Goal: Task Accomplishment & Management: Manage account settings

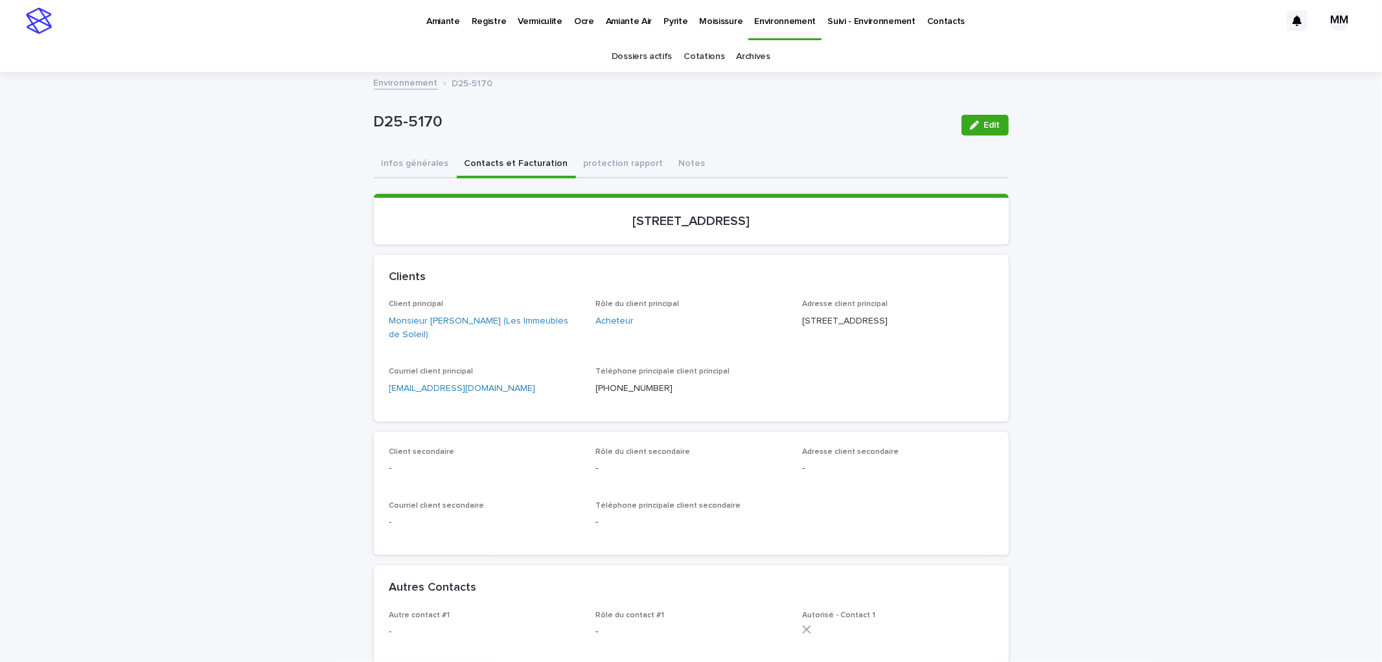
click at [533, 20] on p "Vermiculite" at bounding box center [540, 13] width 45 height 27
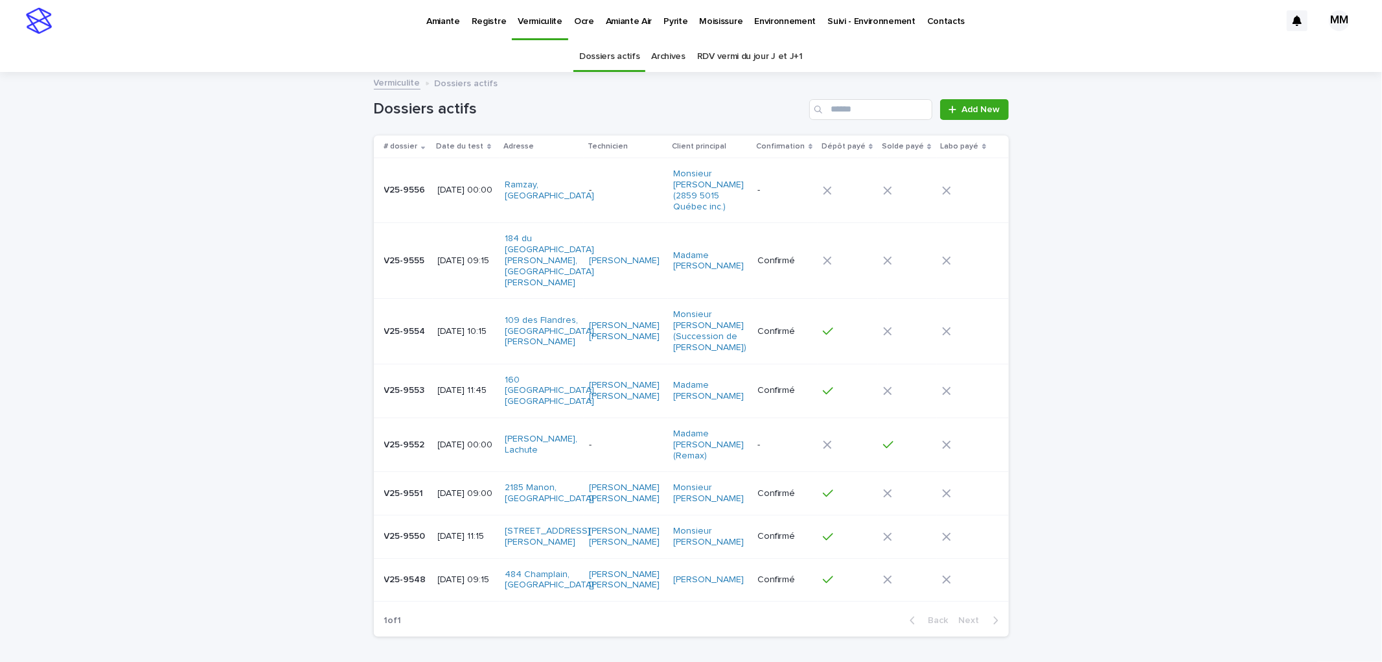
click at [445, 185] on p "[DATE] 00:00" at bounding box center [466, 190] width 56 height 11
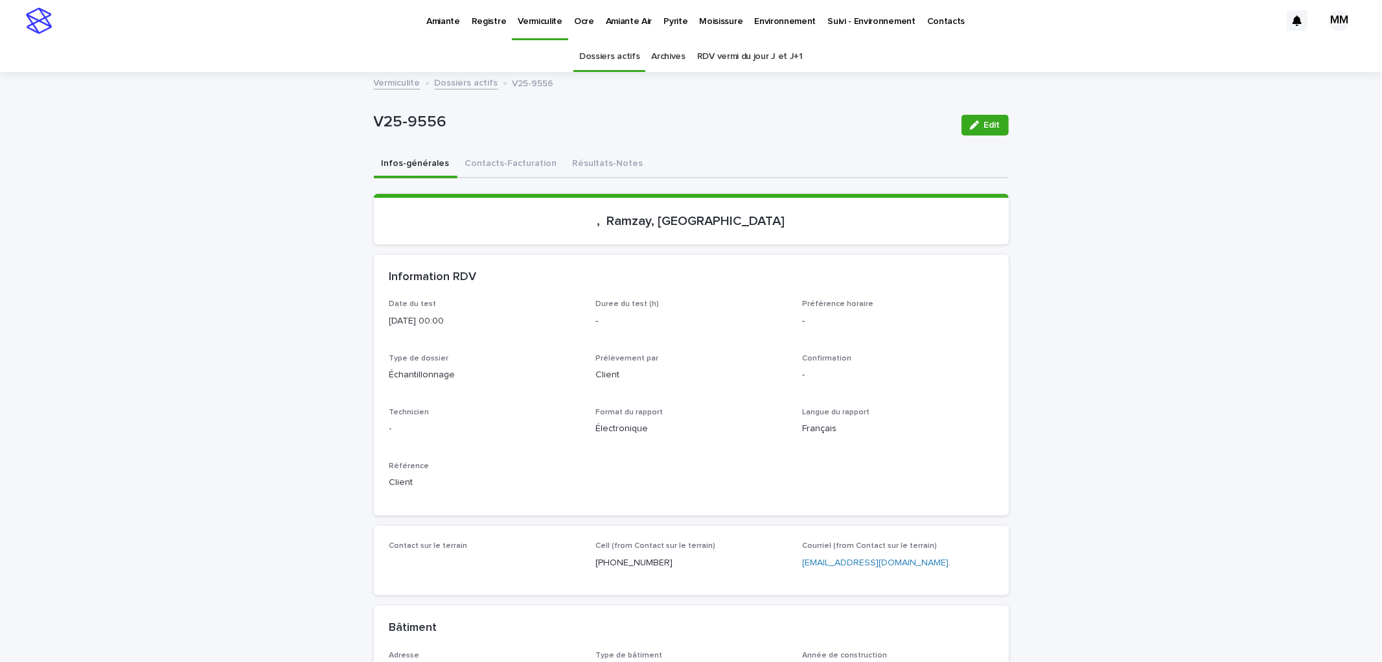
click at [583, 159] on button "Résultats-Notes" at bounding box center [608, 164] width 86 height 27
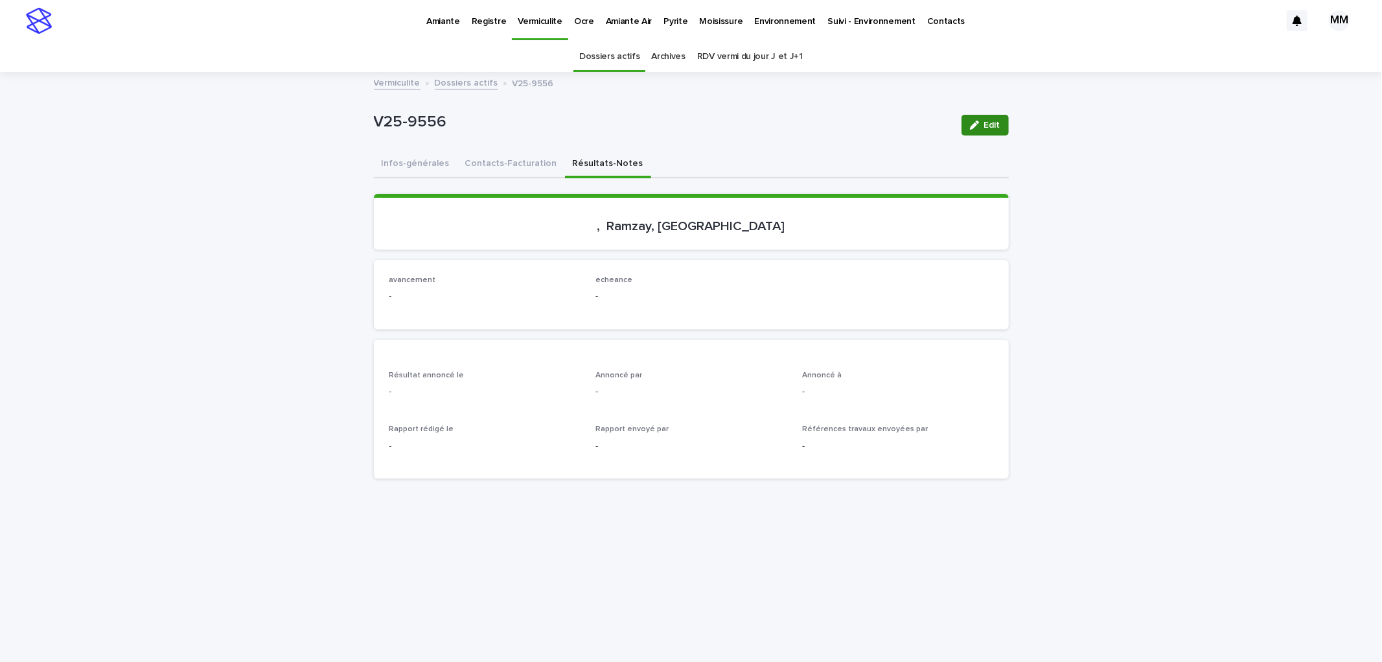
click at [975, 124] on div "button" at bounding box center [977, 125] width 14 height 9
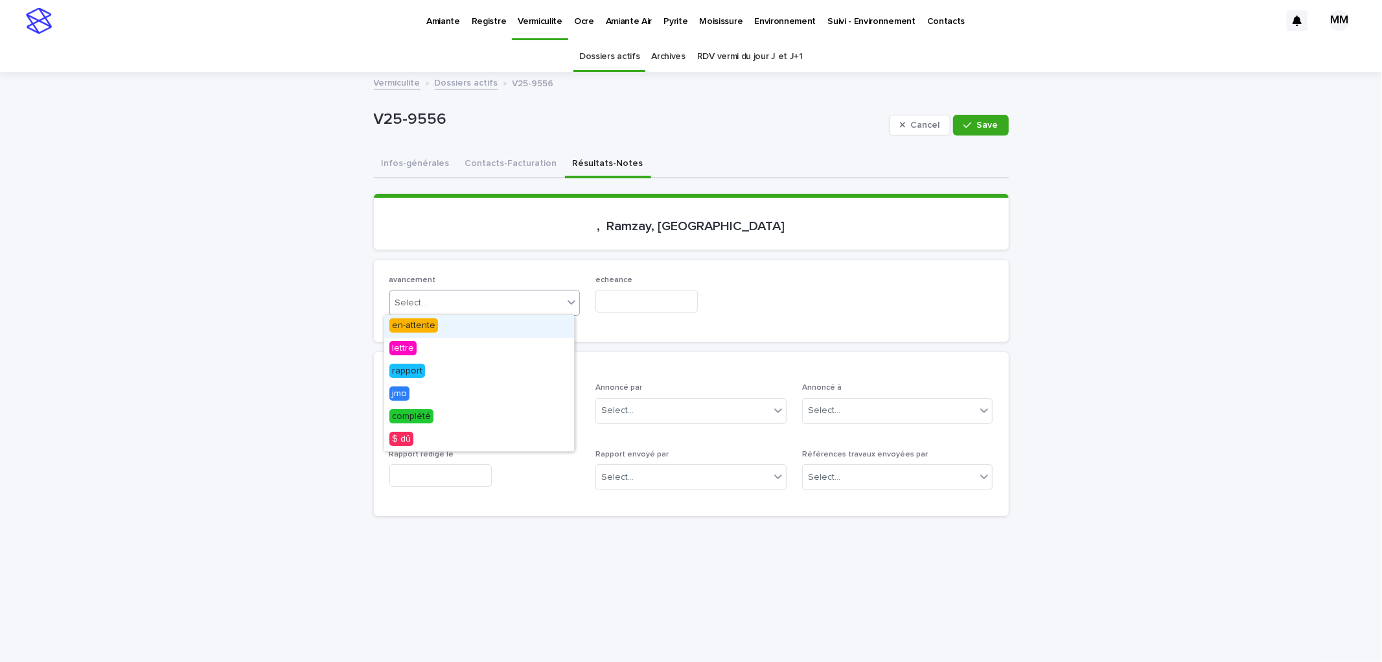
click at [467, 297] on div "Select..." at bounding box center [477, 302] width 174 height 21
click at [447, 329] on div "en-attente" at bounding box center [479, 326] width 190 height 23
click at [626, 297] on input "text" at bounding box center [646, 301] width 102 height 23
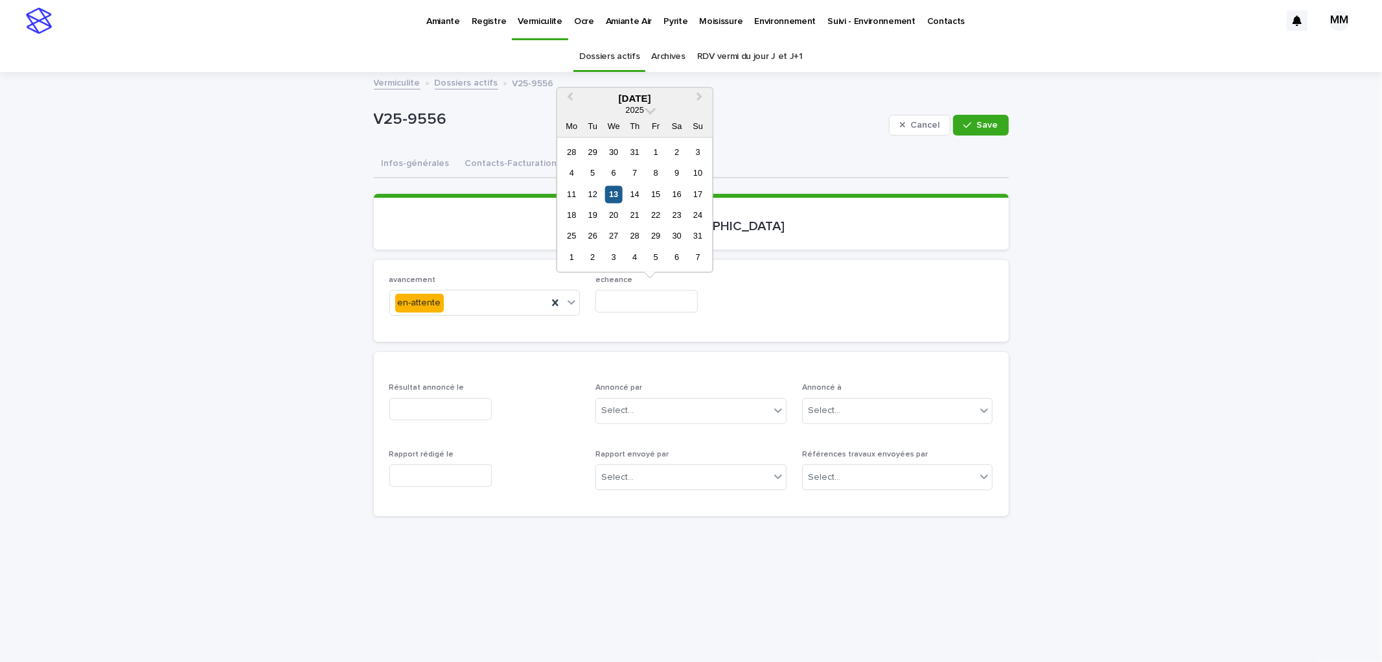
click at [618, 197] on div "13" at bounding box center [613, 193] width 17 height 17
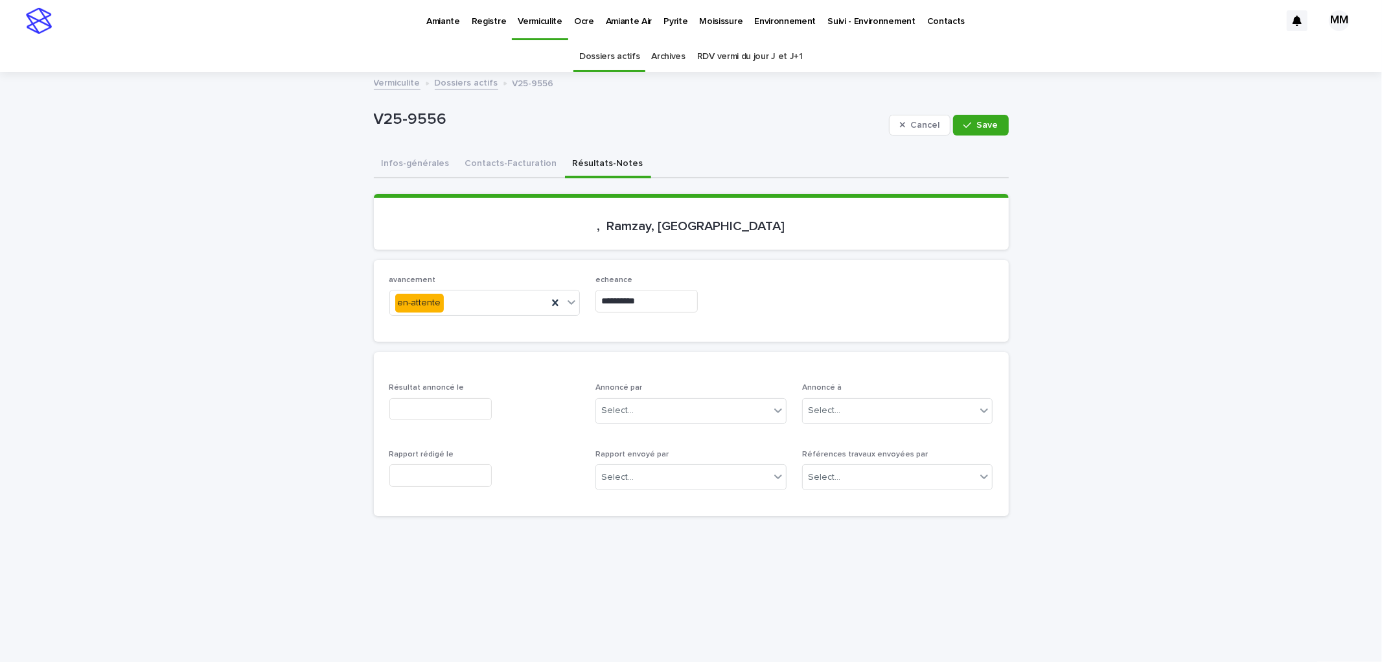
drag, startPoint x: 782, startPoint y: 253, endPoint x: 893, endPoint y: 183, distance: 131.0
click at [789, 251] on div "Loading... Saving… , [GEOGRAPHIC_DATA], [GEOGRAPHIC_DATA]" at bounding box center [691, 227] width 635 height 66
drag, startPoint x: 660, startPoint y: 303, endPoint x: 656, endPoint y: 288, distance: 15.4
click at [660, 302] on input "**********" at bounding box center [646, 301] width 102 height 23
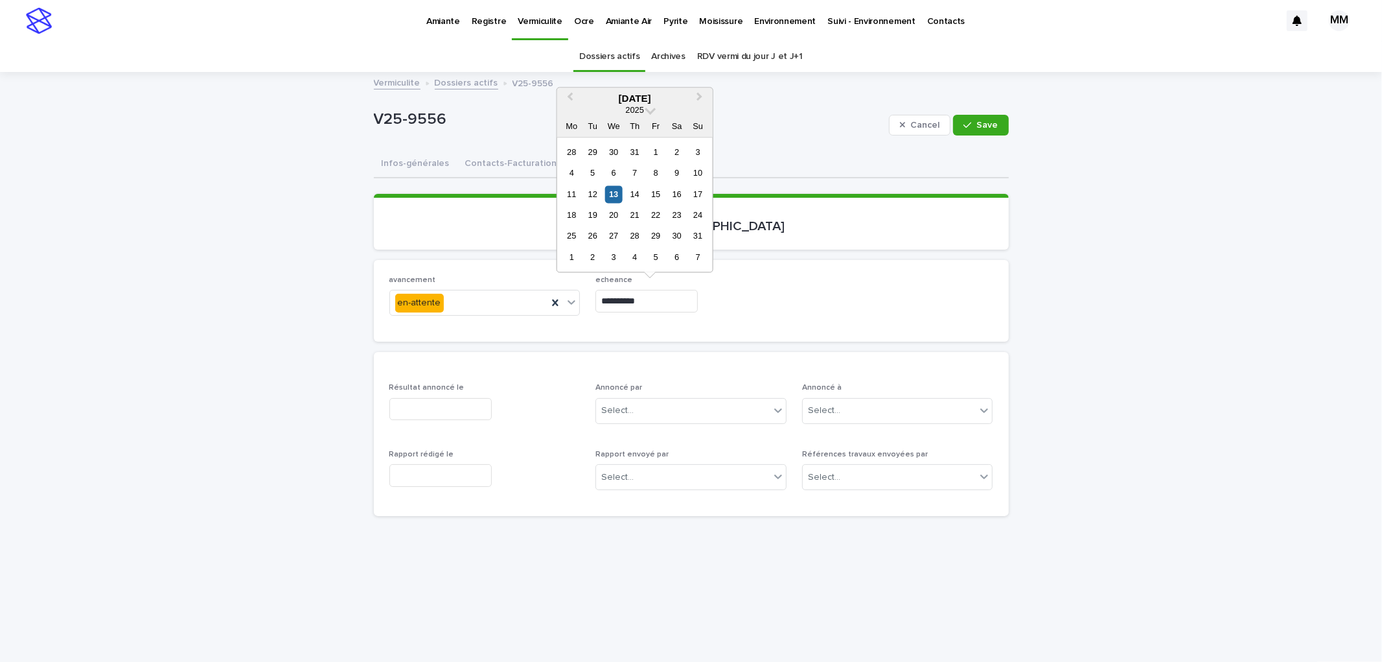
drag, startPoint x: 649, startPoint y: 195, endPoint x: 669, endPoint y: 192, distance: 20.9
click at [649, 195] on div "15" at bounding box center [655, 193] width 17 height 17
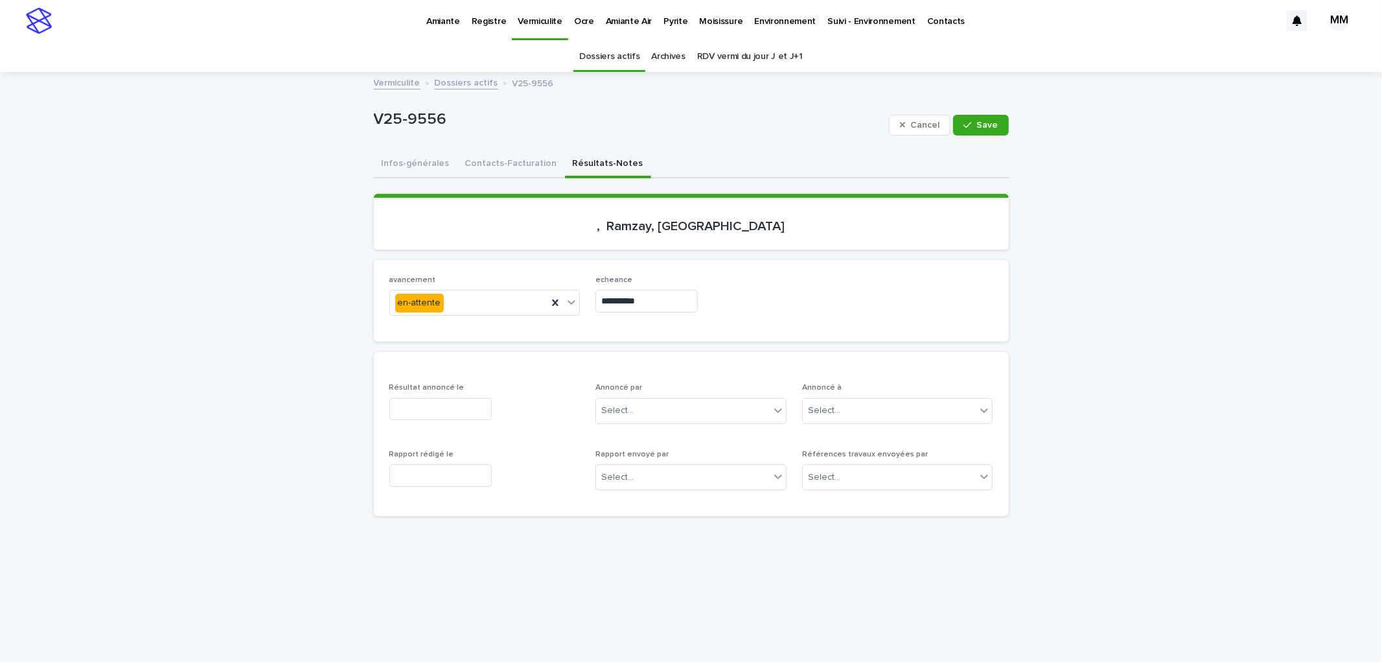
type input "**********"
click at [999, 126] on button "Save" at bounding box center [980, 125] width 55 height 21
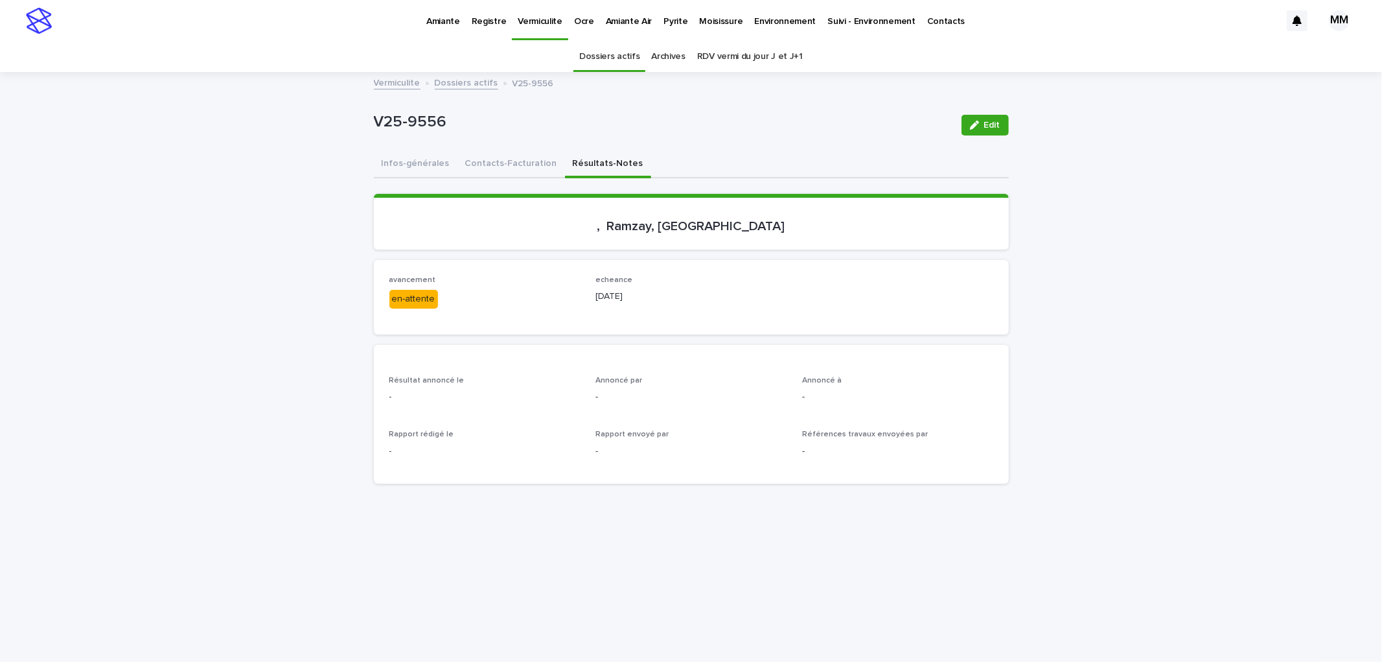
click at [384, 82] on link "Vermiculite" at bounding box center [397, 82] width 47 height 15
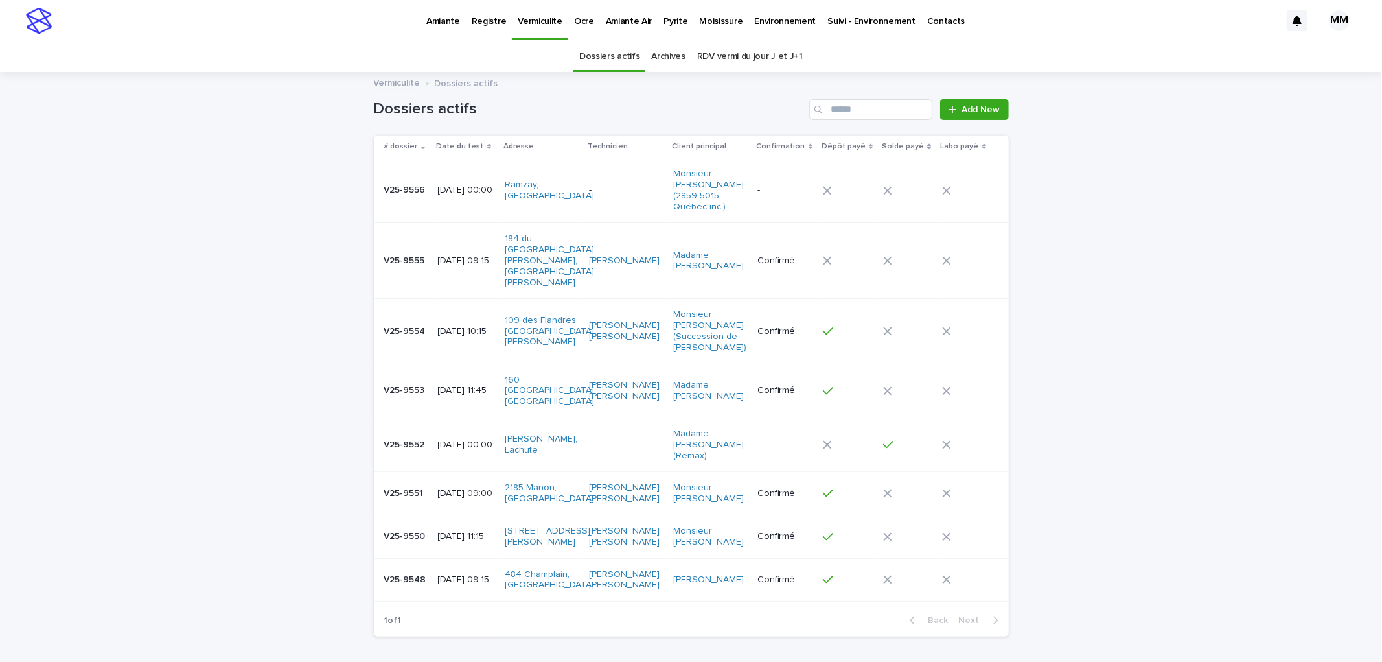
click at [441, 21] on p "Amiante" at bounding box center [443, 13] width 34 height 27
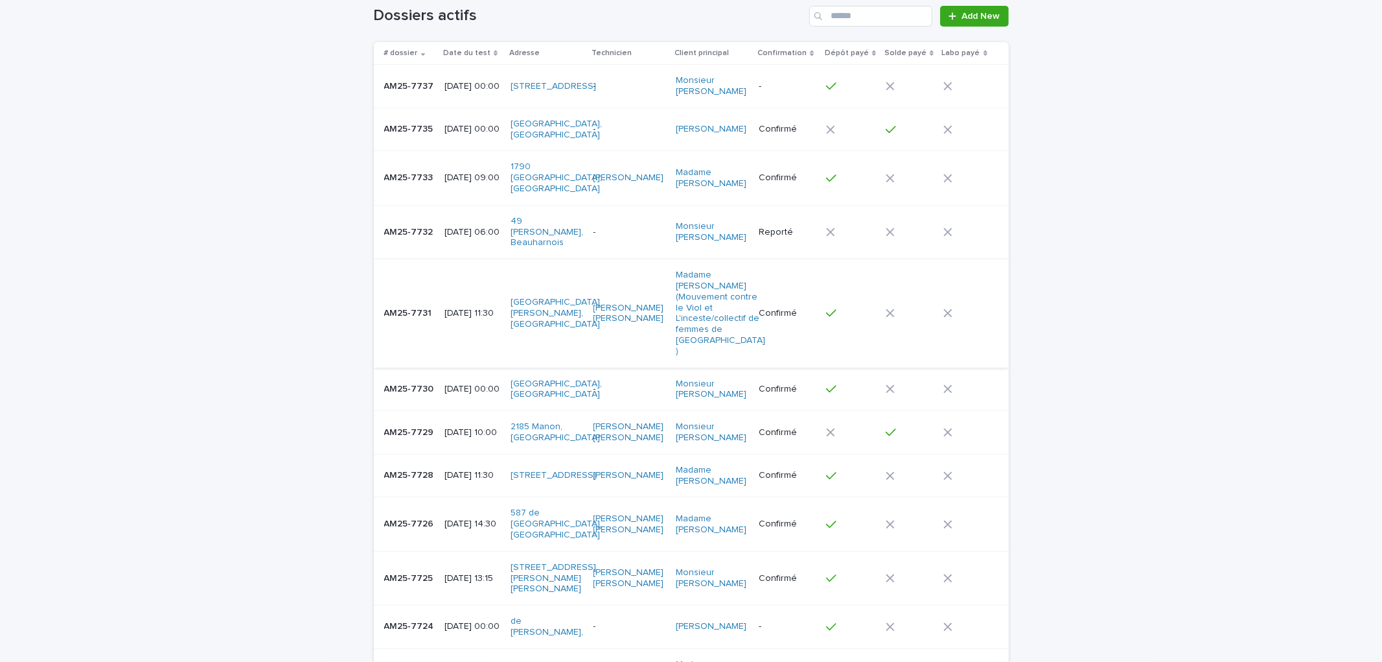
scroll to position [288, 0]
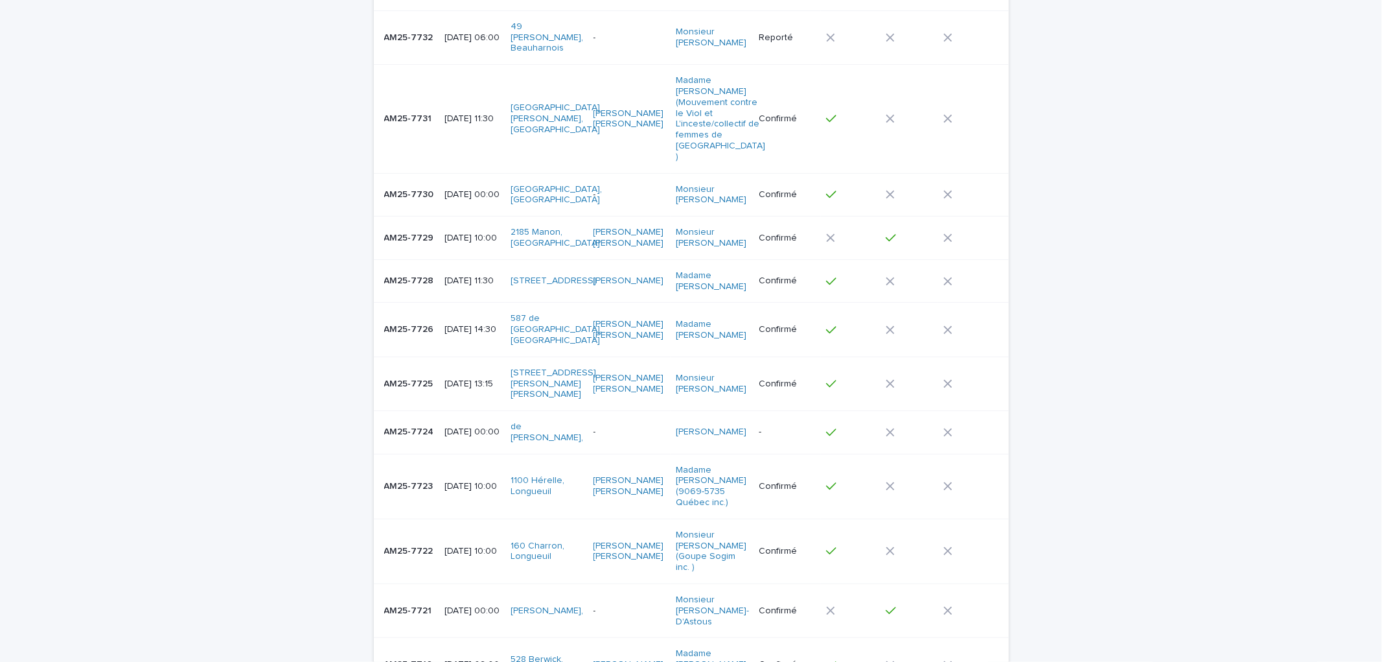
click at [422, 426] on p "AM25-7724" at bounding box center [410, 431] width 52 height 14
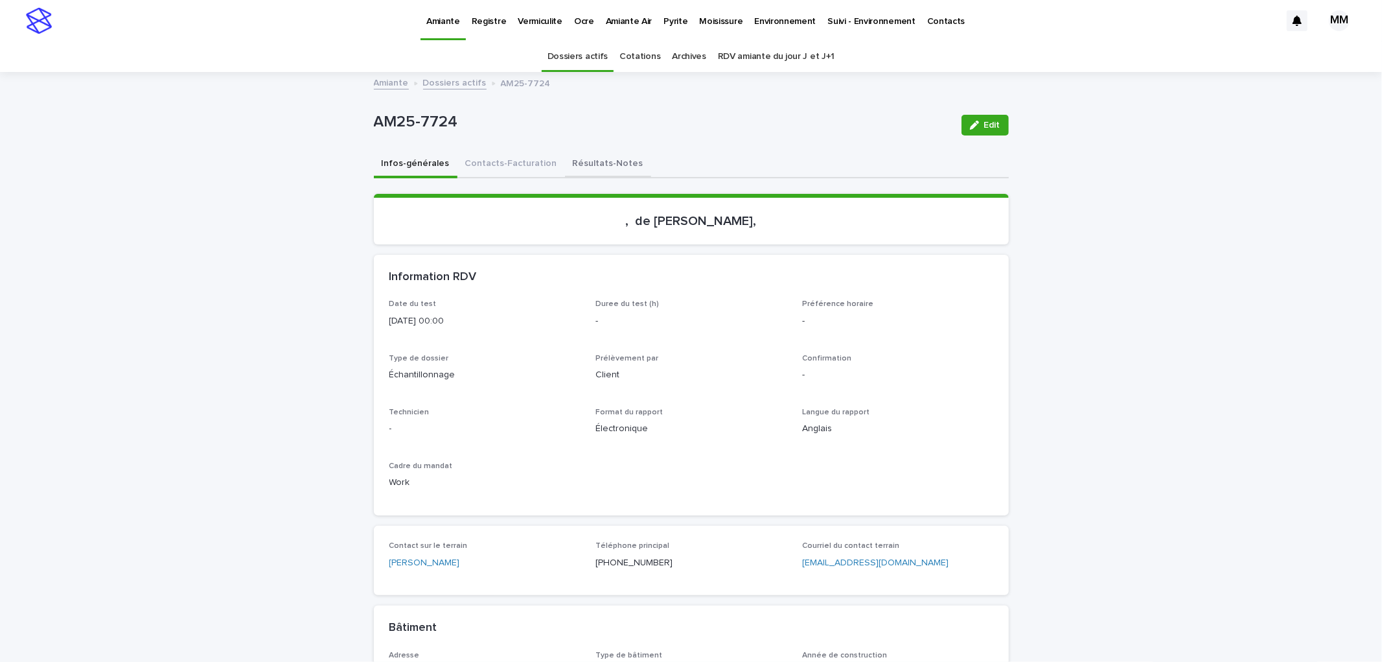
click at [594, 159] on button "Résultats-Notes" at bounding box center [608, 164] width 86 height 27
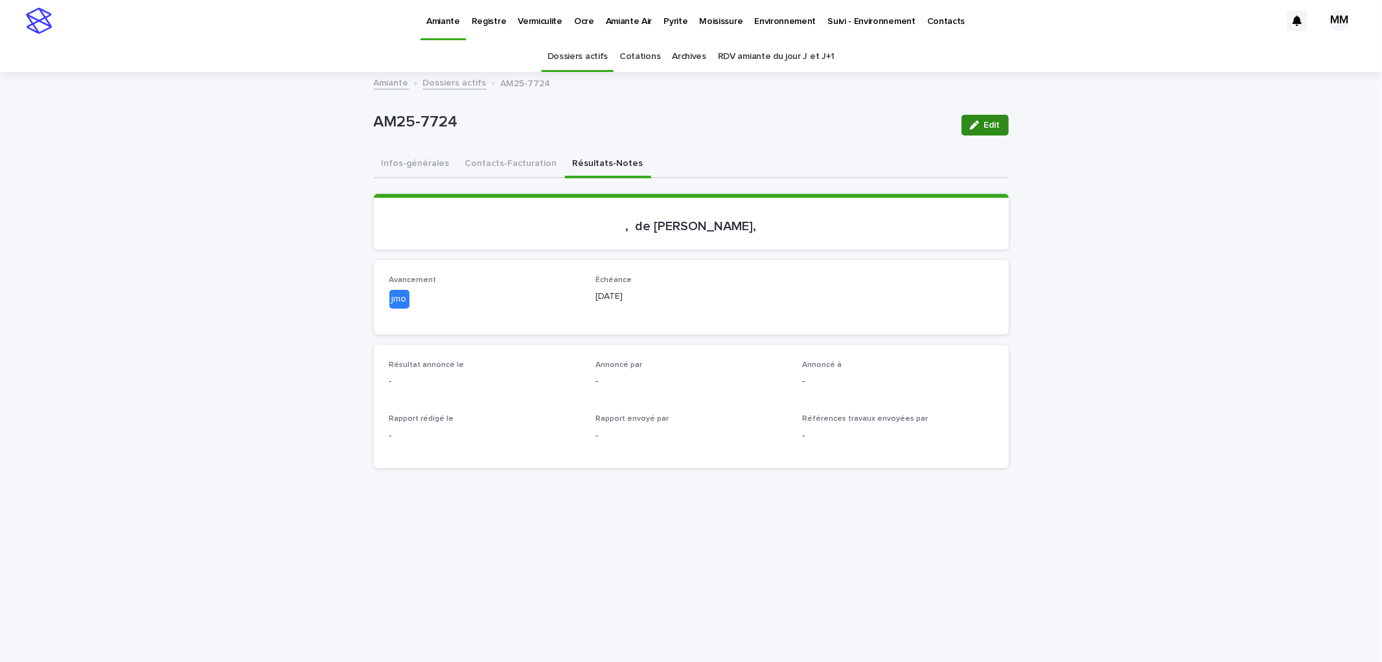
drag, startPoint x: 976, startPoint y: 113, endPoint x: 976, endPoint y: 126, distance: 12.3
click at [978, 115] on div "Edit" at bounding box center [982, 125] width 52 height 52
click at [984, 123] on span "Edit" at bounding box center [992, 125] width 16 height 9
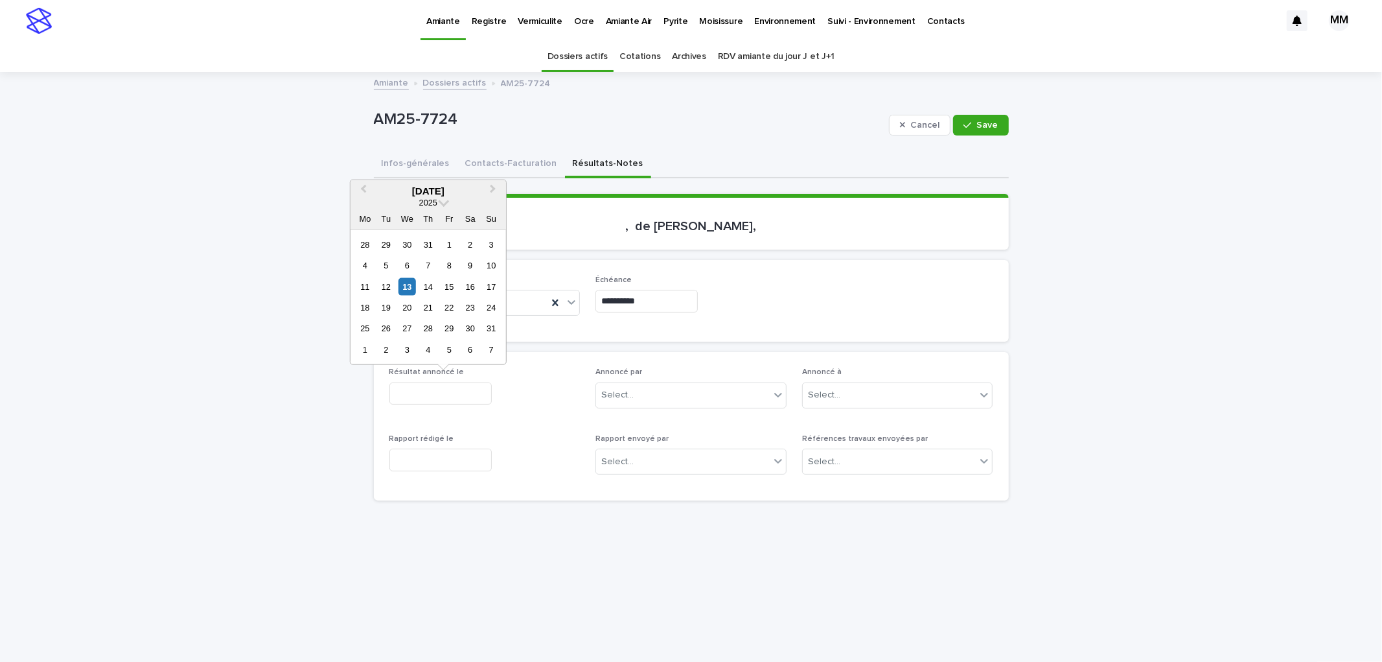
click at [424, 390] on input "text" at bounding box center [440, 393] width 102 height 23
drag, startPoint x: 405, startPoint y: 279, endPoint x: 423, endPoint y: 326, distance: 50.1
click at [406, 279] on div "13" at bounding box center [406, 285] width 17 height 17
type input "**********"
click at [436, 450] on input "text" at bounding box center [440, 459] width 102 height 23
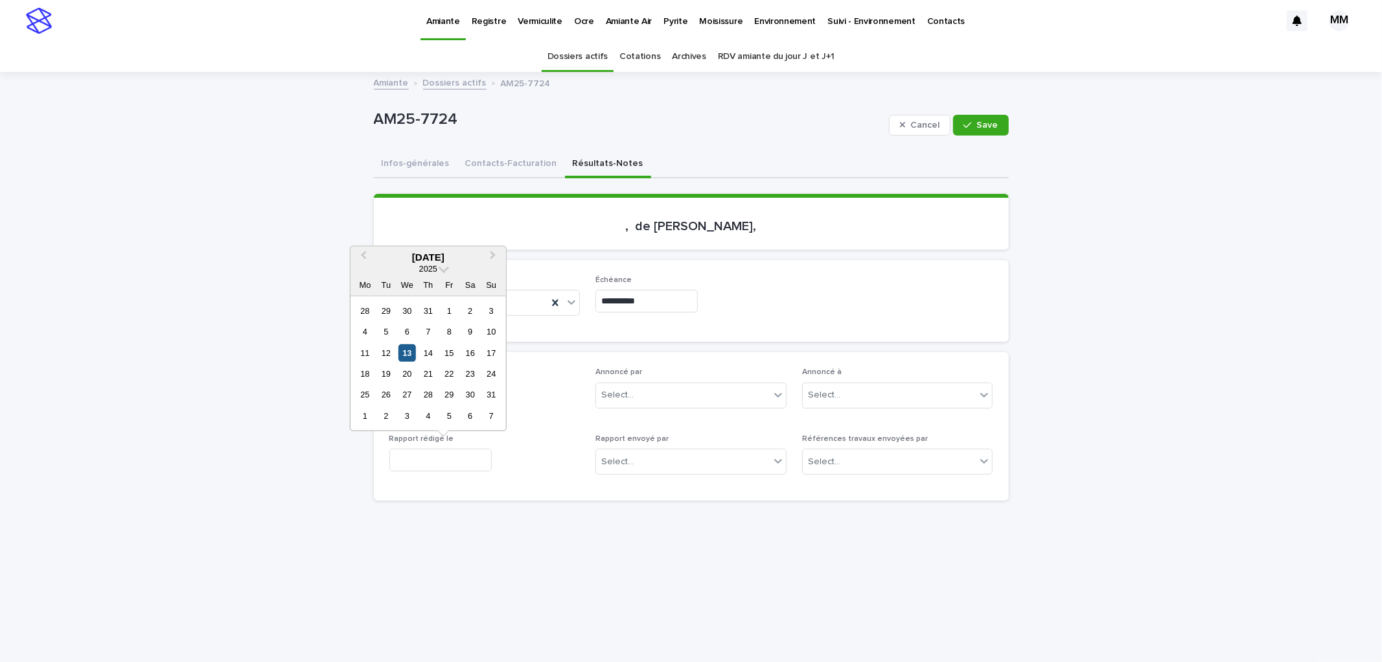
click at [410, 354] on div "13" at bounding box center [406, 351] width 17 height 17
type input "**********"
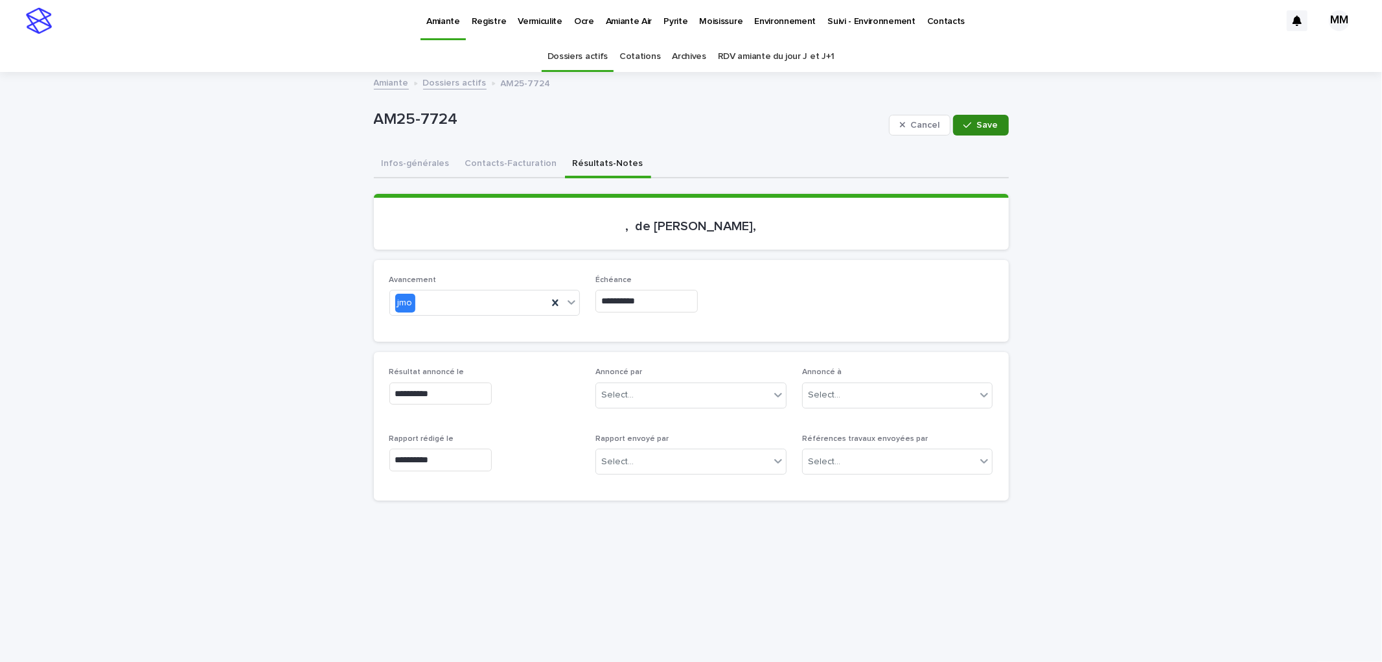
click at [964, 134] on button "Save" at bounding box center [980, 125] width 55 height 21
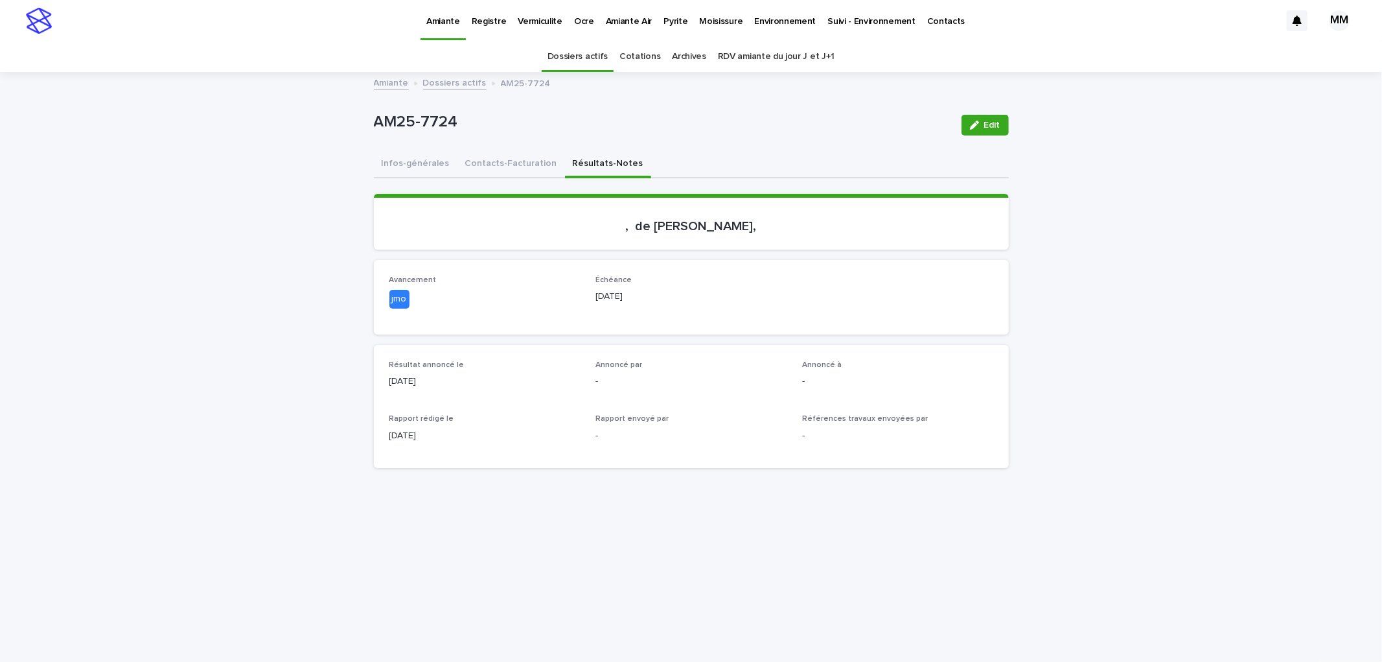
drag, startPoint x: 980, startPoint y: 119, endPoint x: 827, endPoint y: 273, distance: 216.7
click at [984, 121] on span "Edit" at bounding box center [992, 125] width 16 height 9
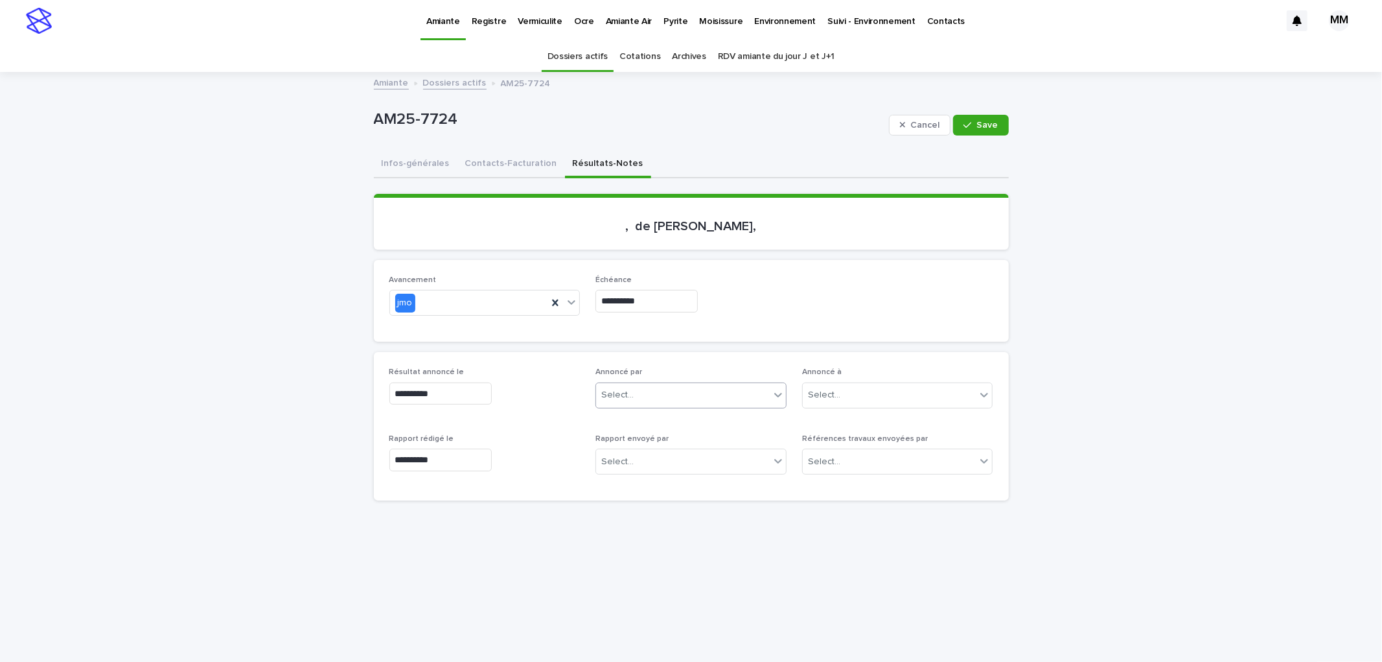
click at [675, 400] on div "Select..." at bounding box center [683, 394] width 174 height 21
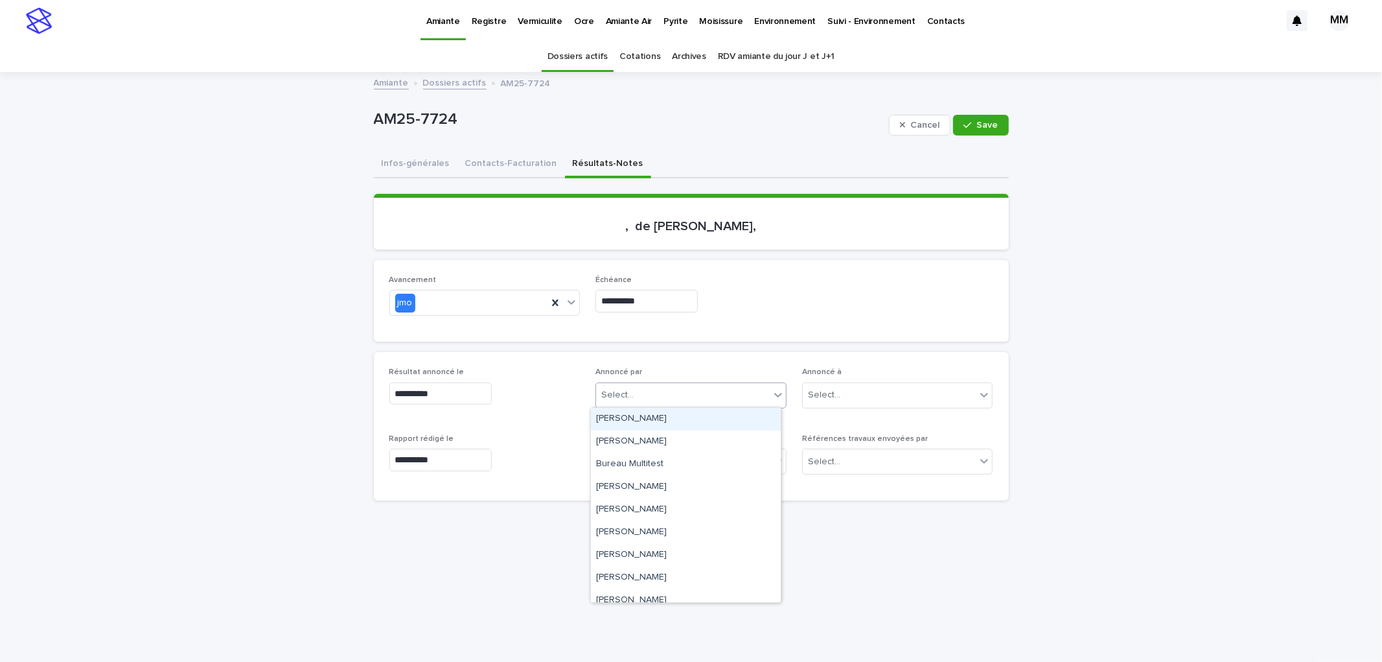
click at [981, 302] on div "**********" at bounding box center [691, 300] width 604 height 51
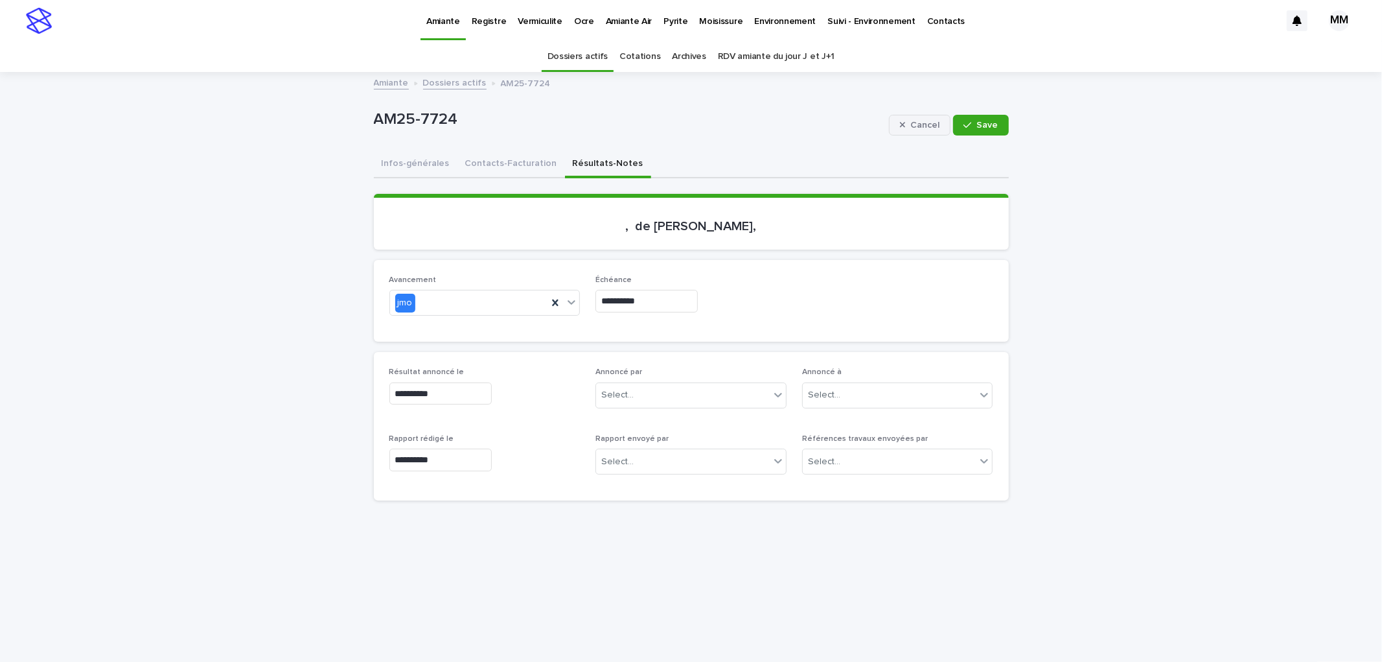
drag, startPoint x: 975, startPoint y: 128, endPoint x: 934, endPoint y: 117, distance: 42.7
click at [977, 128] on span "Save" at bounding box center [987, 125] width 21 height 9
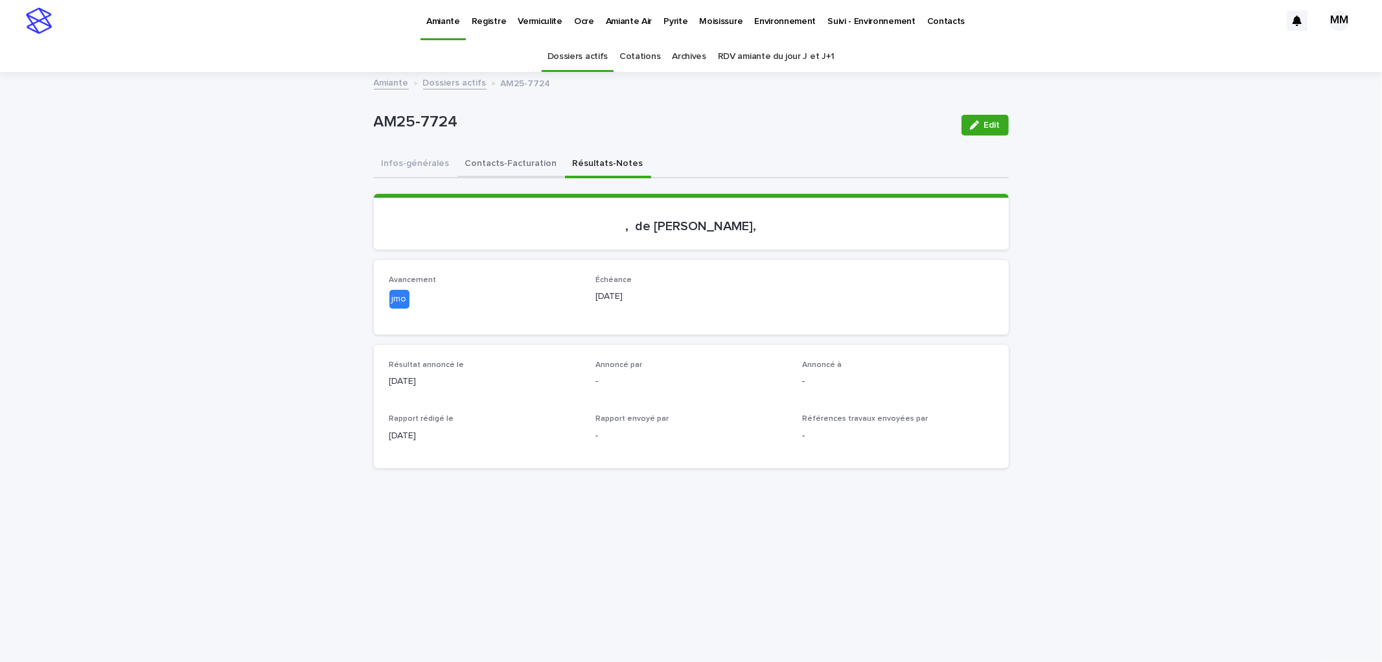
click at [516, 163] on button "Contacts-Facturation" at bounding box center [511, 164] width 108 height 27
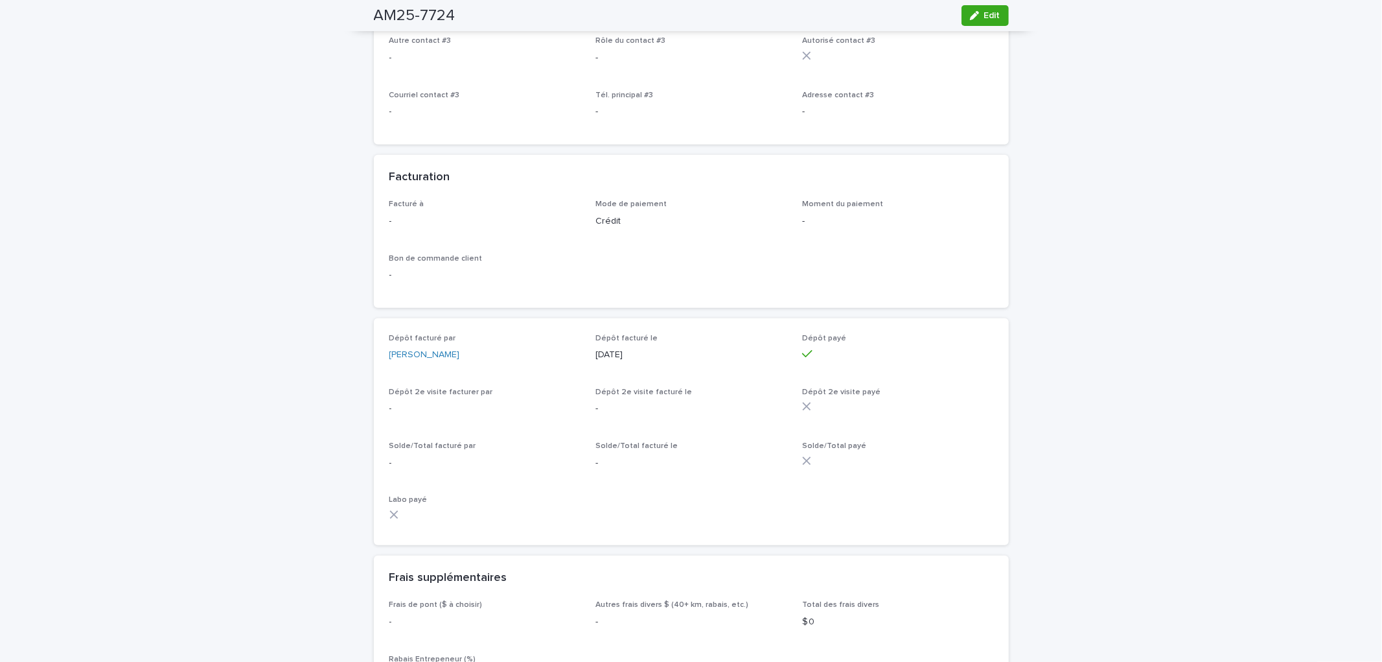
scroll to position [1332, 0]
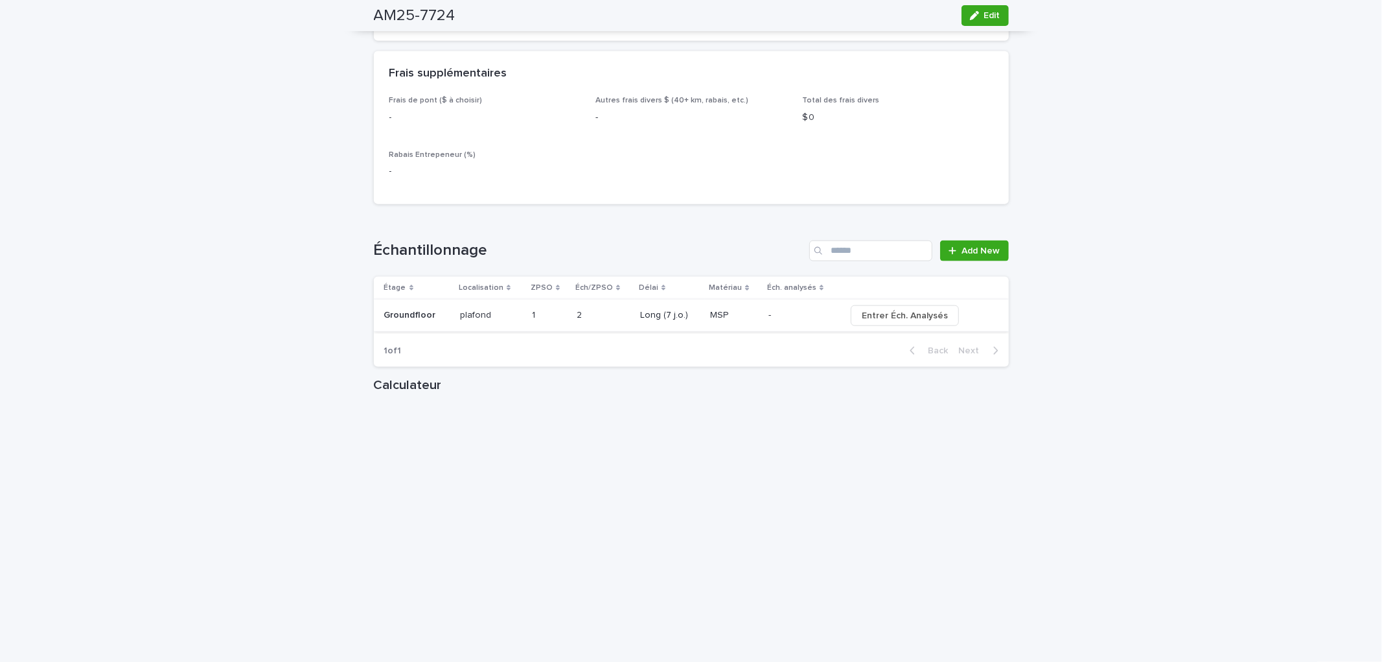
click at [890, 322] on span "Entrer Éch. Analysés" at bounding box center [905, 315] width 86 height 13
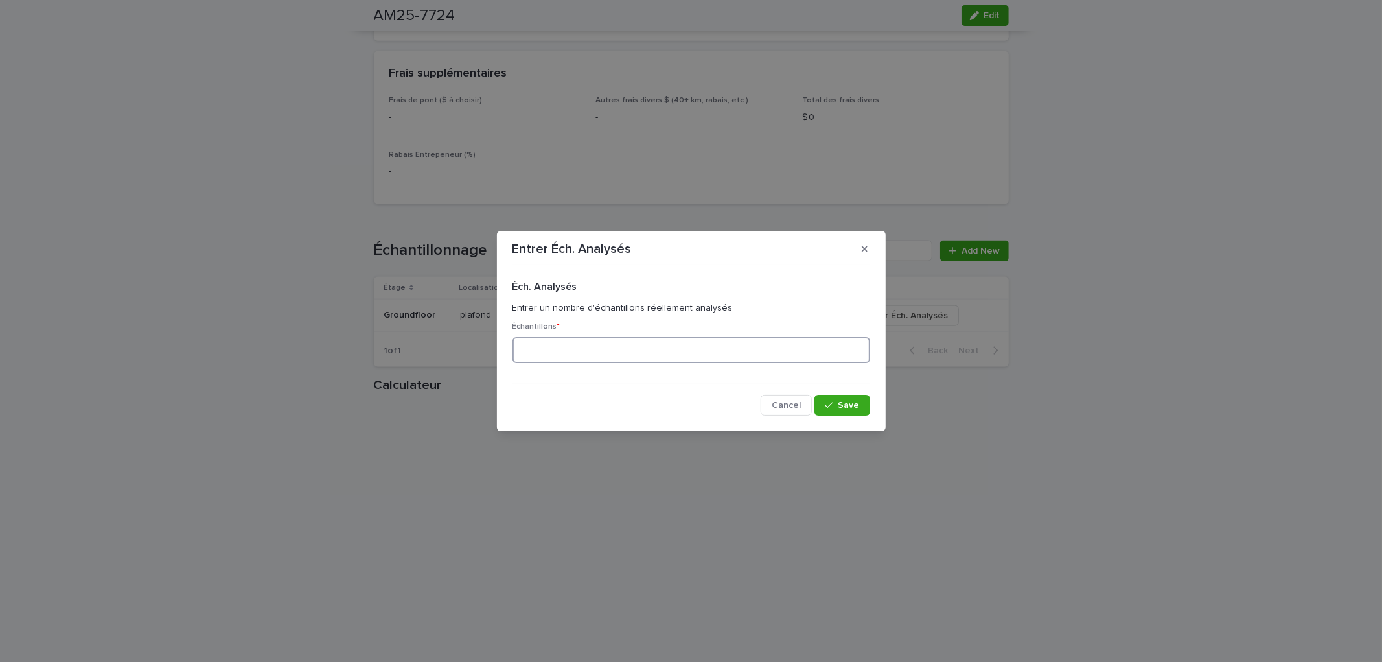
click at [625, 348] on input at bounding box center [692, 350] width 358 height 26
type input "*"
click at [842, 404] on span "Save" at bounding box center [848, 404] width 21 height 9
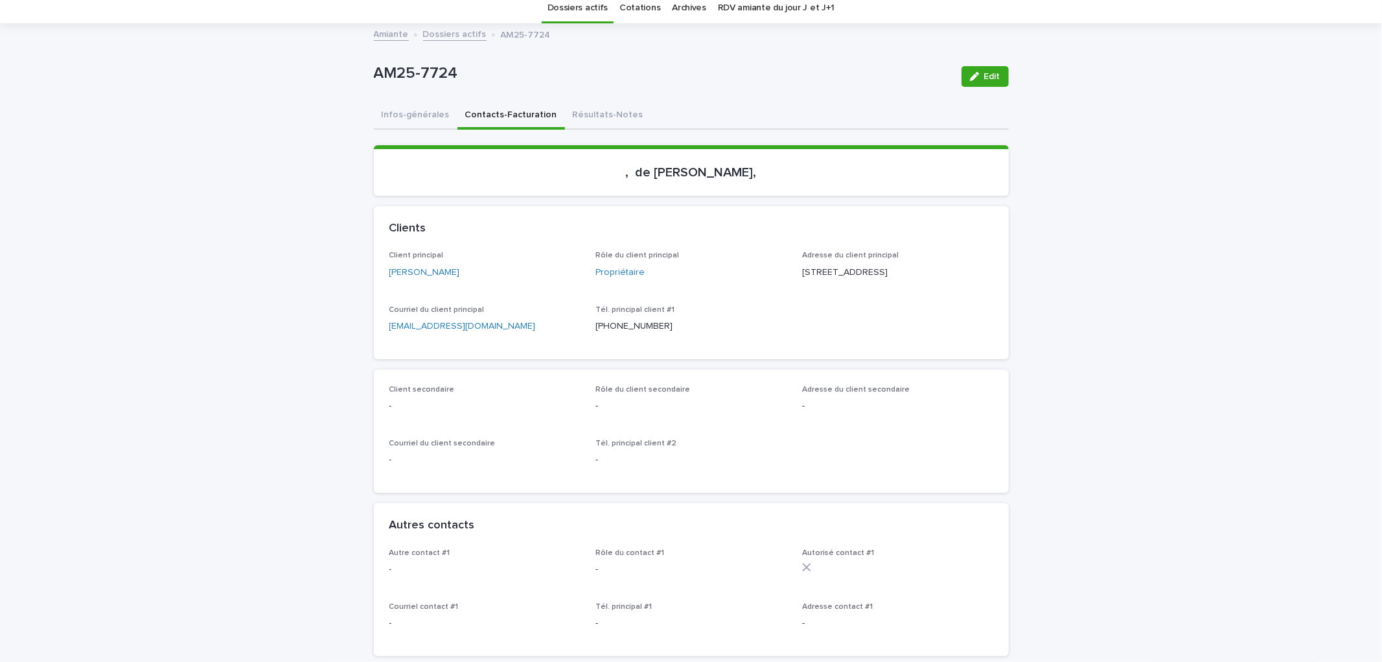
scroll to position [0, 0]
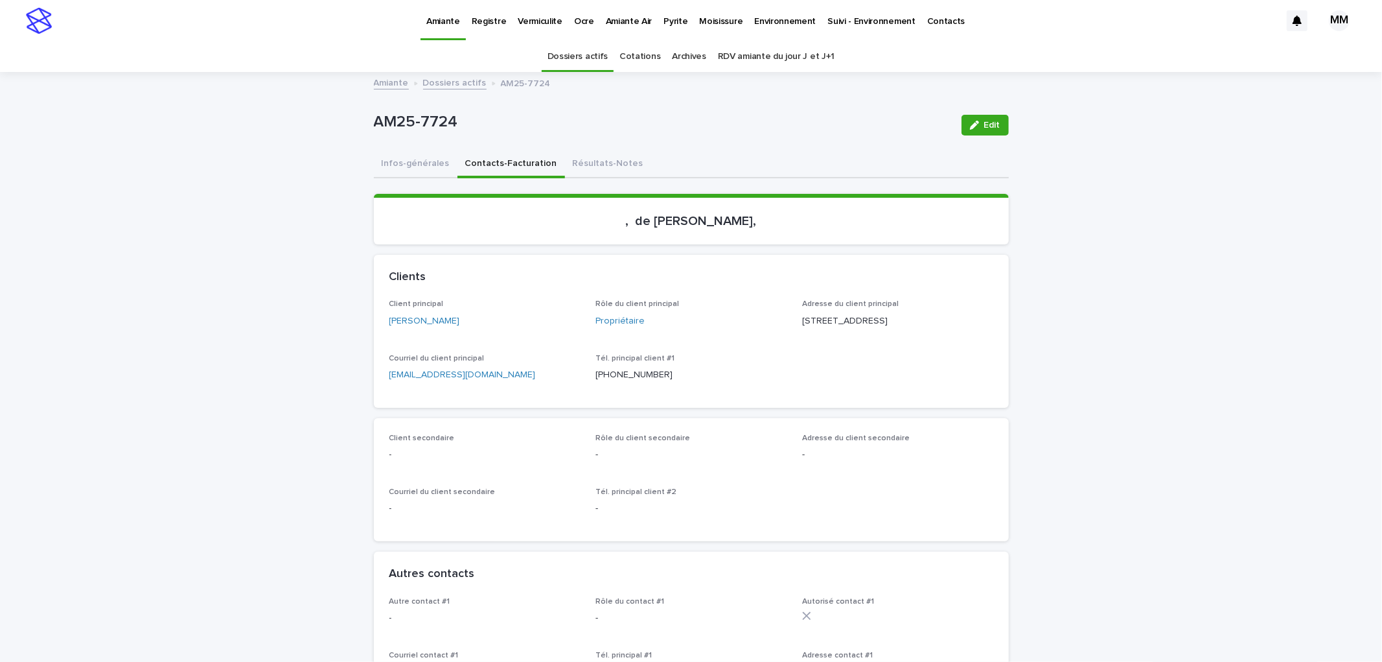
click at [580, 175] on button "Résultats-Notes" at bounding box center [608, 164] width 86 height 27
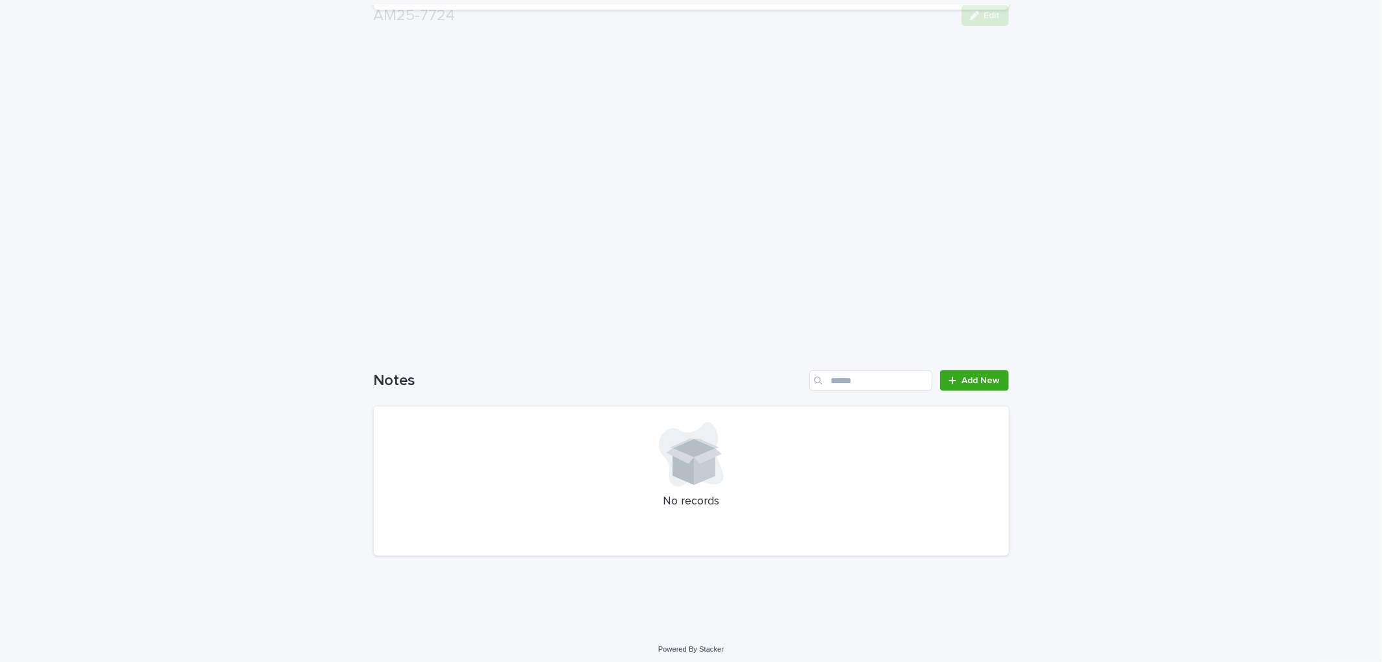
scroll to position [462, 0]
click at [951, 373] on icon at bounding box center [953, 376] width 8 height 9
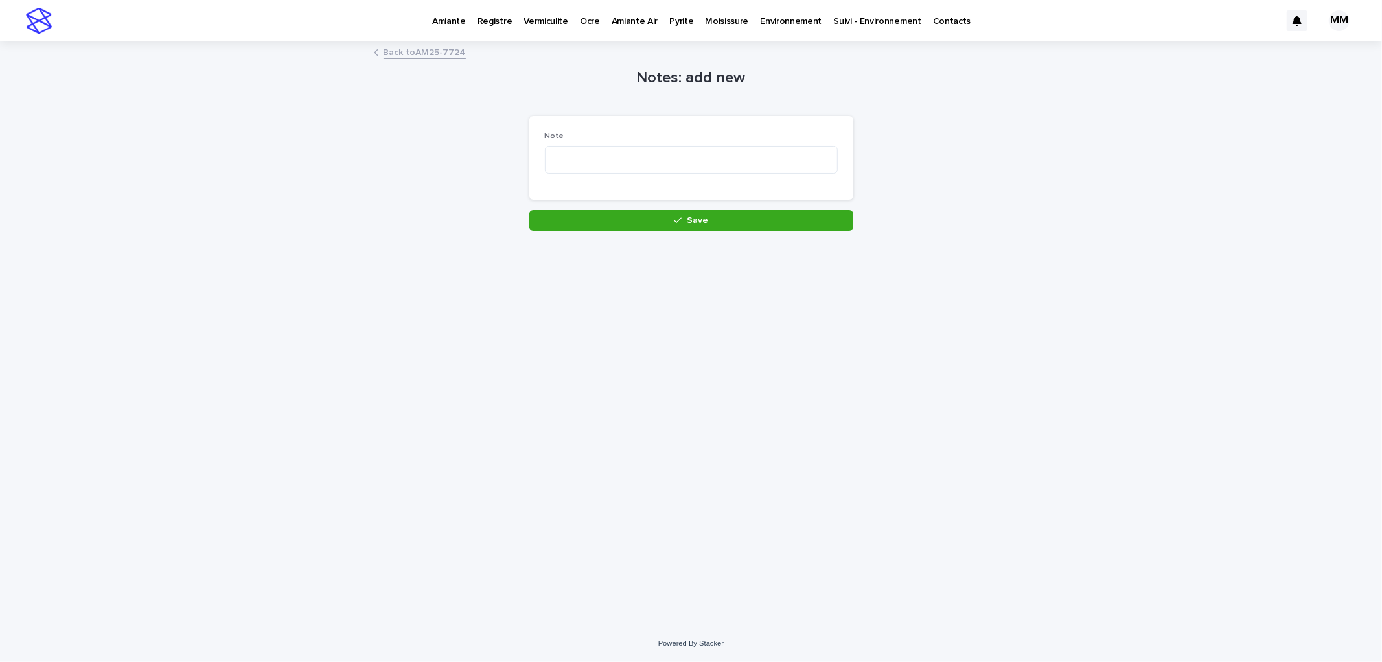
click at [624, 176] on div "Note" at bounding box center [691, 158] width 293 height 53
click at [622, 166] on textarea at bounding box center [691, 160] width 293 height 28
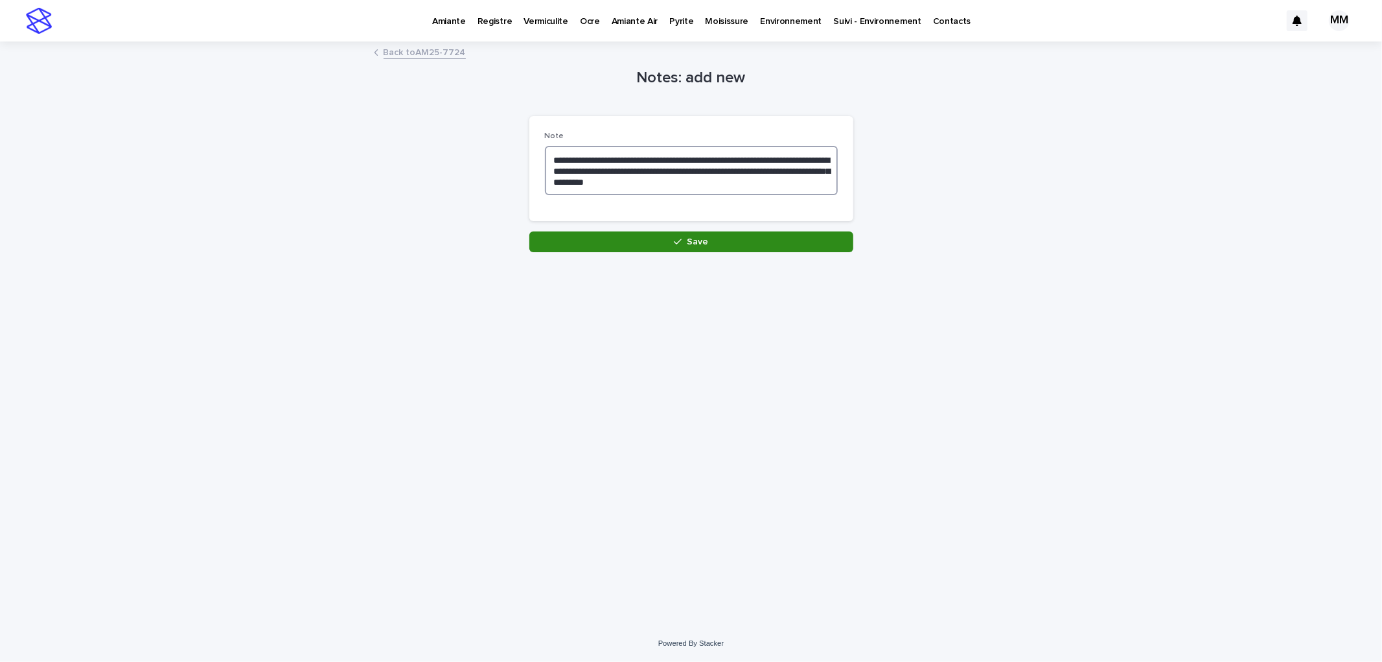
type textarea "**********"
drag, startPoint x: 708, startPoint y: 235, endPoint x: 778, endPoint y: 238, distance: 70.0
click at [711, 237] on button "Save" at bounding box center [691, 241] width 324 height 21
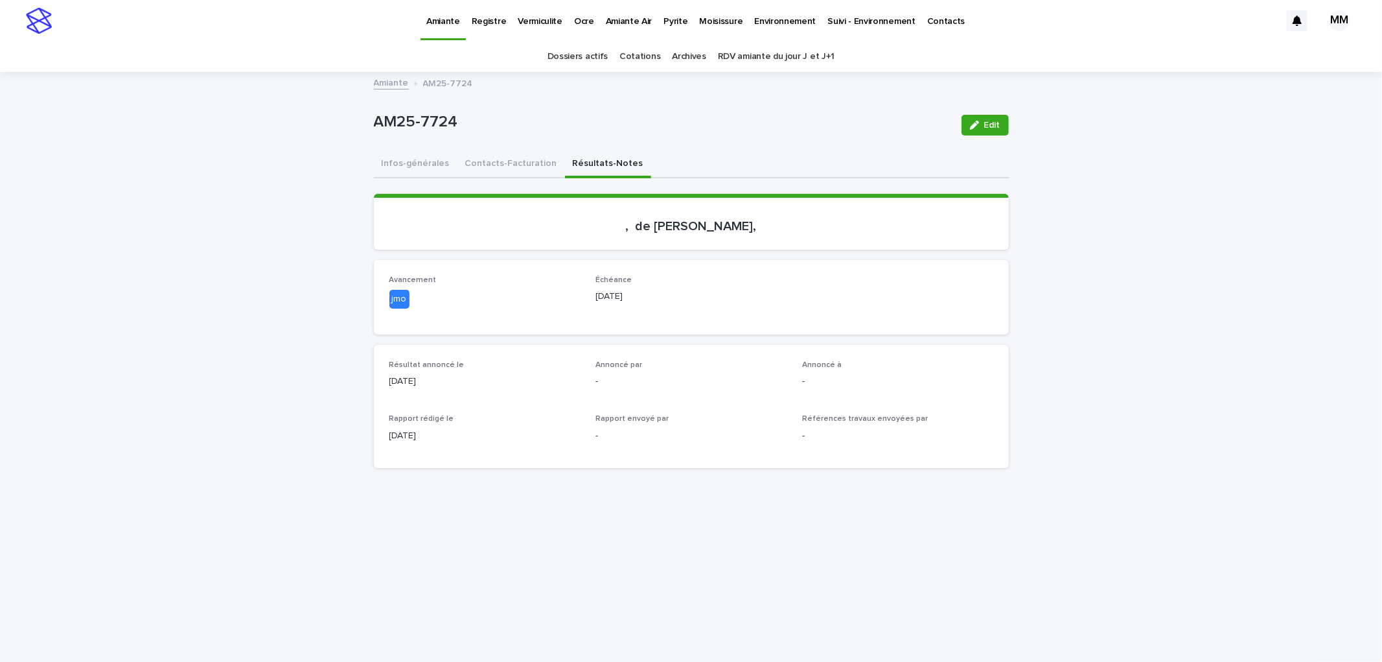
drag, startPoint x: 985, startPoint y: 126, endPoint x: 673, endPoint y: 268, distance: 342.8
click at [985, 126] on span "Edit" at bounding box center [992, 125] width 16 height 9
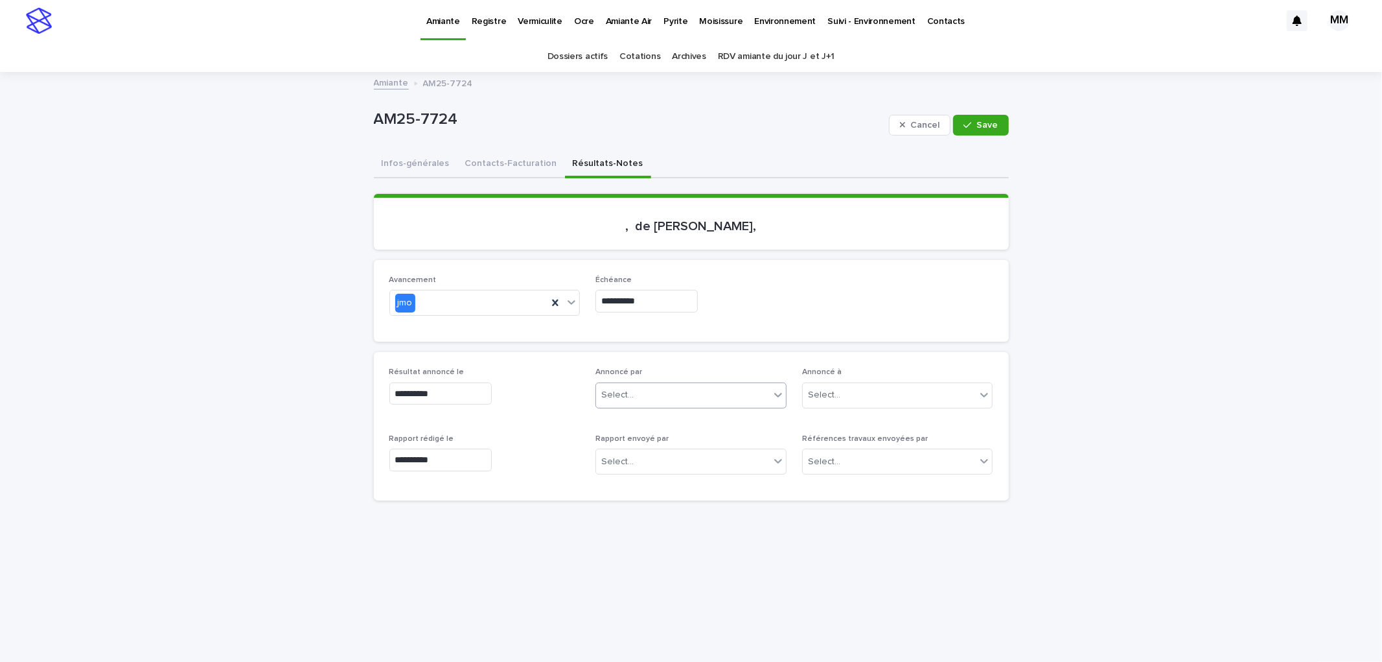
drag, startPoint x: 637, startPoint y: 397, endPoint x: 640, endPoint y: 384, distance: 12.7
click at [636, 397] on div "Select..." at bounding box center [683, 394] width 174 height 21
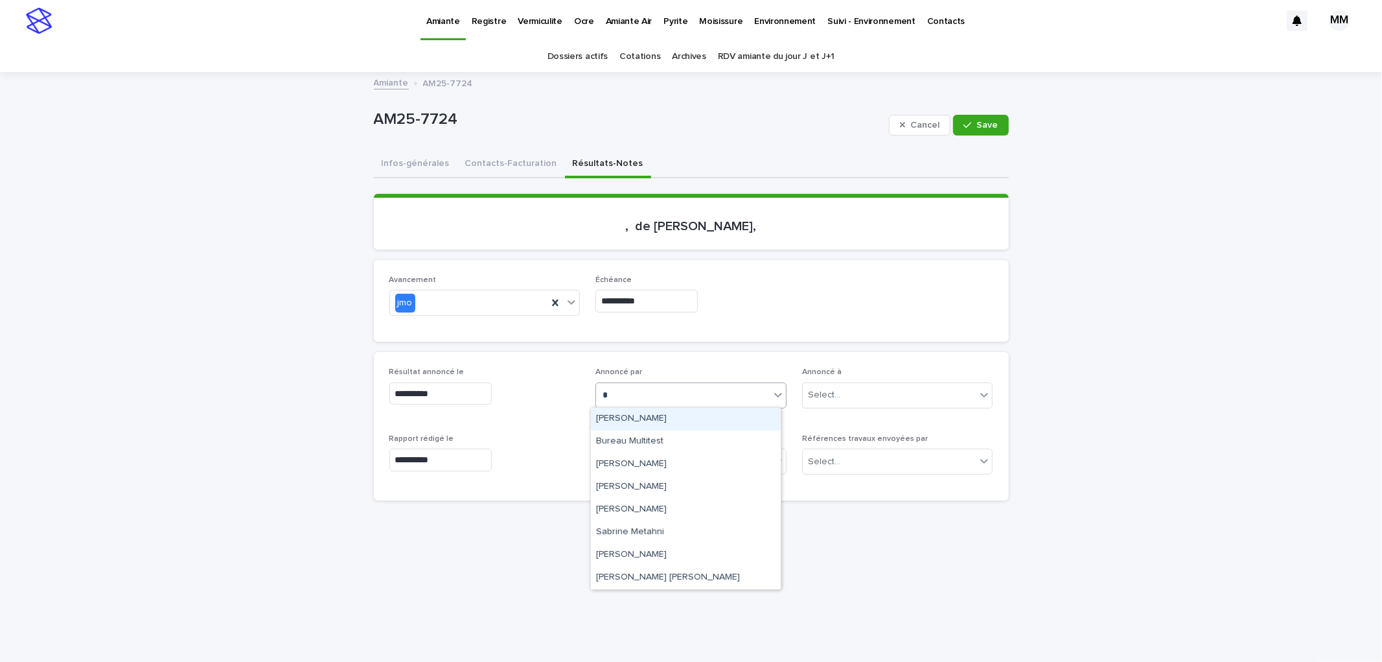
type input "**"
click at [634, 415] on div "[PERSON_NAME]" at bounding box center [686, 419] width 190 height 23
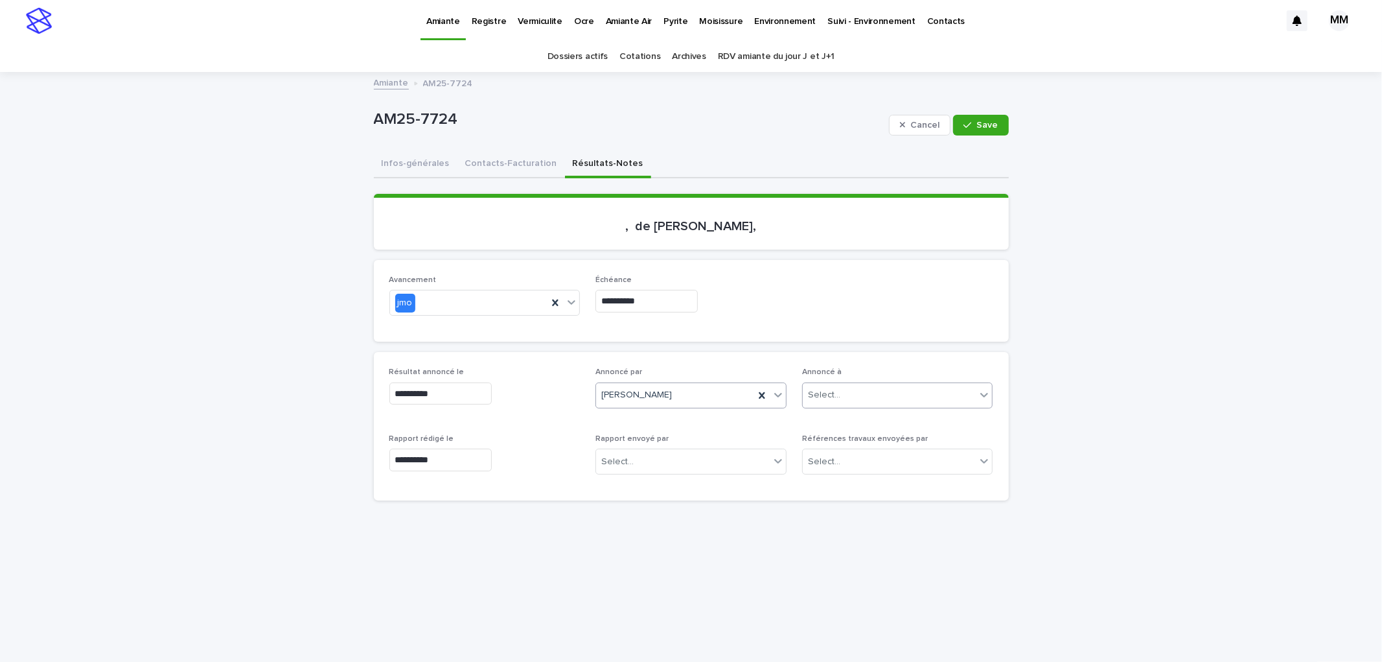
click at [907, 397] on div "Select..." at bounding box center [890, 394] width 174 height 21
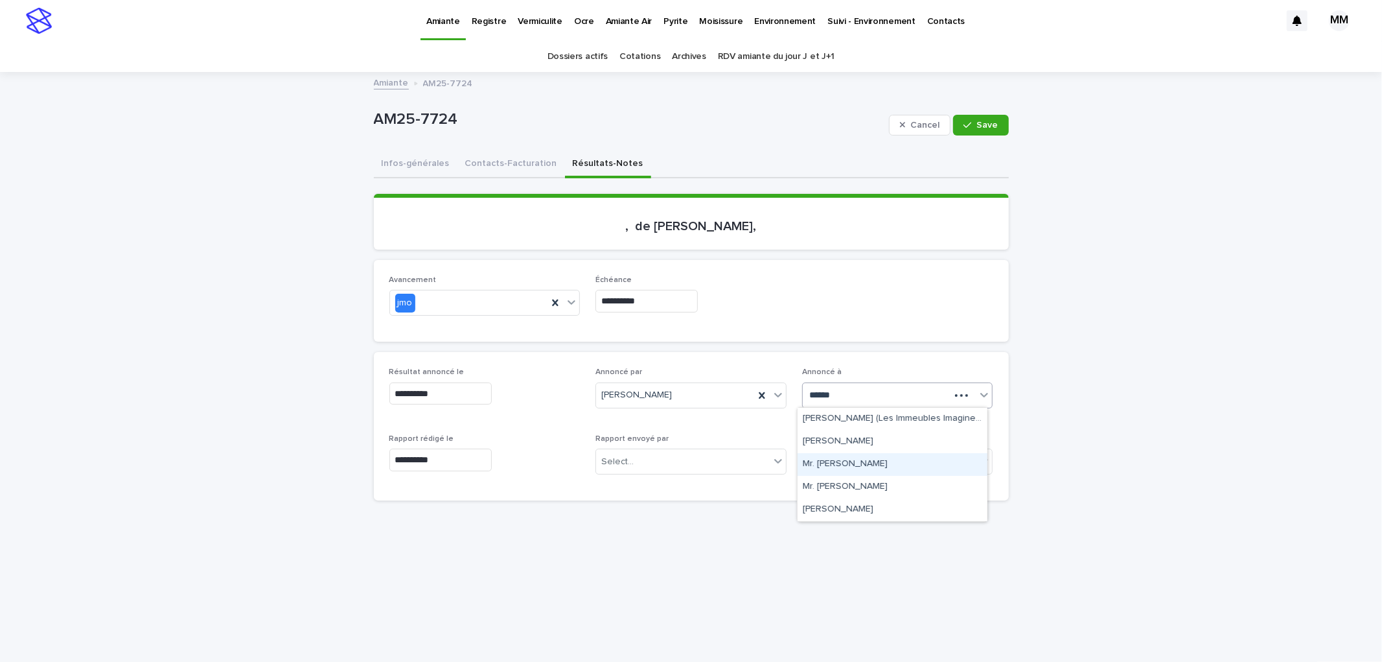
type input "*******"
click at [896, 435] on div "[PERSON_NAME]" at bounding box center [893, 441] width 190 height 23
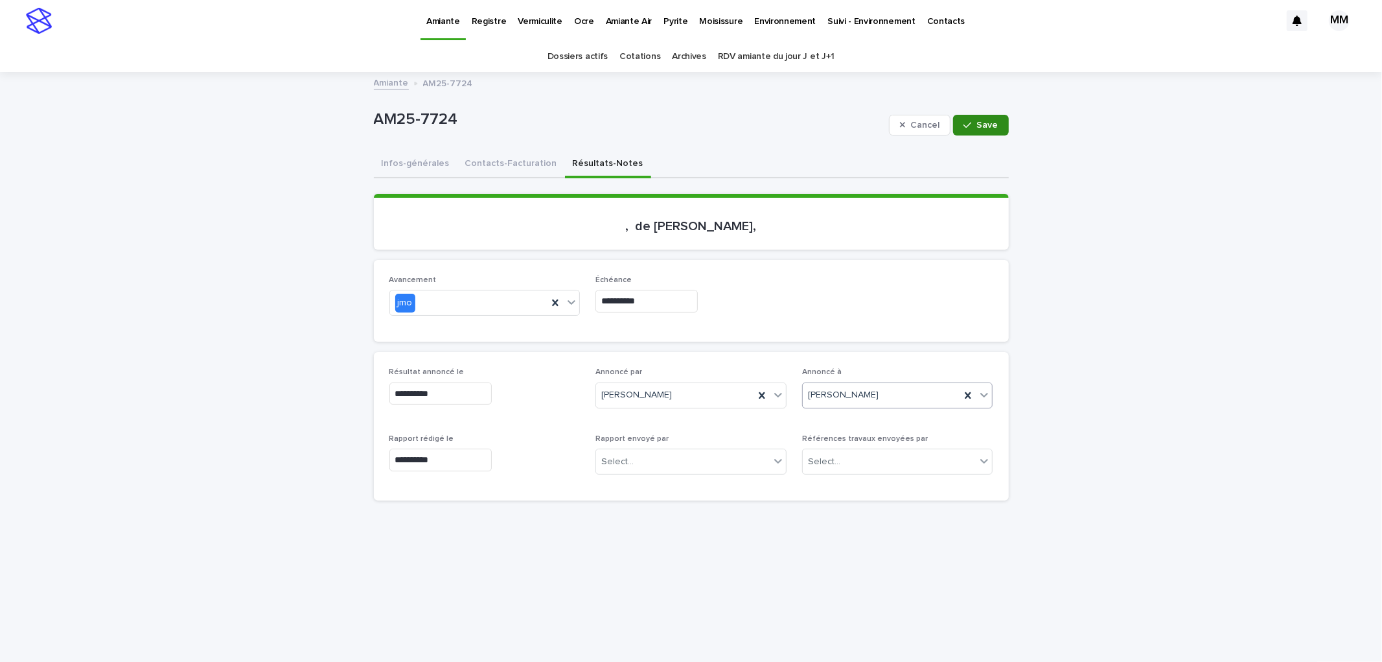
click at [986, 132] on button "Save" at bounding box center [980, 125] width 55 height 21
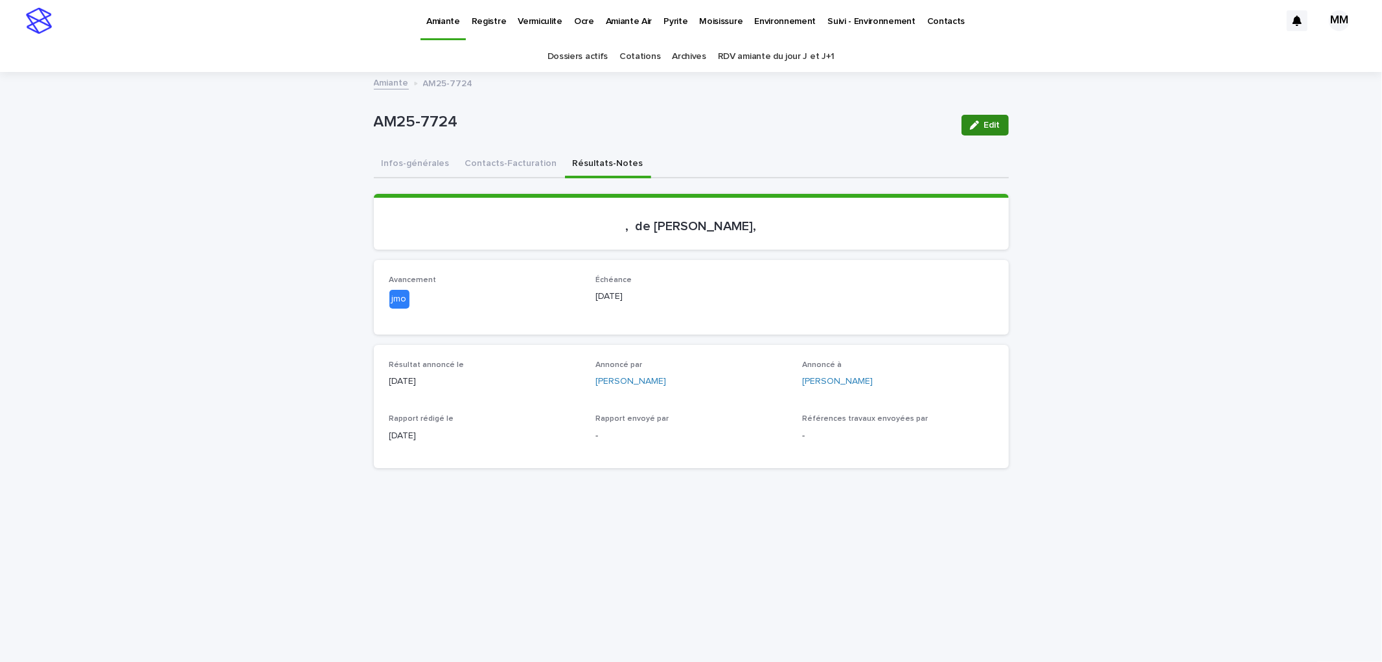
click at [970, 126] on icon "button" at bounding box center [974, 125] width 9 height 9
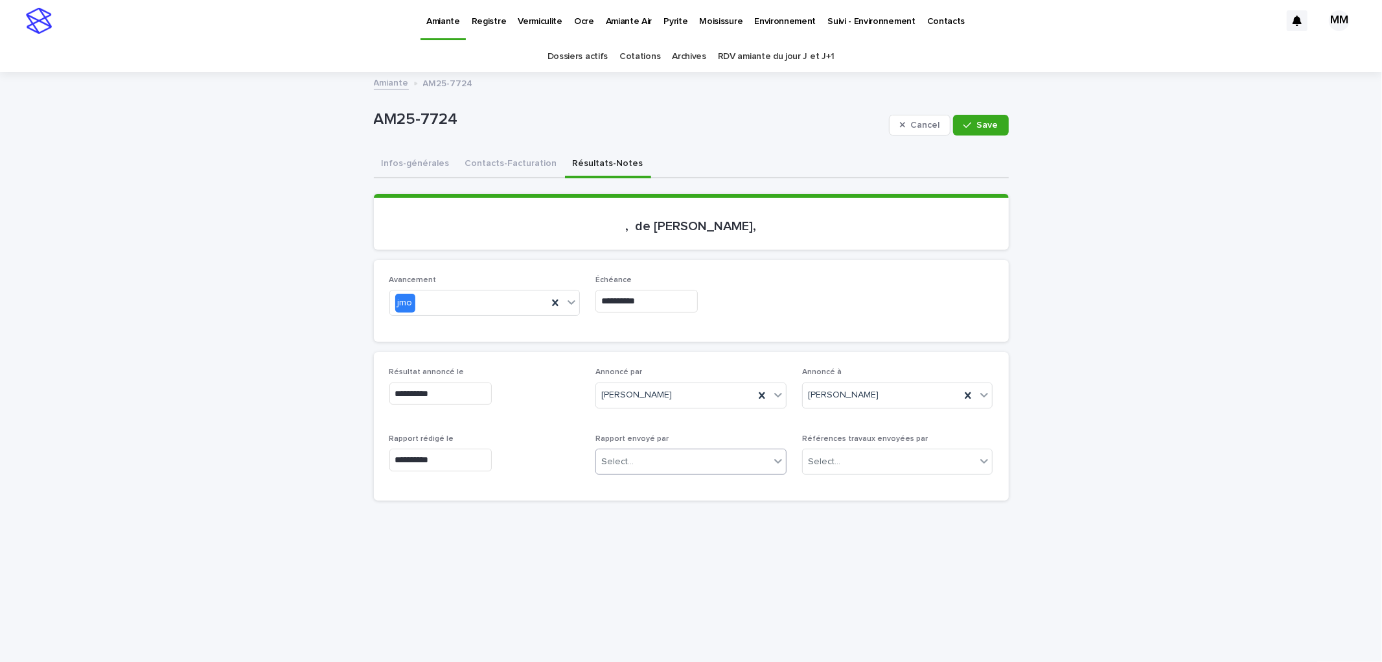
click at [642, 454] on div "Select..." at bounding box center [683, 461] width 174 height 21
type input "*"
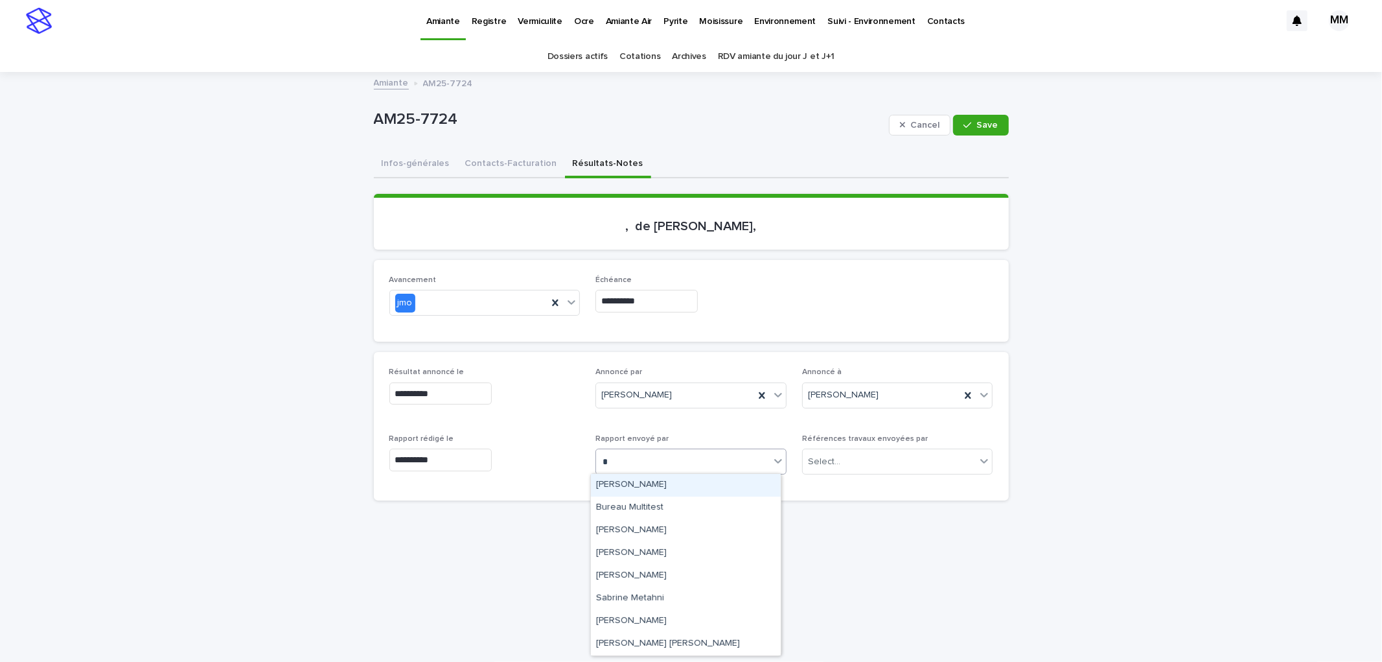
type input "**"
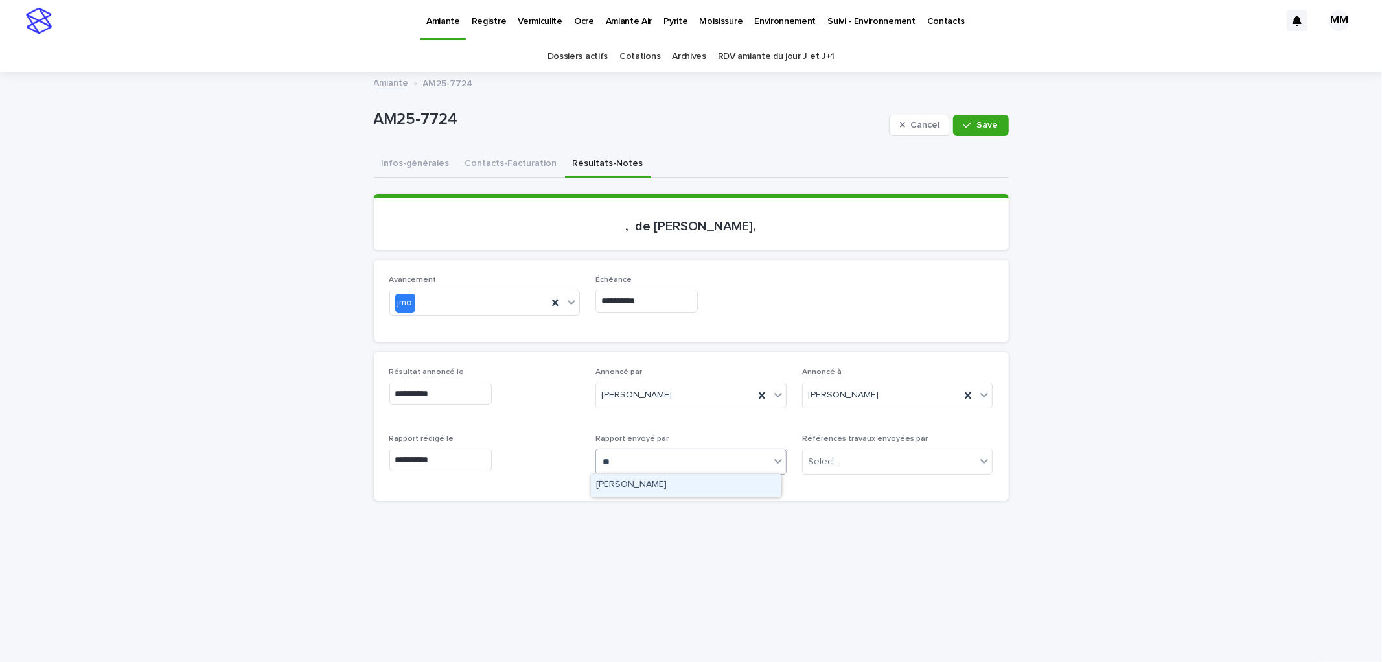
click at [651, 479] on div "[PERSON_NAME]" at bounding box center [686, 485] width 190 height 23
click at [983, 130] on button "Save" at bounding box center [980, 125] width 55 height 21
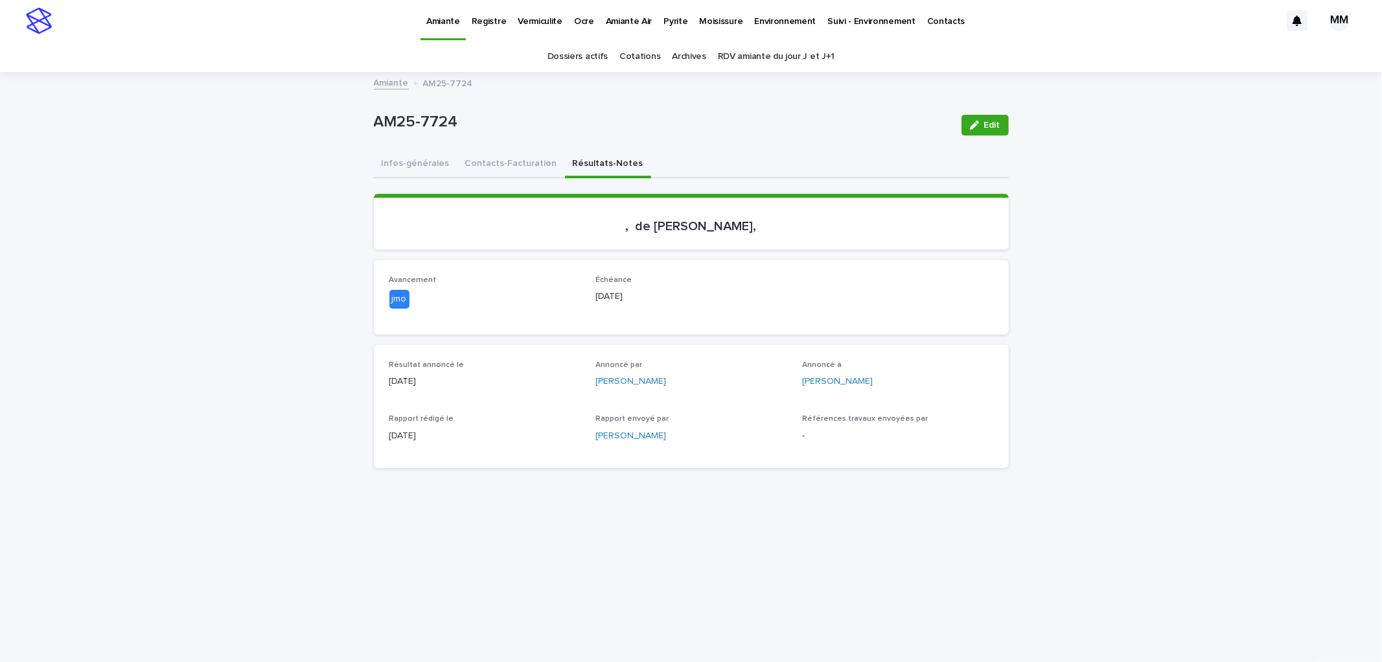
click at [425, 148] on div "AM25-7724 Edit" at bounding box center [691, 125] width 635 height 52
click at [424, 153] on button "Infos-générales" at bounding box center [416, 164] width 84 height 27
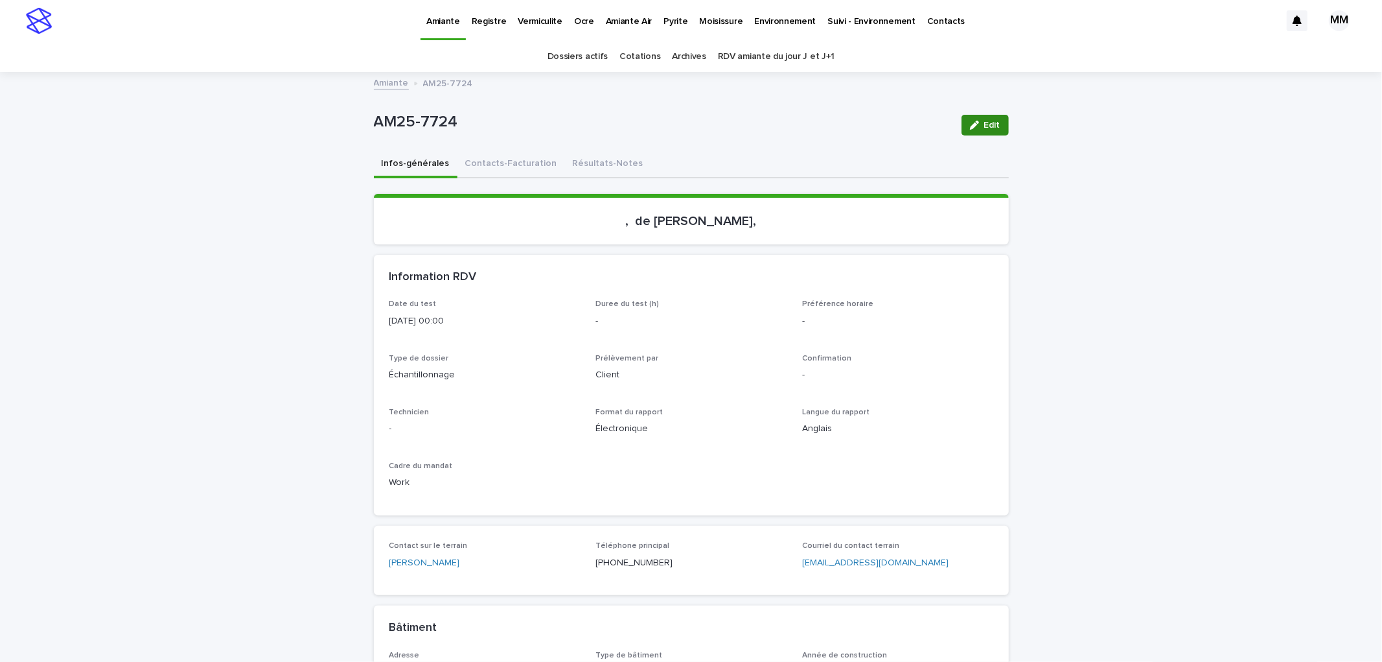
click at [970, 127] on icon "button" at bounding box center [974, 125] width 9 height 9
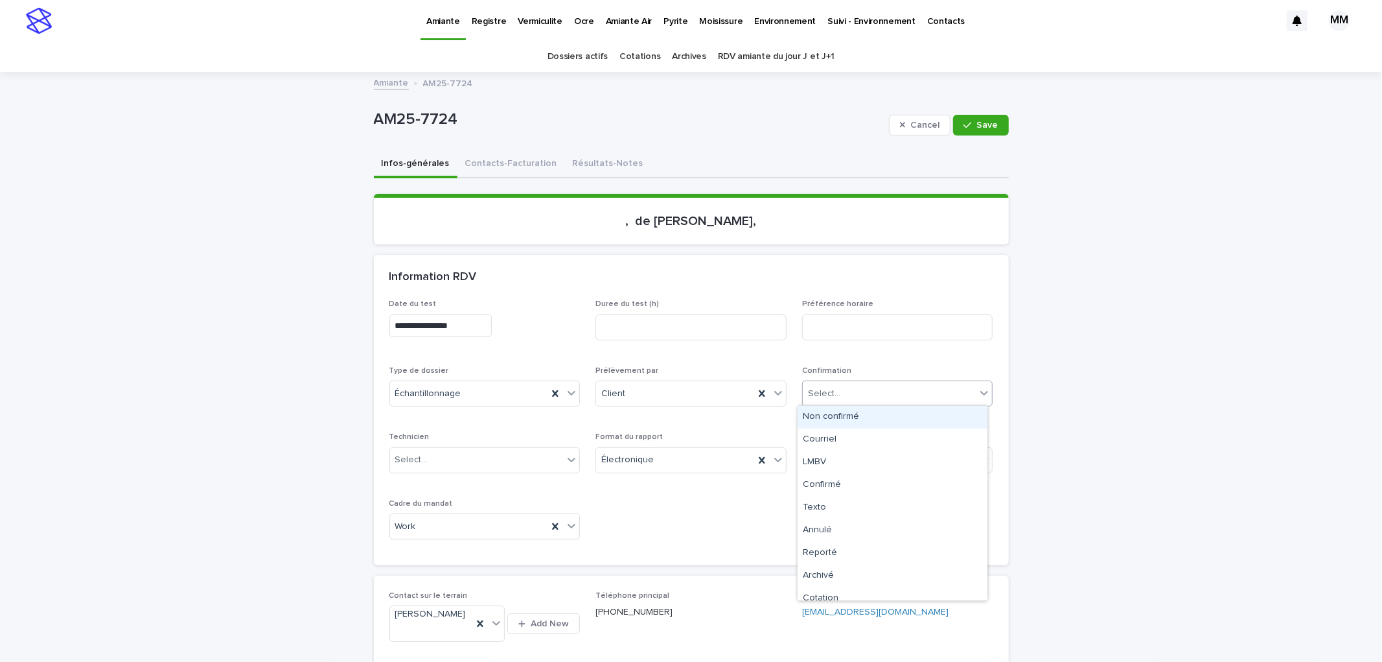
click at [870, 402] on div "Select..." at bounding box center [890, 393] width 174 height 21
click at [853, 566] on div "Archivé" at bounding box center [893, 566] width 190 height 23
click at [991, 130] on button "Save" at bounding box center [980, 125] width 55 height 21
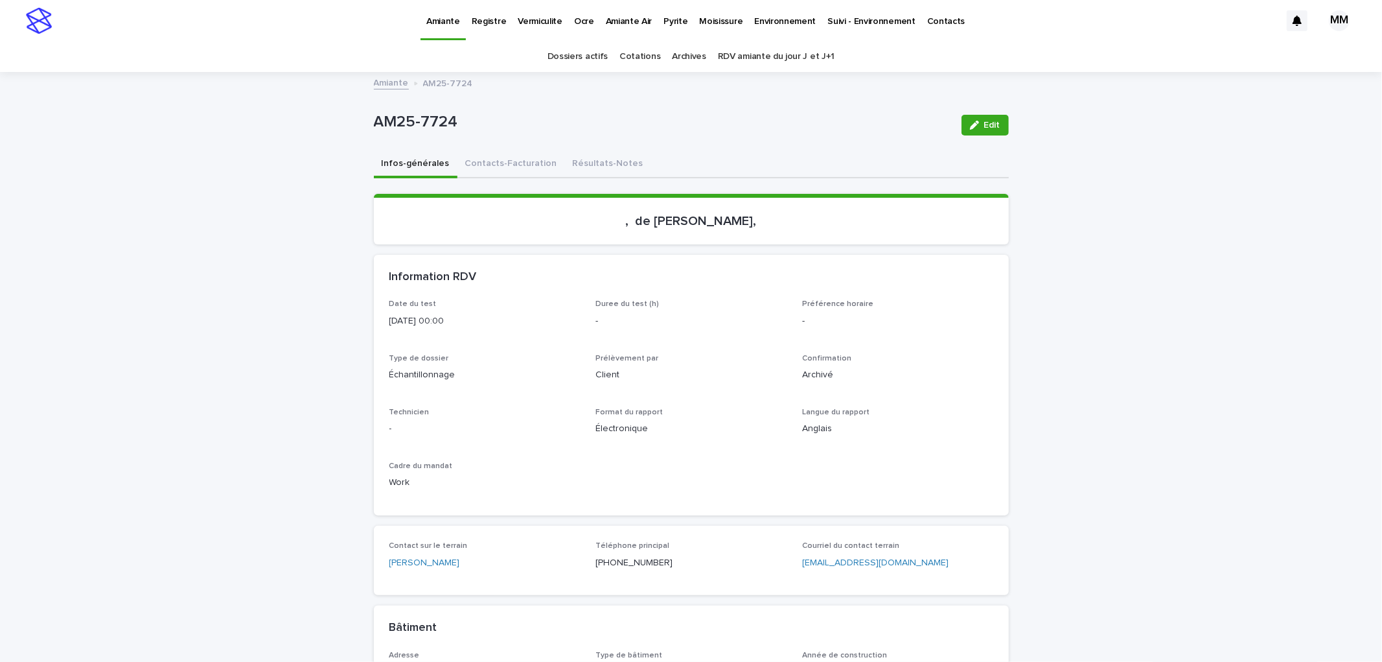
click at [987, 299] on p "Préférence horaire" at bounding box center [897, 303] width 191 height 9
click at [390, 87] on link "Amiante" at bounding box center [391, 82] width 35 height 15
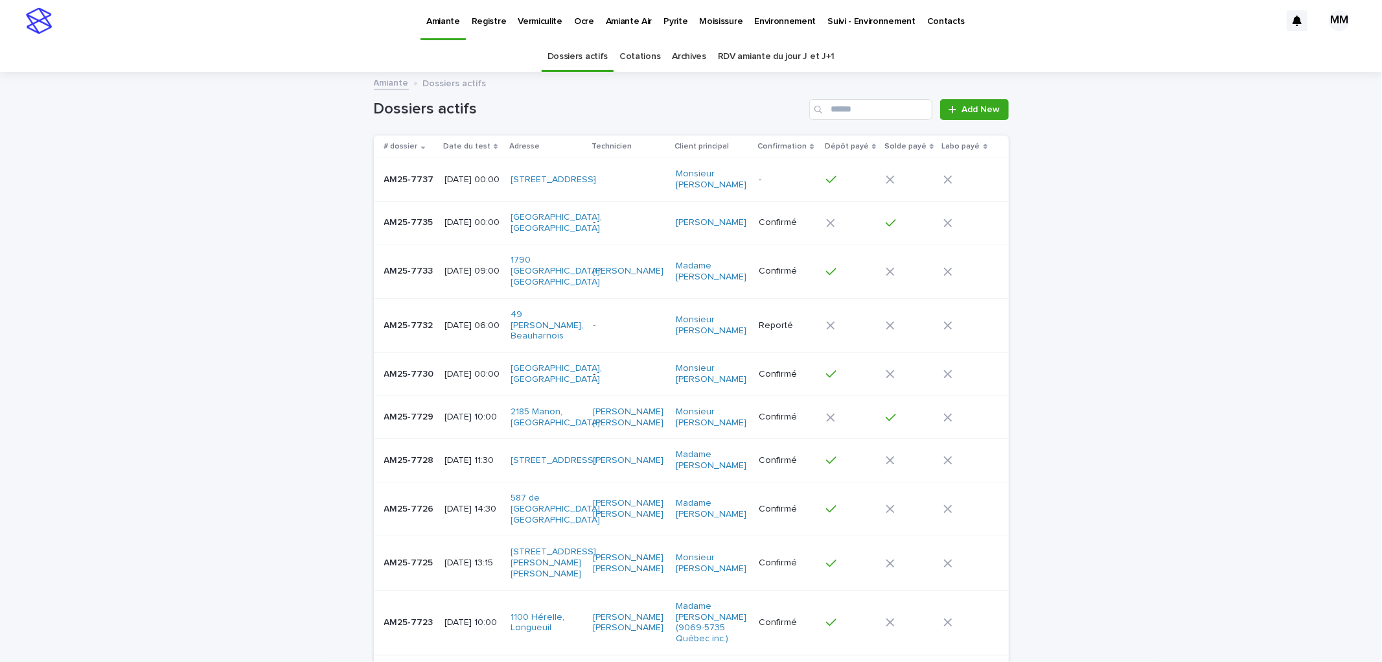
click at [664, 23] on p "Pyrite" at bounding box center [676, 13] width 24 height 27
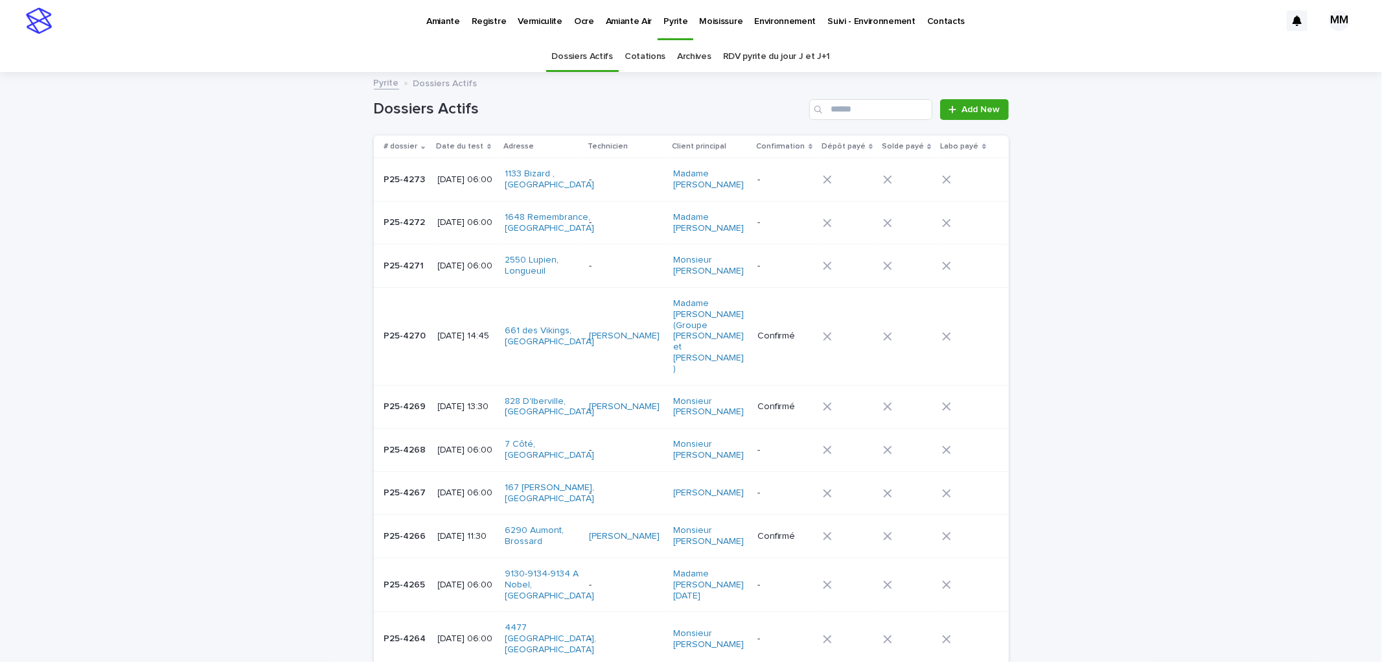
click at [625, 271] on p "-" at bounding box center [625, 265] width 72 height 11
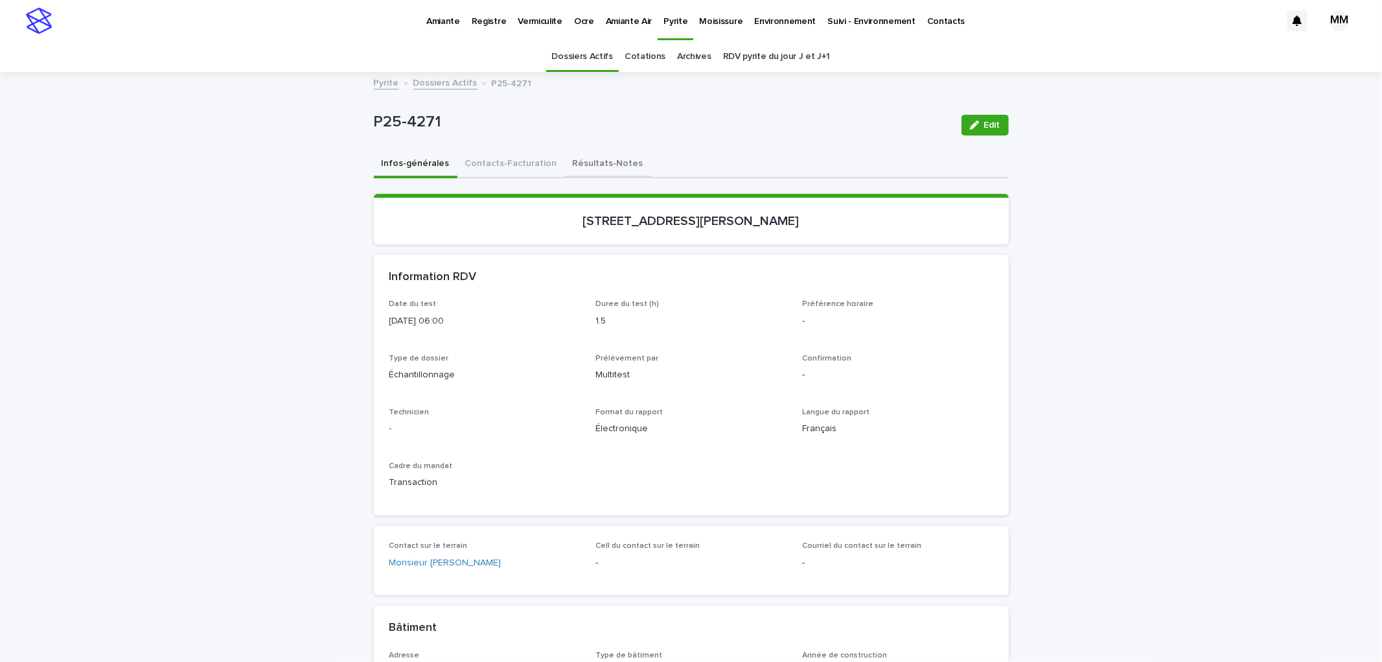
click at [618, 163] on button "Résultats-Notes" at bounding box center [608, 164] width 86 height 27
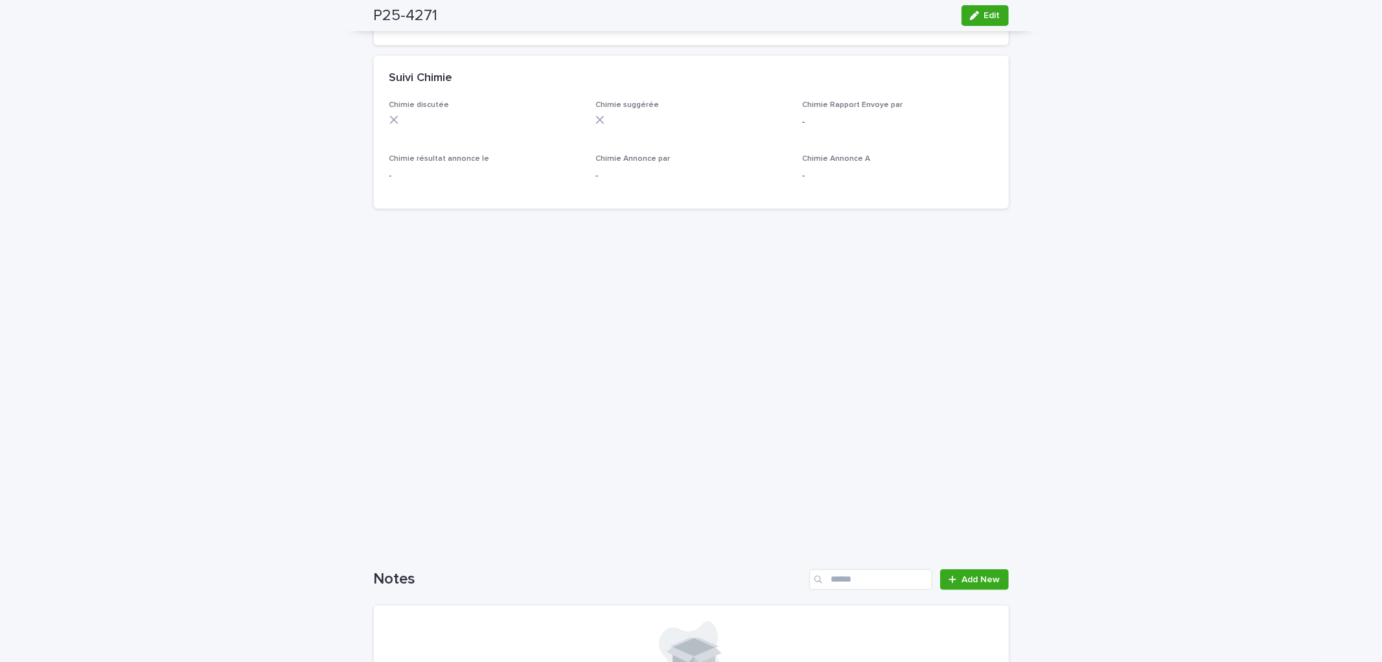
scroll to position [922, 0]
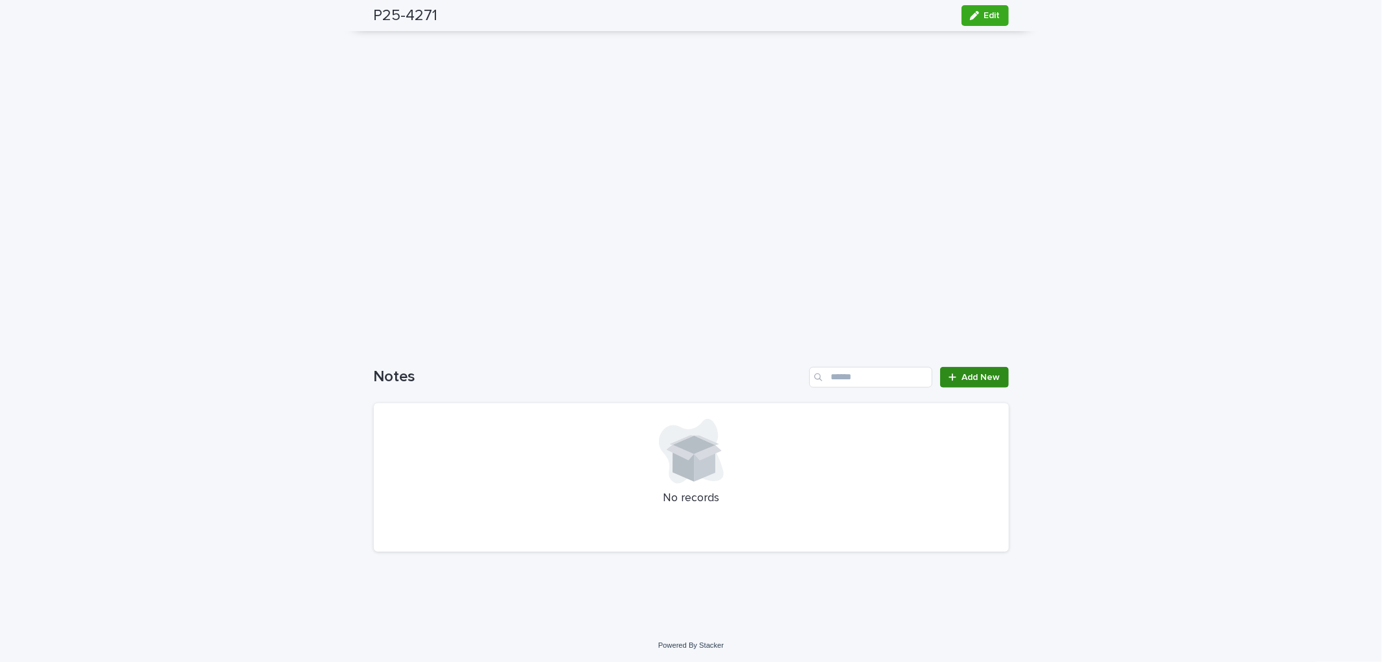
click at [970, 373] on span "Add New" at bounding box center [981, 377] width 38 height 9
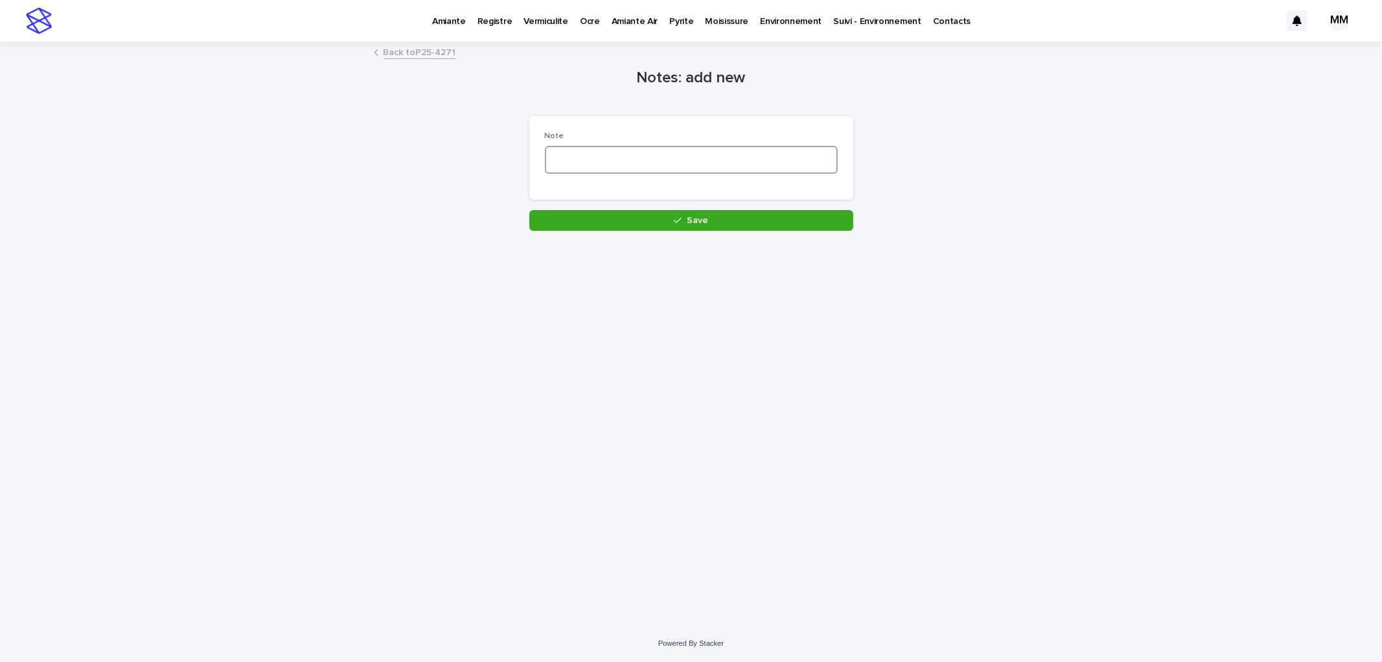
click at [640, 167] on textarea at bounding box center [691, 160] width 293 height 28
drag, startPoint x: 759, startPoint y: 319, endPoint x: 1072, endPoint y: 172, distance: 346.4
click at [760, 319] on div "**********" at bounding box center [691, 317] width 648 height 549
click at [975, 216] on div "**********" at bounding box center [691, 137] width 635 height 188
click at [830, 163] on textarea "**********" at bounding box center [691, 160] width 293 height 28
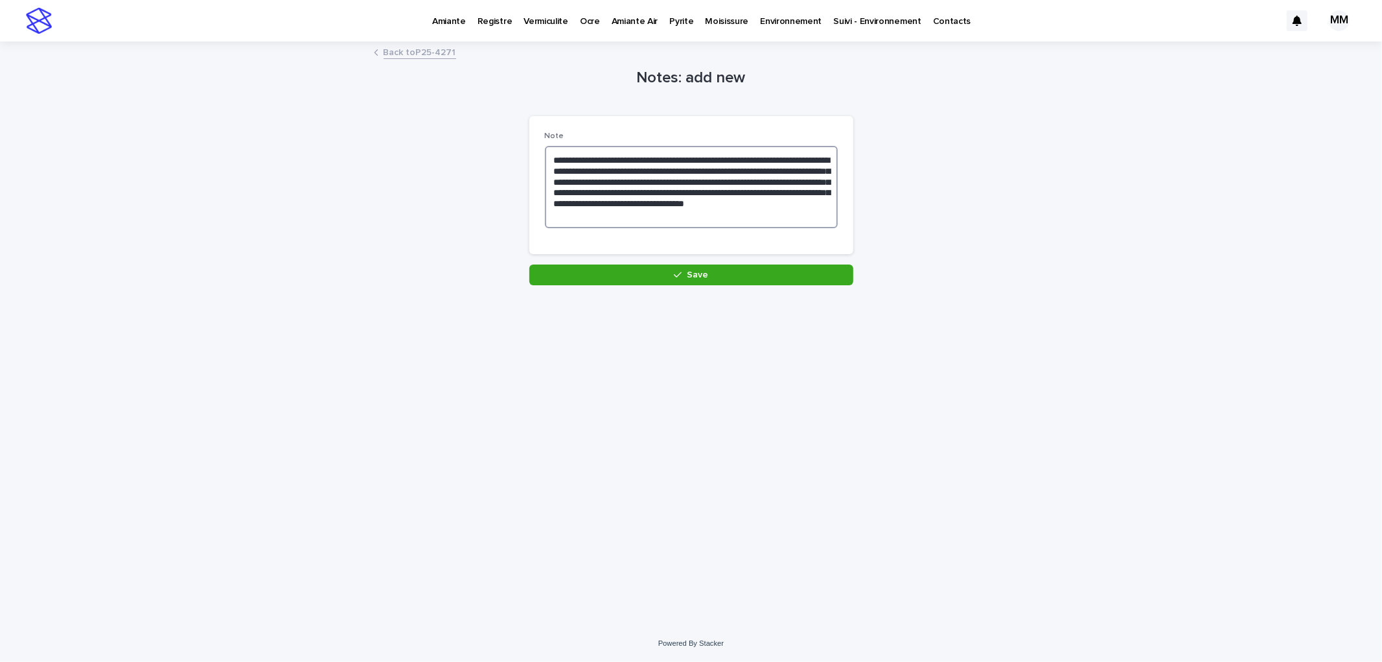
click at [742, 216] on textarea "**********" at bounding box center [691, 187] width 293 height 82
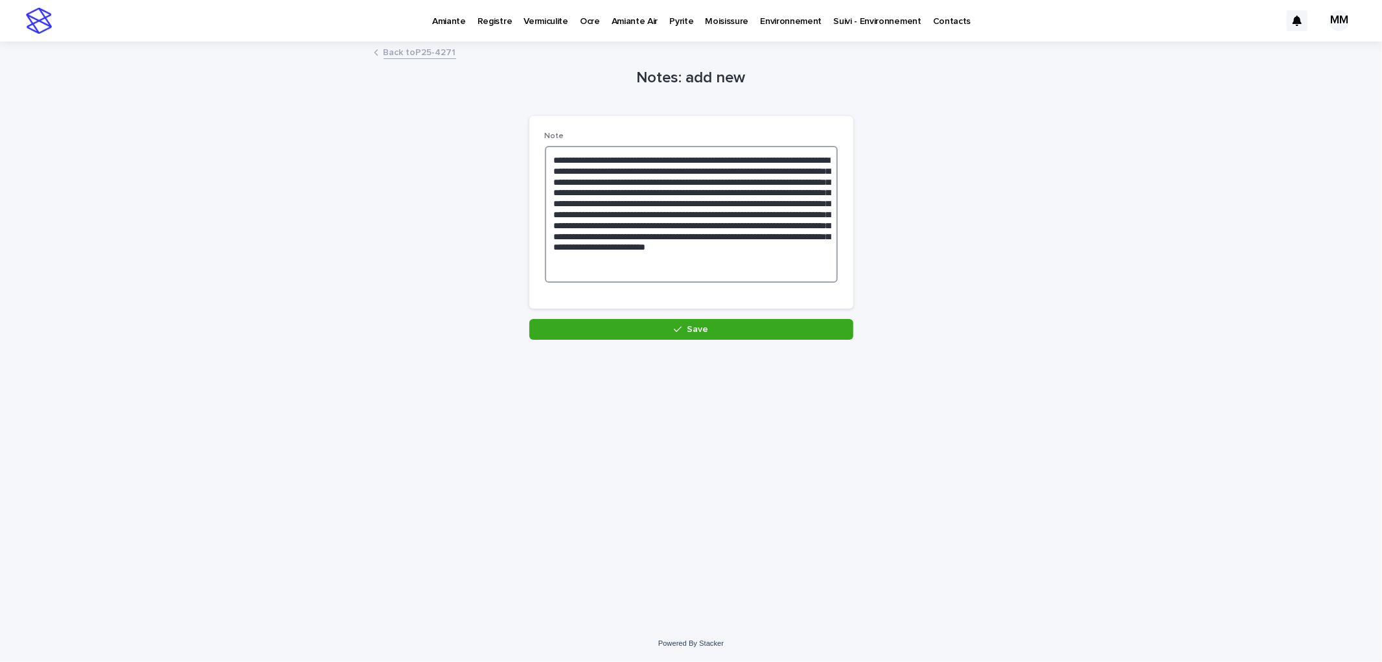
click at [741, 277] on textarea "**********" at bounding box center [691, 214] width 293 height 137
drag, startPoint x: 699, startPoint y: 225, endPoint x: 713, endPoint y: 223, distance: 14.5
click at [710, 225] on textarea "**********" at bounding box center [691, 214] width 293 height 137
type textarea "**********"
click at [770, 328] on button "Save" at bounding box center [691, 329] width 324 height 21
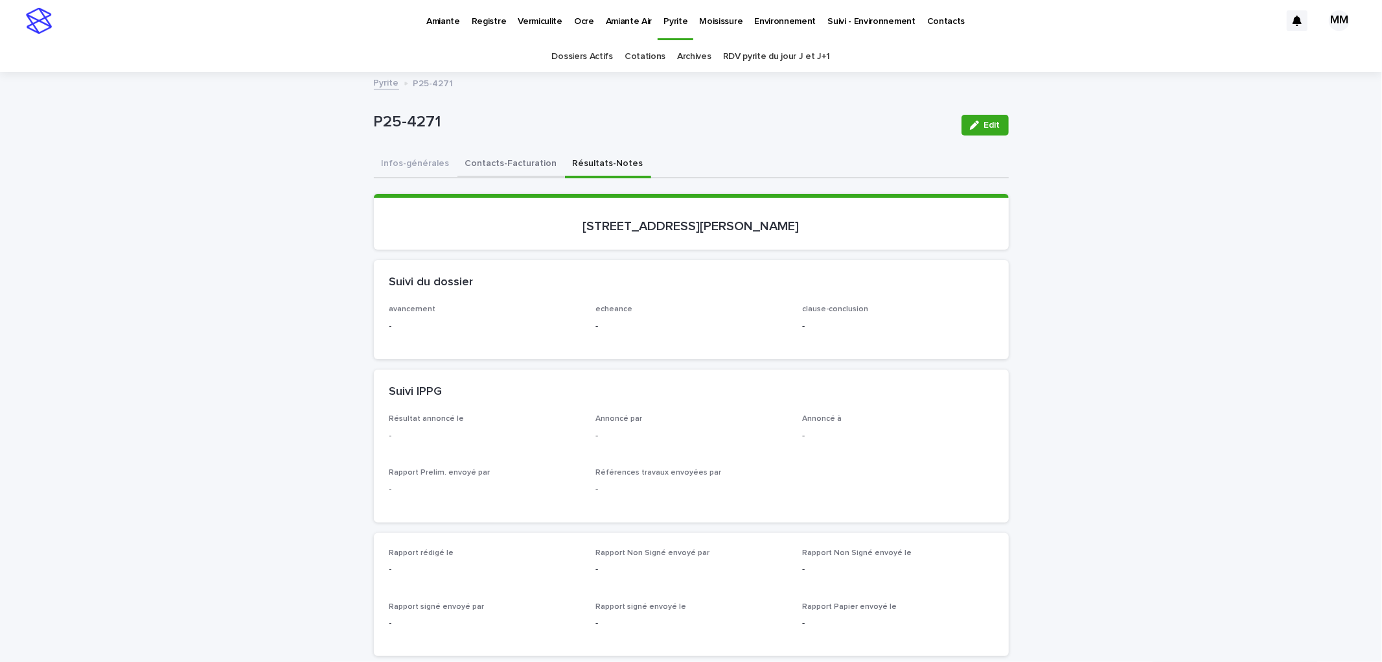
click at [522, 159] on button "Contacts-Facturation" at bounding box center [511, 164] width 108 height 27
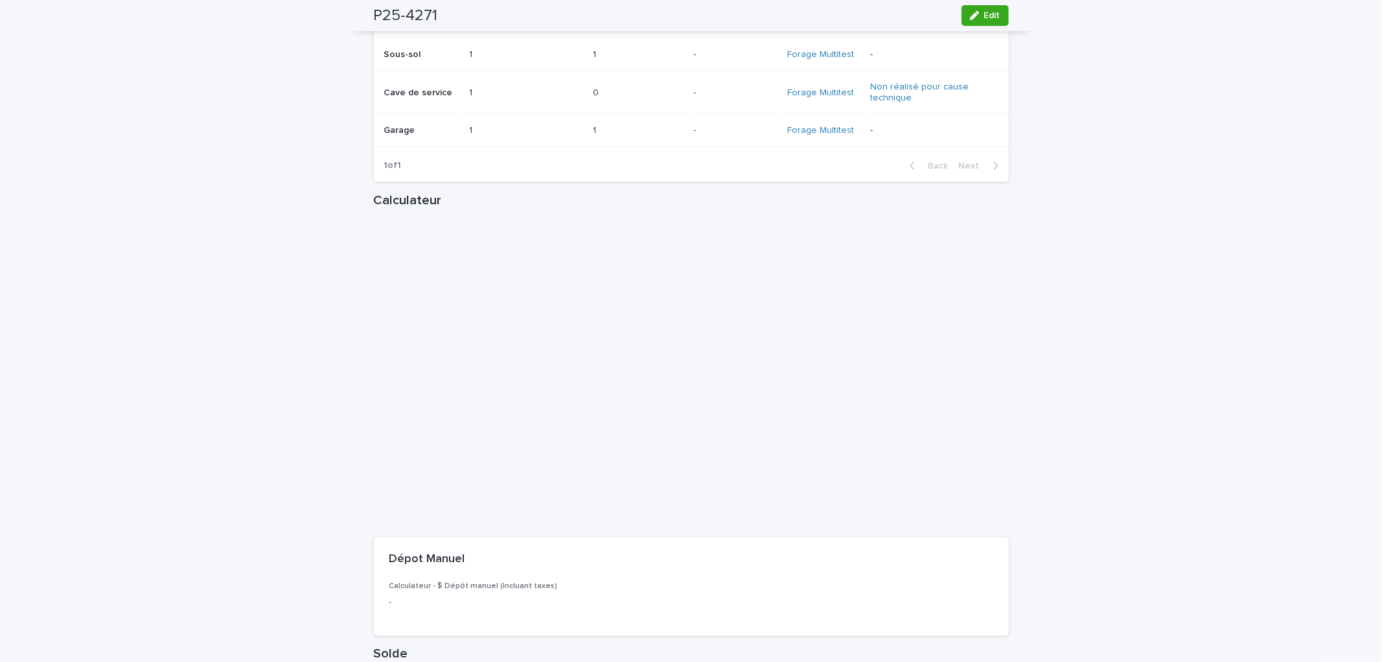
scroll to position [1727, 0]
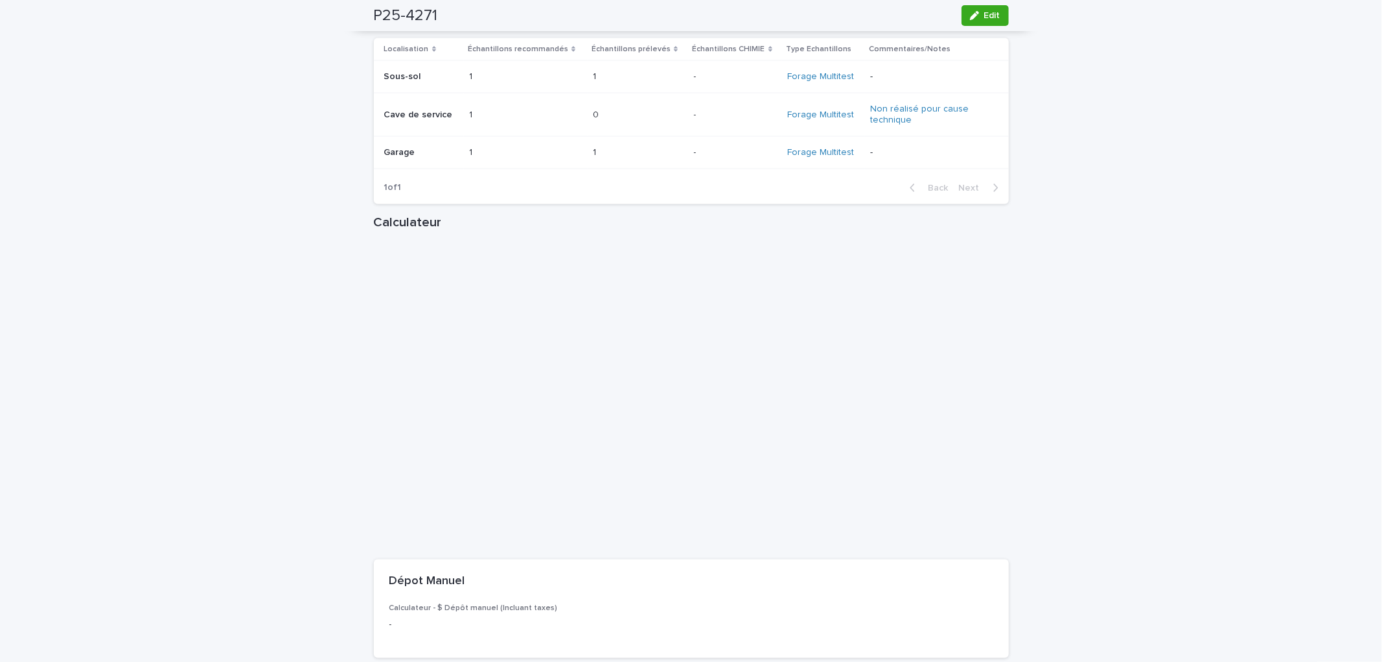
click at [652, 87] on div "1 1" at bounding box center [638, 76] width 91 height 21
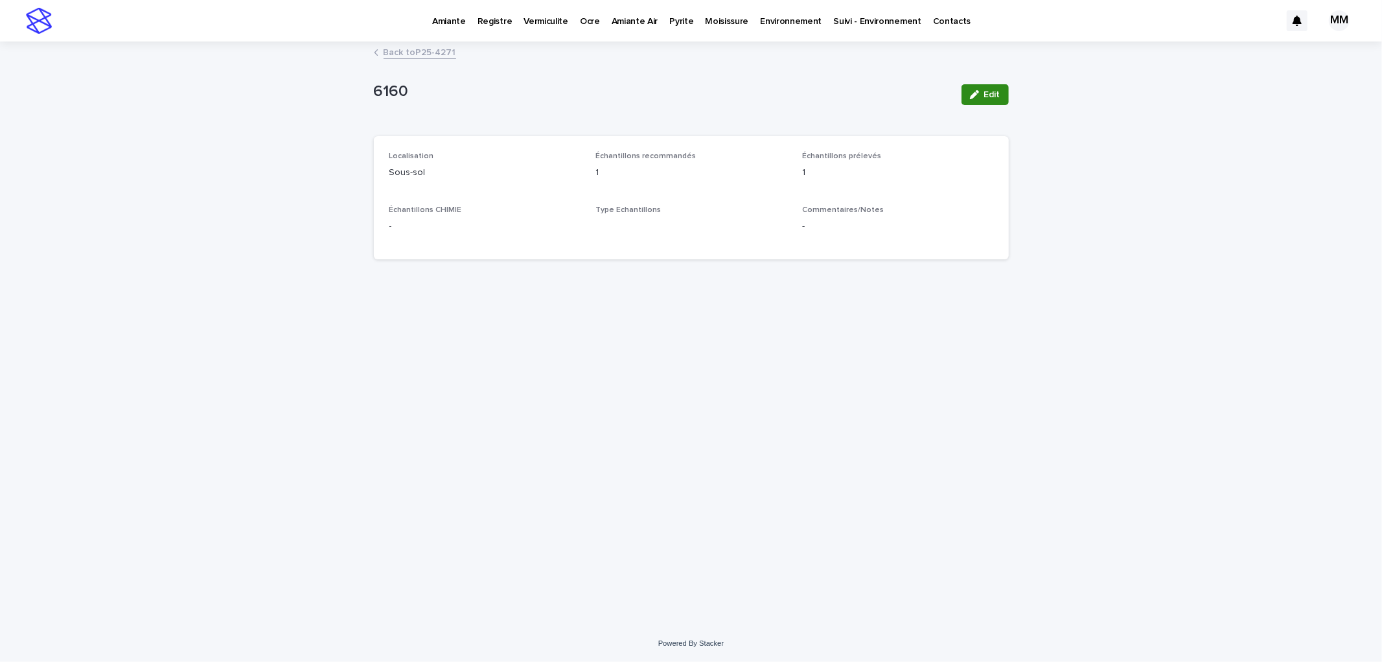
click at [987, 94] on span "Edit" at bounding box center [992, 94] width 16 height 9
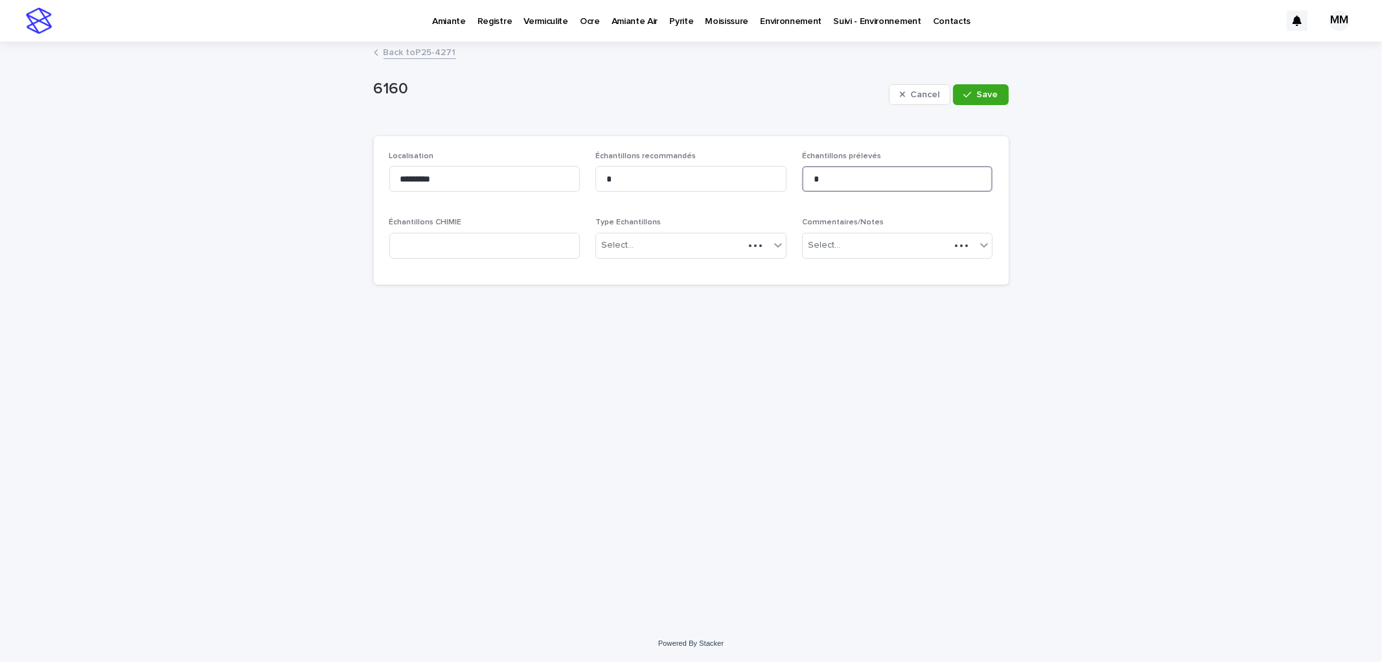
click at [848, 183] on input "*" at bounding box center [897, 179] width 191 height 26
type input "*"
click at [975, 97] on div "button" at bounding box center [970, 94] width 13 height 9
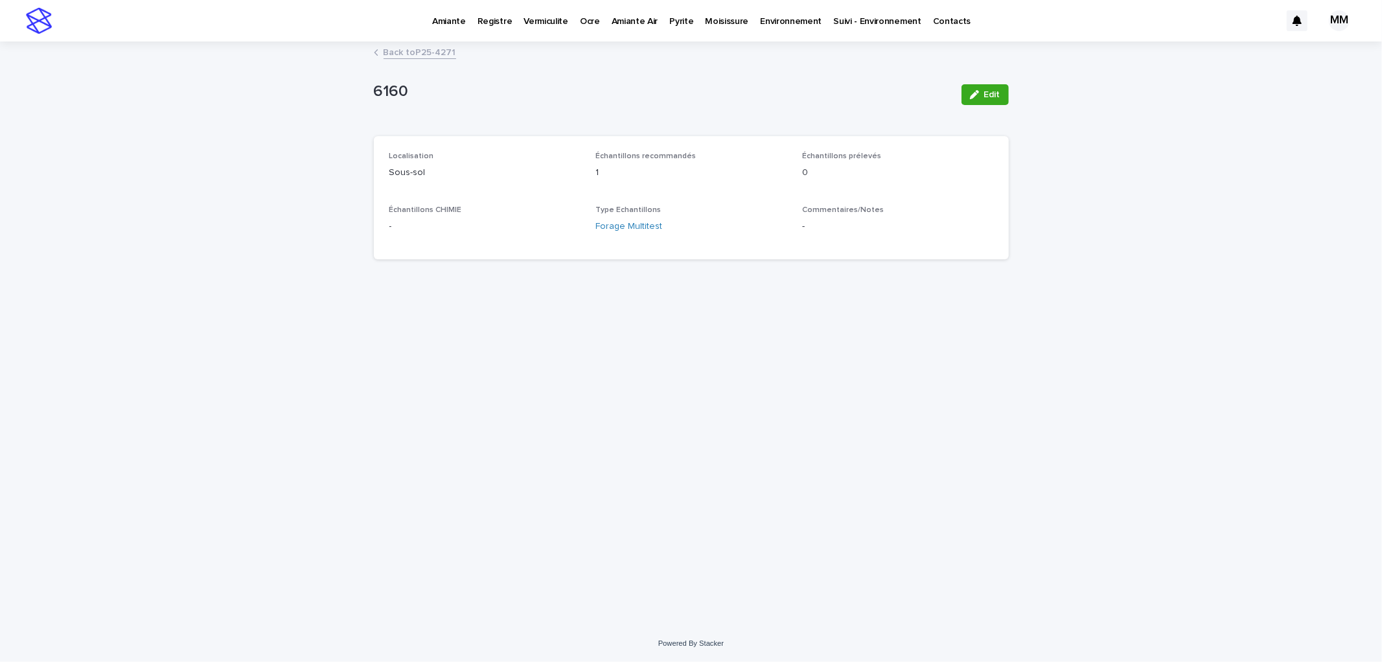
click at [424, 53] on link "Back to P25-4271" at bounding box center [420, 51] width 73 height 15
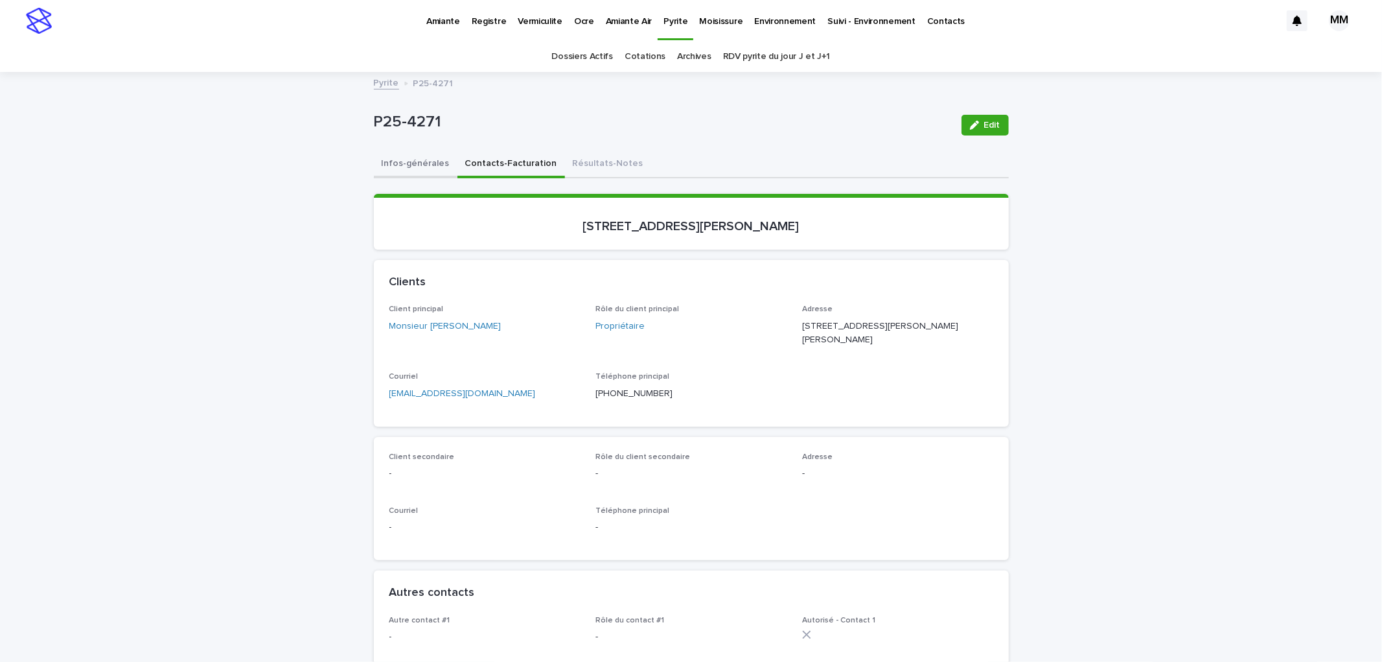
click at [435, 157] on button "Infos-générales" at bounding box center [416, 164] width 84 height 27
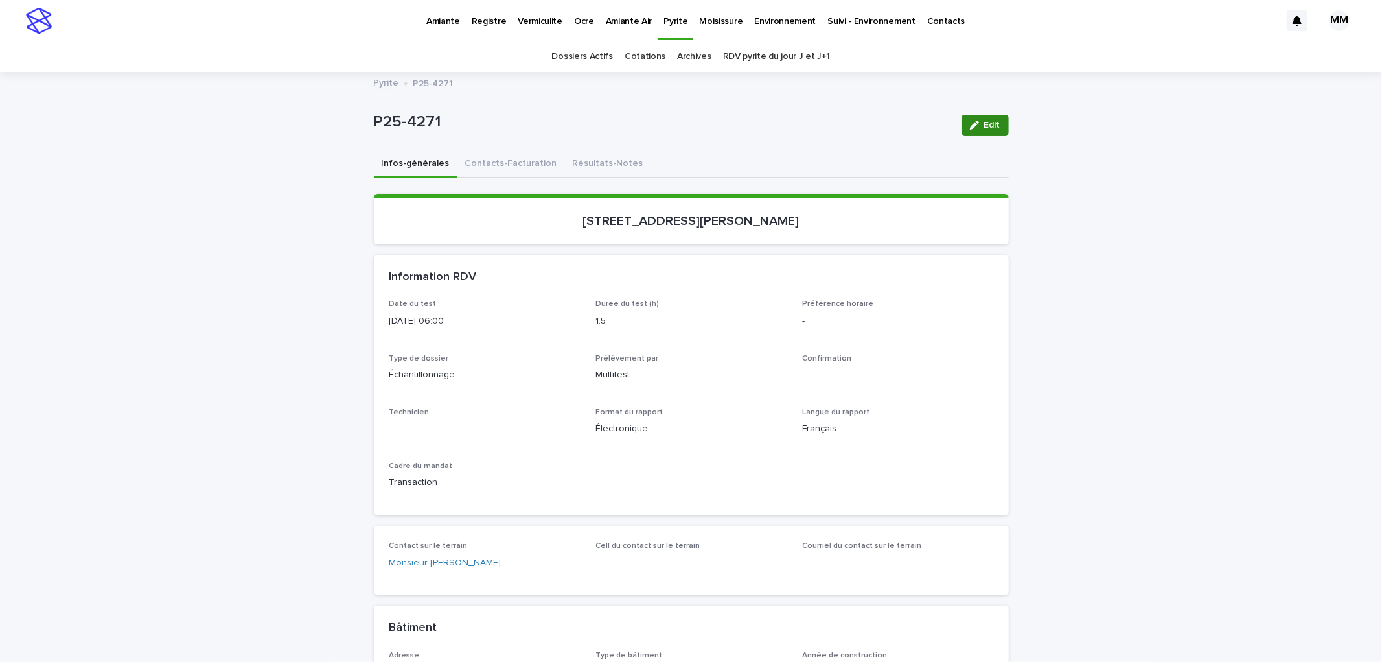
click at [984, 121] on span "Edit" at bounding box center [992, 125] width 16 height 9
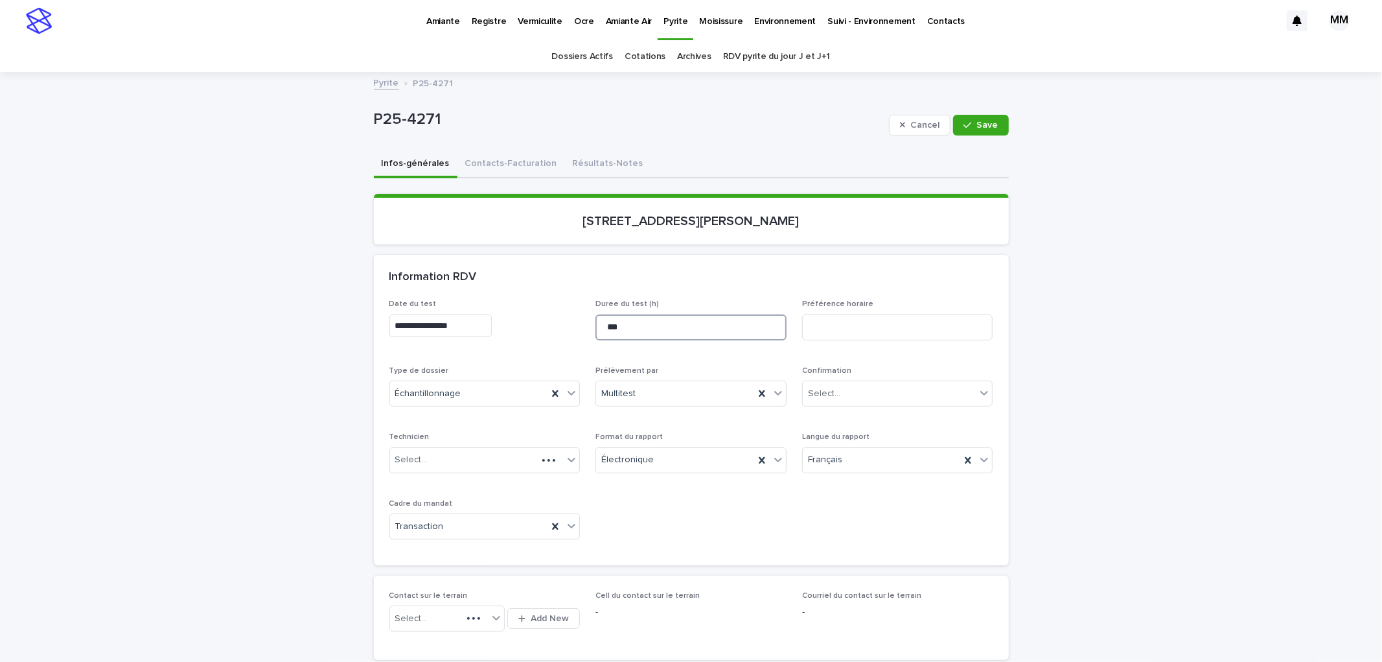
click at [633, 318] on input "***" at bounding box center [690, 327] width 191 height 26
type input "*"
click at [977, 121] on span "Save" at bounding box center [987, 125] width 21 height 9
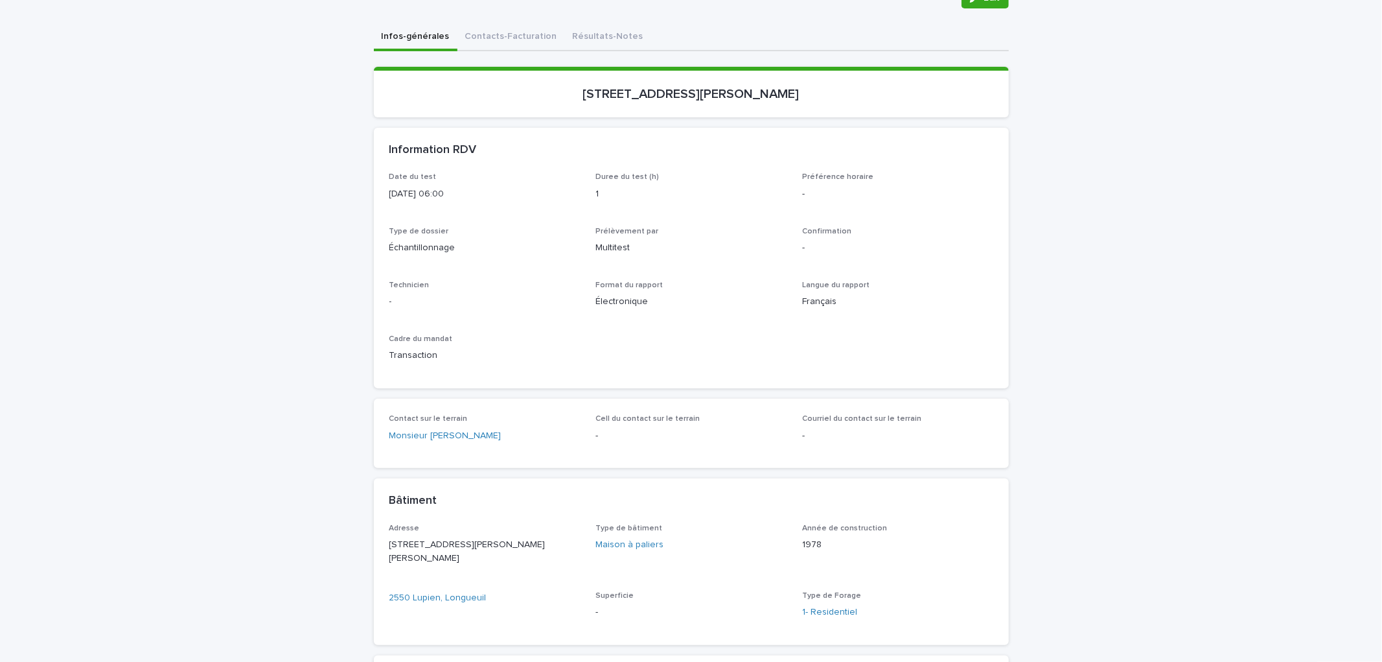
scroll to position [144, 0]
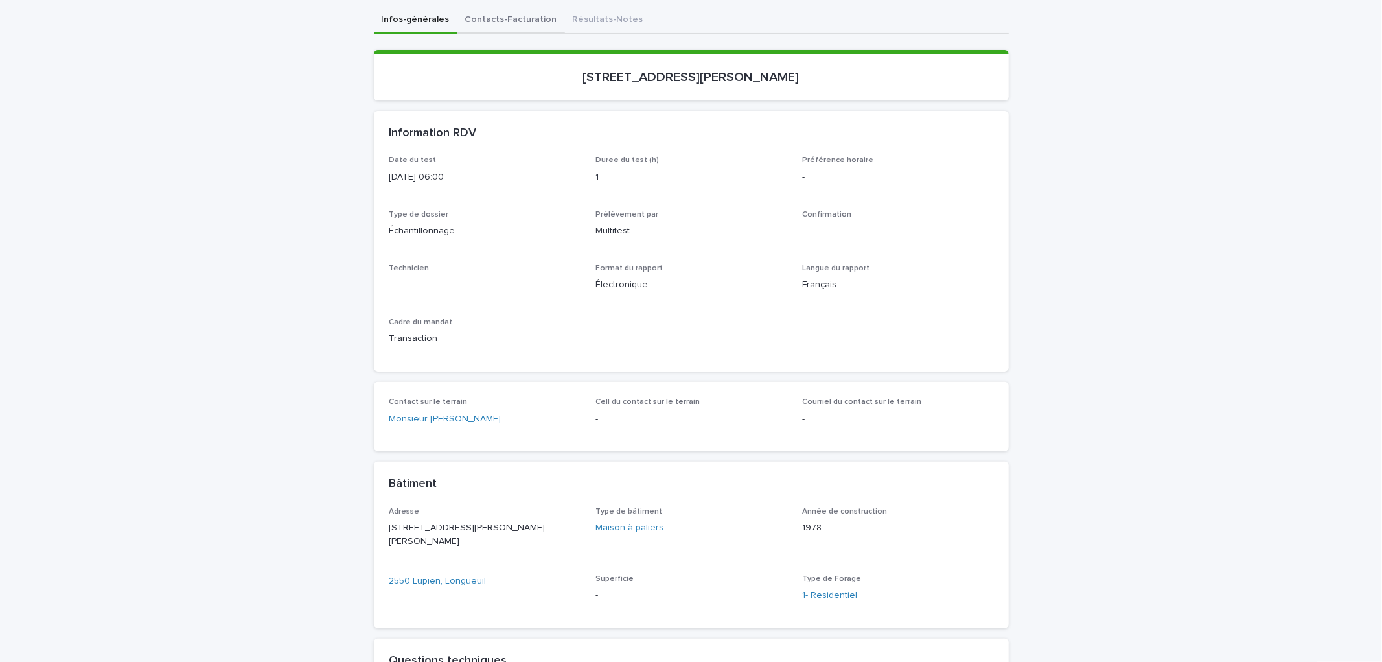
click at [517, 15] on button "Contacts-Facturation" at bounding box center [511, 20] width 108 height 27
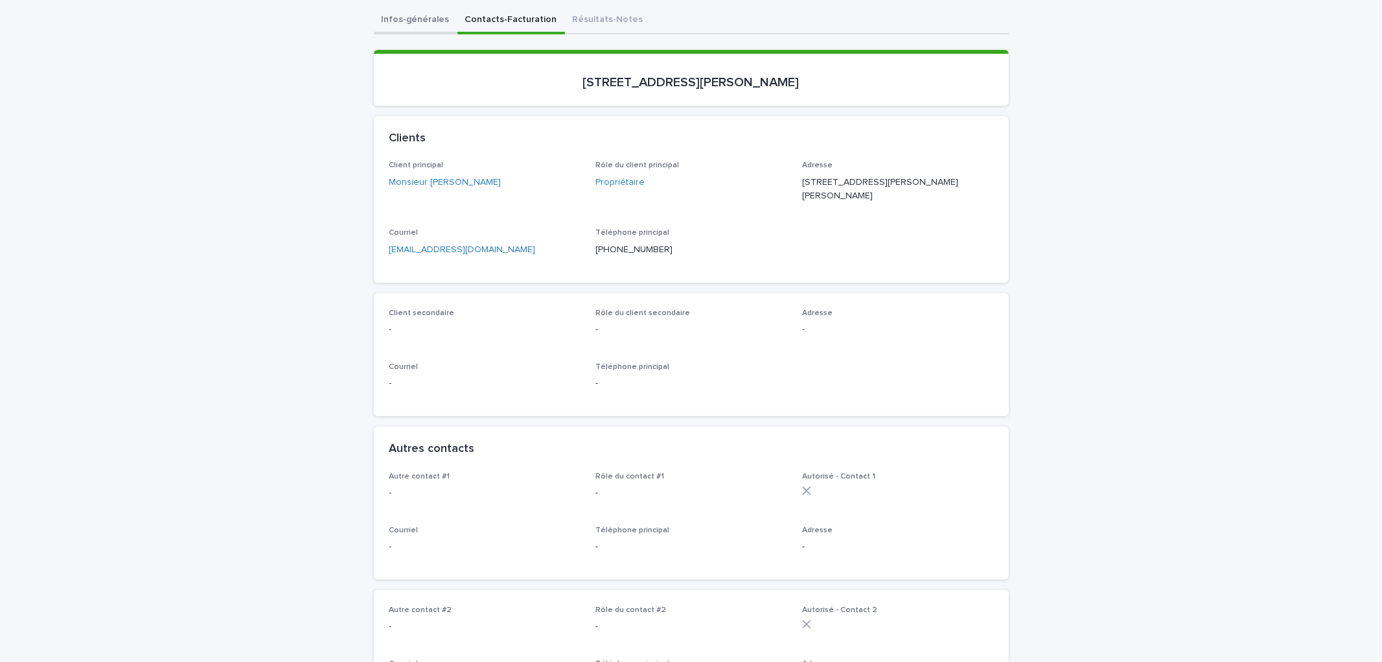
click at [425, 21] on button "Infos-générales" at bounding box center [416, 20] width 84 height 27
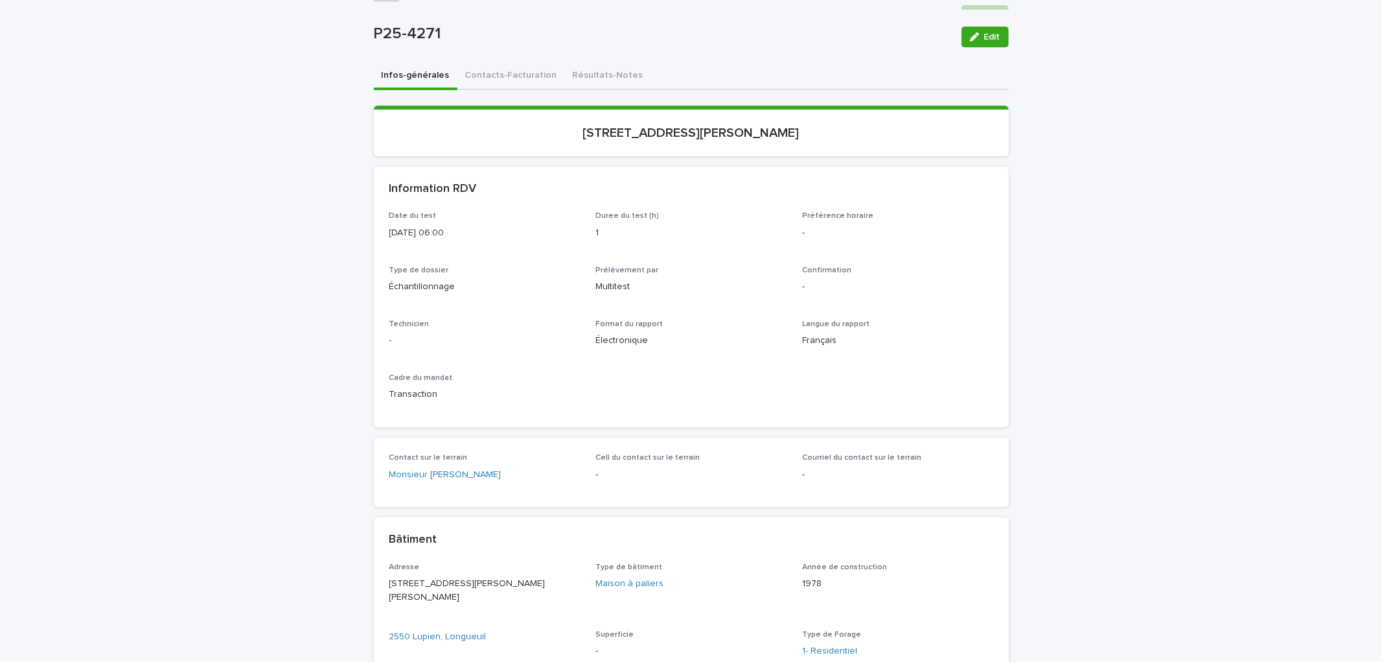
scroll to position [72, 0]
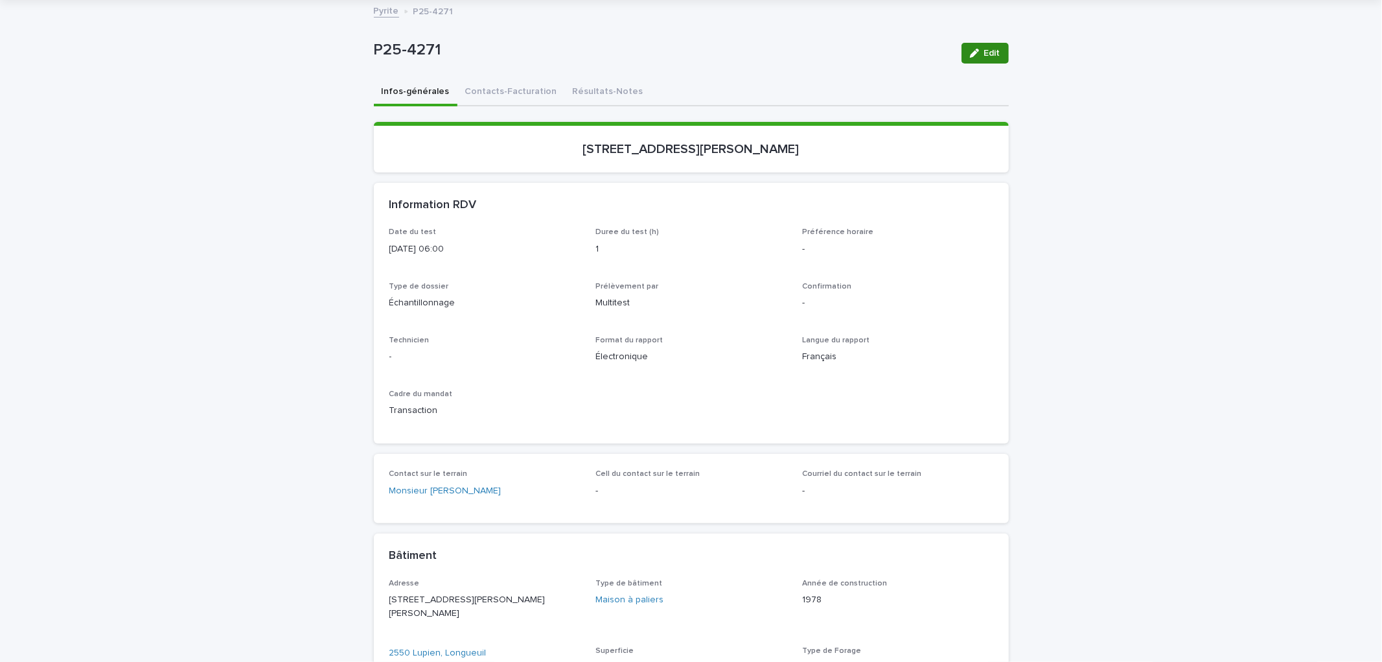
click at [990, 59] on button "Edit" at bounding box center [985, 53] width 47 height 21
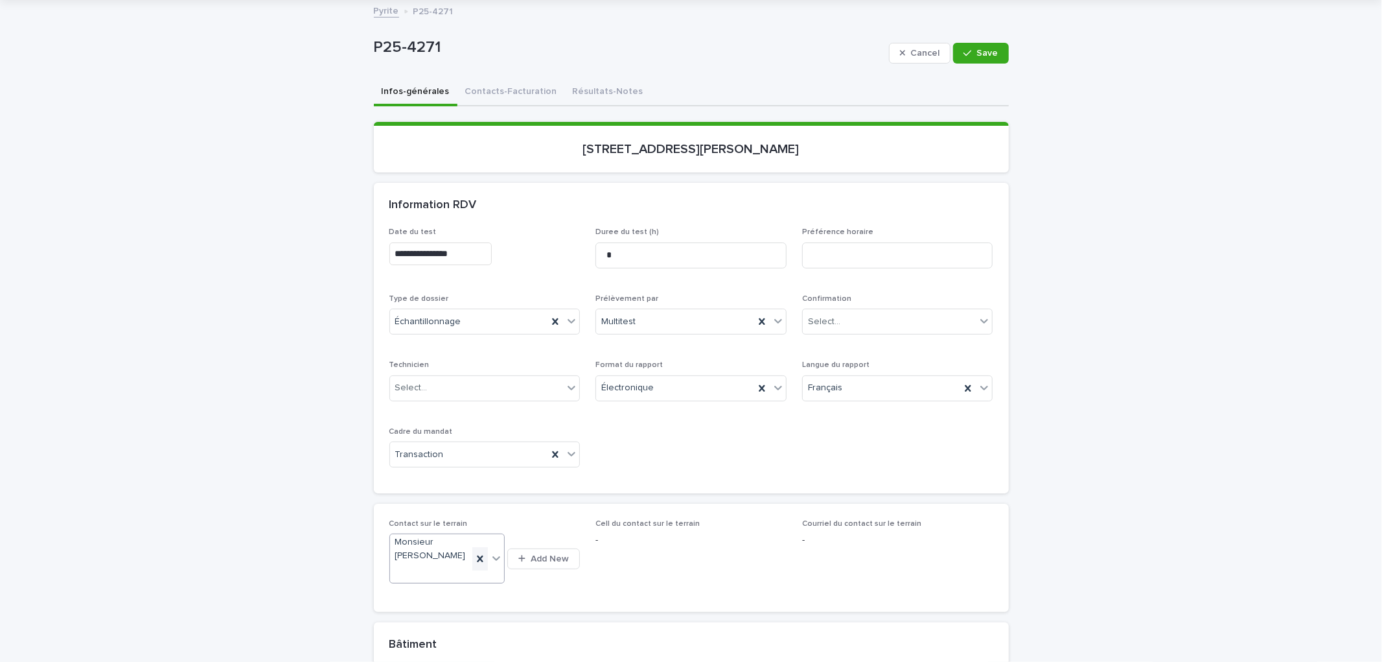
drag, startPoint x: 470, startPoint y: 559, endPoint x: 489, endPoint y: 553, distance: 19.7
click at [474, 559] on icon at bounding box center [480, 558] width 13 height 13
type input "**********"
click at [476, 570] on div "Monsieur [PERSON_NAME]" at bounding box center [441, 570] width 115 height 23
click at [977, 45] on button "Save" at bounding box center [980, 53] width 55 height 21
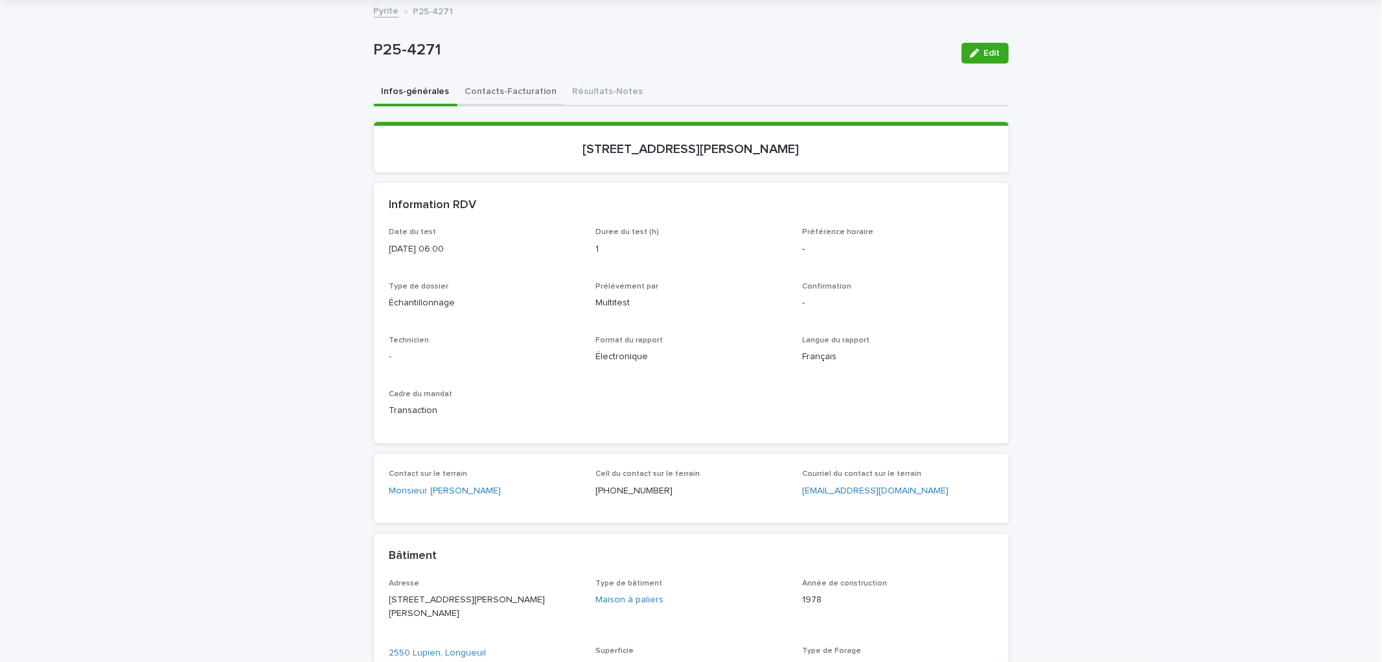
click at [478, 89] on button "Contacts-Facturation" at bounding box center [511, 92] width 108 height 27
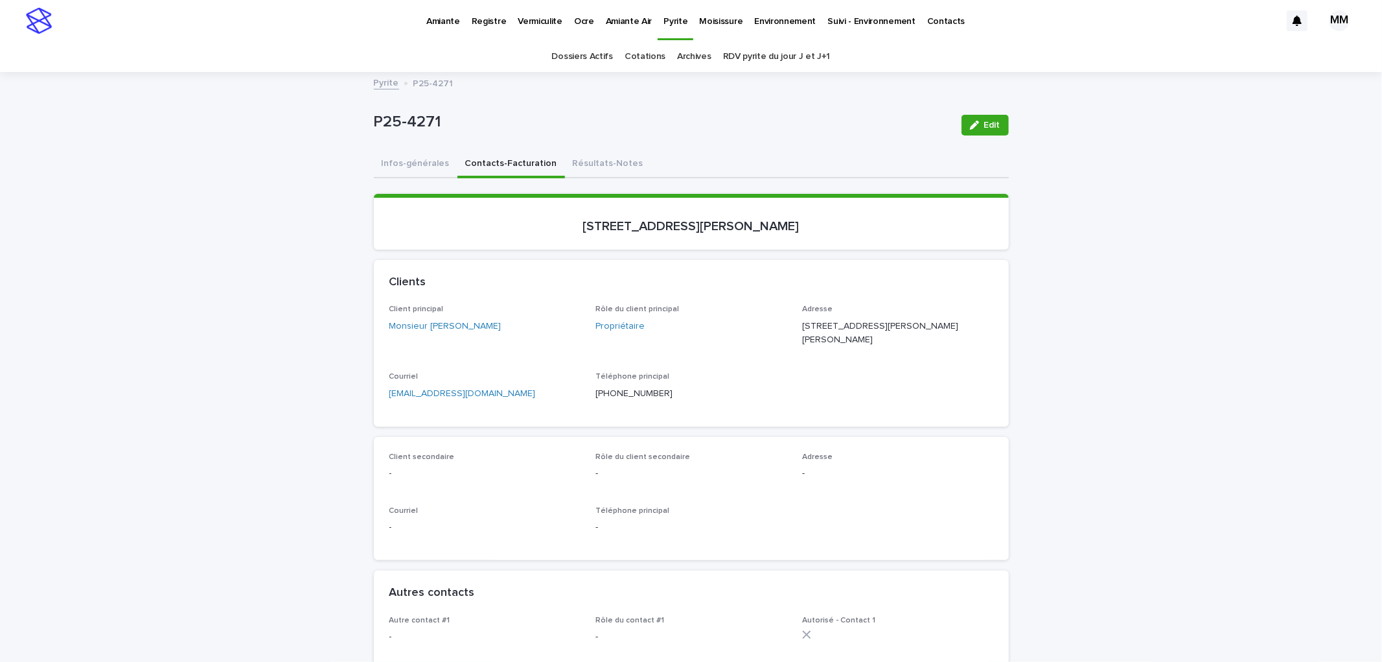
click at [398, 152] on button "Infos-générales" at bounding box center [416, 164] width 84 height 27
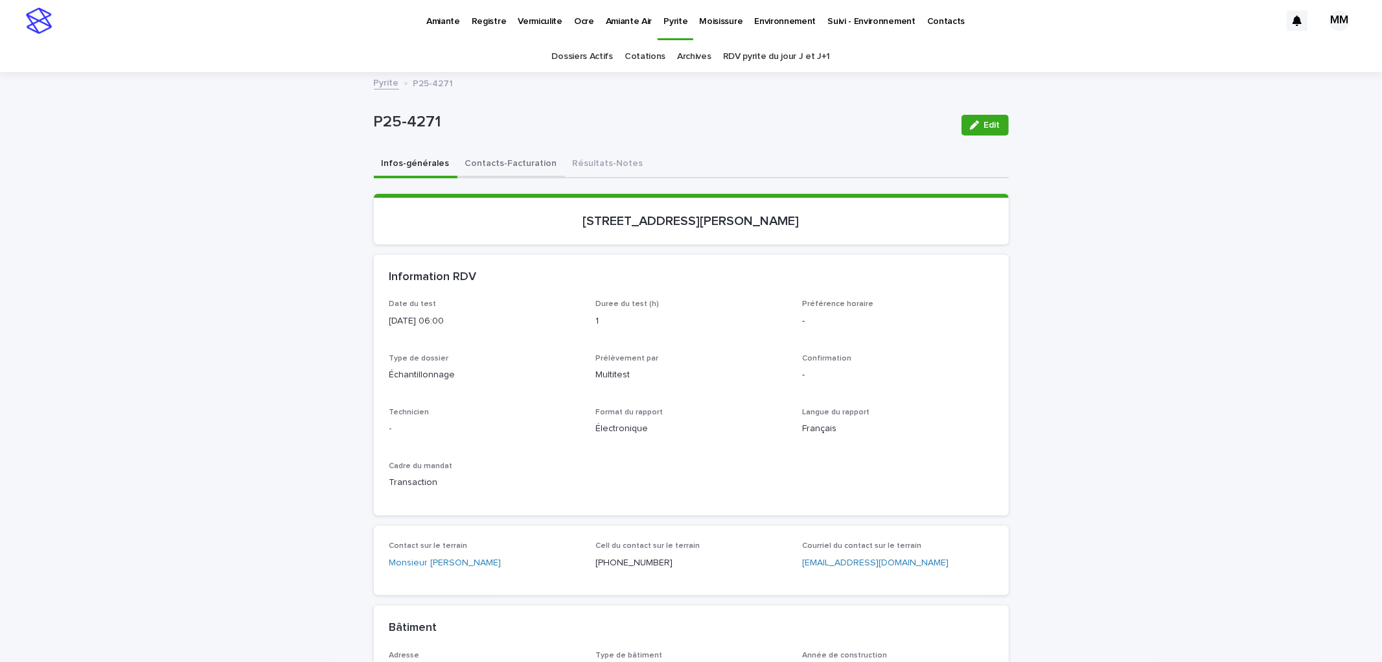
click at [514, 161] on button "Contacts-Facturation" at bounding box center [511, 164] width 108 height 27
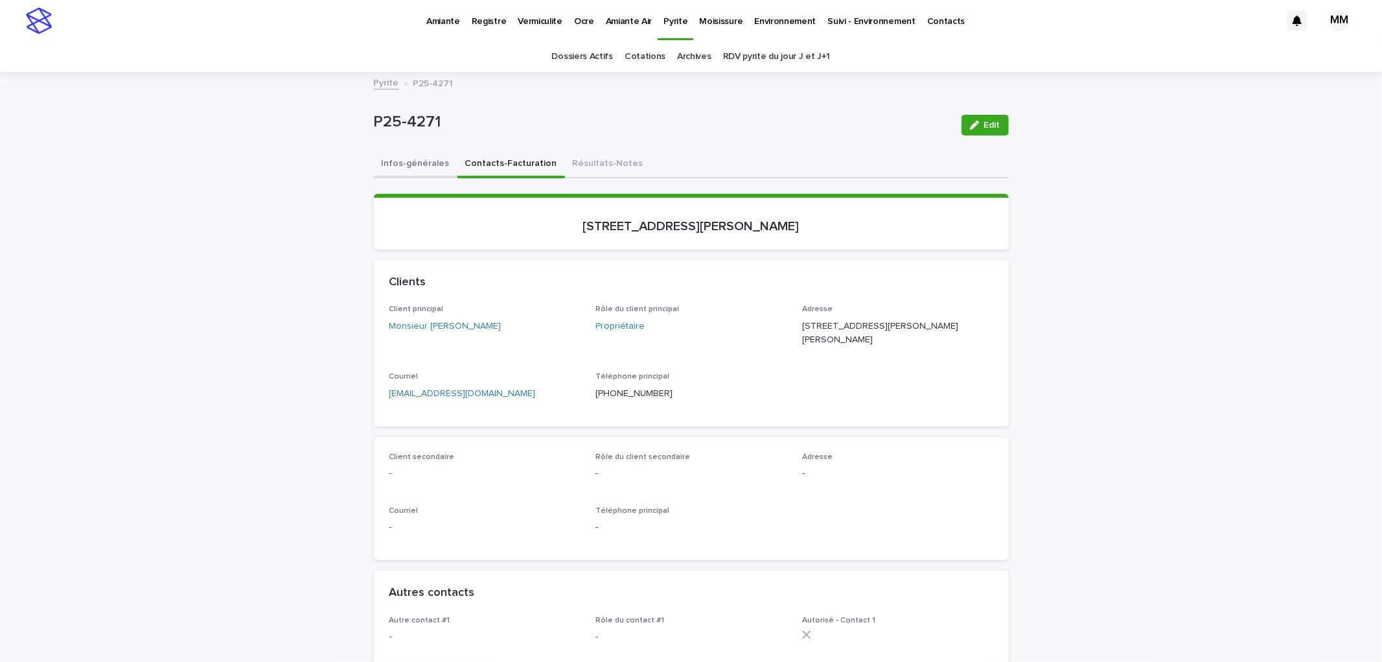
click at [417, 171] on button "Infos-générales" at bounding box center [416, 164] width 84 height 27
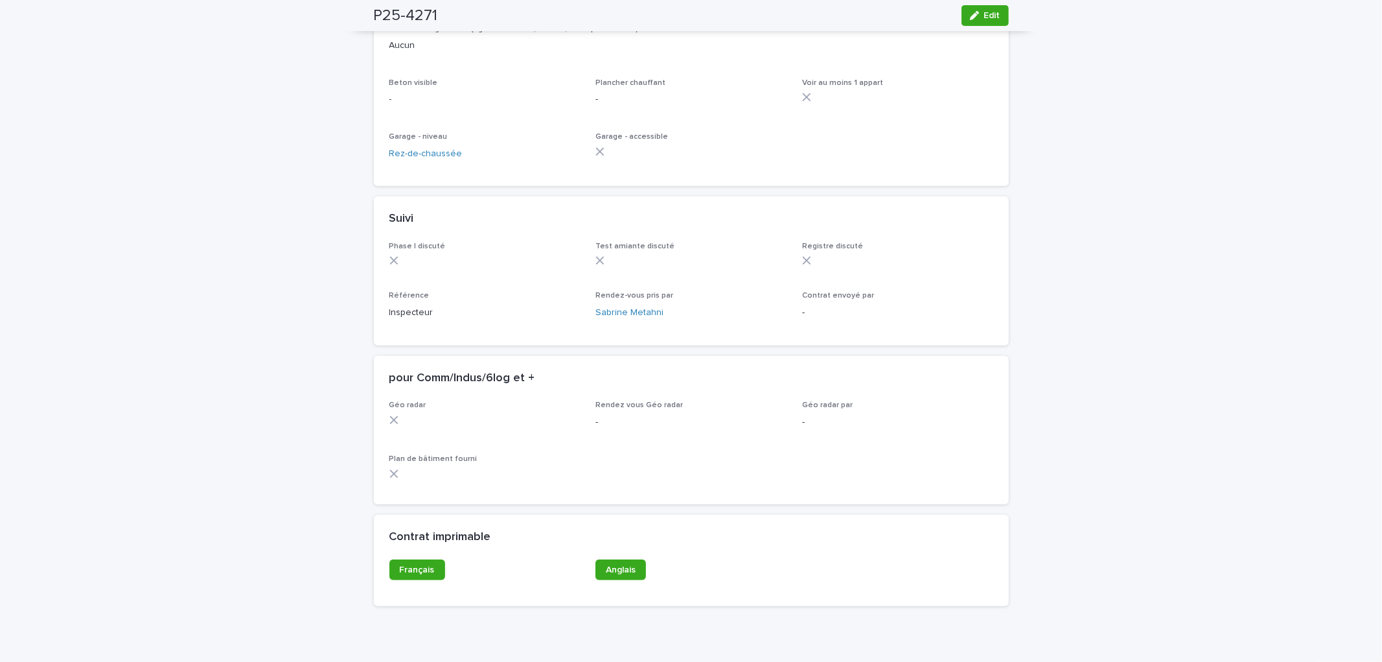
scroll to position [925, 0]
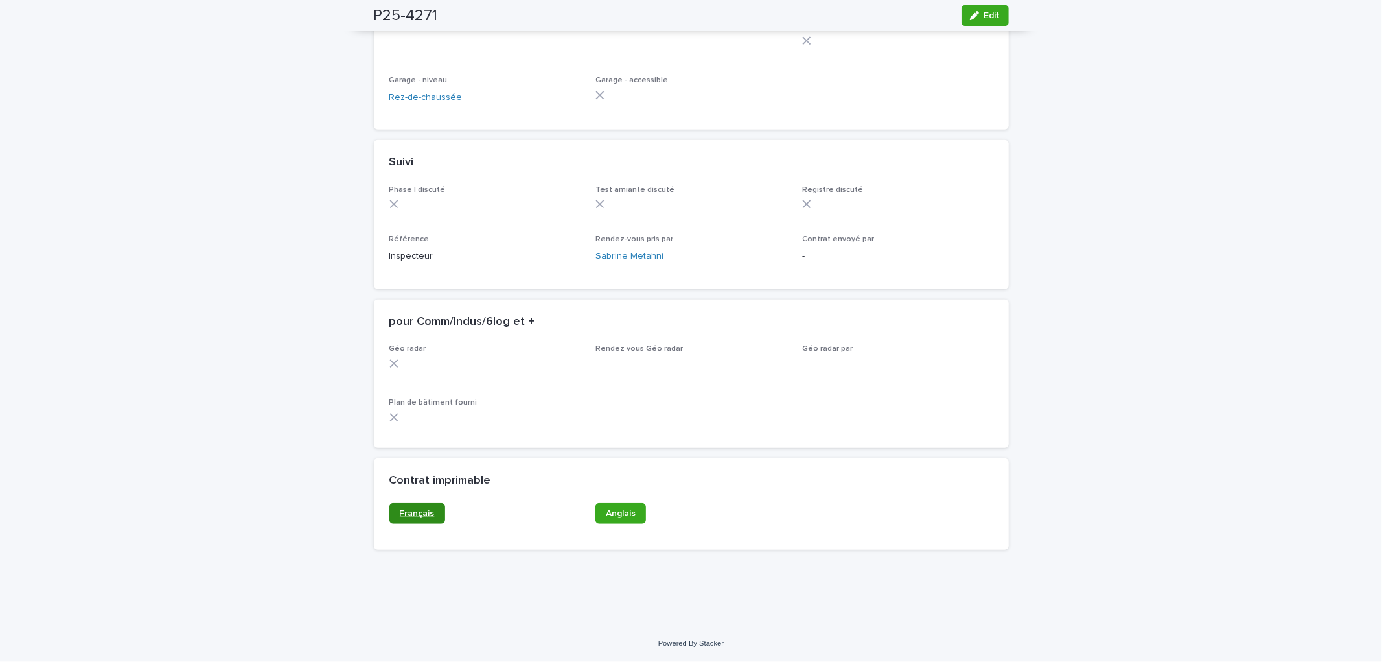
click at [416, 519] on link "Français" at bounding box center [417, 513] width 56 height 21
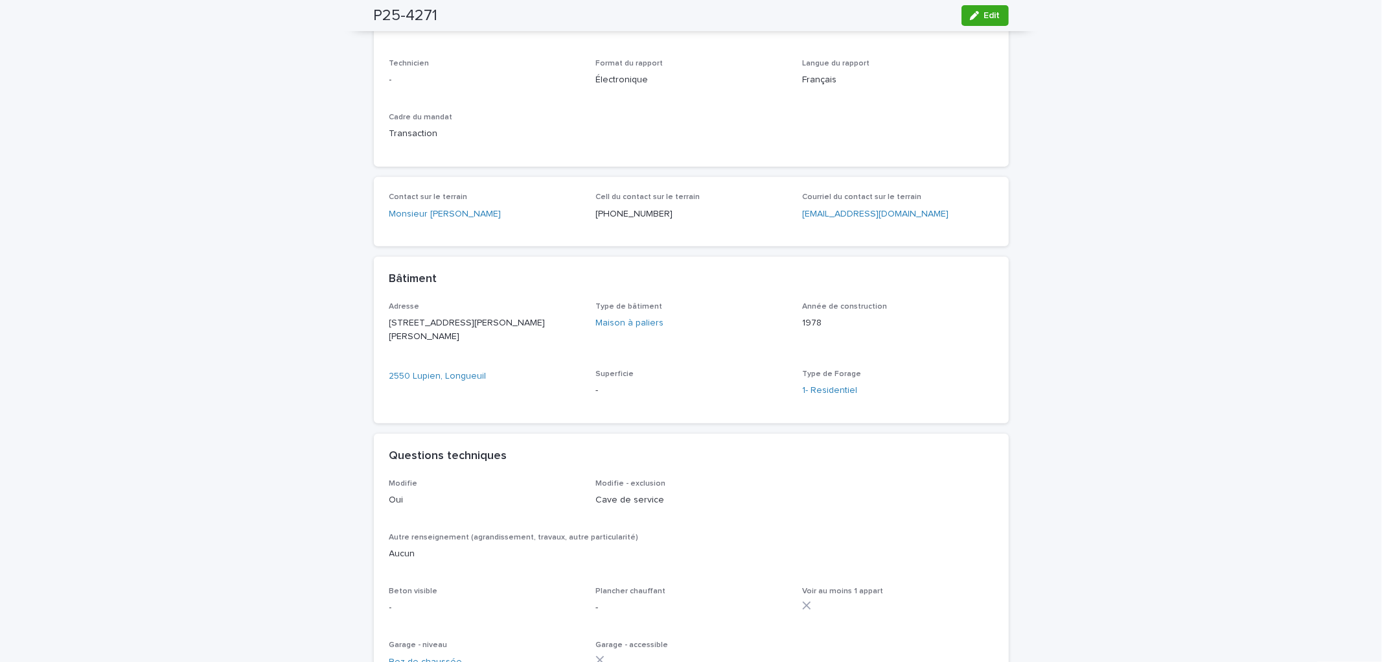
scroll to position [0, 0]
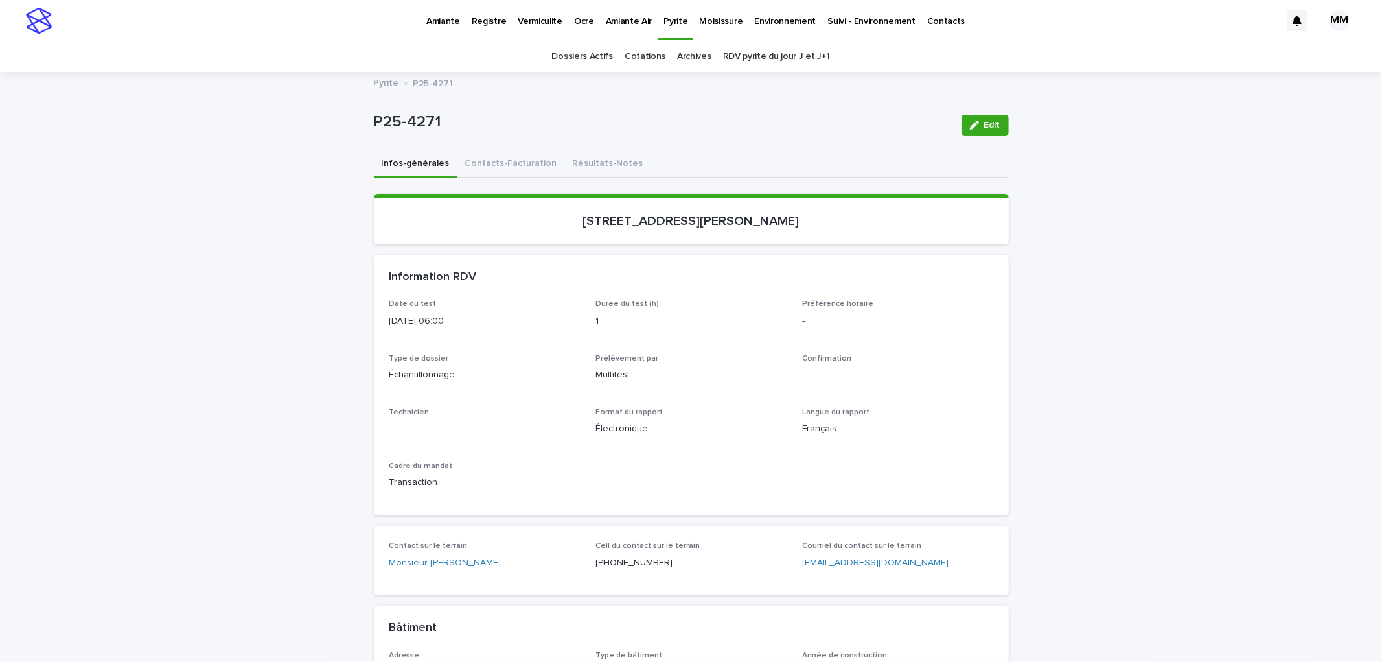
click at [382, 80] on link "Pyrite" at bounding box center [386, 82] width 25 height 15
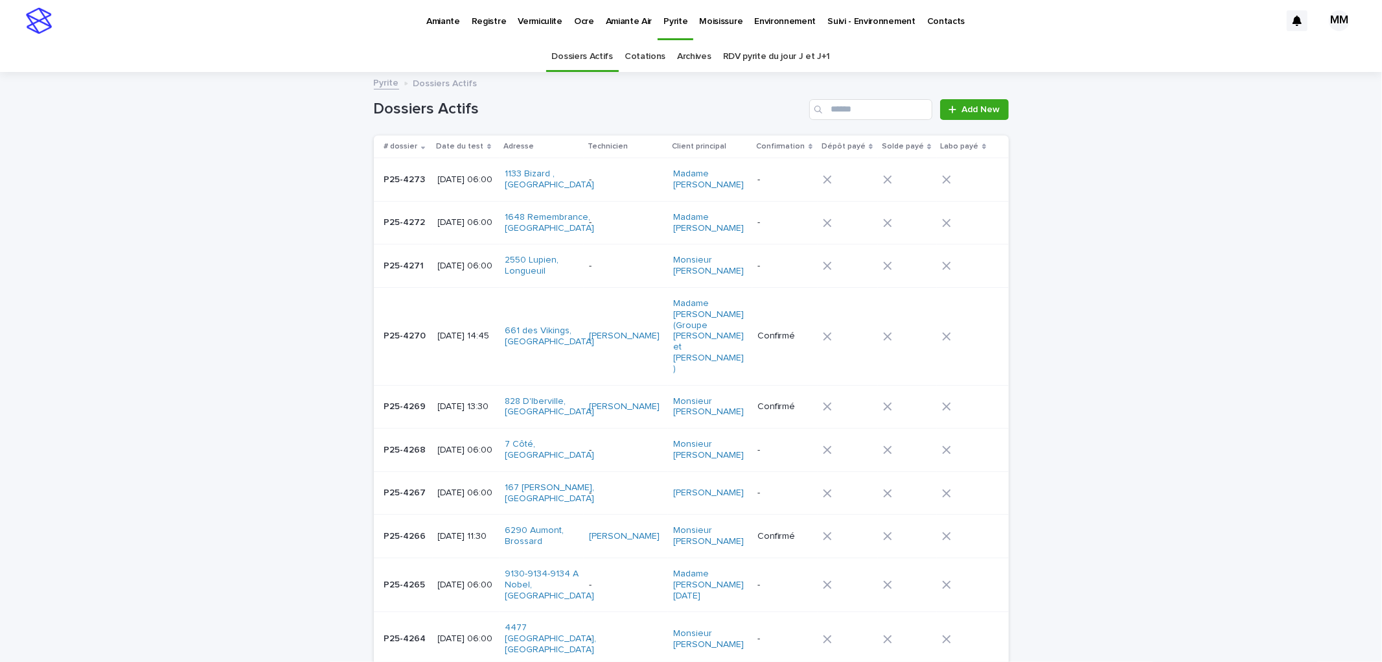
click at [715, 21] on p "Moisissure" at bounding box center [720, 13] width 43 height 27
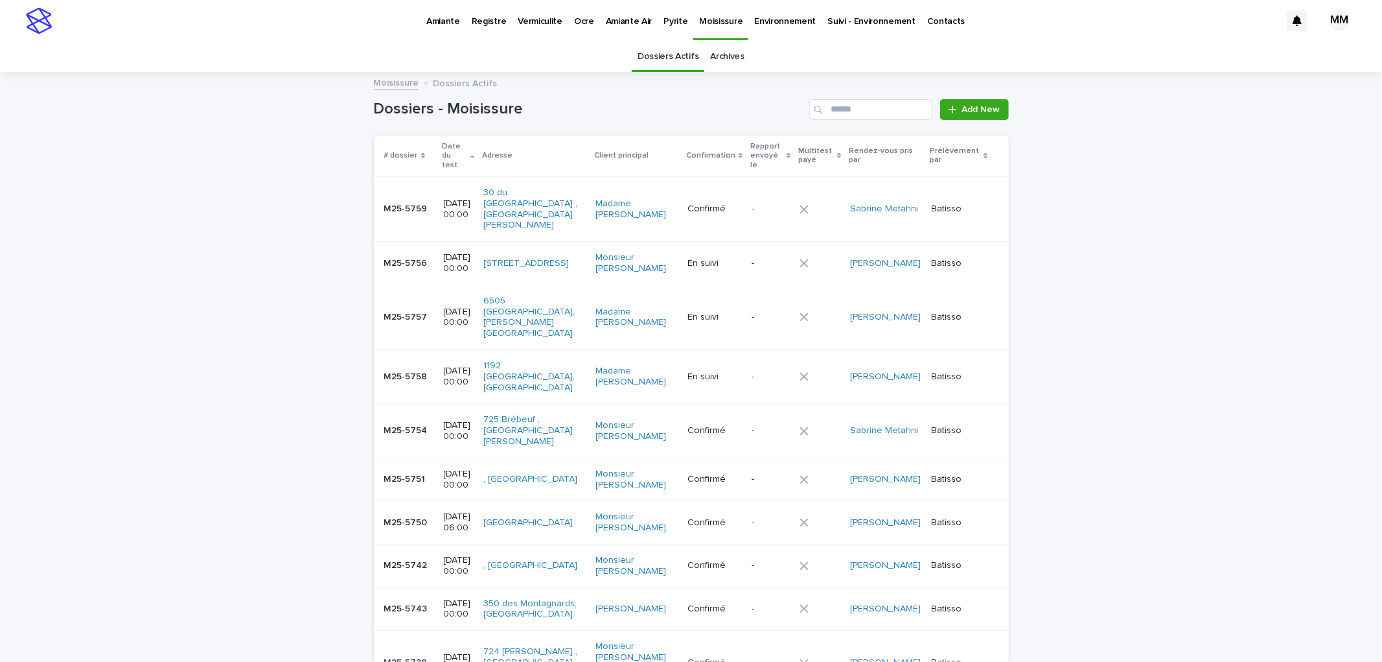
click at [445, 19] on p "Amiante" at bounding box center [443, 13] width 34 height 27
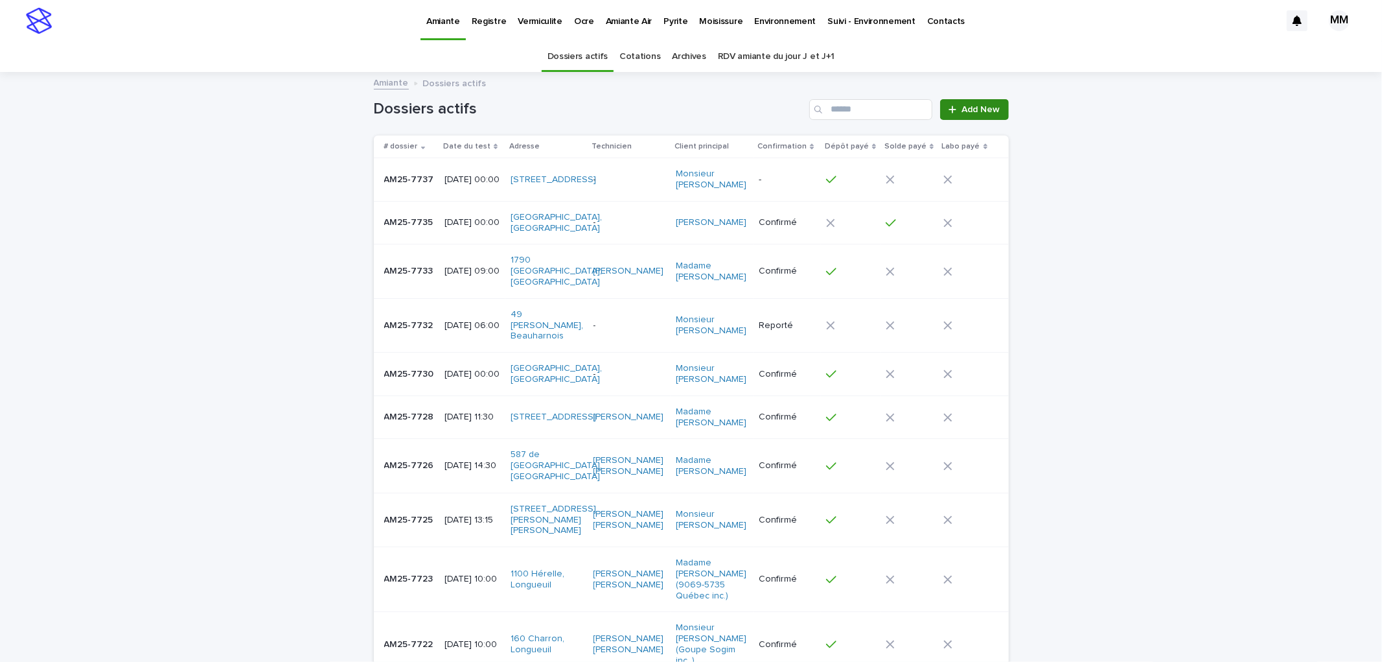
click at [981, 113] on span "Add New" at bounding box center [981, 109] width 38 height 9
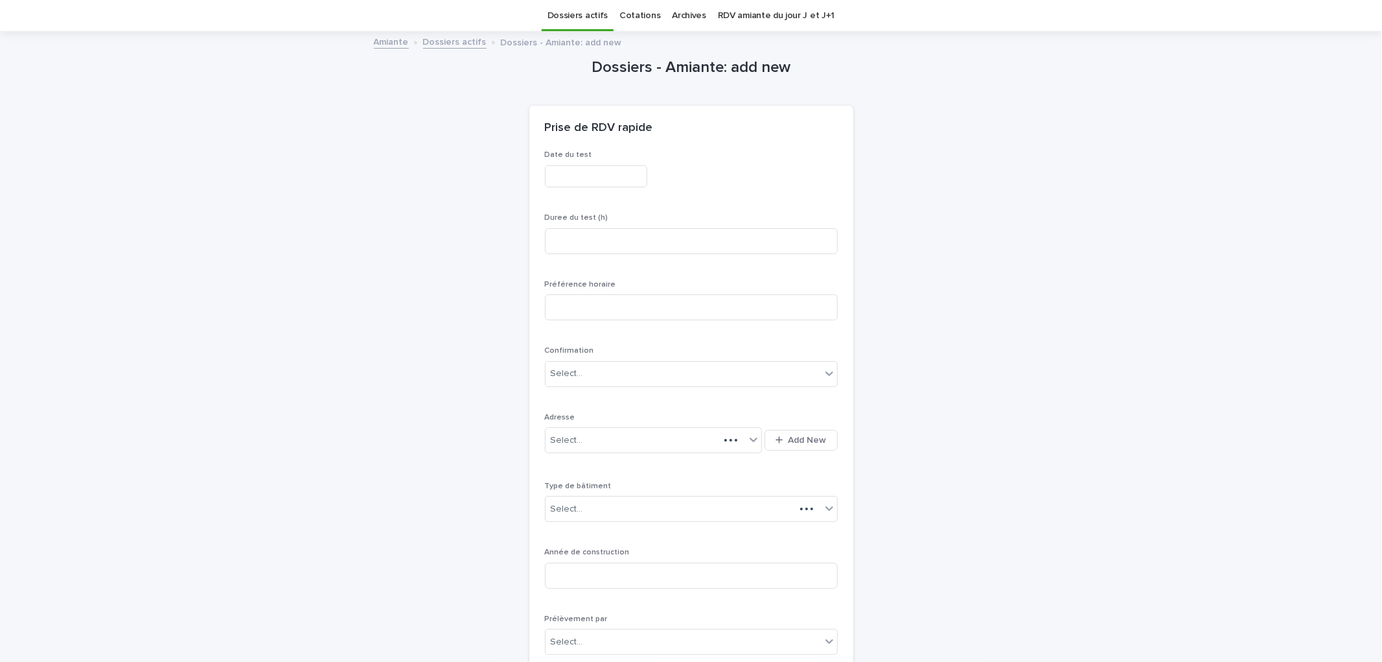
scroll to position [41, 0]
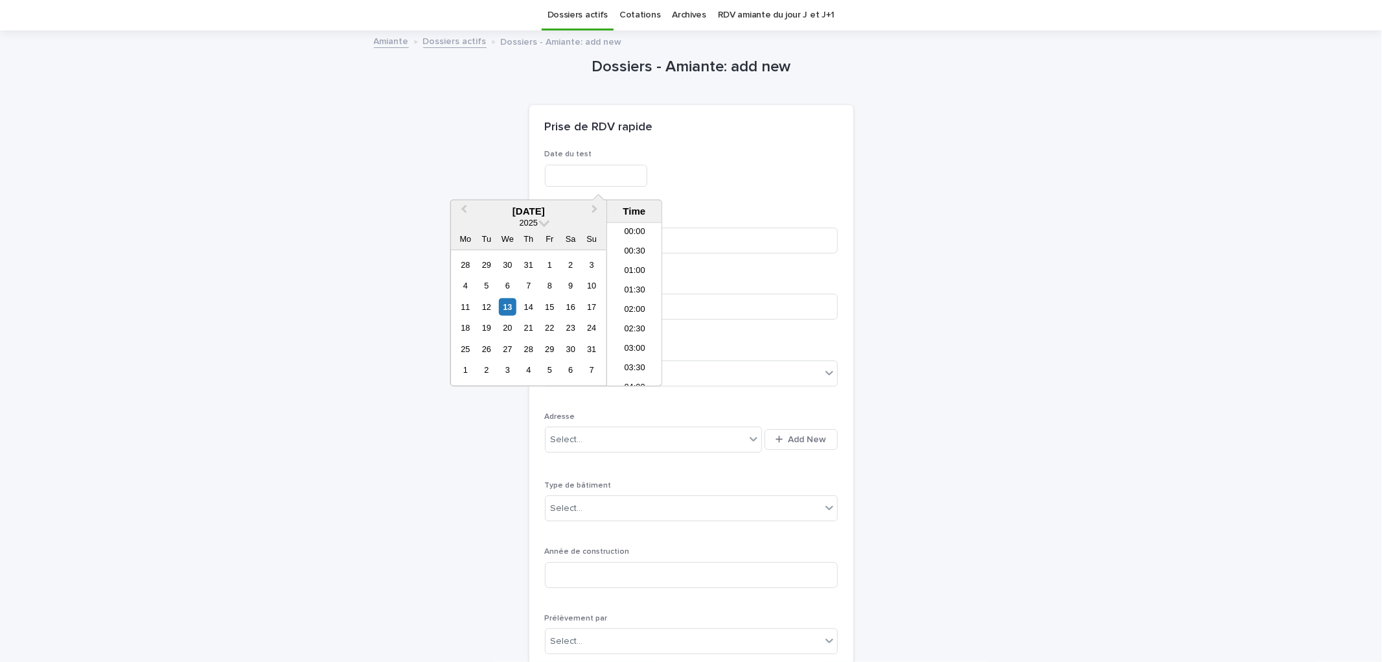
click at [578, 172] on input "text" at bounding box center [596, 176] width 102 height 23
click at [508, 305] on div "13" at bounding box center [507, 306] width 17 height 17
type input "**********"
click at [737, 225] on div "Duree du test (h)" at bounding box center [691, 238] width 293 height 51
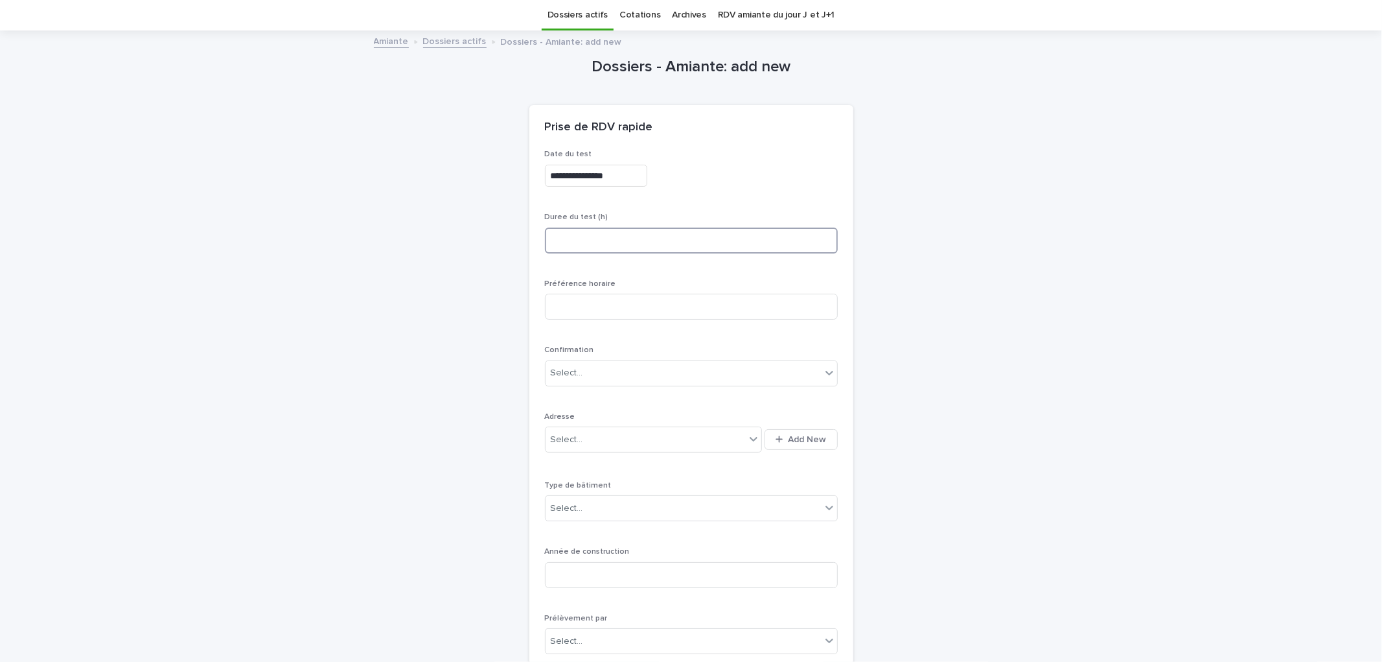
click at [668, 248] on input at bounding box center [691, 240] width 293 height 26
click at [619, 297] on input at bounding box center [691, 307] width 293 height 26
type input "**********"
click at [931, 297] on div "**********" at bounding box center [691, 540] width 635 height 1016
click at [875, 320] on div "**********" at bounding box center [691, 540] width 635 height 1016
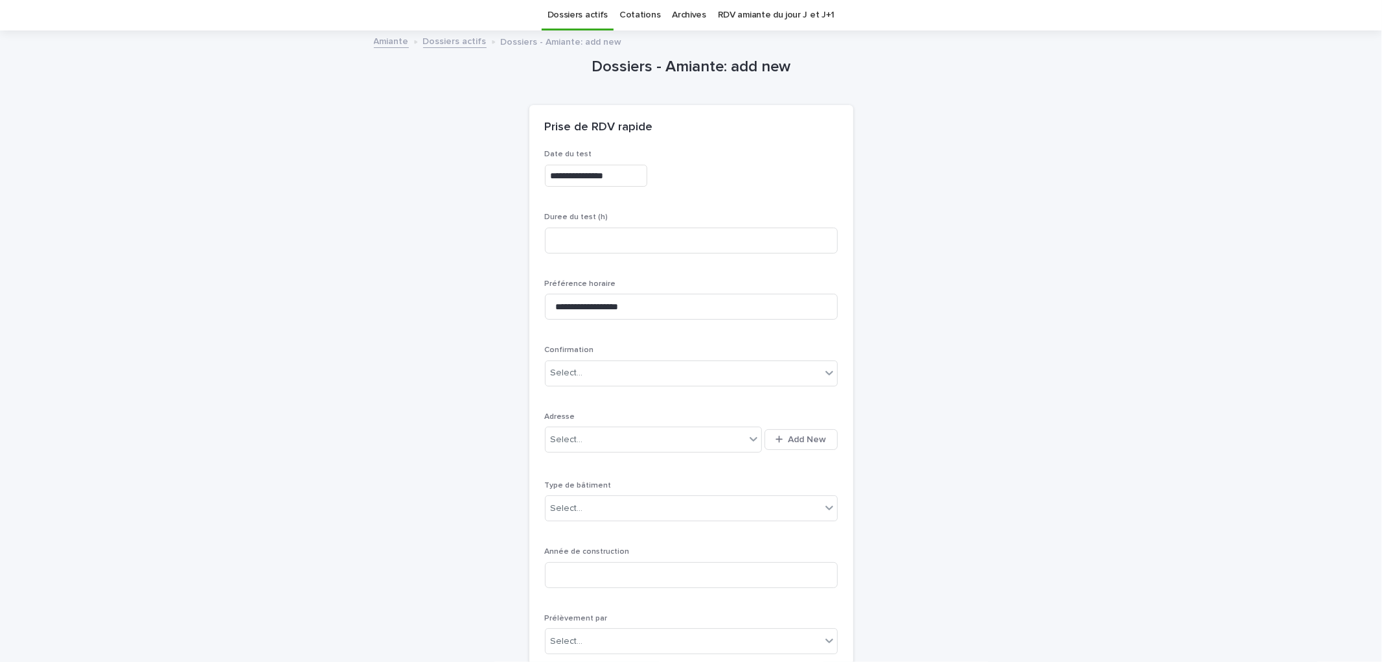
scroll to position [185, 0]
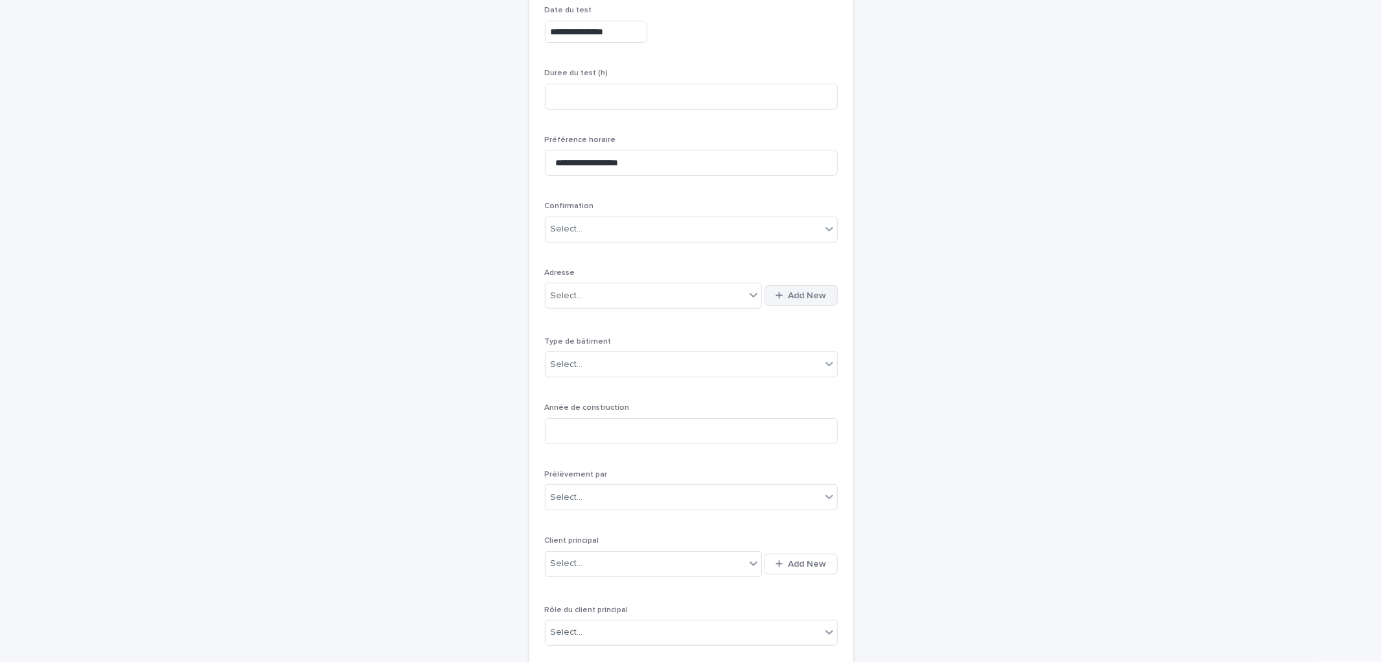
click at [806, 298] on span "Add New" at bounding box center [808, 295] width 38 height 9
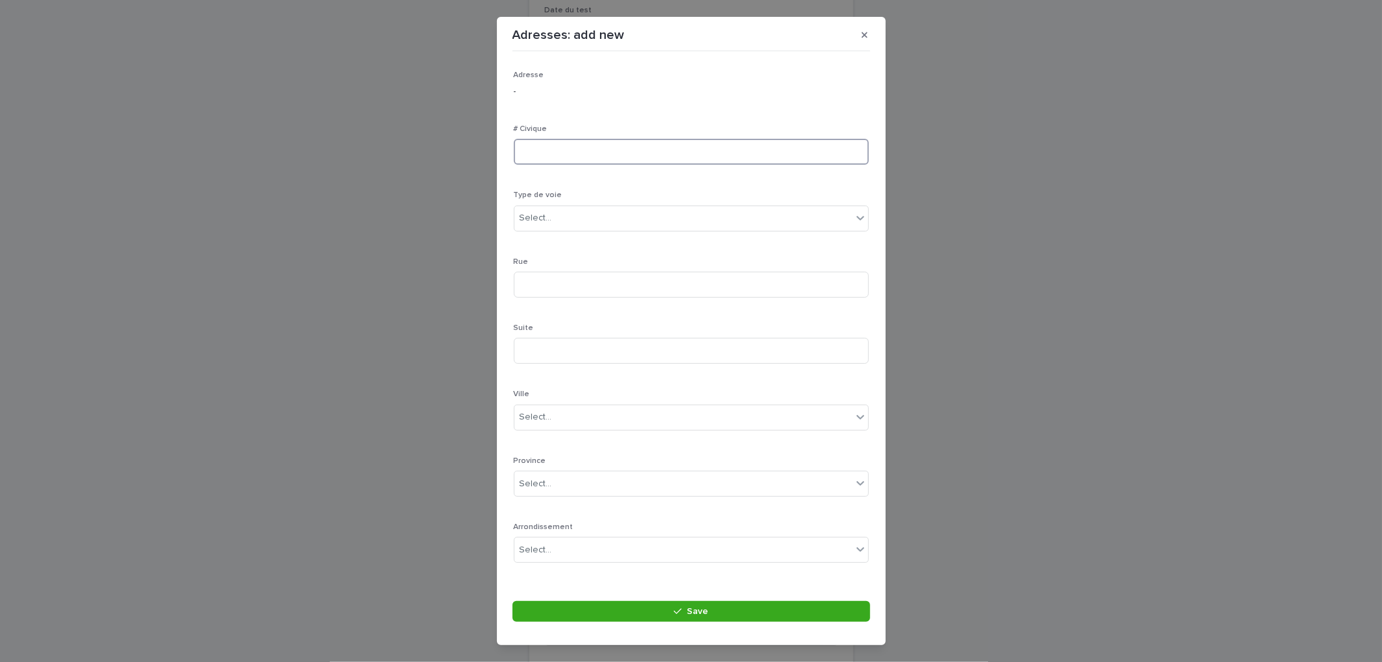
click at [637, 157] on input at bounding box center [691, 152] width 355 height 26
type input "*"
click at [590, 224] on div "Select..." at bounding box center [683, 217] width 338 height 21
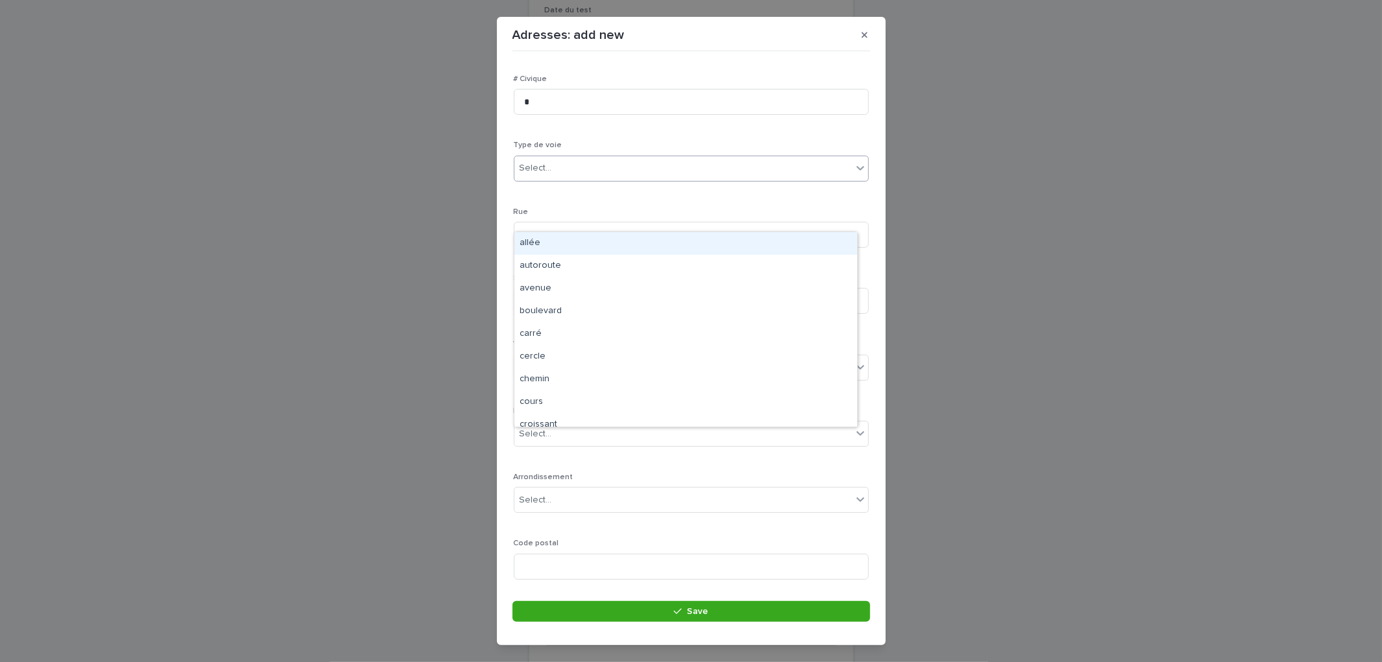
scroll to position [84, 0]
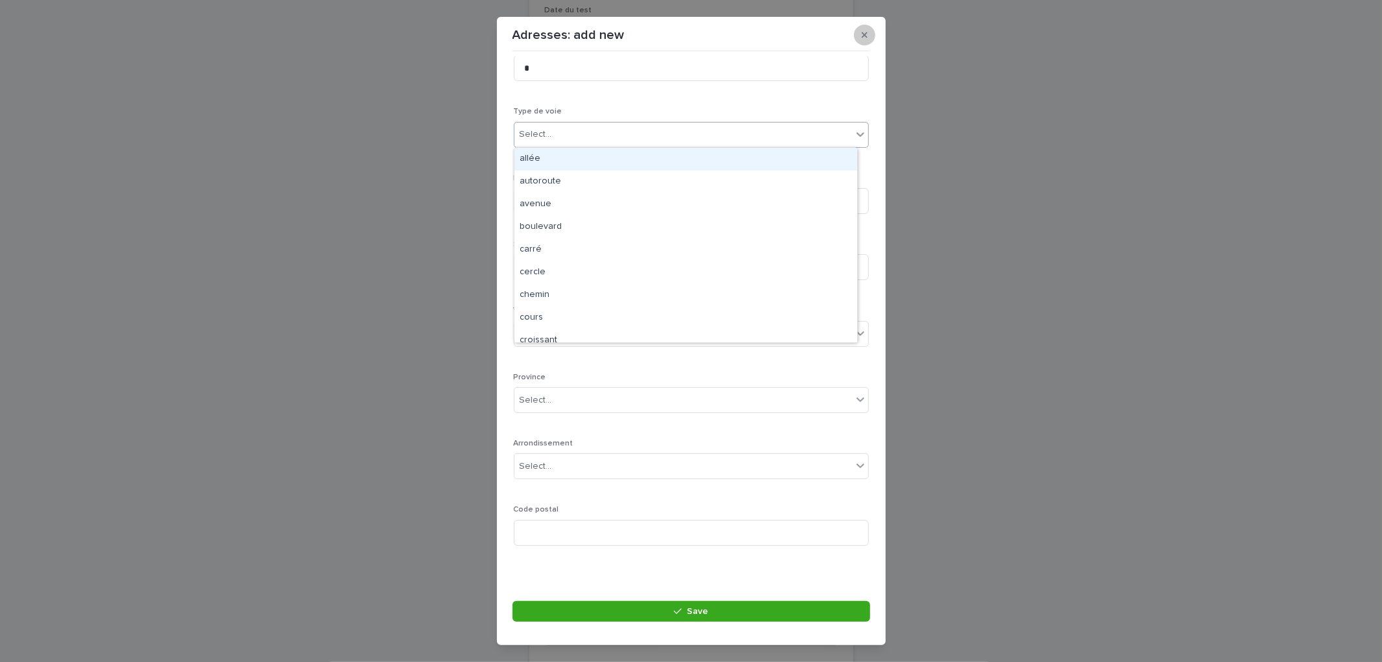
click at [868, 34] on button "button" at bounding box center [864, 35] width 21 height 21
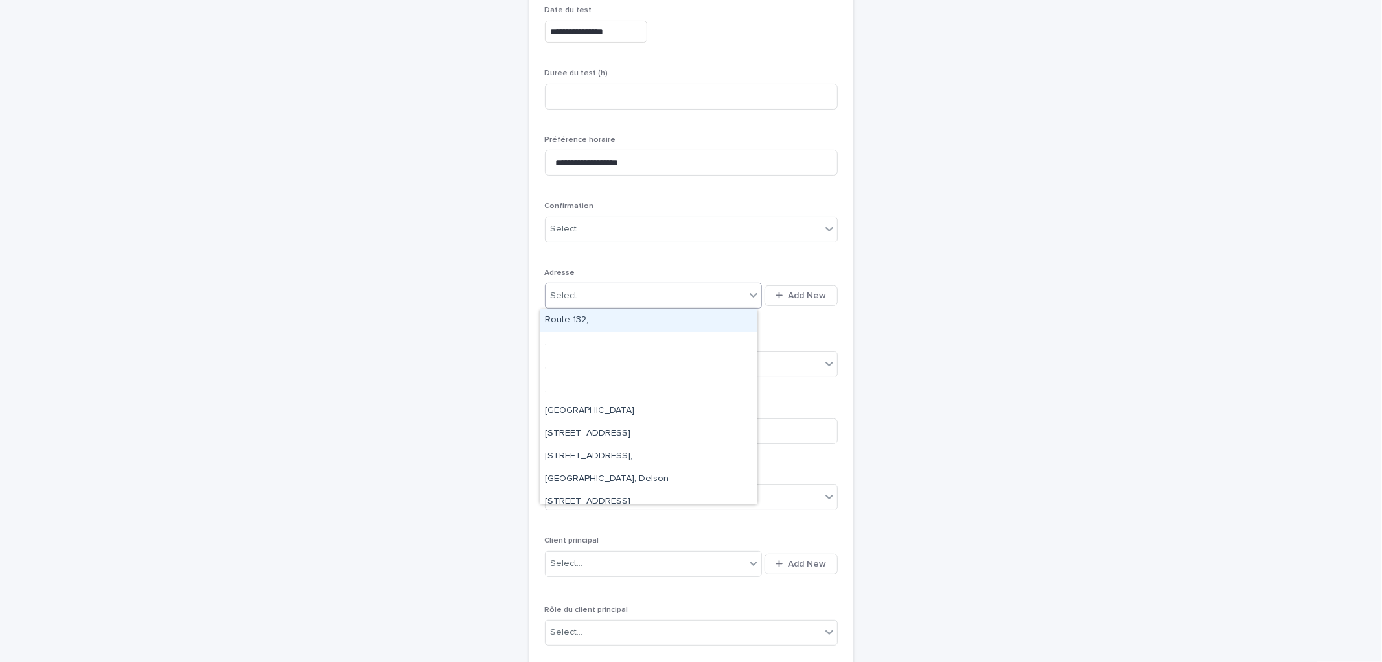
click at [580, 294] on div "Select..." at bounding box center [646, 295] width 200 height 21
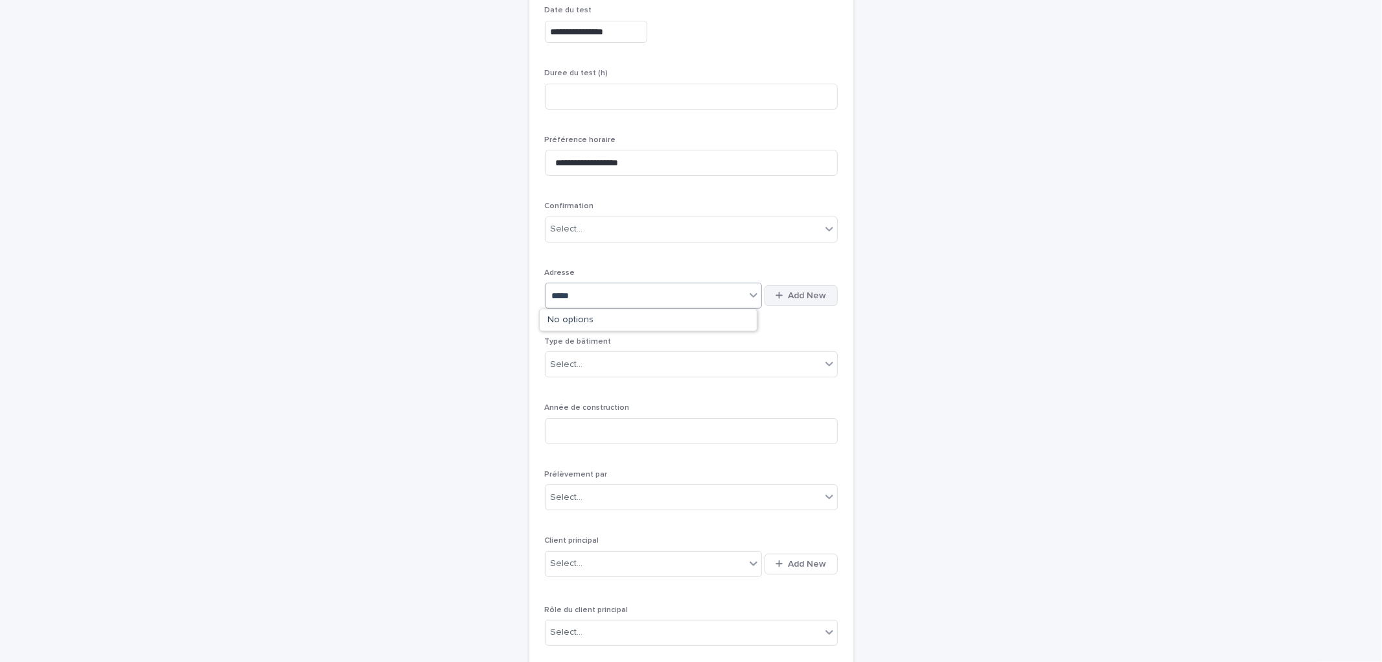
type input "*****"
click at [796, 292] on span "Add New" at bounding box center [808, 295] width 38 height 9
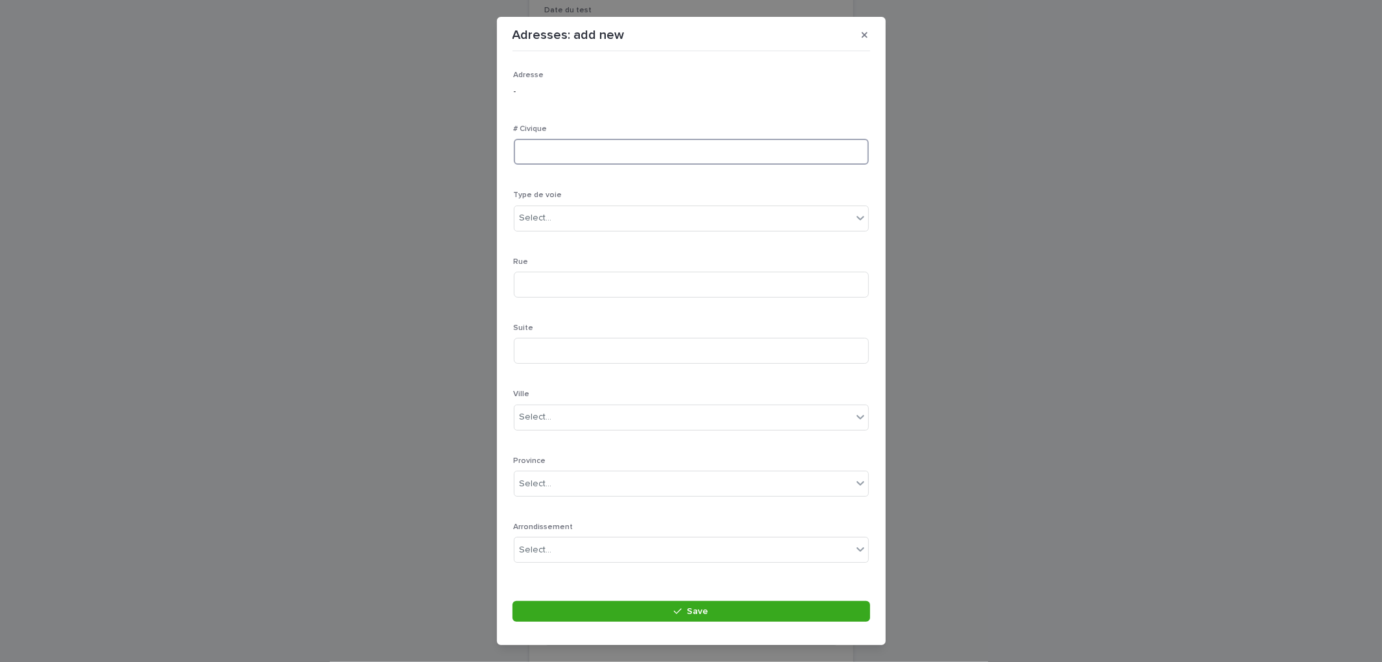
click at [573, 141] on input at bounding box center [691, 152] width 355 height 26
type input "*"
click at [556, 219] on div "Select..." at bounding box center [683, 217] width 338 height 21
click at [557, 293] on div "avenue" at bounding box center [685, 288] width 343 height 23
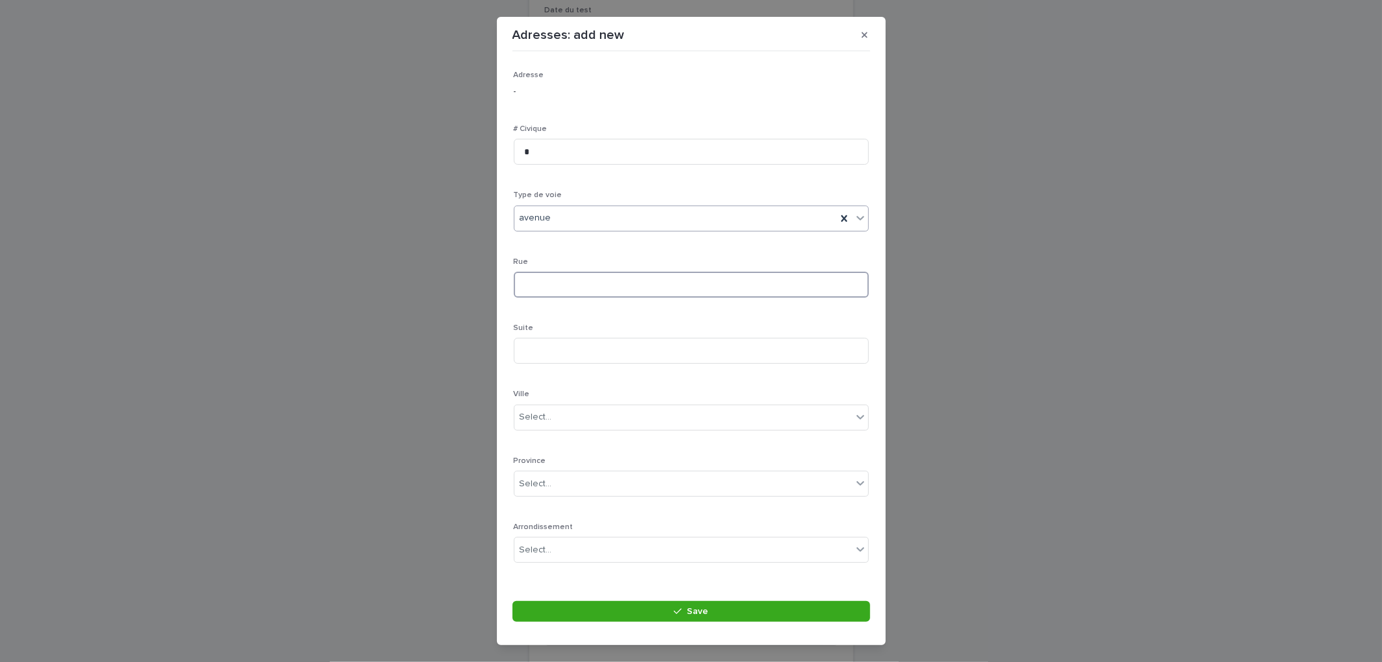
click at [555, 273] on input at bounding box center [691, 284] width 355 height 26
type input "********"
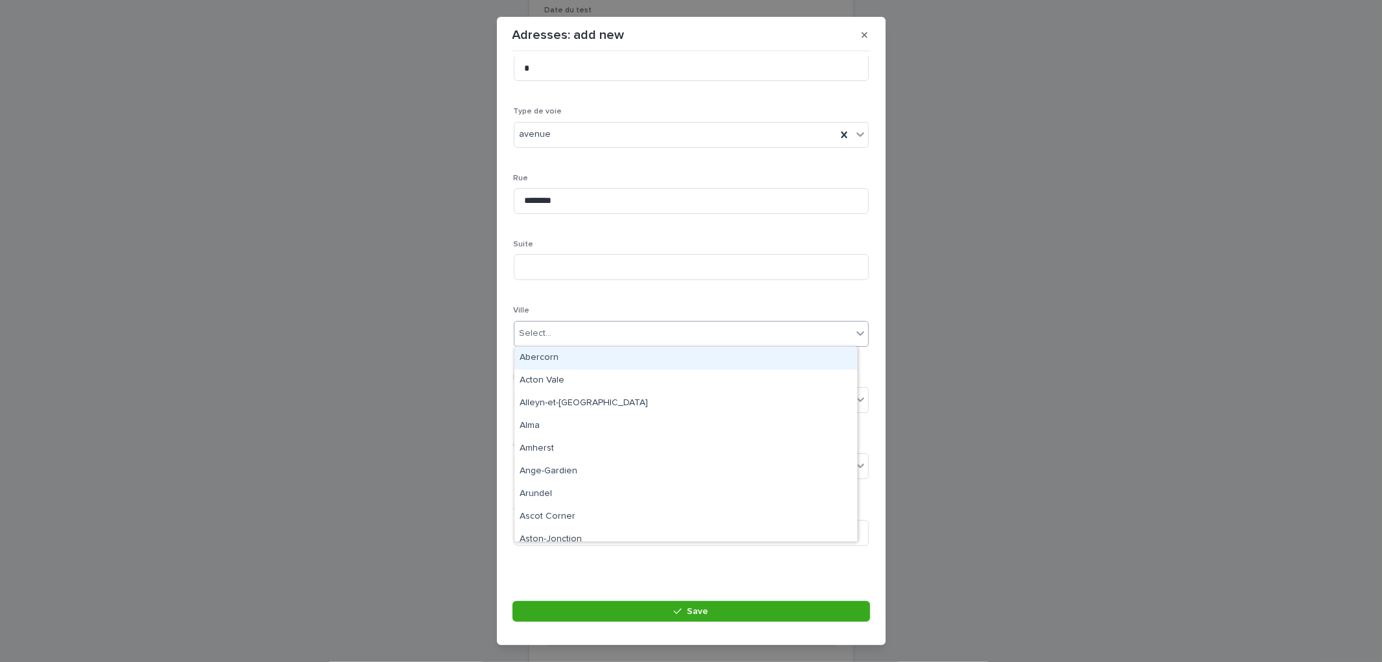
click at [565, 325] on div "Select..." at bounding box center [683, 333] width 338 height 21
type input "*******"
click at [587, 352] on div "Candiac" at bounding box center [685, 358] width 343 height 23
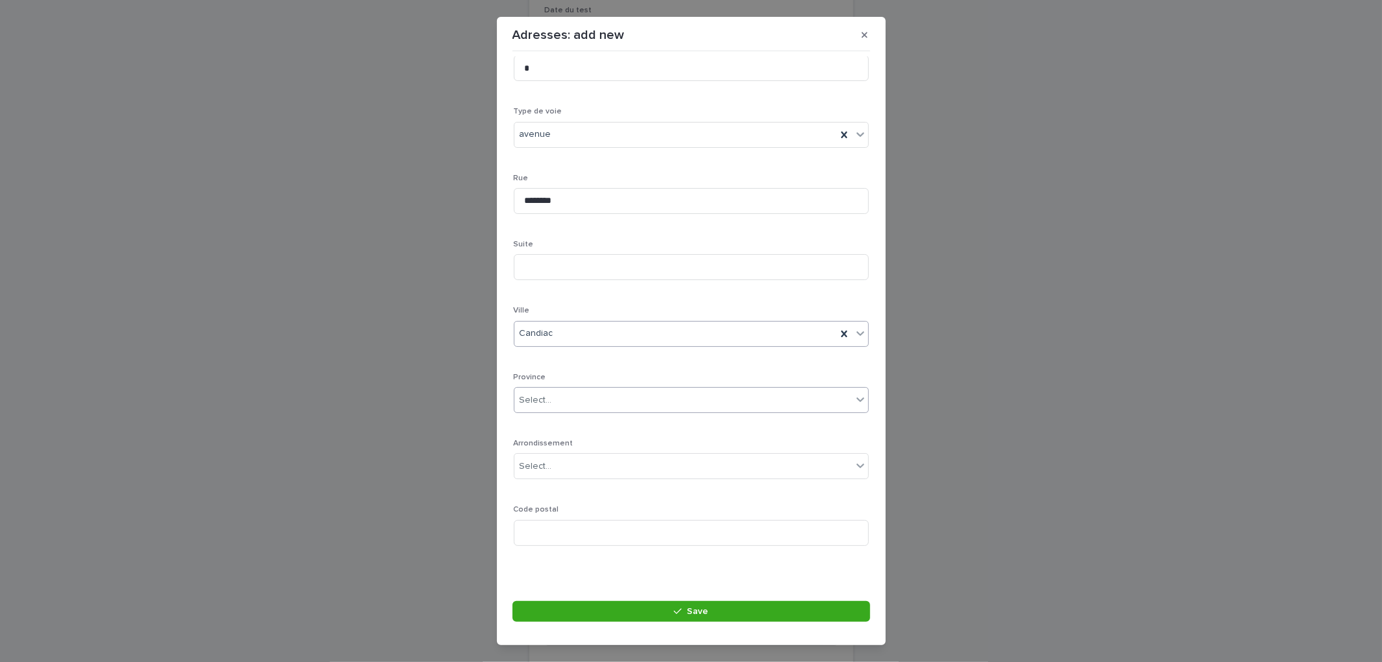
click at [569, 397] on div "Select..." at bounding box center [683, 399] width 338 height 21
type input "**"
click at [571, 413] on div "QC" at bounding box center [685, 424] width 343 height 23
click at [622, 527] on input at bounding box center [691, 533] width 355 height 26
type input "*******"
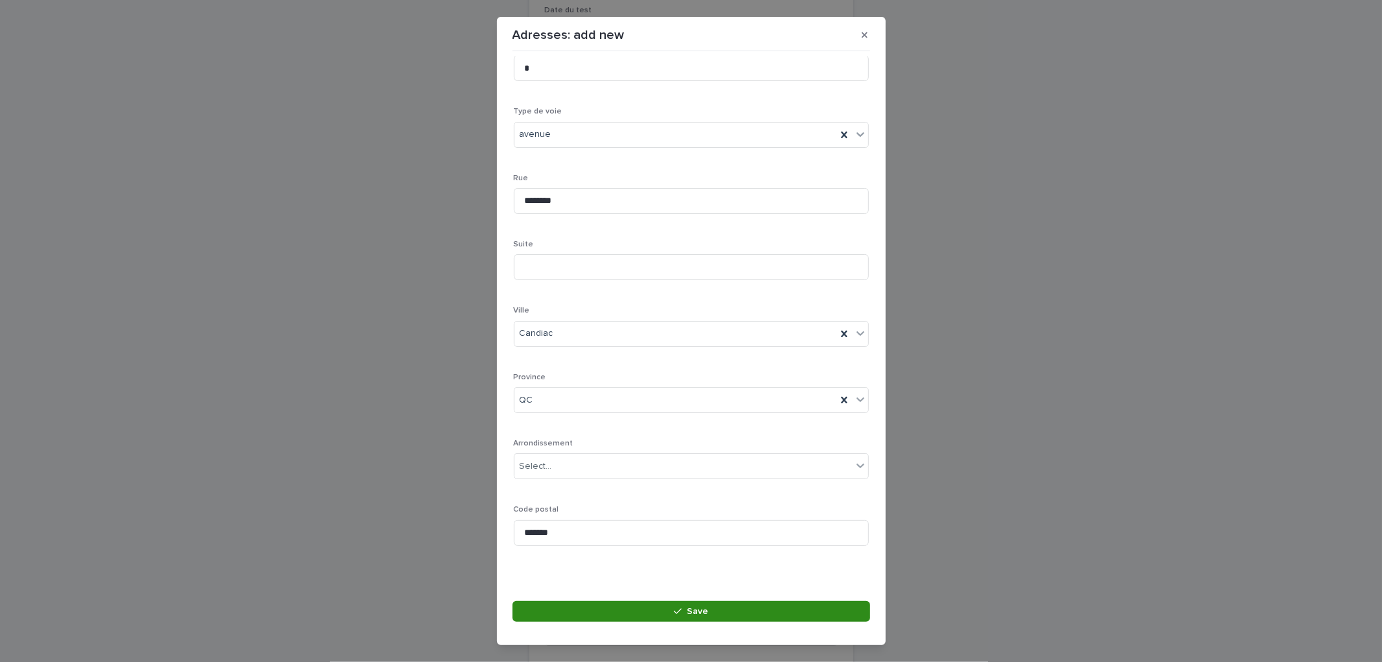
click at [704, 619] on button "Save" at bounding box center [692, 611] width 358 height 21
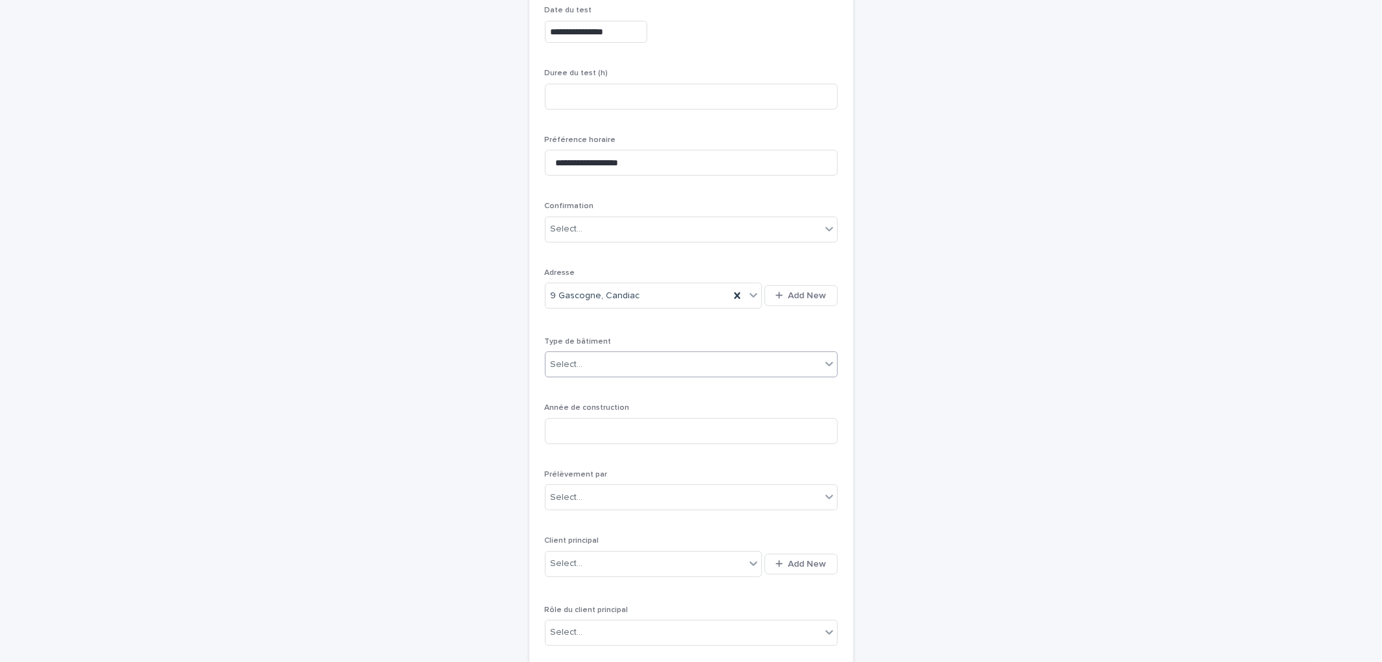
click at [604, 368] on div "Select..." at bounding box center [683, 364] width 275 height 21
click at [659, 332] on div "**********" at bounding box center [691, 431] width 293 height 851
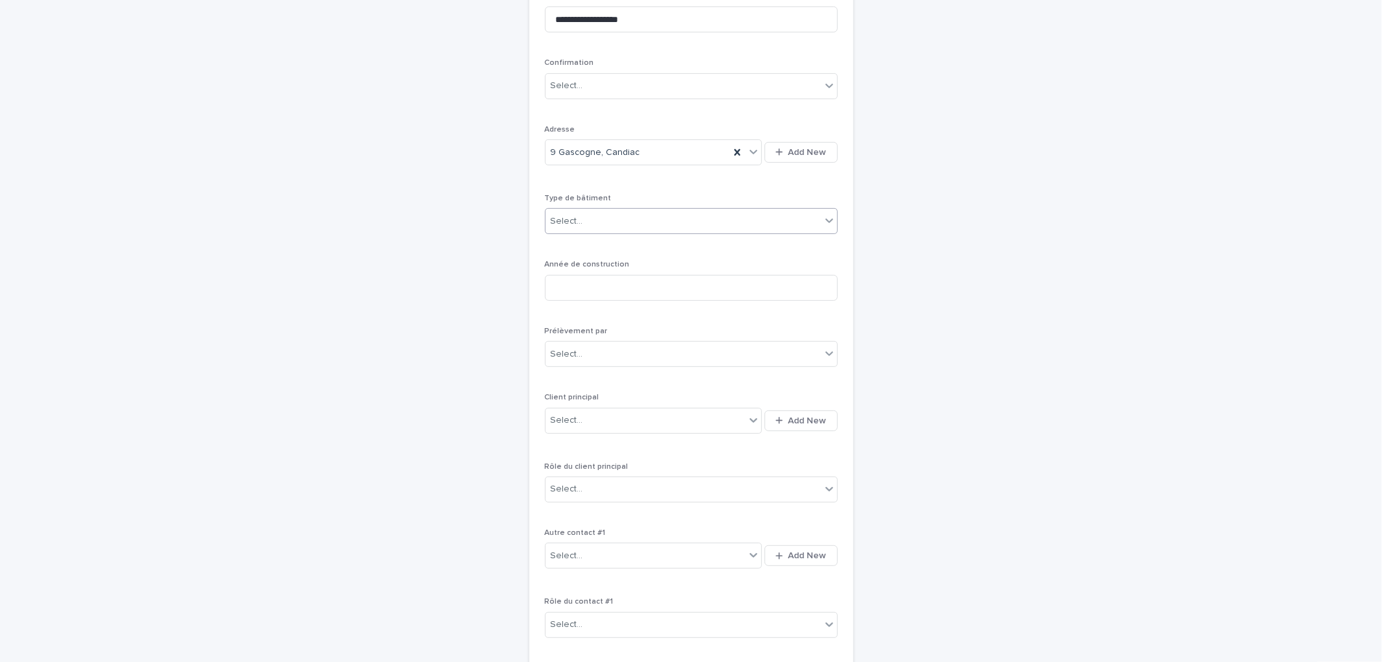
scroll to position [329, 0]
click at [605, 277] on input at bounding box center [691, 287] width 293 height 26
drag, startPoint x: 605, startPoint y: 211, endPoint x: 612, endPoint y: 215, distance: 8.1
click at [606, 211] on div "Select..." at bounding box center [683, 220] width 275 height 21
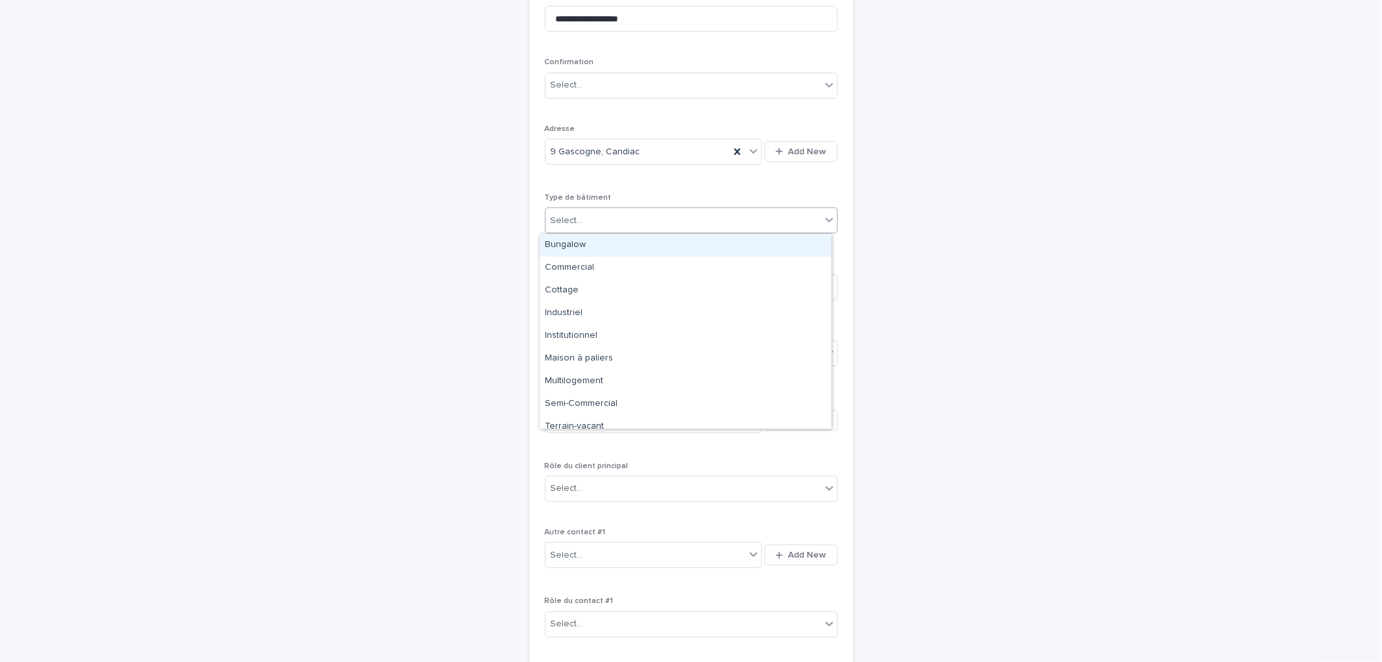
click at [596, 249] on div "Bungalow" at bounding box center [686, 245] width 292 height 23
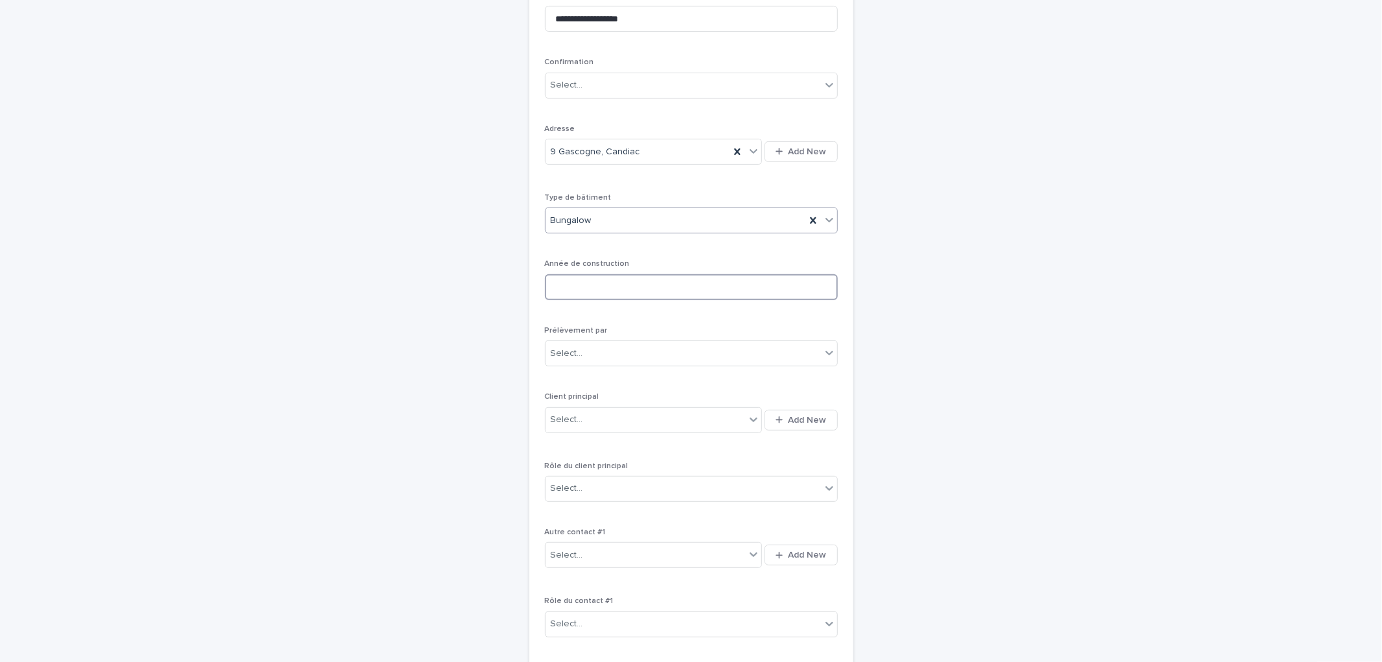
click at [592, 288] on input at bounding box center [691, 287] width 293 height 26
type input "****"
click at [766, 325] on div "**********" at bounding box center [691, 287] width 293 height 851
click at [661, 344] on div "Select..." at bounding box center [683, 353] width 275 height 21
click at [623, 379] on div "Multitest" at bounding box center [686, 378] width 292 height 23
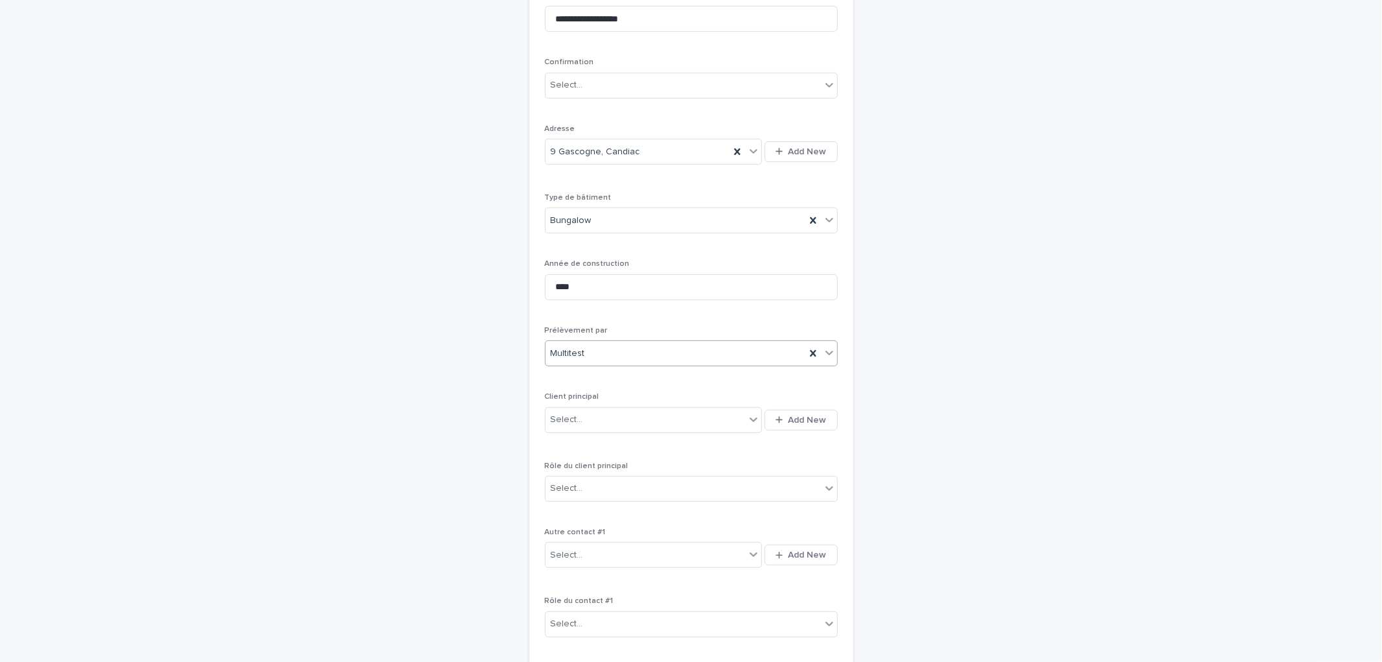
drag, startPoint x: 936, startPoint y: 373, endPoint x: 930, endPoint y: 360, distance: 14.5
click at [937, 369] on div "**********" at bounding box center [691, 252] width 635 height 1016
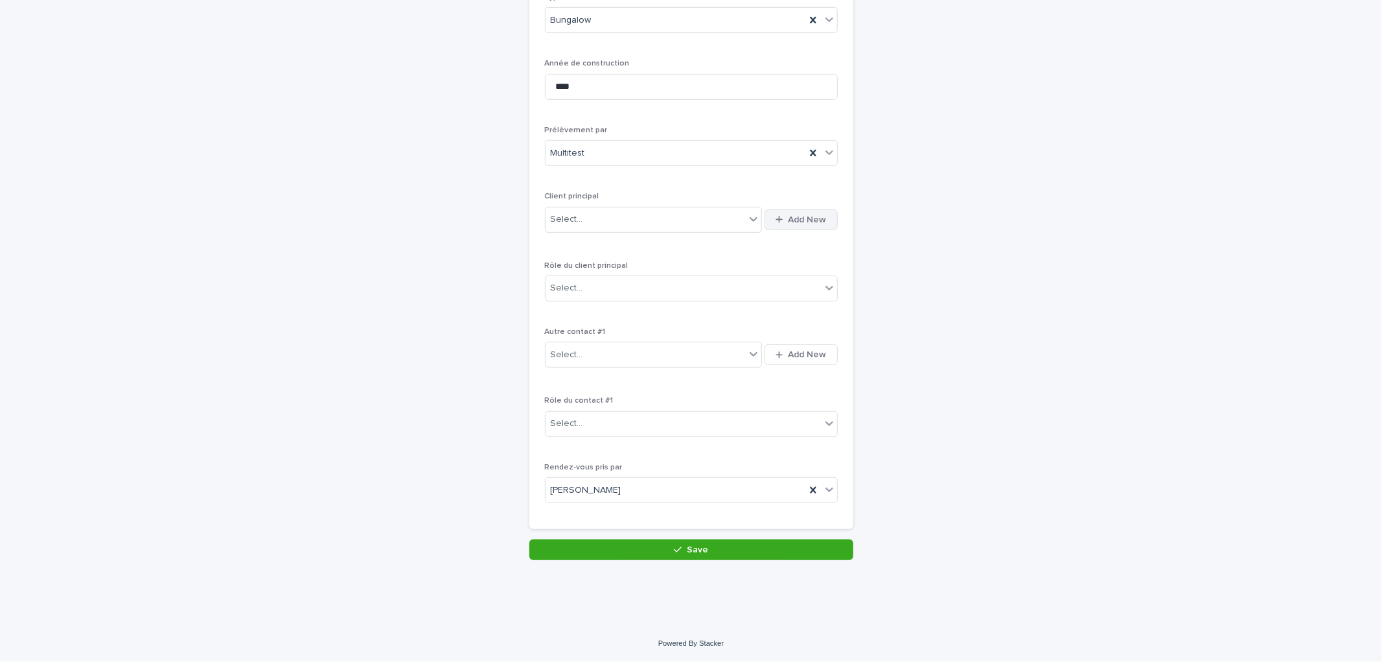
click at [796, 215] on span "Add New" at bounding box center [808, 219] width 38 height 9
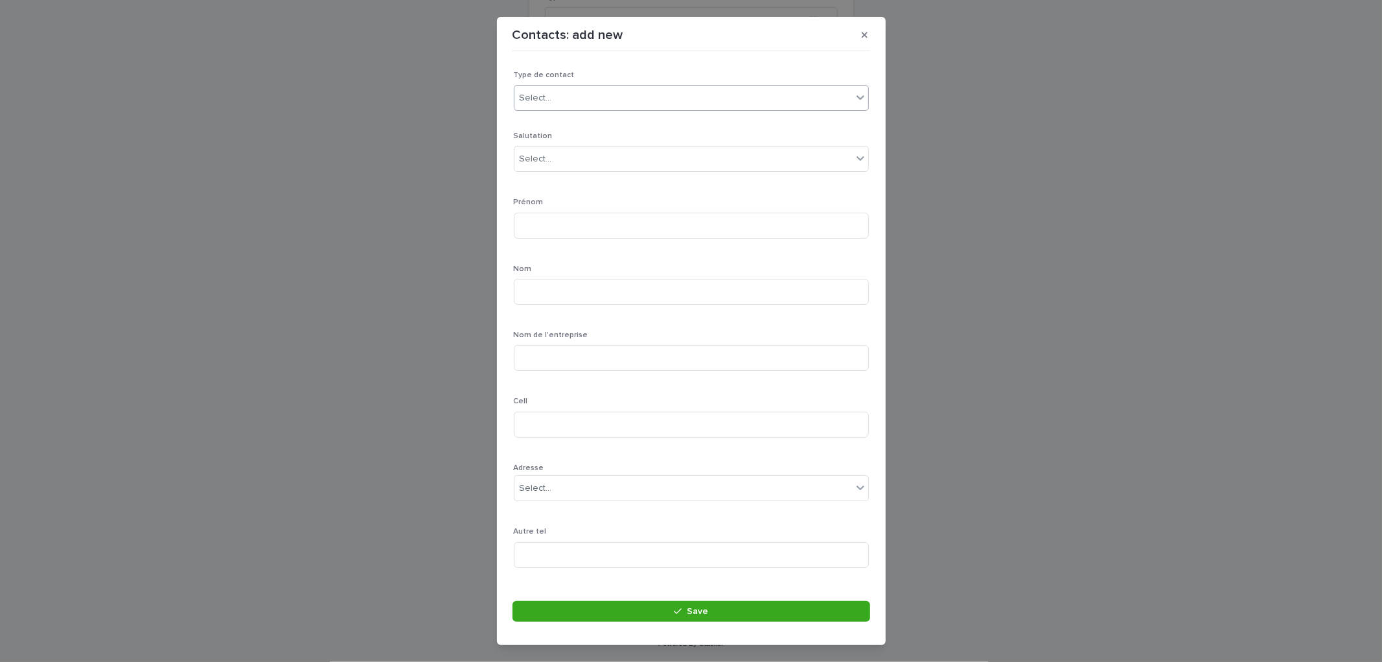
click at [614, 95] on div "Select..." at bounding box center [683, 97] width 338 height 21
click at [566, 122] on div "Particulier" at bounding box center [685, 122] width 343 height 23
click at [556, 159] on div "Select..." at bounding box center [683, 158] width 338 height 21
click at [554, 189] on div "Monsieur" at bounding box center [685, 184] width 343 height 23
click at [572, 235] on input at bounding box center [691, 226] width 355 height 26
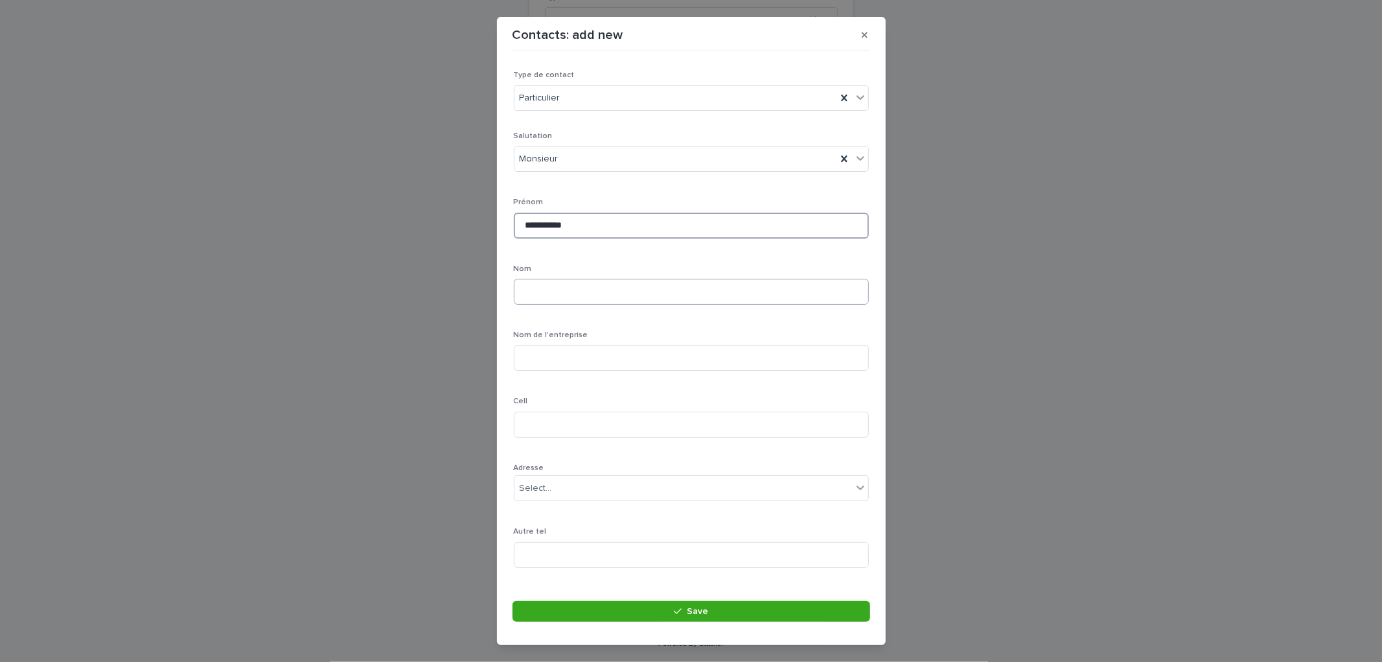
type input "**********"
click at [590, 288] on input at bounding box center [691, 292] width 355 height 26
type input "*******"
click at [613, 311] on div "Nom *******" at bounding box center [691, 289] width 355 height 51
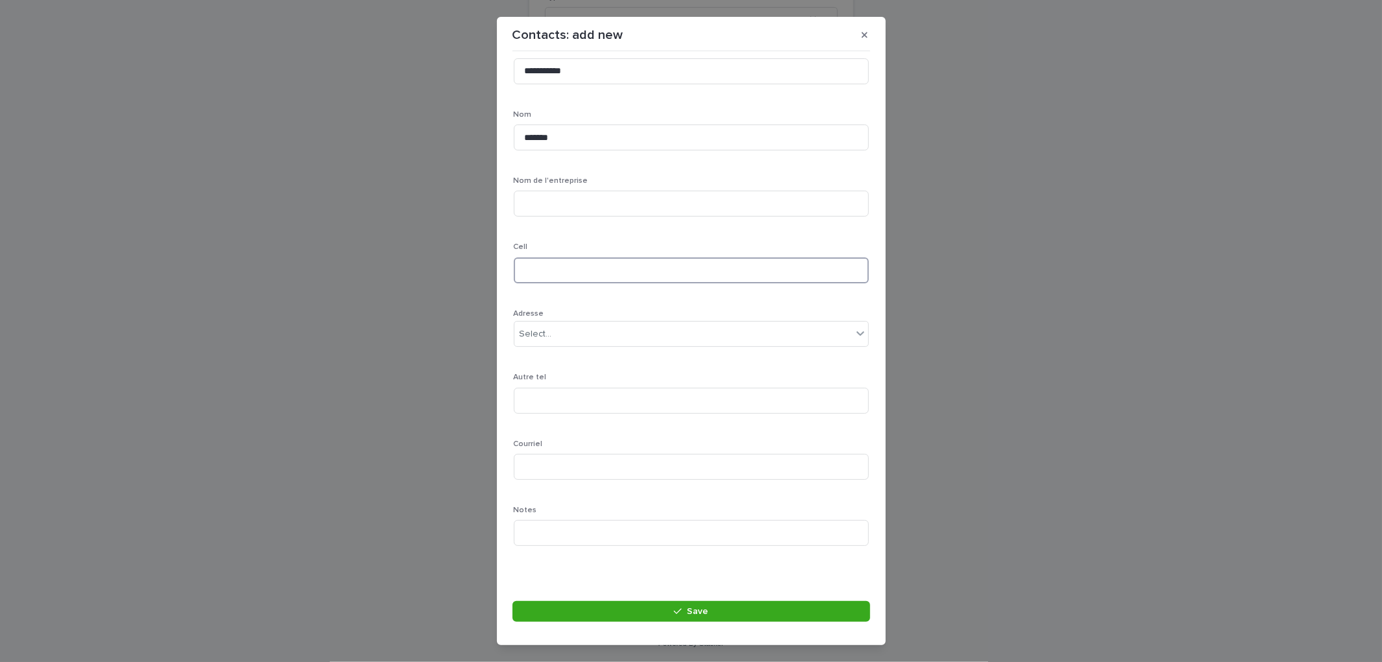
click at [545, 277] on input at bounding box center [691, 270] width 355 height 26
click at [541, 269] on input at bounding box center [691, 270] width 355 height 26
paste input "**********"
type input "**********"
click at [537, 464] on input at bounding box center [691, 467] width 355 height 26
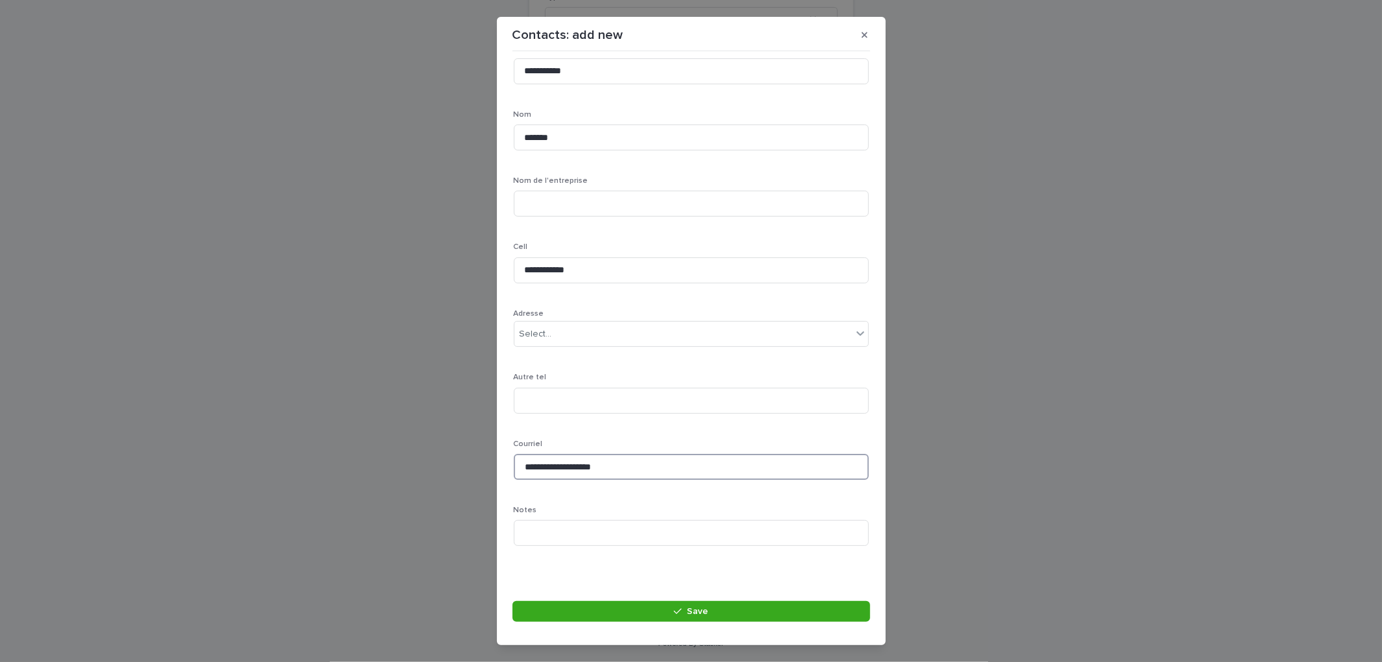
type input "**********"
drag, startPoint x: 694, startPoint y: 608, endPoint x: 721, endPoint y: 506, distance: 105.1
click at [694, 608] on span "Save" at bounding box center [697, 610] width 21 height 9
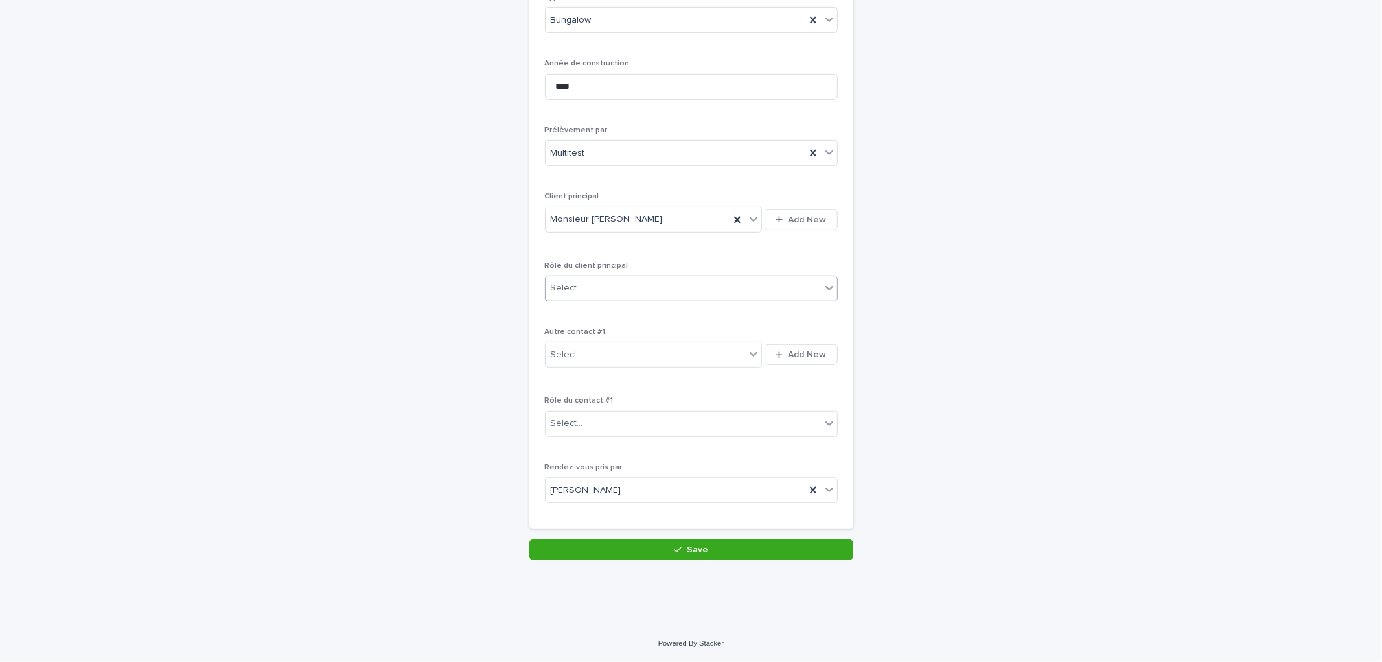
click at [640, 289] on div "Select..." at bounding box center [683, 287] width 275 height 21
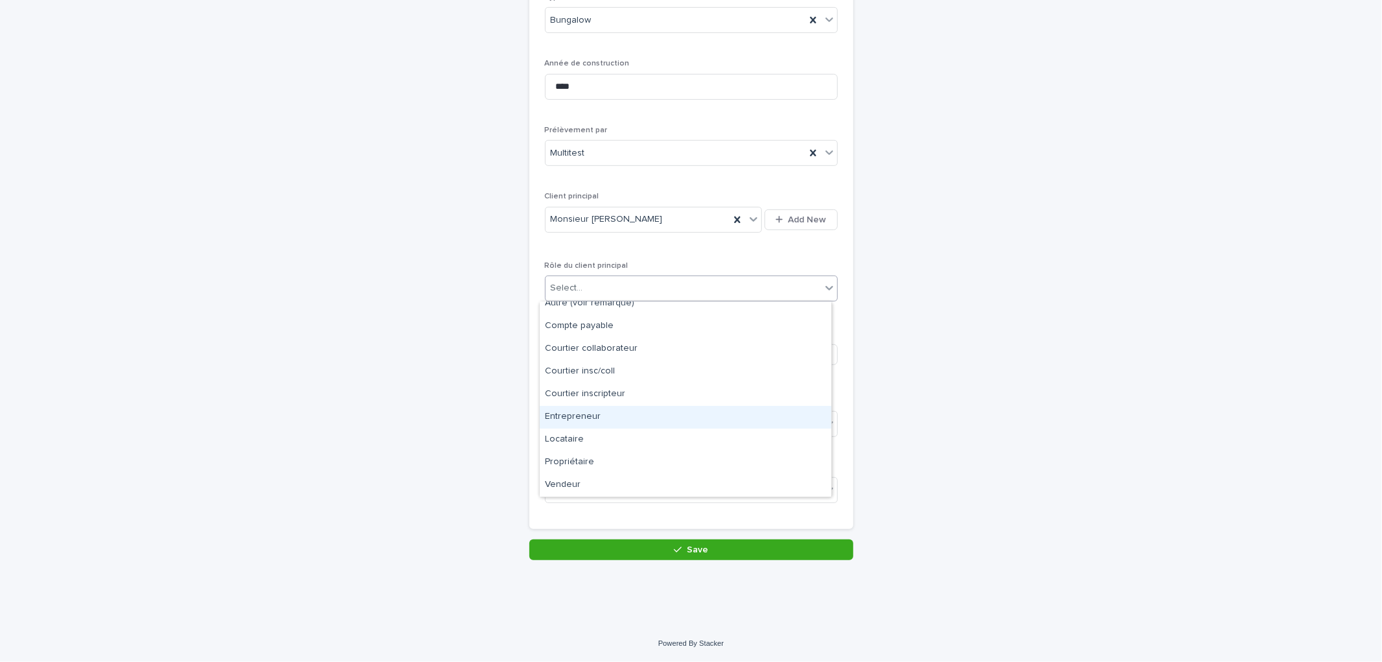
scroll to position [0, 0]
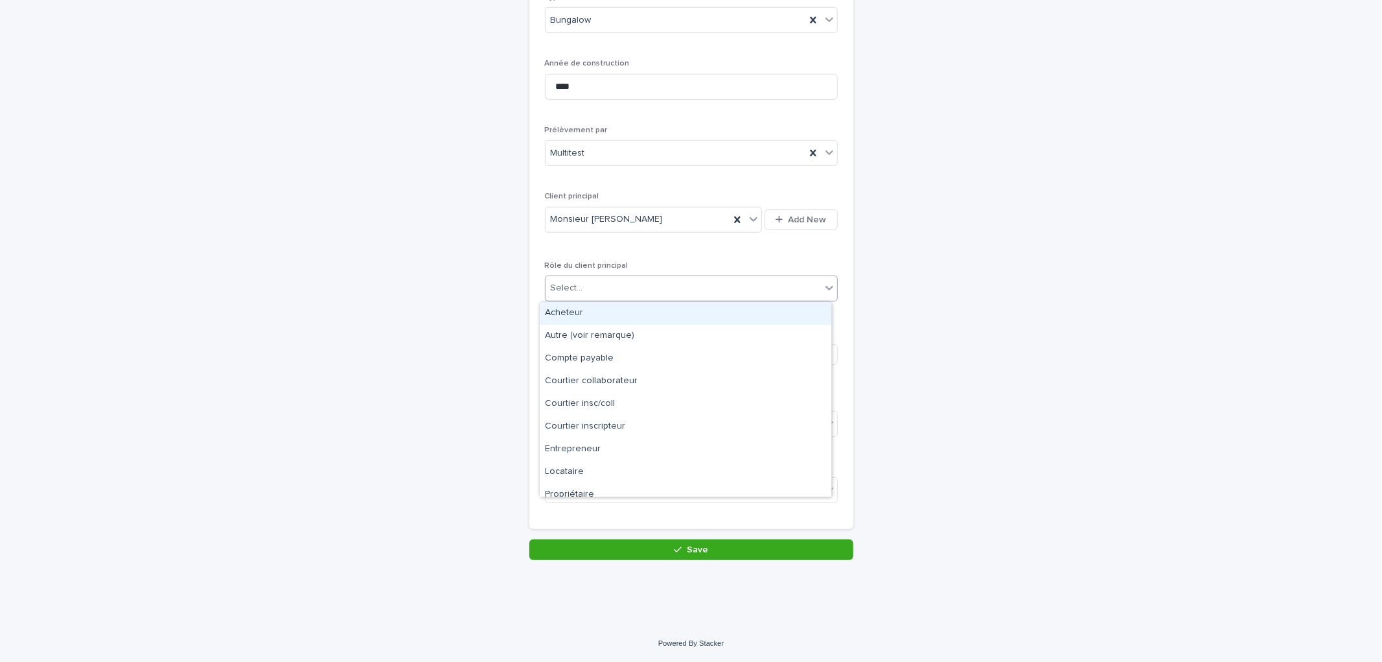
click at [611, 314] on div "Acheteur" at bounding box center [686, 313] width 292 height 23
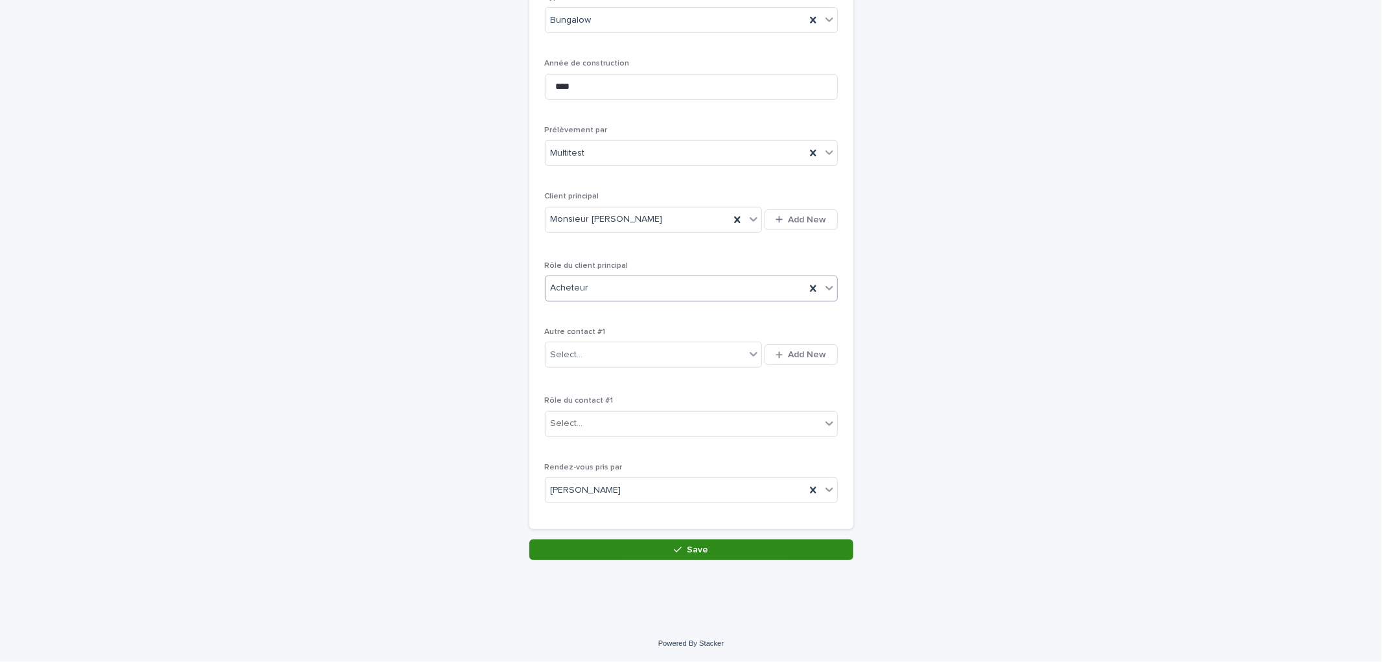
click at [721, 546] on button "Save" at bounding box center [691, 549] width 324 height 21
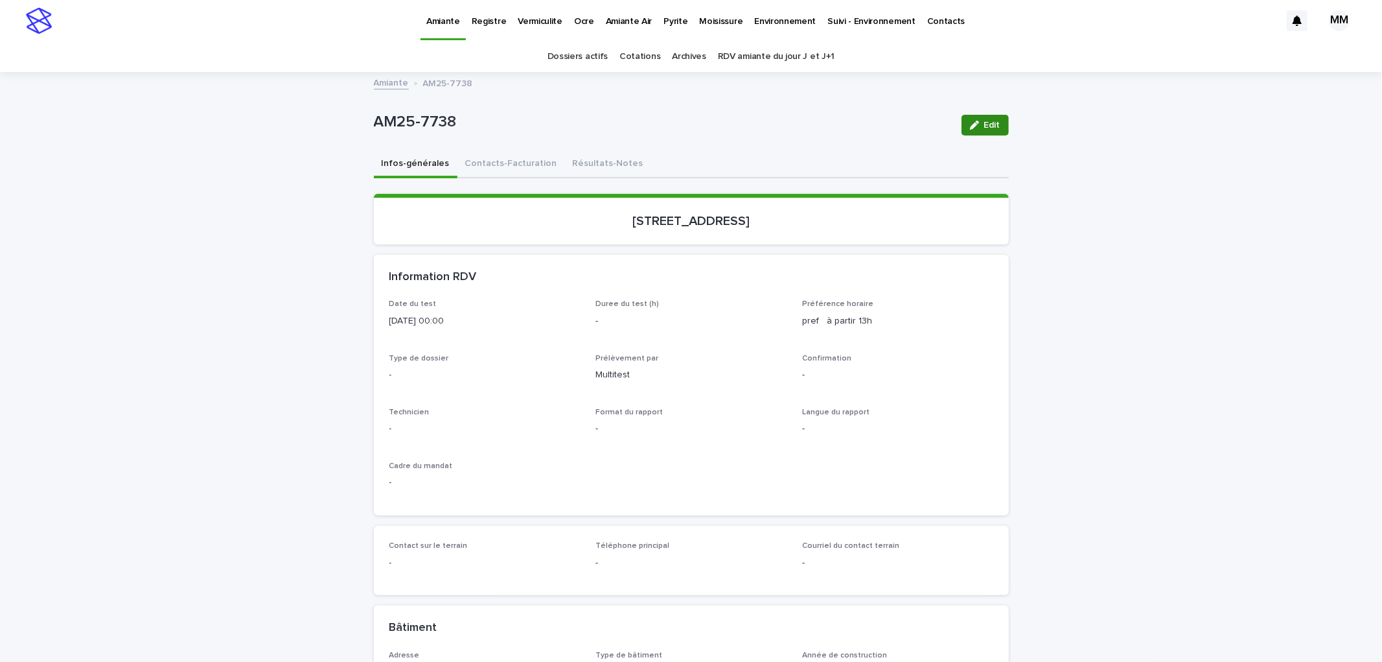
click at [981, 119] on button "Edit" at bounding box center [985, 125] width 47 height 21
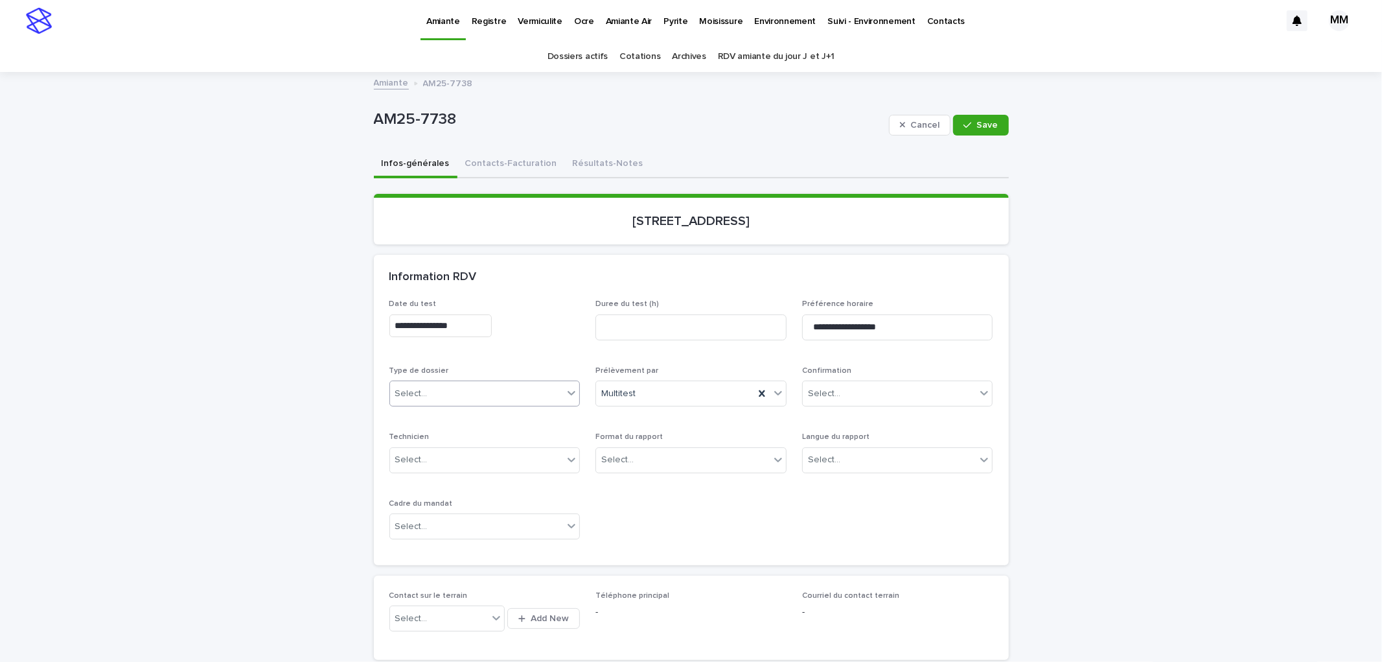
click at [443, 393] on div "Select..." at bounding box center [477, 393] width 174 height 21
click at [435, 422] on div "Échantillonnage" at bounding box center [479, 417] width 190 height 23
click at [710, 516] on div "**********" at bounding box center [691, 424] width 604 height 250
click at [680, 461] on div "Select..." at bounding box center [683, 459] width 174 height 21
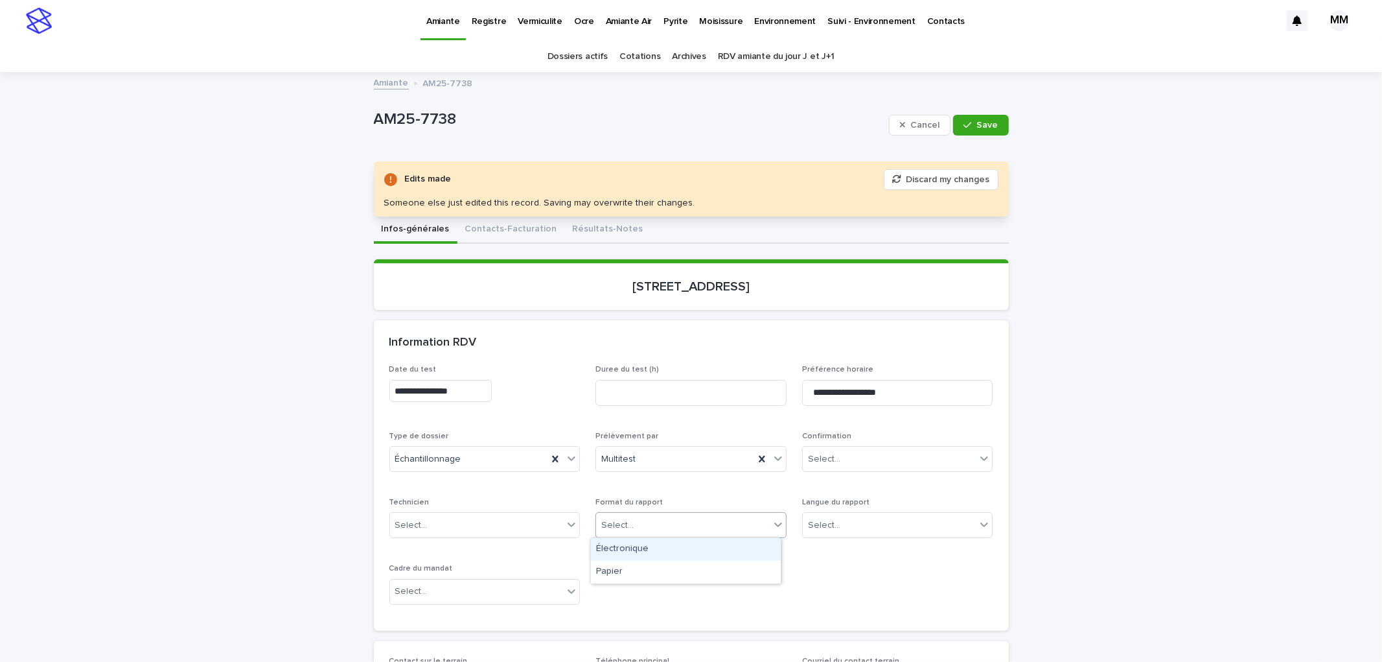
click at [652, 549] on div "Électronique" at bounding box center [686, 549] width 190 height 23
click at [816, 548] on div "**********" at bounding box center [691, 490] width 604 height 250
click at [853, 525] on div "Select..." at bounding box center [890, 524] width 174 height 21
drag, startPoint x: 686, startPoint y: 557, endPoint x: 761, endPoint y: 538, distance: 77.6
click at [686, 558] on div "**********" at bounding box center [691, 490] width 604 height 250
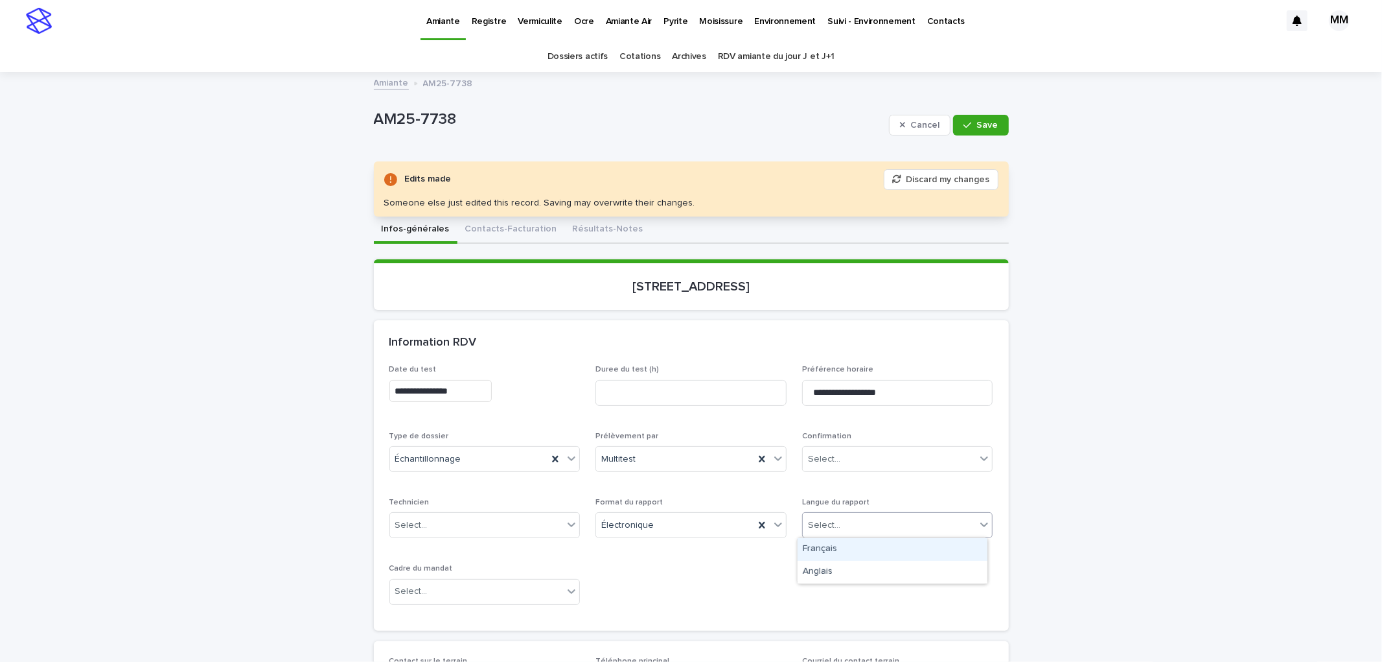
drag, startPoint x: 843, startPoint y: 529, endPoint x: 856, endPoint y: 525, distance: 13.4
click at [844, 527] on div "Select..." at bounding box center [890, 524] width 174 height 21
click at [848, 548] on div "Français" at bounding box center [893, 549] width 190 height 23
click at [529, 586] on div "Select..." at bounding box center [477, 591] width 174 height 21
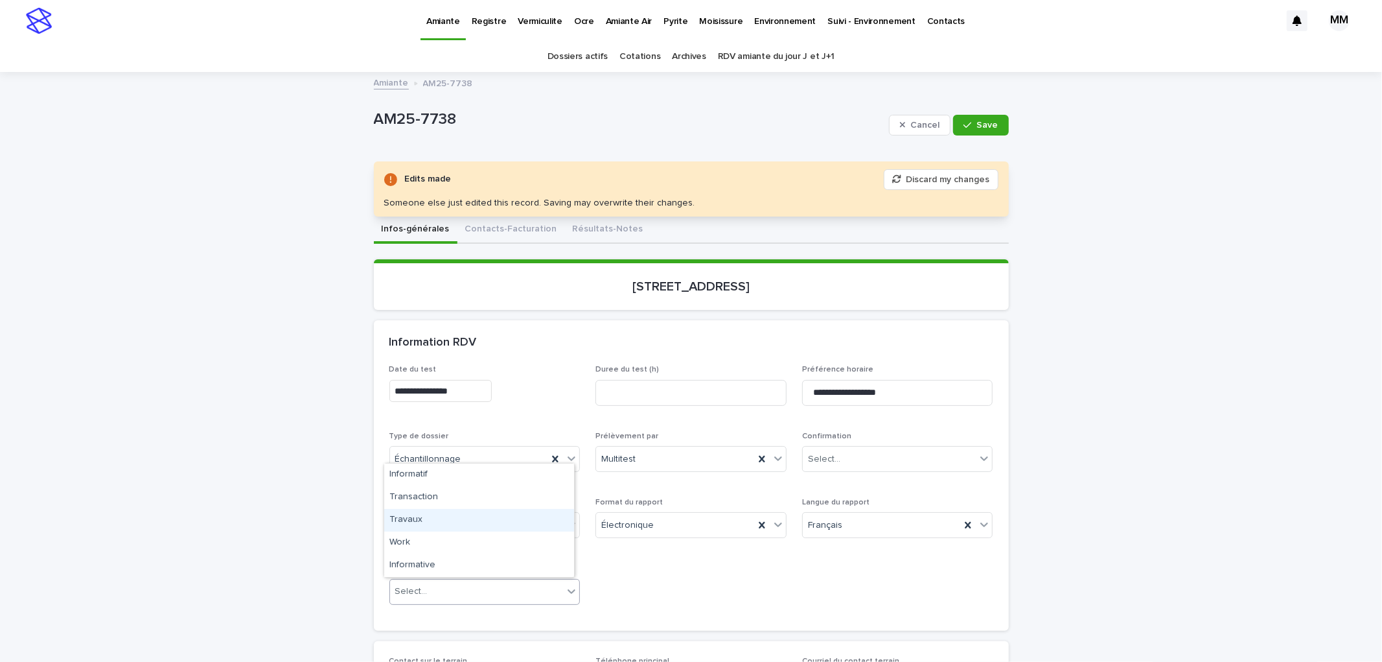
click at [450, 510] on div "Travaux" at bounding box center [479, 520] width 190 height 23
click at [492, 592] on div "Travaux" at bounding box center [469, 591] width 158 height 21
click at [438, 503] on div "Transaction" at bounding box center [479, 497] width 190 height 23
click at [996, 119] on button "Save" at bounding box center [980, 125] width 55 height 21
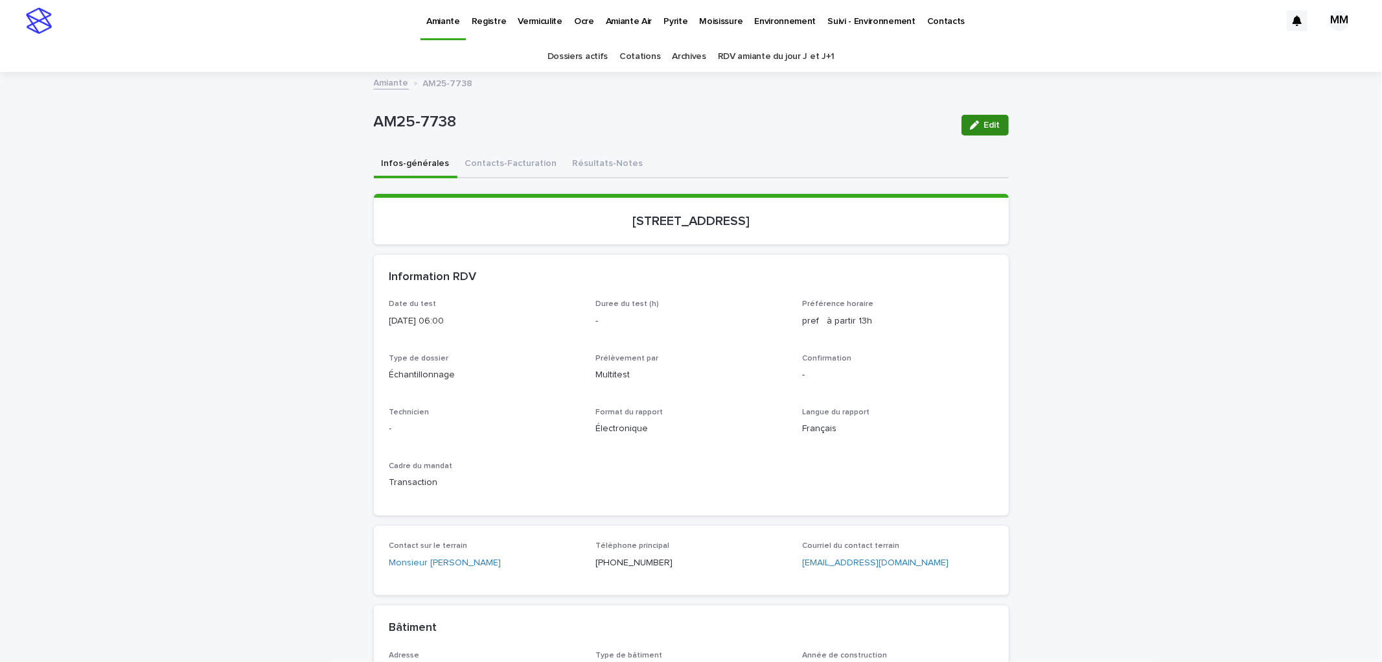
click at [984, 121] on span "Edit" at bounding box center [992, 125] width 16 height 9
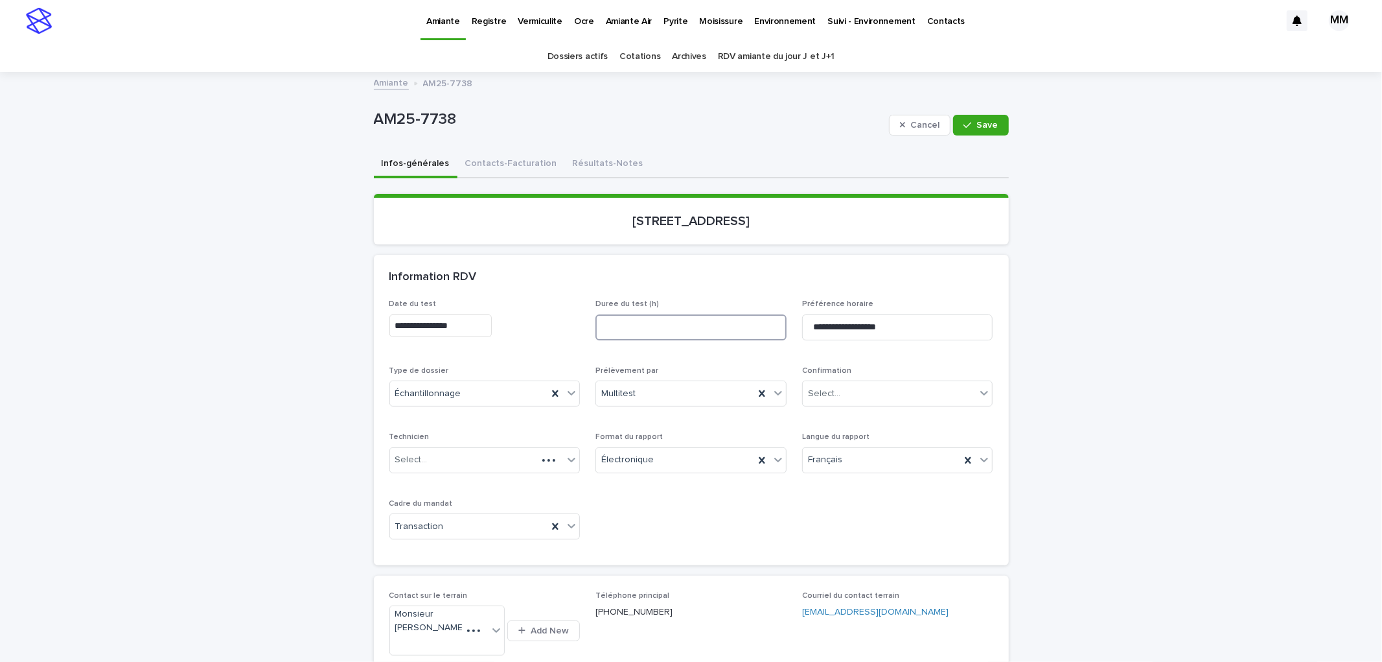
drag, startPoint x: 651, startPoint y: 318, endPoint x: 660, endPoint y: 327, distance: 12.4
click at [651, 319] on input at bounding box center [690, 327] width 191 height 26
type input "*"
drag, startPoint x: 1002, startPoint y: 269, endPoint x: 995, endPoint y: 196, distance: 72.9
click at [1002, 269] on div "Information RDV" at bounding box center [691, 277] width 635 height 45
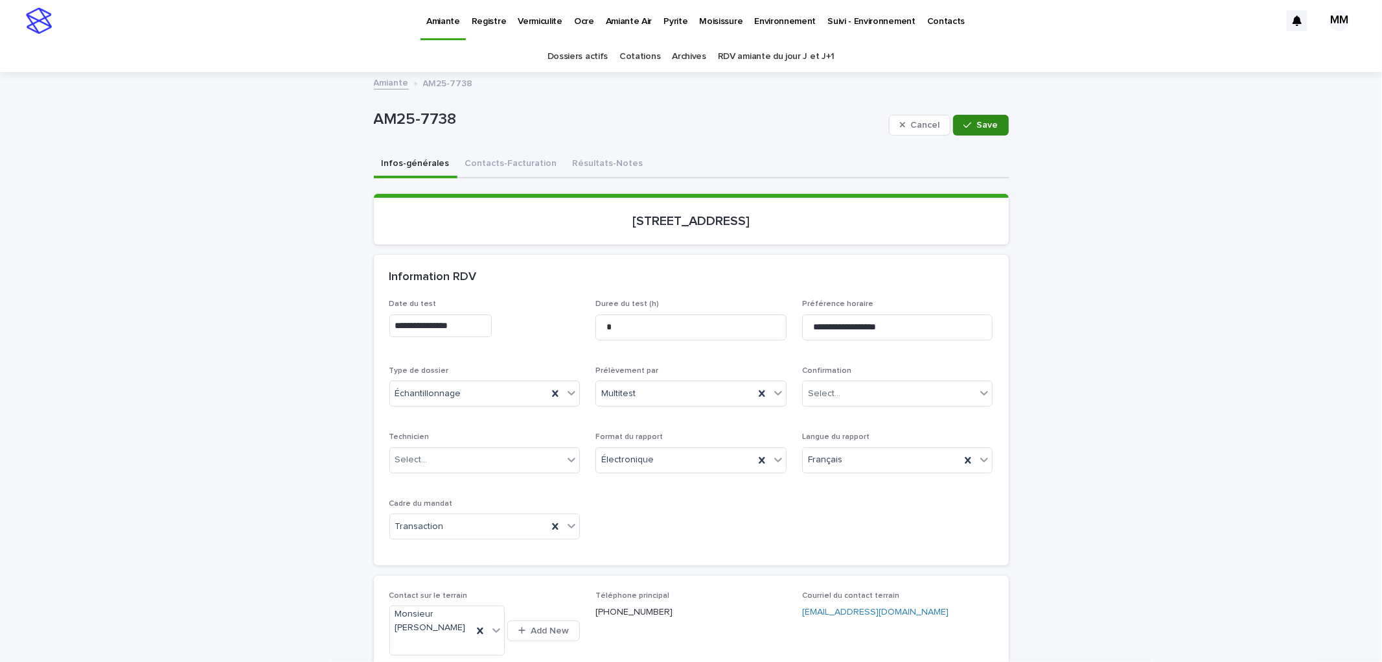
click at [977, 124] on span "Save" at bounding box center [987, 125] width 21 height 9
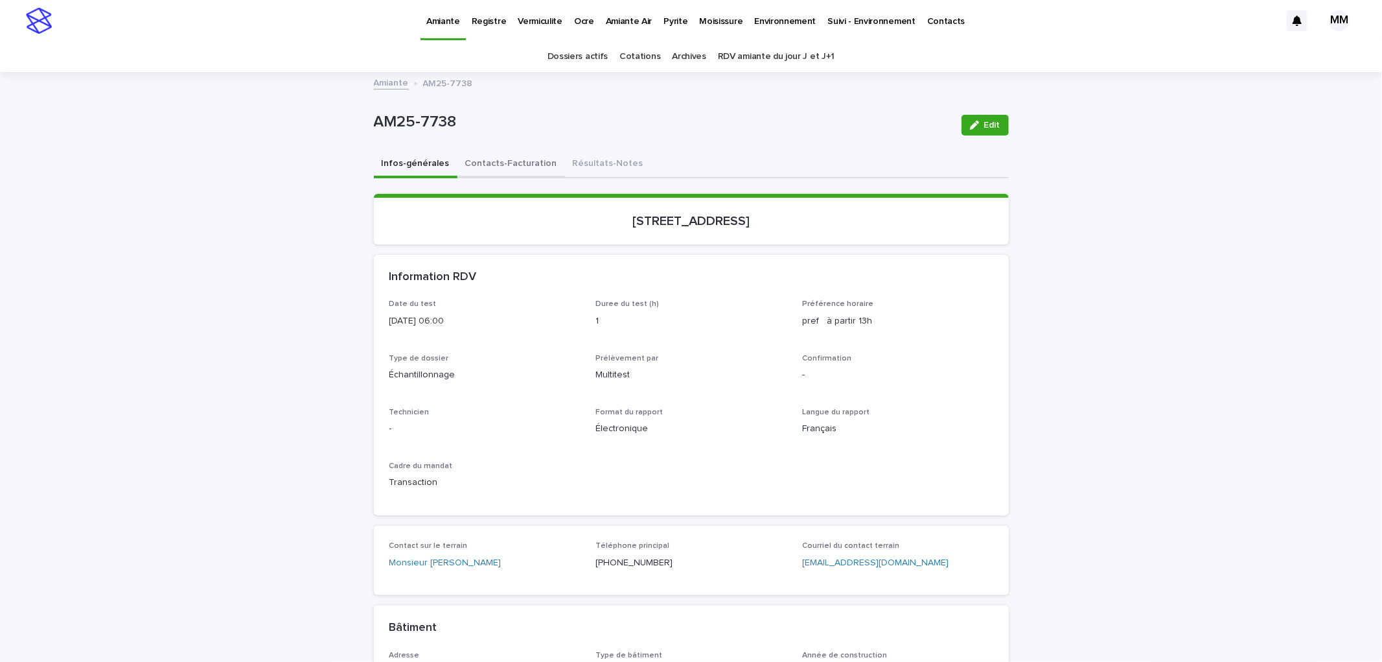
click at [480, 167] on button "Contacts-Facturation" at bounding box center [511, 164] width 108 height 27
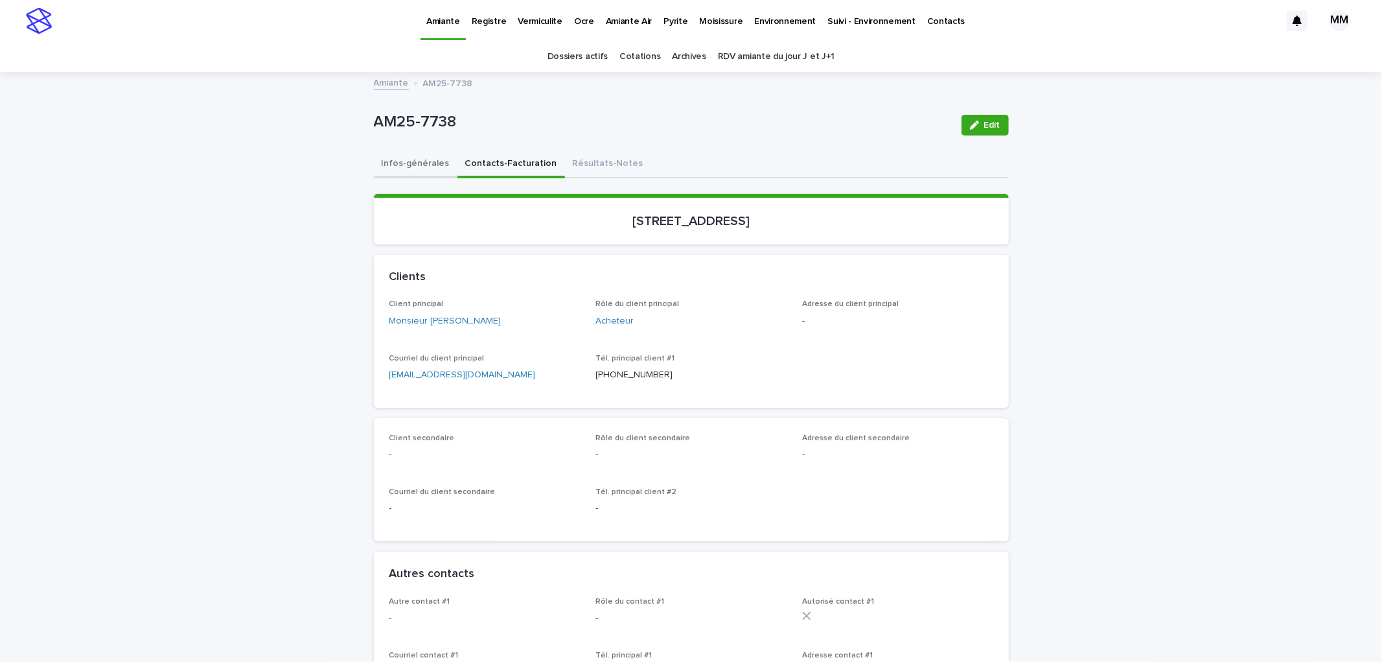
click at [424, 162] on button "Infos-générales" at bounding box center [416, 164] width 84 height 27
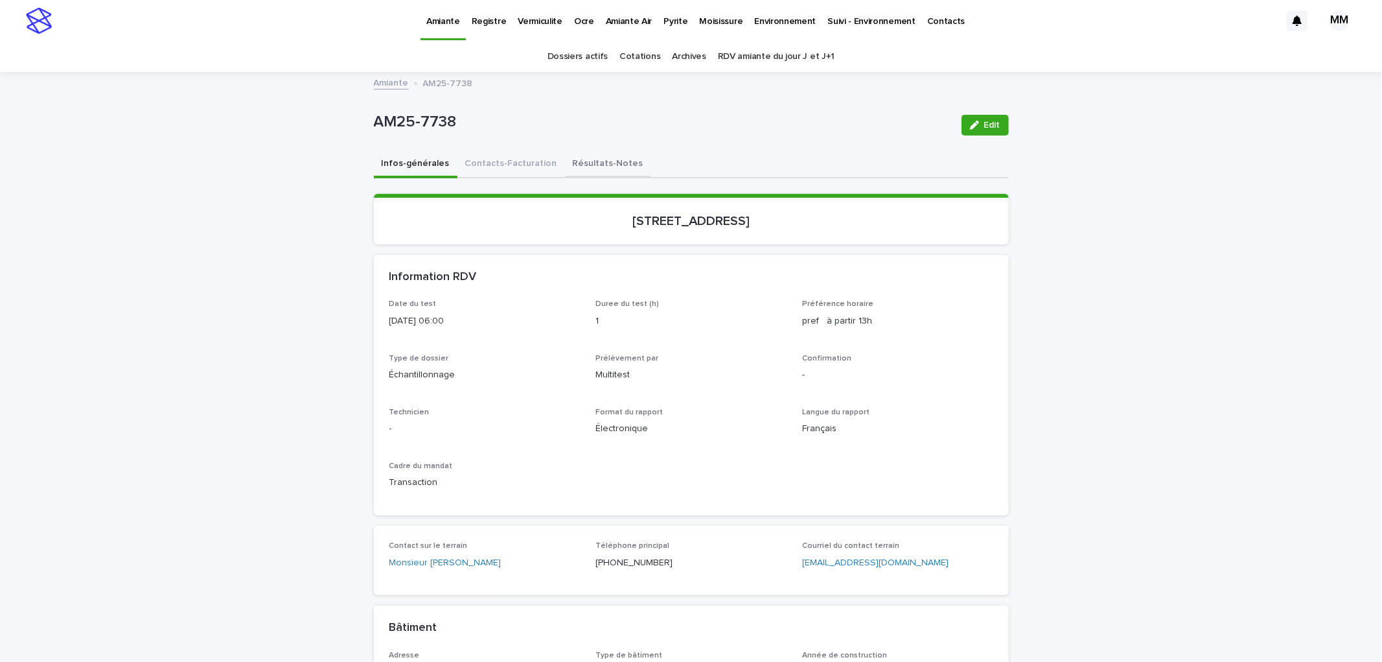
click at [581, 165] on button "Résultats-Notes" at bounding box center [608, 164] width 86 height 27
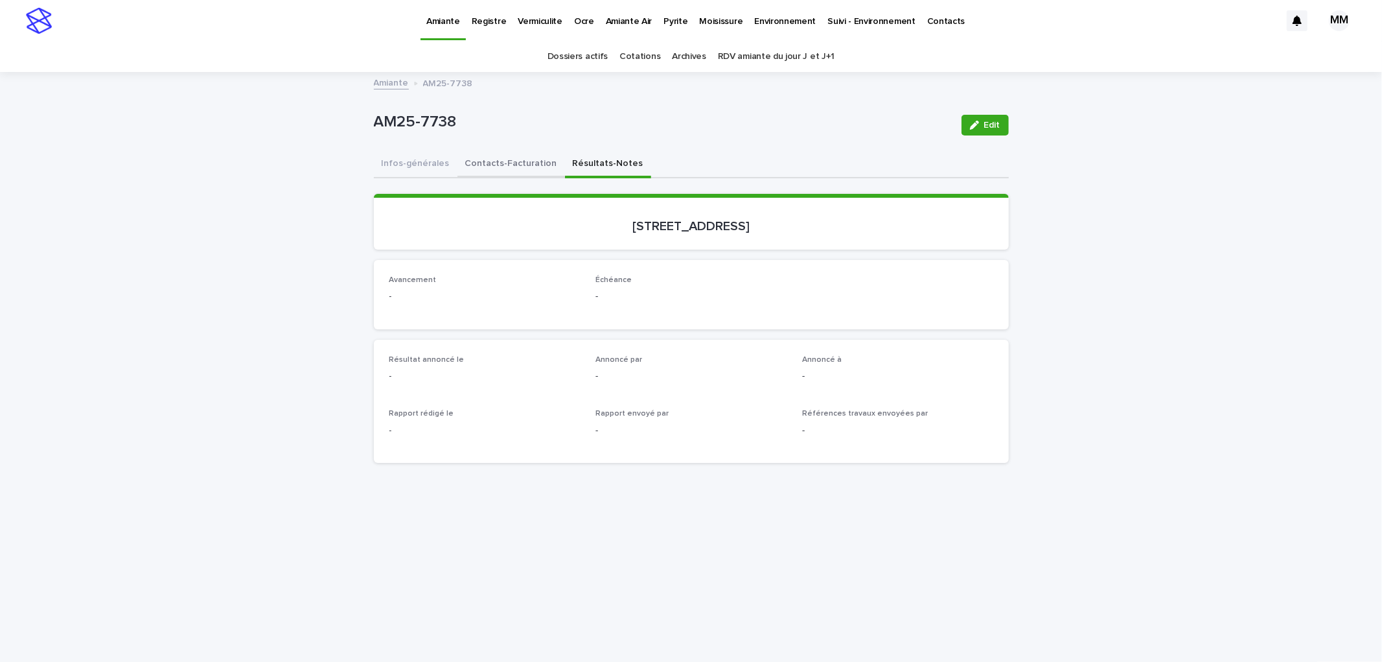
click at [520, 167] on button "Contacts-Facturation" at bounding box center [511, 164] width 108 height 27
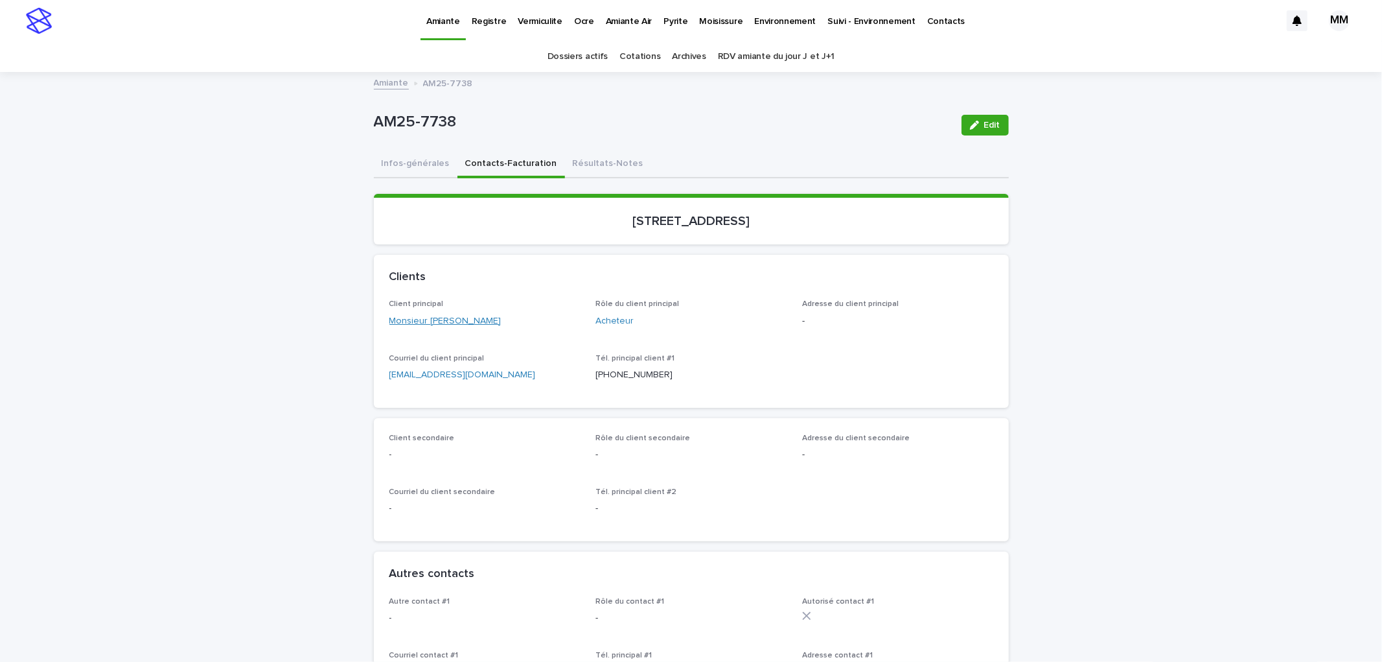
click at [464, 322] on link "Monsieur [PERSON_NAME]" at bounding box center [445, 321] width 112 height 14
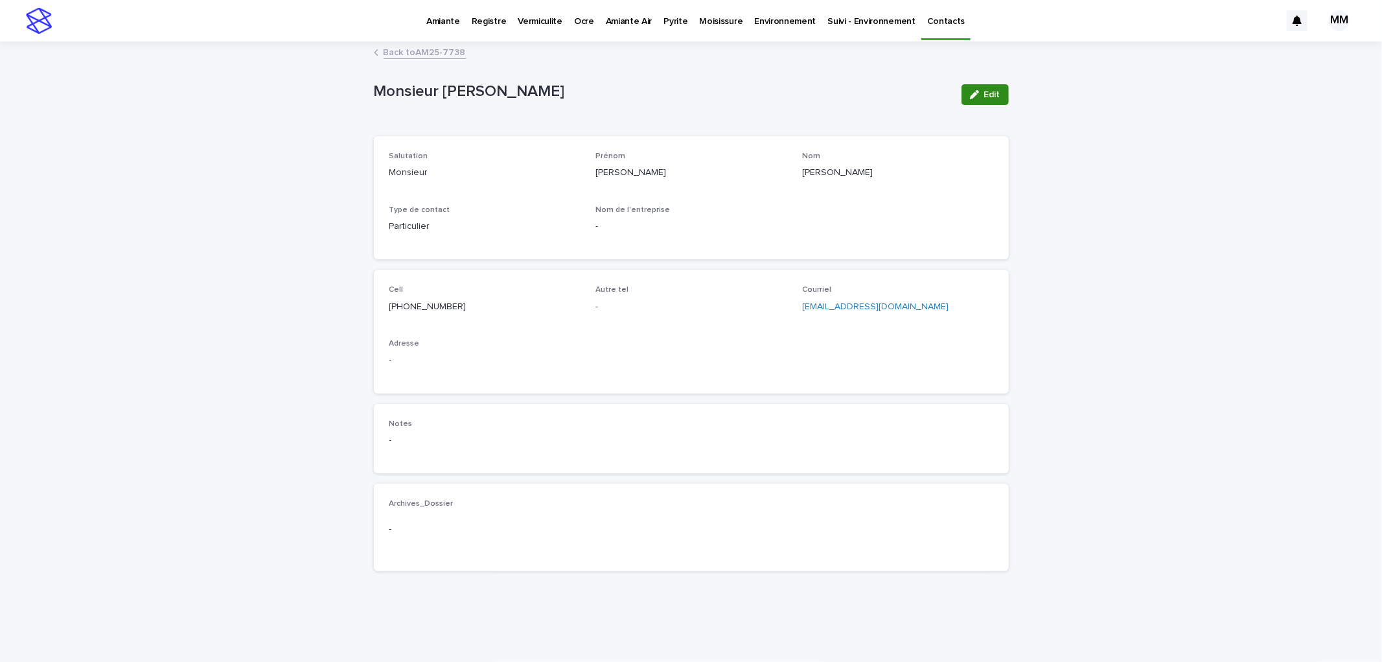
click at [973, 96] on icon "button" at bounding box center [974, 94] width 9 height 9
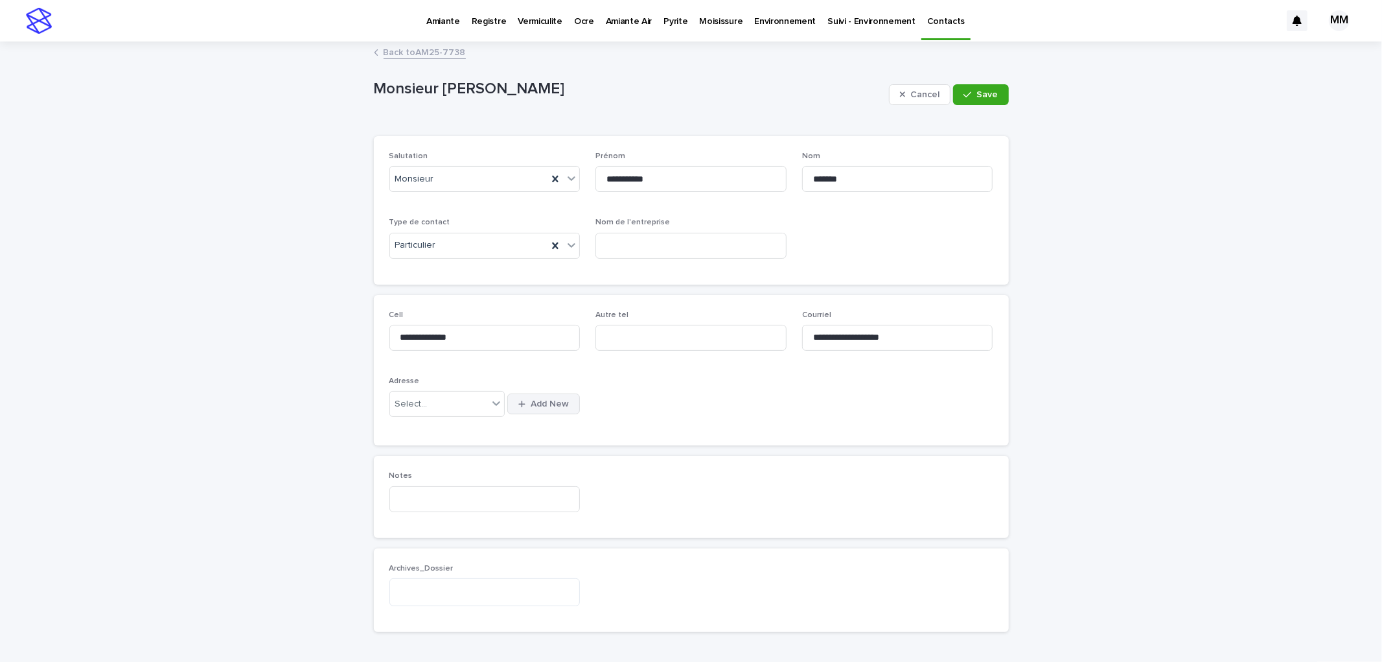
click at [519, 411] on button "Add New" at bounding box center [543, 403] width 73 height 21
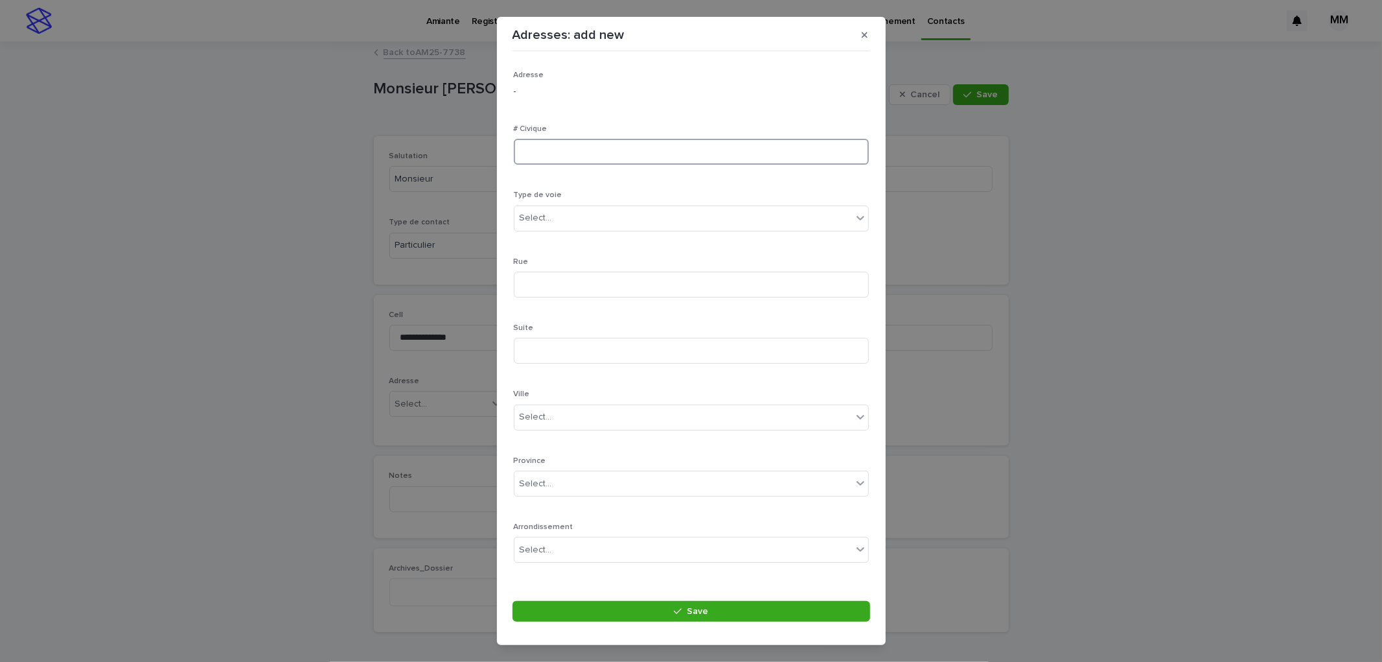
click at [552, 156] on input at bounding box center [691, 152] width 355 height 26
type input "**"
click at [534, 216] on div "Select..." at bounding box center [536, 218] width 32 height 14
click at [545, 389] on div "rue" at bounding box center [685, 392] width 343 height 23
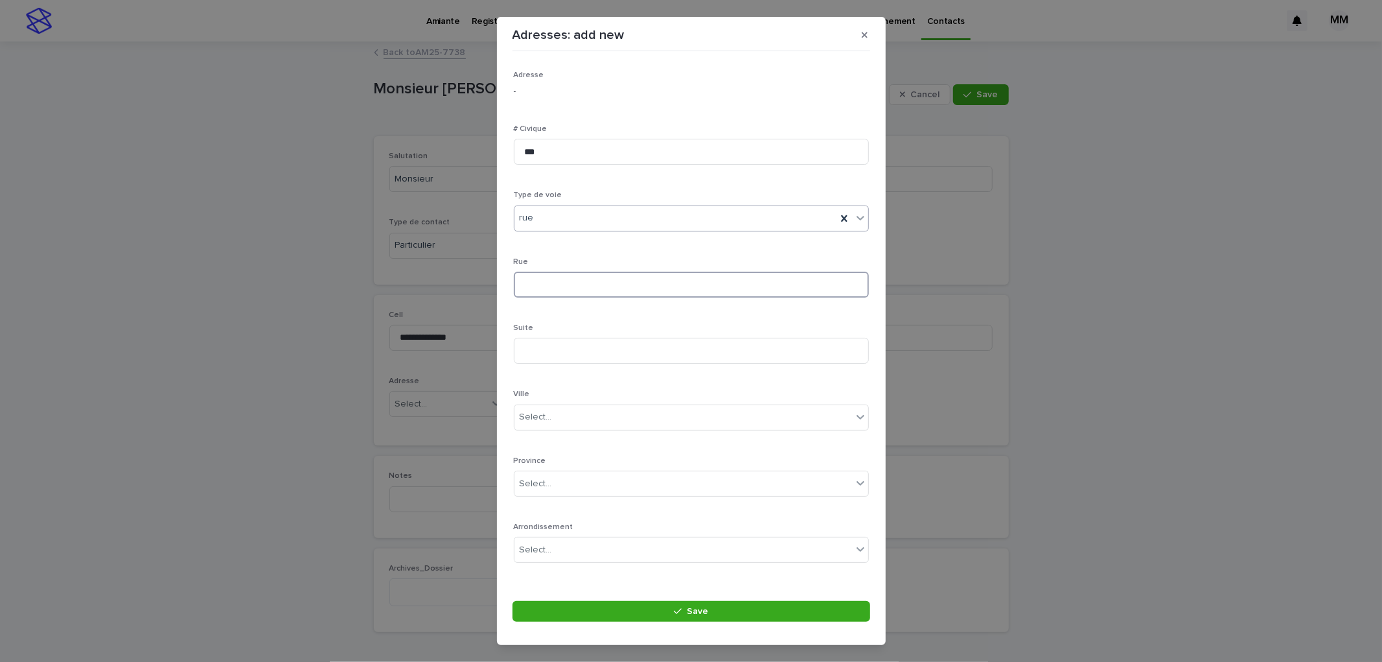
click at [578, 283] on input at bounding box center [691, 284] width 355 height 26
type input "******"
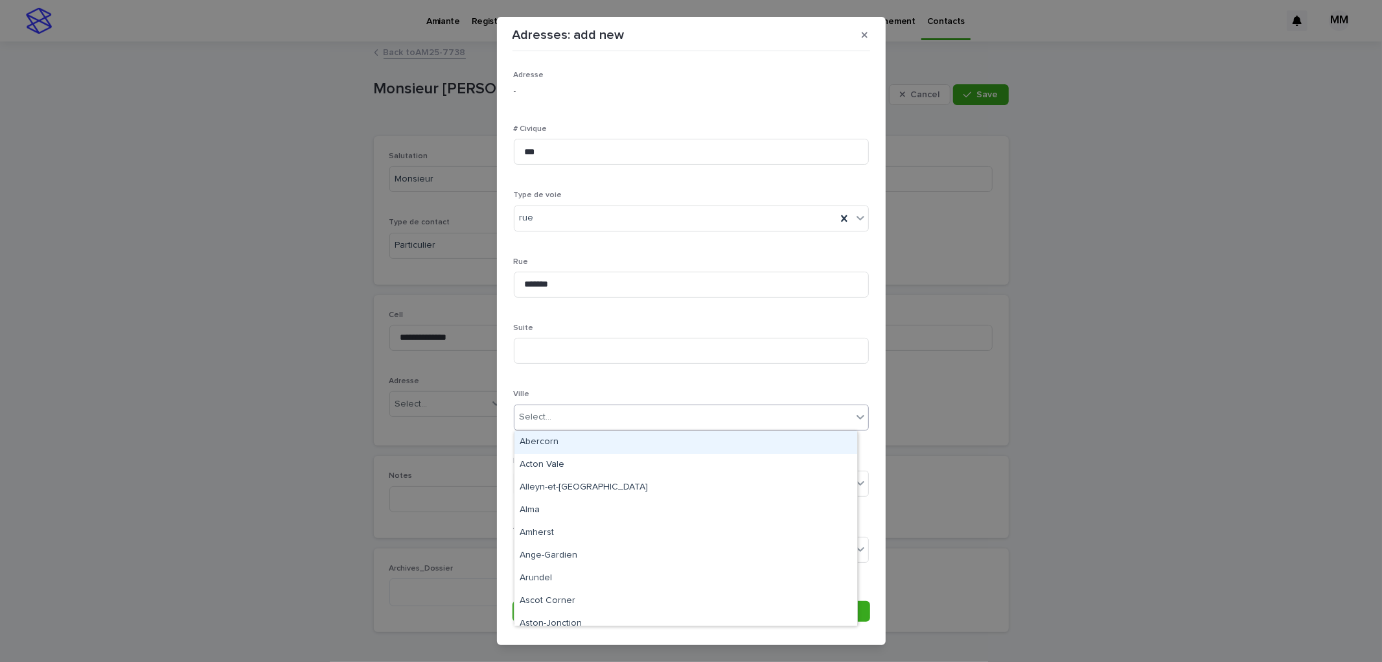
click at [553, 422] on div at bounding box center [553, 417] width 1 height 14
type input "***"
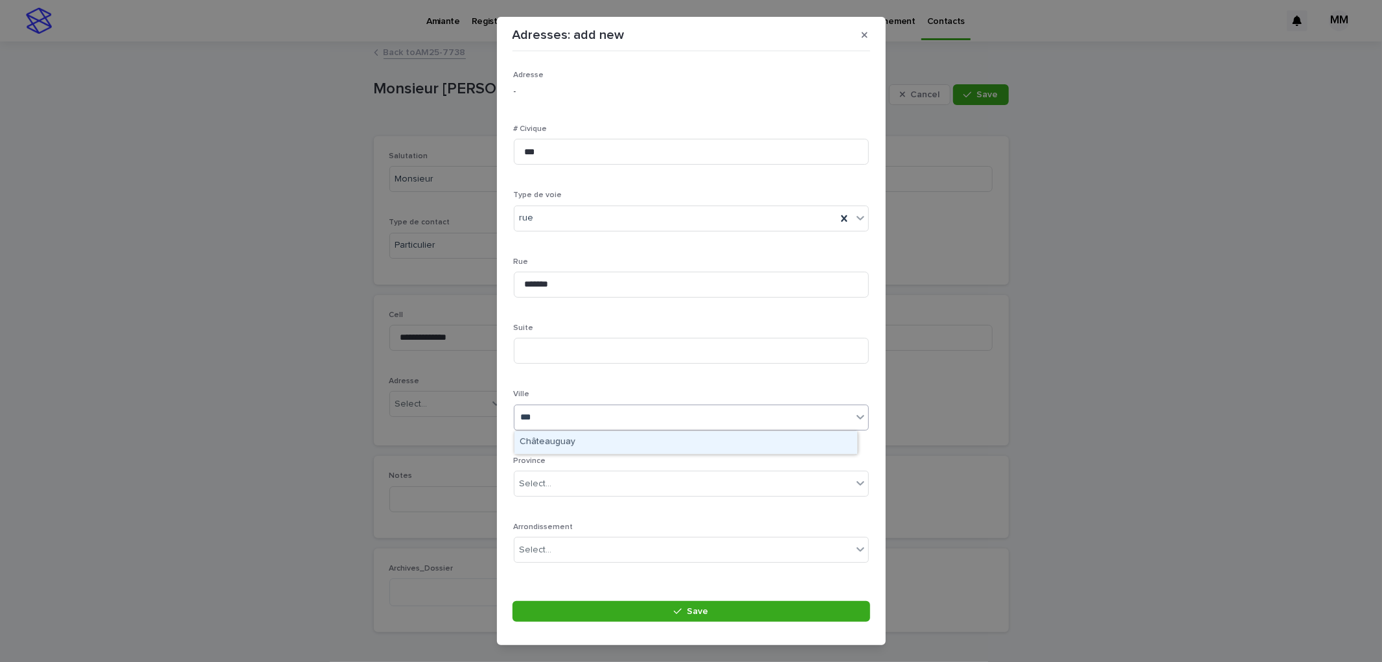
click at [569, 441] on div "Châteauguay" at bounding box center [685, 442] width 343 height 23
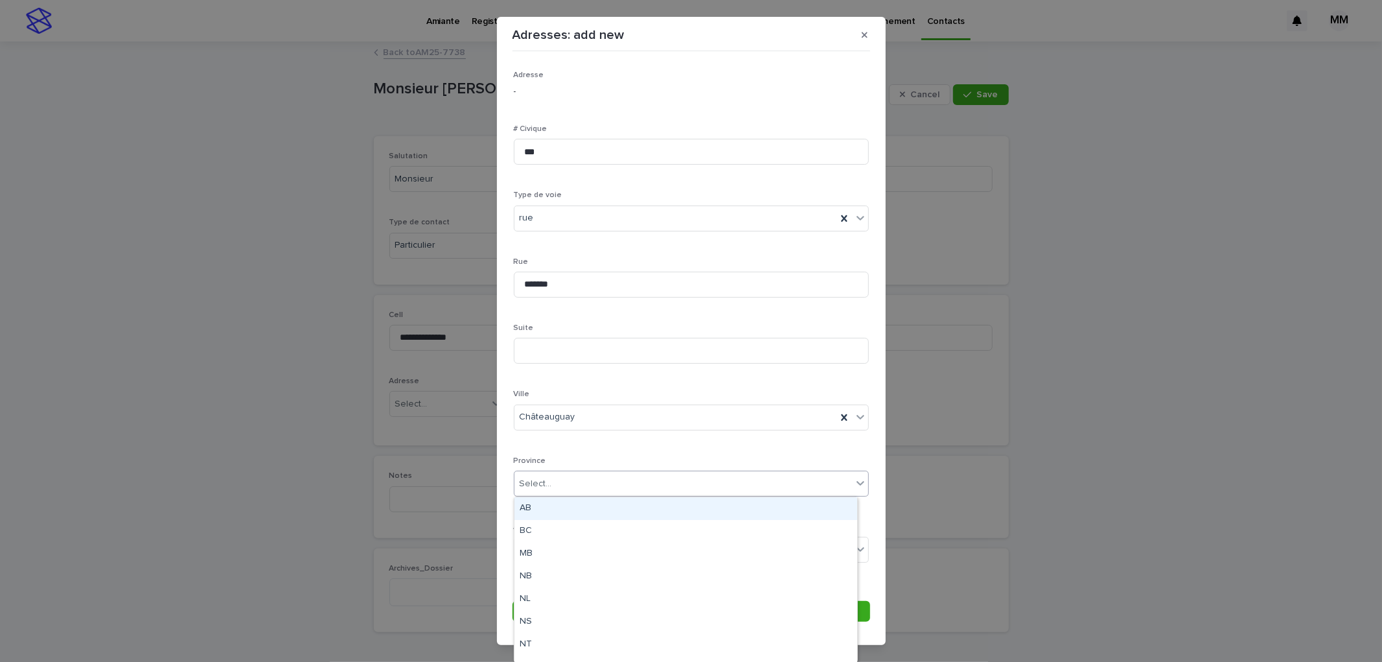
click at [556, 476] on div "Select..." at bounding box center [683, 483] width 338 height 21
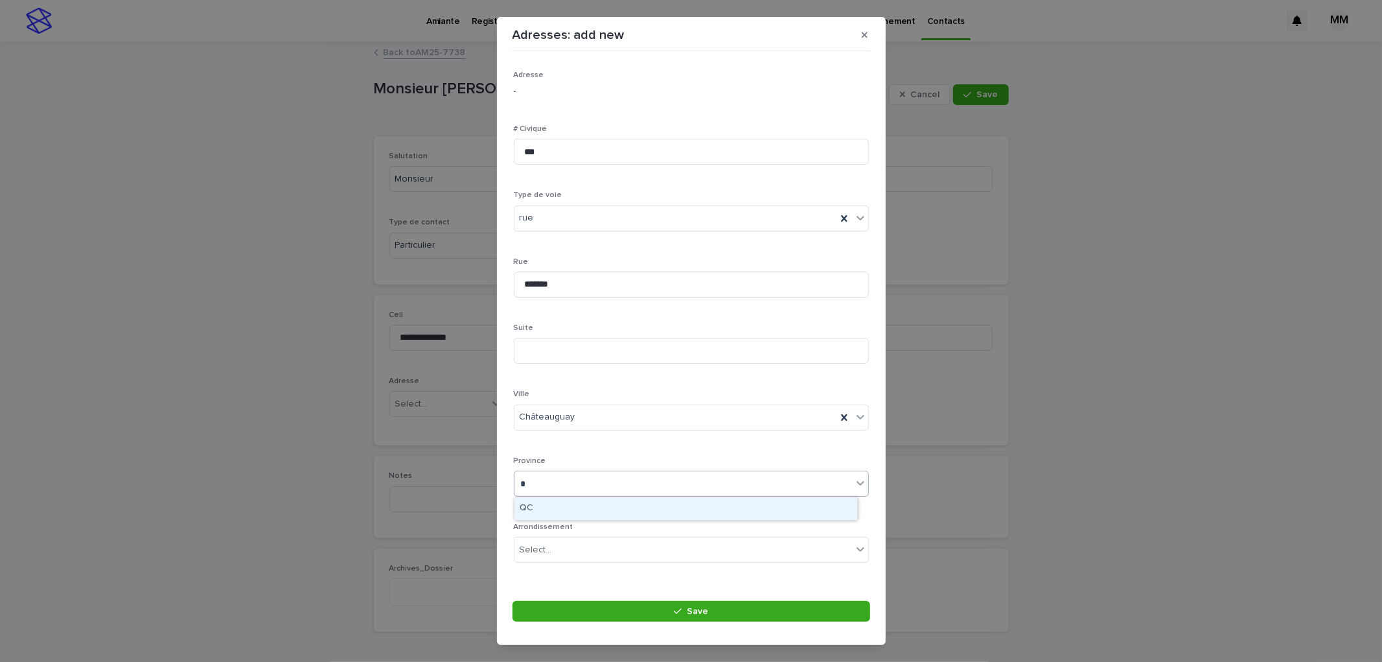
type input "**"
click at [539, 500] on div "QC" at bounding box center [685, 508] width 343 height 23
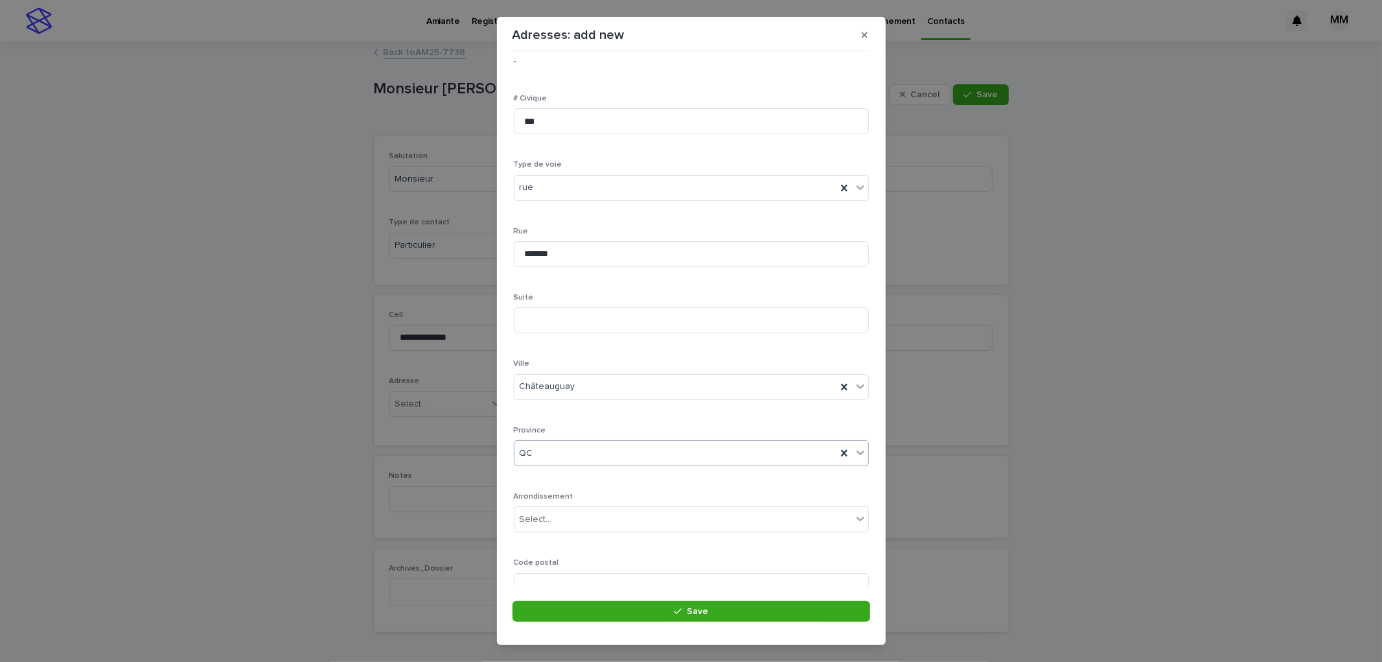
scroll to position [84, 0]
drag, startPoint x: 554, startPoint y: 527, endPoint x: 656, endPoint y: 495, distance: 107.2
click at [555, 527] on input at bounding box center [691, 533] width 355 height 26
type input "*******"
click at [1078, 386] on div "Adresses: add new Loading... Saving… Loading... Saving… Loading... Saving… Adre…" at bounding box center [691, 331] width 1382 height 662
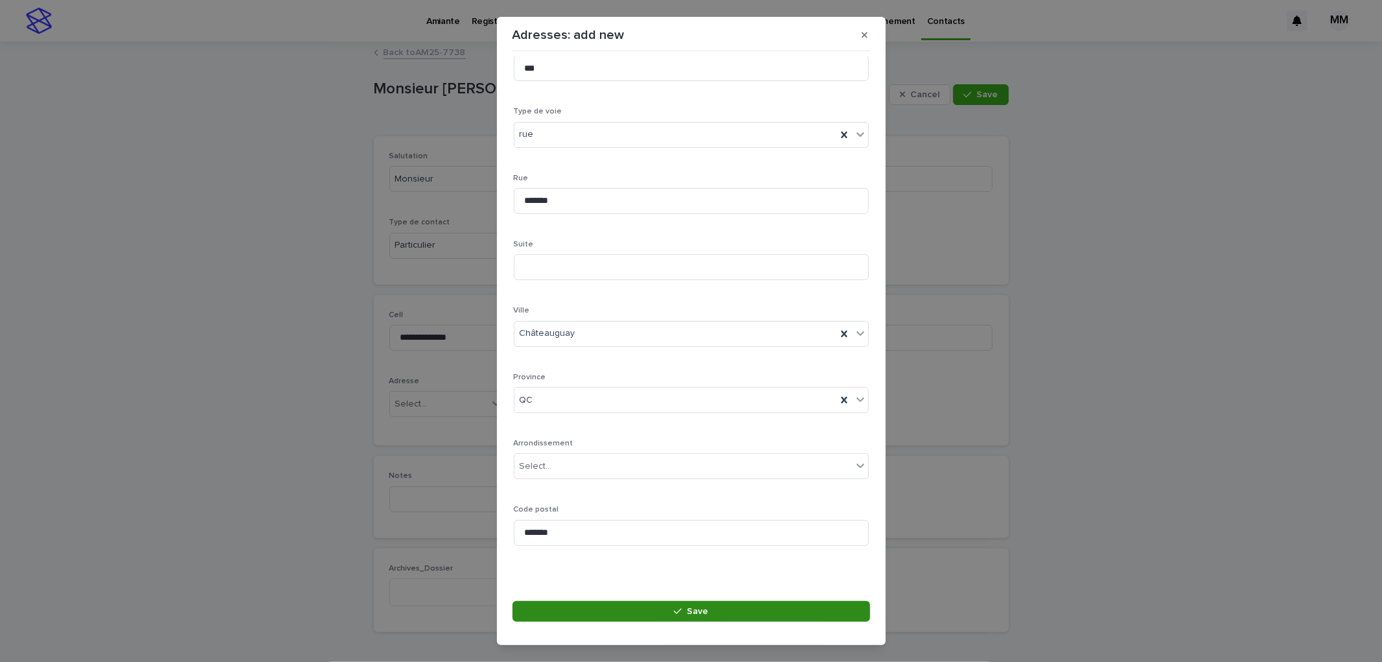
click at [706, 610] on span "Save" at bounding box center [697, 610] width 21 height 9
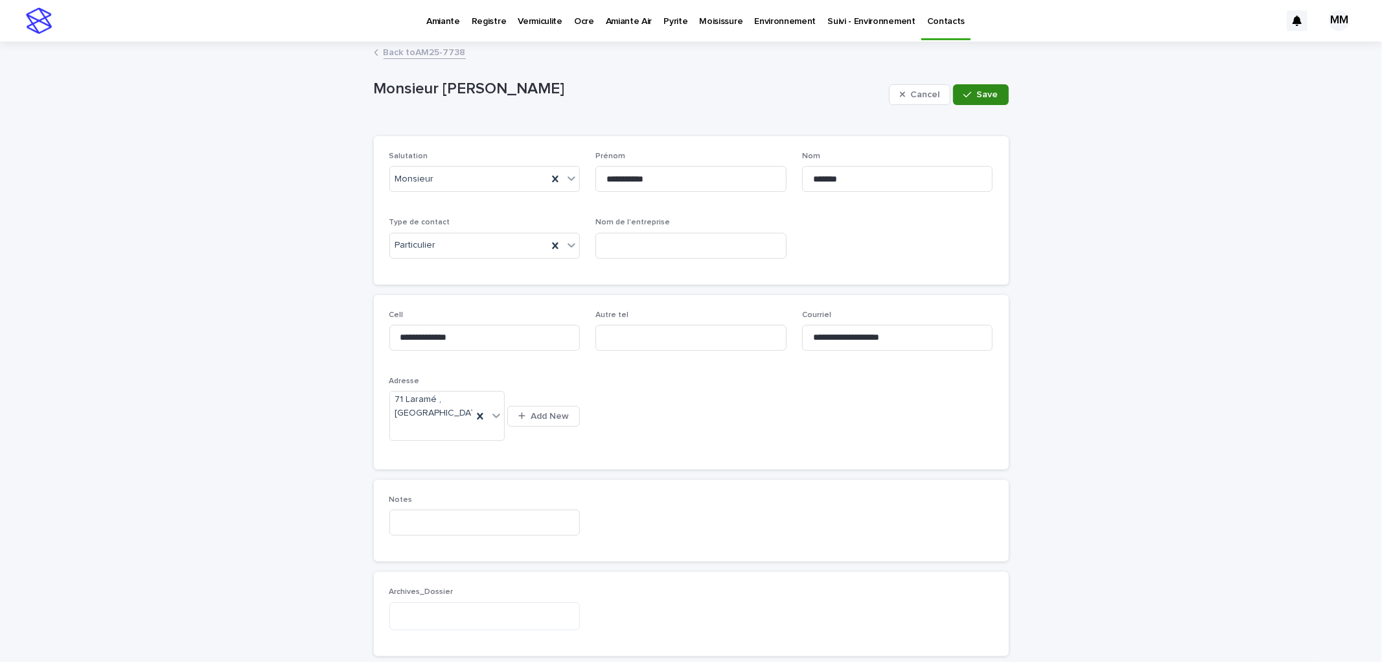
click at [971, 104] on button "Save" at bounding box center [980, 94] width 55 height 21
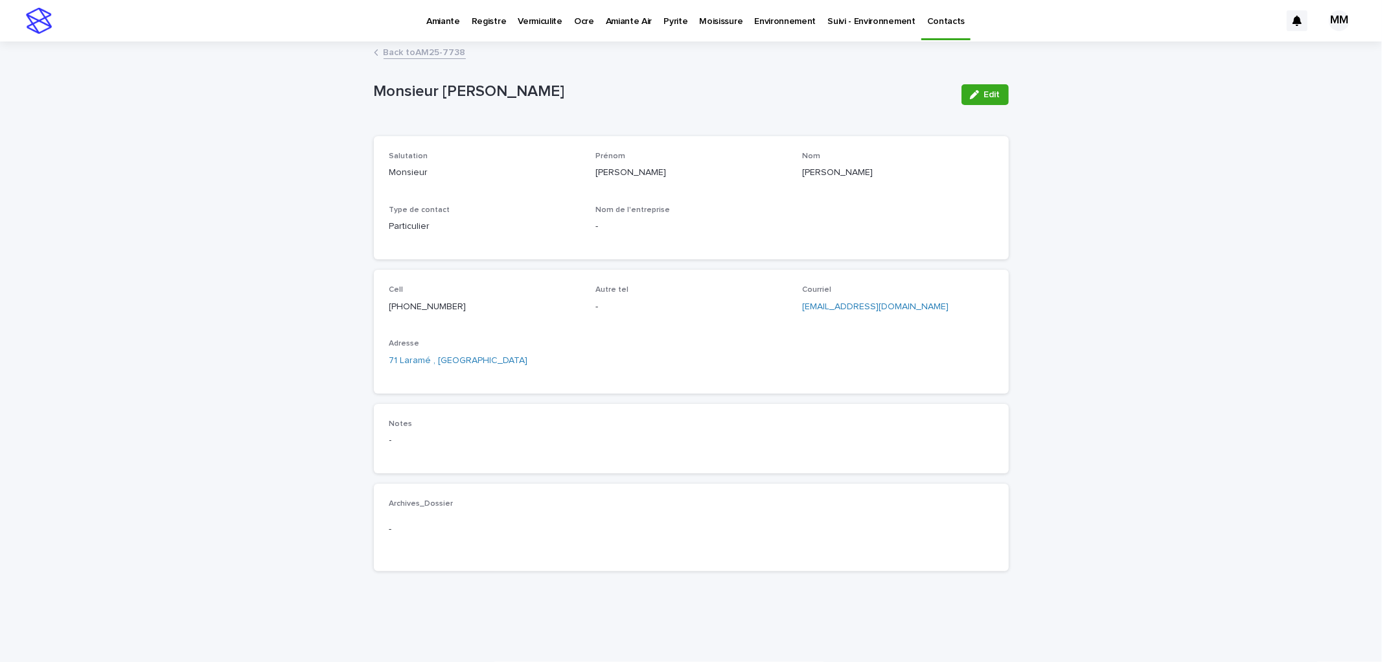
click at [425, 47] on link "Back to AM25-7738" at bounding box center [425, 51] width 82 height 15
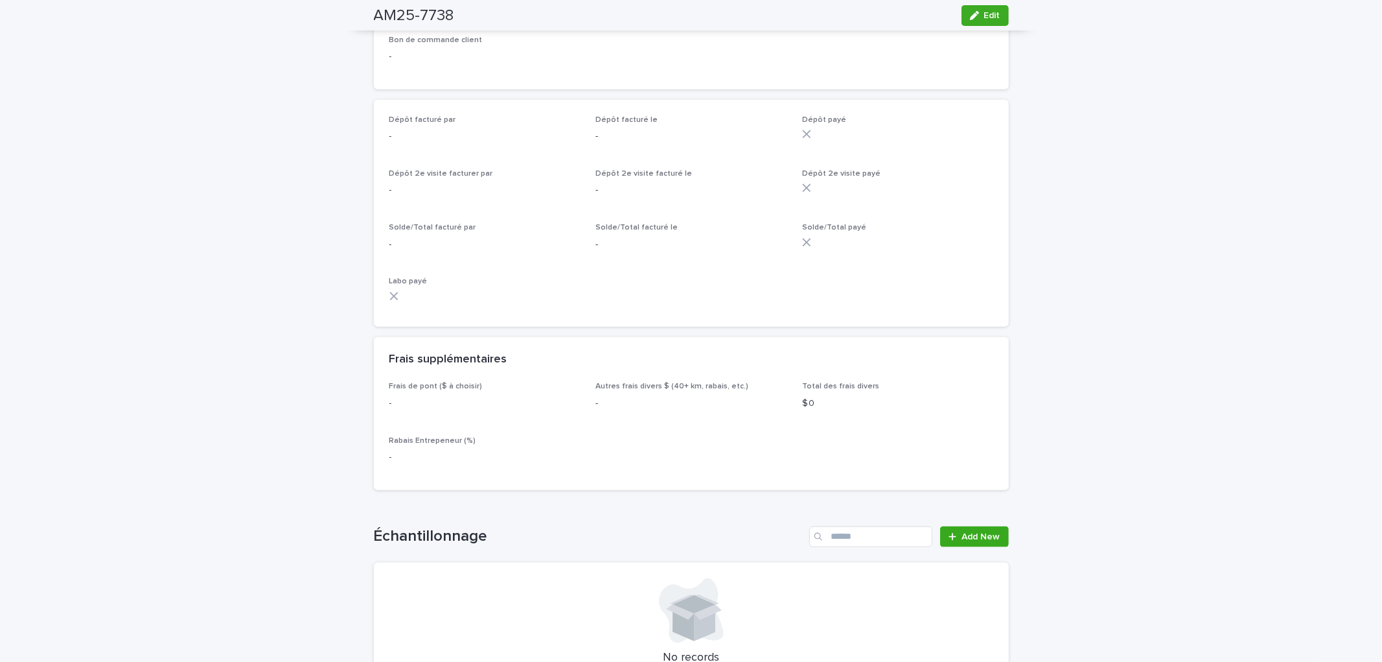
scroll to position [1151, 0]
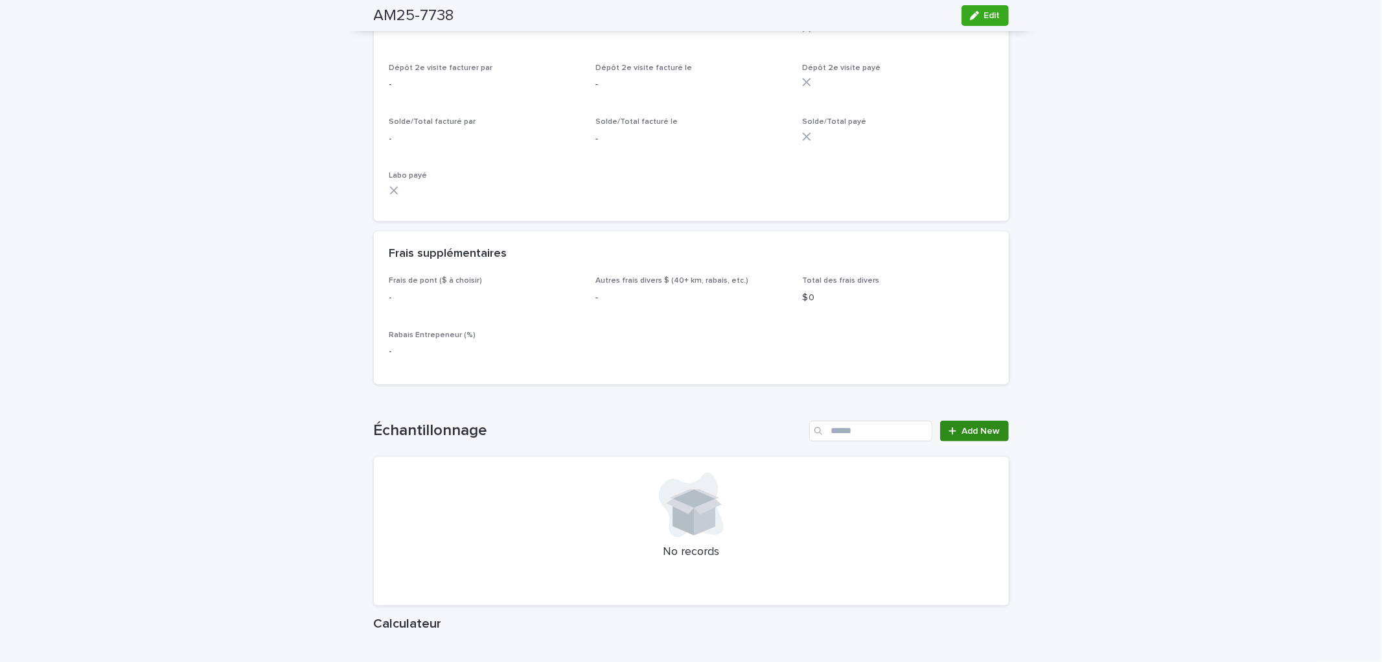
click at [973, 441] on link "Add New" at bounding box center [974, 431] width 68 height 21
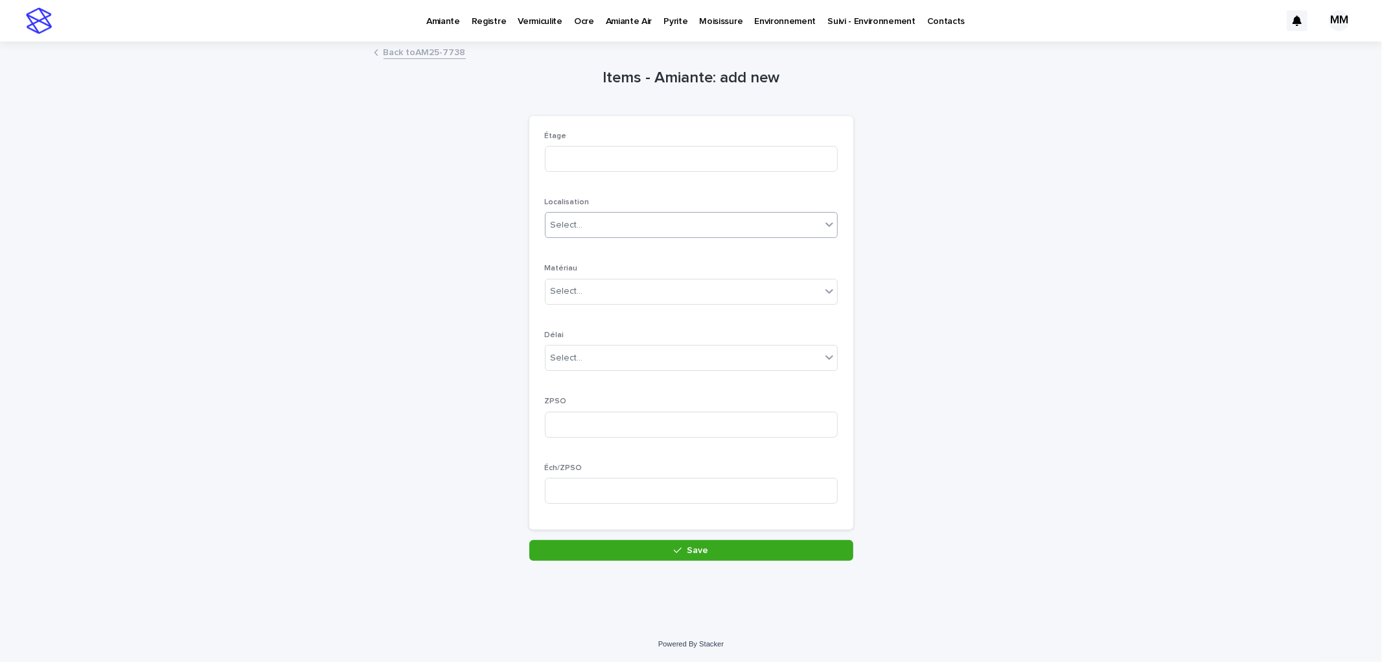
drag, startPoint x: 623, startPoint y: 218, endPoint x: 624, endPoint y: 232, distance: 13.6
click at [623, 218] on div "Select..." at bounding box center [683, 224] width 275 height 21
click at [580, 339] on div "mur" at bounding box center [686, 341] width 292 height 23
click at [588, 282] on div "Select..." at bounding box center [683, 291] width 275 height 21
click at [583, 359] on div "MSP" at bounding box center [686, 362] width 292 height 23
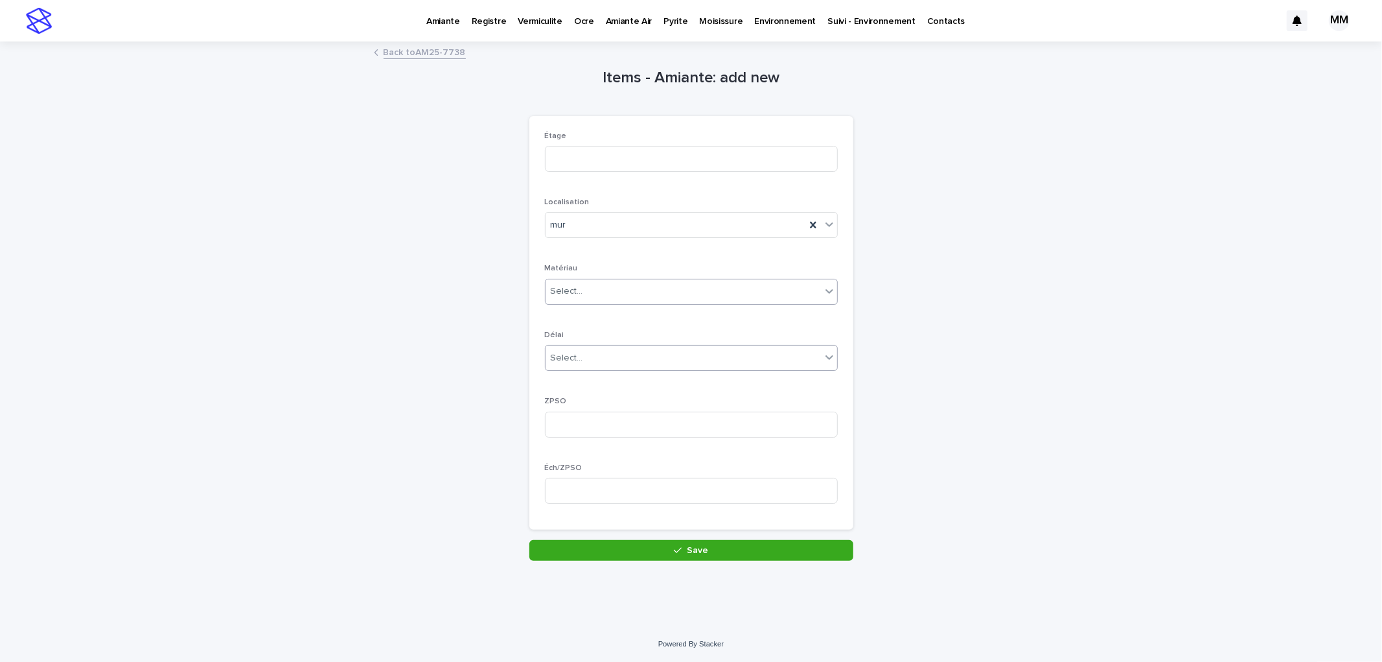
click at [585, 349] on div "Select..." at bounding box center [683, 357] width 275 height 21
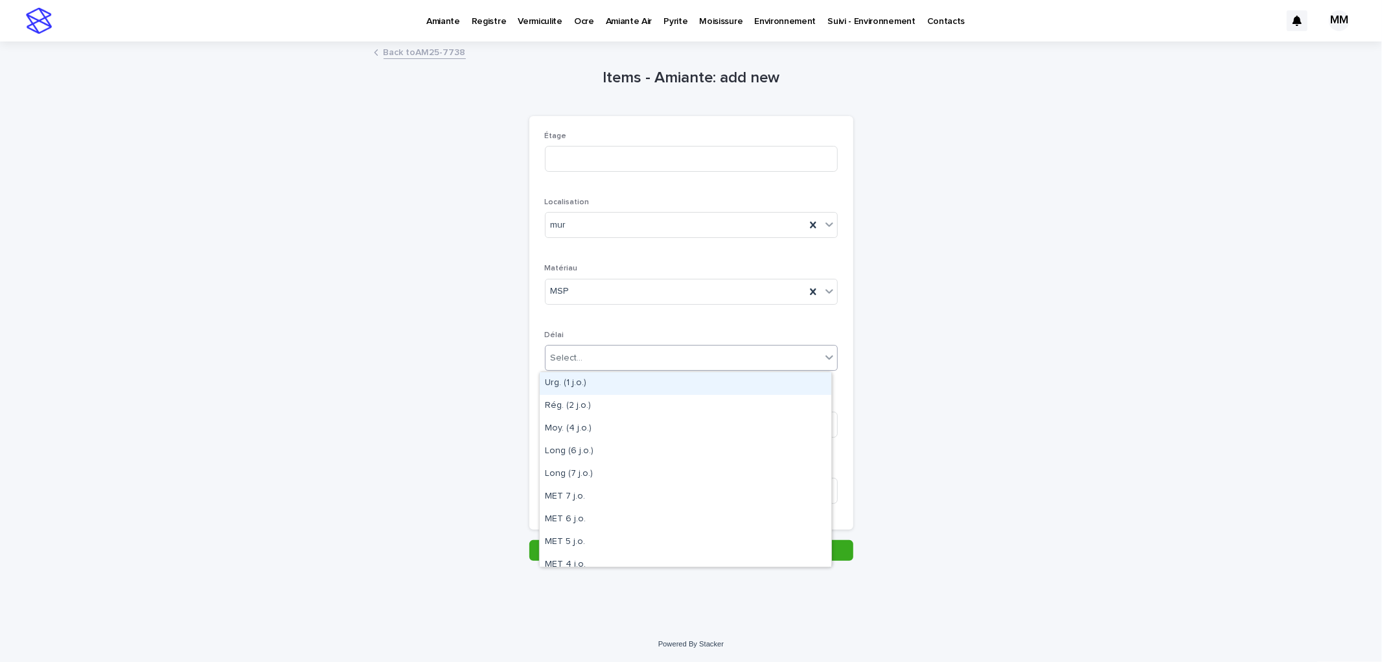
click at [953, 216] on div "Items - Amiante: add new Loading... Saving… Loading... Saving… Loading... Savin…" at bounding box center [691, 302] width 635 height 518
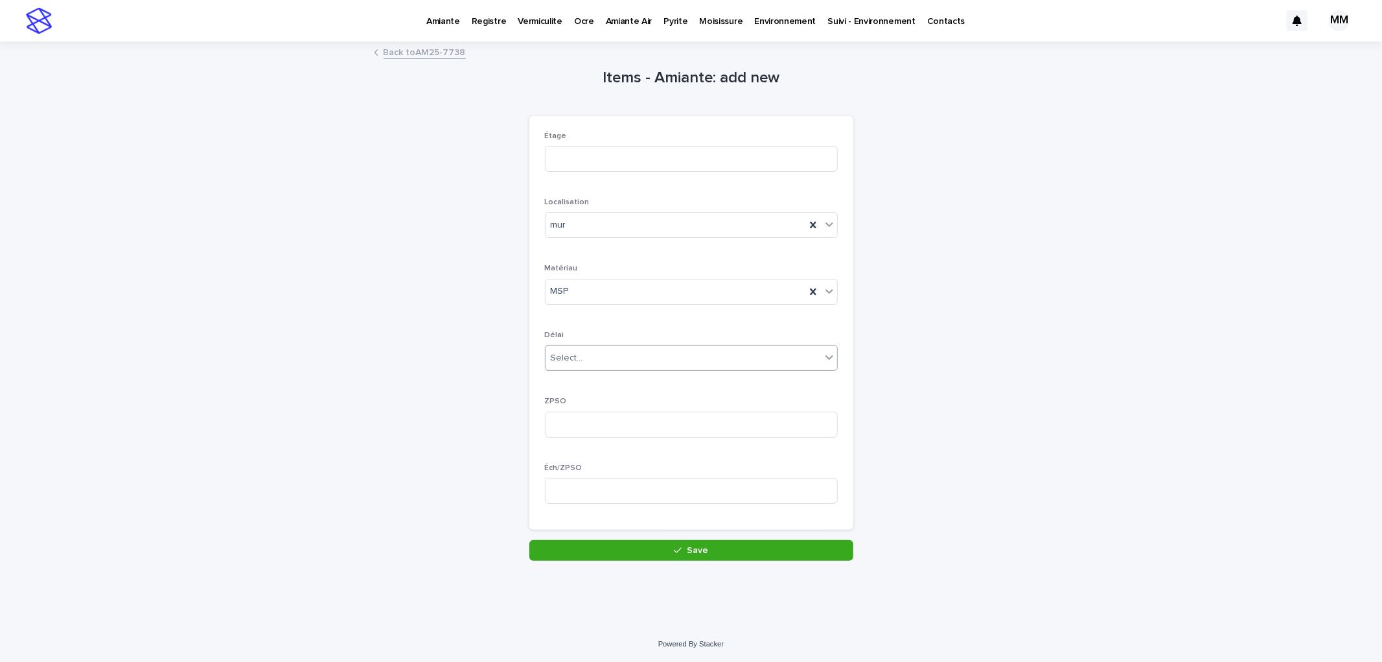
click at [619, 364] on div "Select..." at bounding box center [683, 357] width 275 height 21
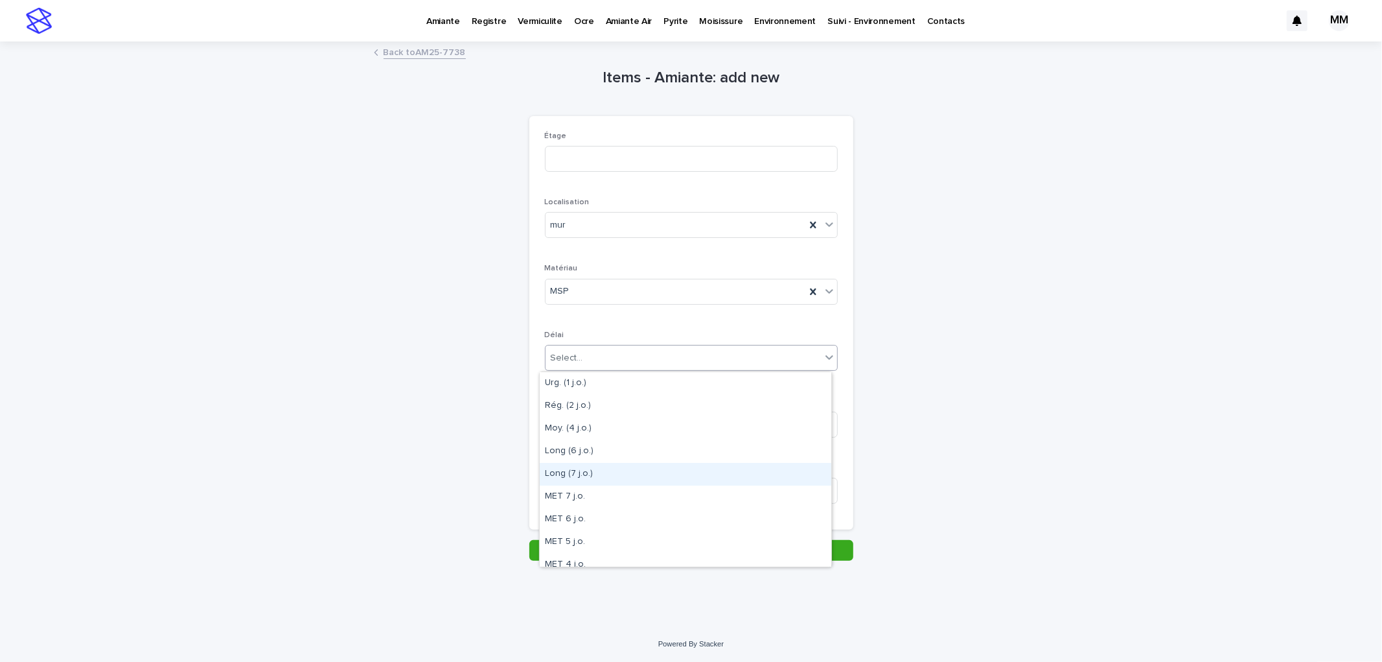
click at [566, 471] on div "Long (7 j.o.)" at bounding box center [686, 474] width 292 height 23
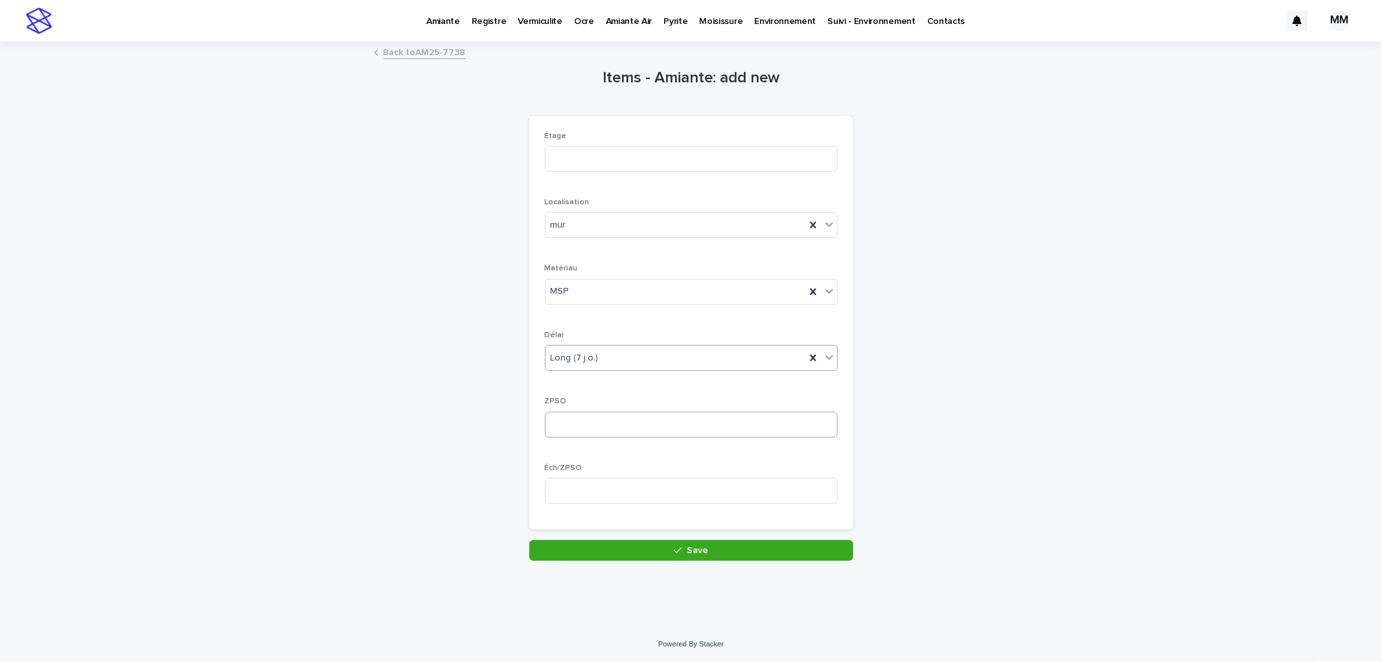
drag, startPoint x: 571, startPoint y: 409, endPoint x: 578, endPoint y: 435, distance: 27.5
click at [572, 410] on div "ZPSO" at bounding box center [691, 422] width 293 height 51
drag, startPoint x: 577, startPoint y: 423, endPoint x: 584, endPoint y: 464, distance: 41.4
click at [577, 422] on input at bounding box center [691, 424] width 293 height 26
type input "*"
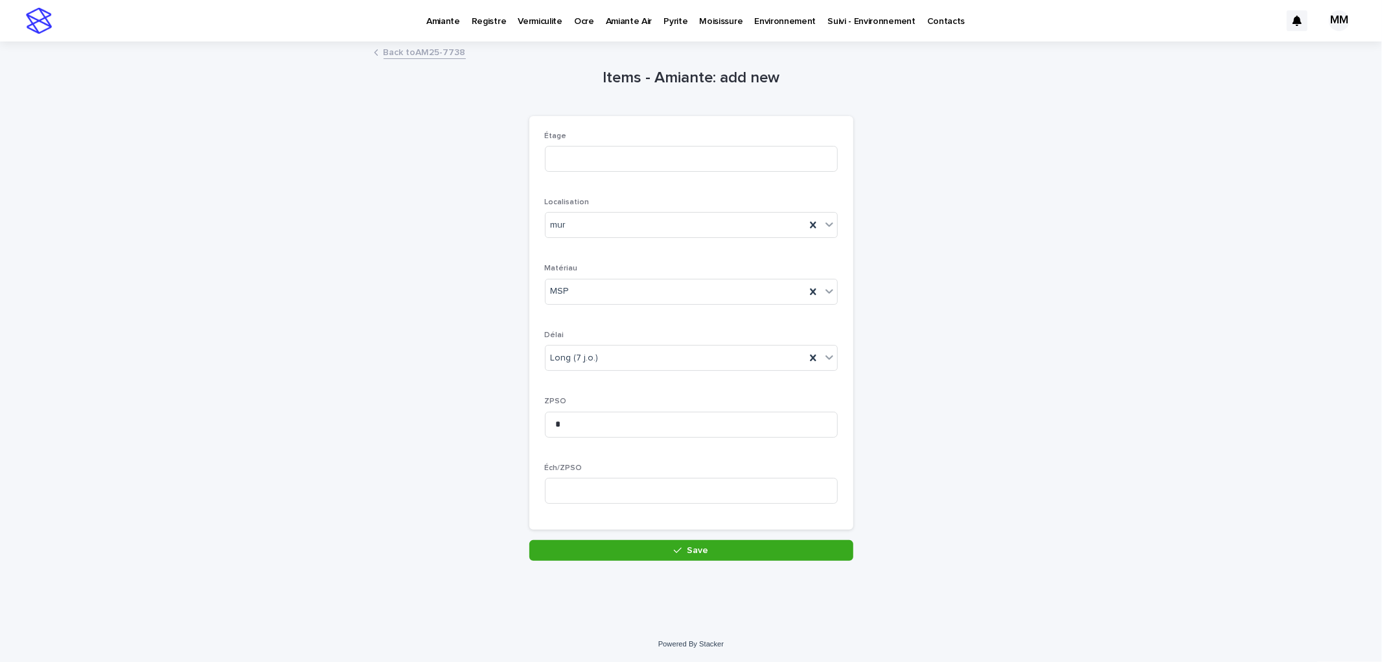
click at [573, 524] on div "Étage Localisation mur Matériau MSP Délai Long (7 j.o.) ZPSO * Éch/ZPSO" at bounding box center [691, 322] width 324 height 413
click at [599, 496] on input at bounding box center [691, 491] width 293 height 26
type input "*"
drag, startPoint x: 687, startPoint y: 548, endPoint x: 746, endPoint y: 439, distance: 124.4
click at [689, 546] on span "Save" at bounding box center [697, 550] width 21 height 9
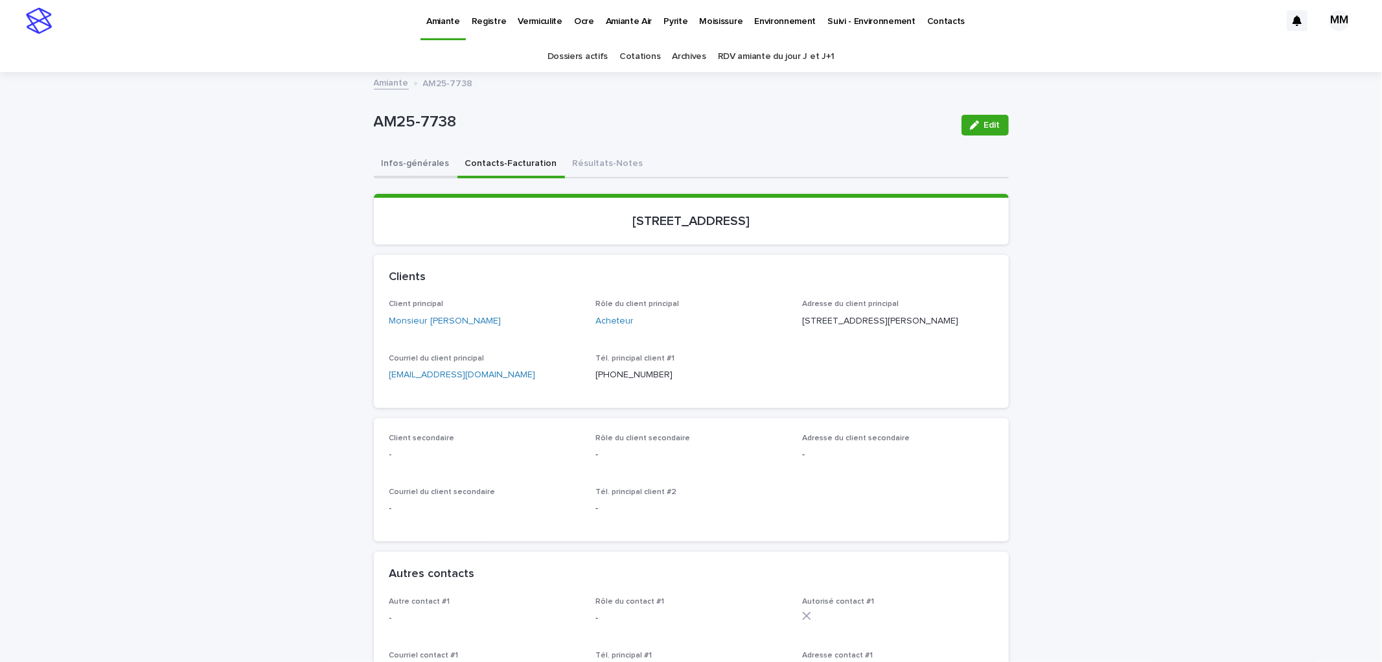
click at [423, 159] on button "Infos-générales" at bounding box center [416, 164] width 84 height 27
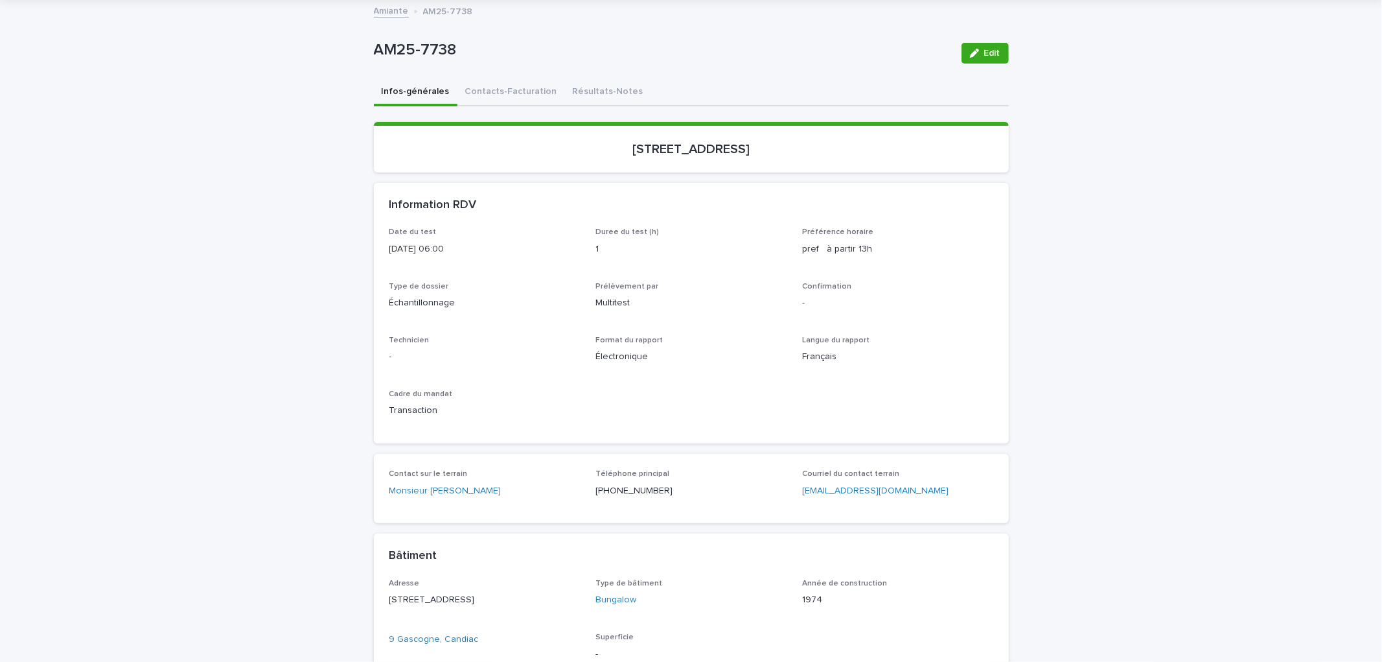
scroll to position [288, 0]
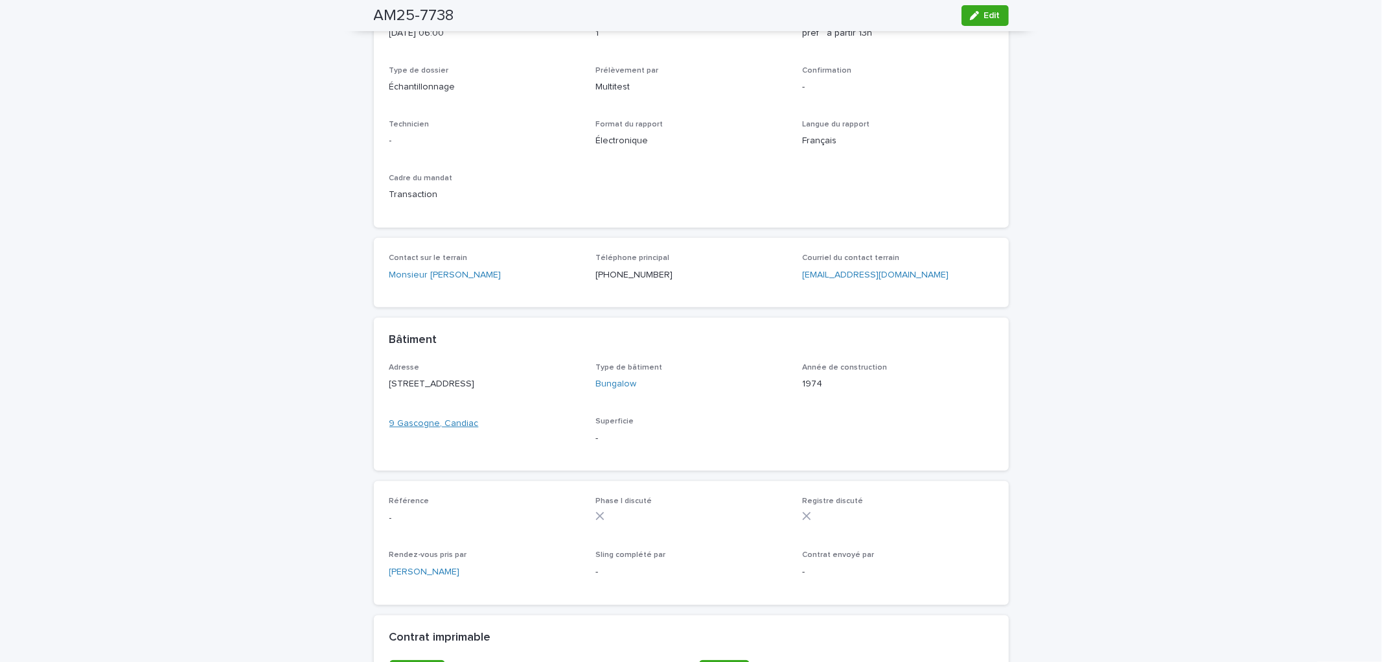
click at [438, 430] on link "9 Gascogne, Candiac" at bounding box center [433, 424] width 89 height 14
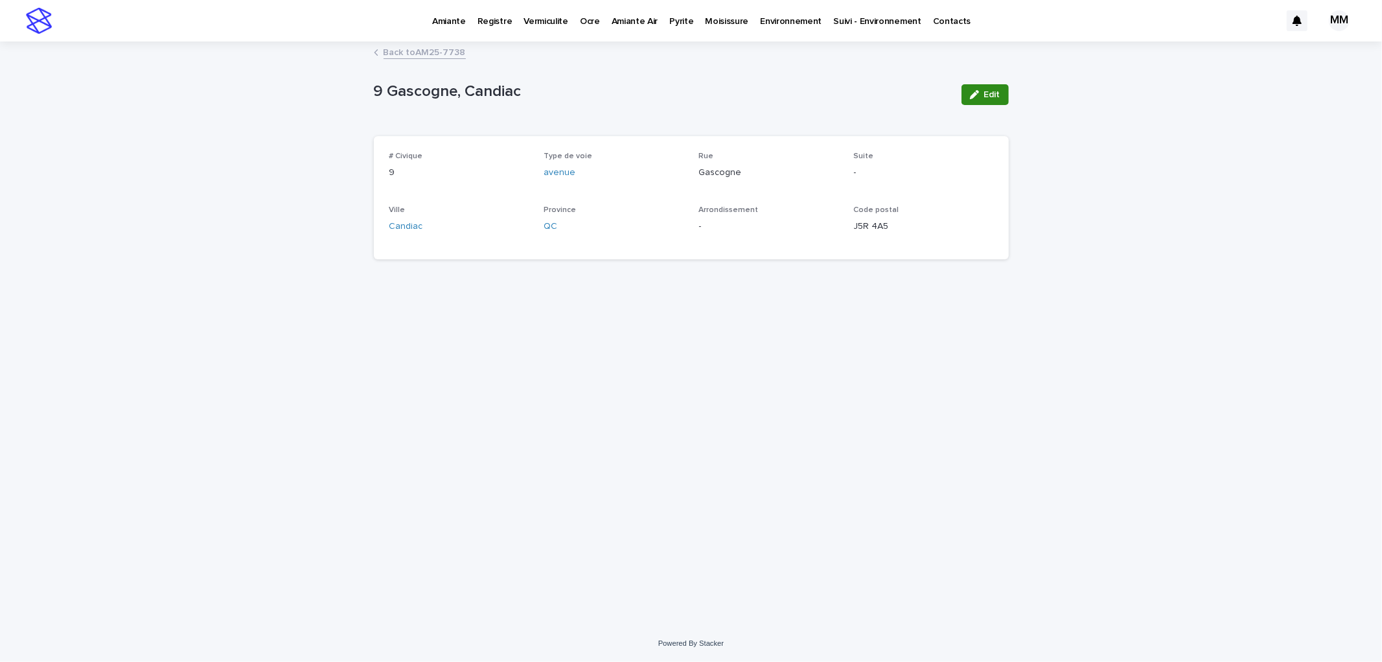
click at [990, 85] on button "Edit" at bounding box center [985, 94] width 47 height 21
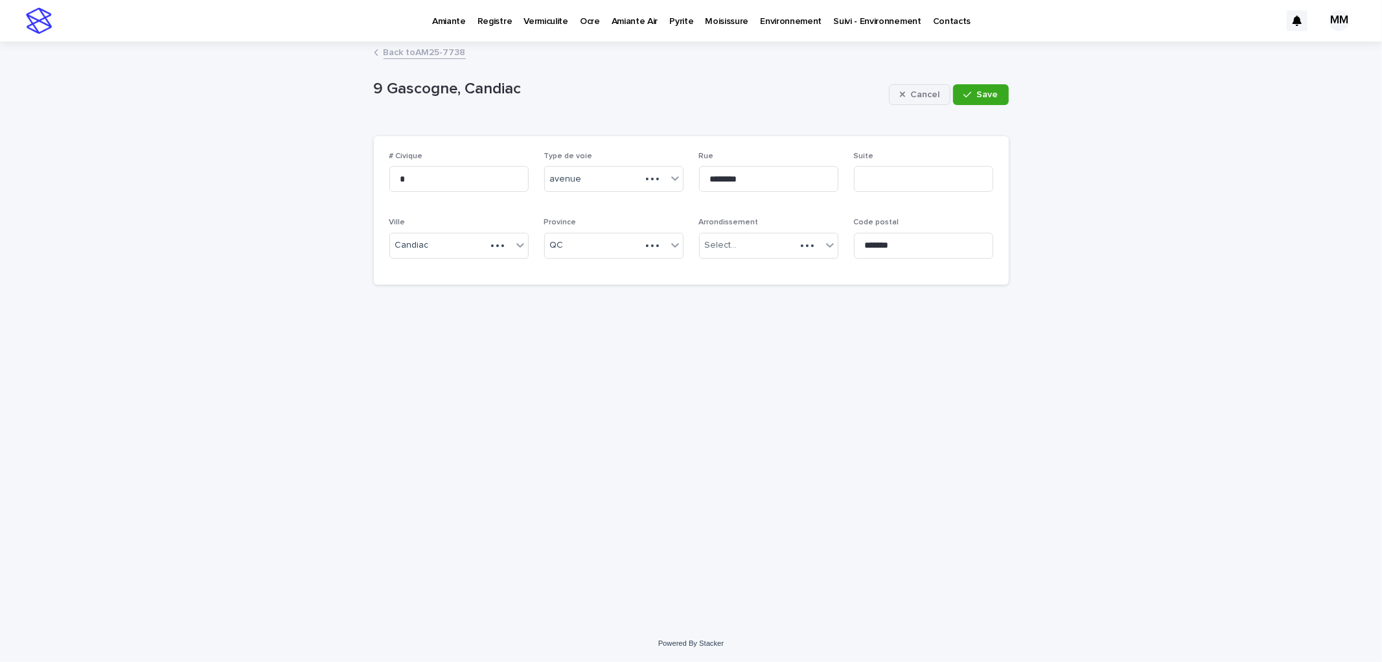
click at [908, 93] on div "button" at bounding box center [905, 94] width 11 height 9
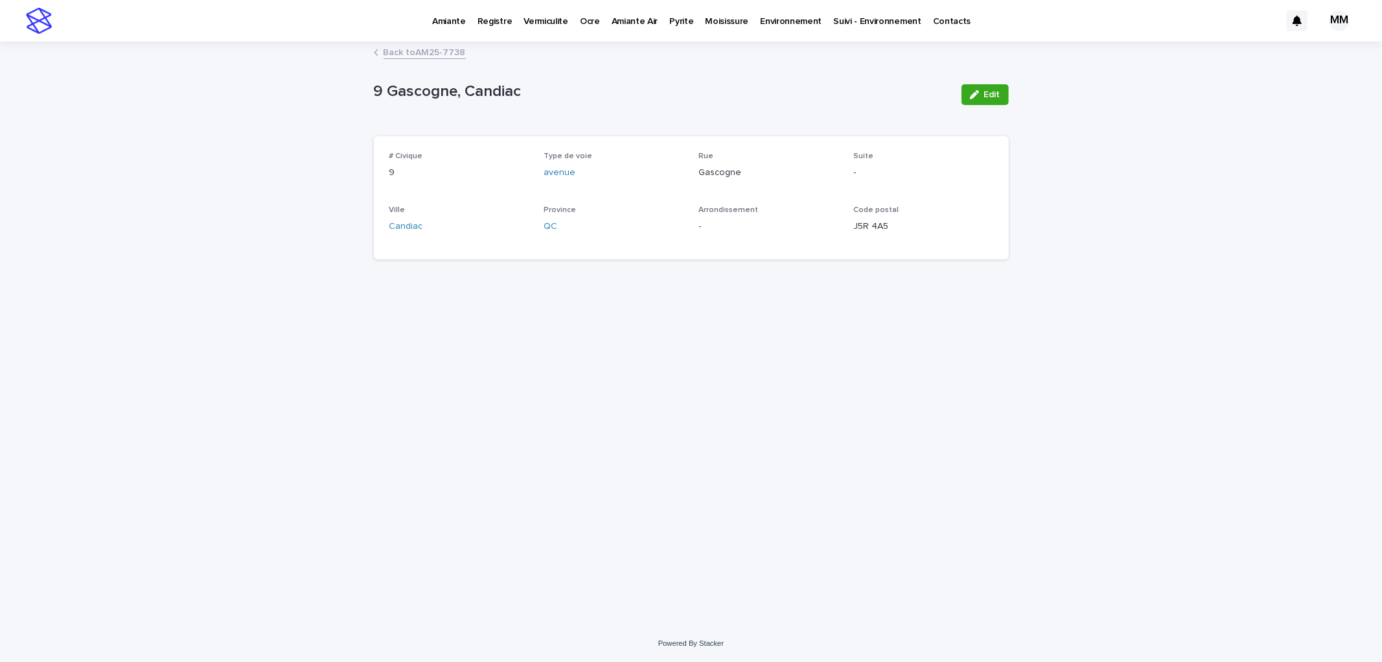
click at [426, 50] on link "Back to AM25-7738" at bounding box center [425, 51] width 82 height 15
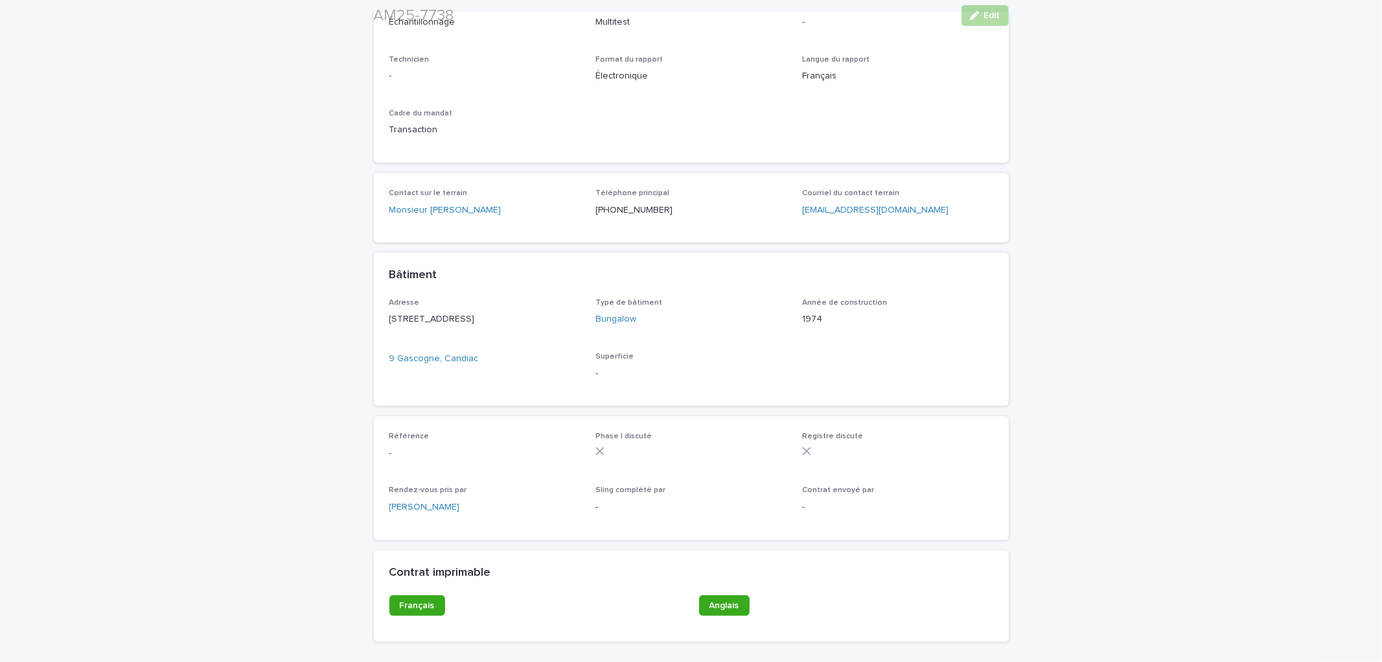
scroll to position [360, 0]
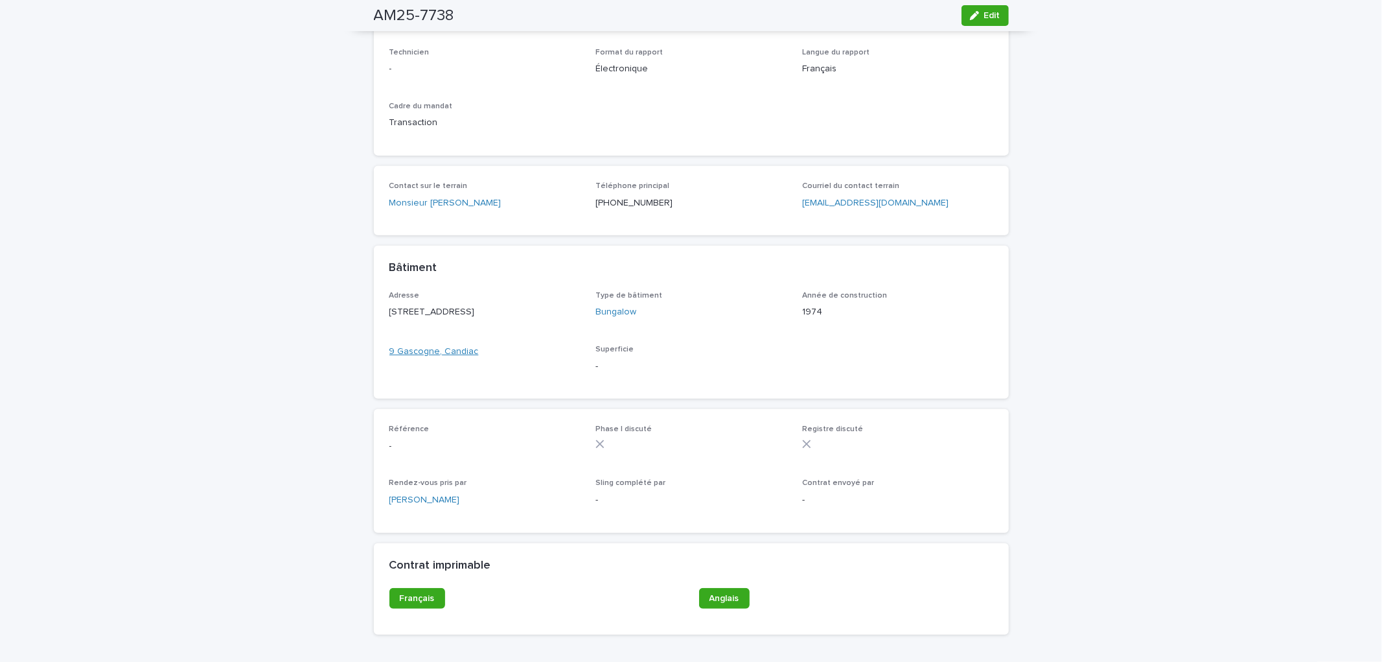
click at [437, 358] on link "9 Gascogne, Candiac" at bounding box center [433, 352] width 89 height 14
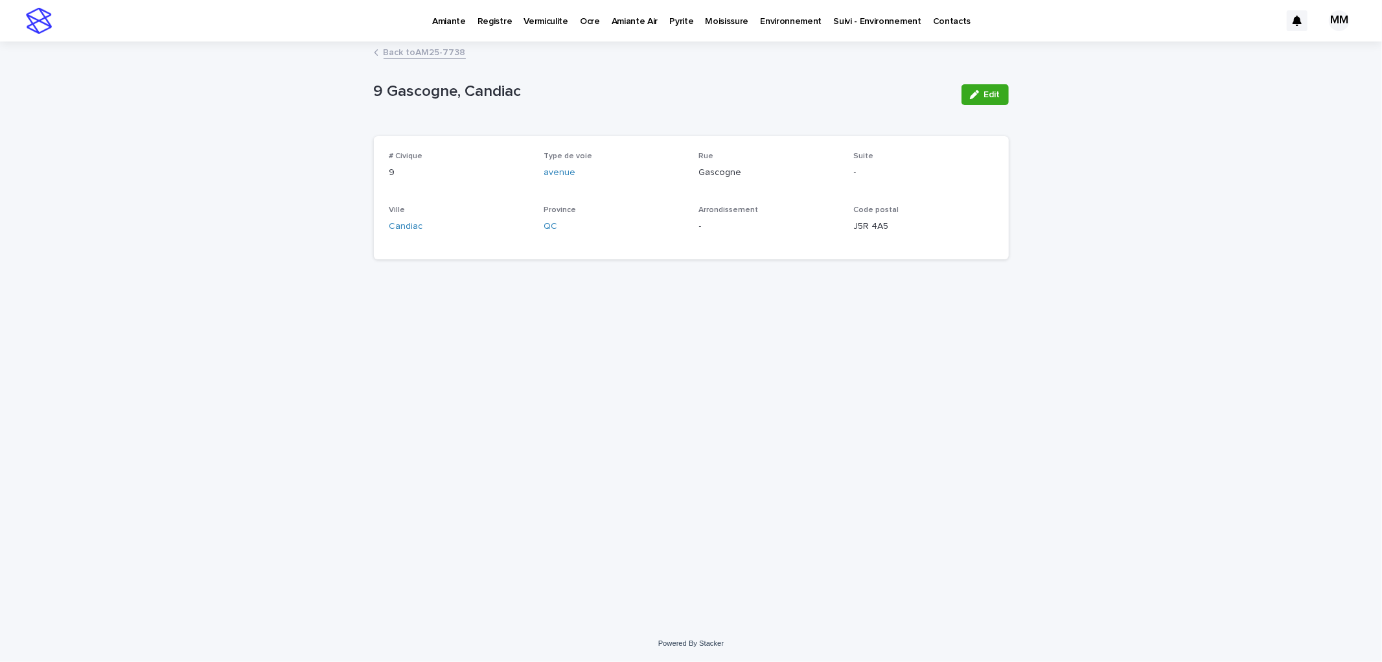
click at [404, 61] on div "Back to AM25-7738" at bounding box center [691, 53] width 648 height 18
click at [413, 51] on link "Back to AM25-7738" at bounding box center [425, 51] width 82 height 15
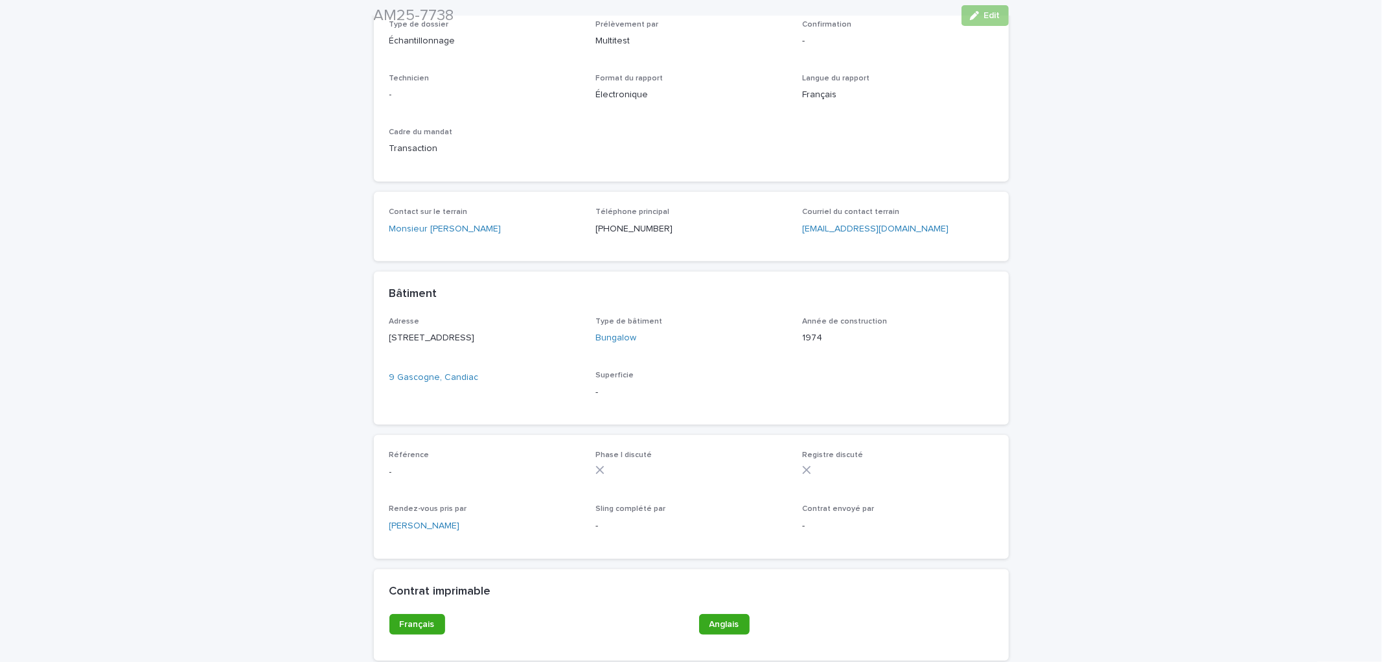
scroll to position [360, 0]
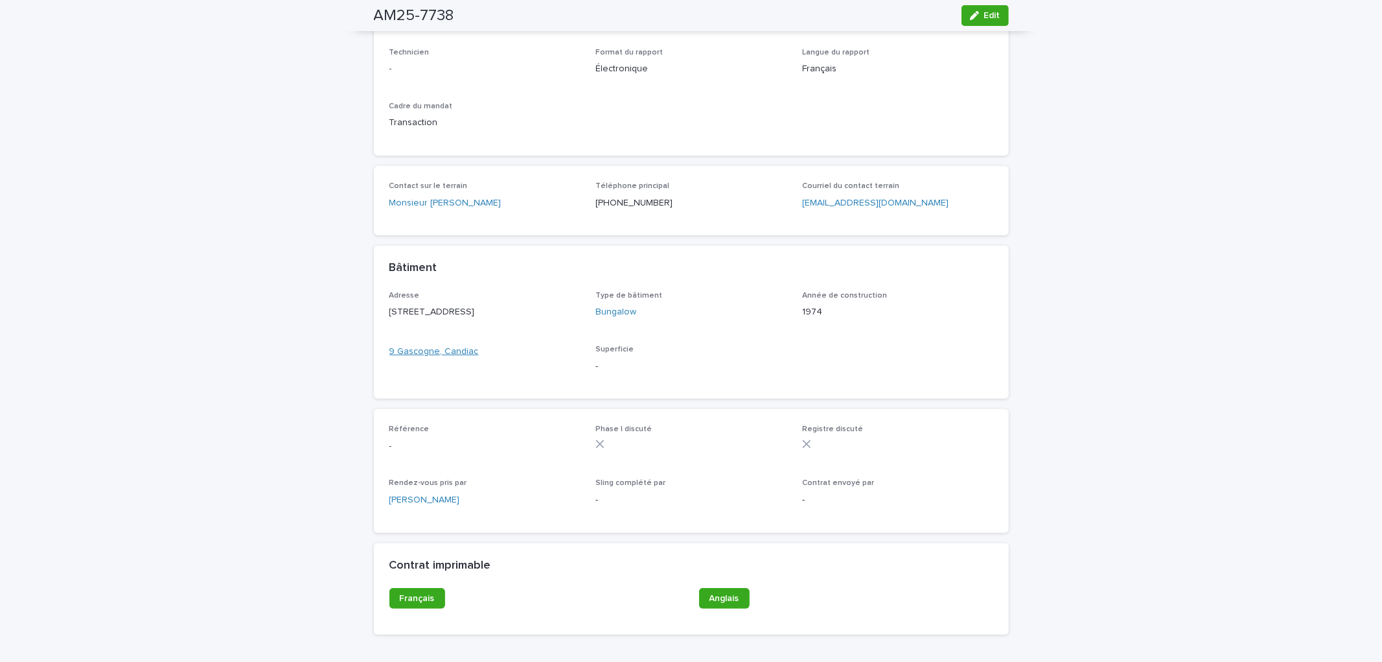
click at [456, 358] on link "9 Gascogne, Candiac" at bounding box center [433, 352] width 89 height 14
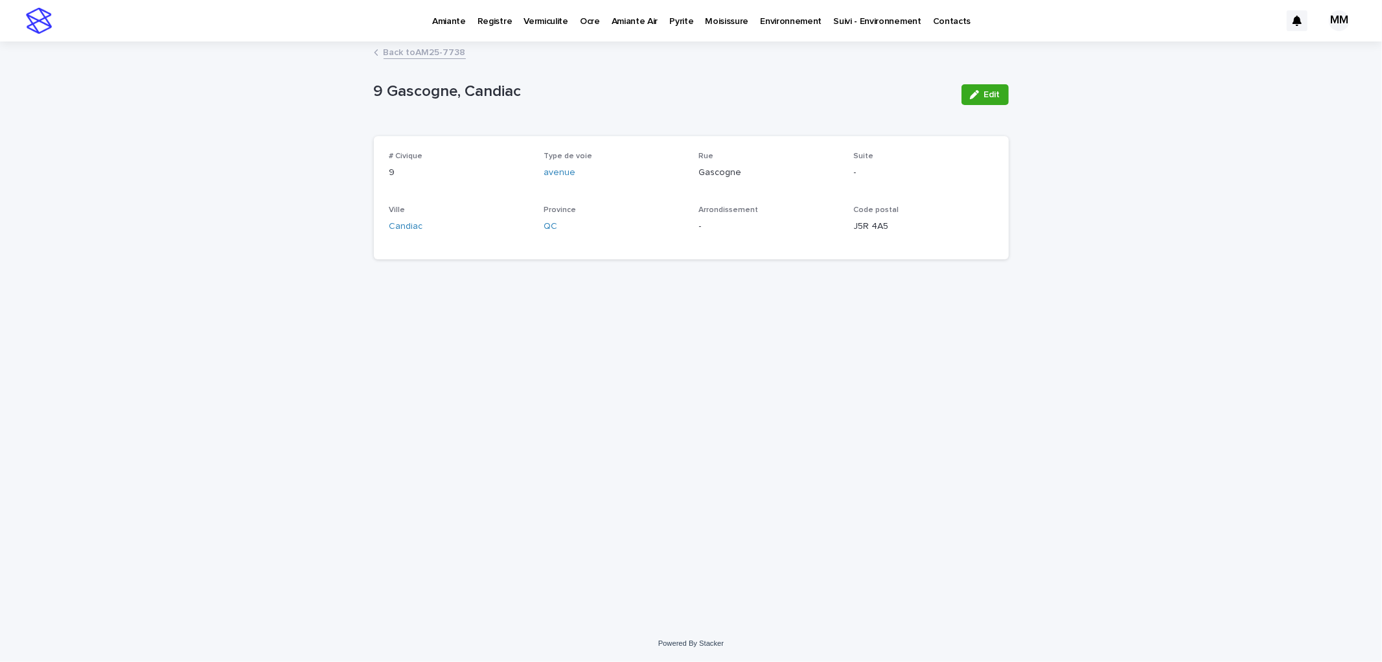
click at [418, 49] on link "Back to AM25-7738" at bounding box center [425, 51] width 82 height 15
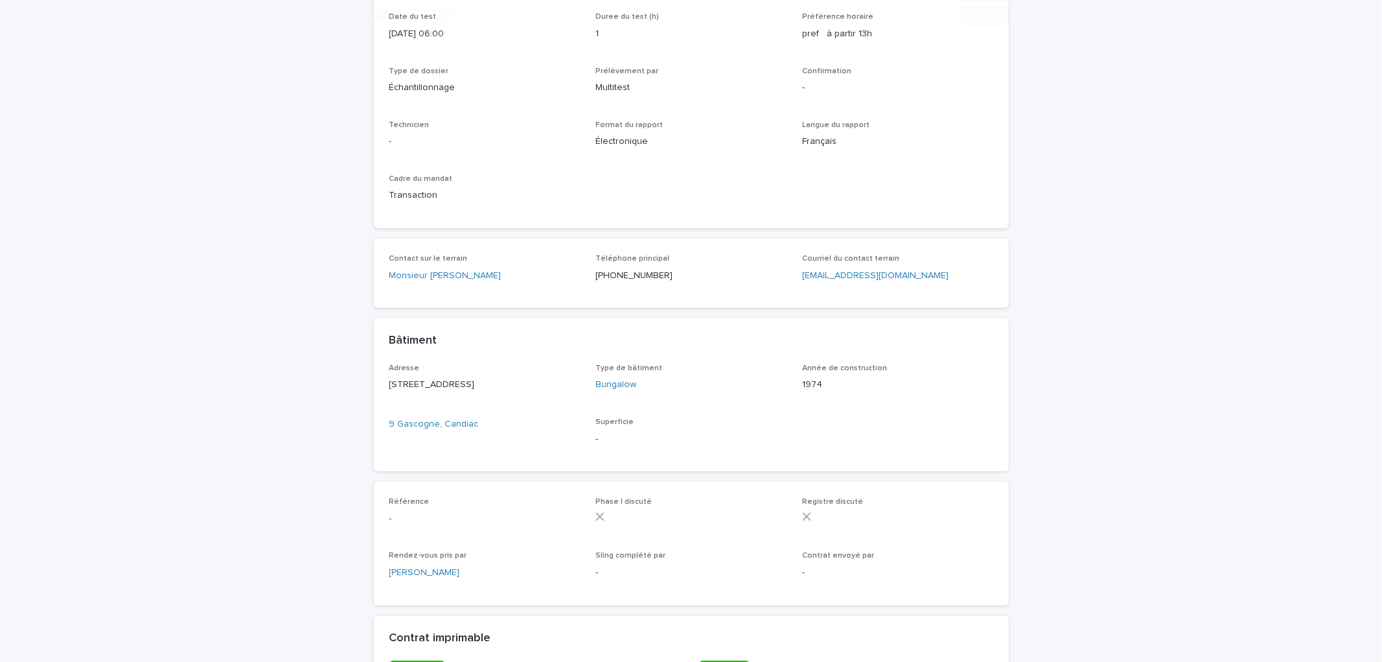
scroll to position [288, 0]
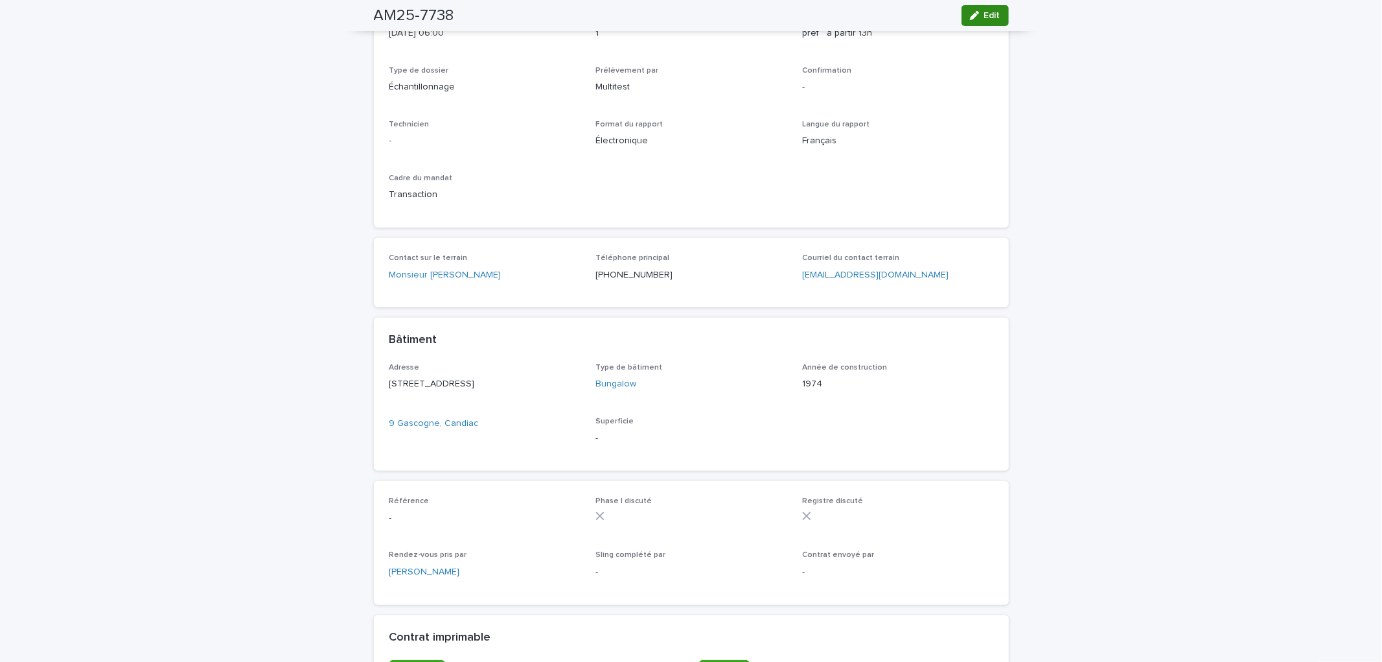
click at [964, 7] on button "Edit" at bounding box center [985, 15] width 47 height 21
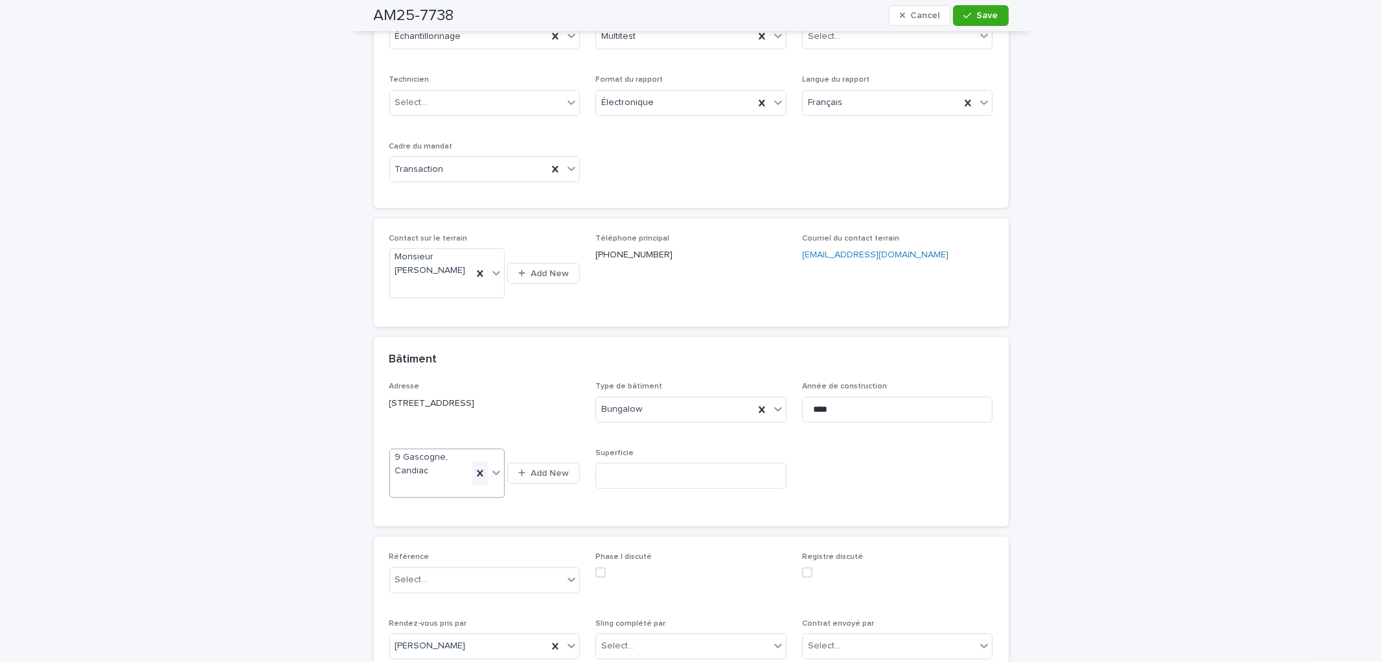
click at [477, 473] on icon at bounding box center [480, 473] width 13 height 13
click at [520, 473] on button "Add New" at bounding box center [543, 467] width 73 height 21
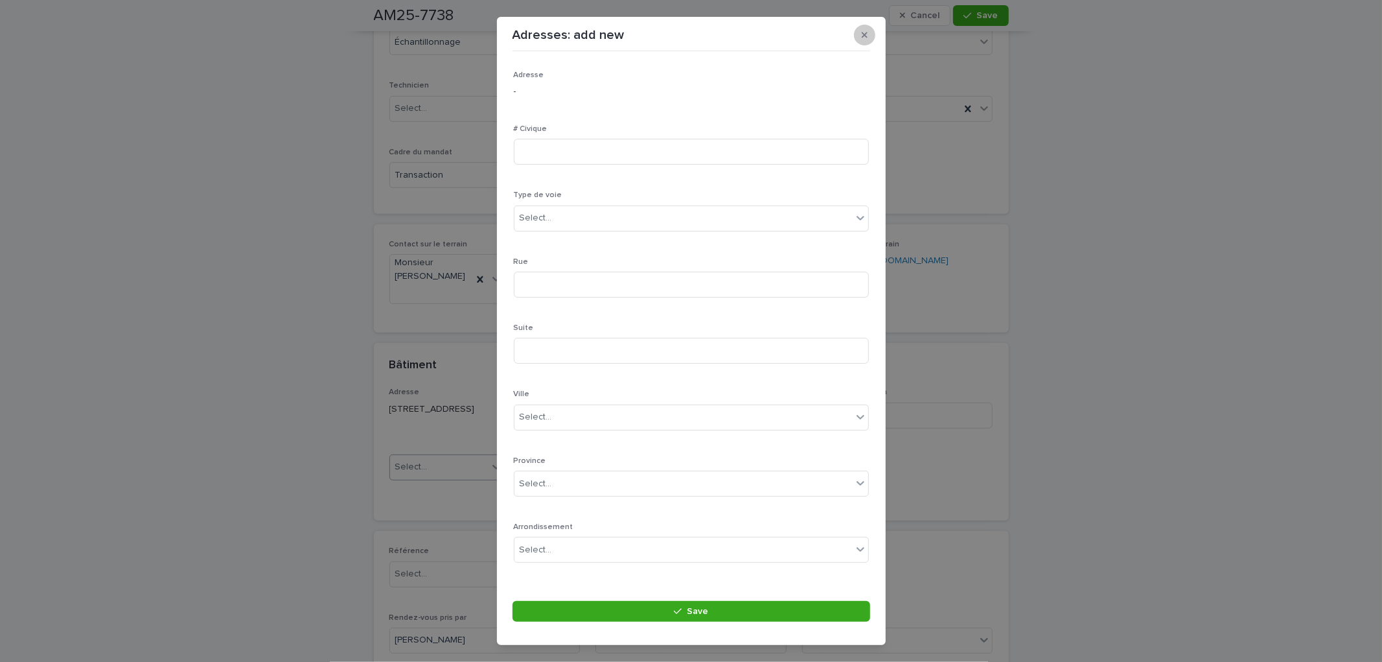
click at [859, 29] on button "button" at bounding box center [864, 35] width 21 height 21
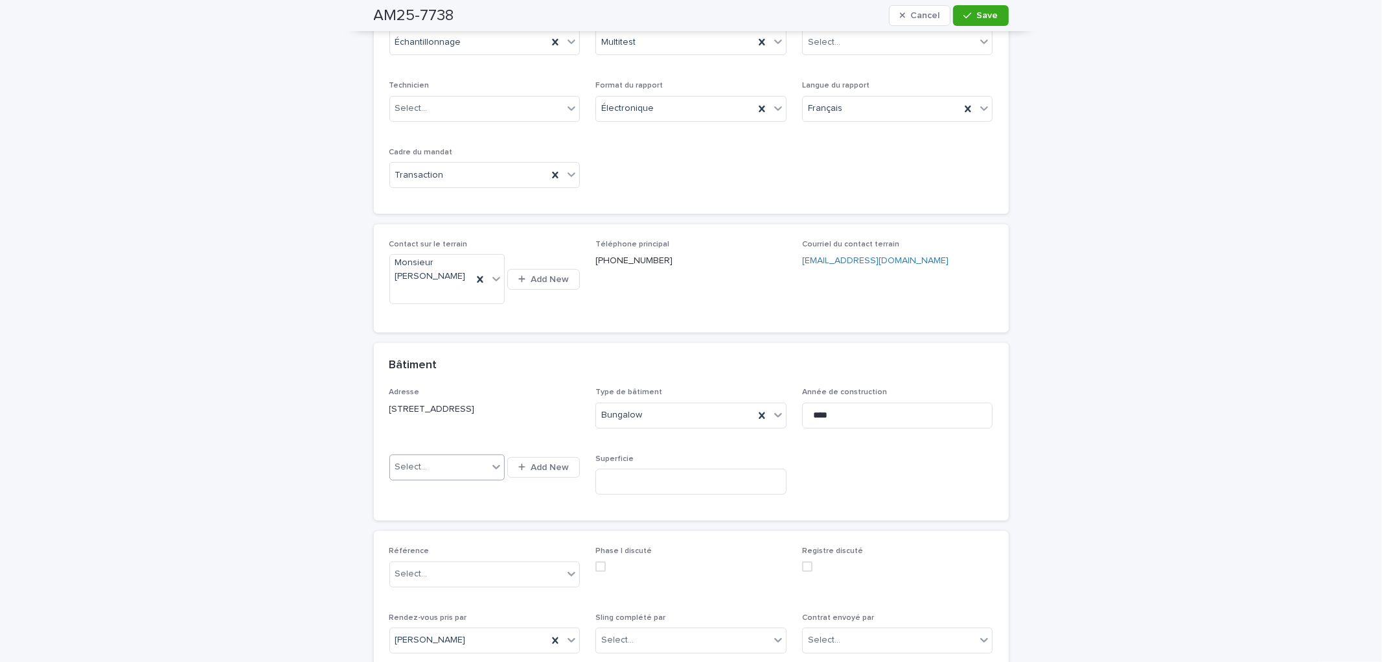
click at [432, 471] on div "Select..." at bounding box center [439, 466] width 98 height 21
type input "********"
click at [443, 511] on div "9 de Gascogne , Candiac" at bounding box center [441, 514] width 115 height 23
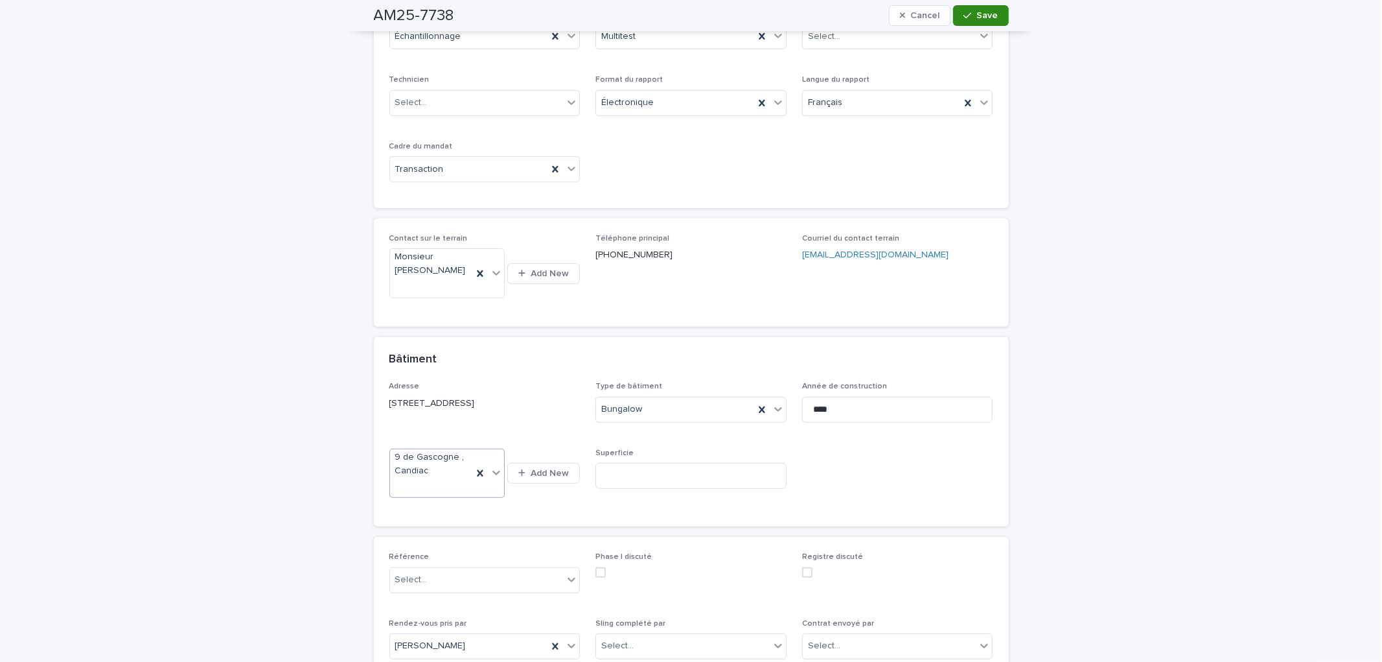
click at [991, 16] on span "Save" at bounding box center [987, 15] width 21 height 9
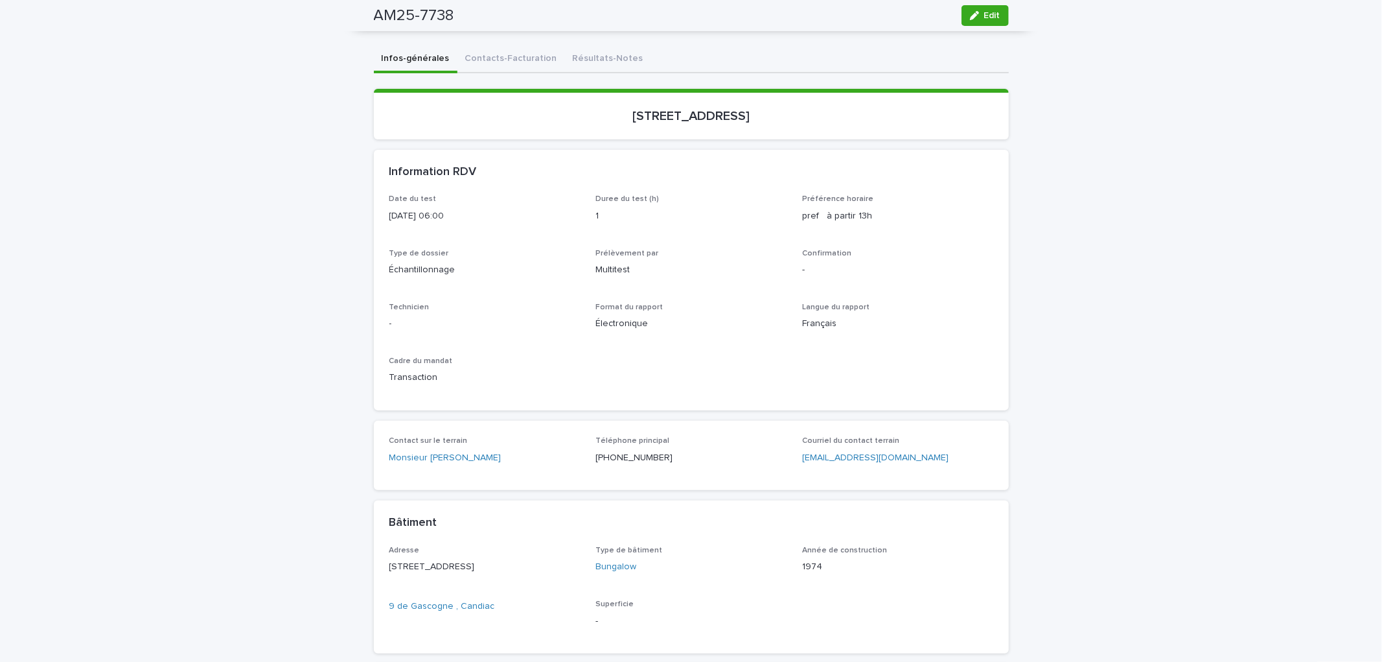
scroll to position [0, 0]
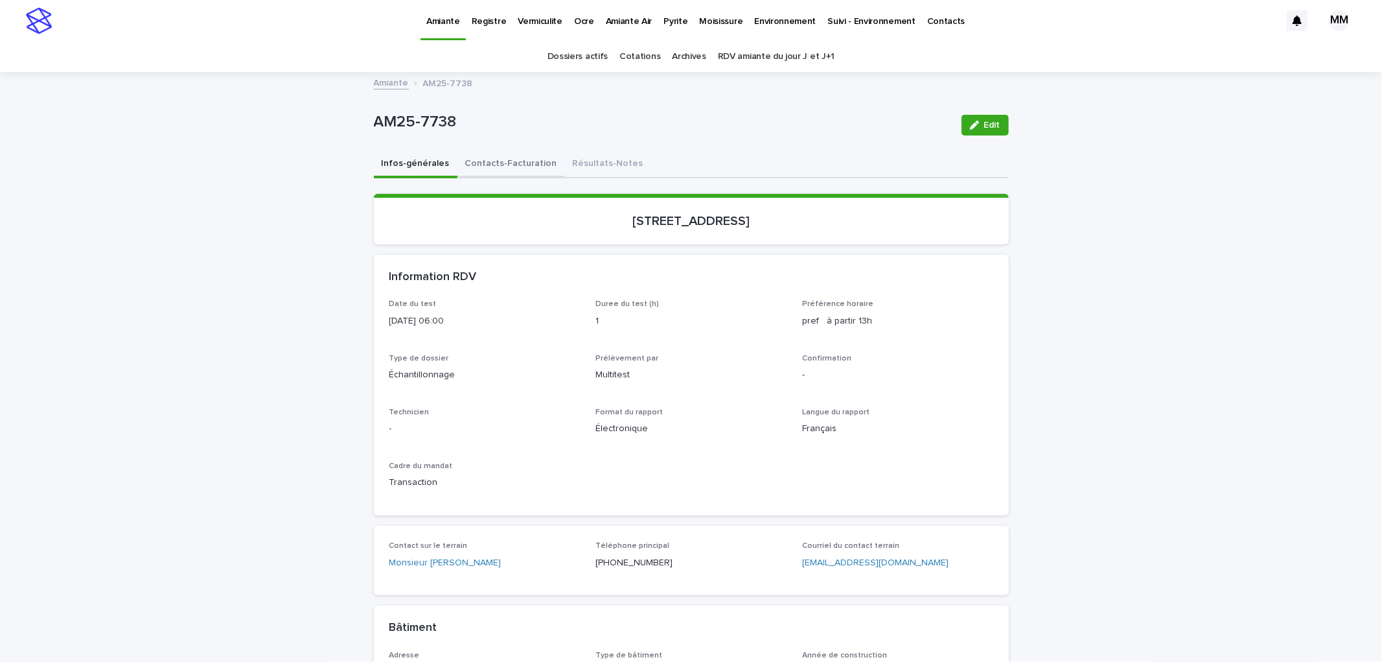
click at [491, 159] on button "Contacts-Facturation" at bounding box center [511, 164] width 108 height 27
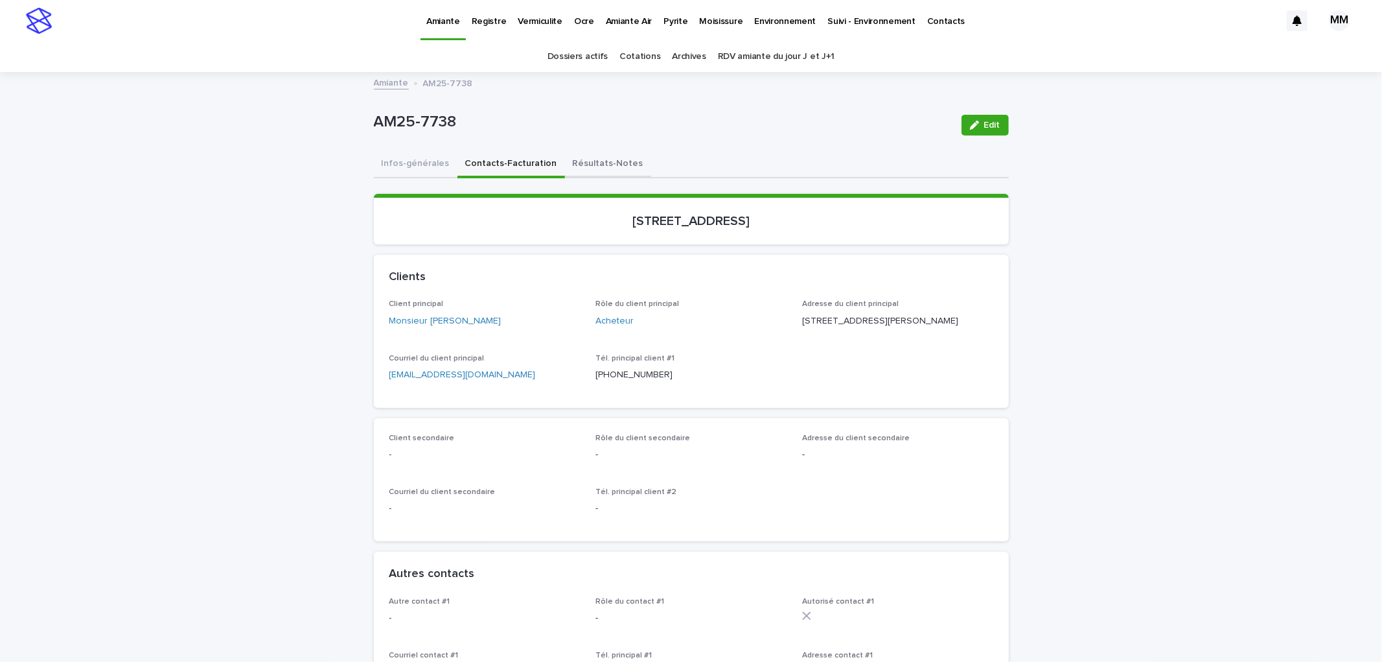
click at [583, 161] on button "Résultats-Notes" at bounding box center [608, 164] width 86 height 27
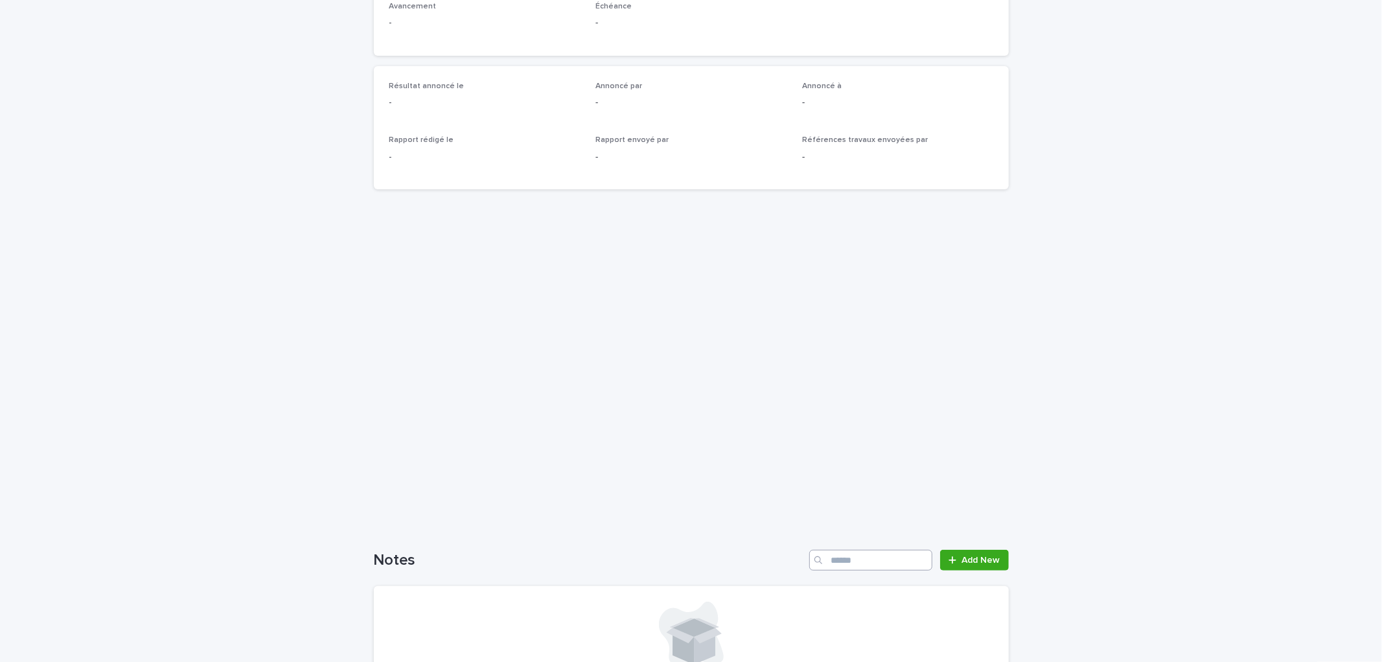
scroll to position [457, 0]
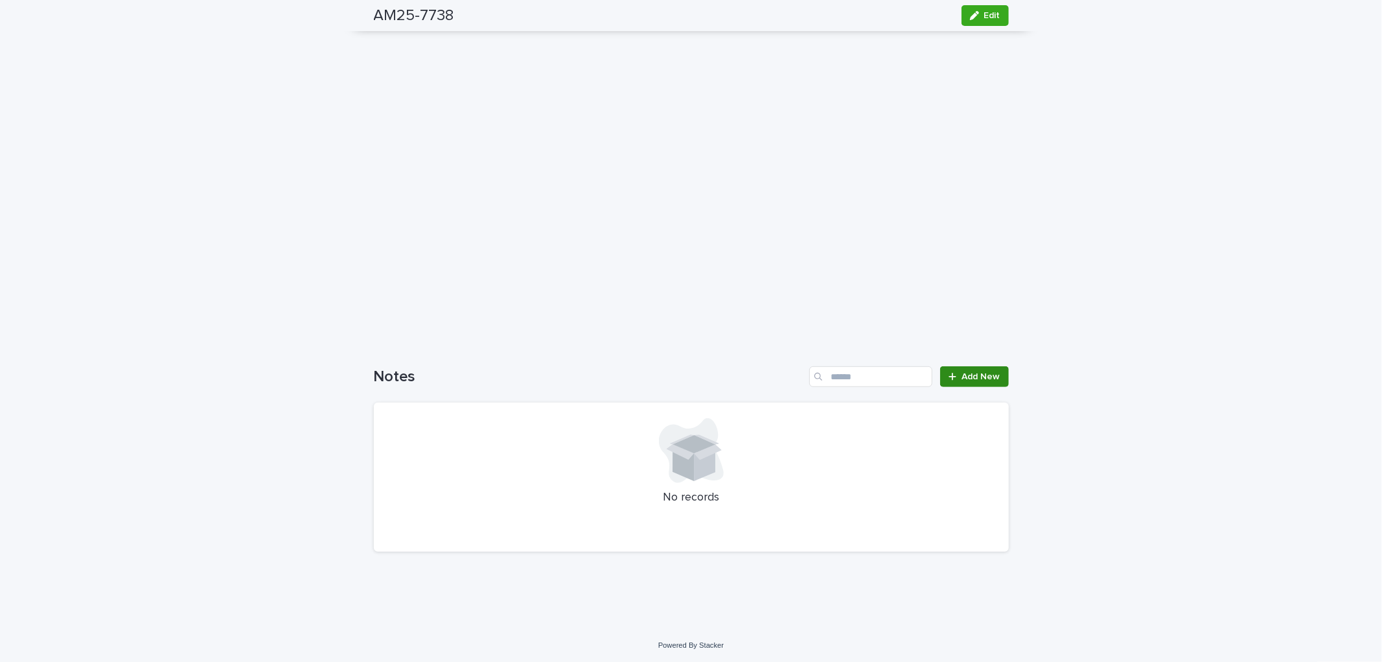
click at [962, 373] on span "Add New" at bounding box center [981, 376] width 38 height 9
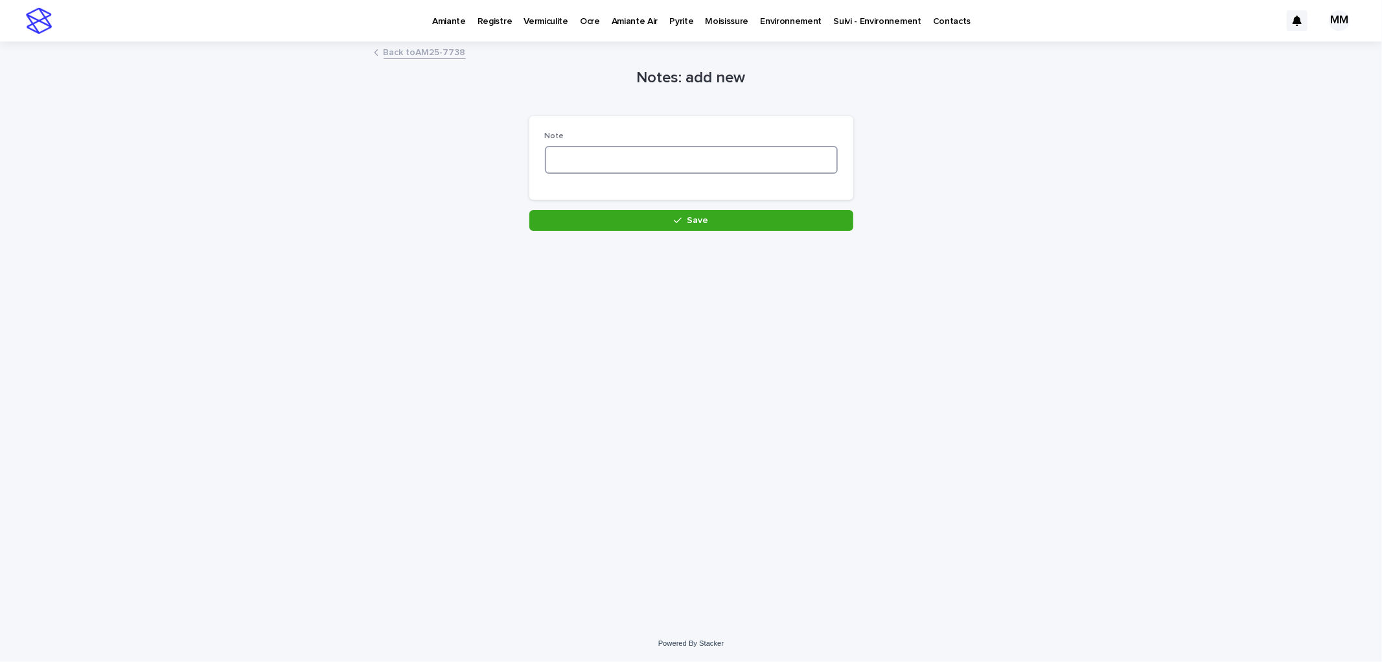
click at [629, 171] on textarea at bounding box center [691, 160] width 293 height 28
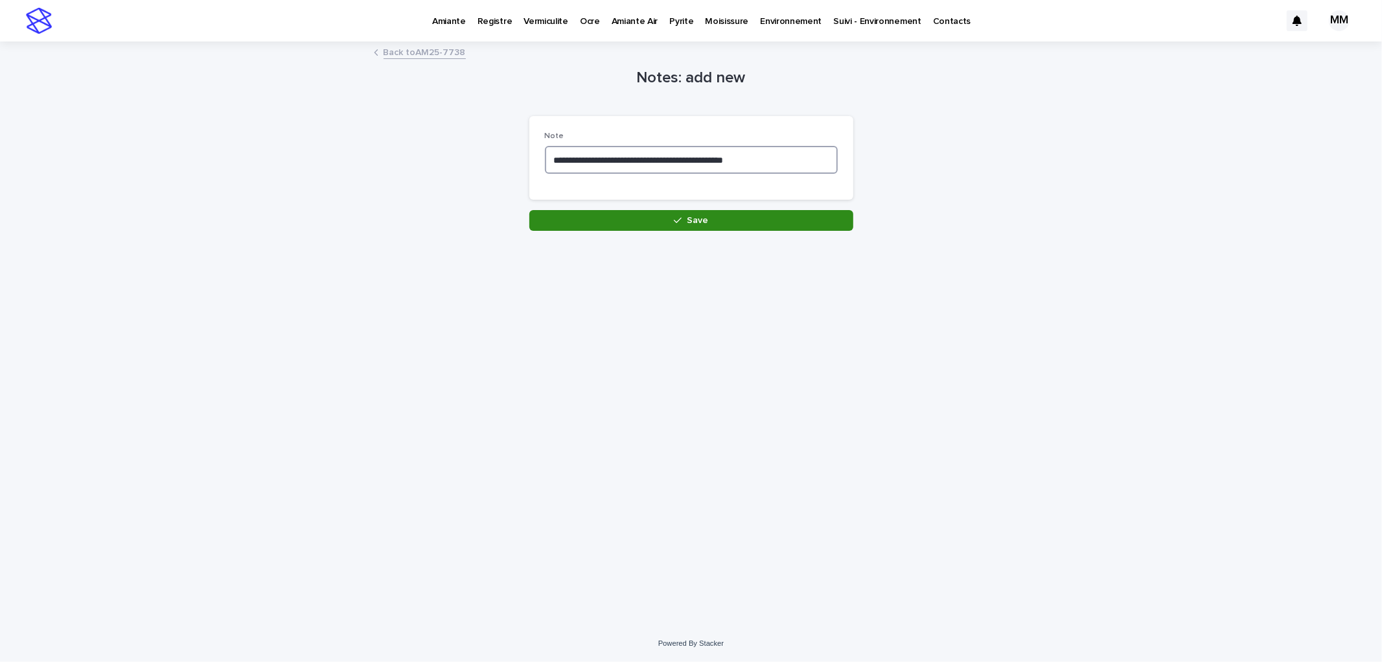
type textarea "**********"
click at [774, 216] on button "Save" at bounding box center [691, 220] width 324 height 21
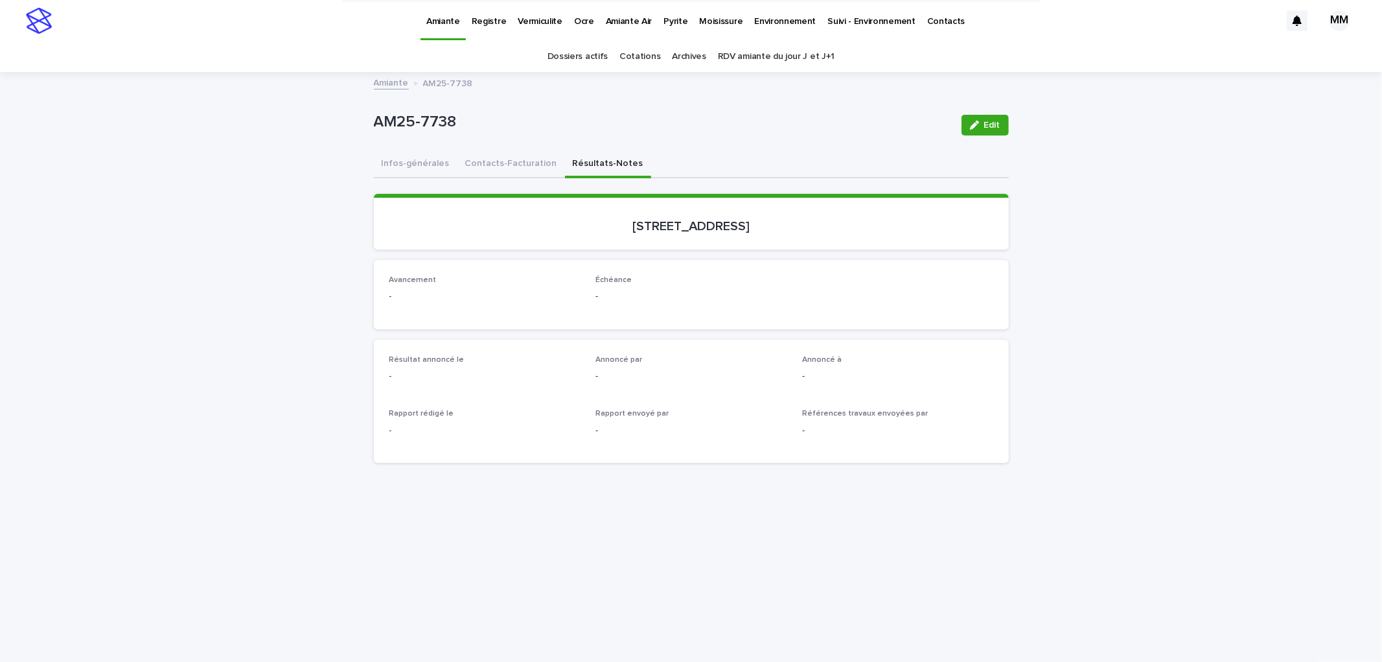
scroll to position [398, 0]
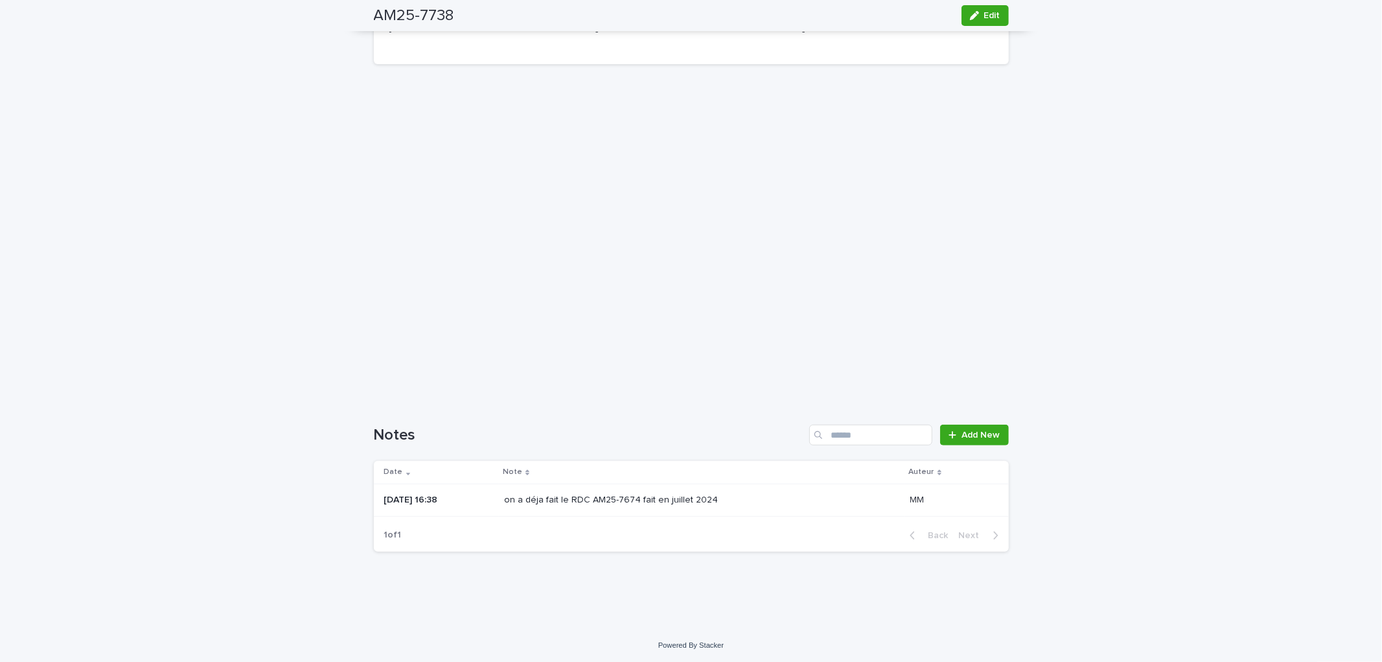
click at [748, 503] on p "on a déja fait le RDC AM25-7674 fait en juillet 2024" at bounding box center [701, 499] width 395 height 11
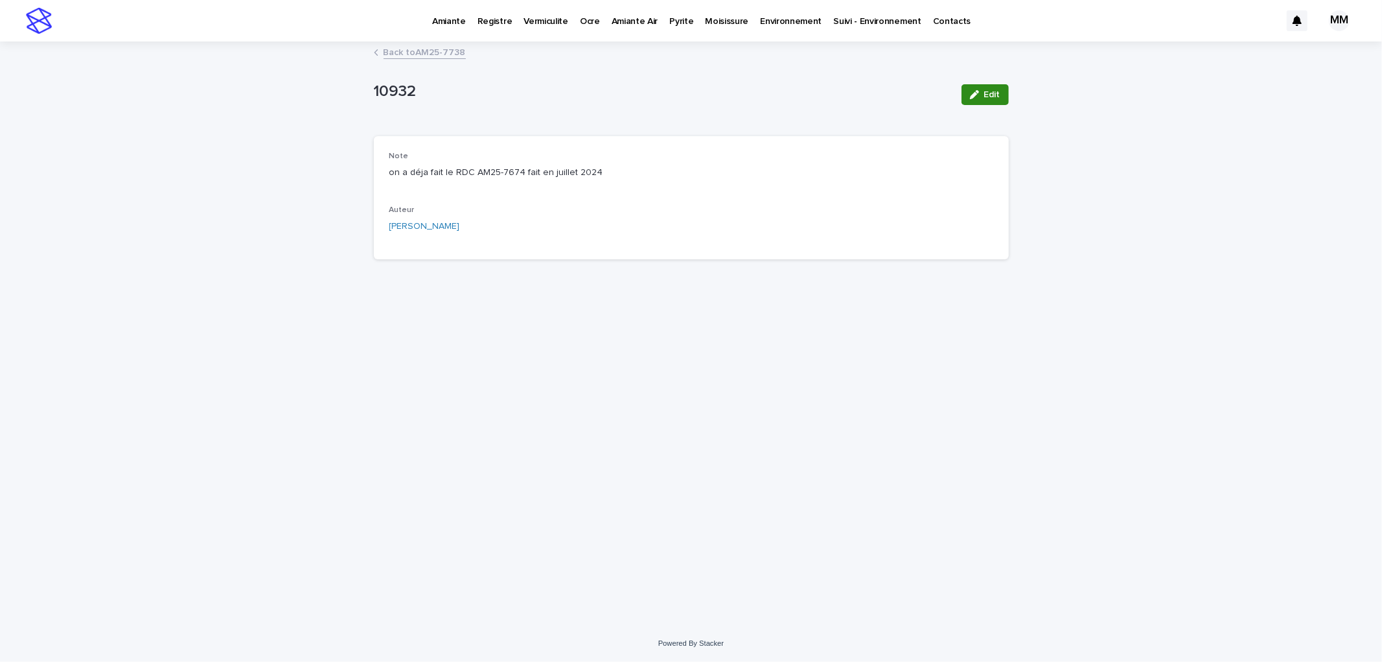
click at [981, 91] on div "button" at bounding box center [977, 94] width 14 height 9
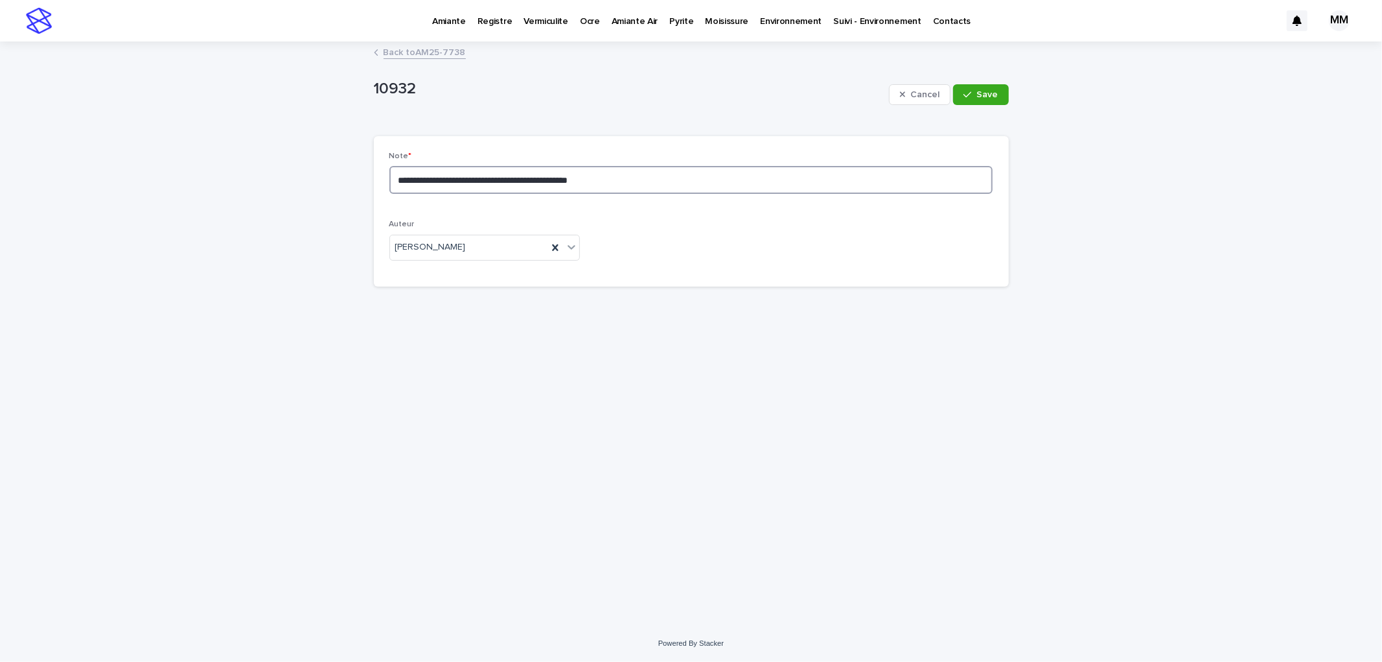
click at [690, 177] on textarea "**********" at bounding box center [691, 180] width 604 height 28
type textarea "**********"
drag, startPoint x: 994, startPoint y: 91, endPoint x: 984, endPoint y: 92, distance: 10.4
click at [994, 91] on span "Save" at bounding box center [987, 94] width 21 height 9
click at [437, 47] on link "Back to AM25-7738" at bounding box center [425, 51] width 82 height 15
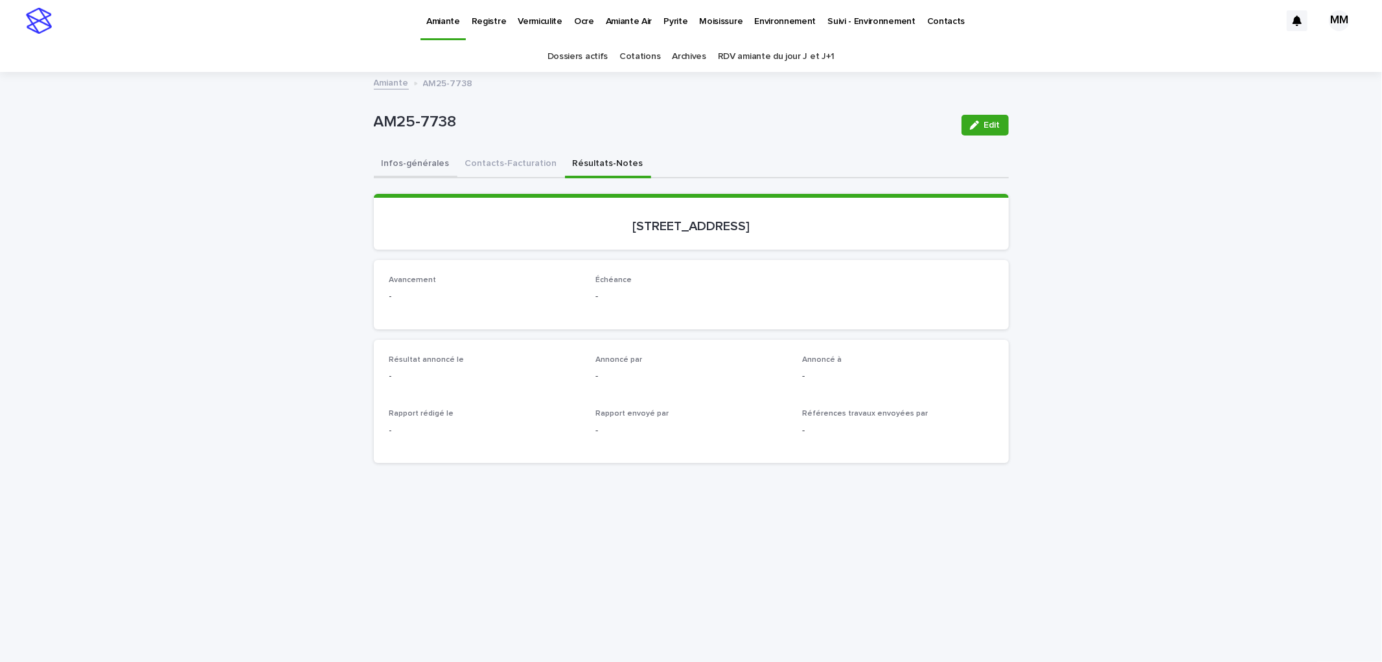
drag, startPoint x: 420, startPoint y: 154, endPoint x: 481, endPoint y: 165, distance: 62.4
click at [420, 156] on button "Infos-générales" at bounding box center [416, 164] width 84 height 27
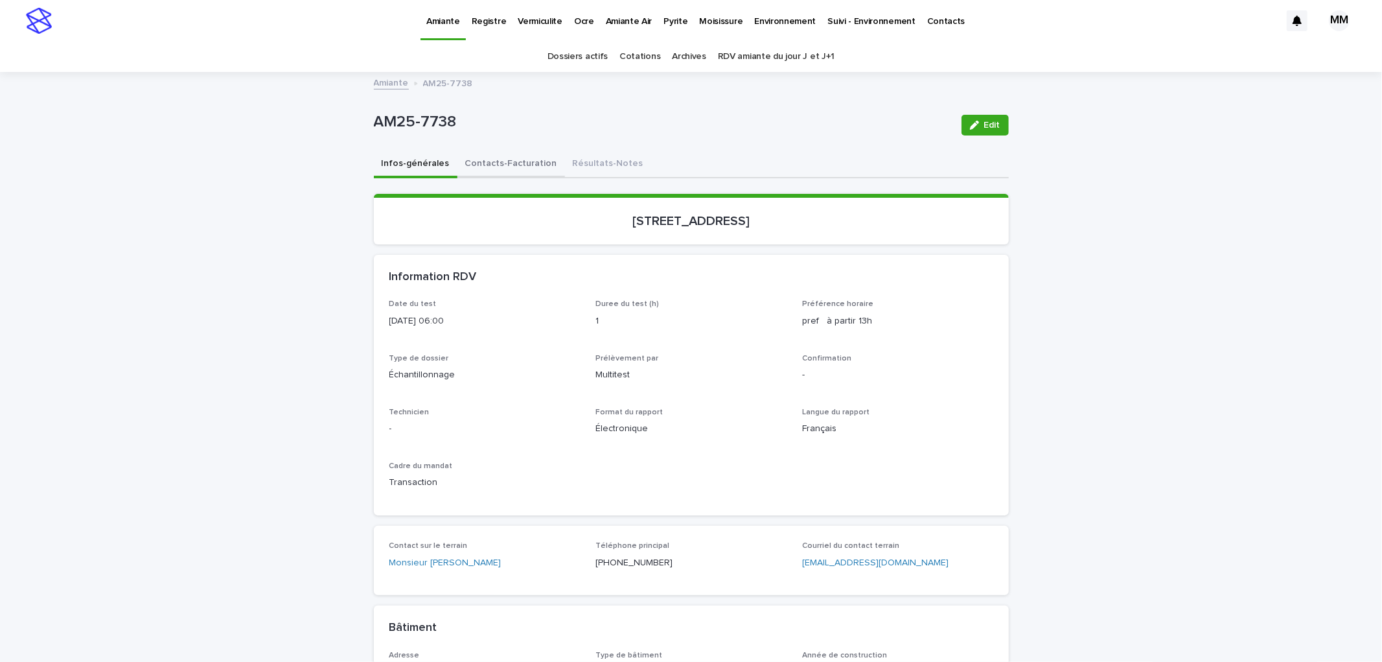
click at [512, 165] on button "Contacts-Facturation" at bounding box center [511, 164] width 108 height 27
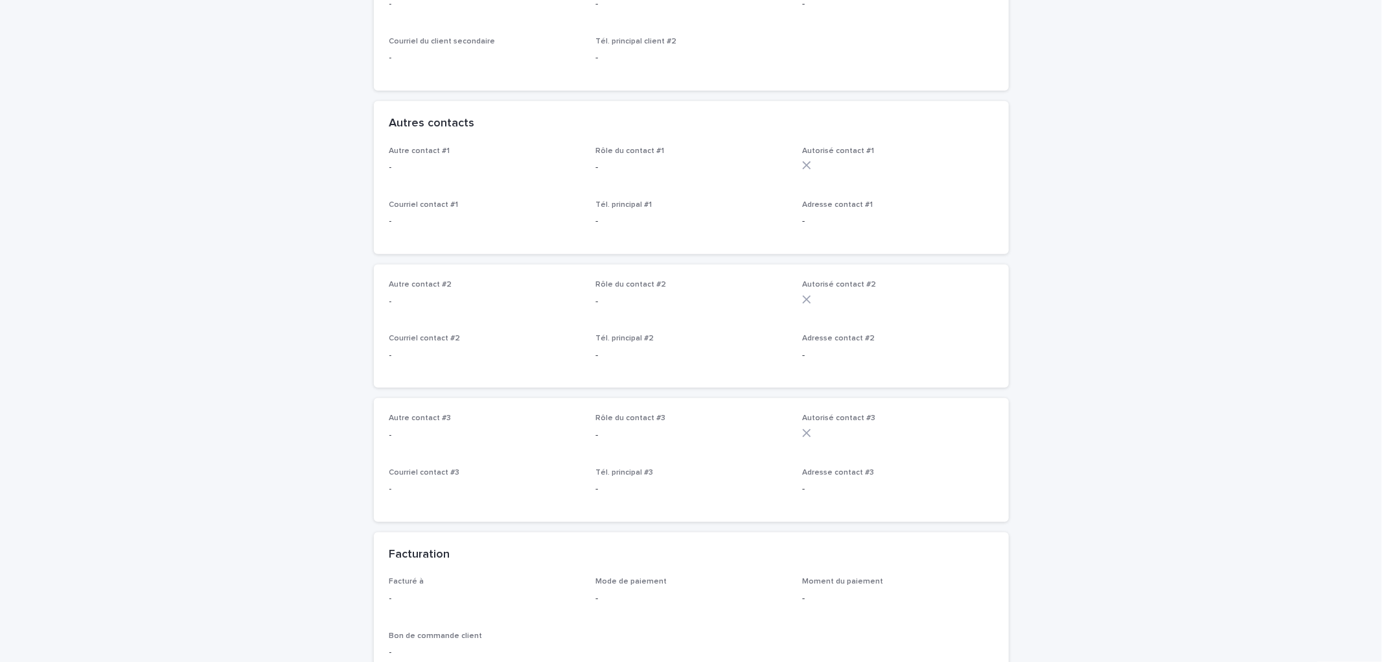
scroll to position [720, 0]
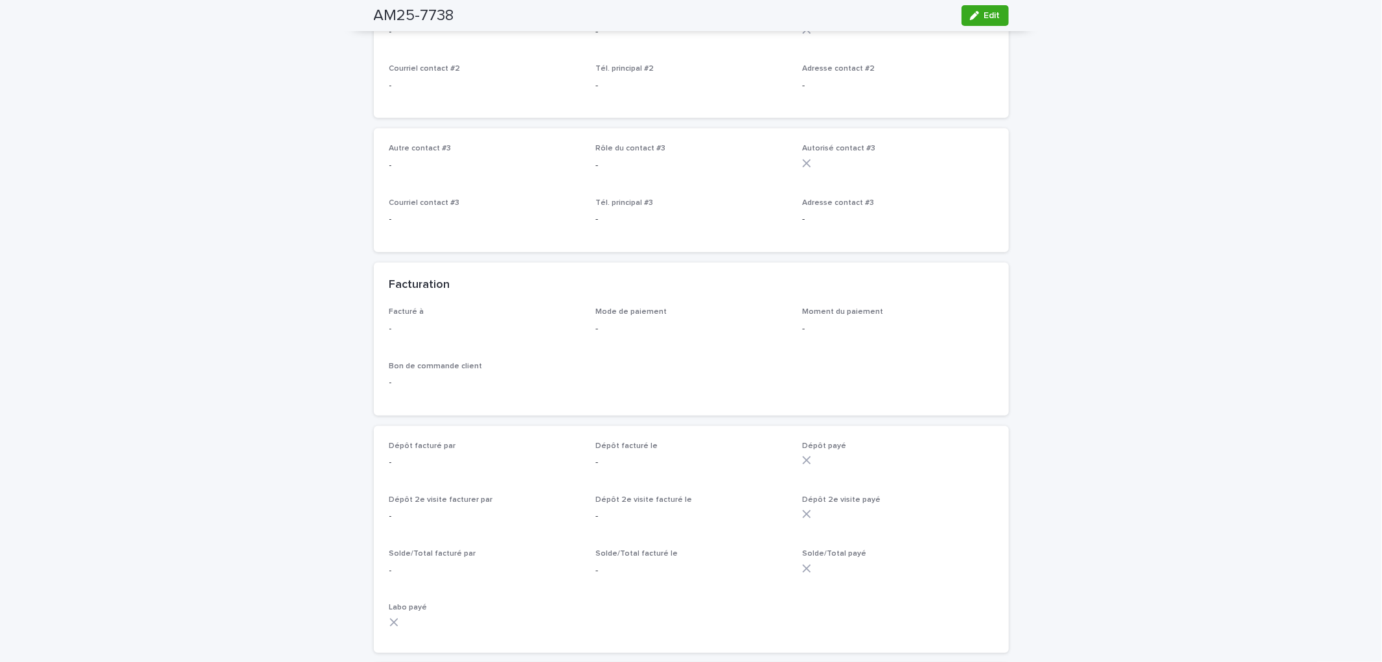
drag, startPoint x: 973, startPoint y: 17, endPoint x: 448, endPoint y: 362, distance: 628.5
click at [973, 17] on icon "button" at bounding box center [974, 15] width 9 height 9
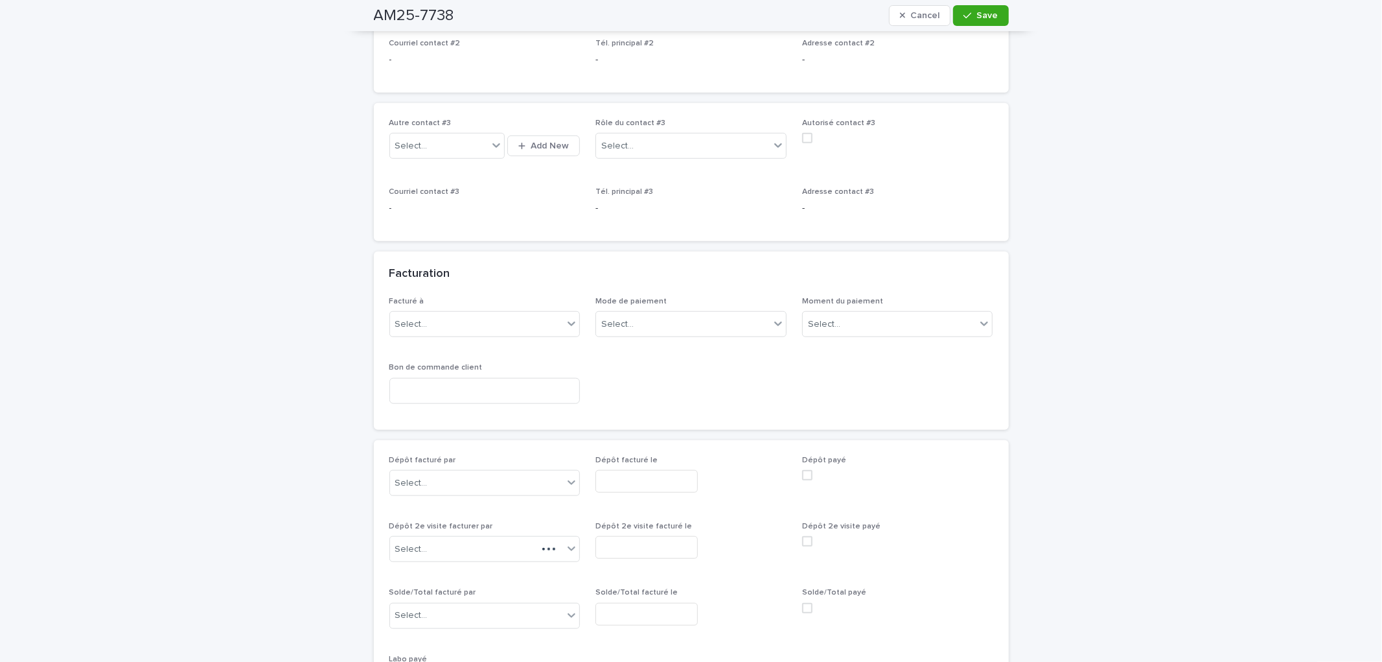
scroll to position [823, 0]
drag, startPoint x: 465, startPoint y: 342, endPoint x: 468, endPoint y: 336, distance: 7.2
click at [465, 340] on div "Select..." at bounding box center [484, 331] width 191 height 26
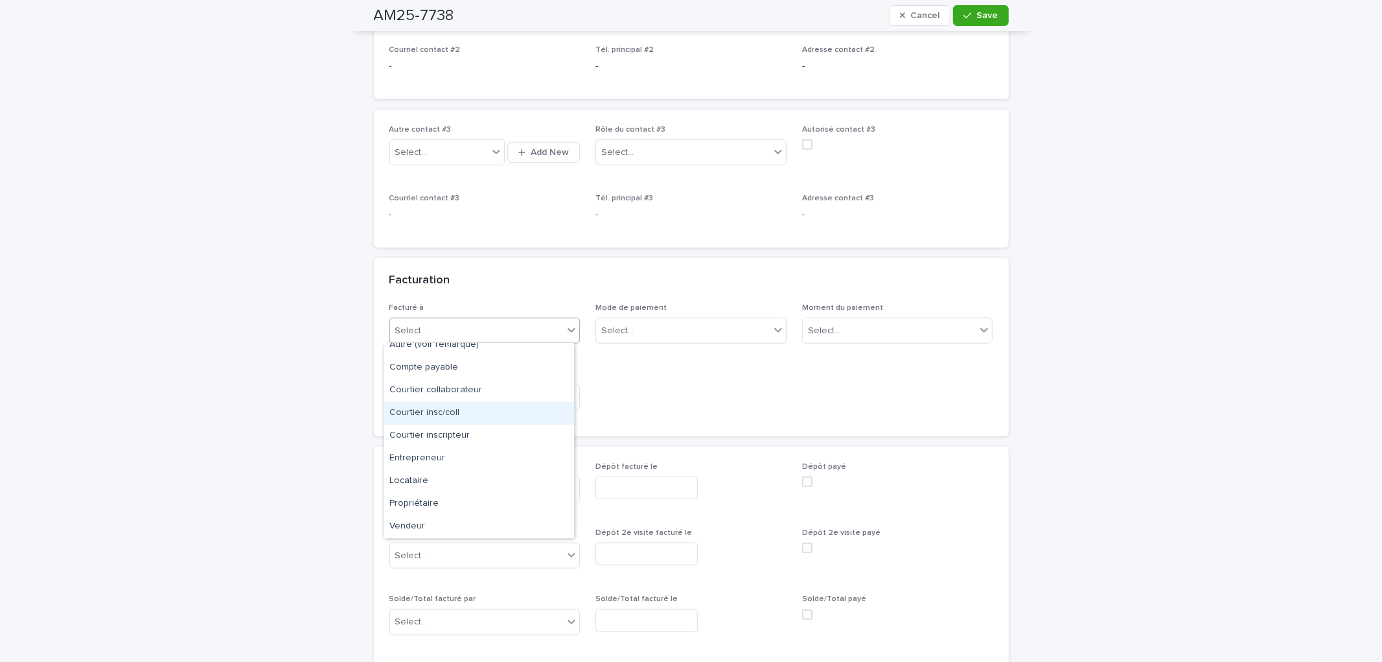
scroll to position [0, 0]
click at [436, 356] on div "Acheteur" at bounding box center [479, 354] width 190 height 23
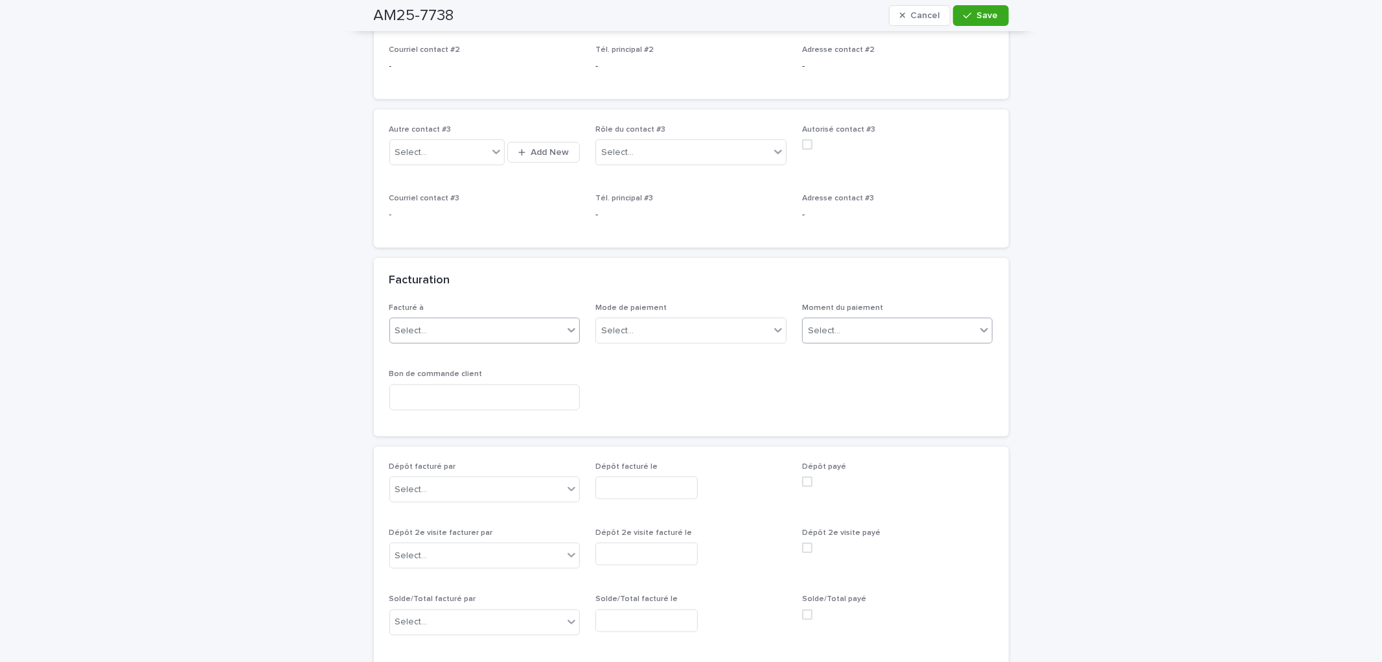
click at [837, 328] on div "Select..." at bounding box center [890, 330] width 174 height 21
click at [840, 352] on div "Au sondage" at bounding box center [893, 354] width 190 height 23
click at [964, 14] on icon "button" at bounding box center [968, 15] width 8 height 9
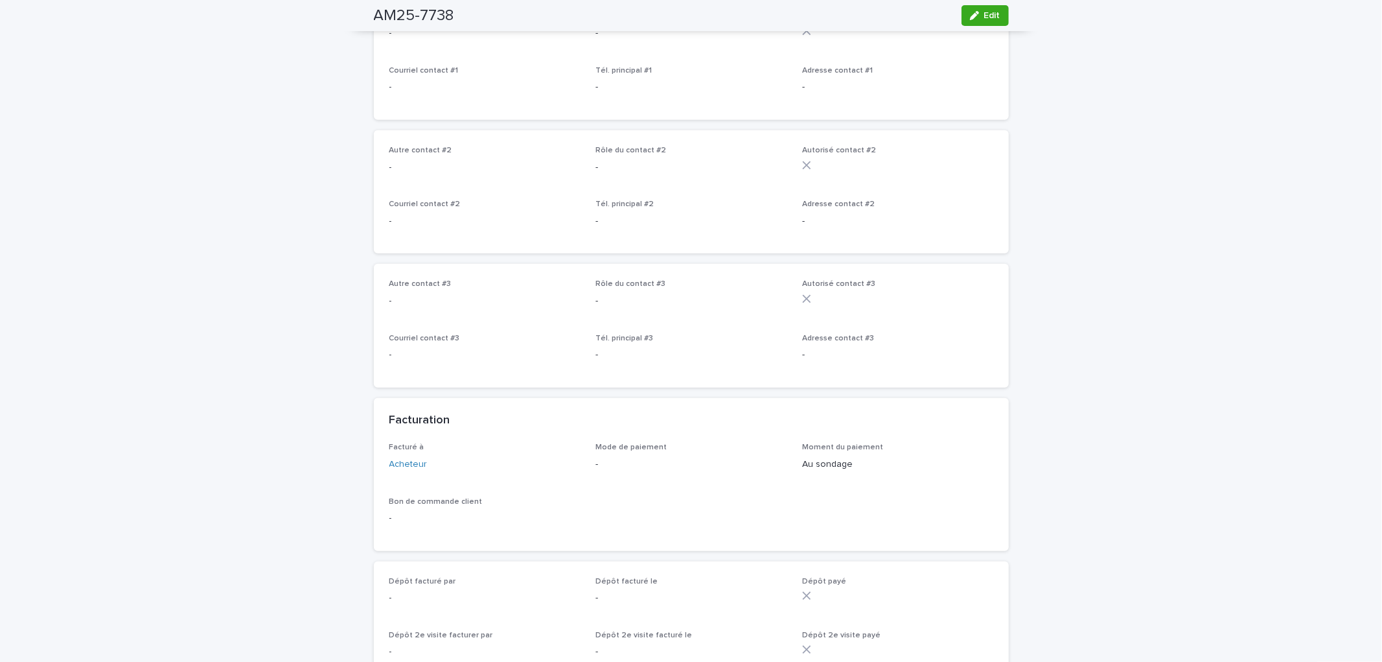
scroll to position [575, 0]
click at [970, 13] on icon "button" at bounding box center [974, 15] width 9 height 9
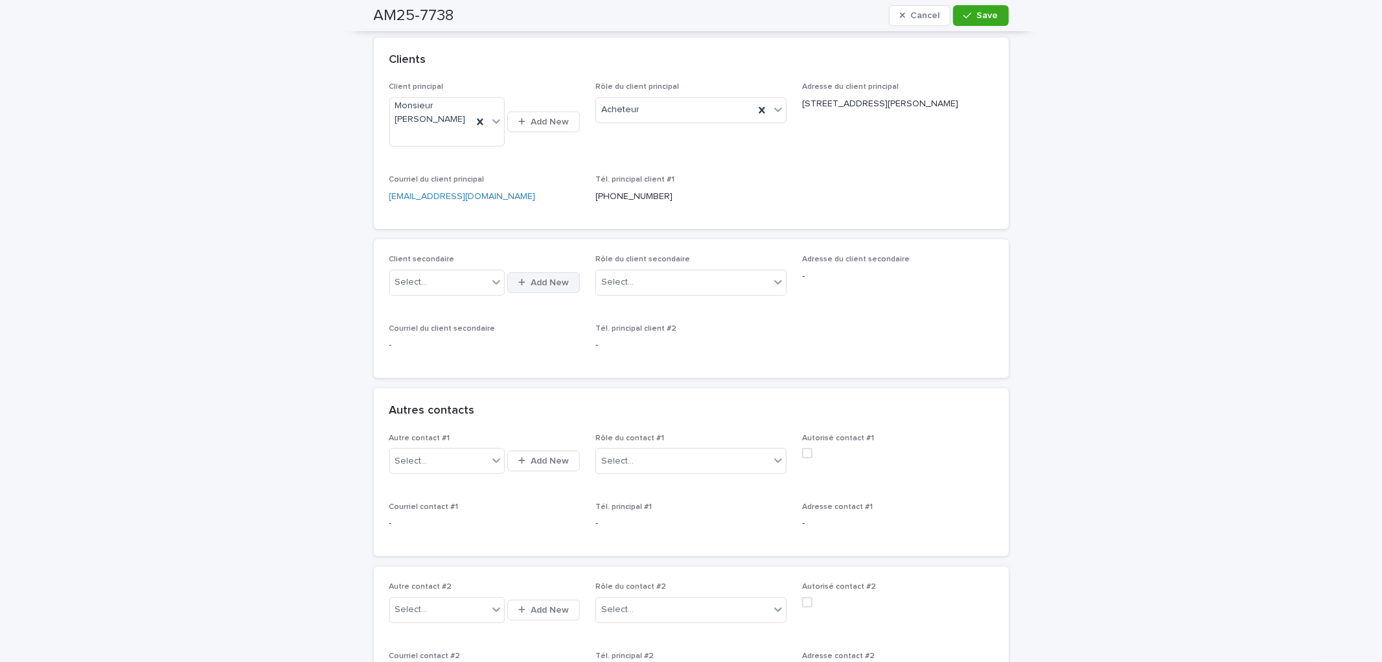
scroll to position [216, 0]
drag, startPoint x: 442, startPoint y: 456, endPoint x: 474, endPoint y: 454, distance: 32.5
click at [442, 457] on div "Select..." at bounding box center [439, 462] width 98 height 21
type input "**********"
drag, startPoint x: 454, startPoint y: 493, endPoint x: 451, endPoint y: 504, distance: 11.5
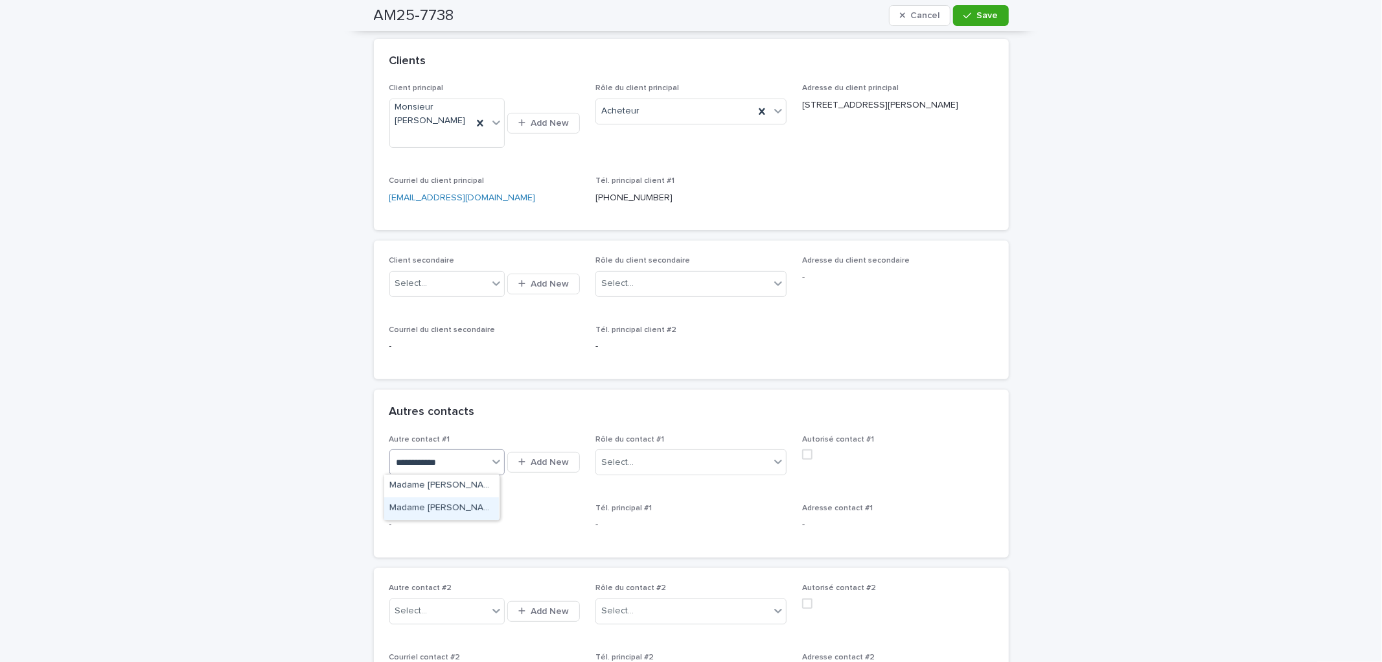
click at [449, 504] on div "Madame [PERSON_NAME]" at bounding box center [441, 508] width 115 height 23
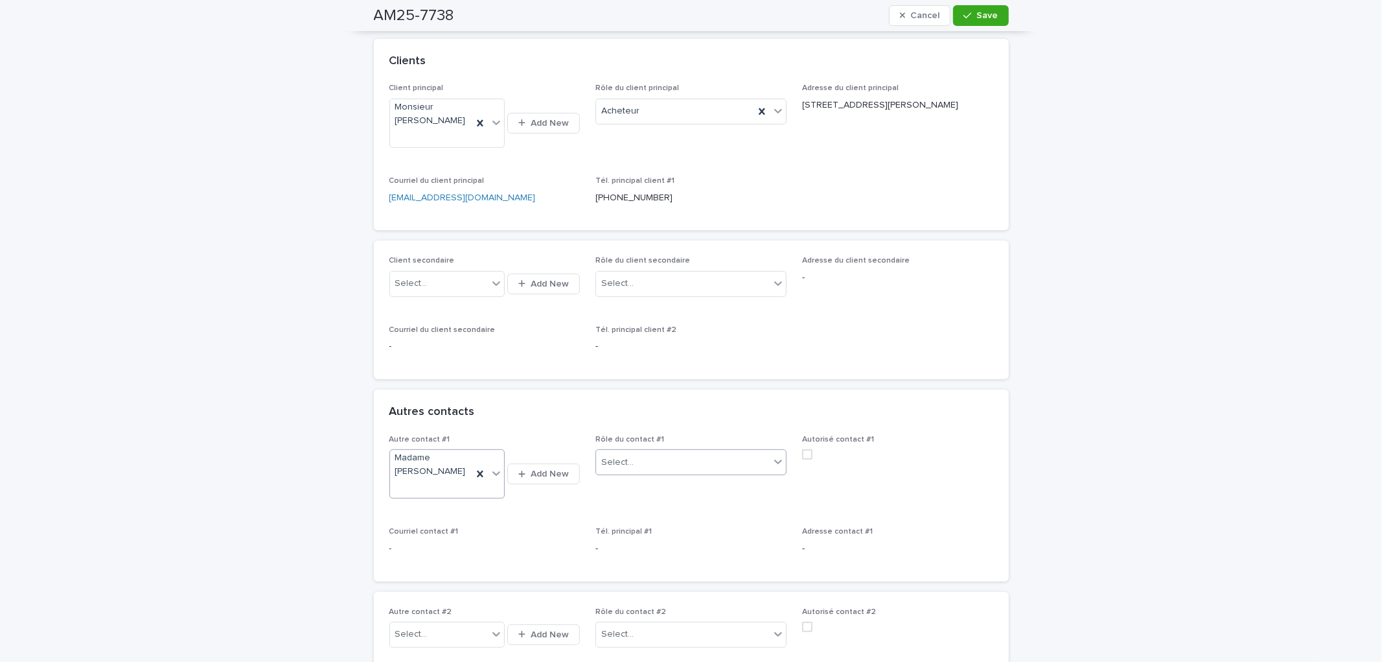
click at [637, 460] on div "Select..." at bounding box center [683, 462] width 174 height 21
click at [645, 623] on div "Propriétaire" at bounding box center [686, 628] width 190 height 23
click at [986, 8] on button "Save" at bounding box center [980, 15] width 55 height 21
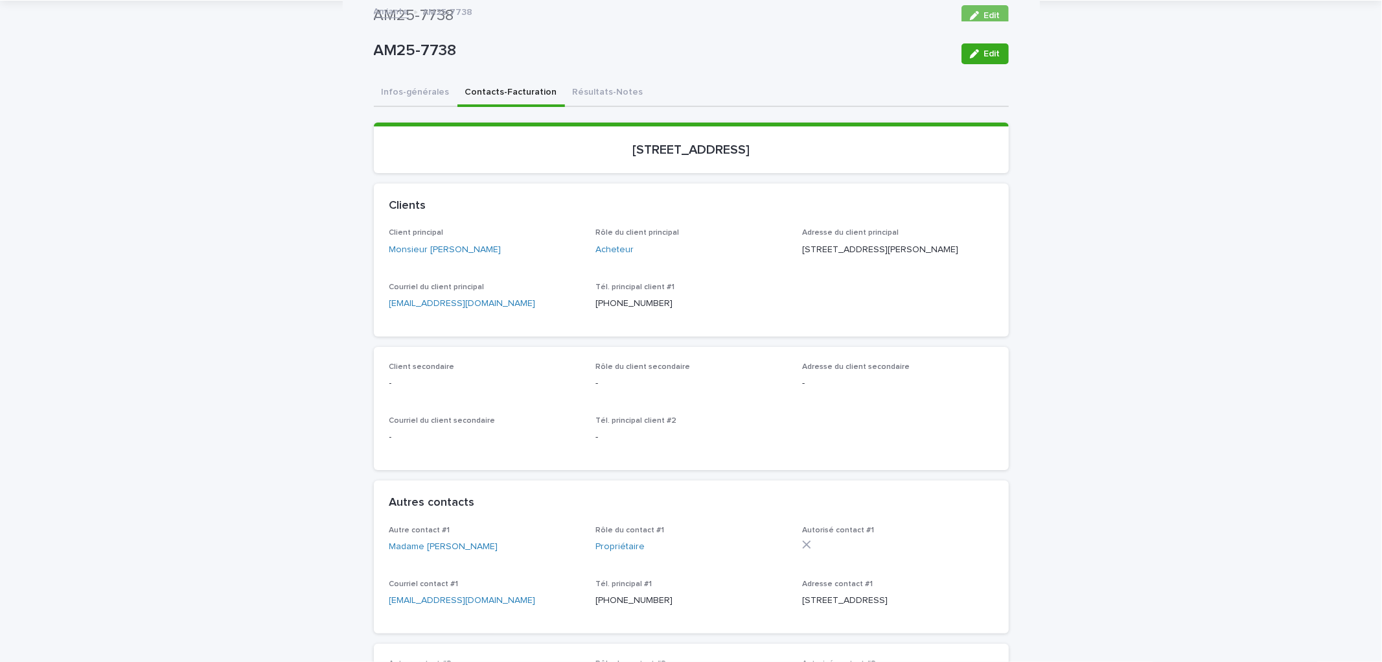
scroll to position [0, 0]
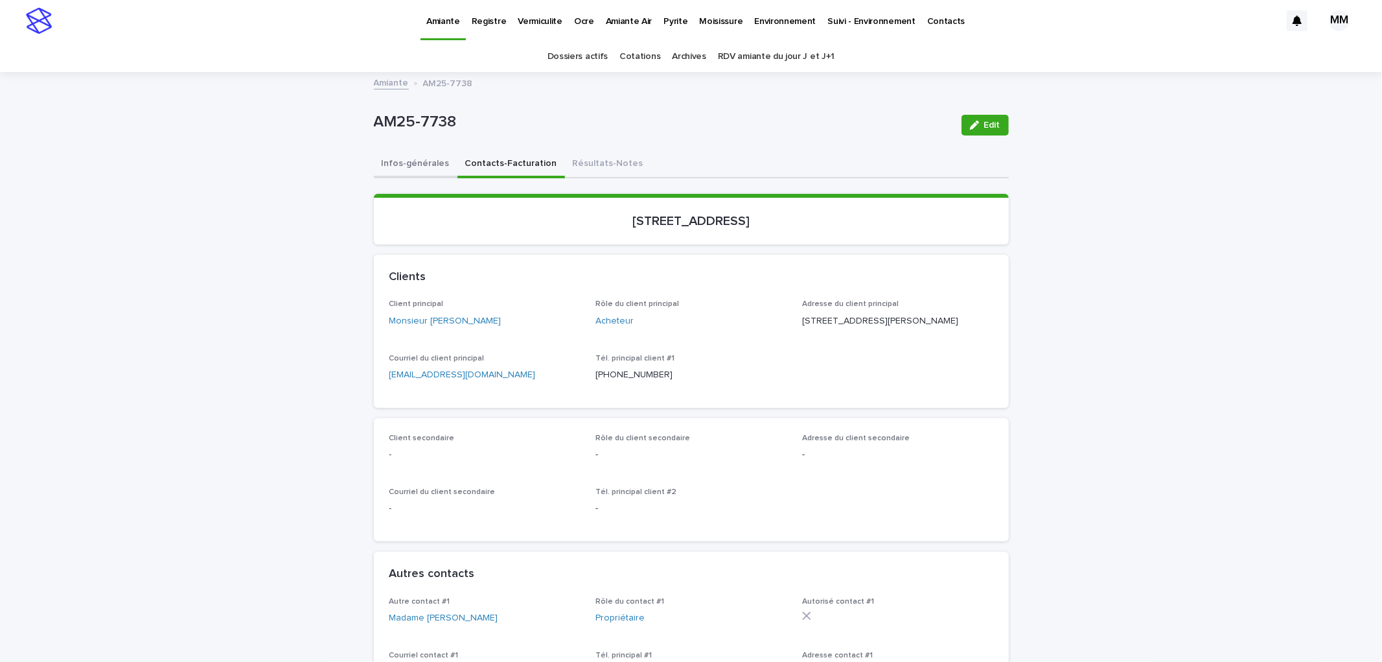
click at [432, 157] on button "Infos-générales" at bounding box center [416, 164] width 84 height 27
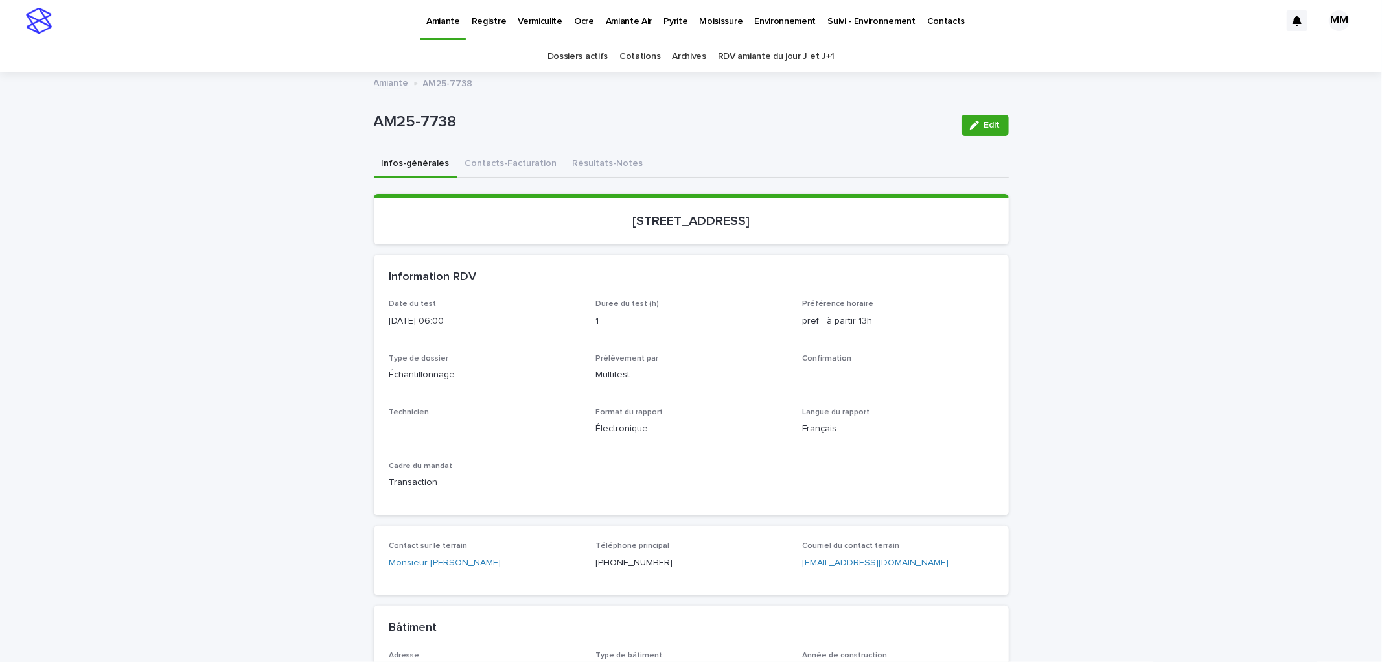
click at [765, 27] on p "Environnement" at bounding box center [785, 13] width 62 height 27
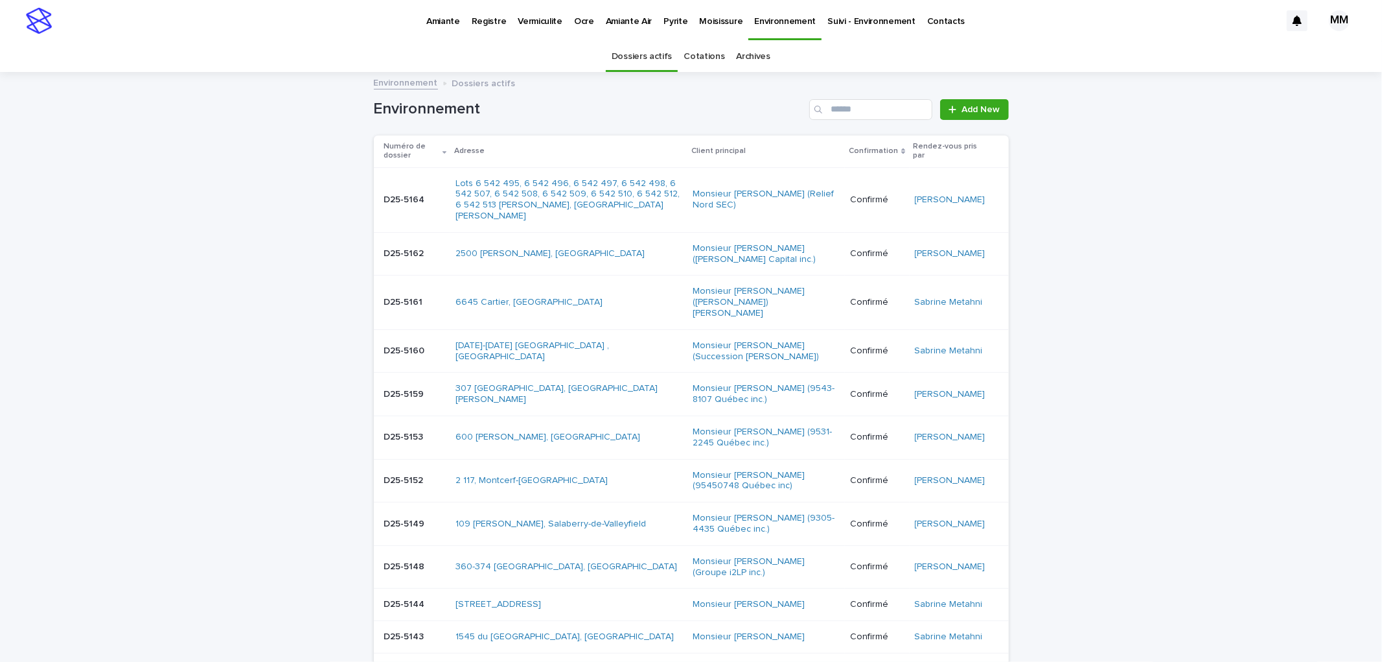
click at [690, 60] on link "Cotations" at bounding box center [704, 56] width 41 height 30
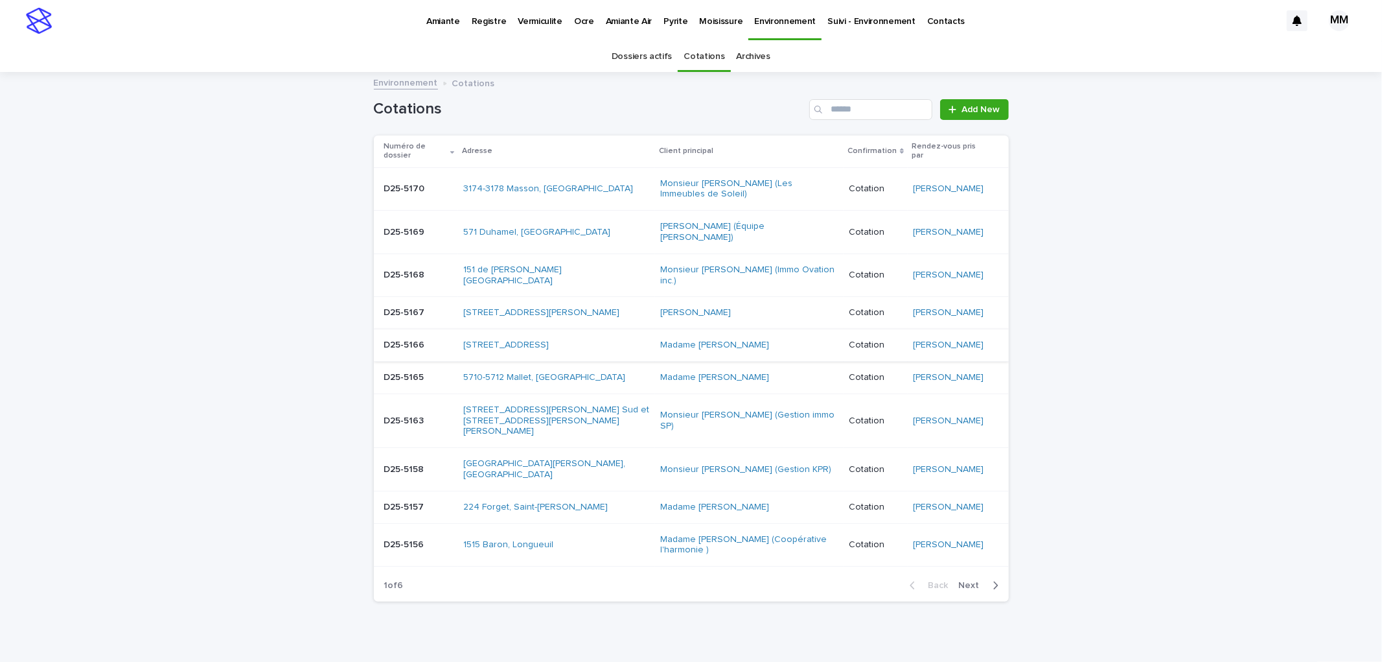
scroll to position [72, 0]
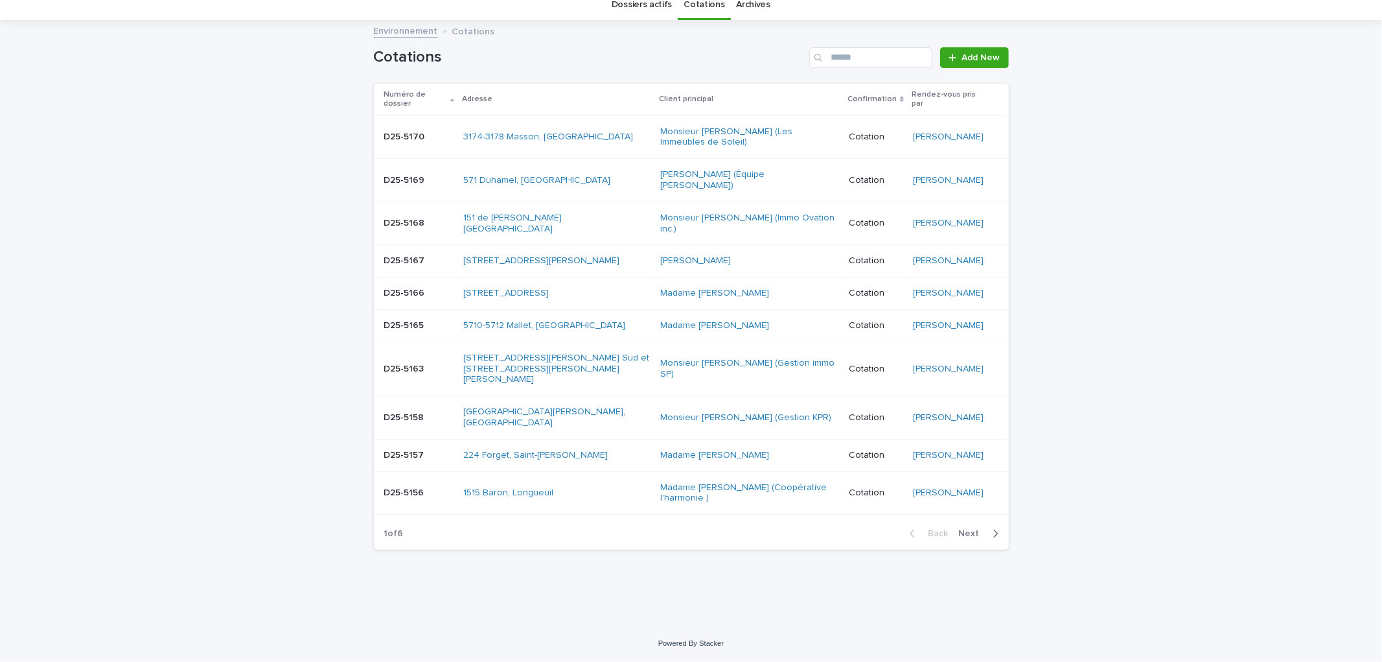
click at [962, 539] on button "Next" at bounding box center [981, 533] width 55 height 12
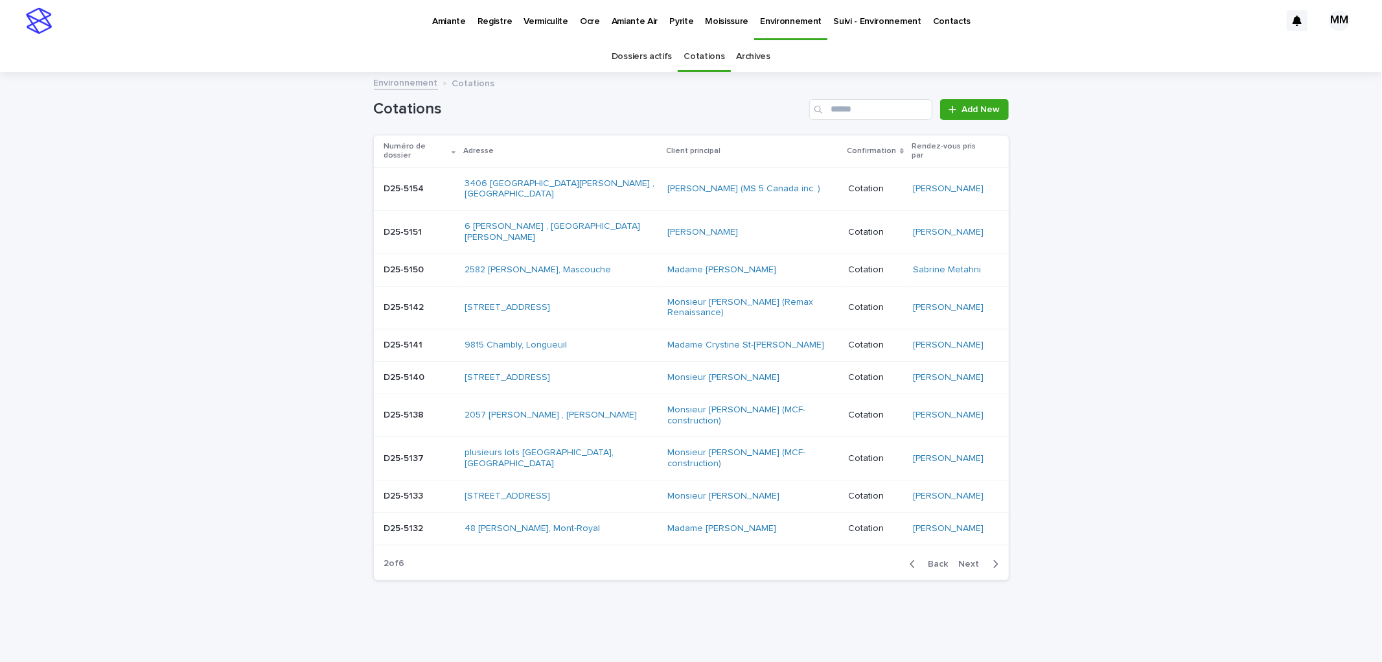
click at [428, 222] on div "D25-5151 D25-5151" at bounding box center [419, 232] width 70 height 21
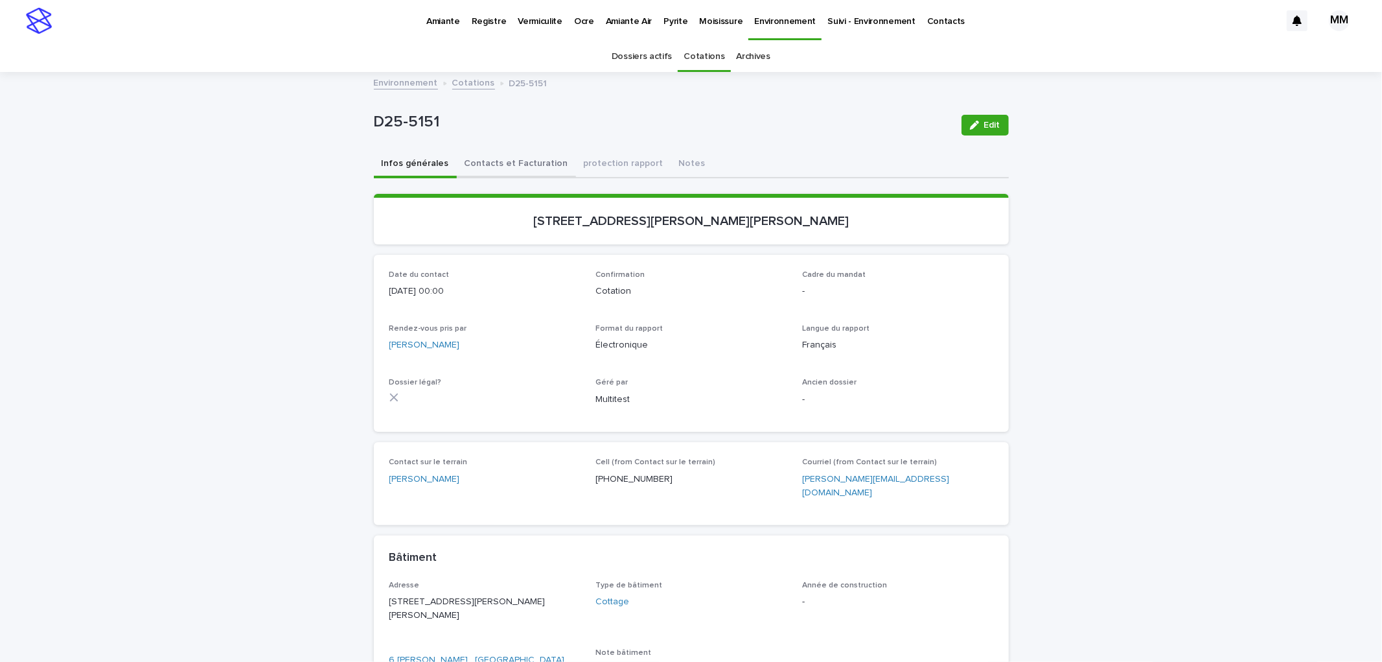
click at [515, 164] on button "Contacts et Facturation" at bounding box center [516, 164] width 119 height 27
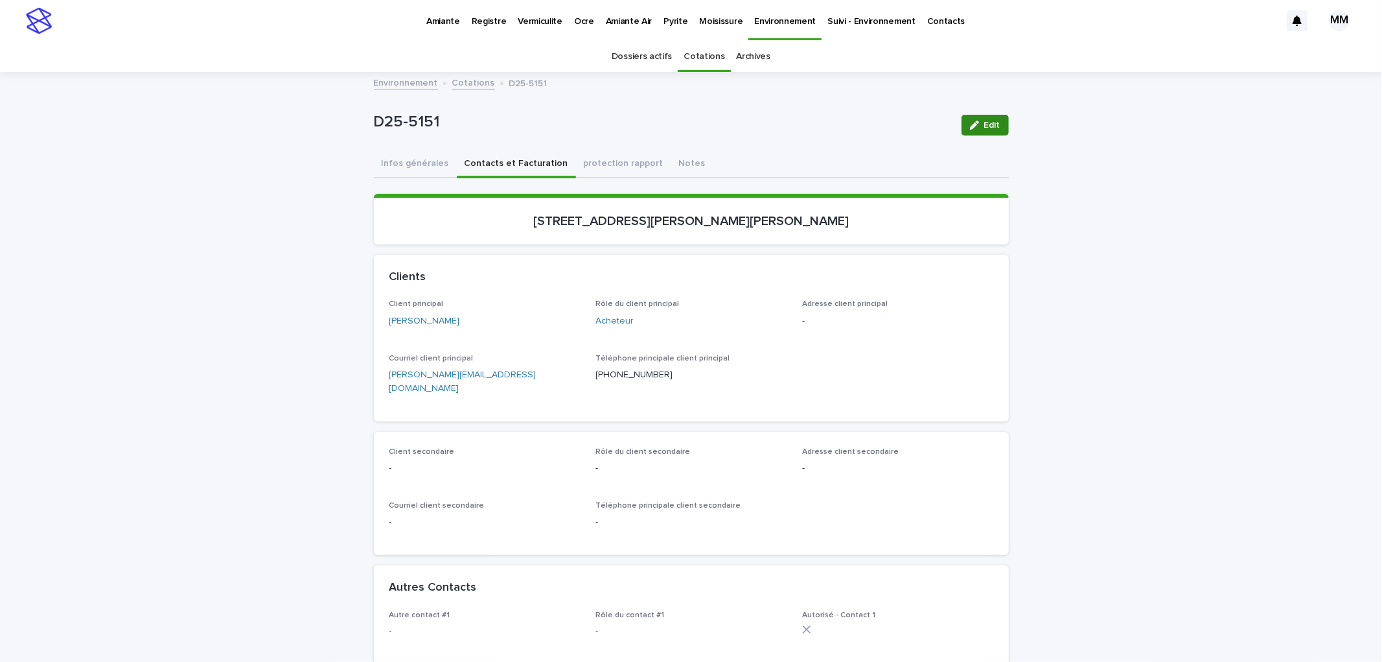
click at [975, 126] on div "button" at bounding box center [977, 125] width 14 height 9
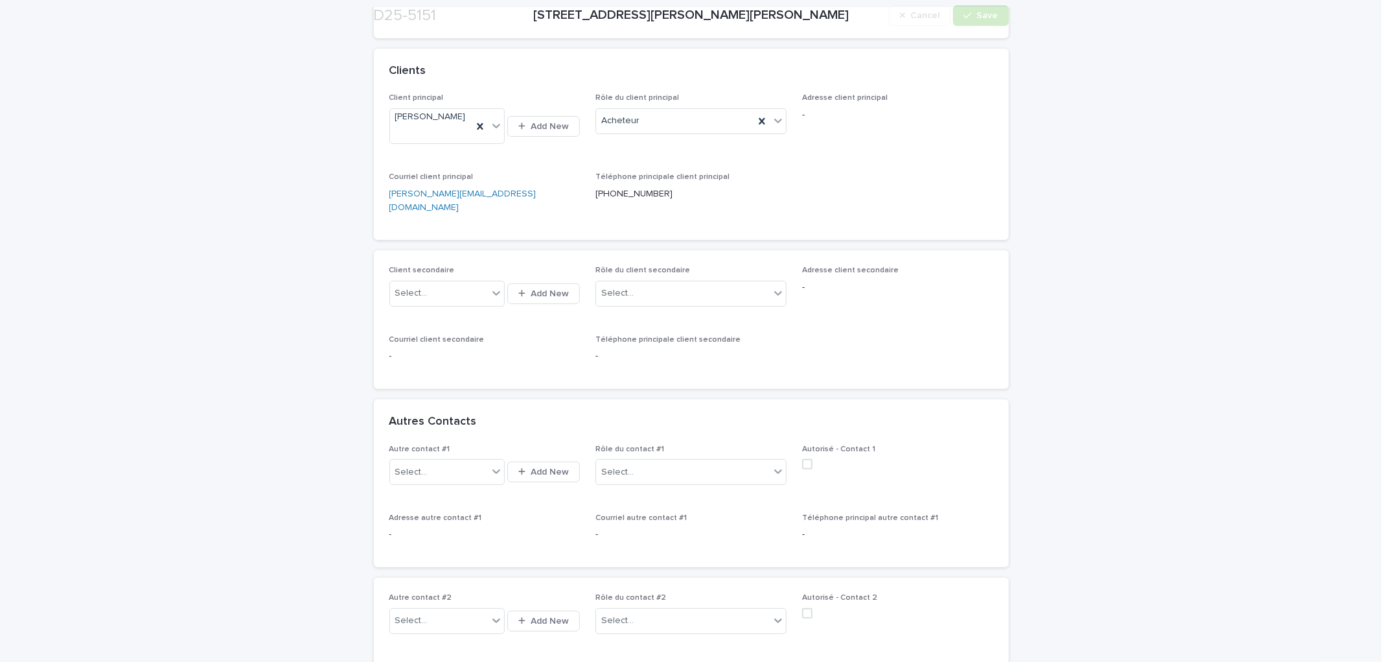
scroll to position [216, 0]
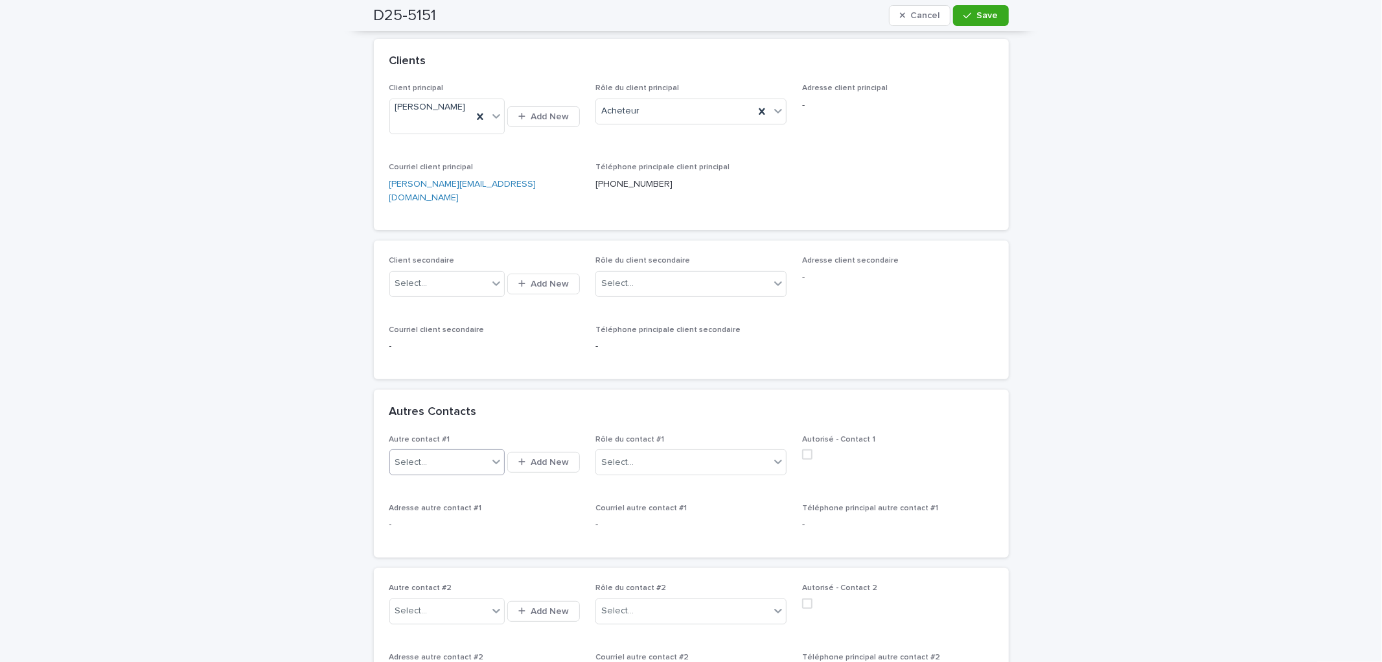
click at [460, 465] on div "Select..." at bounding box center [439, 462] width 98 height 21
type input "**********"
click at [422, 487] on div "[PERSON_NAME]" at bounding box center [441, 485] width 115 height 23
click at [616, 449] on div "Select..." at bounding box center [690, 462] width 191 height 26
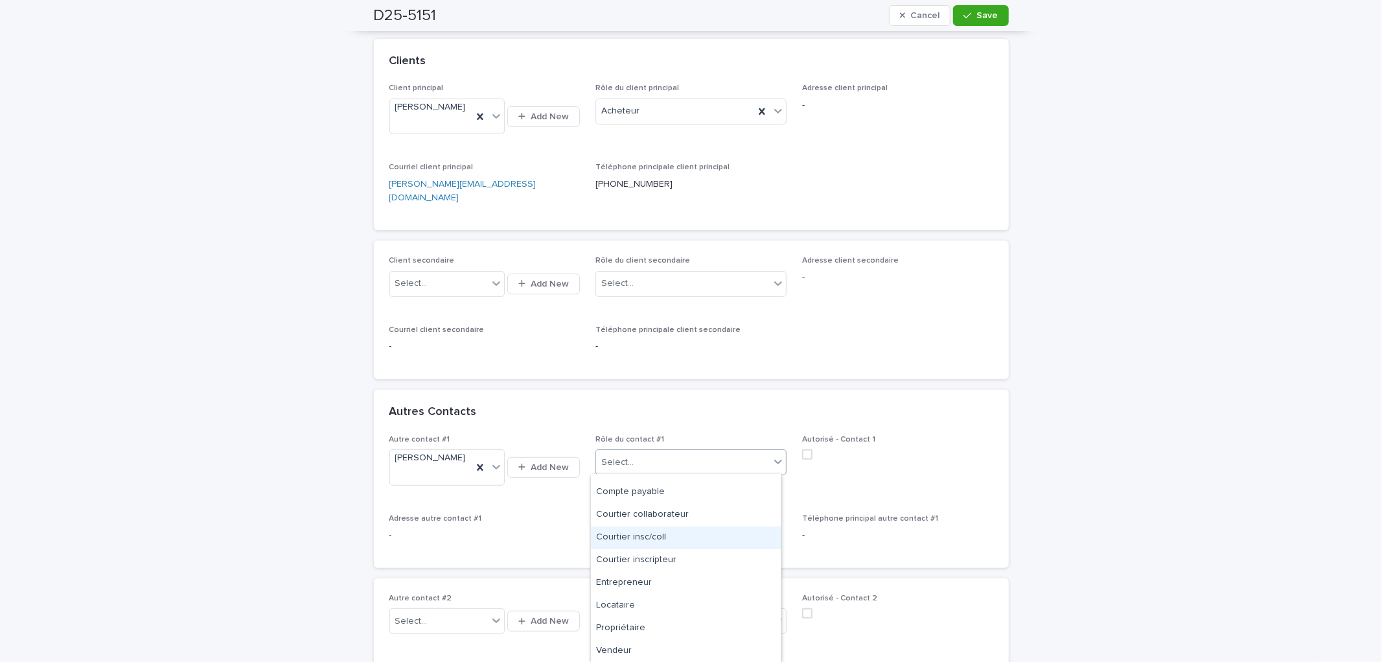
scroll to position [0, 0]
click at [642, 481] on div "Acheteur" at bounding box center [686, 485] width 190 height 23
click at [977, 15] on span "Save" at bounding box center [987, 15] width 21 height 9
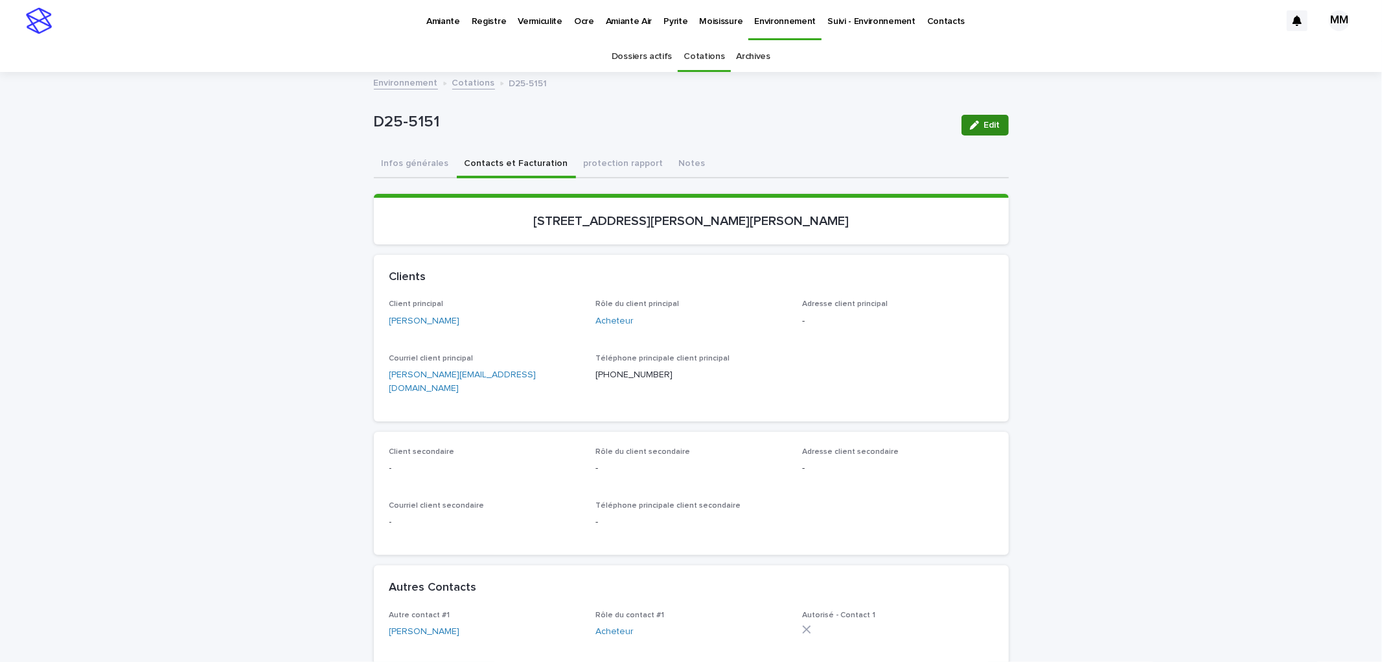
click at [984, 125] on span "Edit" at bounding box center [992, 125] width 16 height 9
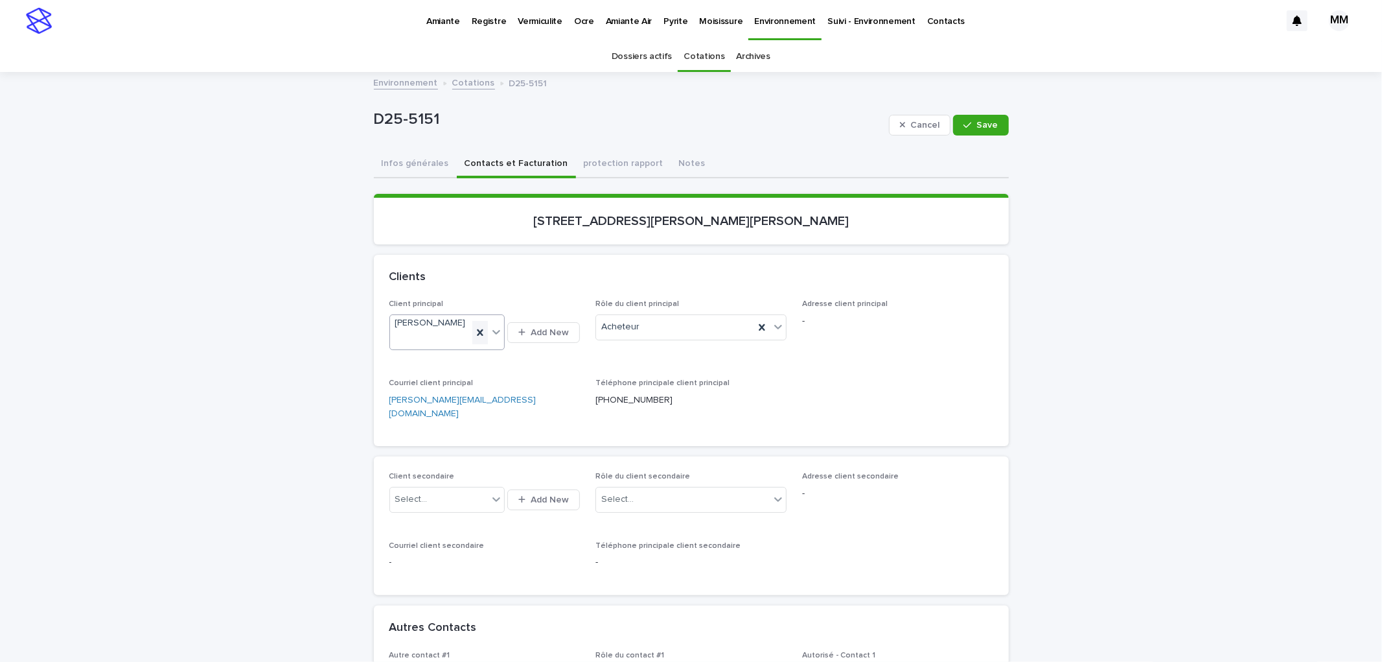
click at [477, 335] on icon at bounding box center [480, 332] width 6 height 6
click at [549, 326] on span "Add New" at bounding box center [550, 327] width 38 height 9
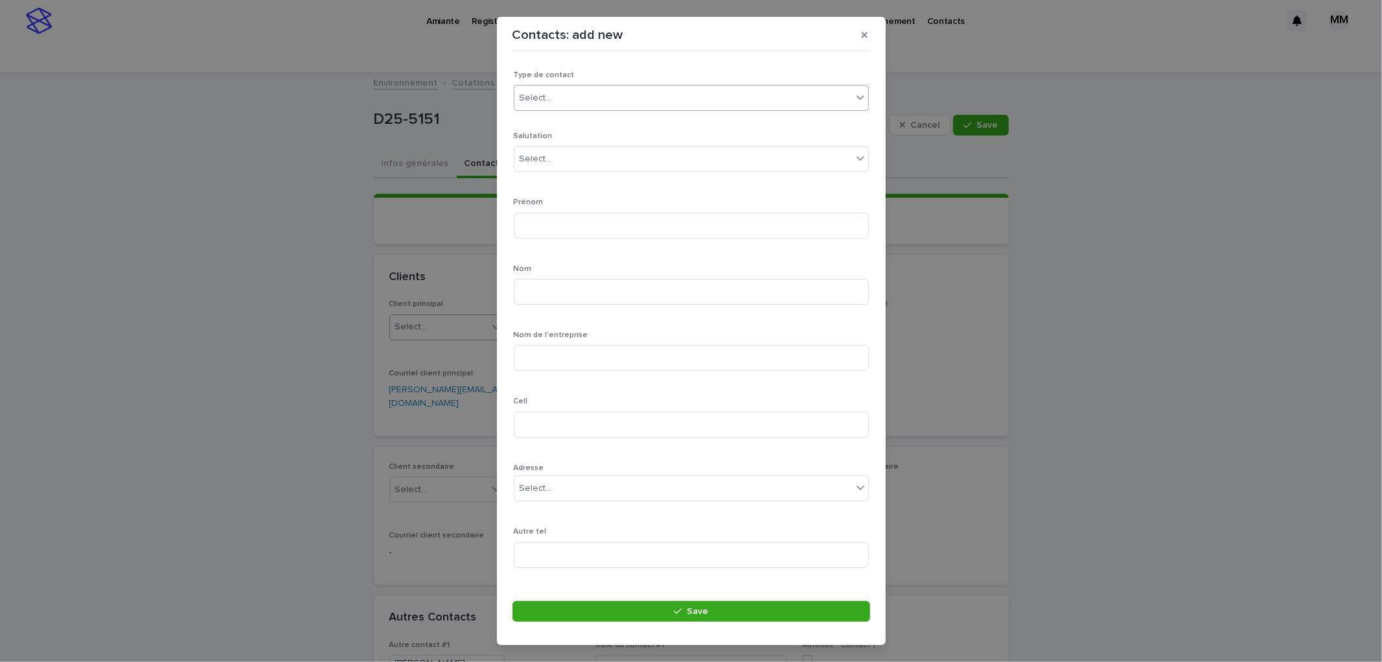
click at [640, 102] on div "Select..." at bounding box center [683, 97] width 338 height 21
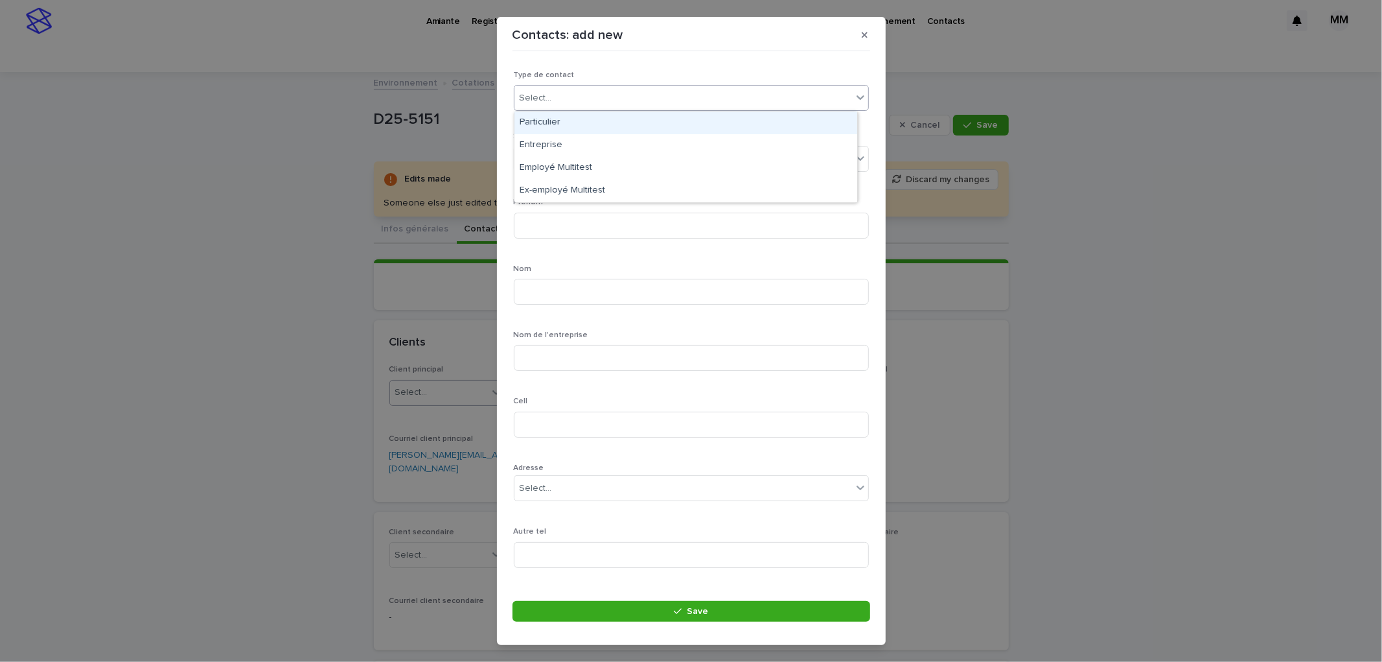
click at [579, 122] on div "Particulier" at bounding box center [685, 122] width 343 height 23
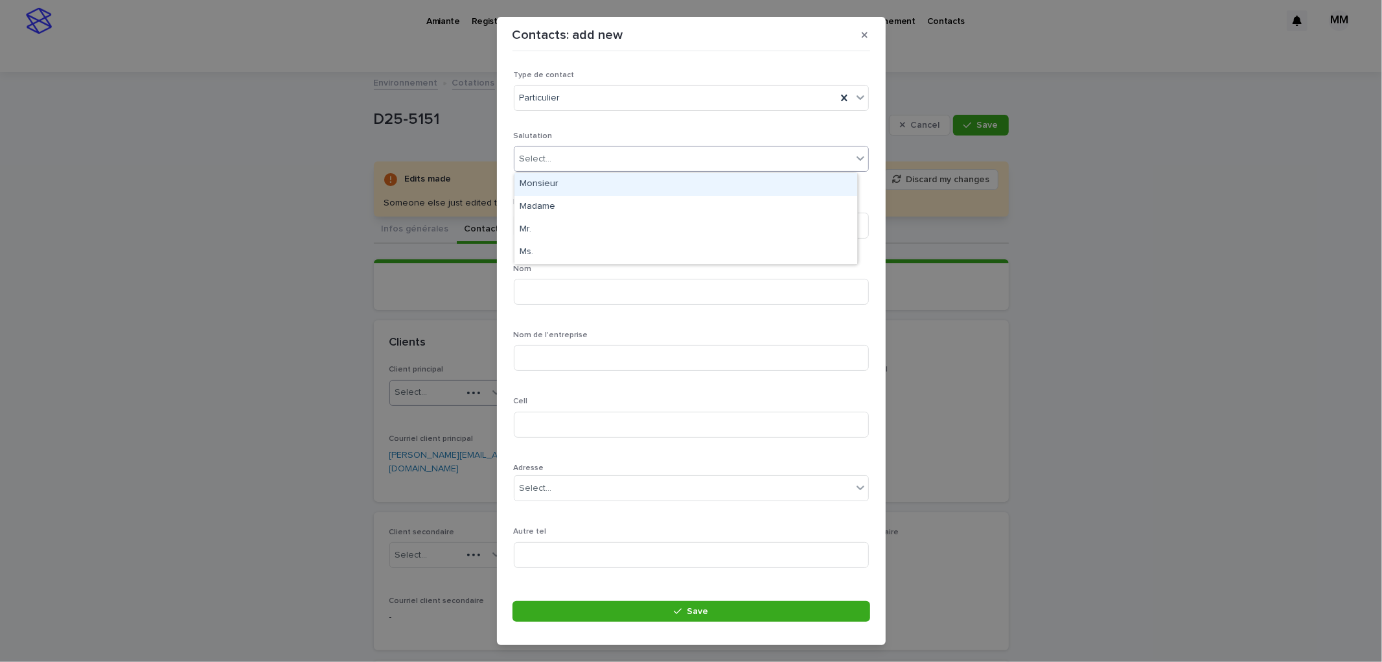
click at [577, 154] on div "Select..." at bounding box center [683, 158] width 338 height 21
click at [572, 184] on div "Monsieur" at bounding box center [685, 184] width 343 height 23
click at [577, 229] on input at bounding box center [691, 226] width 355 height 26
type input "*****"
click at [562, 290] on input at bounding box center [691, 292] width 355 height 26
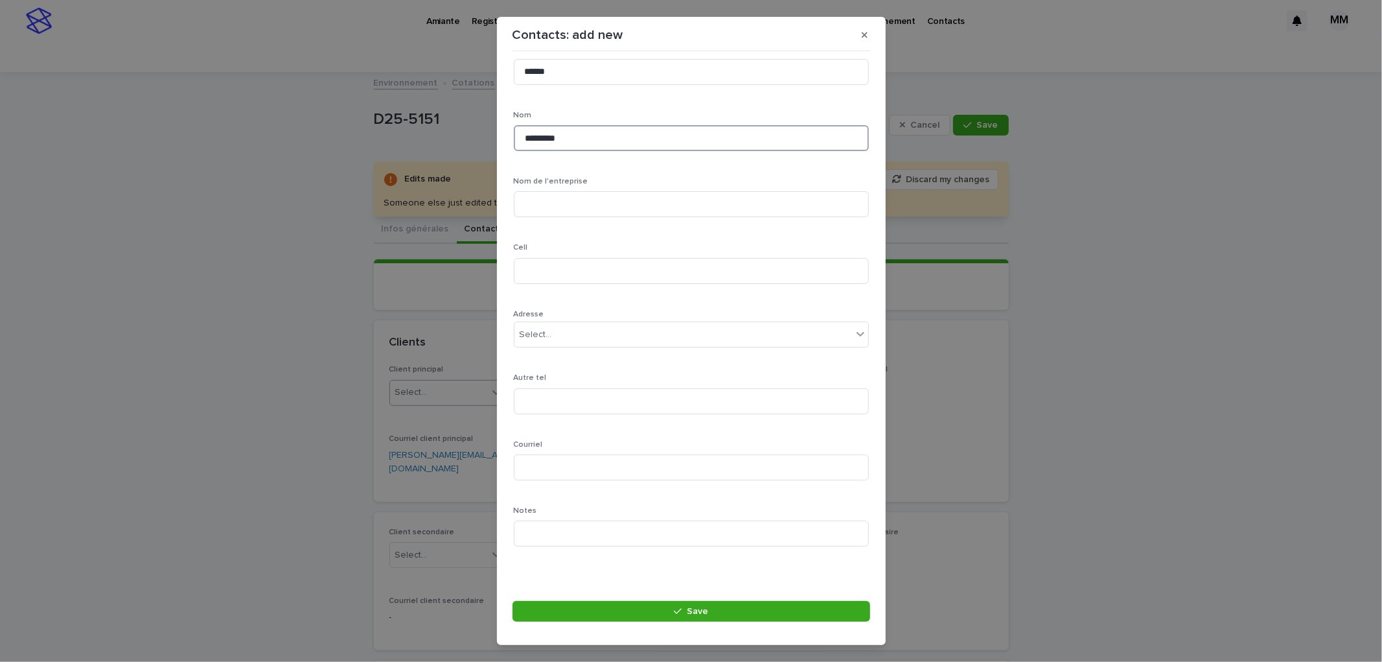
scroll to position [154, 0]
type input "********"
click at [586, 196] on input at bounding box center [691, 204] width 355 height 26
type input "**********"
click at [572, 275] on input at bounding box center [691, 270] width 355 height 26
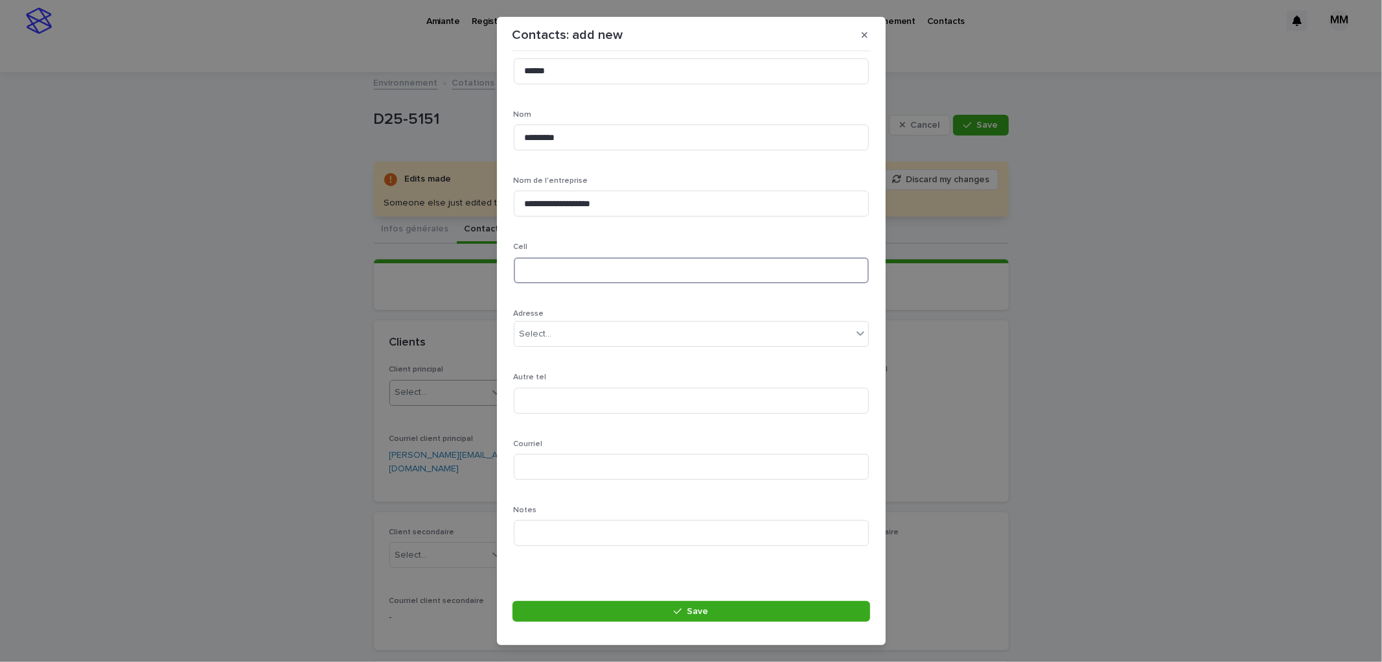
click at [578, 271] on input at bounding box center [691, 270] width 355 height 26
paste input "**********"
drag, startPoint x: 697, startPoint y: 280, endPoint x: 706, endPoint y: 292, distance: 15.3
click at [699, 279] on input "**********" at bounding box center [691, 270] width 355 height 26
type input "**********"
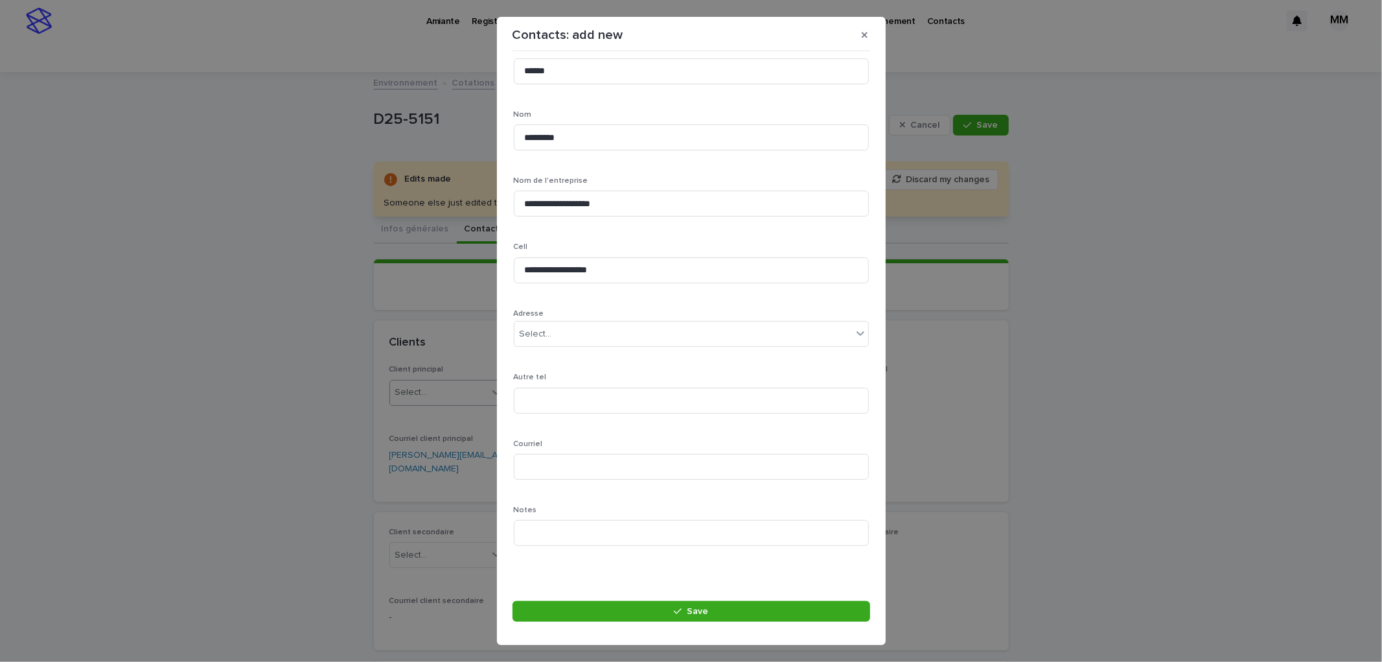
click at [691, 311] on p "Adresse" at bounding box center [691, 313] width 355 height 9
click at [569, 473] on input at bounding box center [691, 467] width 355 height 26
drag, startPoint x: 583, startPoint y: 468, endPoint x: 639, endPoint y: 441, distance: 62.0
click at [583, 468] on input at bounding box center [691, 467] width 355 height 26
paste input "**********"
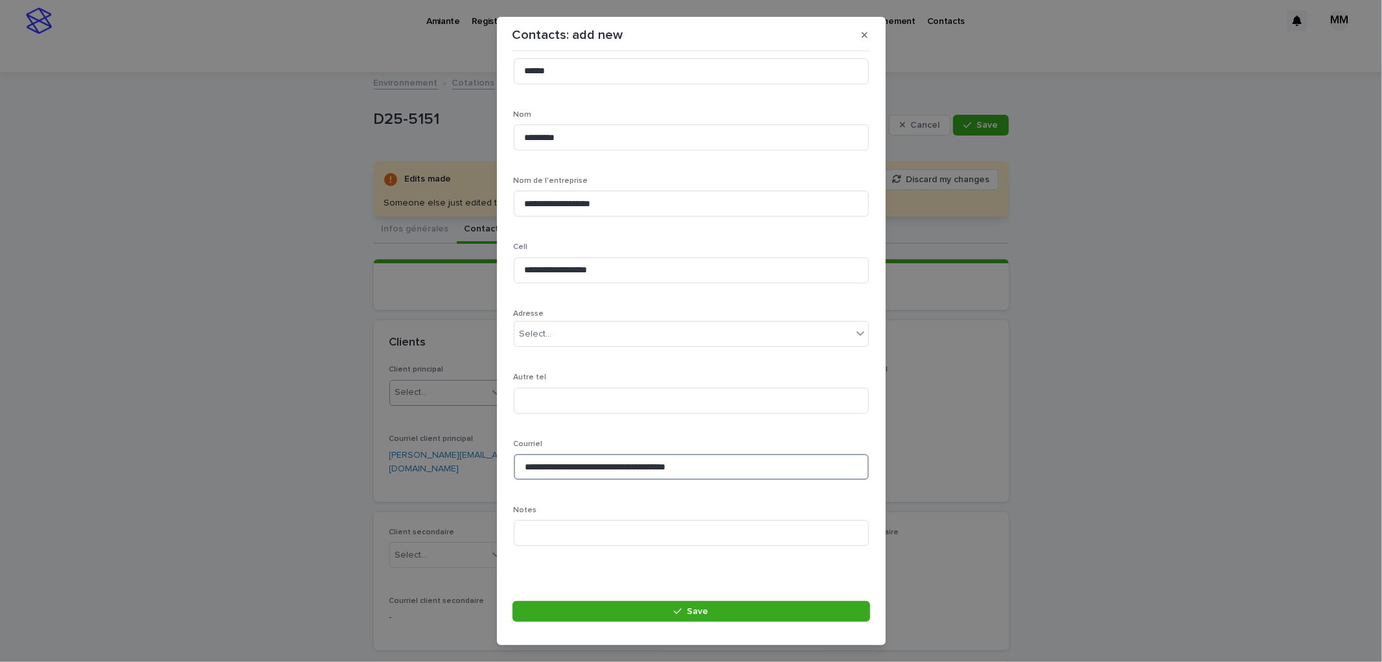
drag, startPoint x: 592, startPoint y: 470, endPoint x: 505, endPoint y: 468, distance: 86.2
click at [506, 468] on section "**********" at bounding box center [691, 331] width 389 height 629
click at [710, 463] on input "**********" at bounding box center [691, 467] width 355 height 26
type input "**********"
click at [698, 514] on p "Notes" at bounding box center [691, 509] width 355 height 9
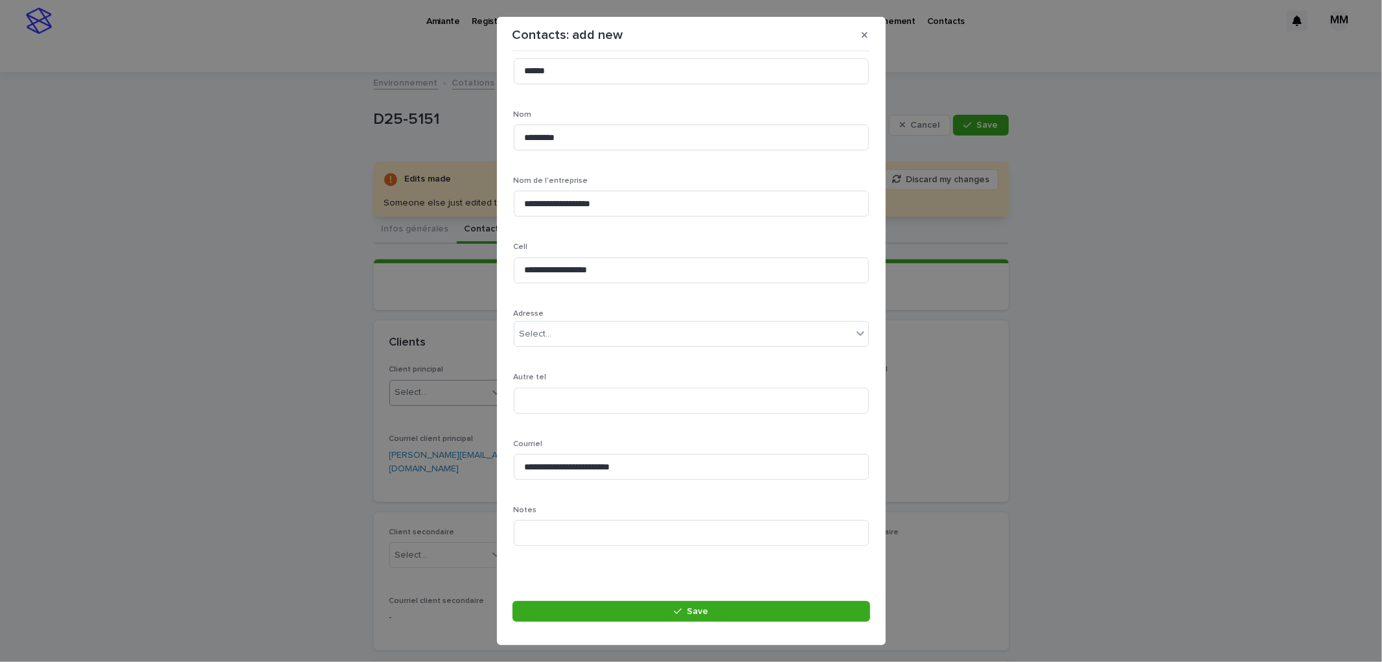
click at [668, 363] on div "**********" at bounding box center [691, 266] width 355 height 579
click at [689, 611] on span "Save" at bounding box center [697, 610] width 21 height 9
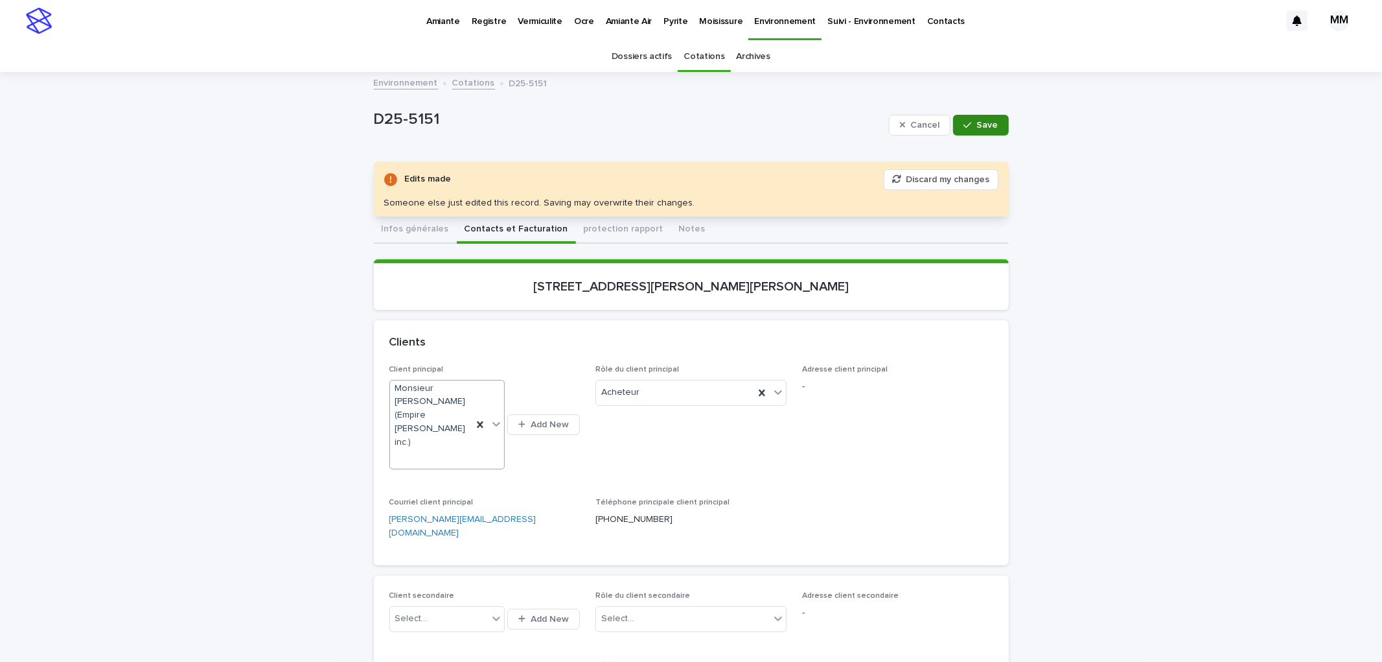
click at [979, 126] on span "Save" at bounding box center [987, 125] width 21 height 9
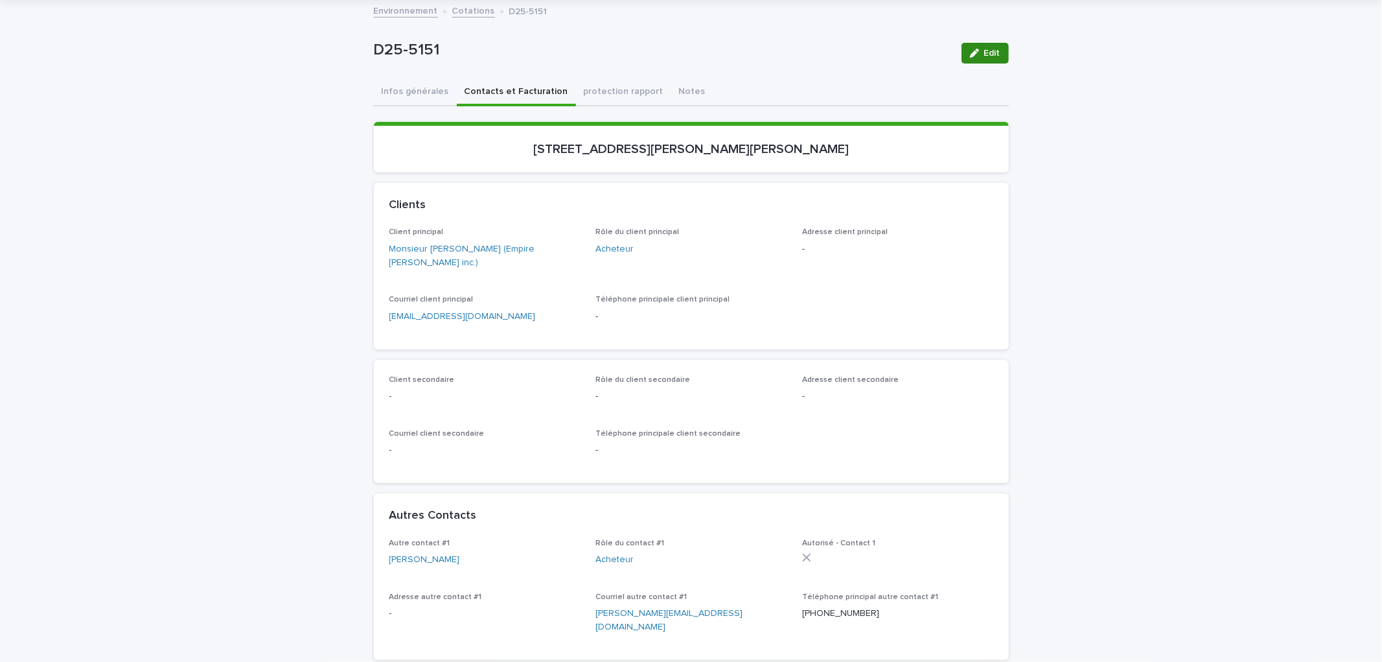
click at [984, 46] on button "Edit" at bounding box center [985, 53] width 47 height 21
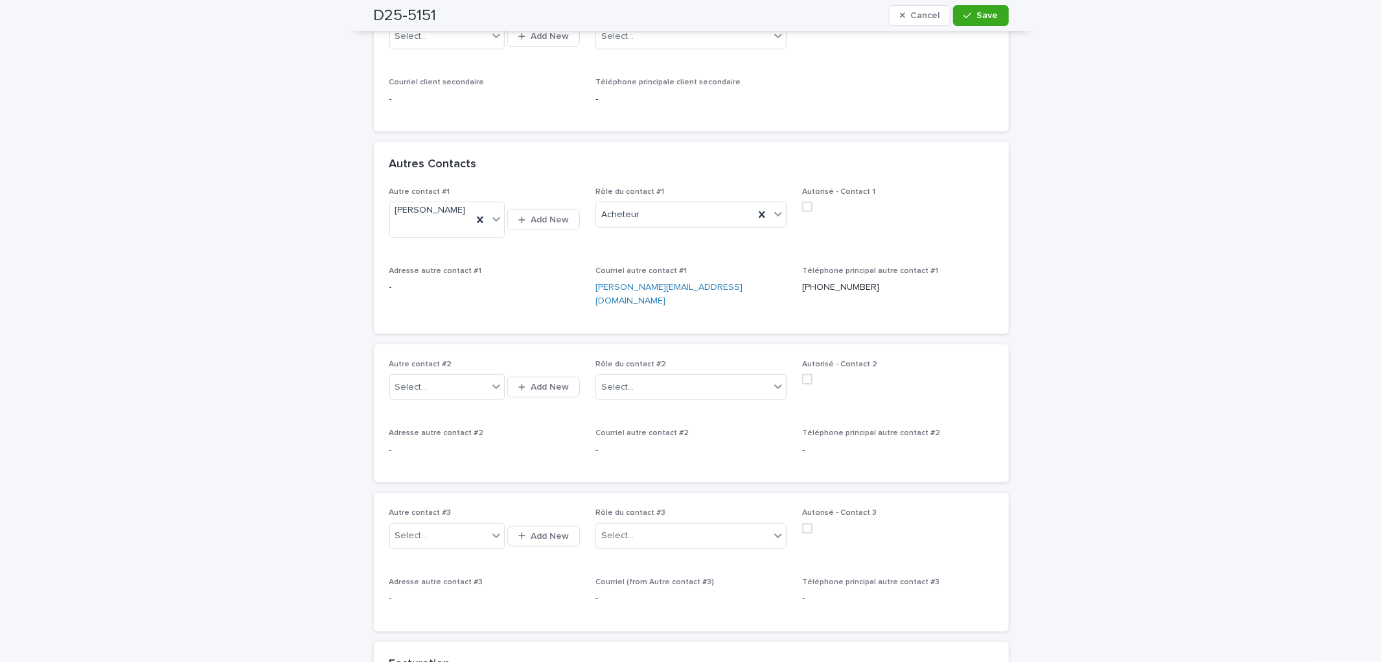
scroll to position [497, 0]
click at [546, 389] on span "Add New" at bounding box center [550, 393] width 38 height 9
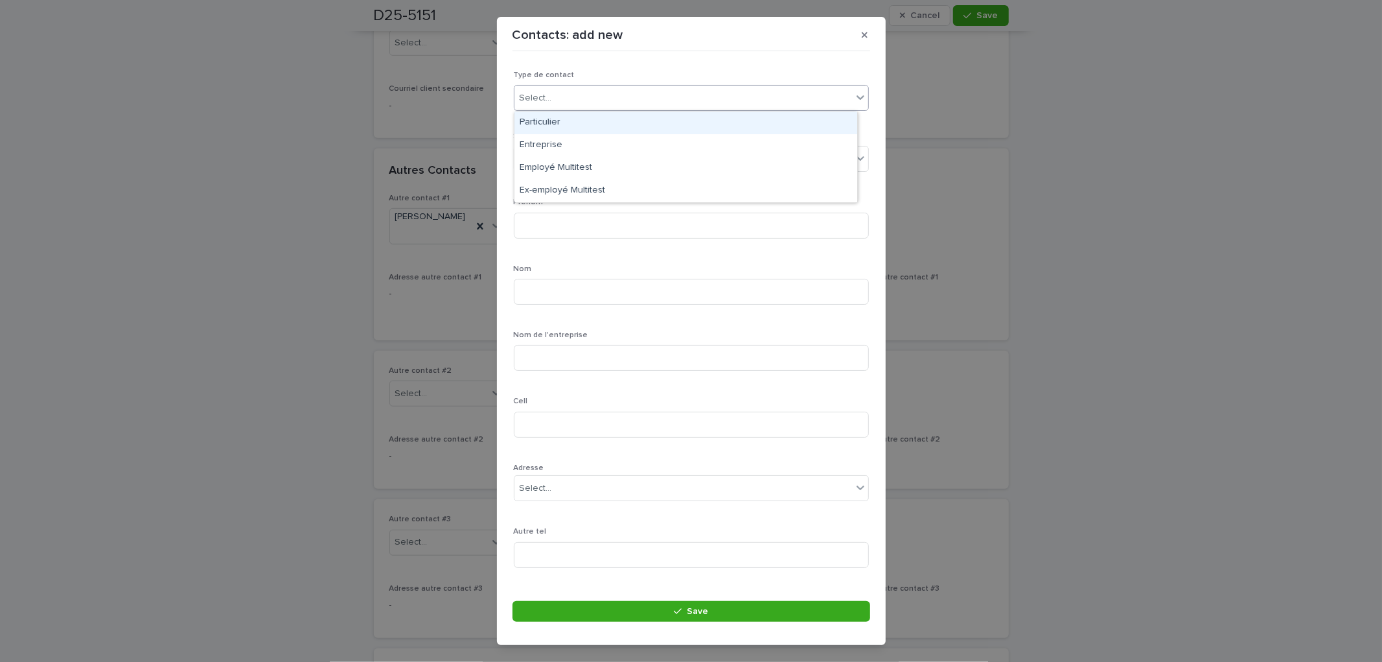
click at [564, 86] on div "Select..." at bounding box center [691, 98] width 355 height 26
click at [568, 121] on div "Particulier" at bounding box center [685, 122] width 343 height 23
click at [567, 152] on div "Select..." at bounding box center [683, 158] width 338 height 21
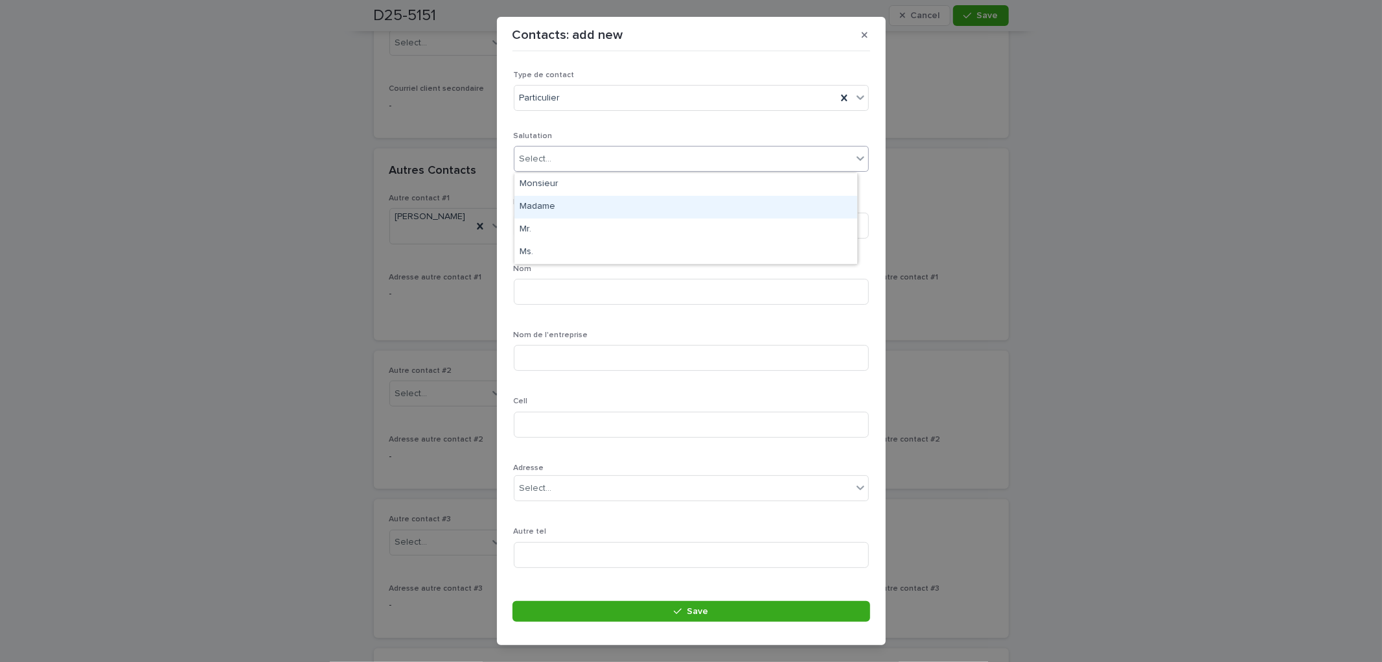
click at [571, 204] on div "Madame" at bounding box center [685, 207] width 343 height 23
click at [578, 99] on div "Particulier" at bounding box center [675, 97] width 322 height 21
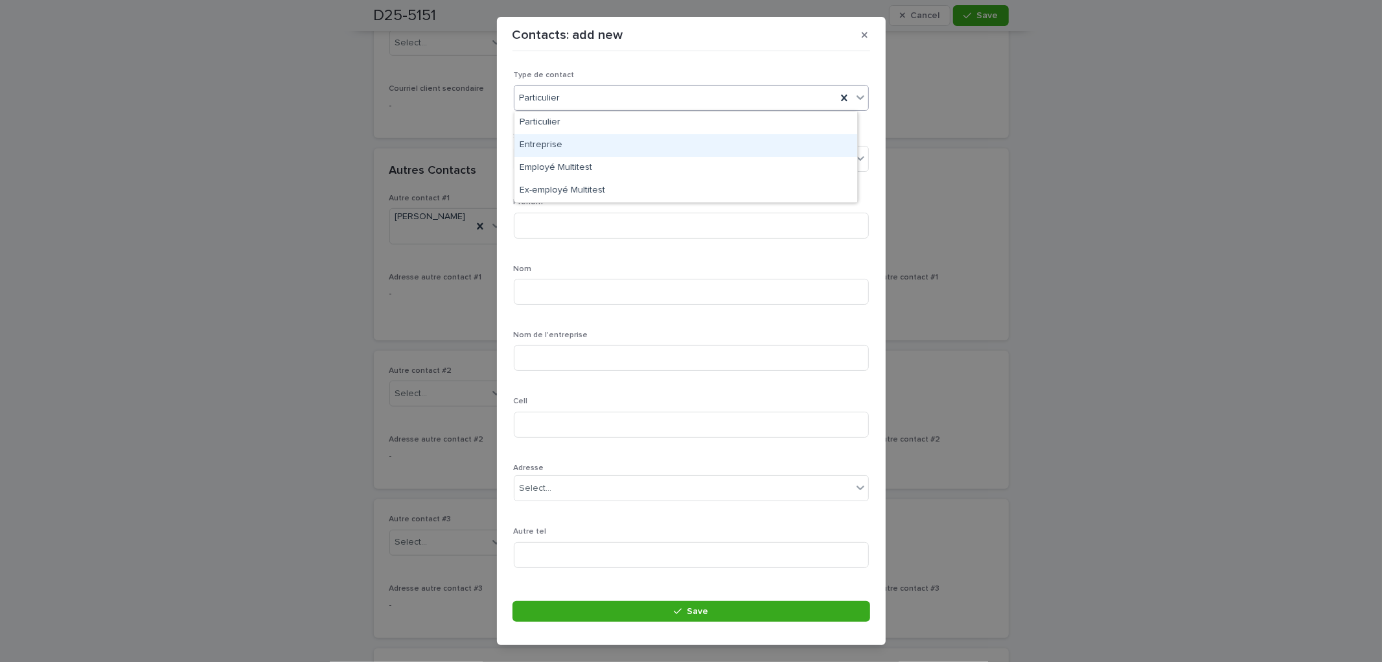
click at [573, 149] on div "Entreprise" at bounding box center [685, 145] width 343 height 23
click at [584, 218] on input at bounding box center [691, 226] width 355 height 26
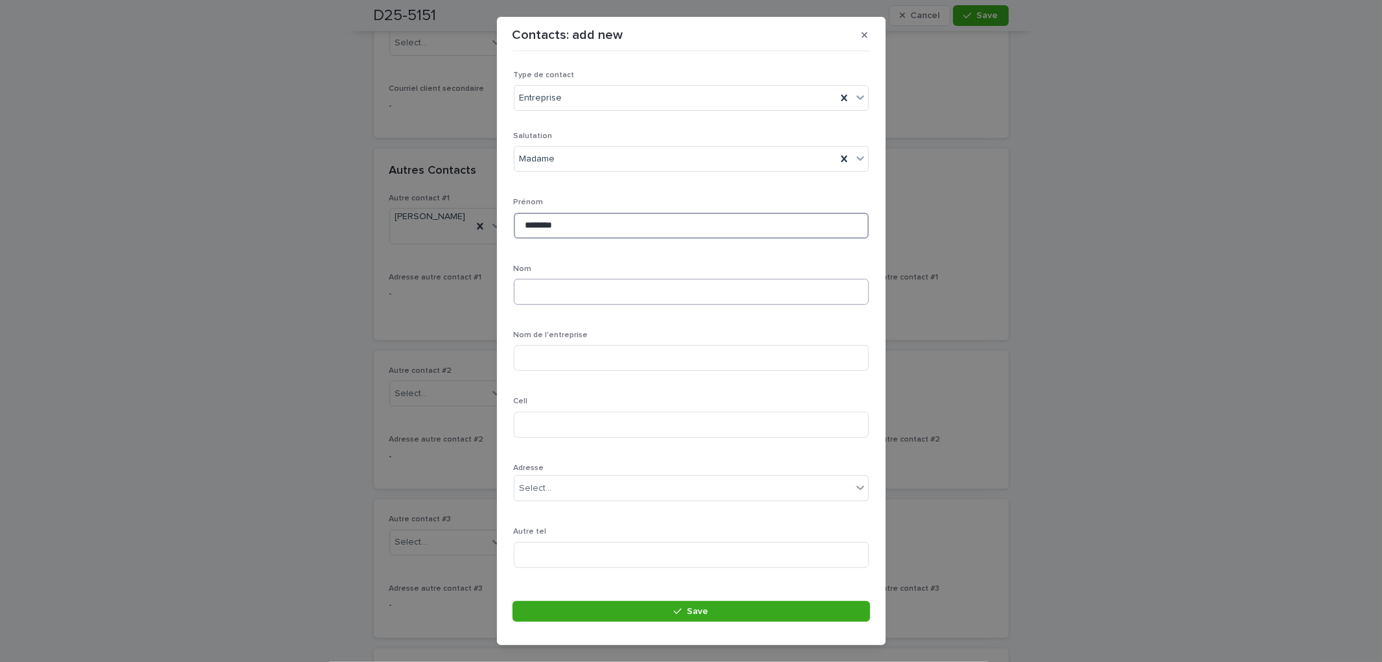
type input "*******"
click at [542, 290] on input at bounding box center [691, 292] width 355 height 26
type input "********"
click at [588, 358] on input at bounding box center [691, 358] width 355 height 26
type input "**********"
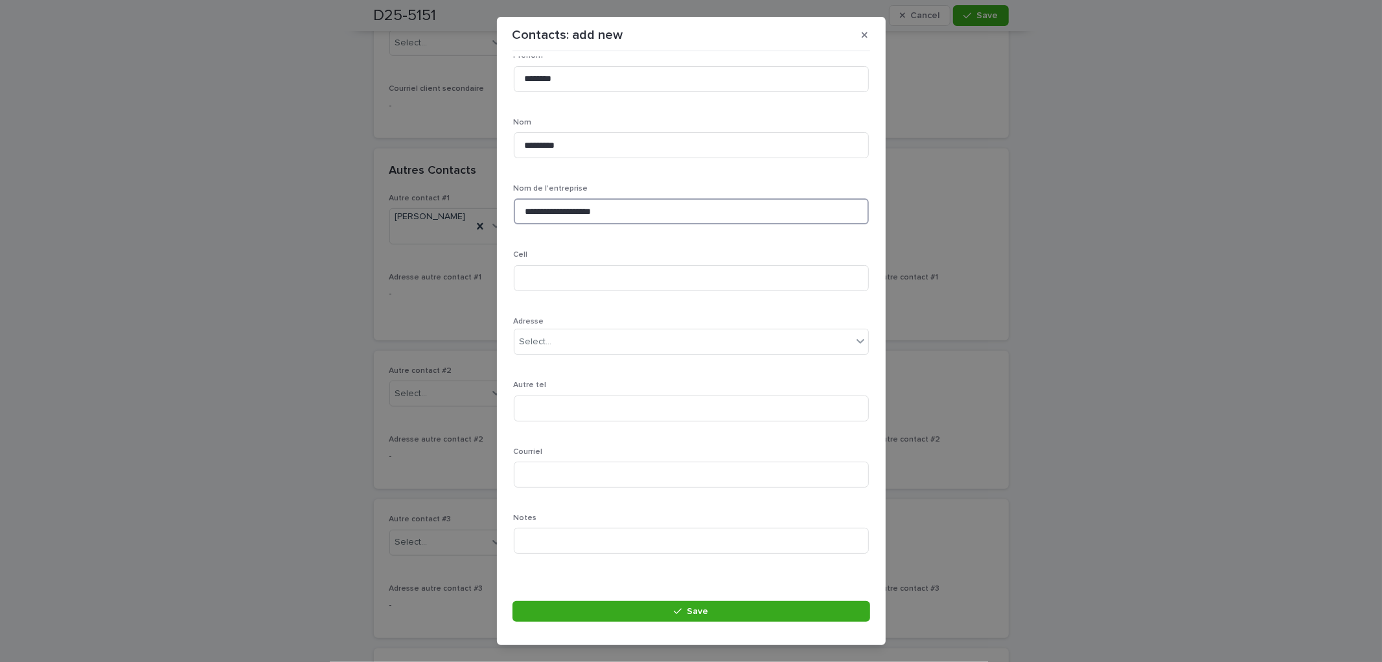
scroll to position [154, 0]
click at [566, 467] on input at bounding box center [691, 467] width 355 height 26
drag, startPoint x: 543, startPoint y: 530, endPoint x: 606, endPoint y: 491, distance: 74.8
click at [546, 531] on input at bounding box center [691, 533] width 355 height 26
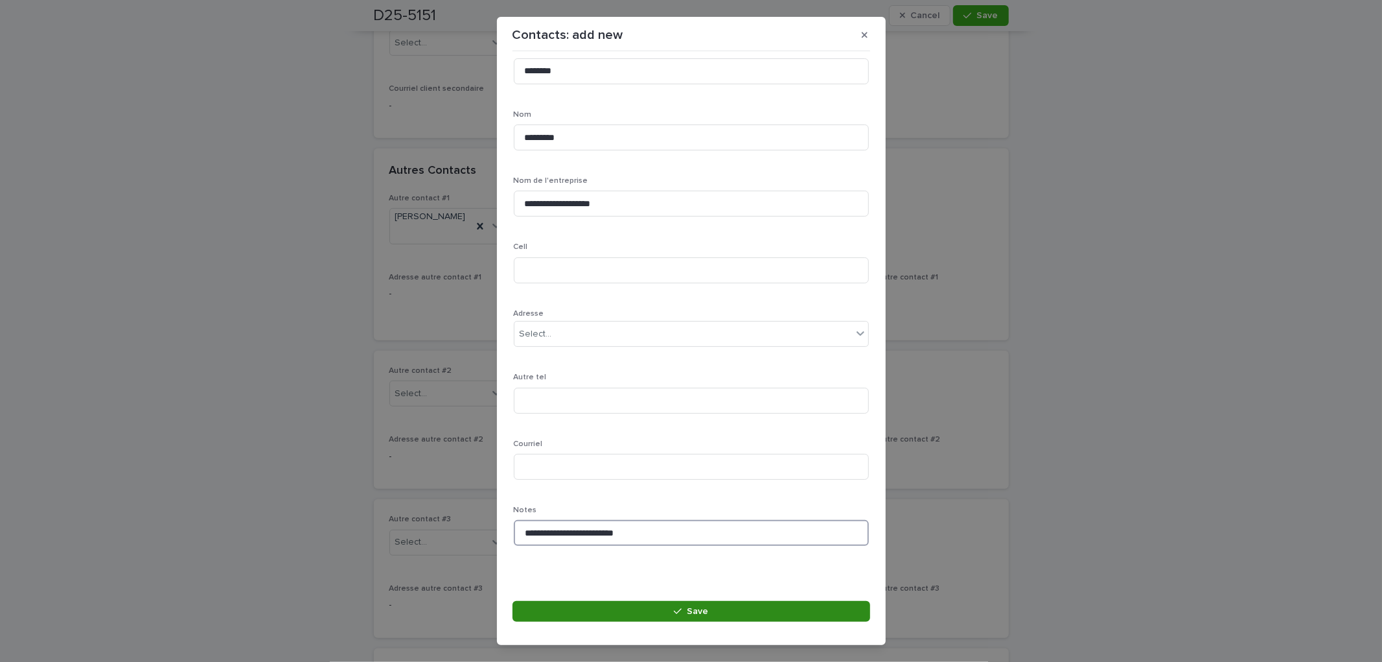
type input "**********"
click at [675, 611] on icon "button" at bounding box center [678, 610] width 8 height 9
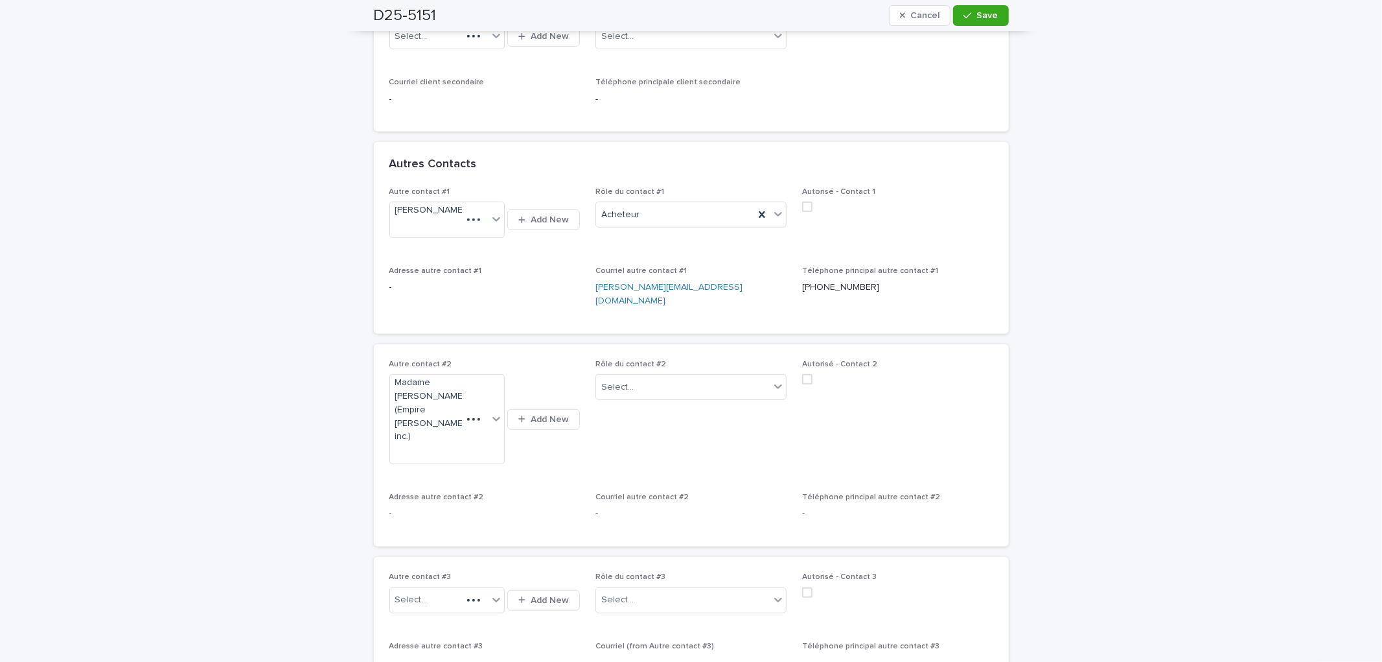
scroll to position [516, 0]
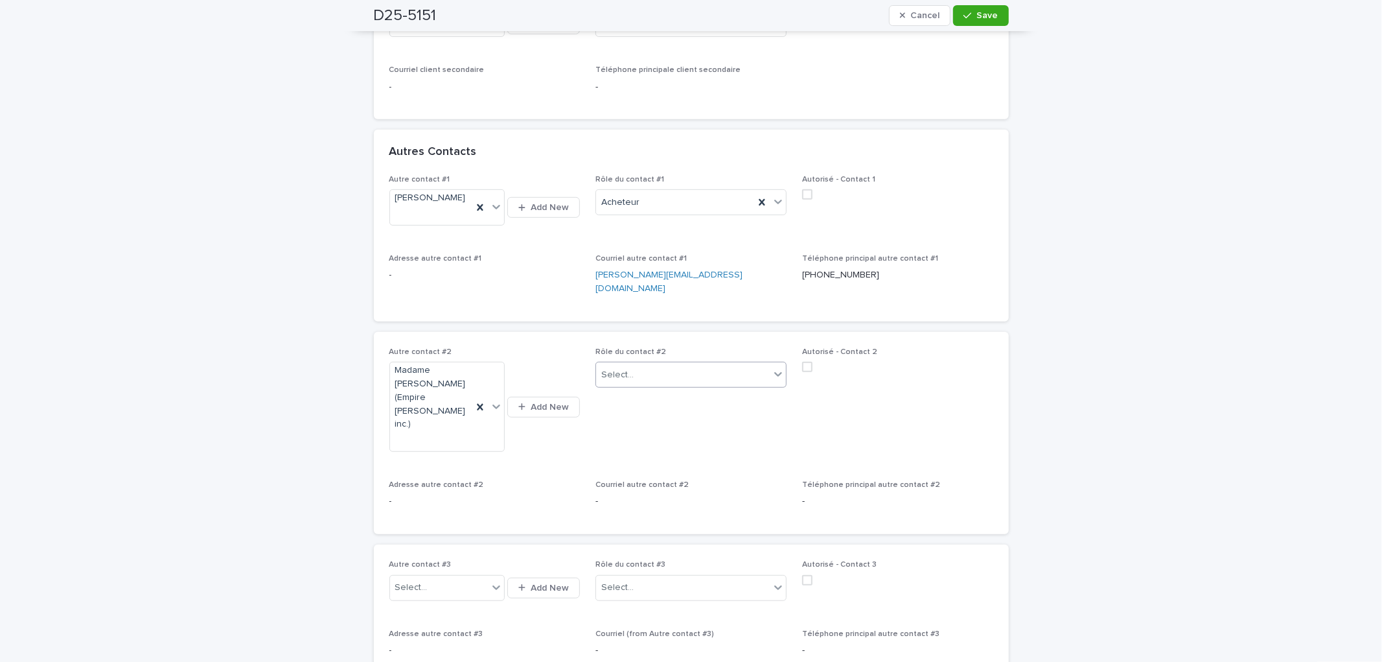
click at [699, 364] on div "Select..." at bounding box center [683, 374] width 174 height 21
drag, startPoint x: 662, startPoint y: 391, endPoint x: 752, endPoint y: 315, distance: 118.1
click at [663, 392] on div "Autre (voir remarque)" at bounding box center [686, 394] width 190 height 23
click at [686, 192] on div "Acheteur" at bounding box center [675, 202] width 158 height 21
click at [661, 218] on div "Autre (voir remarque)" at bounding box center [686, 221] width 190 height 23
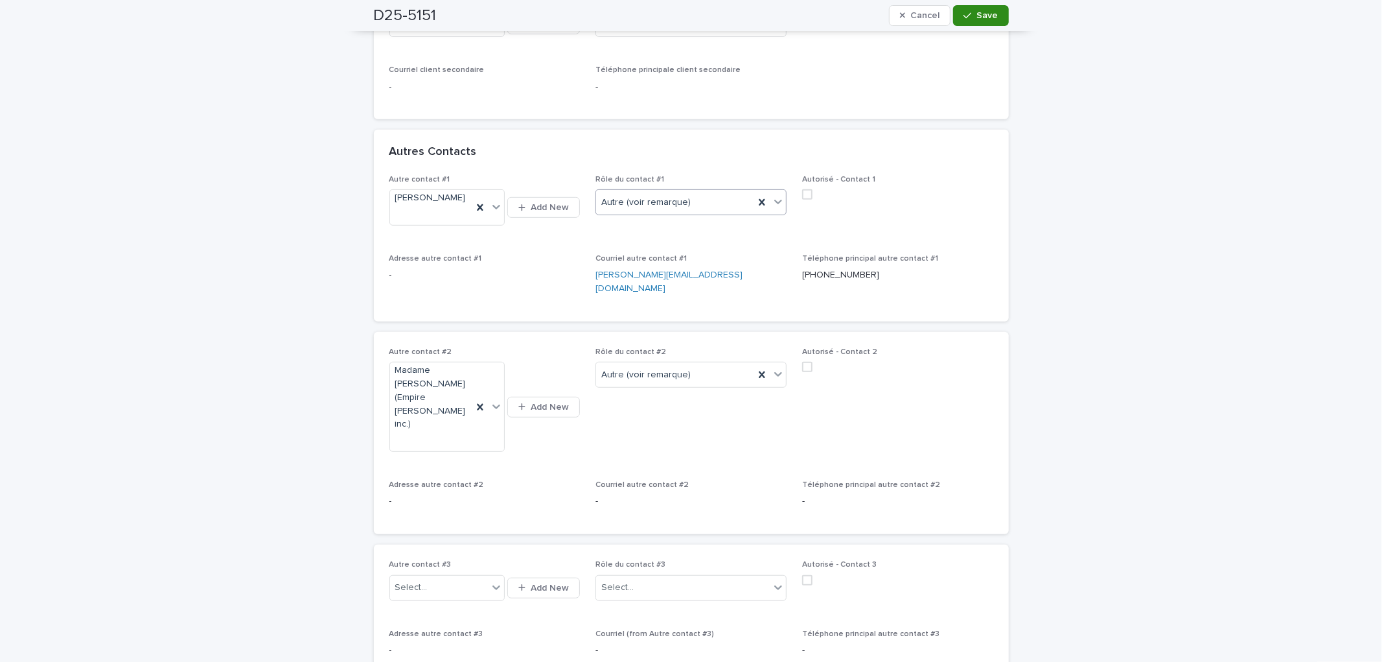
click at [969, 14] on div "button" at bounding box center [970, 15] width 13 height 9
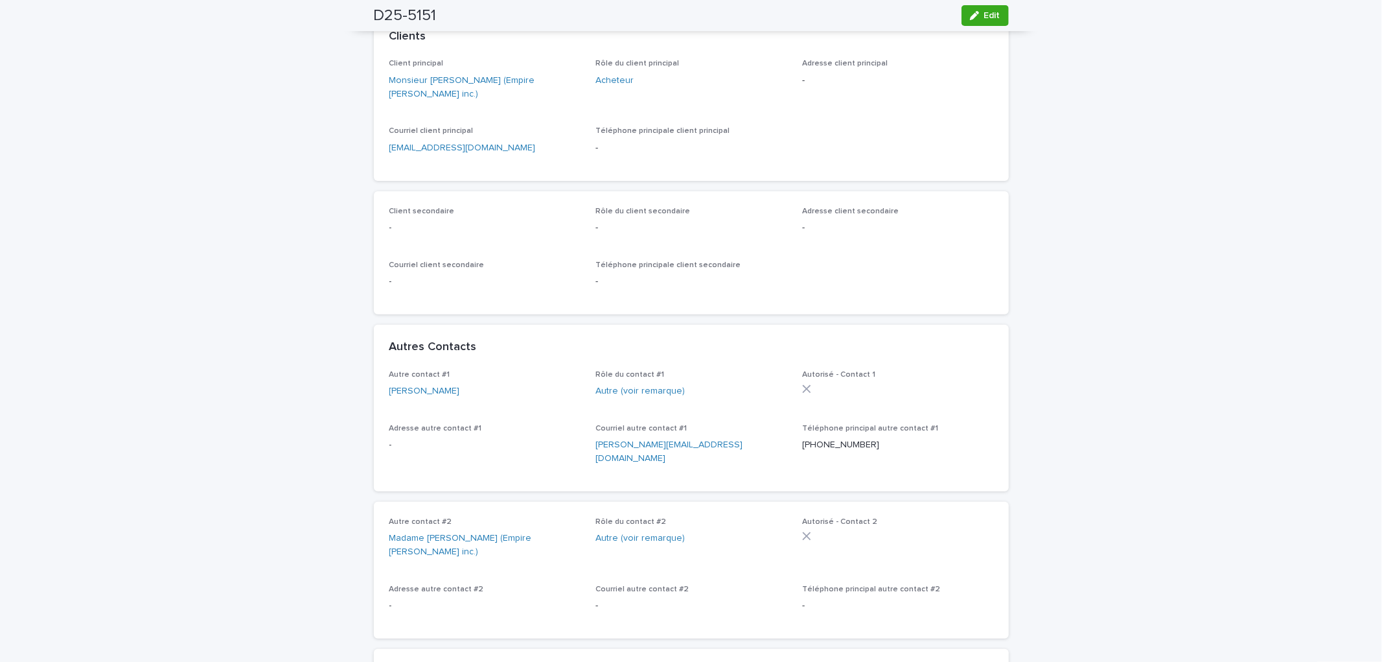
scroll to position [0, 0]
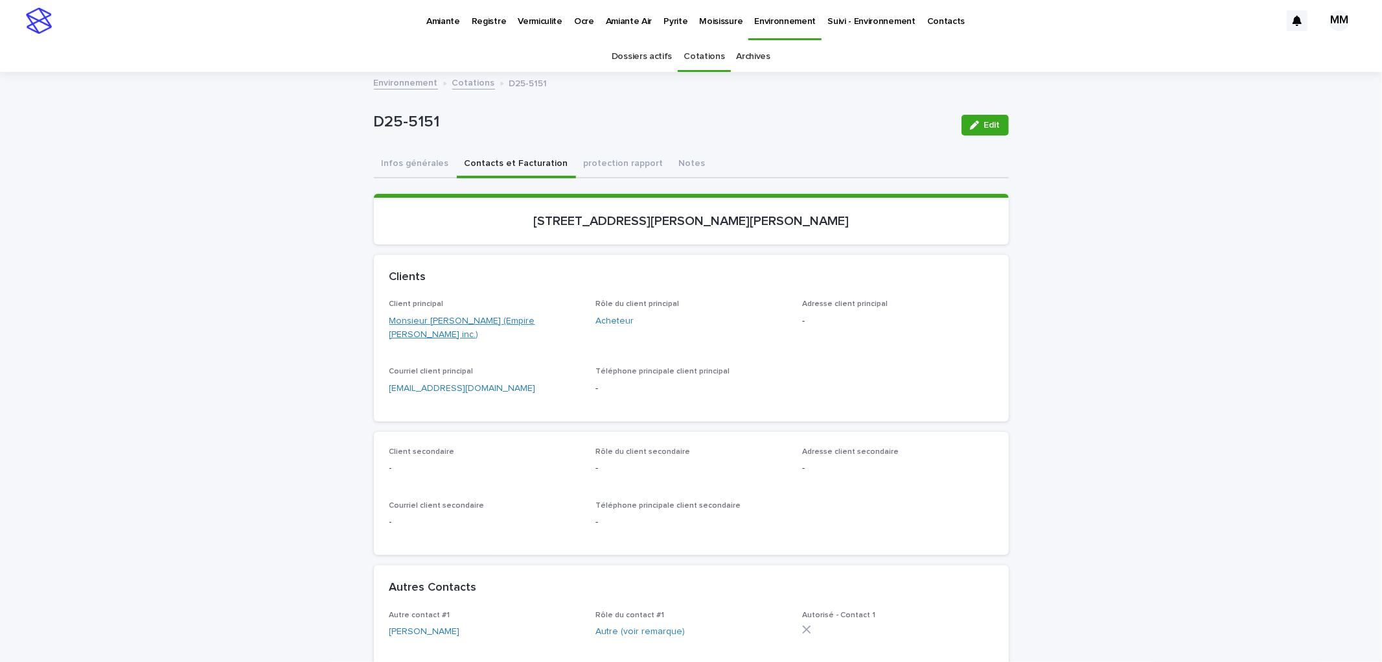
click at [537, 319] on link "Monsieur [PERSON_NAME] (Empire [PERSON_NAME] inc.)" at bounding box center [484, 327] width 191 height 27
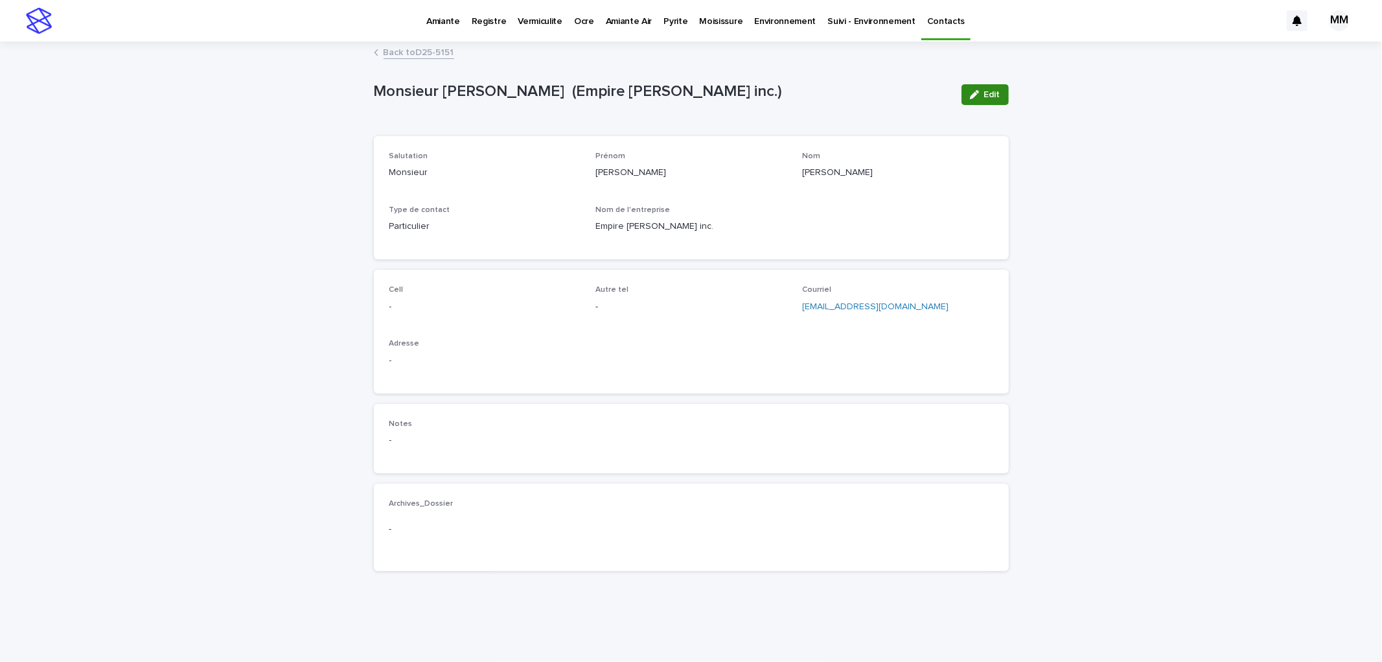
click at [976, 94] on div "button" at bounding box center [977, 94] width 14 height 9
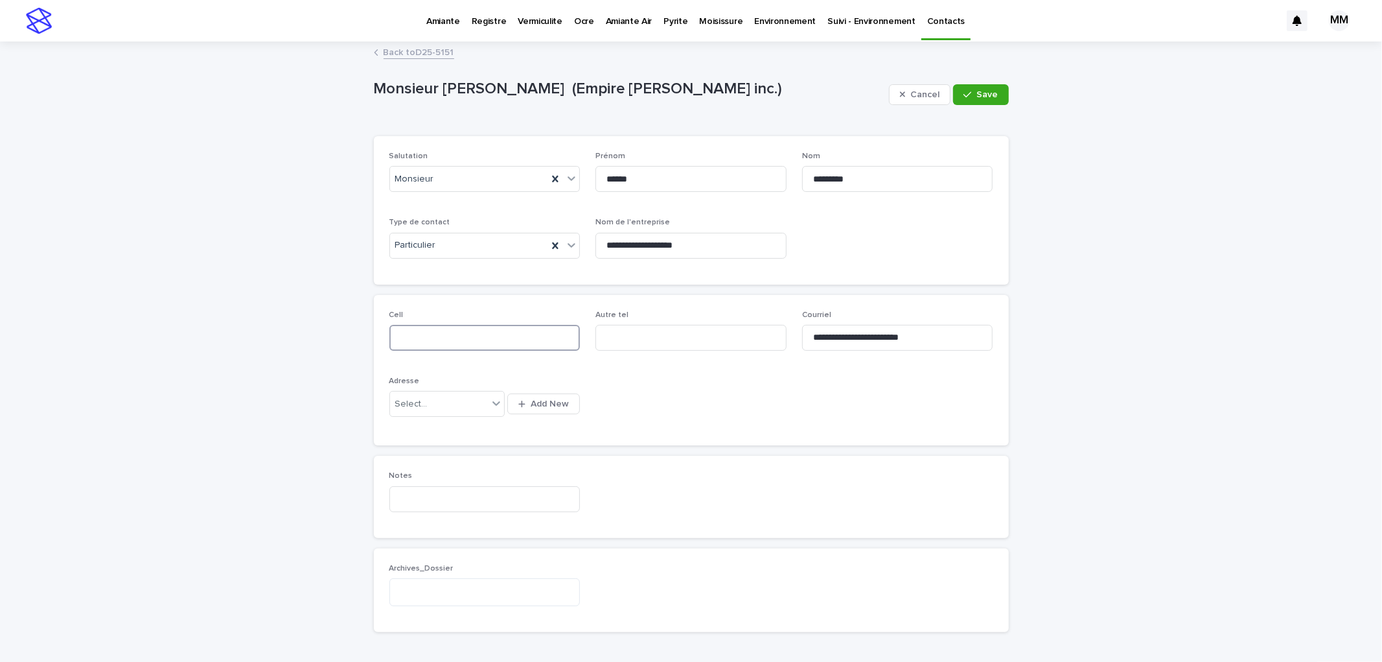
click at [458, 345] on input at bounding box center [484, 338] width 191 height 26
type input "**********"
click at [969, 93] on div "button" at bounding box center [970, 94] width 13 height 9
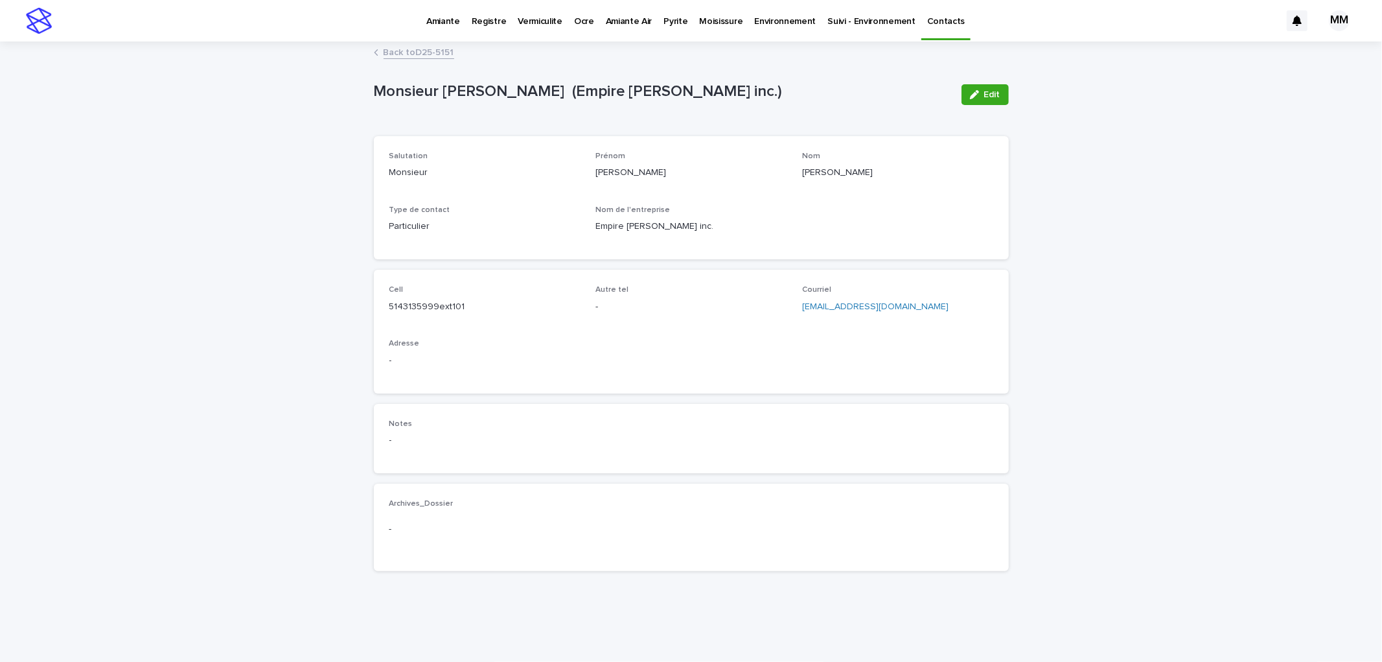
click at [431, 50] on link "Back to D25-5151" at bounding box center [419, 51] width 71 height 15
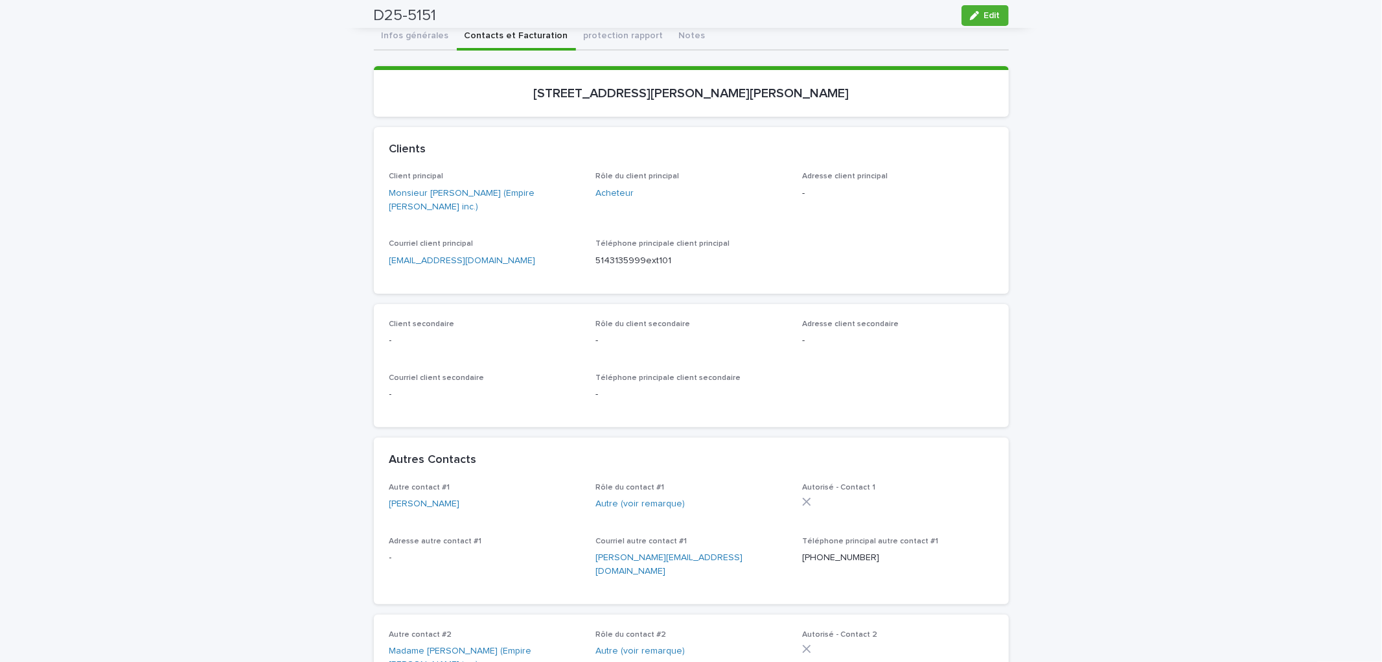
scroll to position [113, 0]
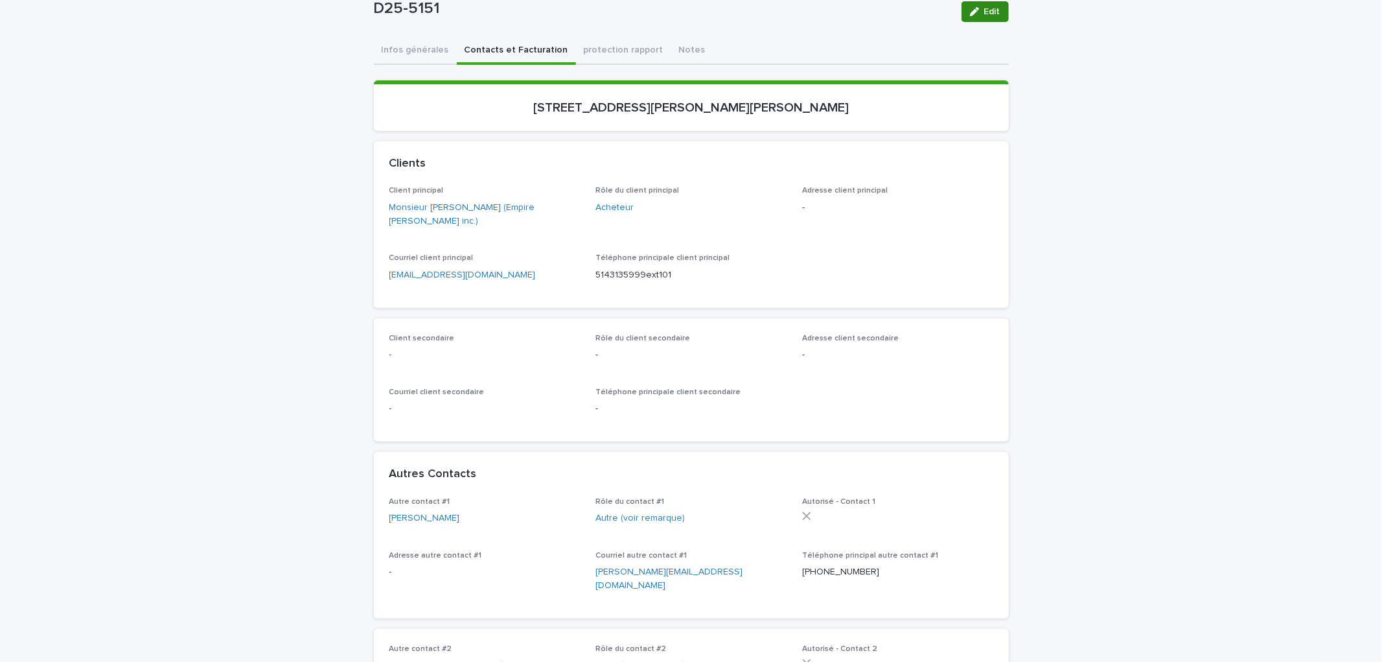
click at [985, 14] on span "Edit" at bounding box center [992, 11] width 16 height 9
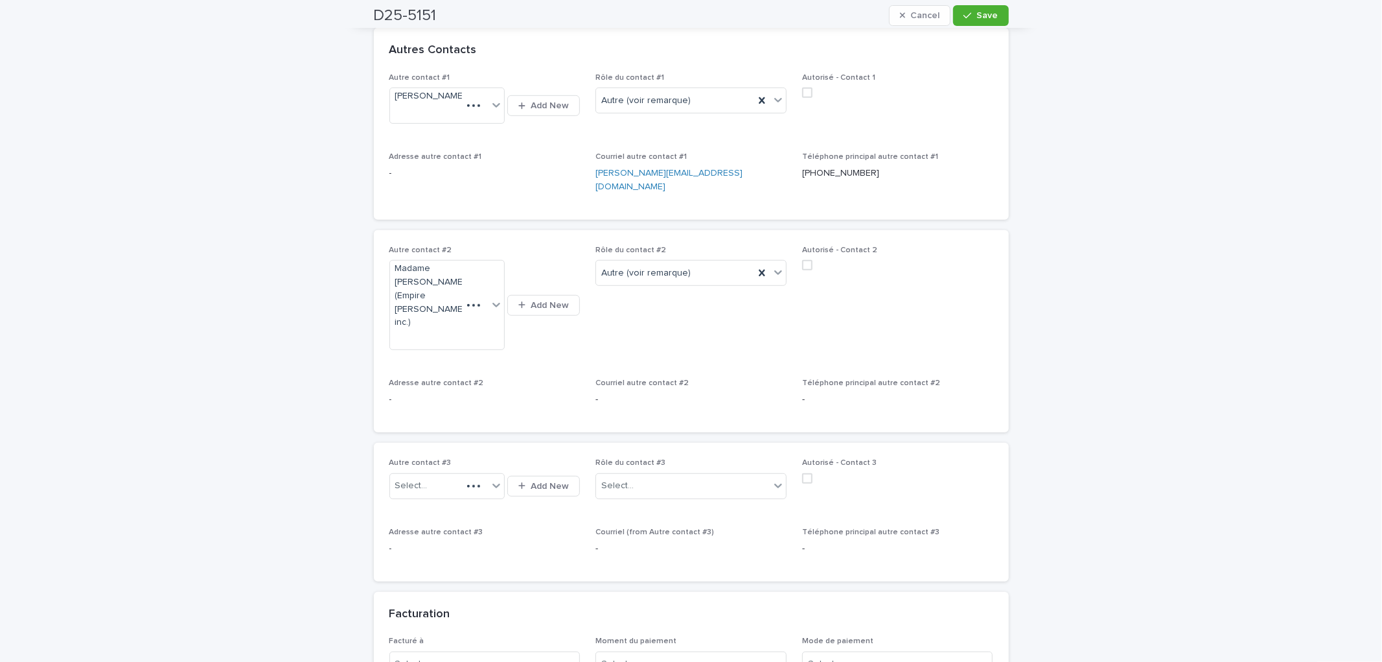
scroll to position [597, 0]
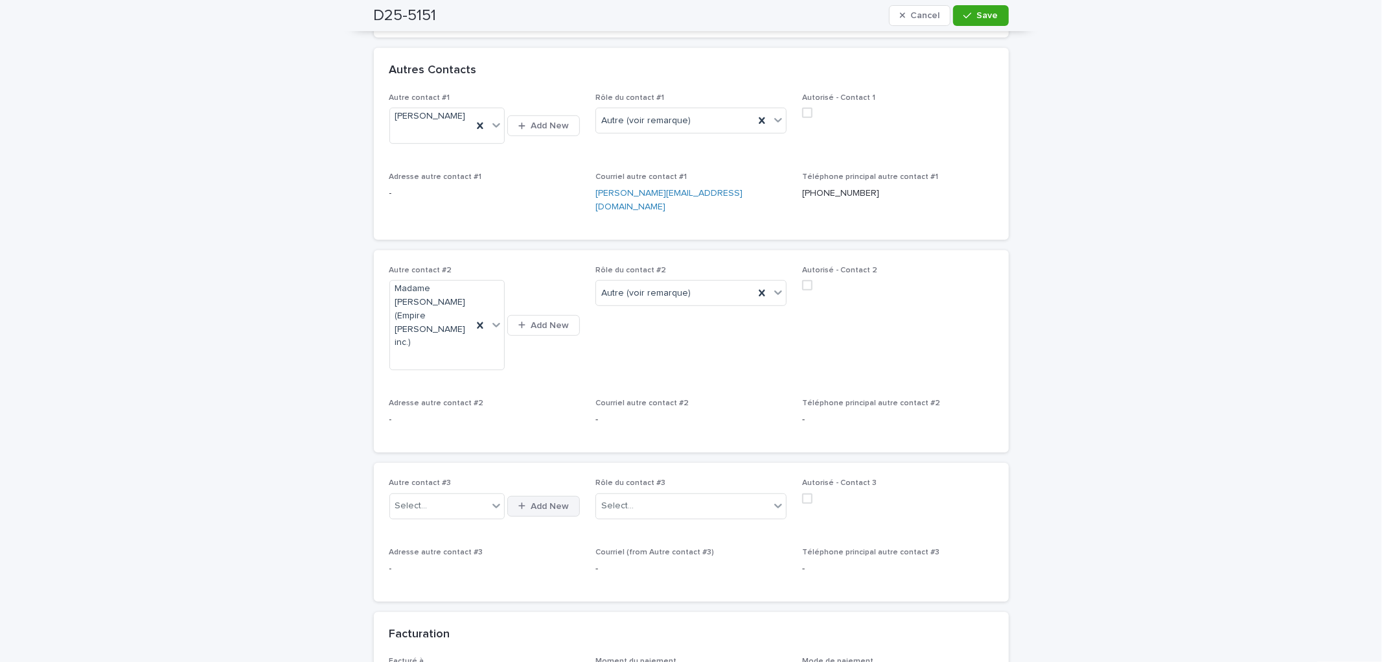
click at [551, 502] on span "Add New" at bounding box center [550, 506] width 38 height 9
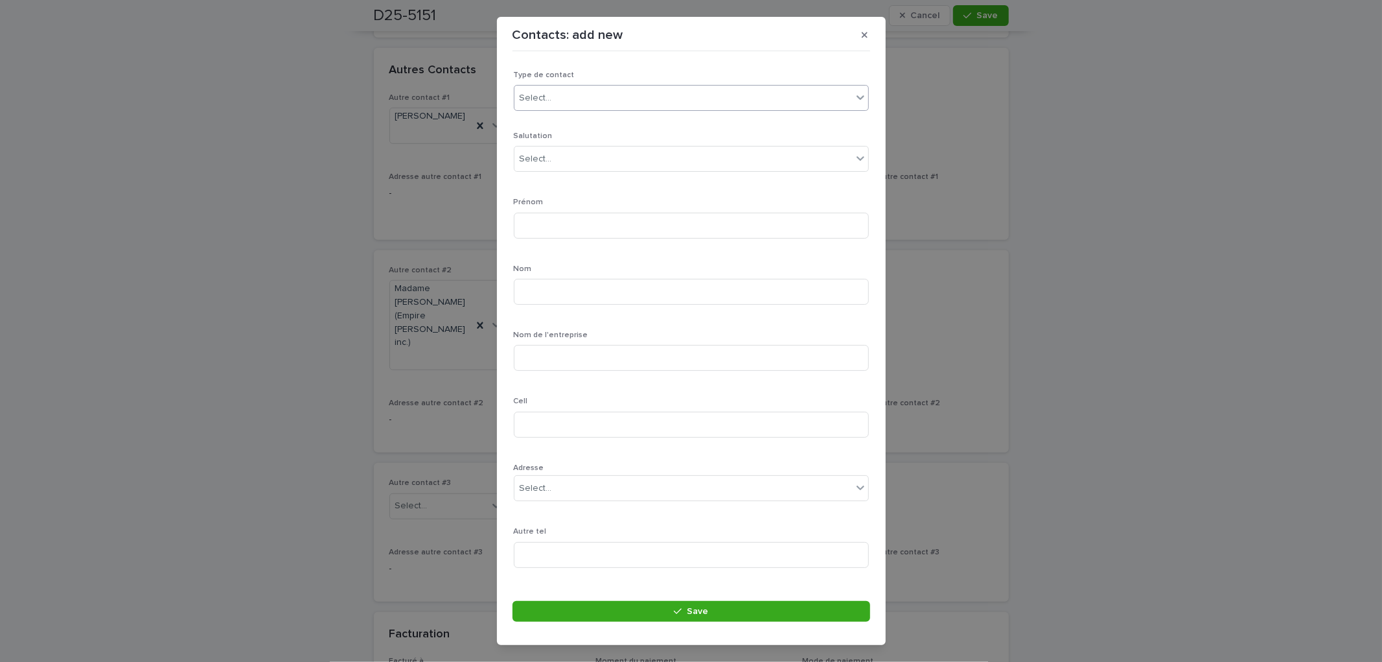
click at [597, 106] on div "Select..." at bounding box center [683, 97] width 338 height 21
click at [572, 126] on div "Particulier" at bounding box center [685, 122] width 343 height 23
click at [568, 158] on div "Select..." at bounding box center [683, 158] width 338 height 21
click at [560, 185] on div "Monsieur" at bounding box center [685, 184] width 343 height 23
click at [557, 229] on input at bounding box center [691, 226] width 355 height 26
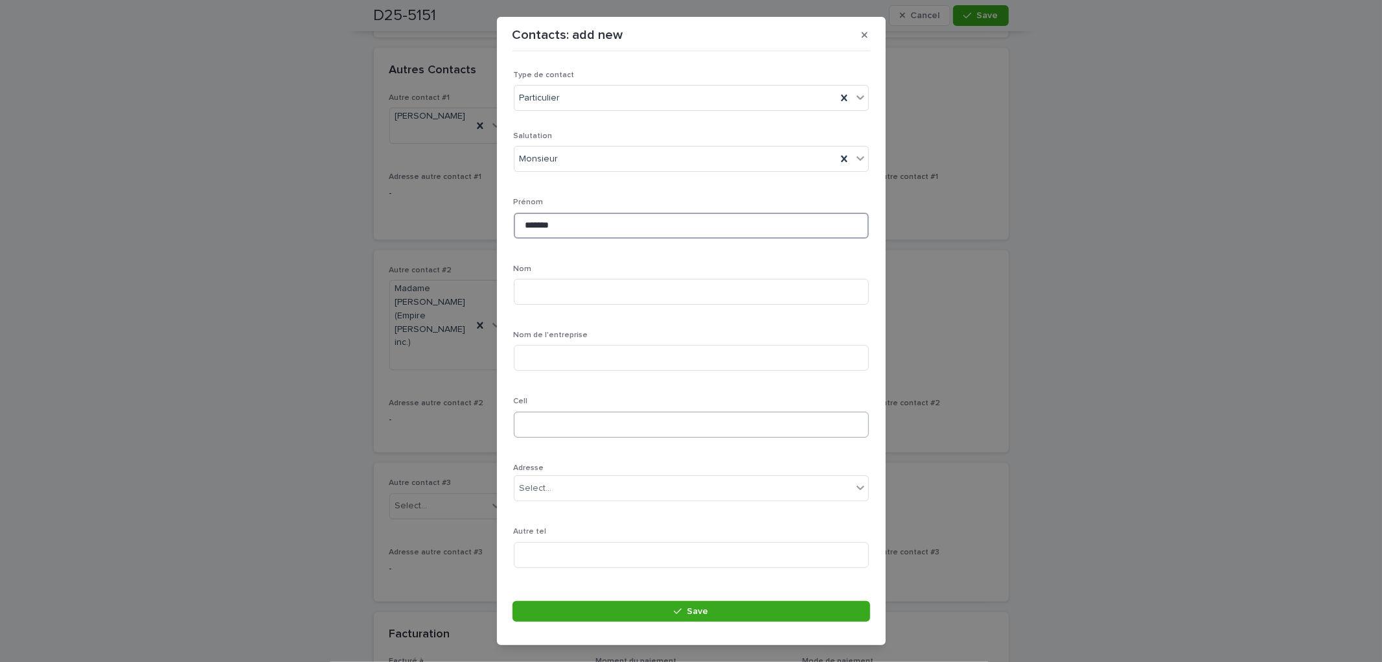
type input "******"
drag, startPoint x: 558, startPoint y: 421, endPoint x: 1164, endPoint y: 324, distance: 613.6
click at [560, 421] on input at bounding box center [691, 424] width 355 height 26
drag, startPoint x: 598, startPoint y: 426, endPoint x: 632, endPoint y: 395, distance: 45.4
click at [598, 426] on input at bounding box center [691, 424] width 355 height 26
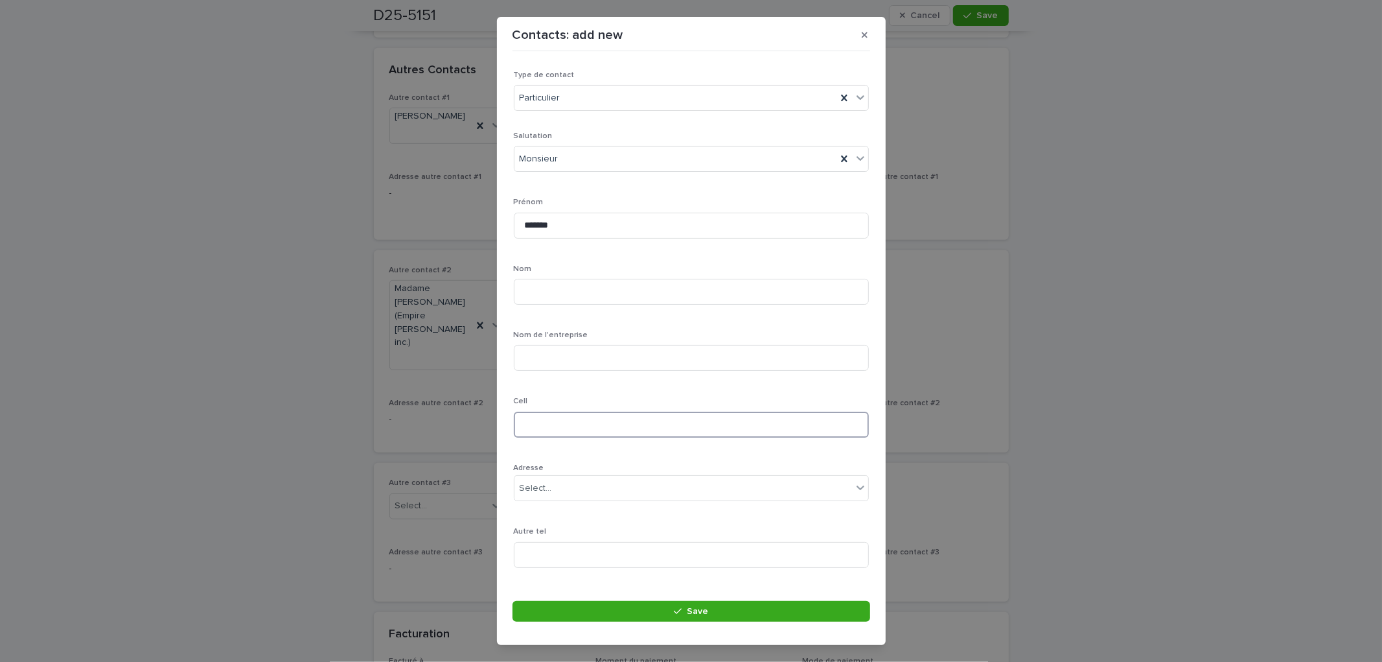
paste input "**********"
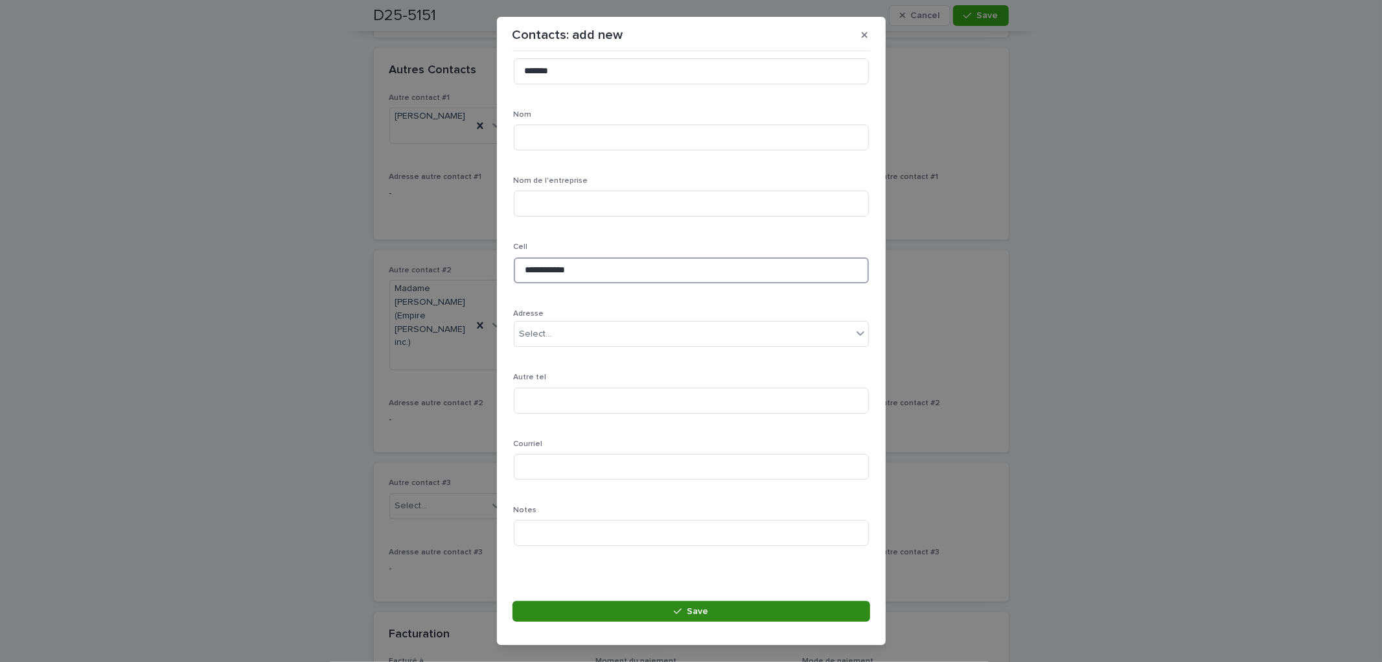
type input "**********"
click at [687, 607] on span "Save" at bounding box center [697, 610] width 21 height 9
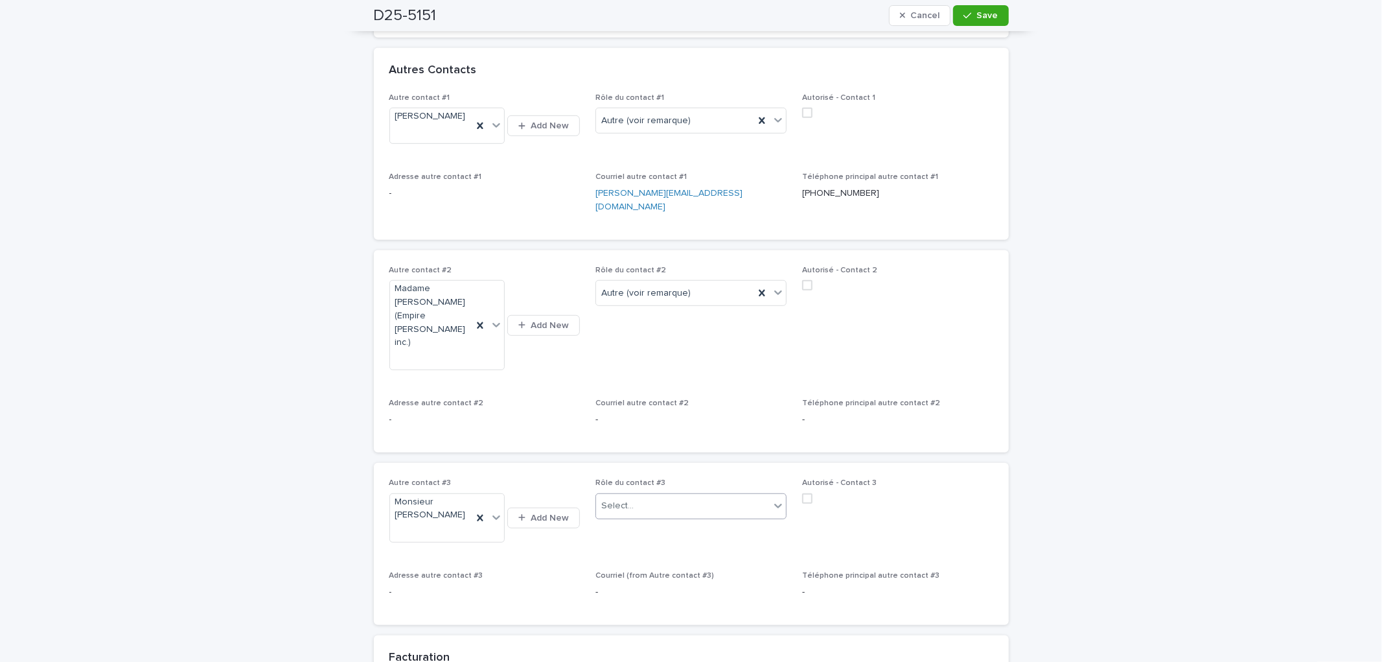
click at [677, 495] on div "Select..." at bounding box center [683, 505] width 174 height 21
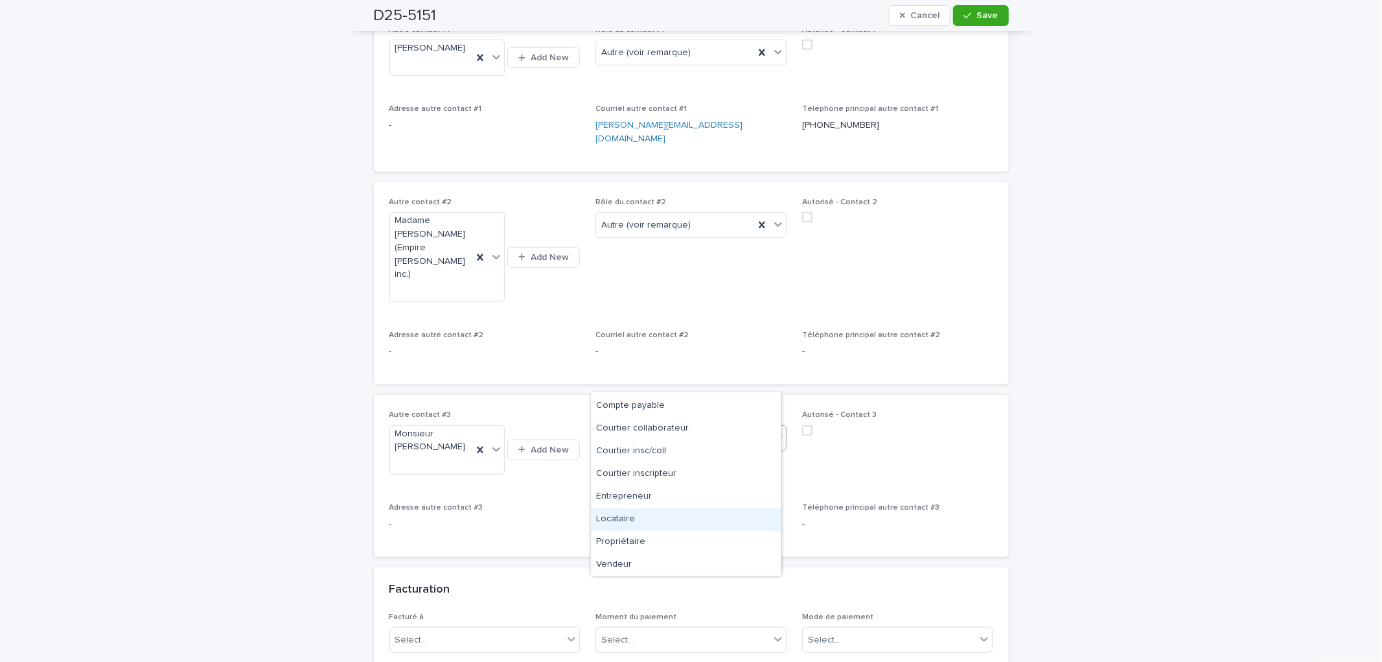
scroll to position [669, 0]
click at [638, 540] on div "Propriétaire" at bounding box center [686, 542] width 190 height 23
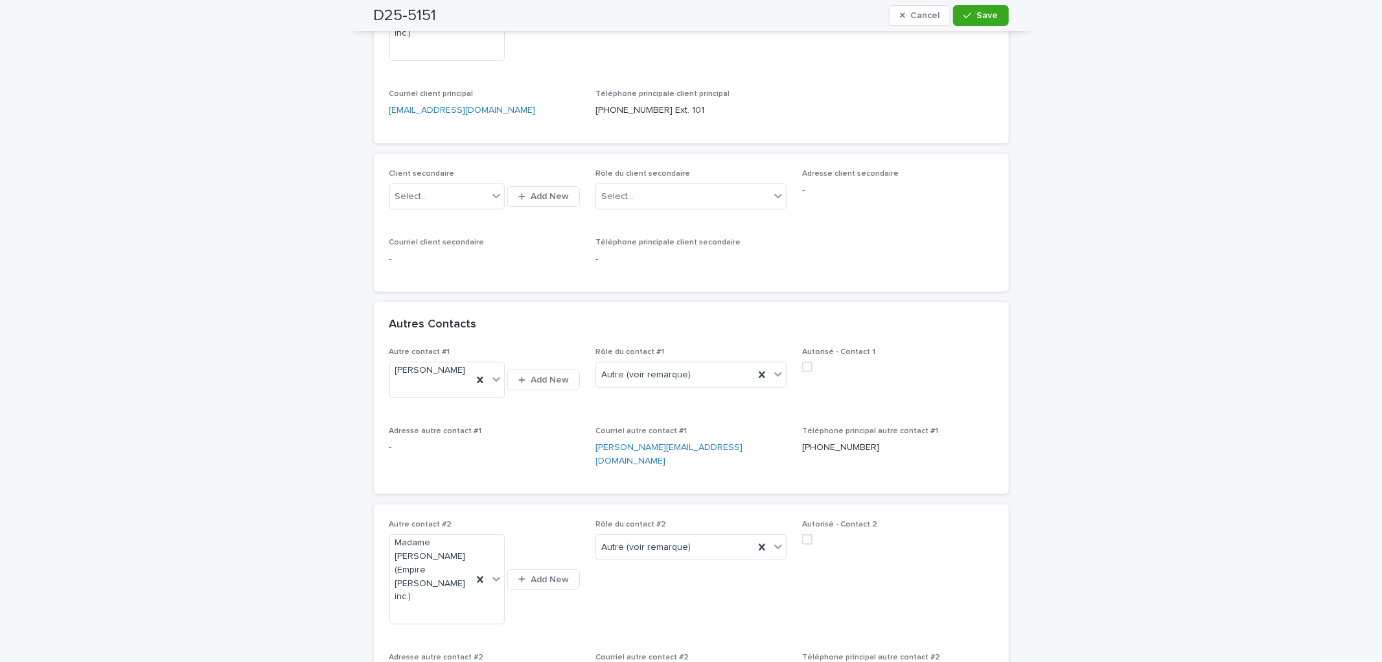
scroll to position [309, 0]
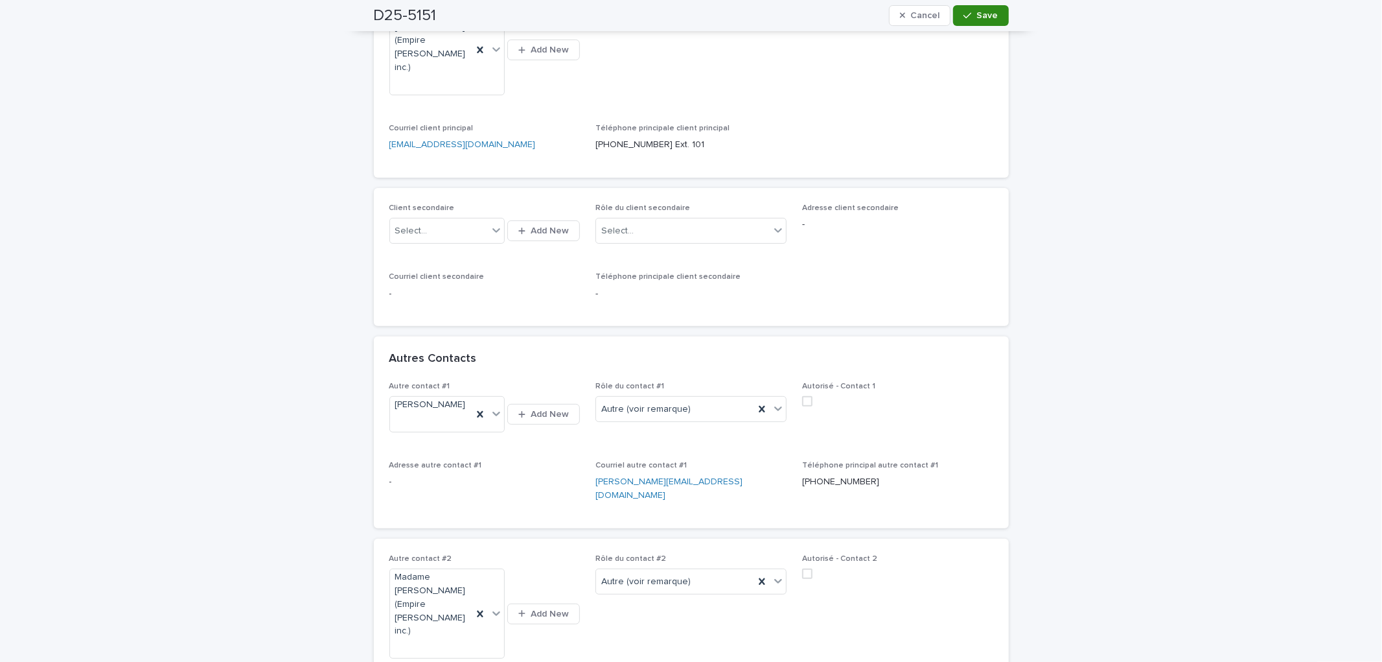
click at [980, 21] on button "Save" at bounding box center [980, 15] width 55 height 21
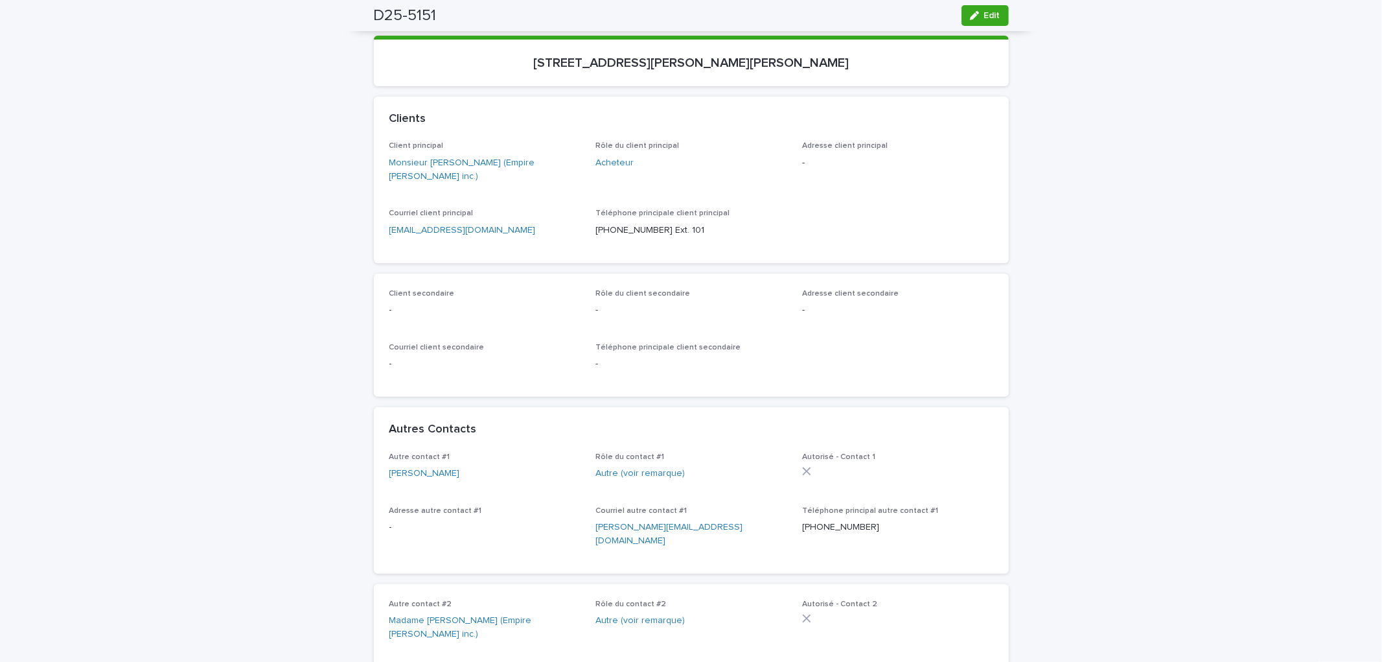
scroll to position [0, 0]
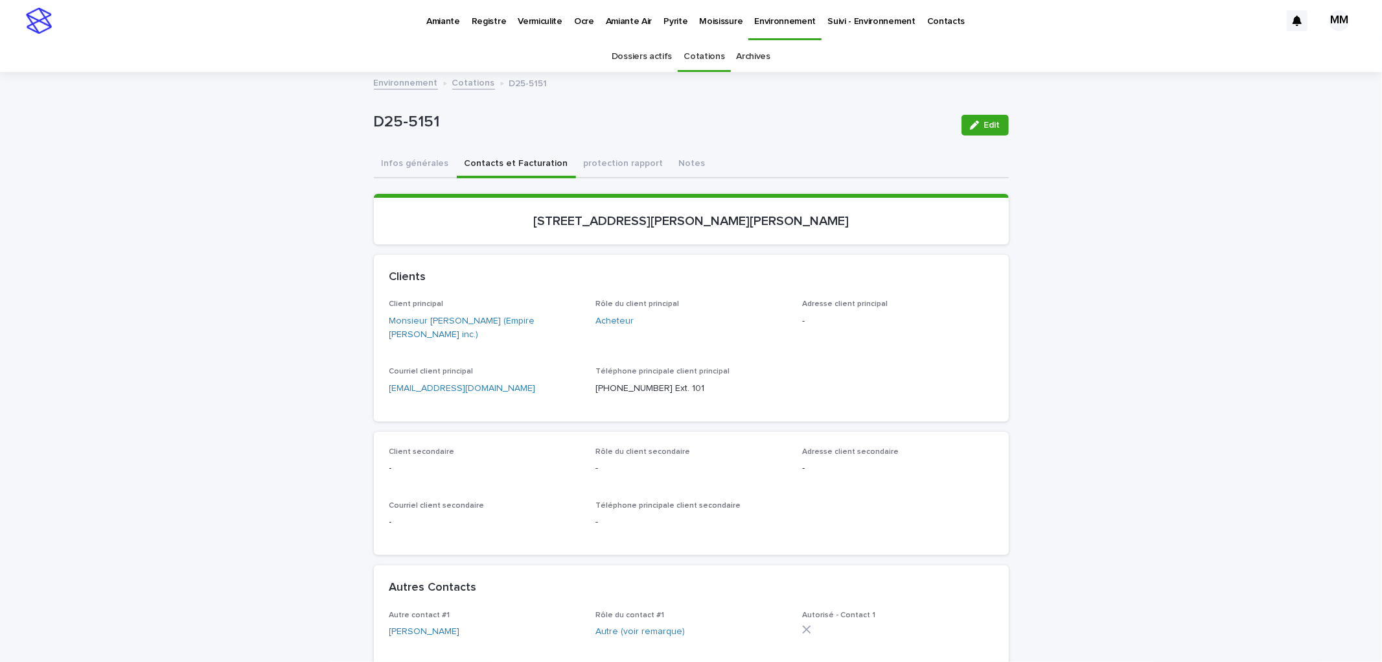
click at [398, 159] on button "Infos générales" at bounding box center [415, 164] width 83 height 27
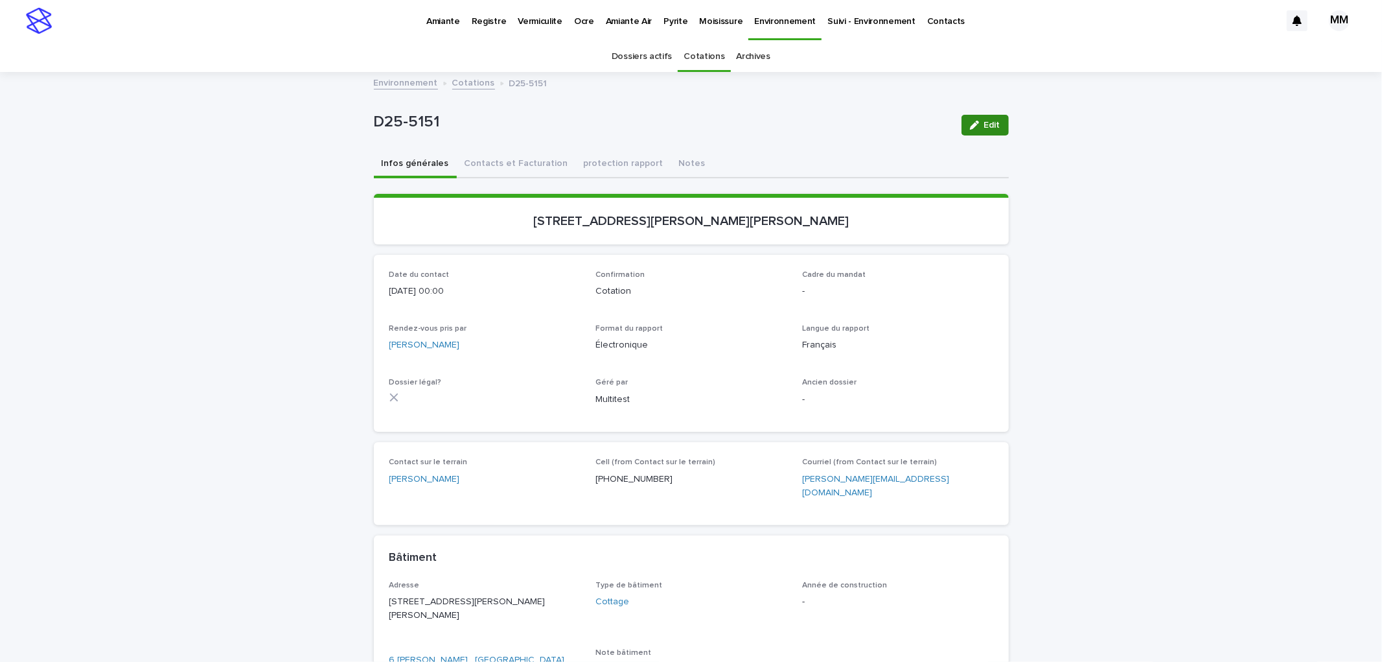
click at [975, 126] on div "button" at bounding box center [977, 125] width 14 height 9
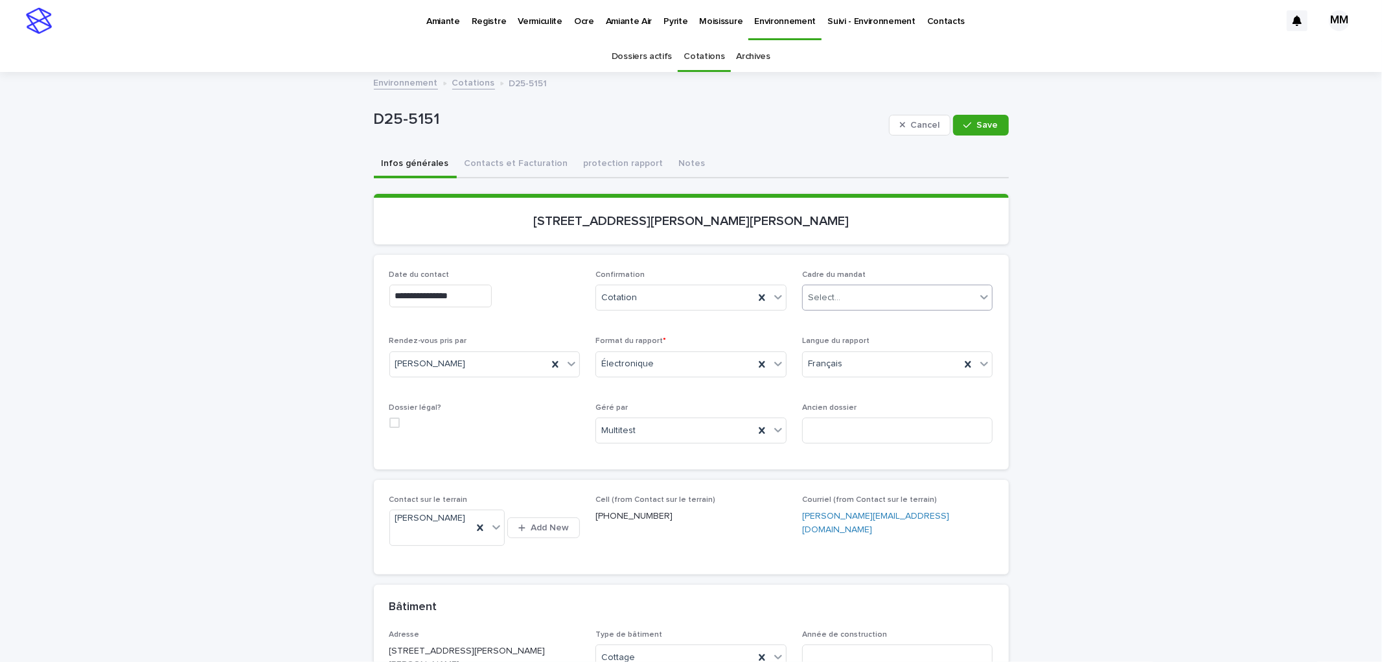
click at [856, 287] on div "Select..." at bounding box center [890, 297] width 174 height 21
click at [865, 349] on div "Transaction" at bounding box center [893, 343] width 190 height 23
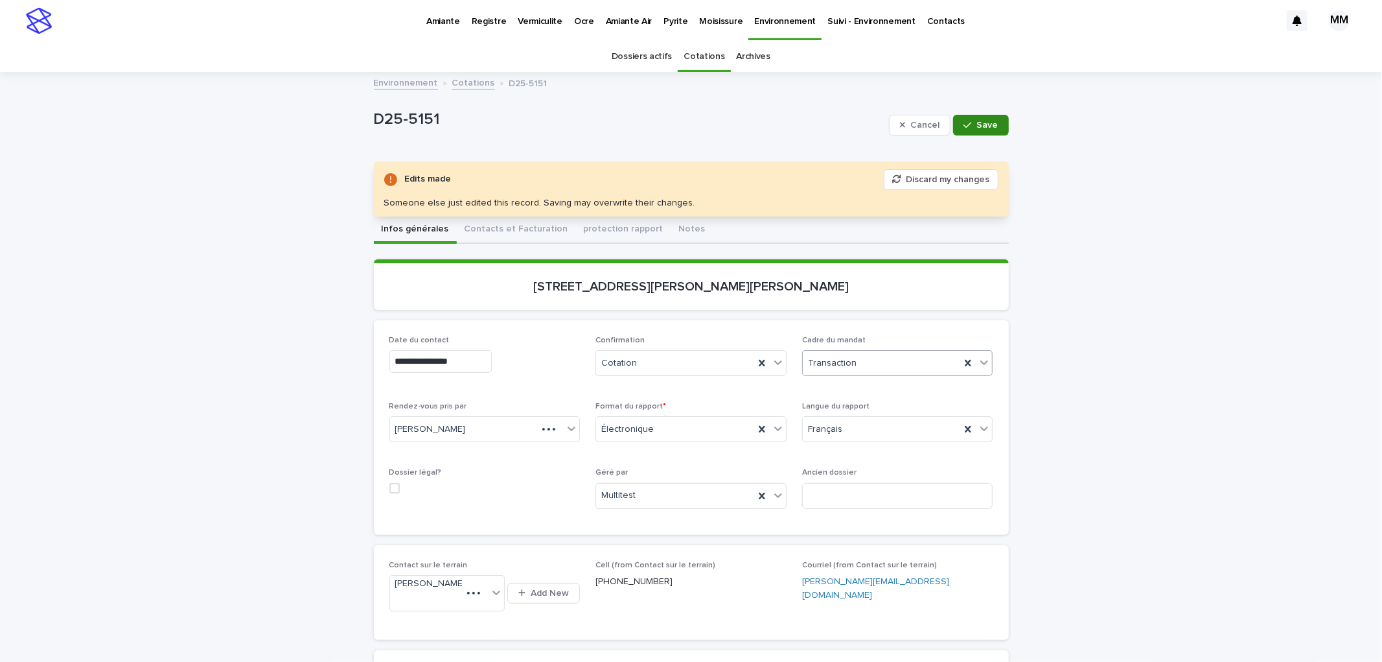
click at [987, 128] on span "Save" at bounding box center [987, 125] width 21 height 9
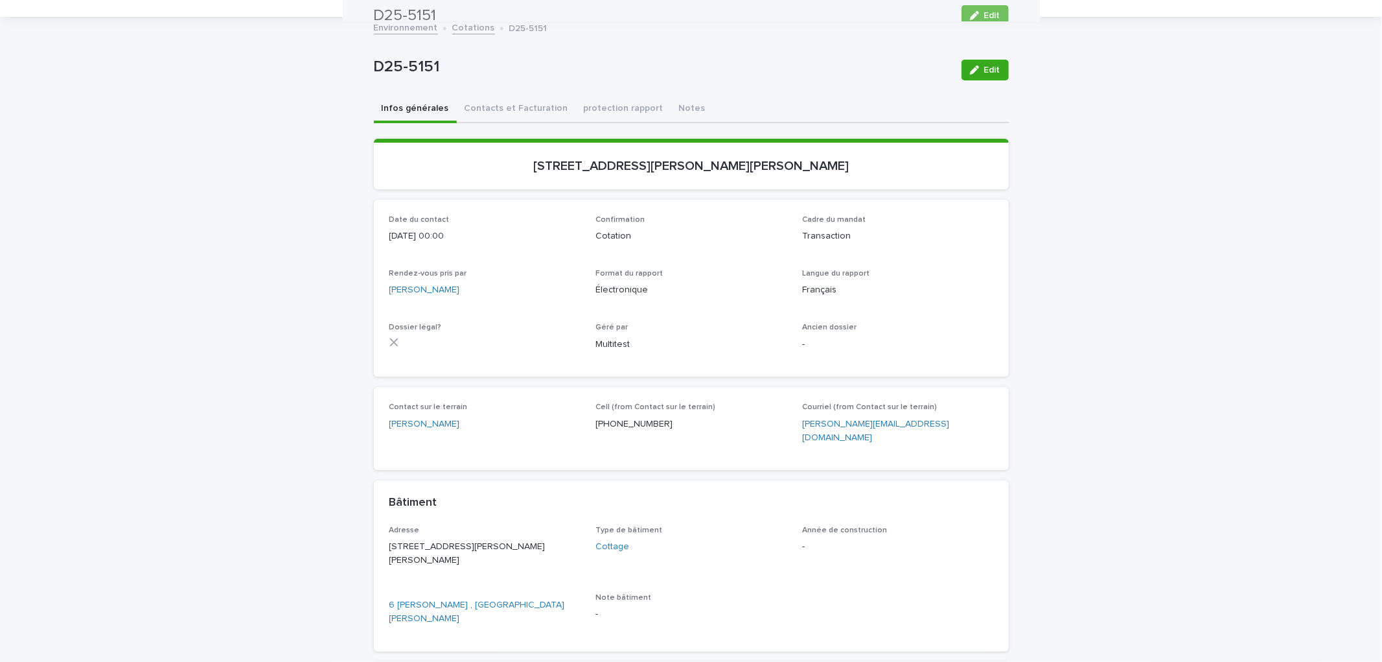
scroll to position [54, 0]
click at [973, 72] on icon "button" at bounding box center [974, 70] width 9 height 9
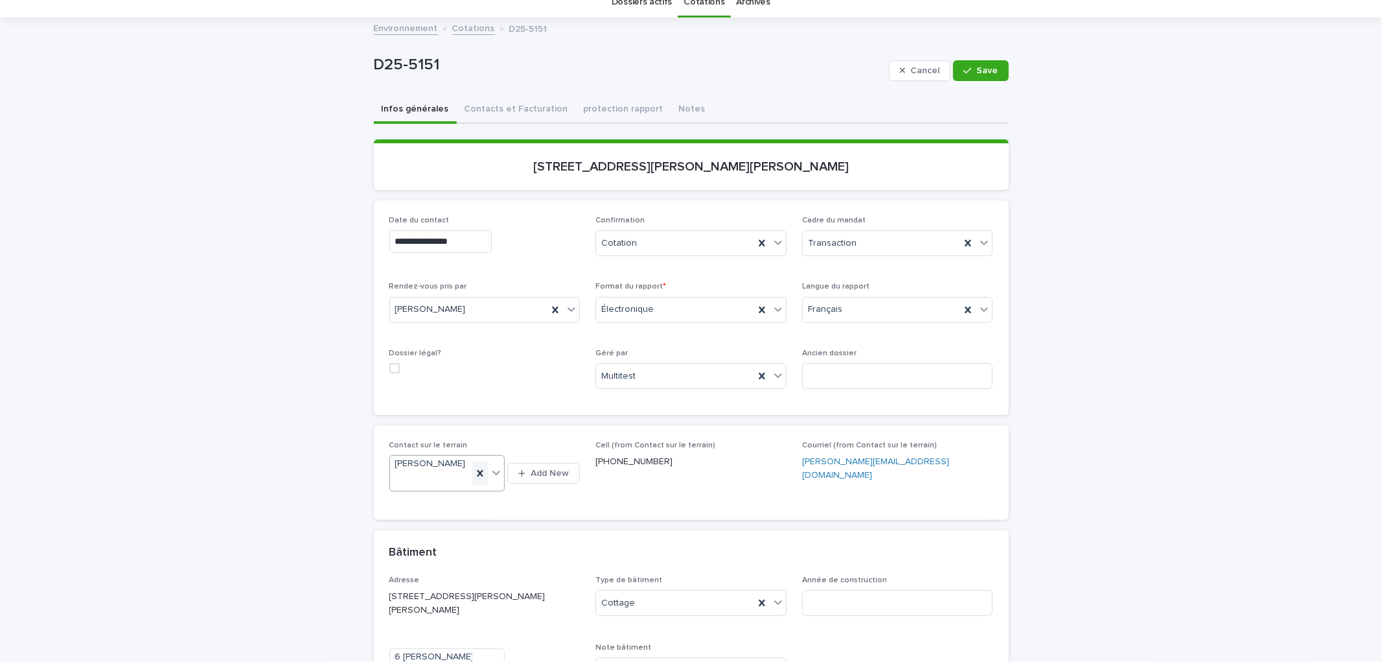
click at [474, 476] on icon at bounding box center [480, 473] width 13 height 13
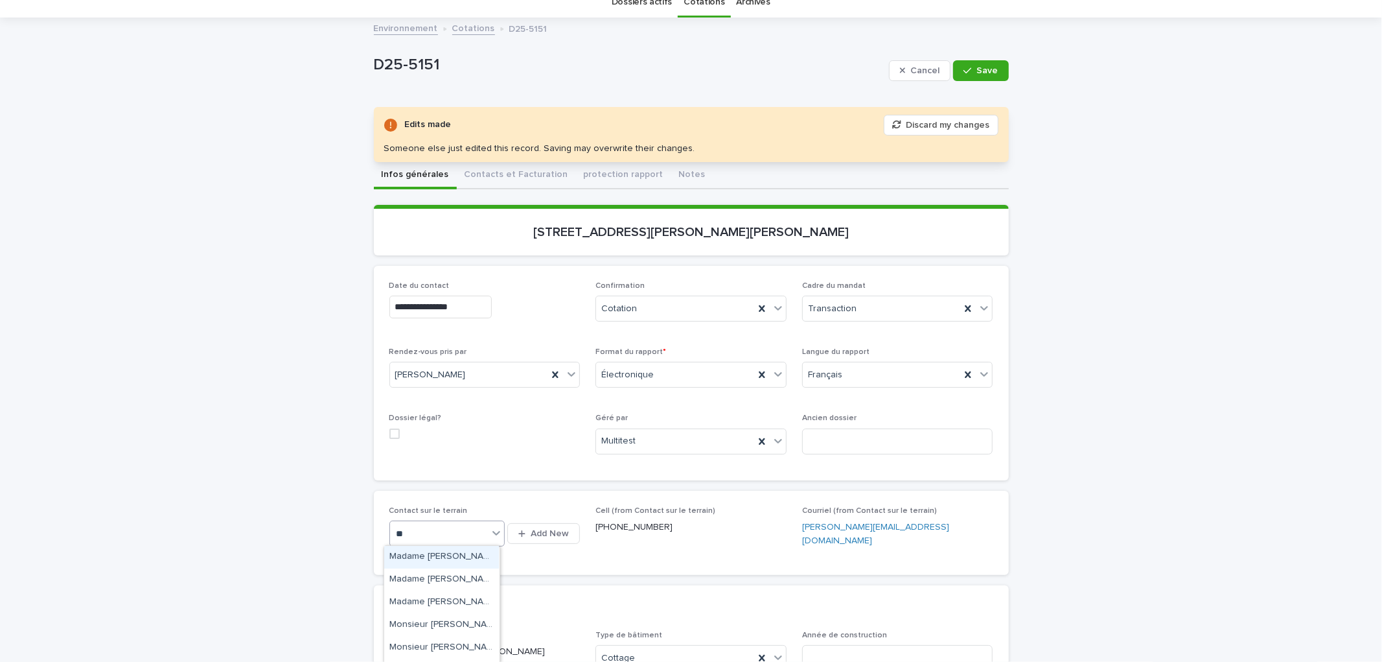
type input "*"
type input "******"
click at [562, 552] on div "Contact sur le terrain option Monsieur [PERSON_NAME] (Gestion [PERSON_NAME] [PE…" at bounding box center [484, 532] width 191 height 53
click at [920, 67] on span "Cancel" at bounding box center [924, 70] width 29 height 9
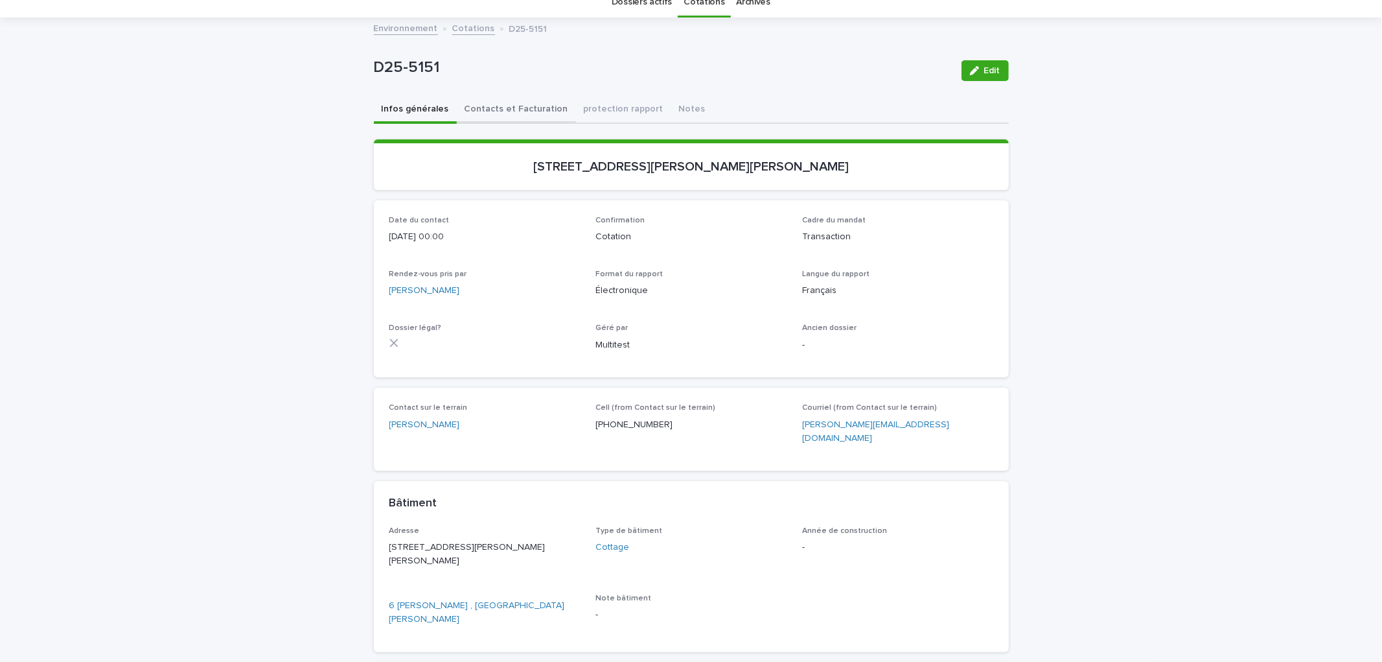
click at [514, 102] on button "Contacts et Facturation" at bounding box center [516, 110] width 119 height 27
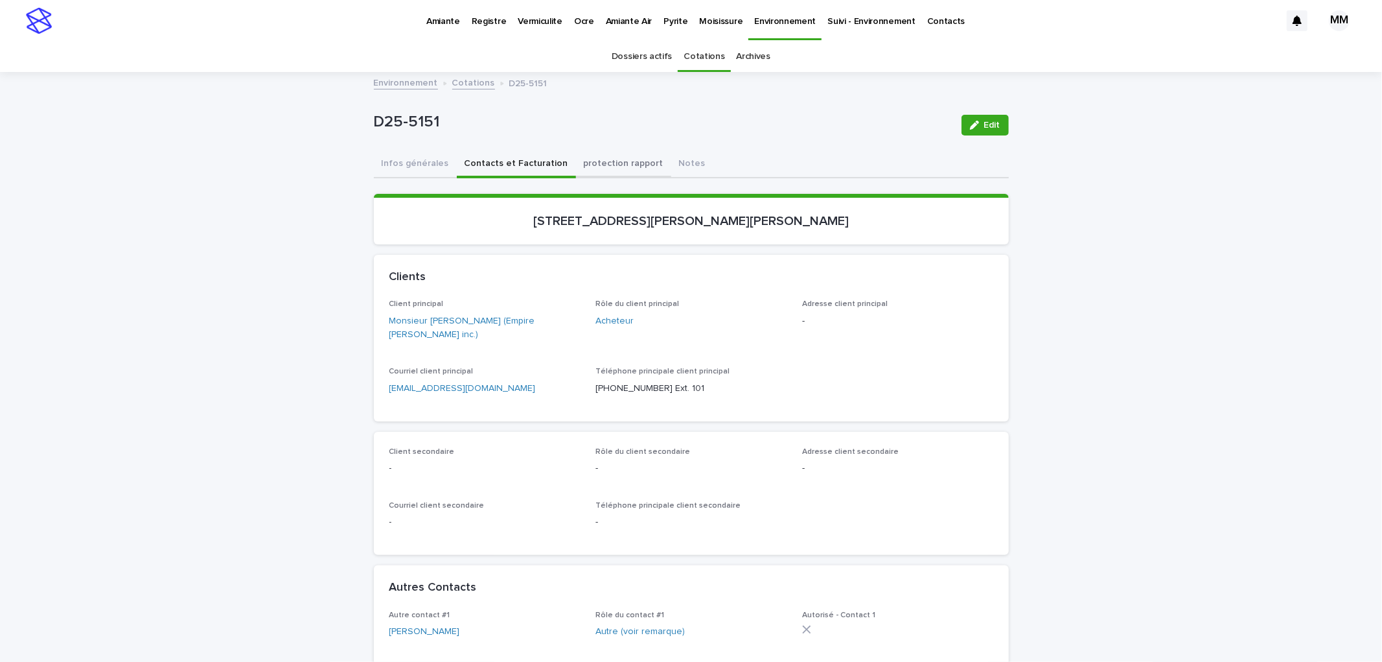
click at [405, 165] on button "Infos générales" at bounding box center [415, 164] width 83 height 27
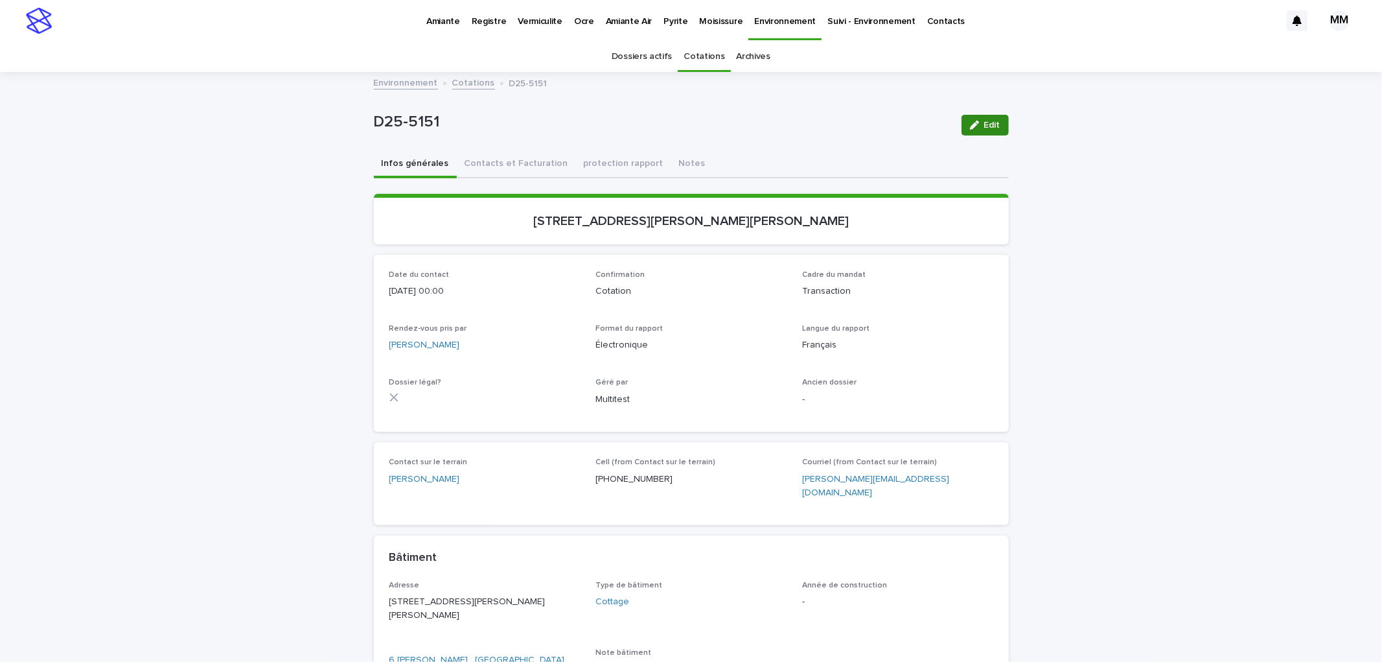
click at [984, 127] on span "Edit" at bounding box center [992, 125] width 16 height 9
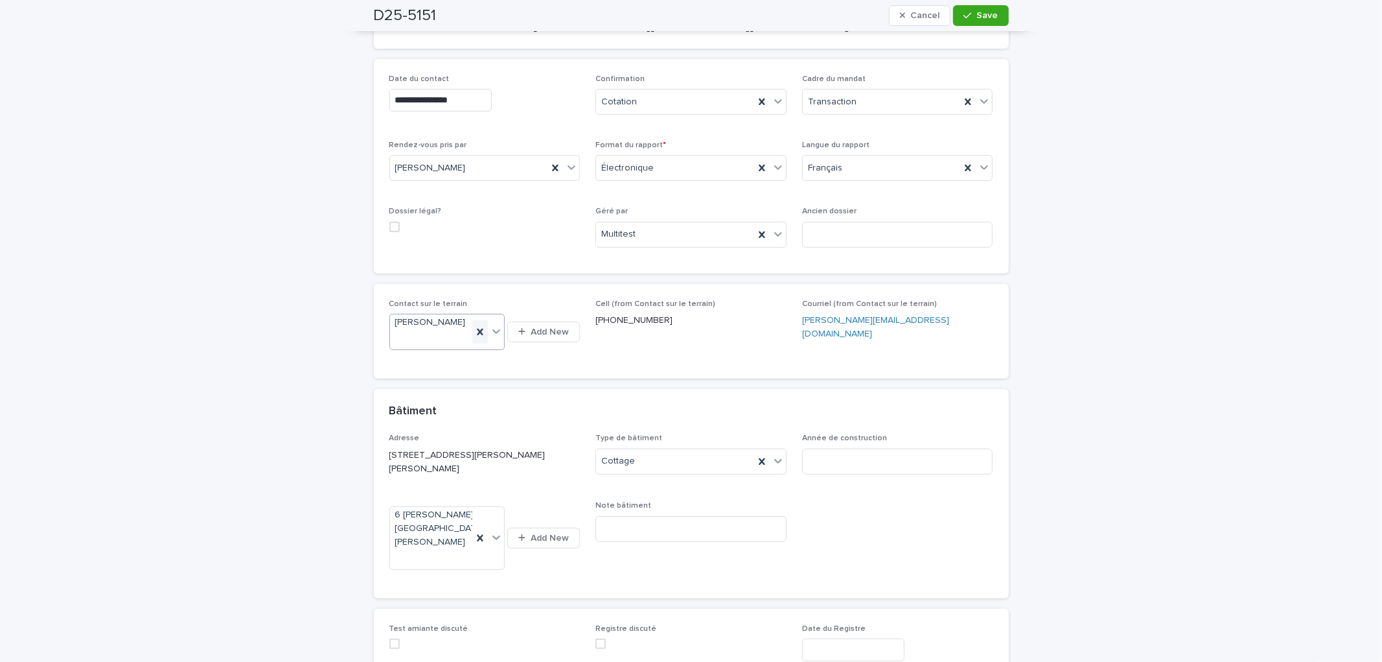
click at [474, 338] on icon at bounding box center [480, 331] width 13 height 13
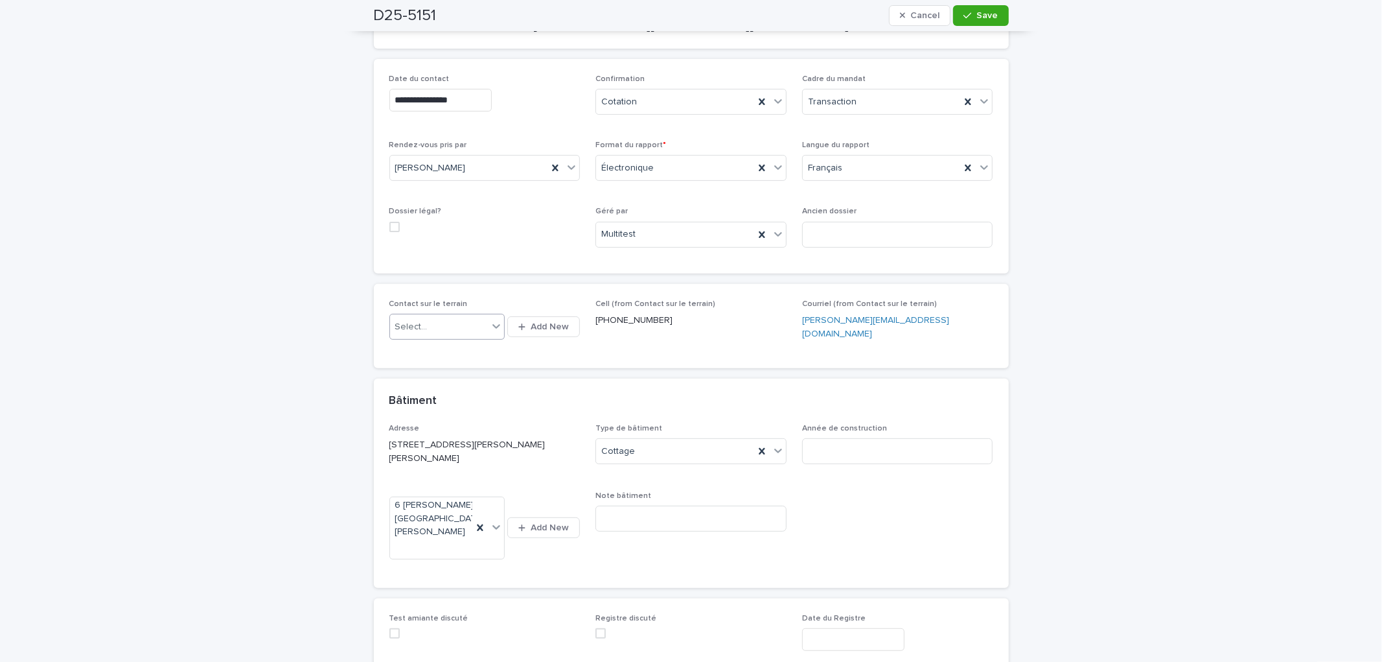
scroll to position [249, 0]
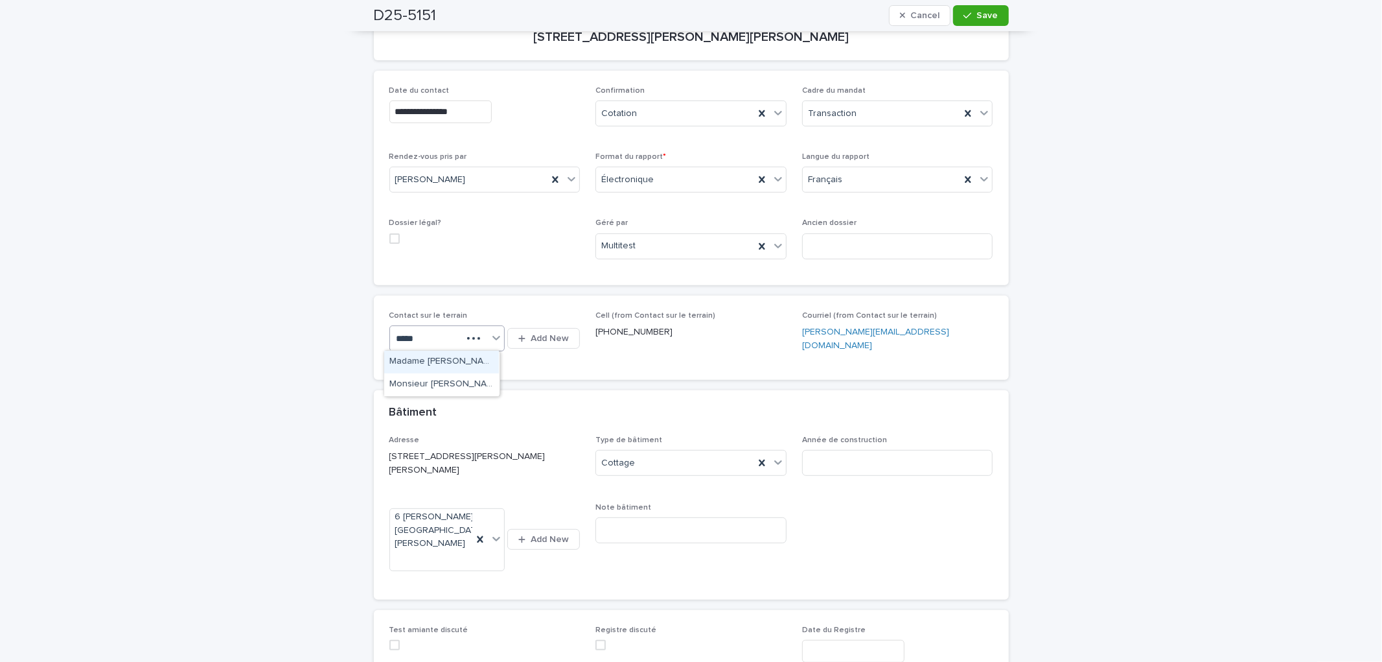
type input "******"
click at [446, 518] on div "Monsieur [PERSON_NAME]" at bounding box center [441, 520] width 115 height 23
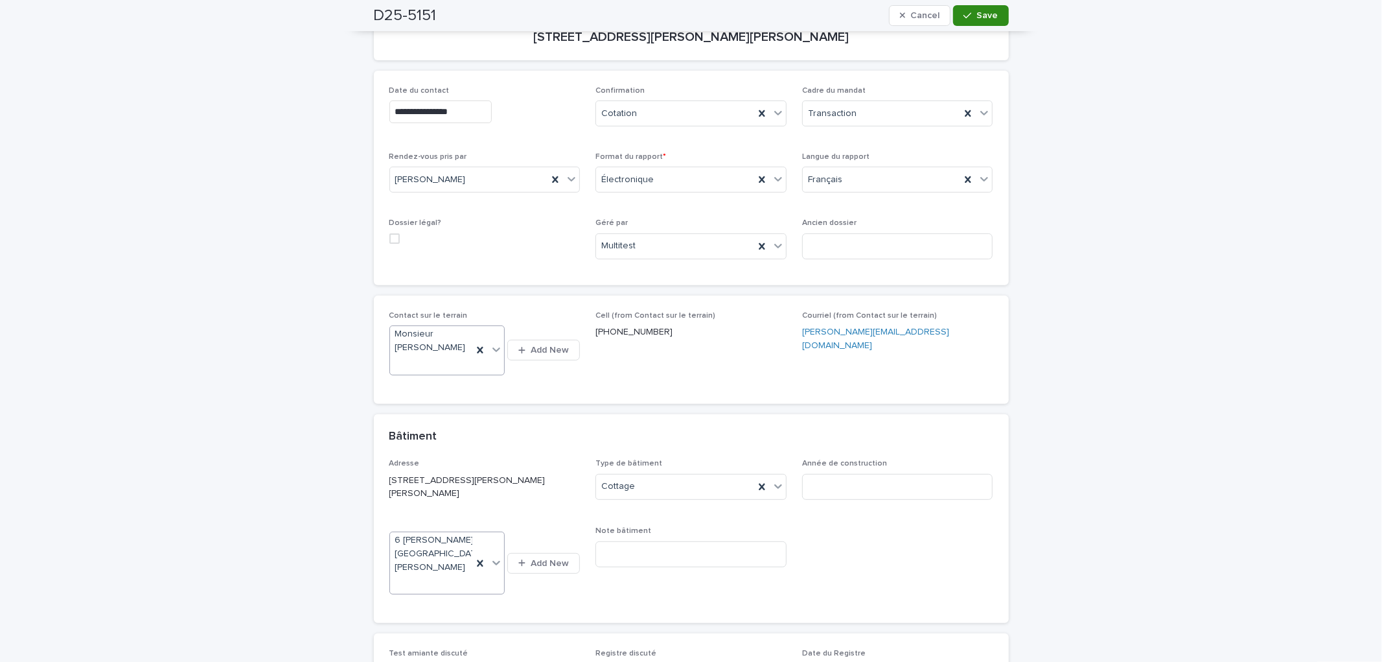
click at [969, 19] on div "button" at bounding box center [970, 15] width 13 height 9
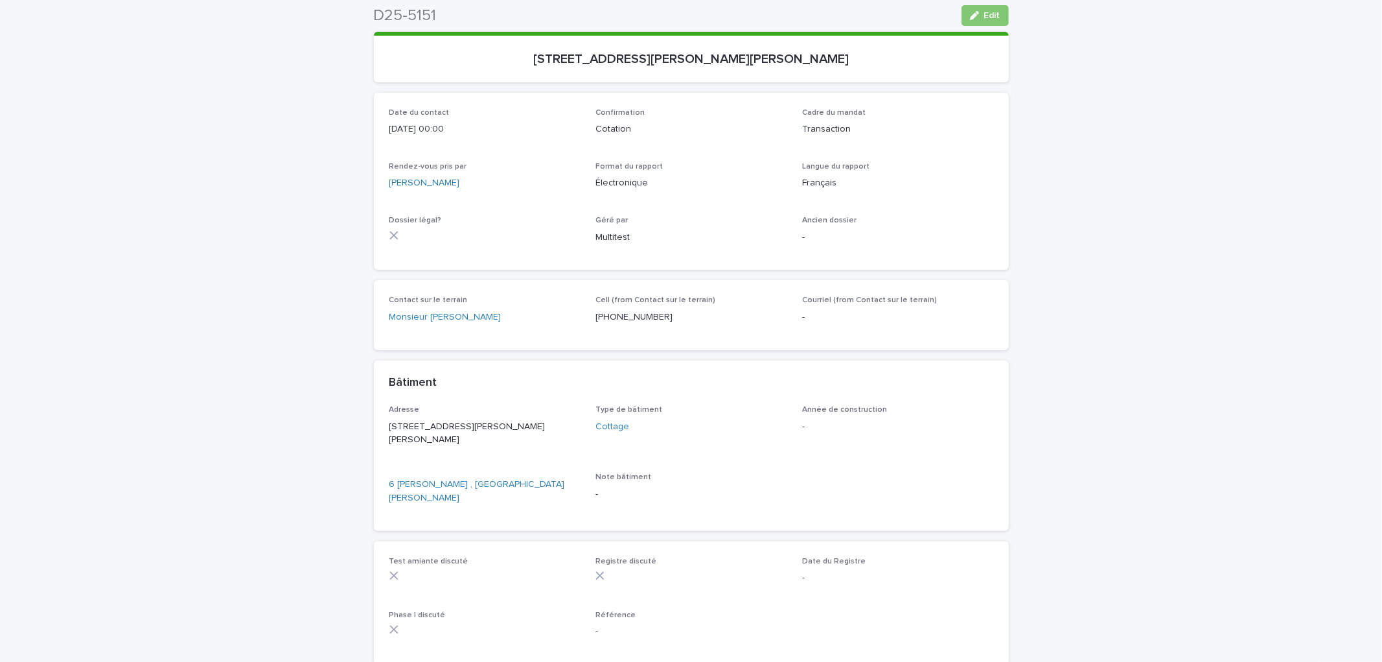
scroll to position [0, 0]
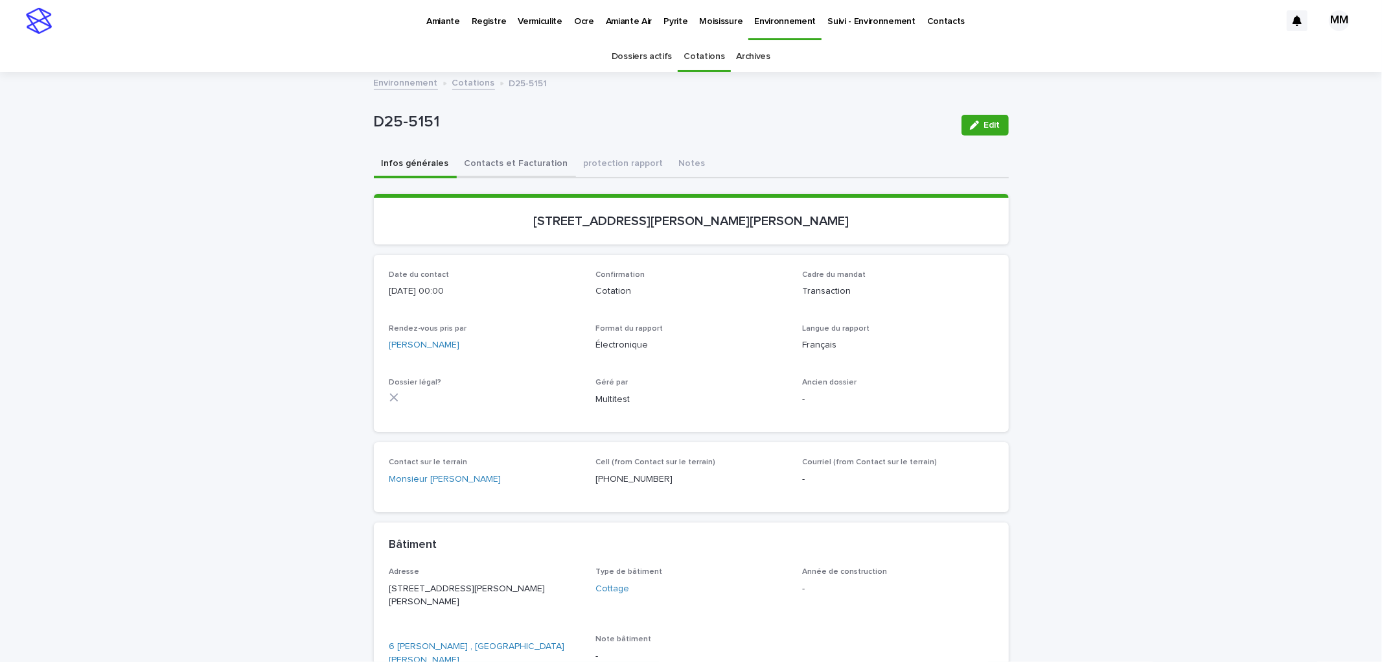
click at [513, 165] on button "Contacts et Facturation" at bounding box center [516, 164] width 119 height 27
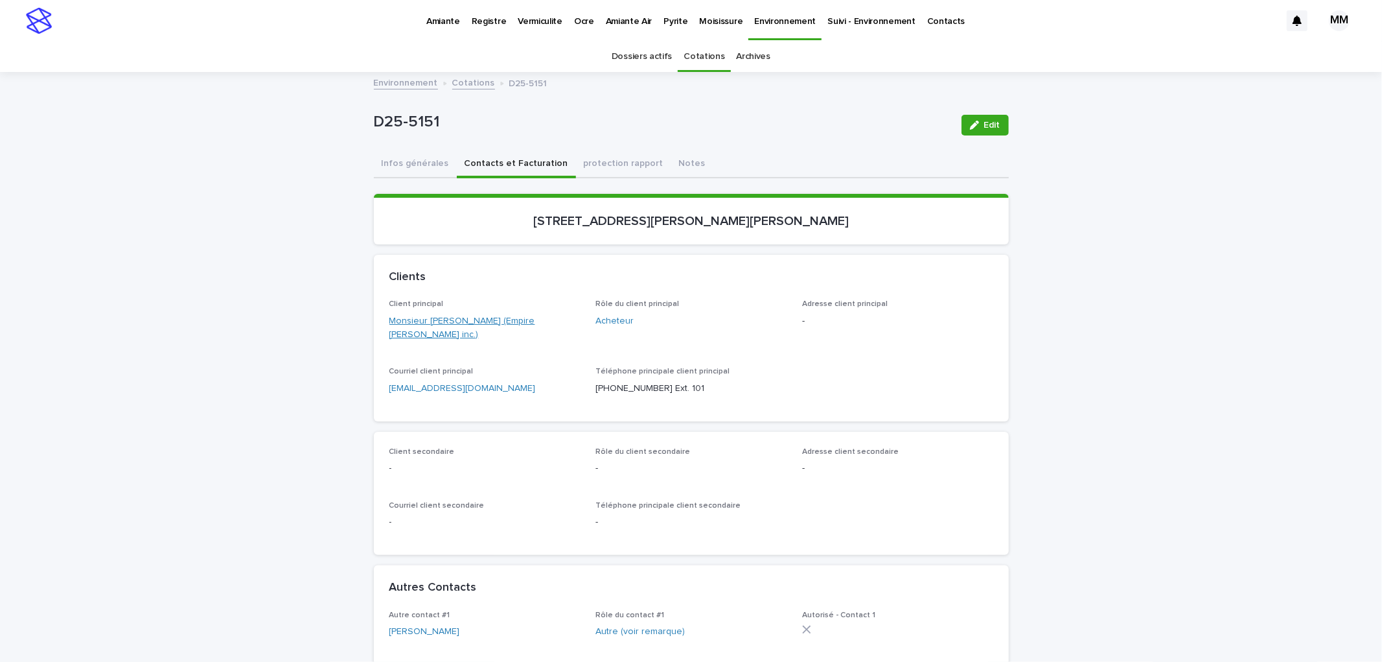
click at [553, 321] on link "Monsieur [PERSON_NAME] (Empire [PERSON_NAME] inc.)" at bounding box center [484, 327] width 191 height 27
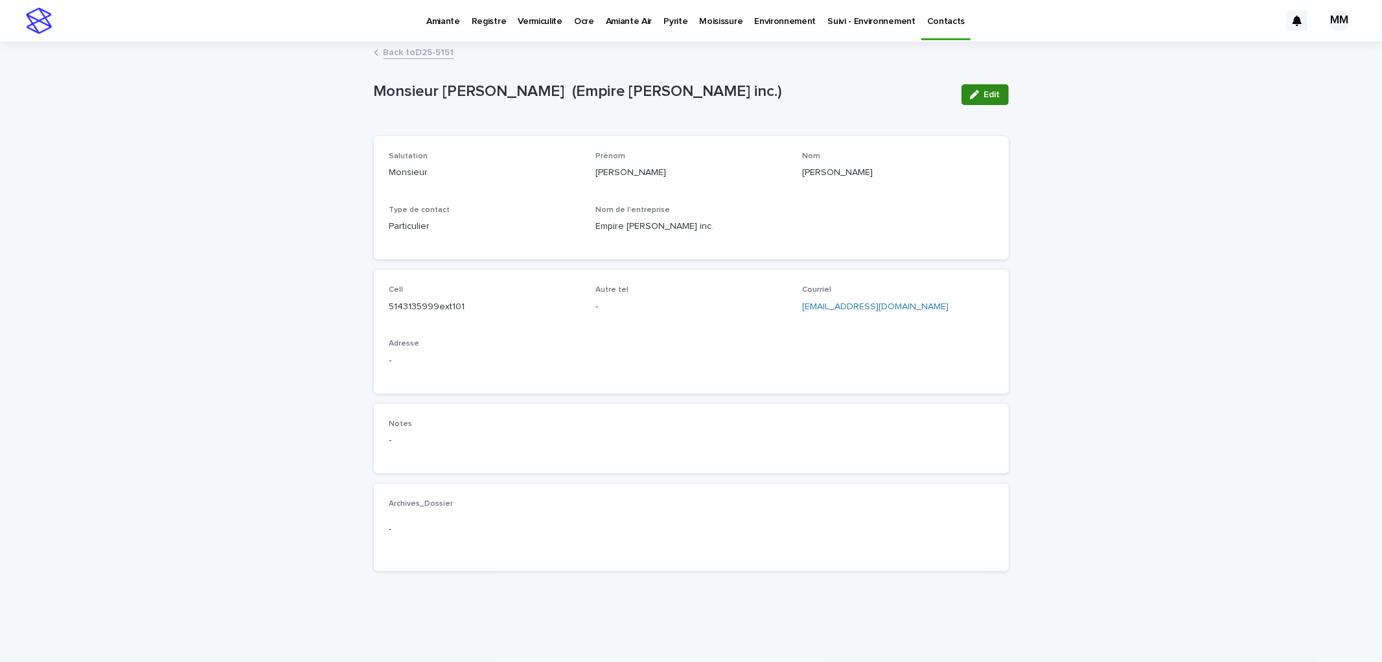
click at [997, 91] on button "Edit" at bounding box center [985, 94] width 47 height 21
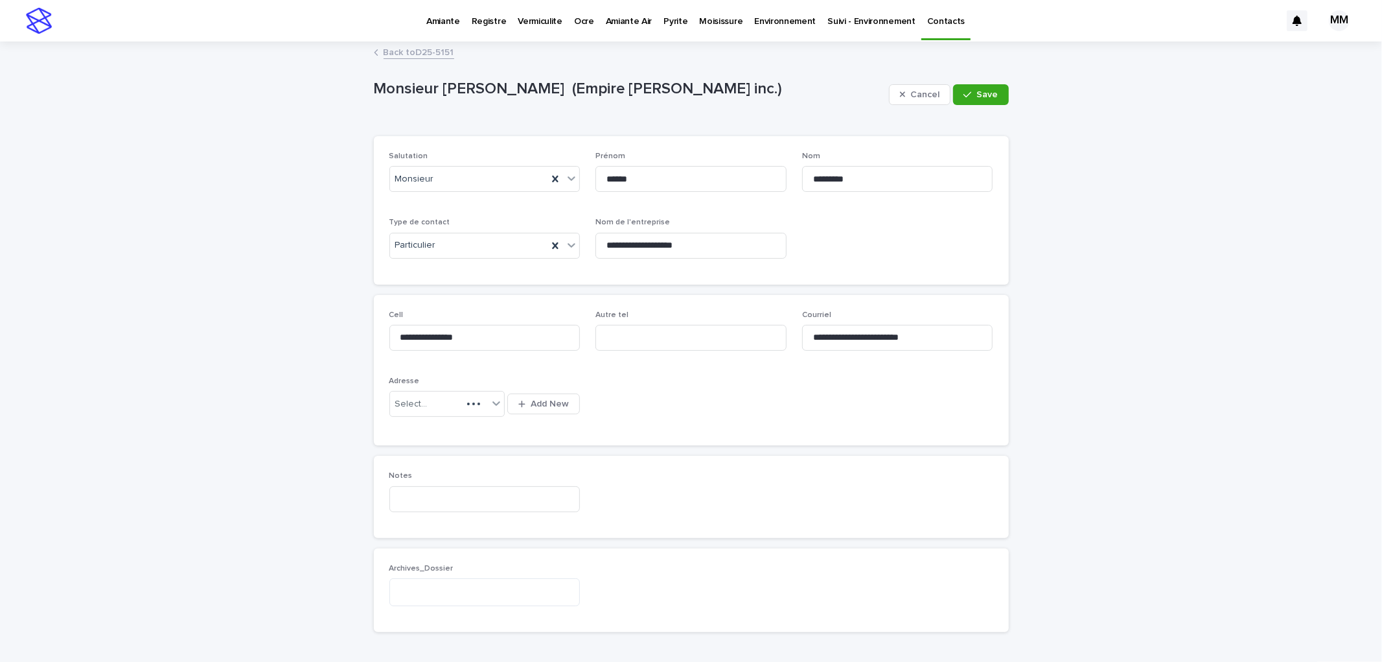
type input "**********"
click at [541, 404] on span "Add New" at bounding box center [550, 403] width 38 height 9
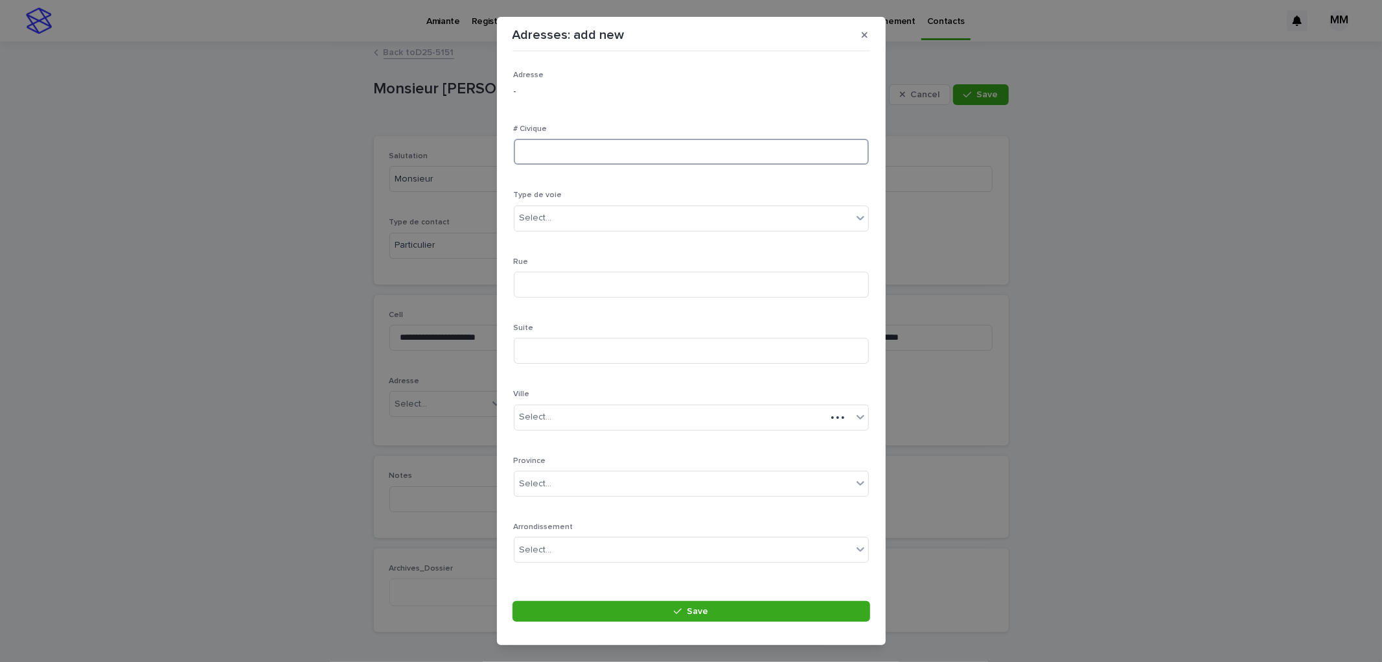
click at [560, 156] on input at bounding box center [691, 152] width 355 height 26
type input "****"
click at [579, 214] on div "Select..." at bounding box center [683, 217] width 338 height 21
click at [558, 288] on input at bounding box center [691, 284] width 355 height 26
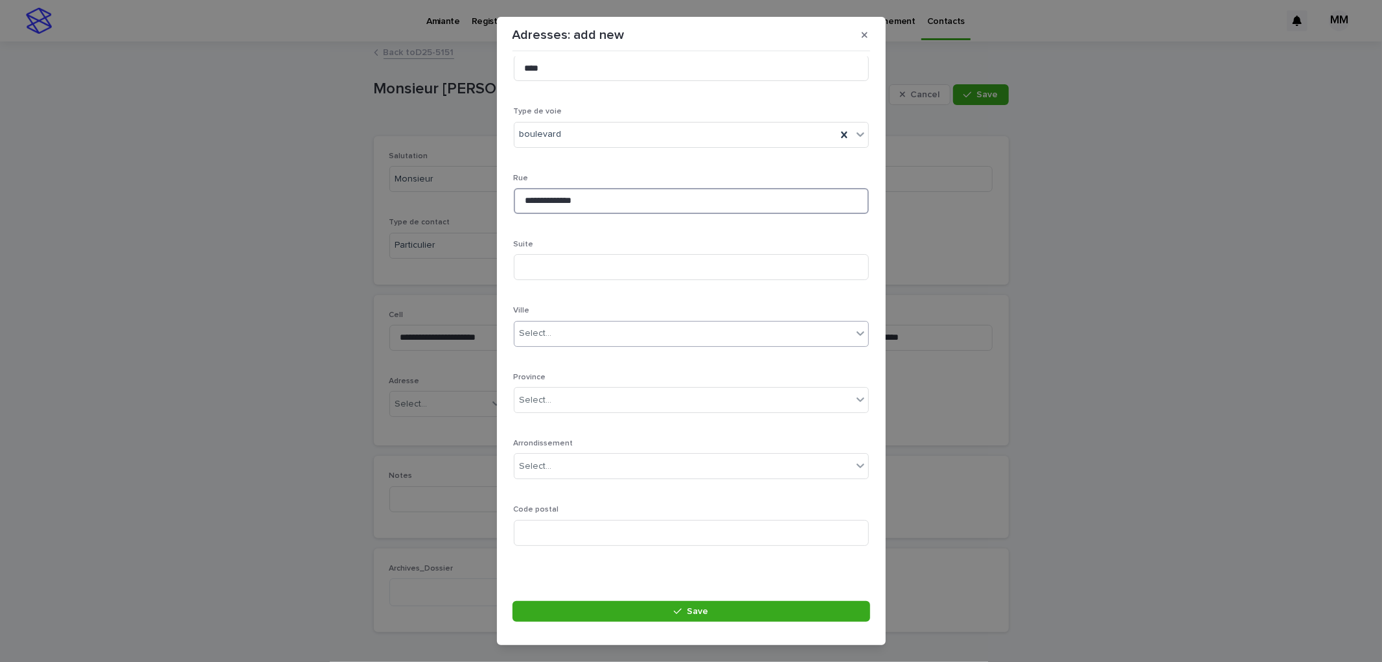
type input "**********"
click at [564, 340] on div "Select..." at bounding box center [683, 333] width 338 height 21
type input "*********"
click at [571, 391] on div "Select..." at bounding box center [683, 399] width 338 height 21
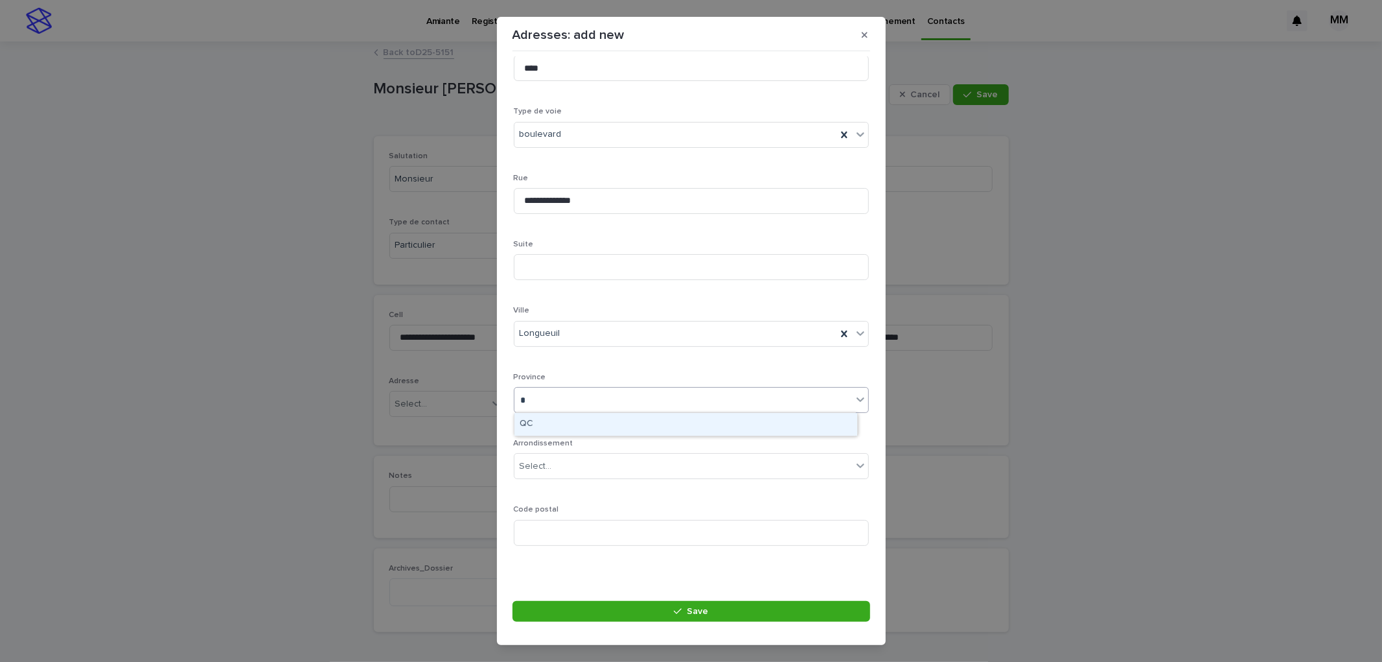
type input "**"
click at [538, 429] on div "QC" at bounding box center [685, 424] width 343 height 23
drag, startPoint x: 555, startPoint y: 522, endPoint x: 614, endPoint y: 514, distance: 59.6
click at [556, 523] on input at bounding box center [691, 533] width 355 height 26
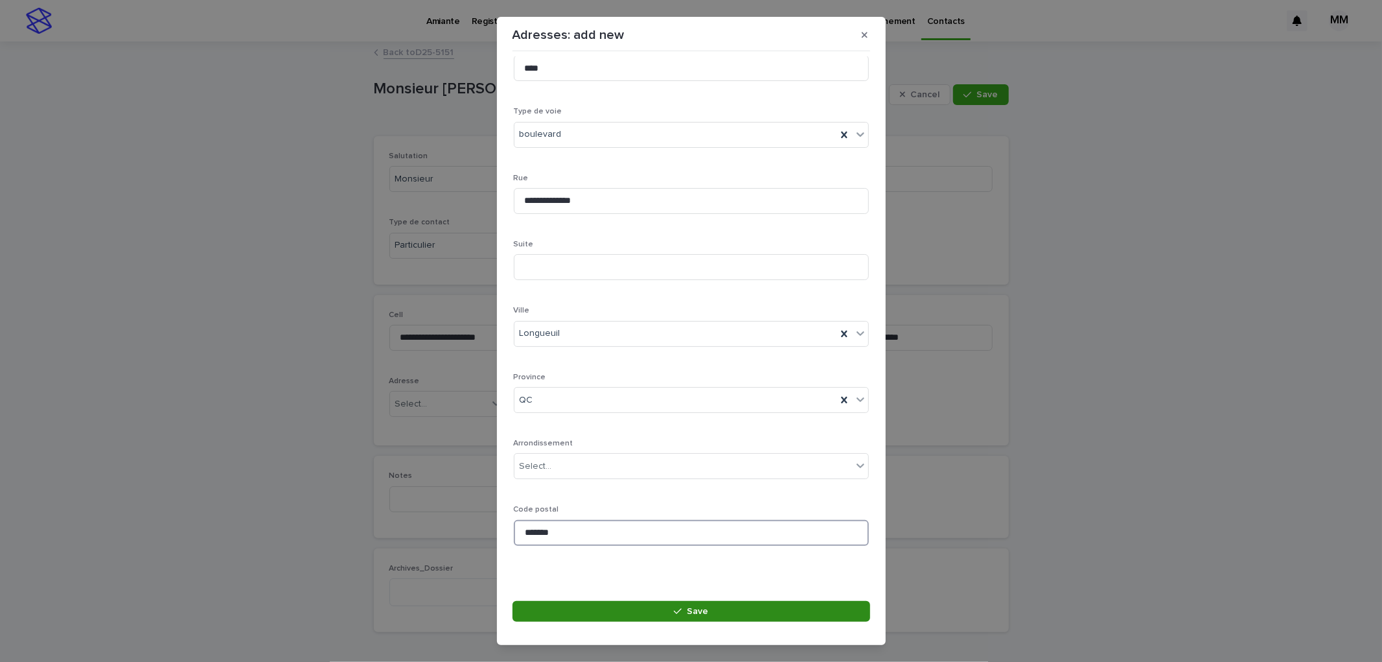
type input "*******"
drag, startPoint x: 732, startPoint y: 614, endPoint x: 762, endPoint y: 530, distance: 88.7
click at [733, 613] on button "Save" at bounding box center [692, 611] width 358 height 21
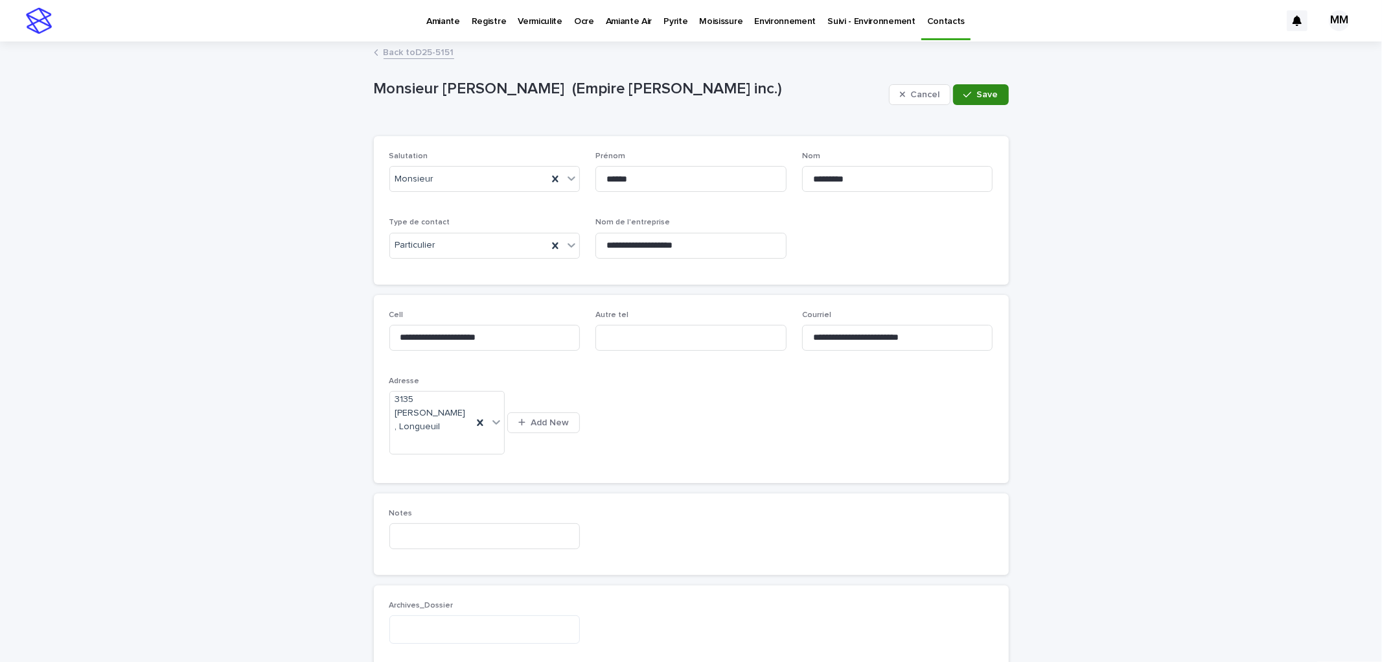
click at [986, 93] on span "Save" at bounding box center [987, 94] width 21 height 9
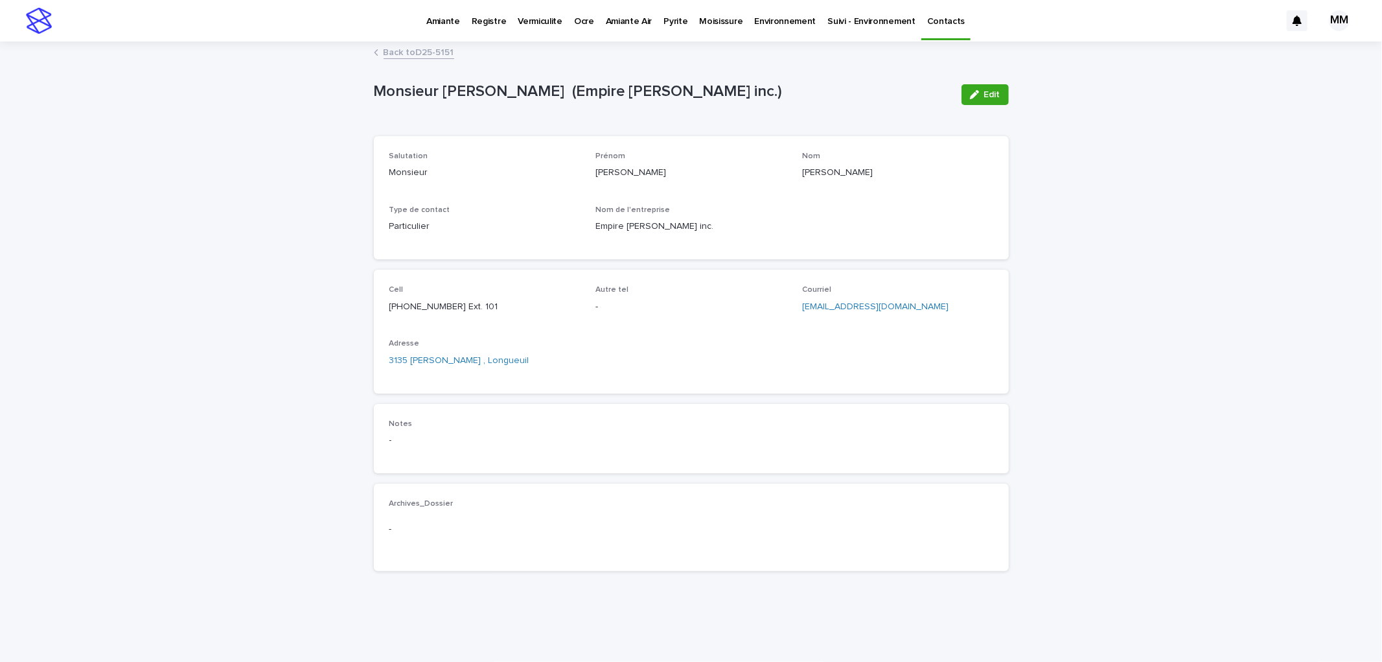
click at [403, 48] on link "Back to D25-5151" at bounding box center [419, 51] width 71 height 15
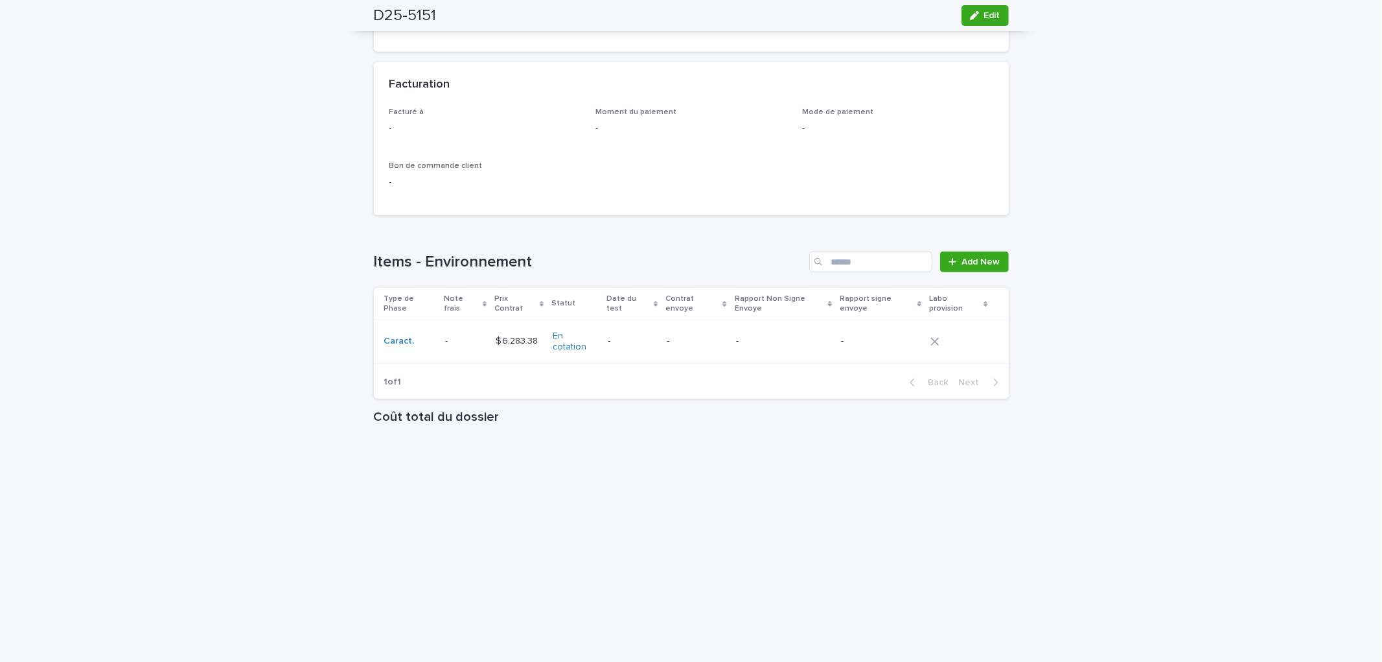
scroll to position [977, 0]
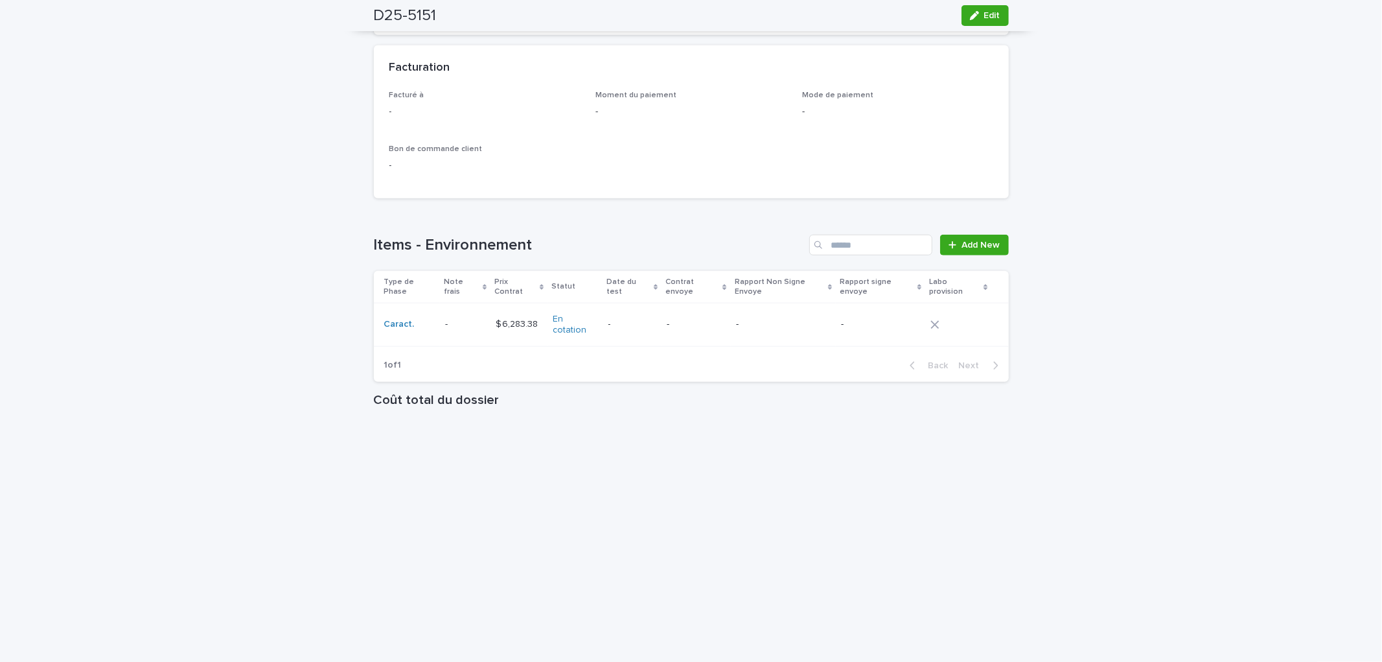
click at [750, 316] on div "-" at bounding box center [783, 323] width 95 height 14
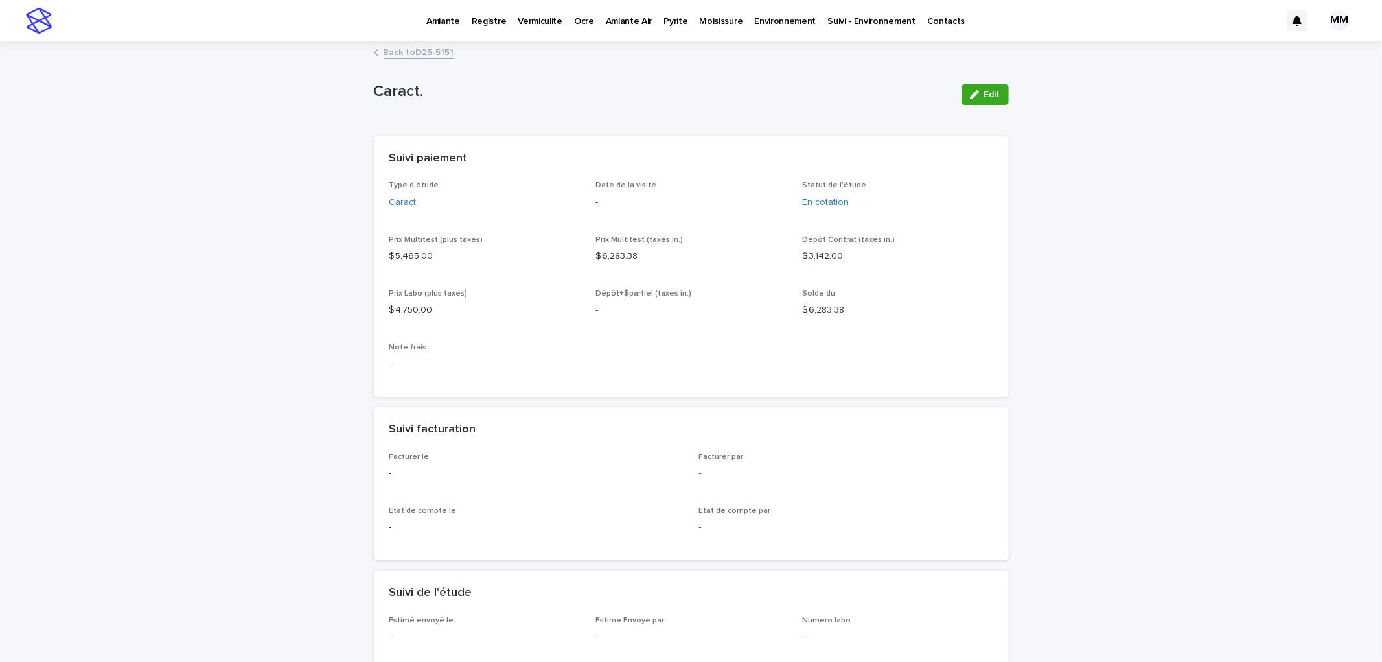
click at [410, 47] on link "Back to D25-5151" at bounding box center [419, 51] width 71 height 15
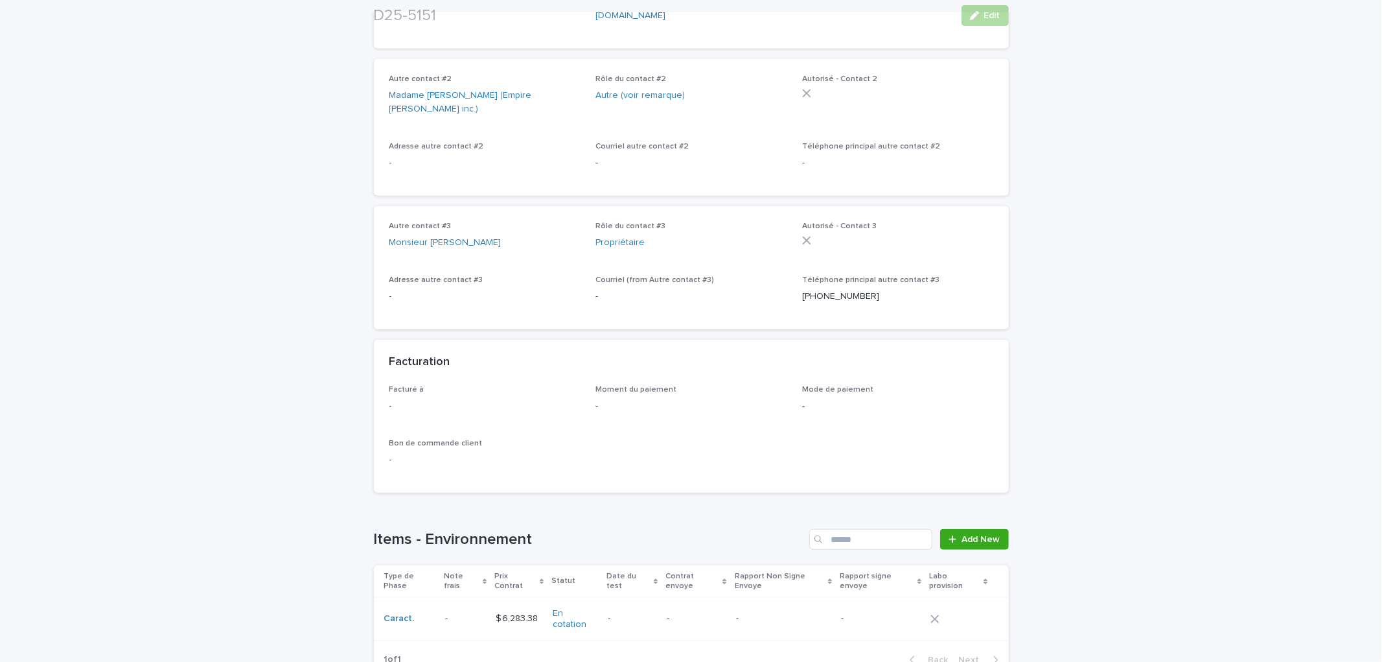
scroll to position [689, 0]
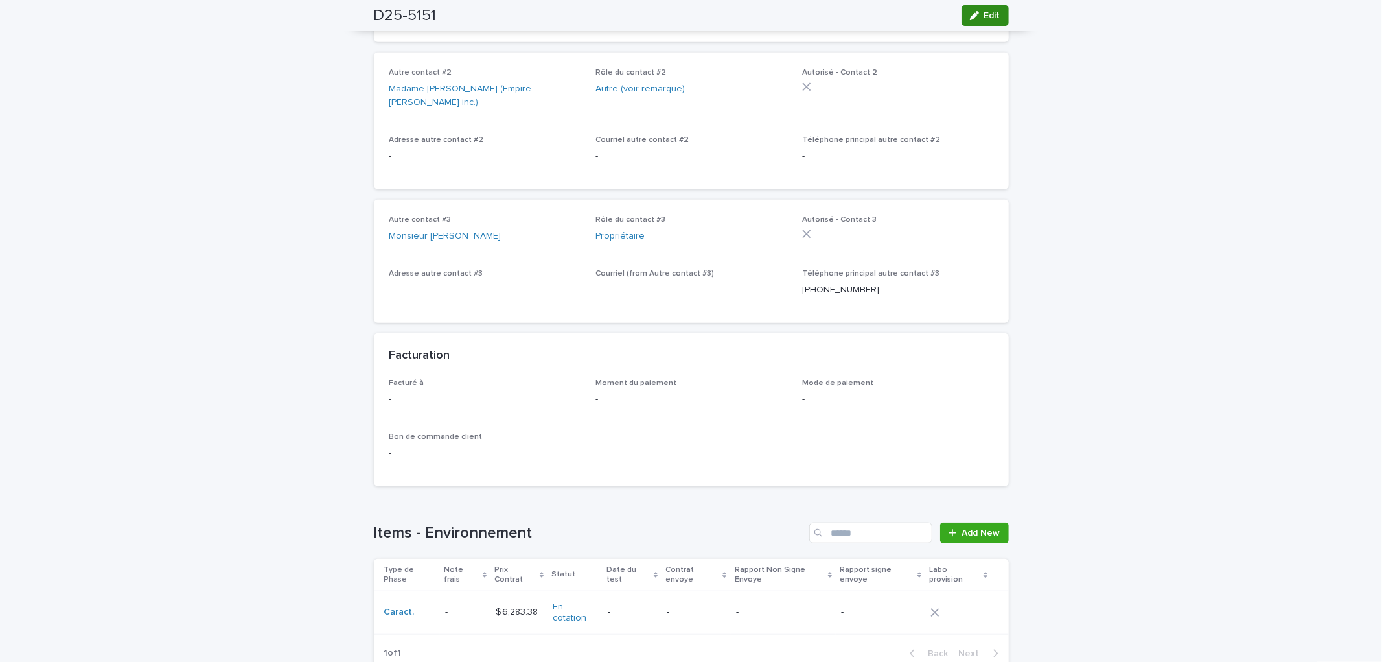
click at [988, 18] on span "Edit" at bounding box center [992, 15] width 16 height 9
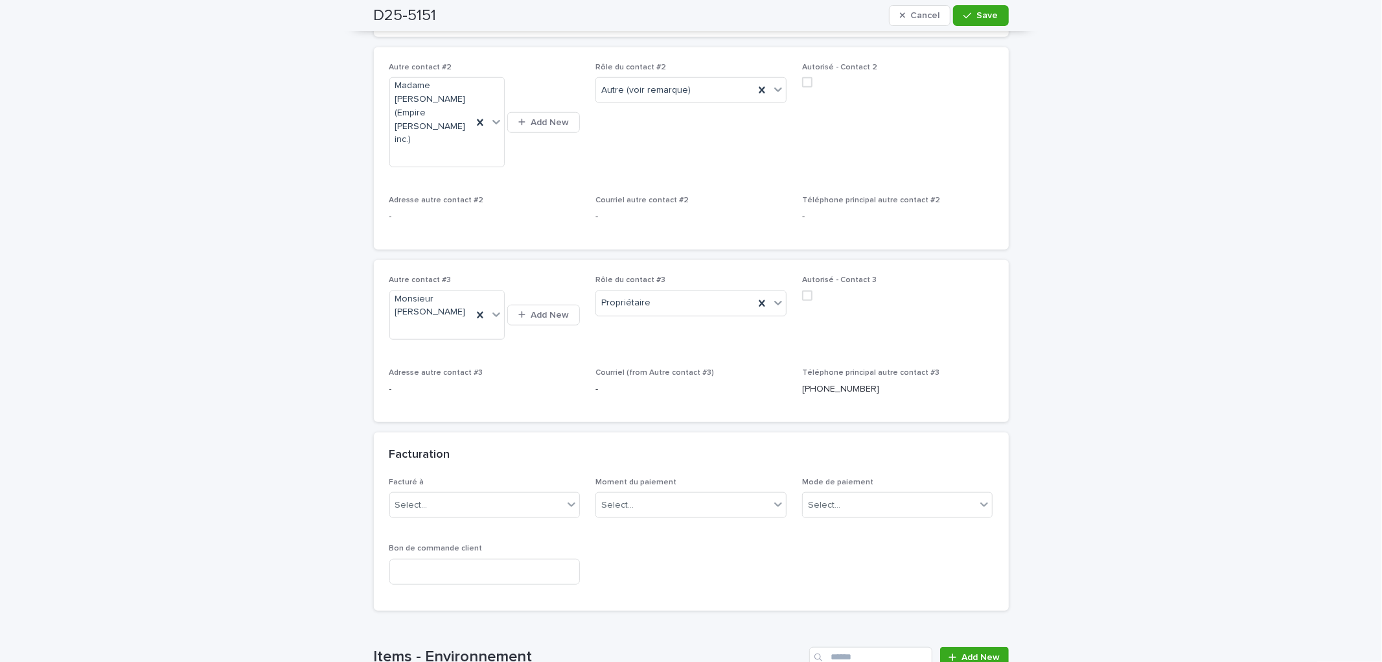
scroll to position [775, 0]
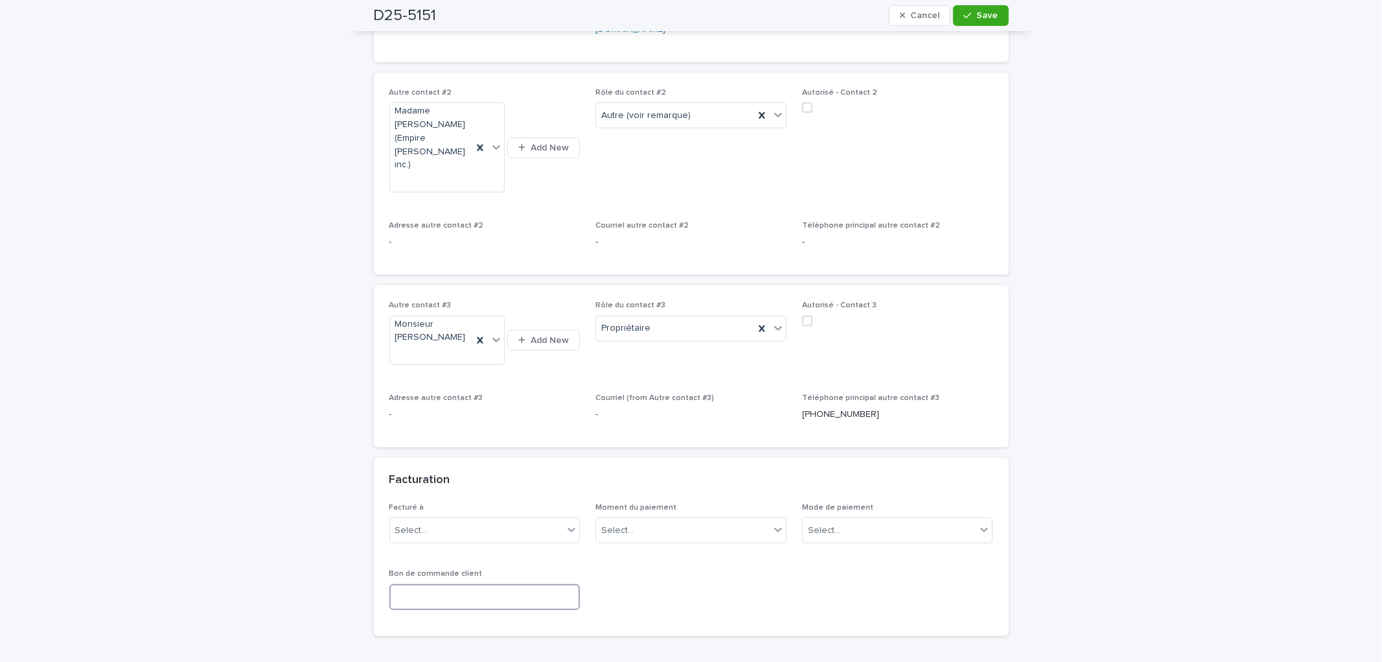
drag, startPoint x: 432, startPoint y: 525, endPoint x: 458, endPoint y: 514, distance: 28.2
click at [437, 584] on input at bounding box center [484, 597] width 191 height 26
type input "**********"
click at [985, 14] on span "Save" at bounding box center [987, 15] width 21 height 9
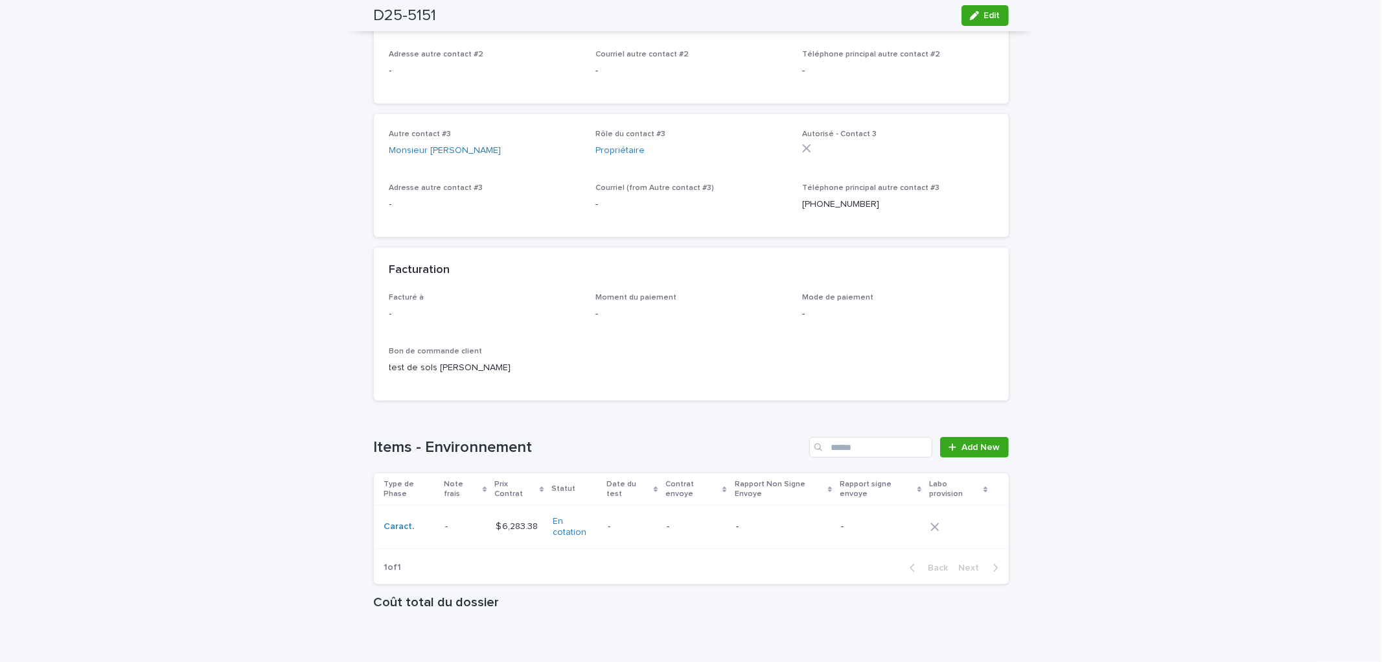
scroll to position [689, 0]
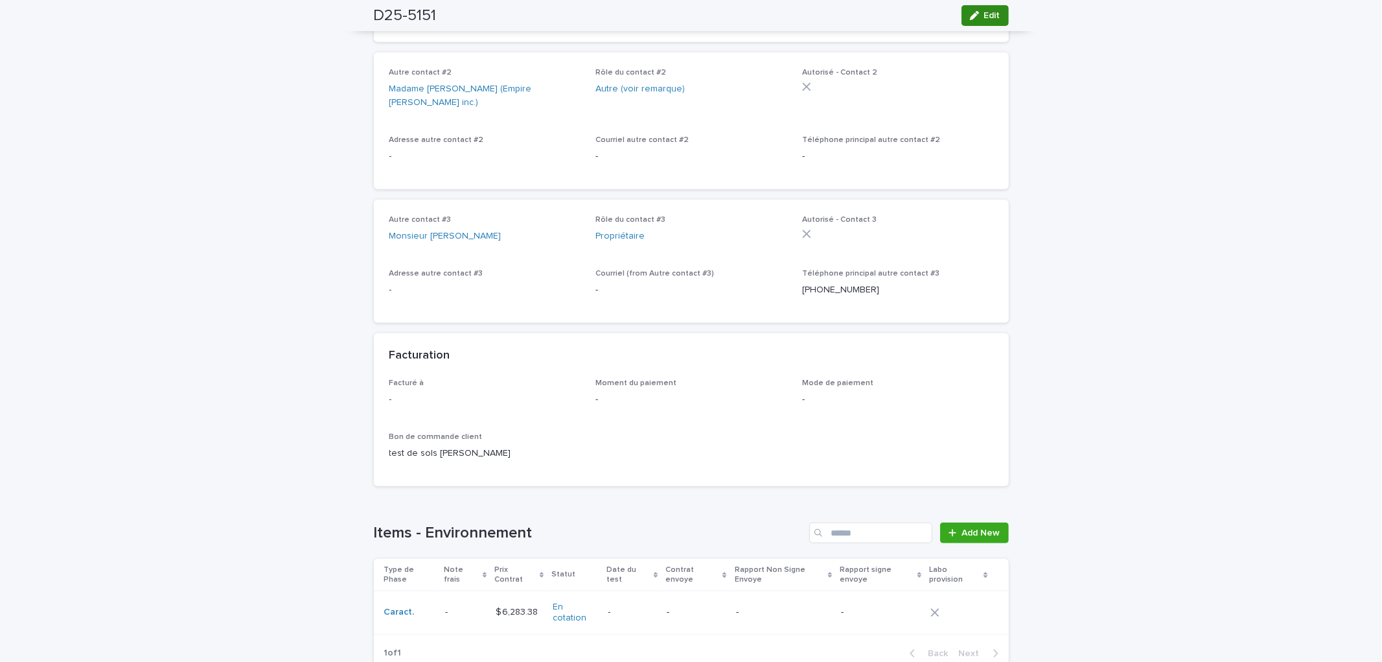
click at [984, 12] on span "Edit" at bounding box center [992, 15] width 16 height 9
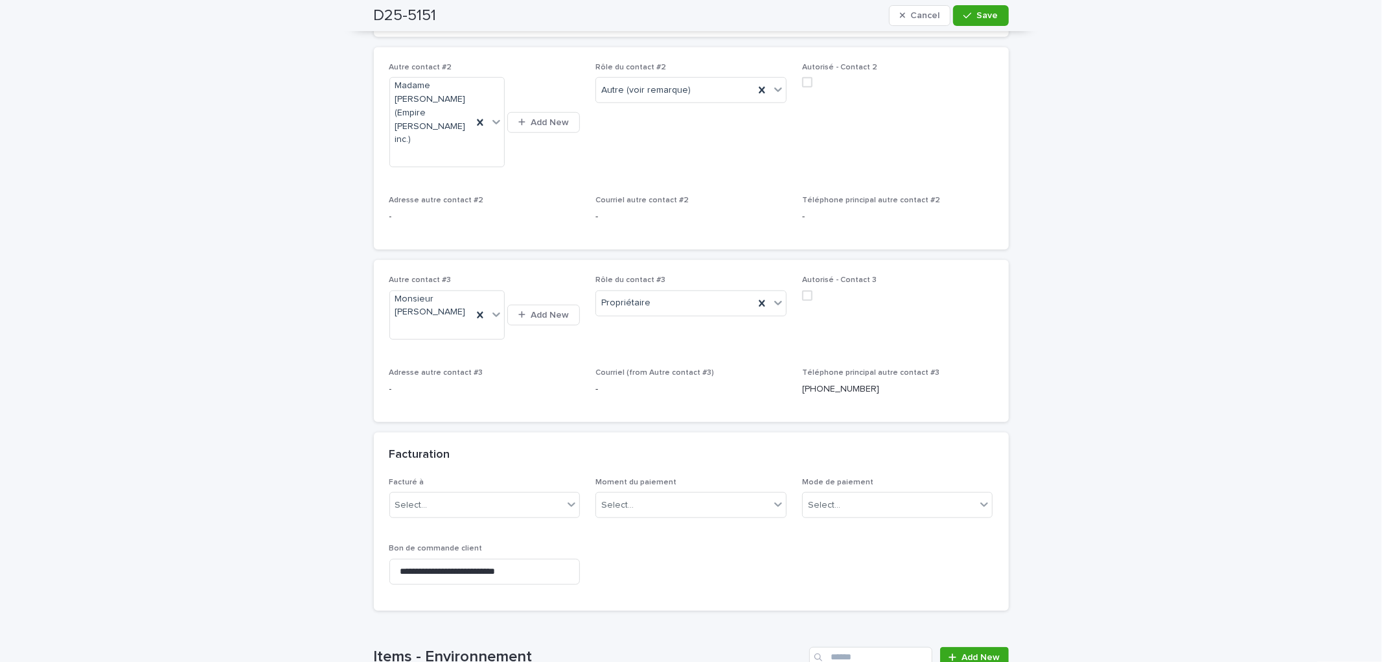
scroll to position [775, 0]
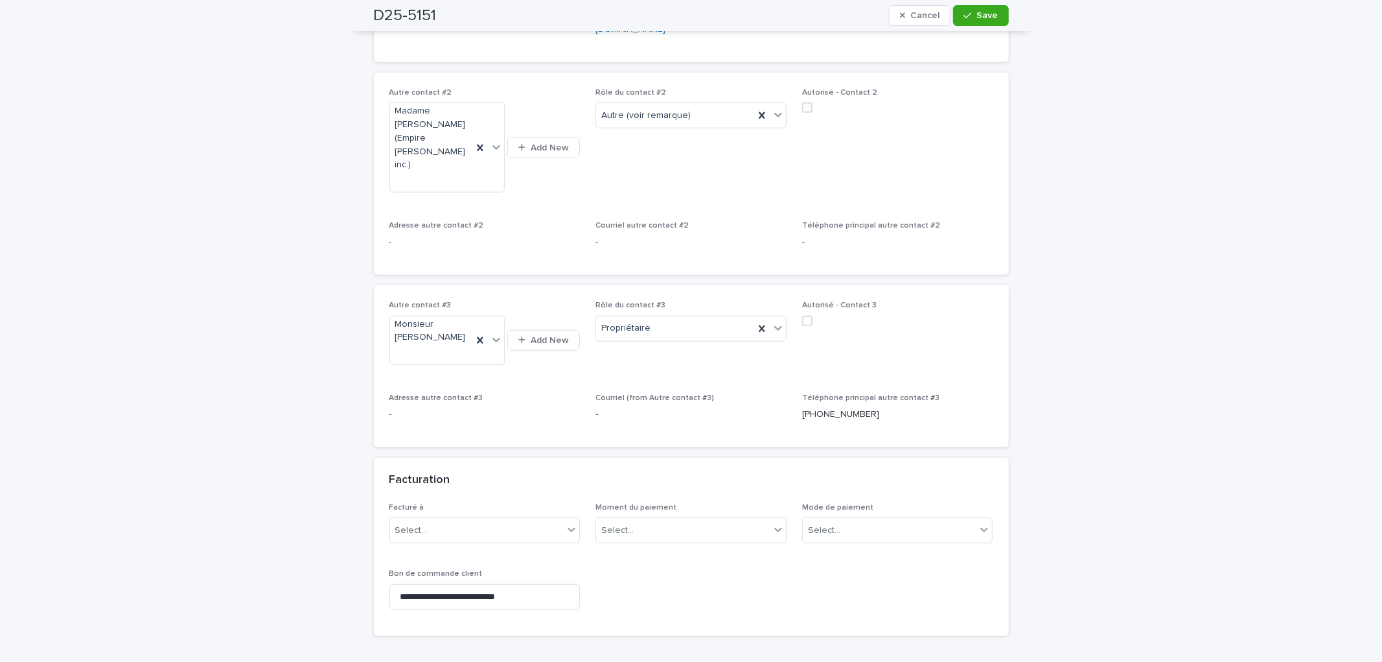
click at [478, 503] on div "Facturé à Select..." at bounding box center [484, 528] width 191 height 51
click at [478, 520] on div "Select..." at bounding box center [477, 530] width 174 height 21
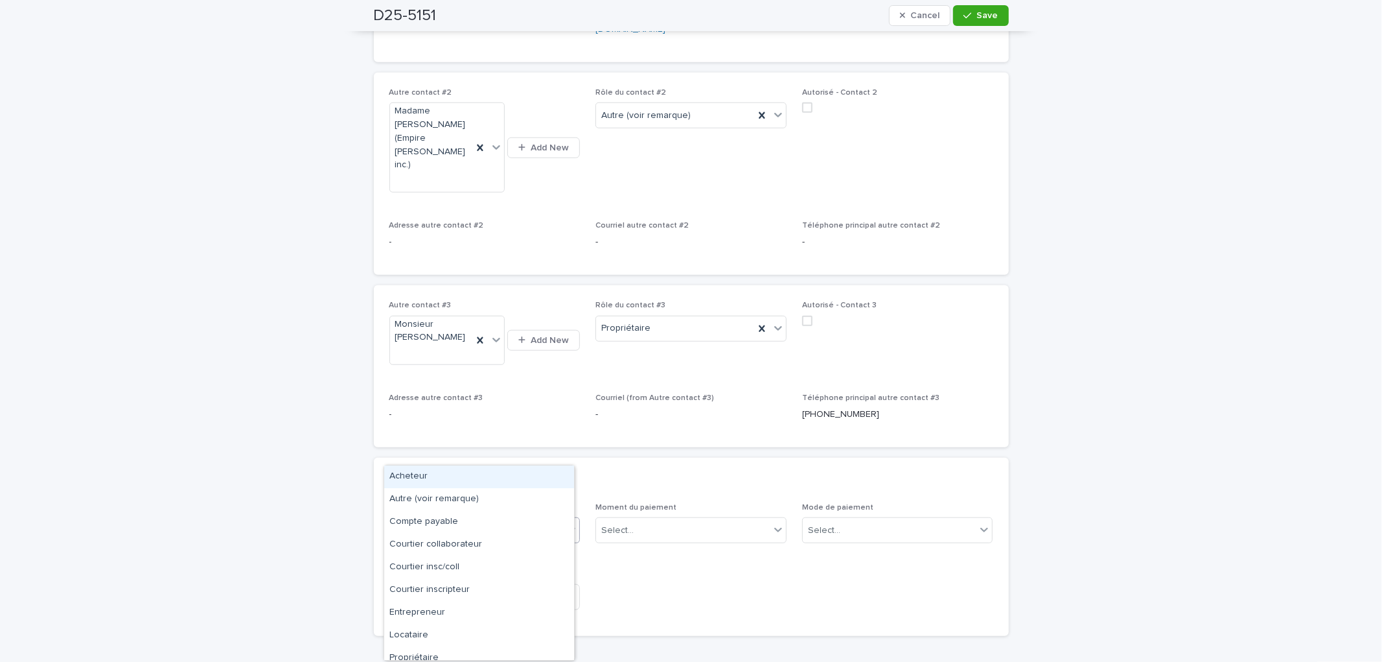
drag, startPoint x: 437, startPoint y: 481, endPoint x: 551, endPoint y: 474, distance: 113.6
click at [441, 481] on div "Acheteur" at bounding box center [479, 476] width 190 height 23
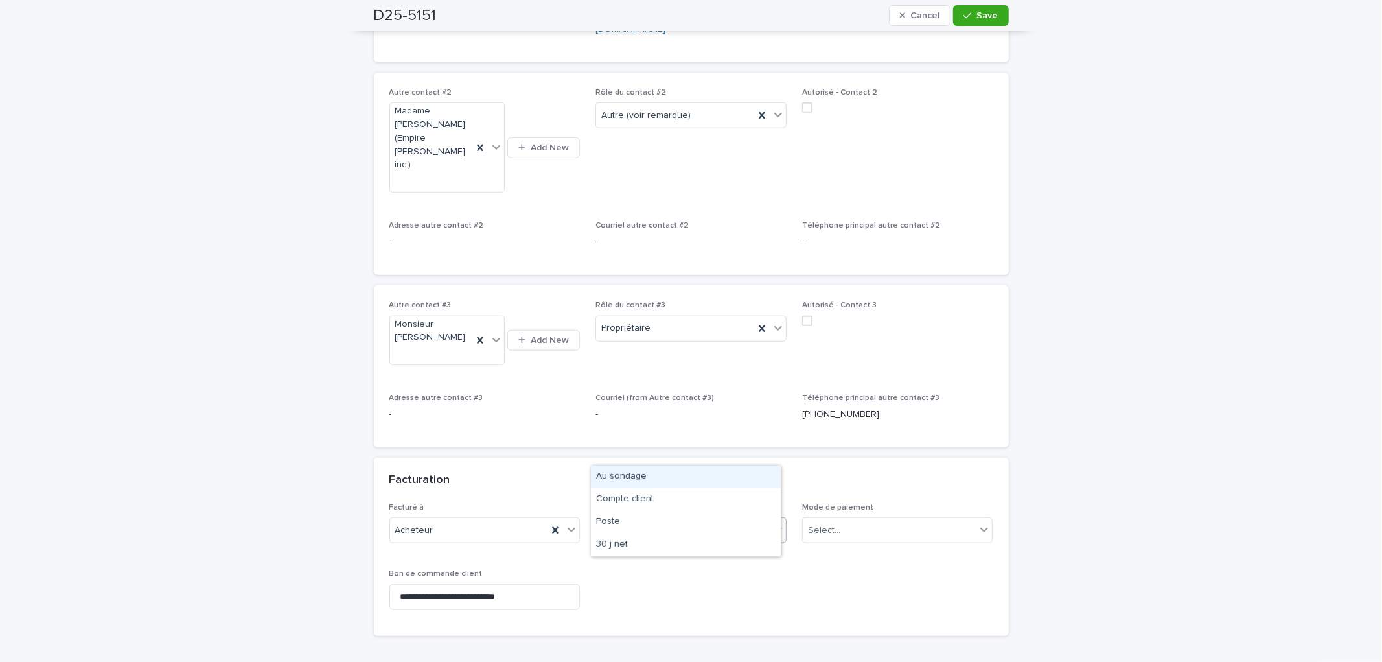
click at [702, 520] on div "Select..." at bounding box center [683, 530] width 174 height 21
click at [700, 468] on div "Au sondage" at bounding box center [686, 476] width 190 height 23
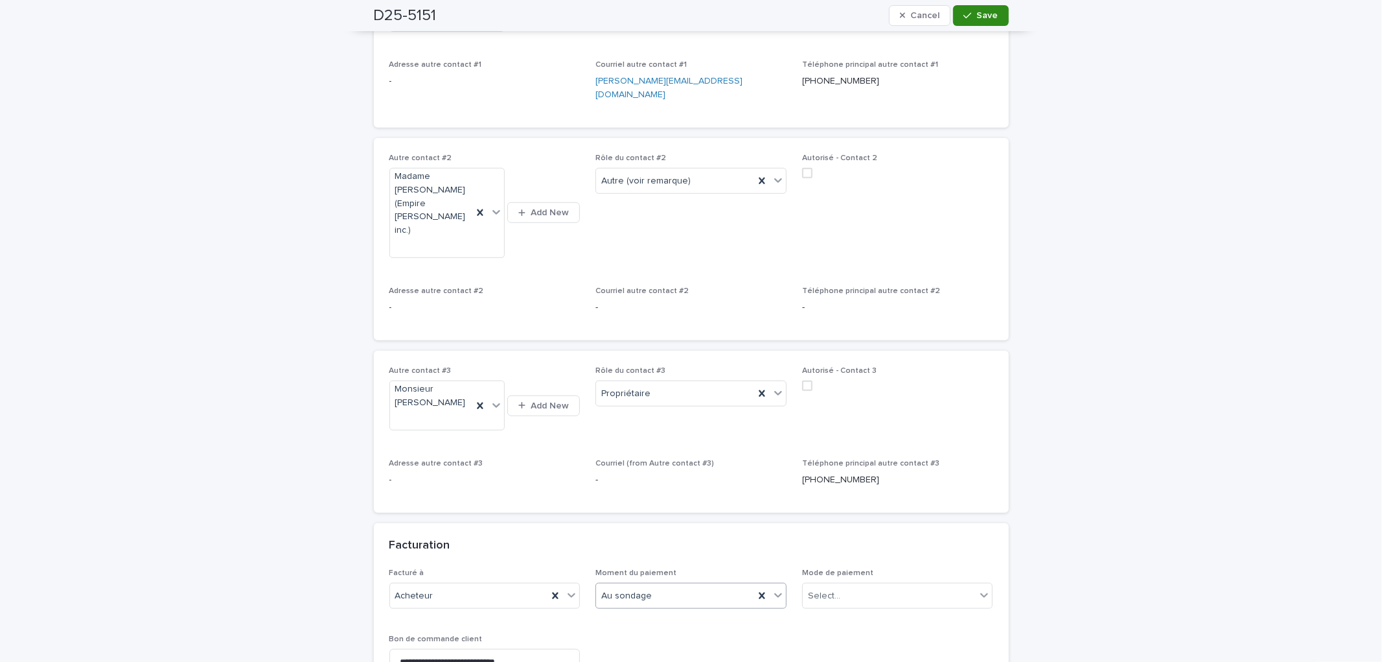
scroll to position [807, 0]
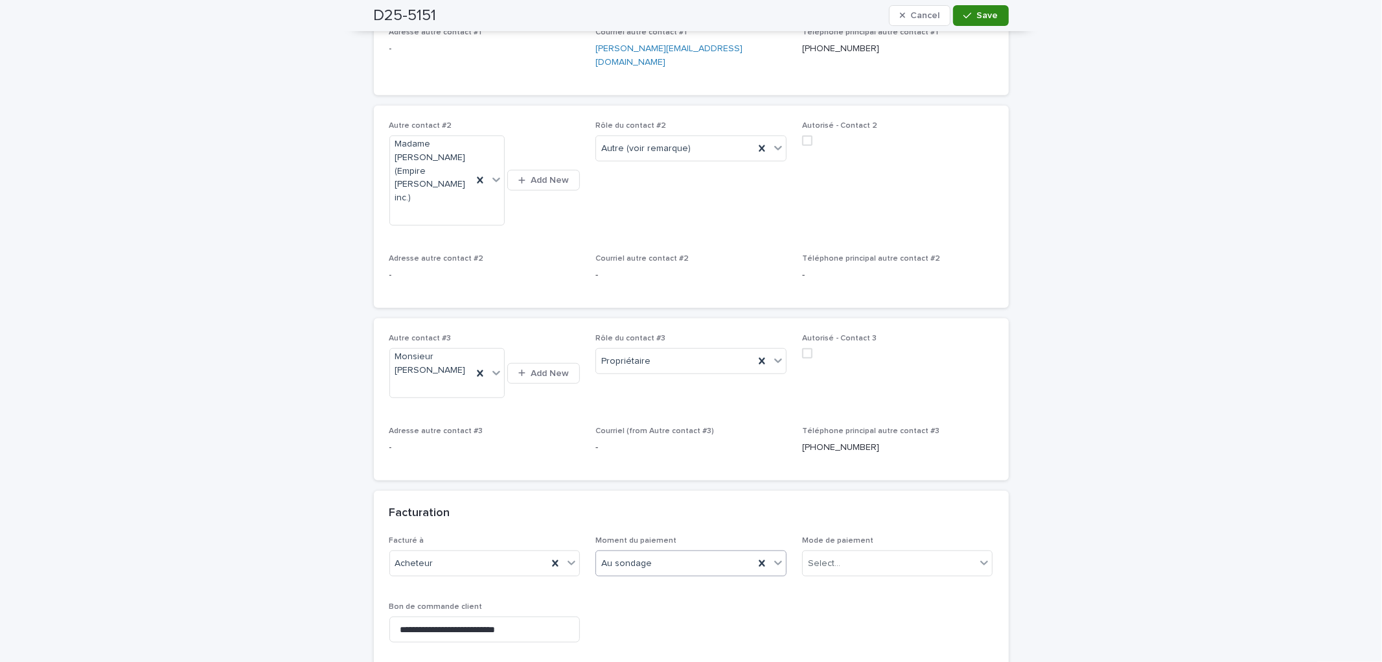
click at [976, 24] on button "Save" at bounding box center [980, 15] width 55 height 21
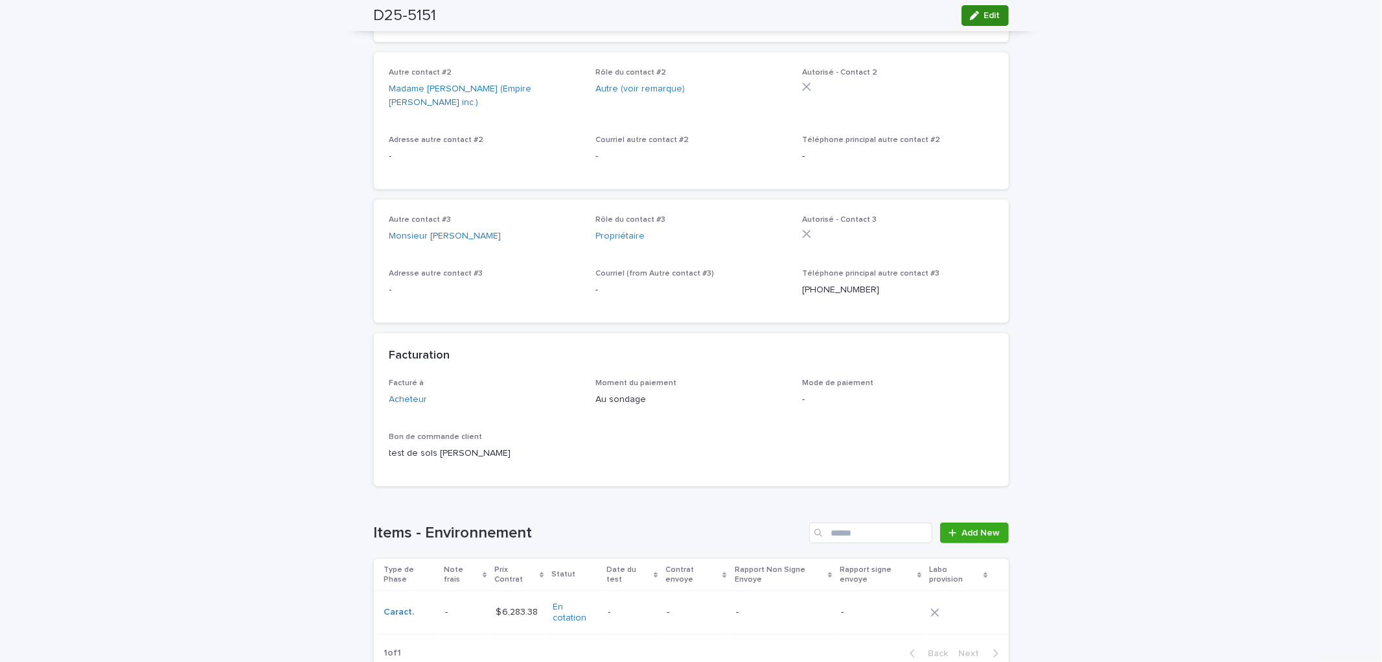
click at [987, 14] on span "Edit" at bounding box center [992, 15] width 16 height 9
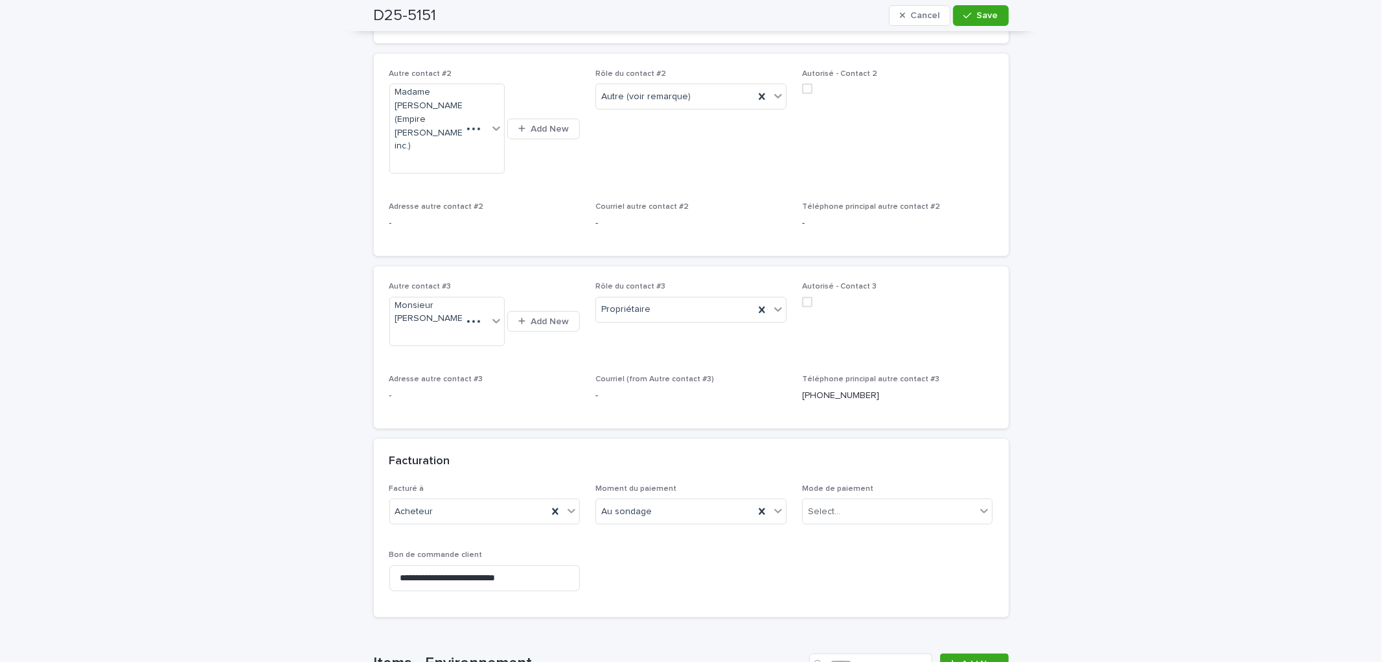
scroll to position [775, 0]
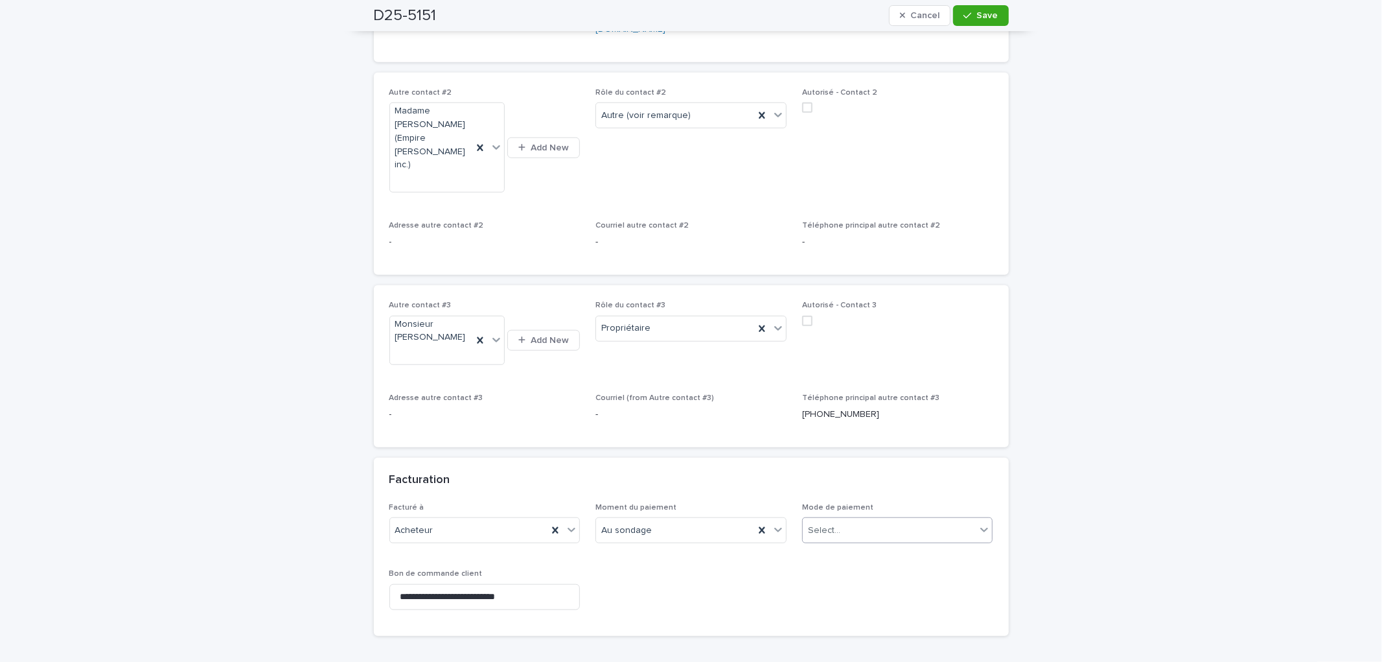
click at [875, 520] on div "Select..." at bounding box center [890, 530] width 174 height 21
click at [832, 525] on div "Chèque" at bounding box center [893, 522] width 190 height 23
click at [977, 17] on span "Save" at bounding box center [987, 15] width 21 height 9
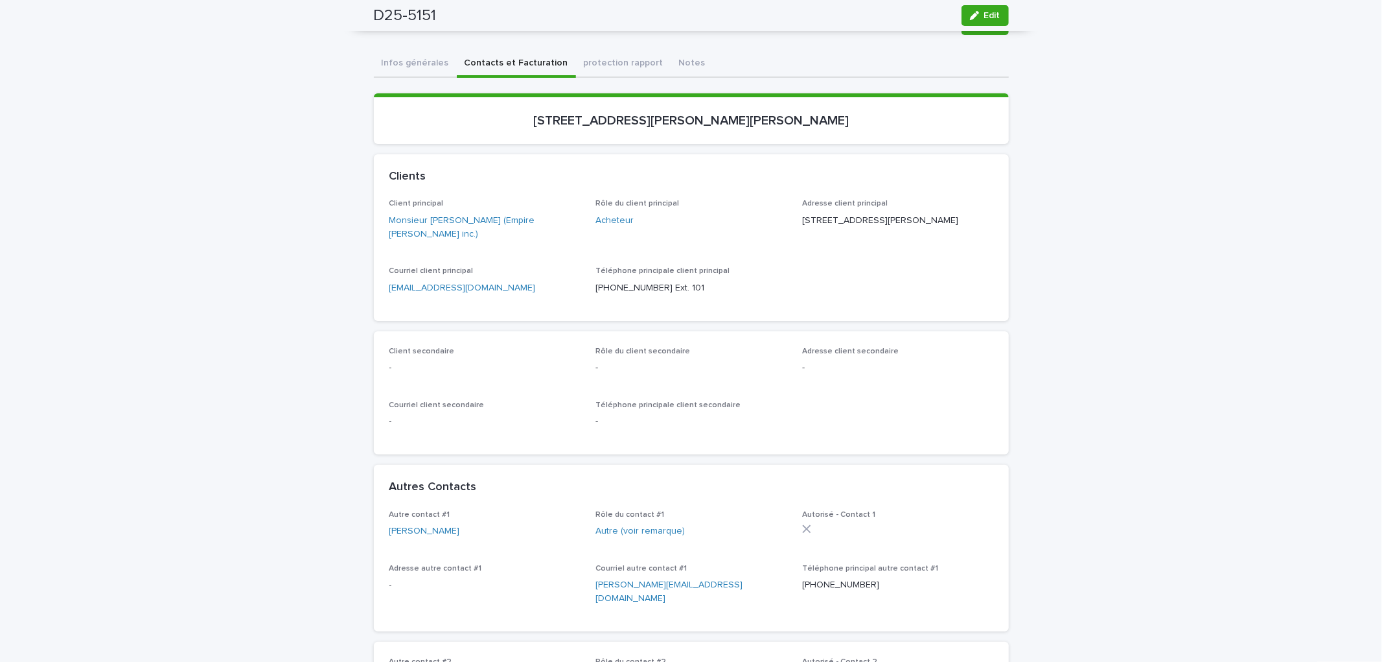
scroll to position [0, 0]
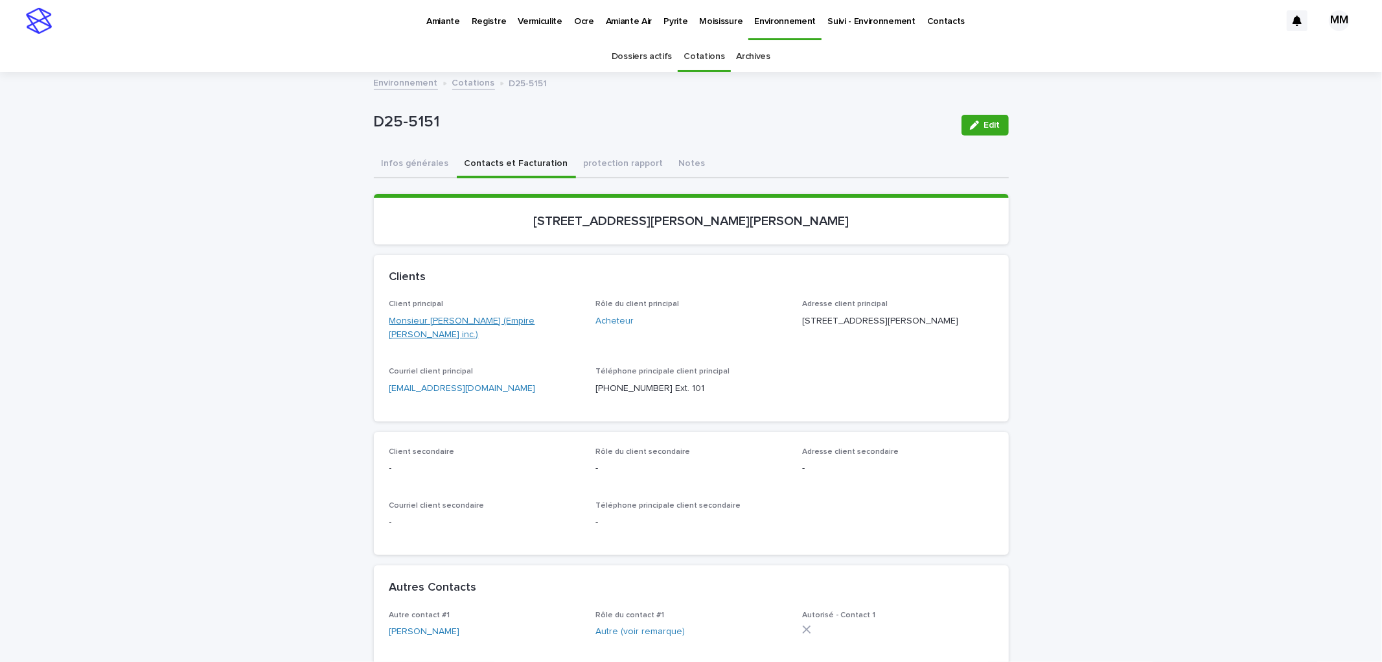
click at [494, 314] on link "Monsieur [PERSON_NAME] (Empire [PERSON_NAME] inc.)" at bounding box center [484, 327] width 191 height 27
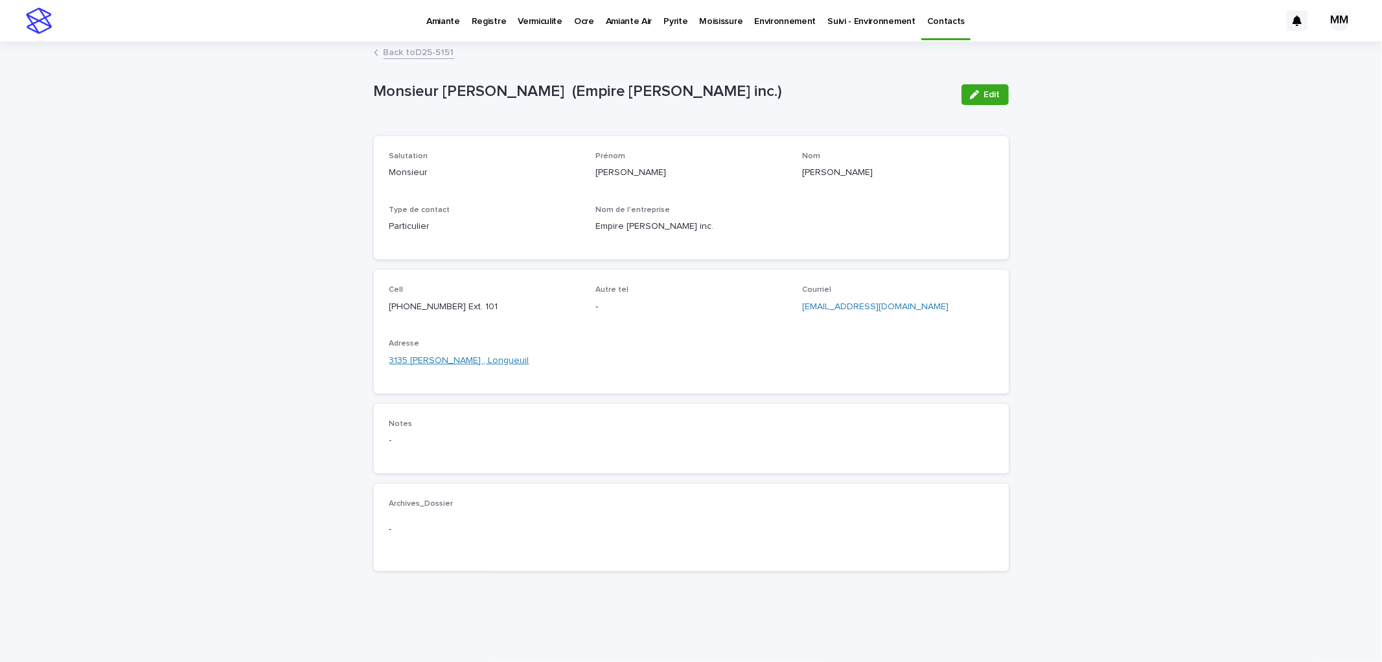
click at [461, 358] on link "3135 [PERSON_NAME] , Longueuil" at bounding box center [459, 361] width 140 height 14
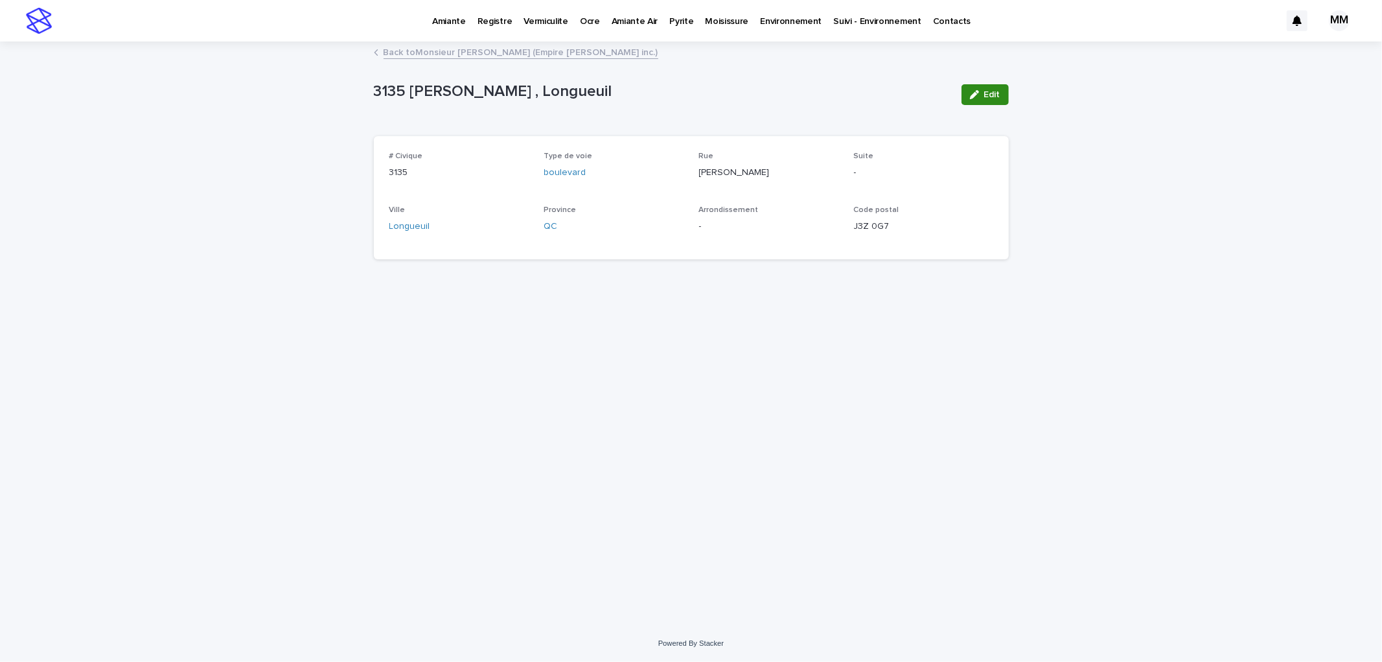
click at [992, 95] on span "Edit" at bounding box center [992, 94] width 16 height 9
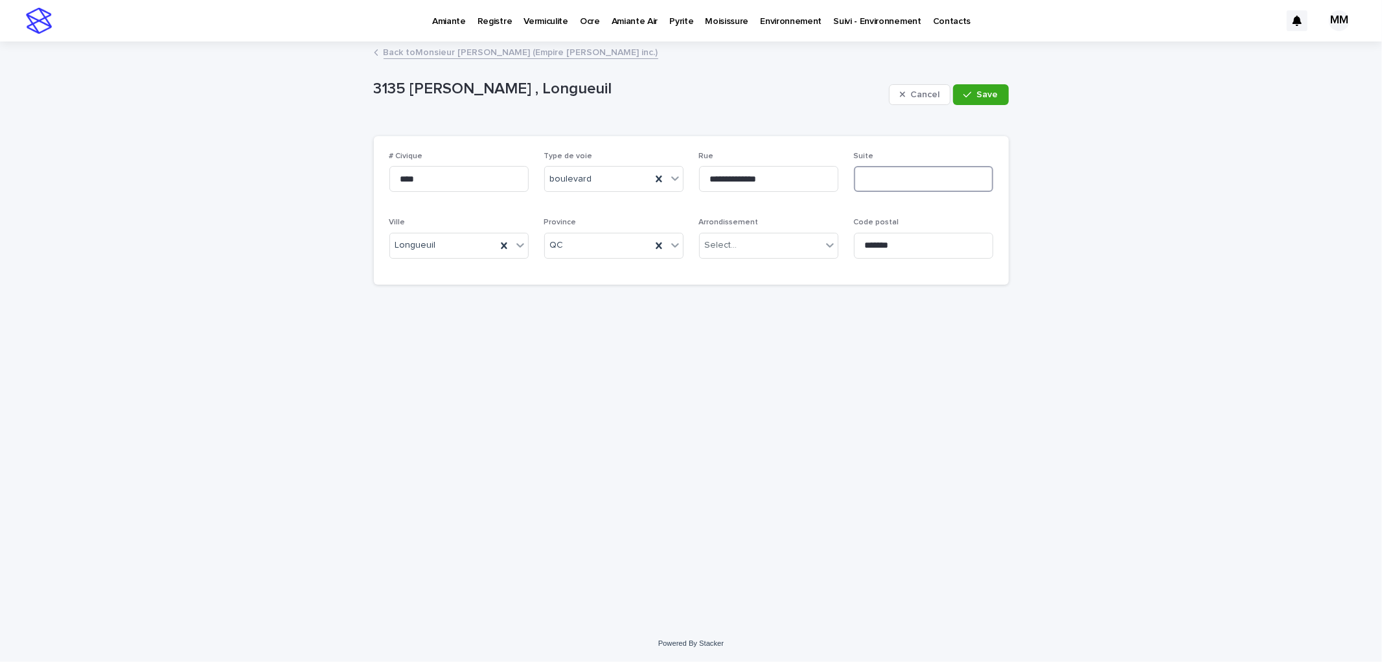
click at [879, 176] on input at bounding box center [923, 179] width 139 height 26
click at [866, 167] on input at bounding box center [923, 179] width 139 height 26
type input "***"
click at [993, 87] on button "Save" at bounding box center [980, 94] width 55 height 21
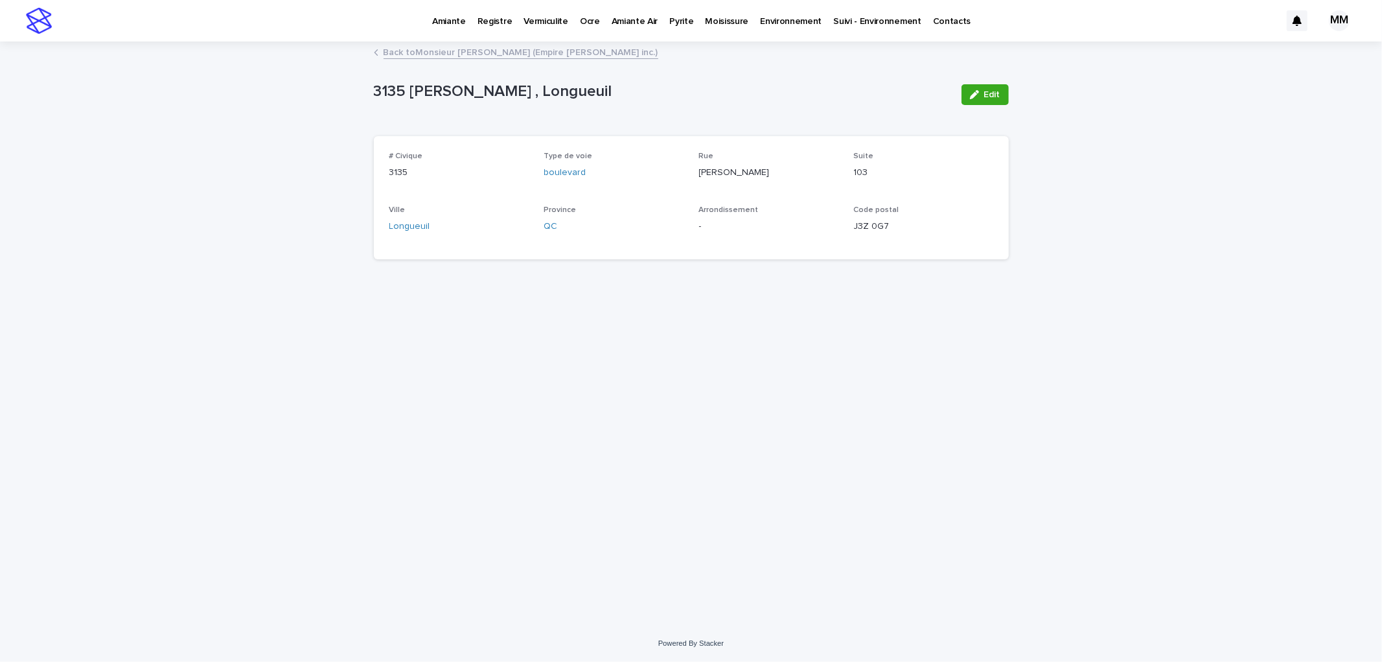
click at [540, 67] on div "3135 [PERSON_NAME] , Longueuil Edit 3135 [PERSON_NAME] , Longueuil Edit Sorry, …" at bounding box center [691, 156] width 635 height 227
click at [535, 55] on link "Back to Monsieur [PERSON_NAME] (Empire [PERSON_NAME] inc.)" at bounding box center [521, 51] width 275 height 15
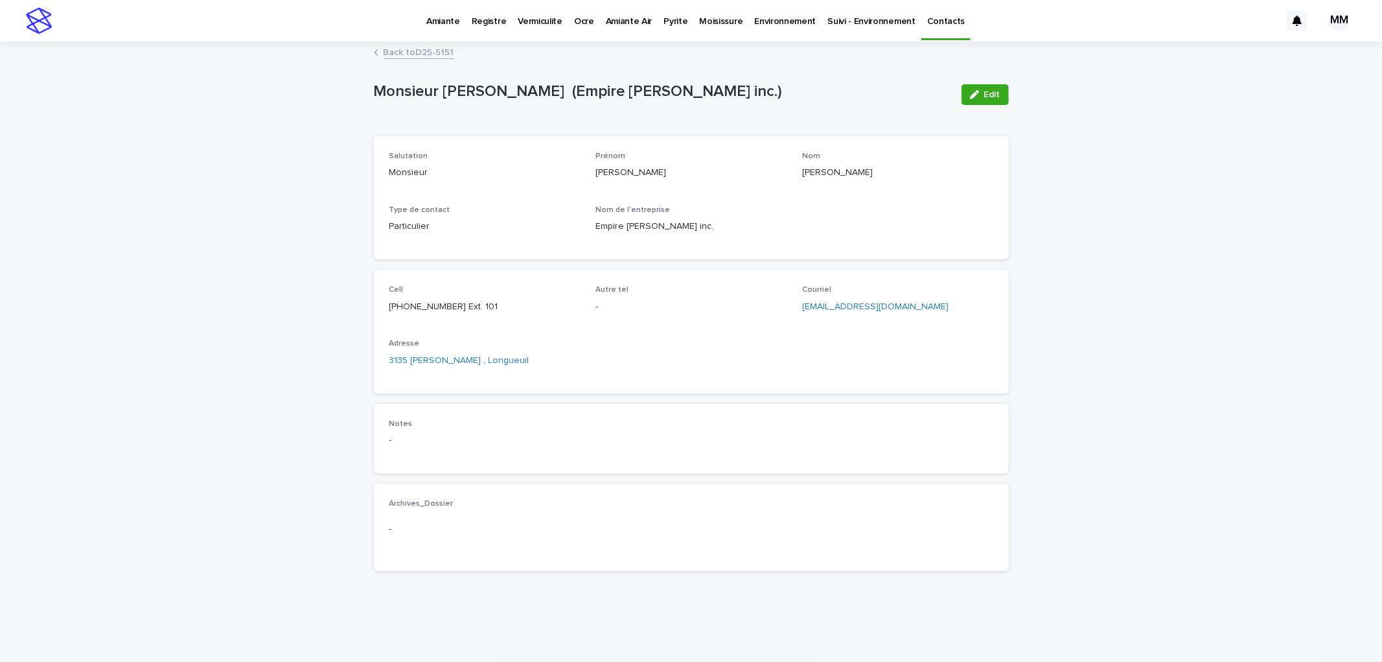
click at [412, 50] on link "Back to D25-5151" at bounding box center [419, 51] width 71 height 15
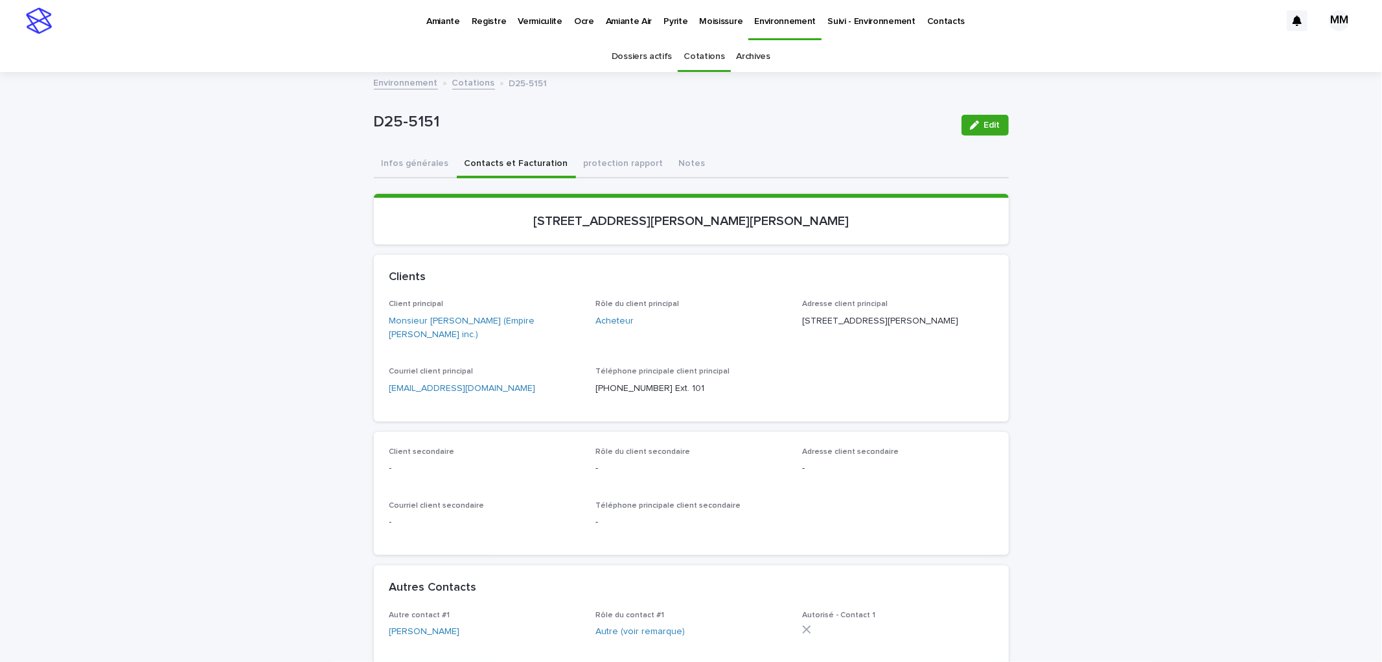
scroll to position [41, 0]
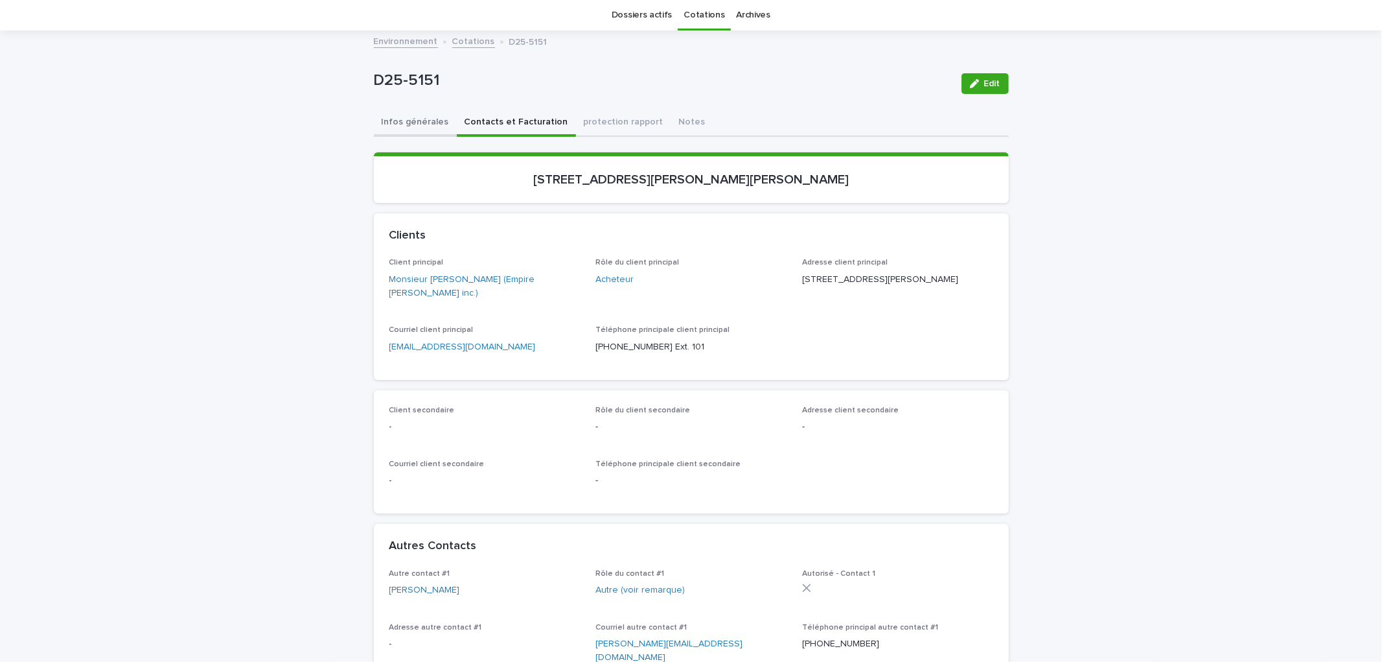
click at [385, 120] on button "Infos générales" at bounding box center [415, 123] width 83 height 27
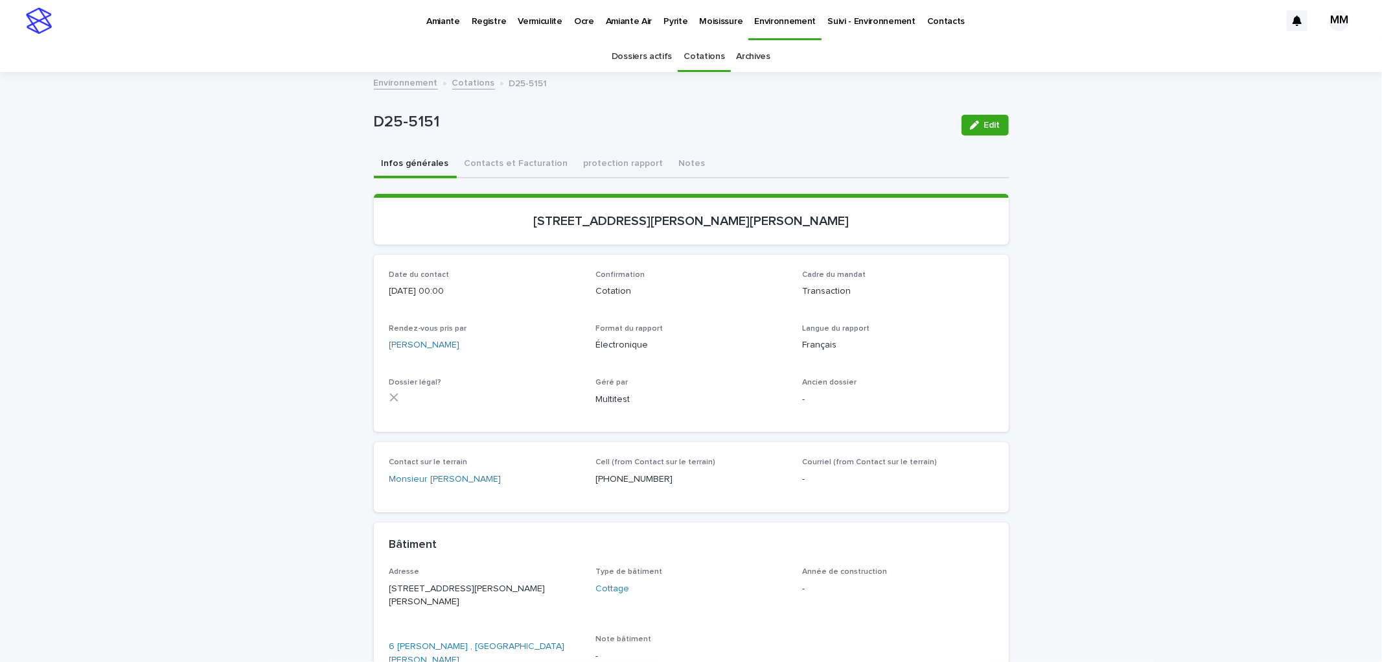
click at [387, 76] on link "Environnement" at bounding box center [406, 82] width 64 height 15
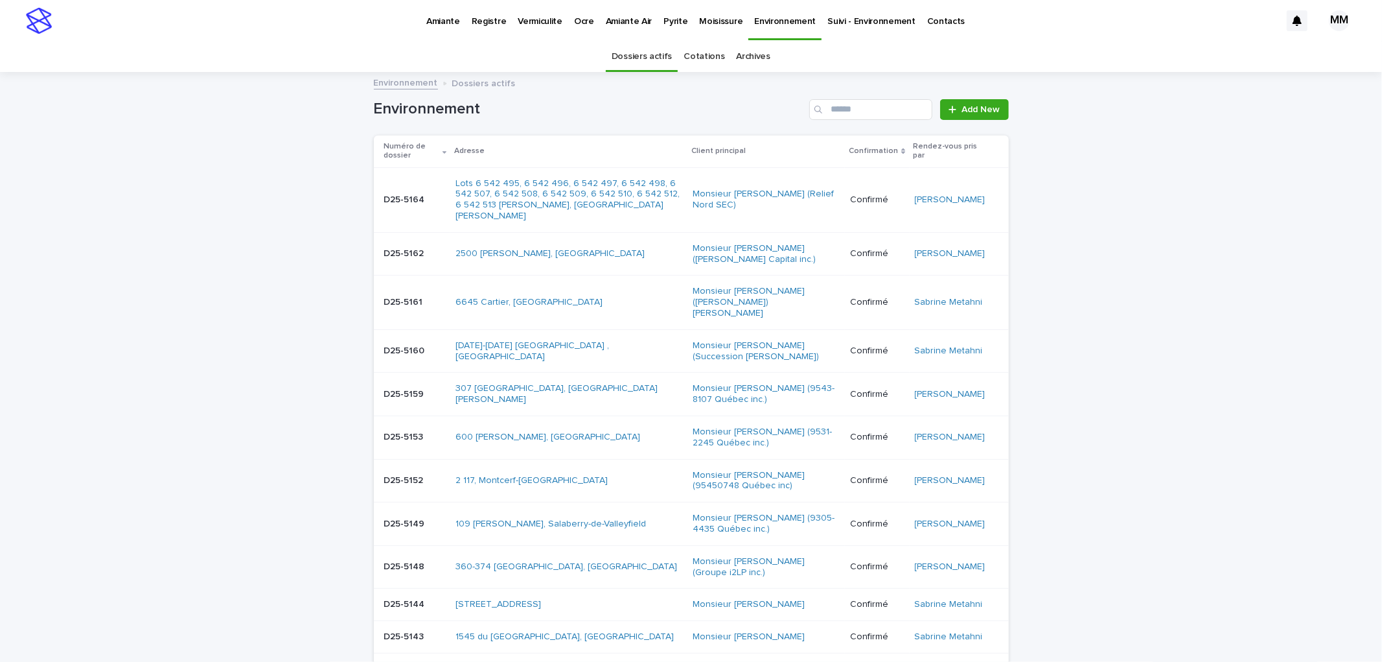
click at [687, 49] on link "Cotations" at bounding box center [704, 56] width 41 height 30
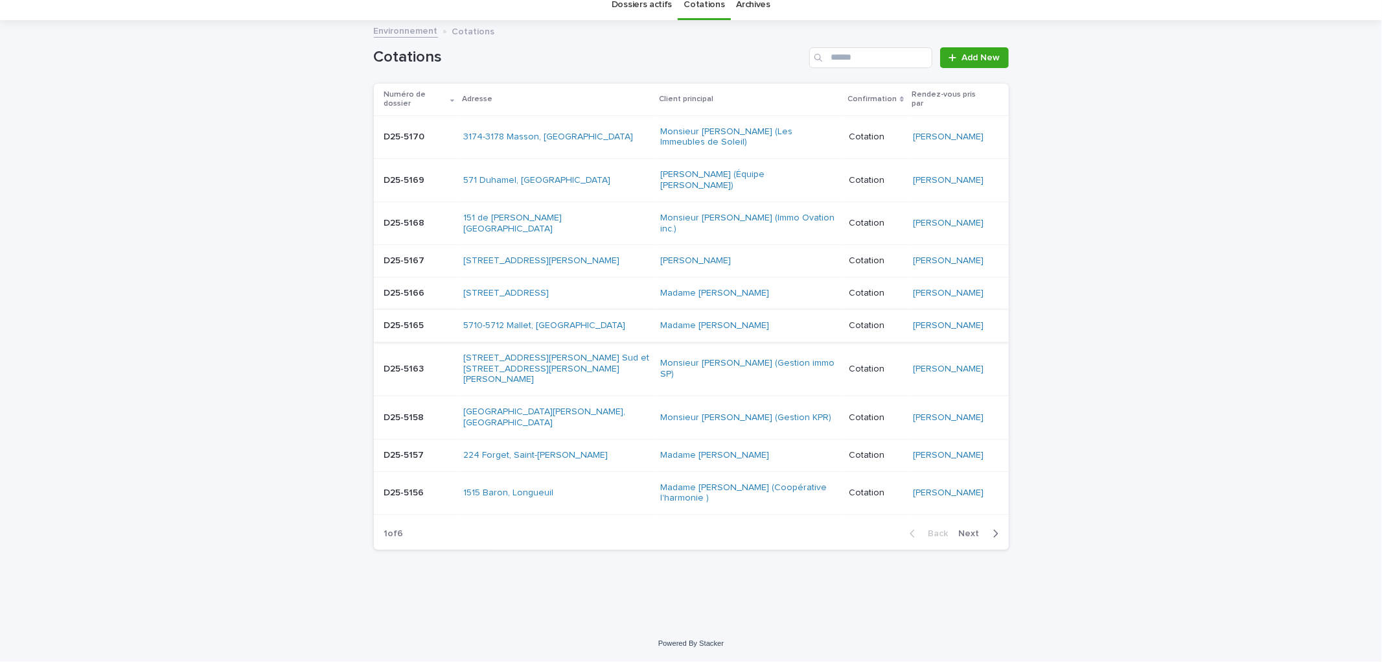
scroll to position [74, 0]
click at [969, 536] on span "Next" at bounding box center [973, 533] width 29 height 9
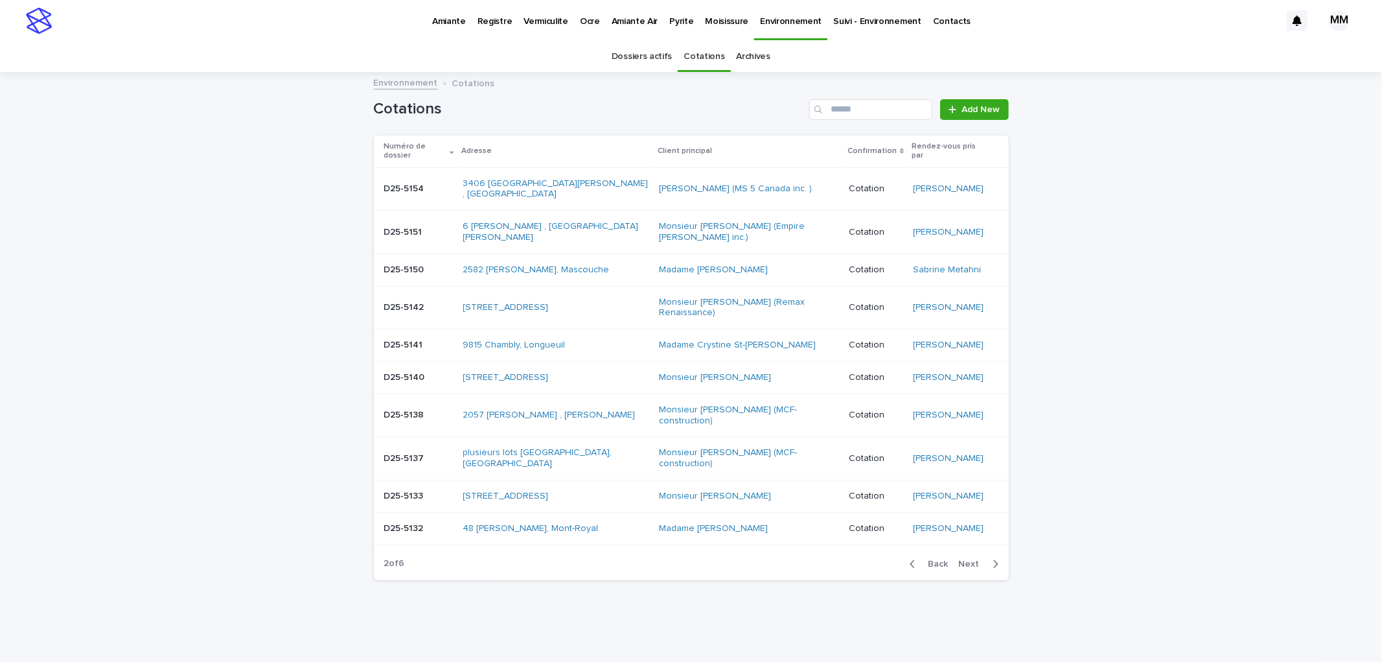
click at [421, 224] on p "D25-5151" at bounding box center [404, 231] width 41 height 14
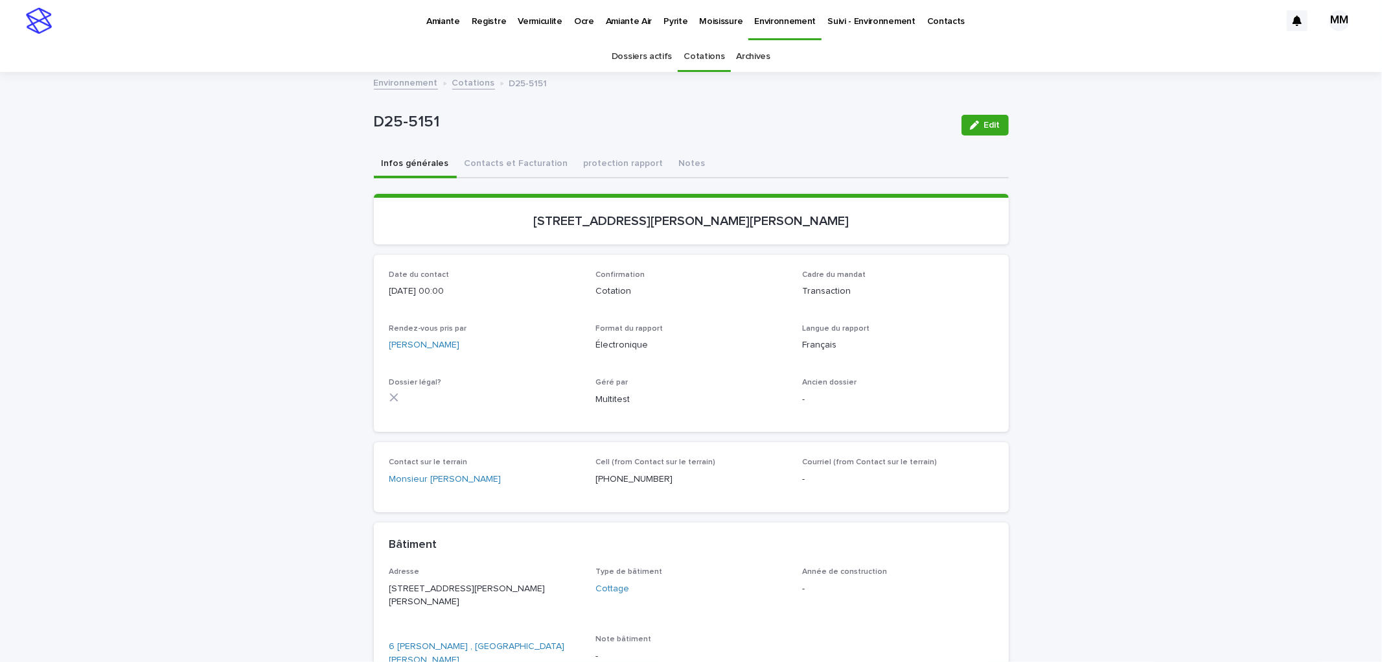
scroll to position [41, 0]
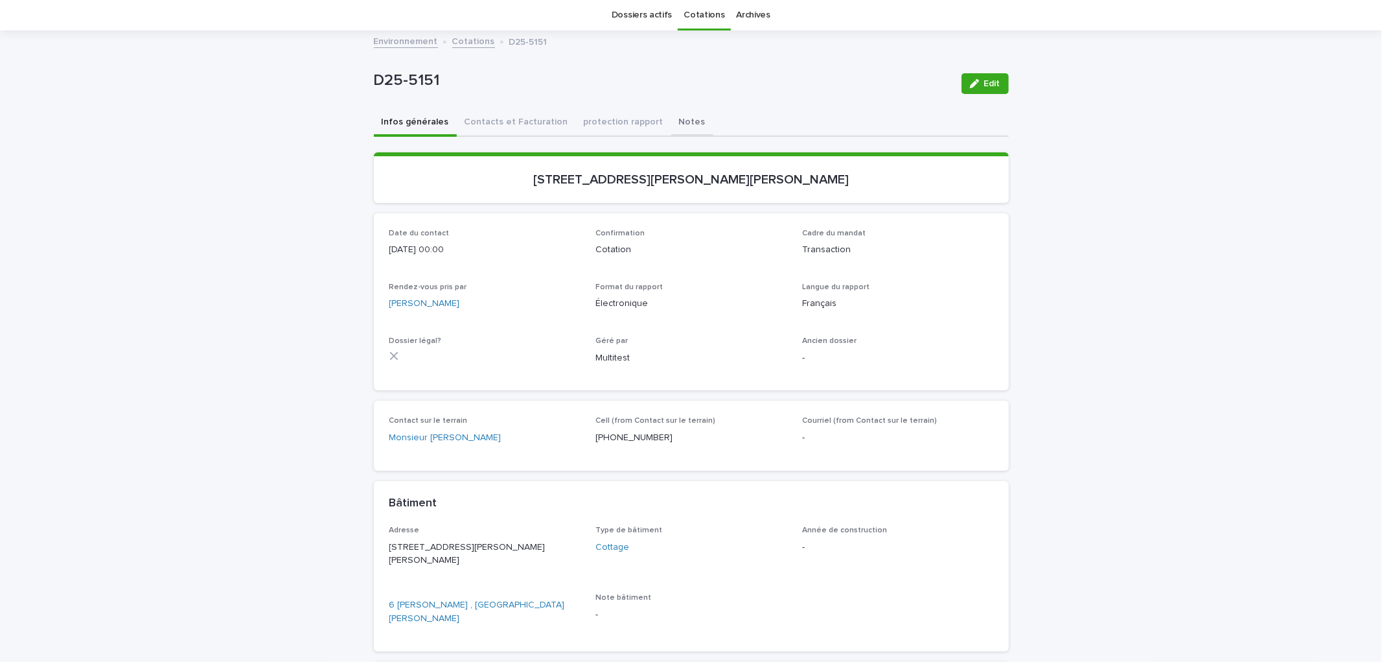
click at [656, 121] on div "D25-5151 Edit D25-5151 Edit Sorry, there was an error saving your record. Pleas…" at bounding box center [691, 413] width 635 height 763
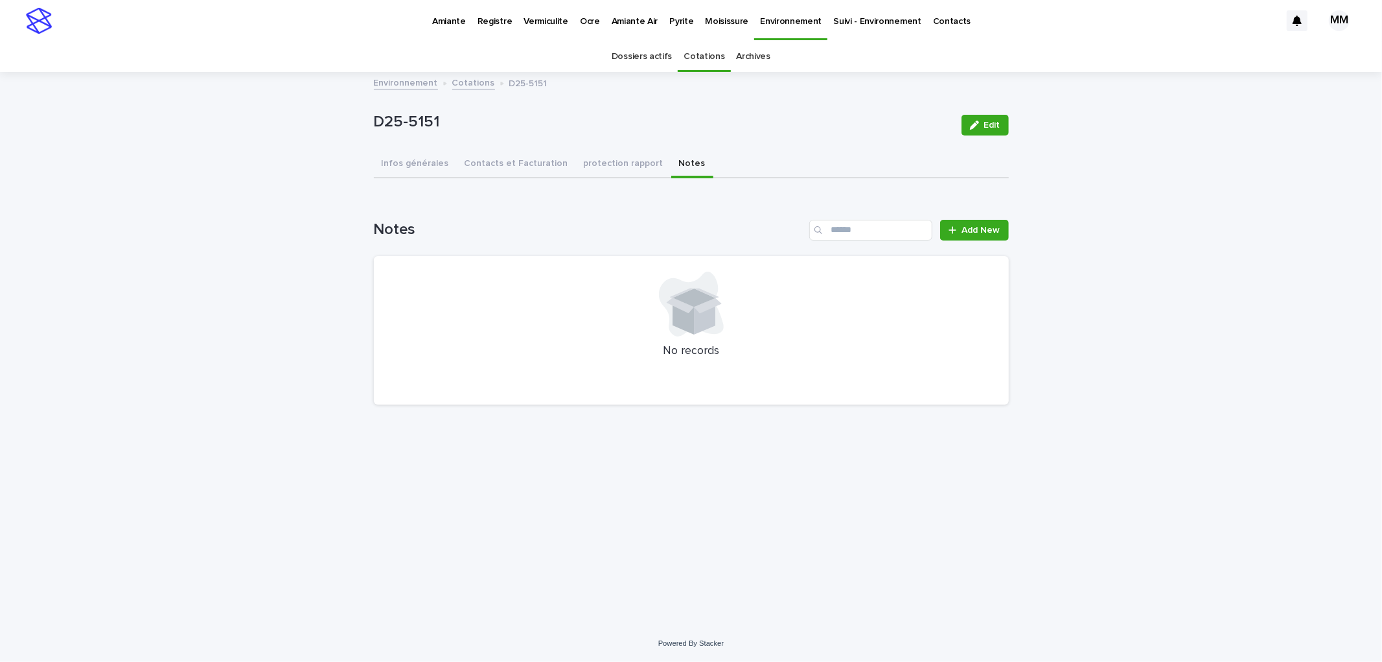
click at [1009, 216] on div "Loading... Saving… Loading... Saving… D25-5151 Edit D25-5151 Edit Sorry, there …" at bounding box center [691, 332] width 648 height 519
click at [964, 225] on span "Add New" at bounding box center [981, 229] width 38 height 9
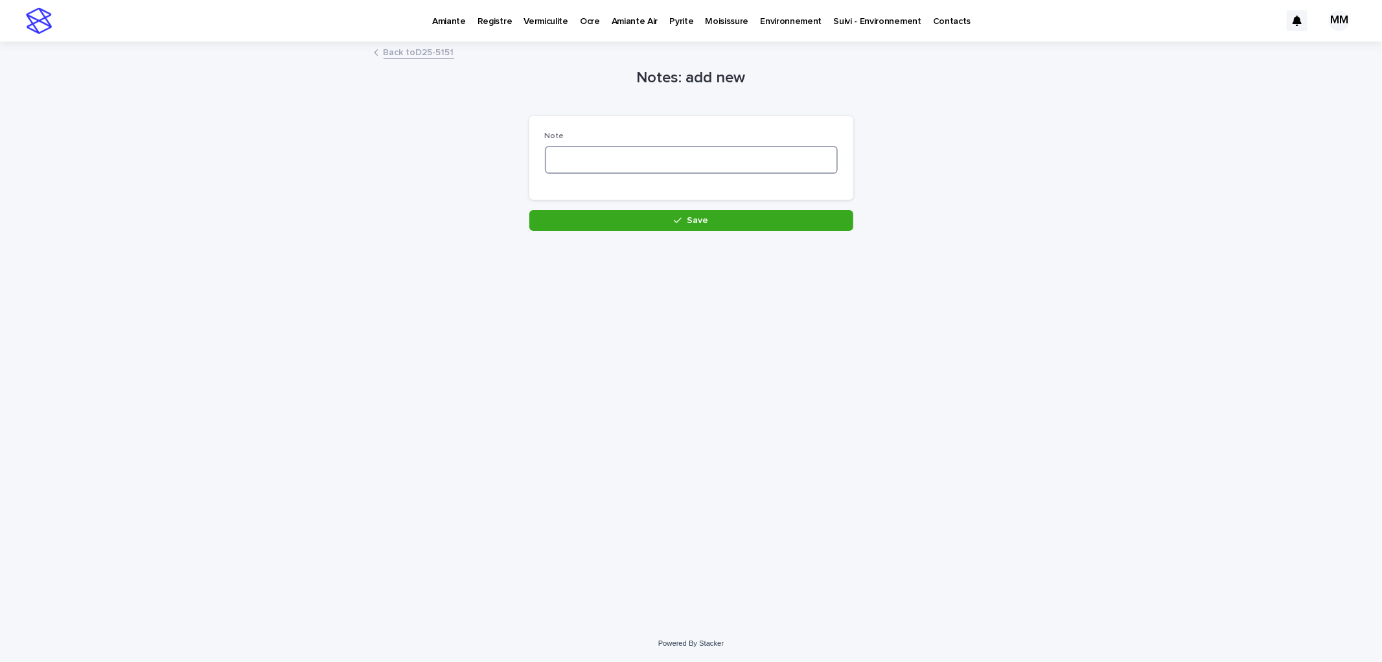
click at [614, 159] on textarea at bounding box center [691, 160] width 293 height 28
type textarea "*"
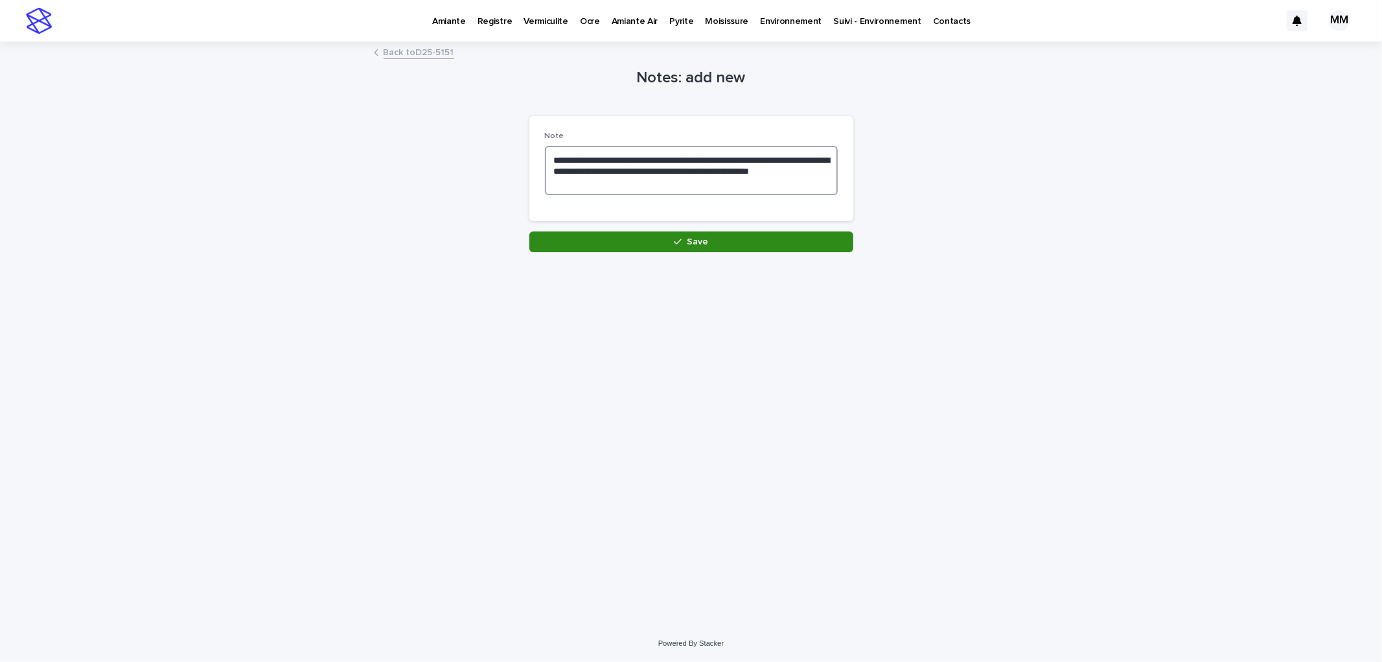
type textarea "**********"
click at [649, 237] on button "Save" at bounding box center [691, 241] width 324 height 21
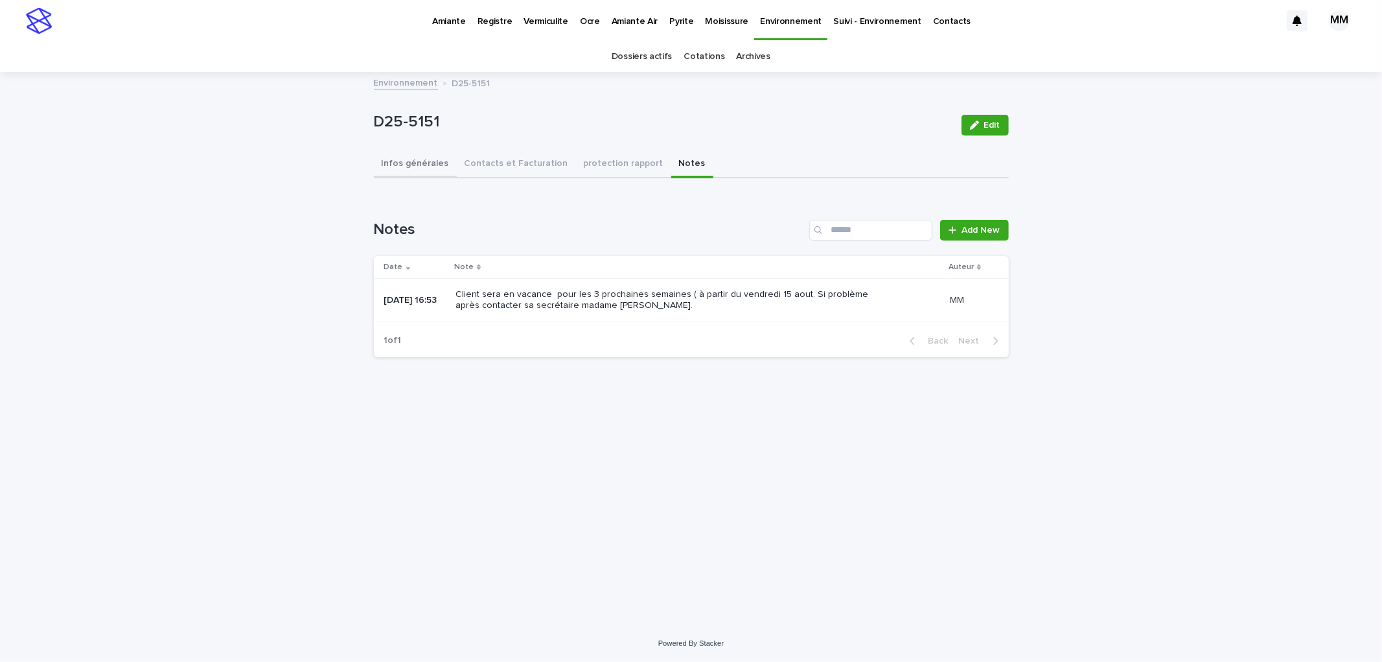
click at [426, 161] on button "Infos générales" at bounding box center [415, 164] width 83 height 27
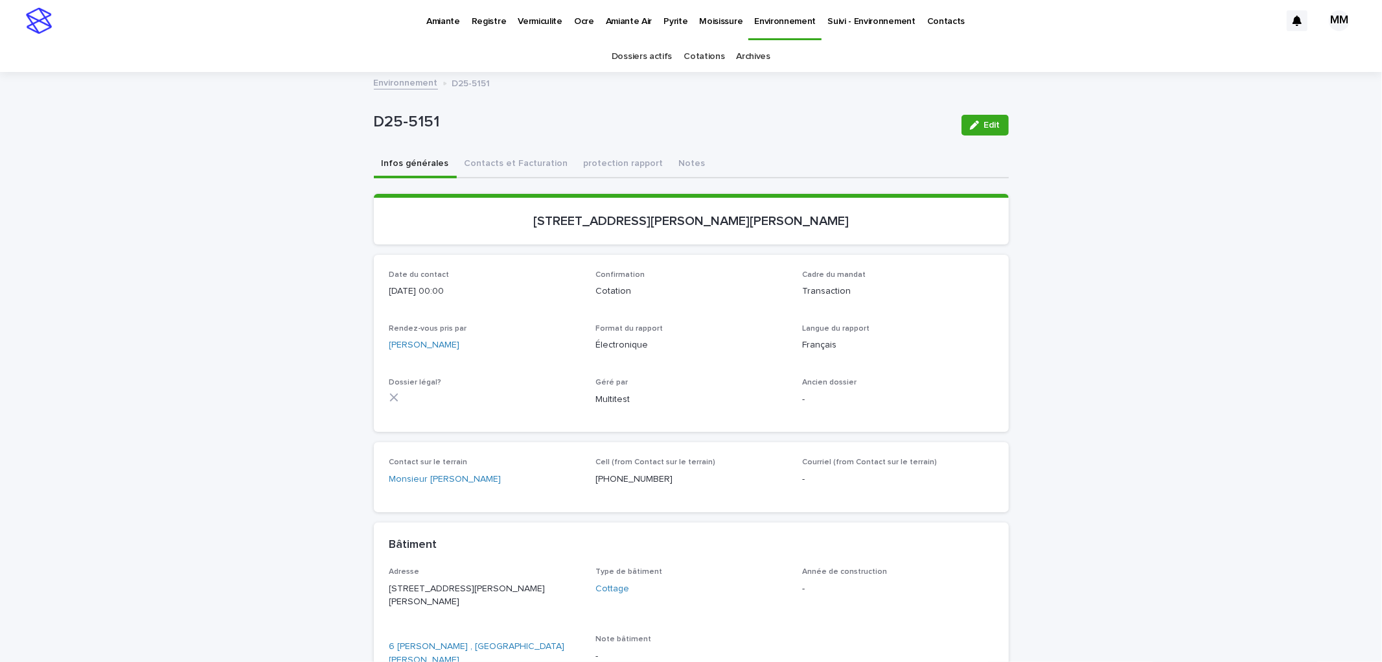
click at [774, 21] on p "Environnement" at bounding box center [785, 13] width 62 height 27
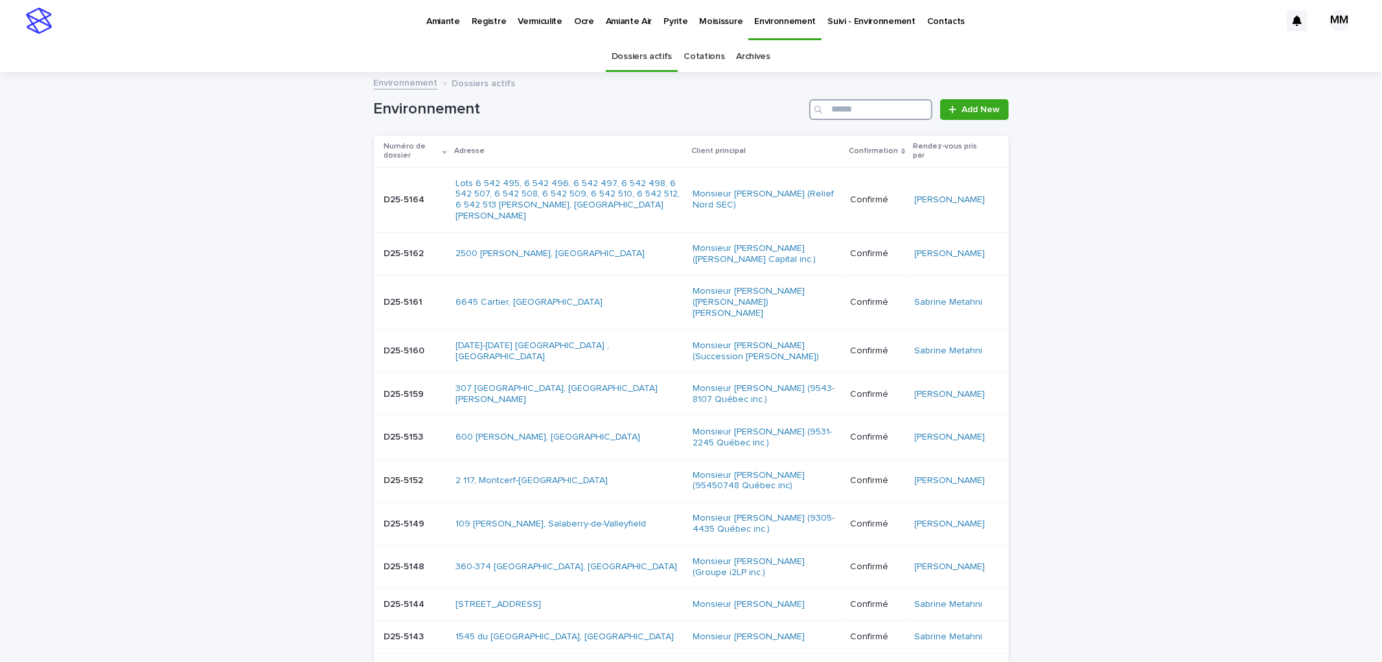
click at [860, 105] on input "Search" at bounding box center [870, 109] width 123 height 21
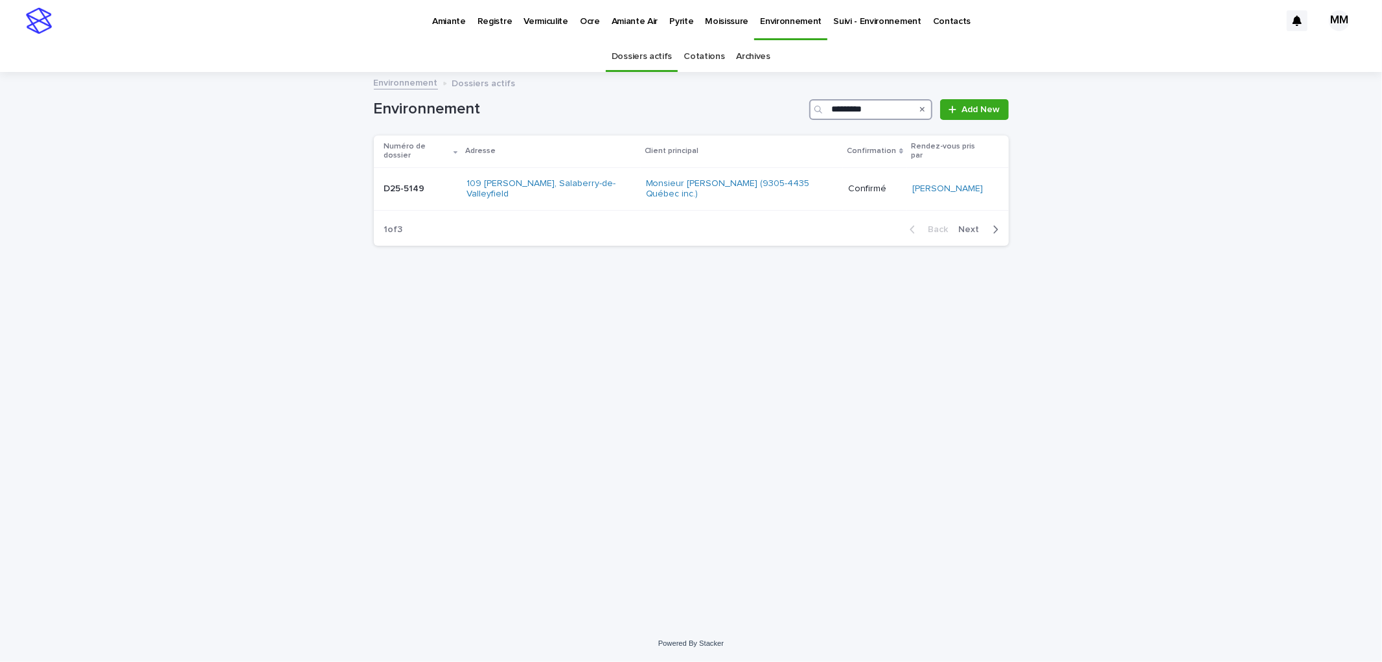
type input "*********"
click at [443, 183] on p at bounding box center [420, 188] width 72 height 11
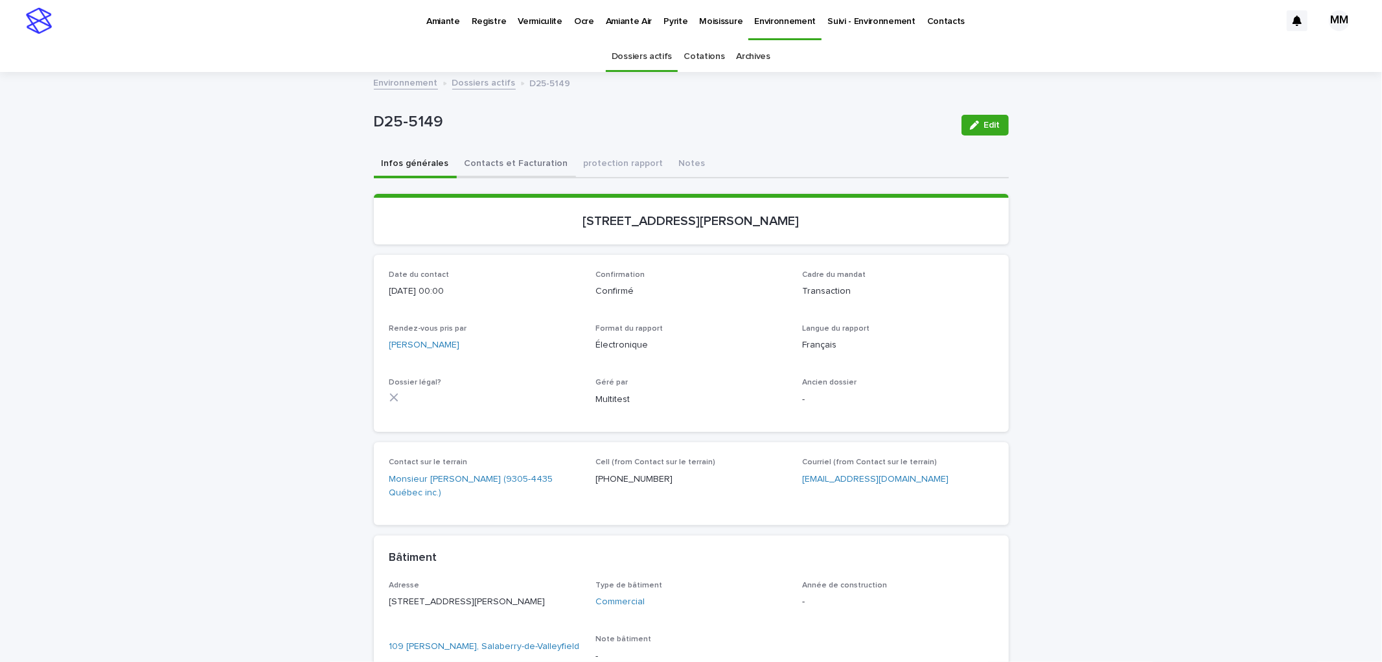
click at [522, 171] on button "Contacts et Facturation" at bounding box center [516, 164] width 119 height 27
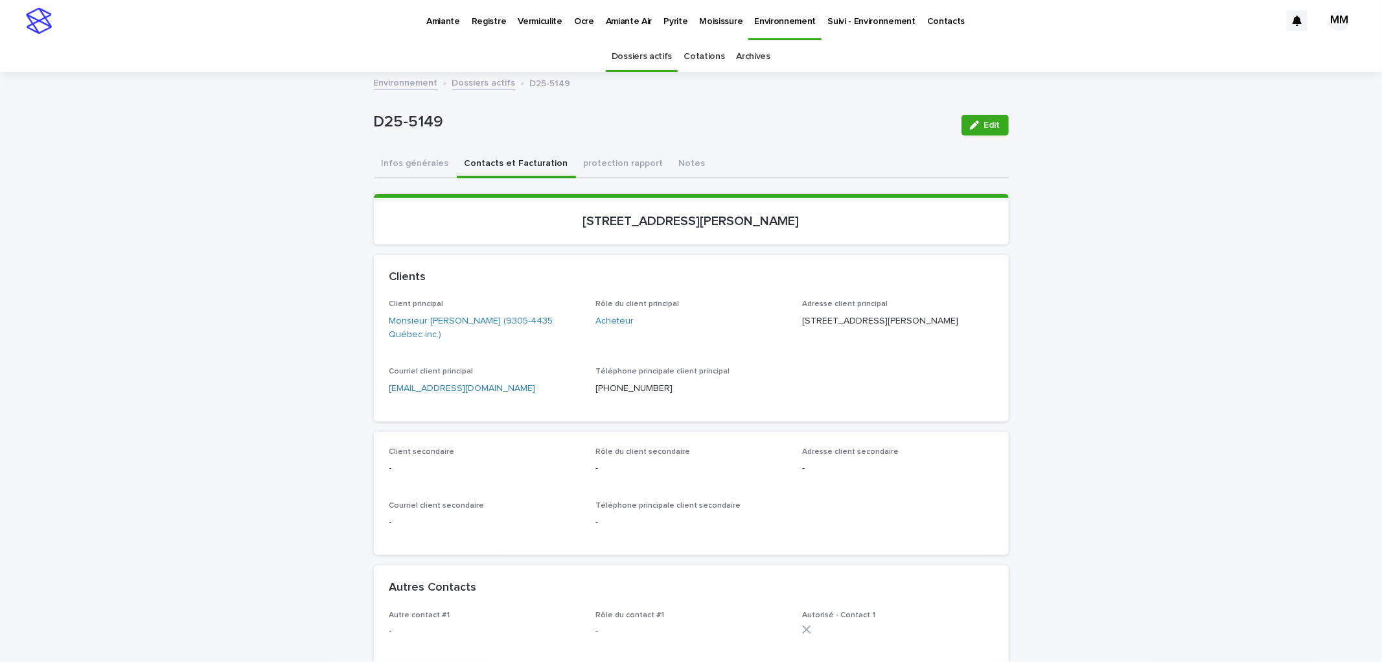
click at [445, 17] on p "Amiante" at bounding box center [443, 13] width 34 height 27
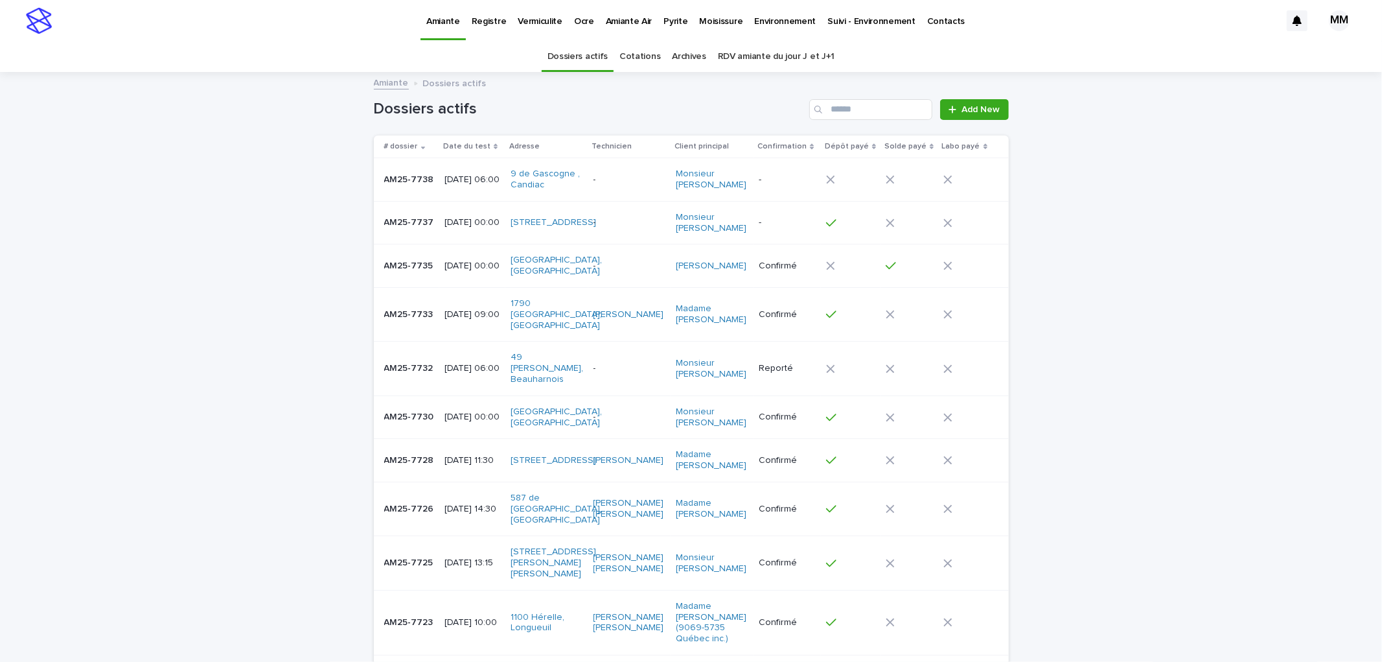
click at [479, 178] on p "[DATE] 06:00" at bounding box center [473, 179] width 56 height 11
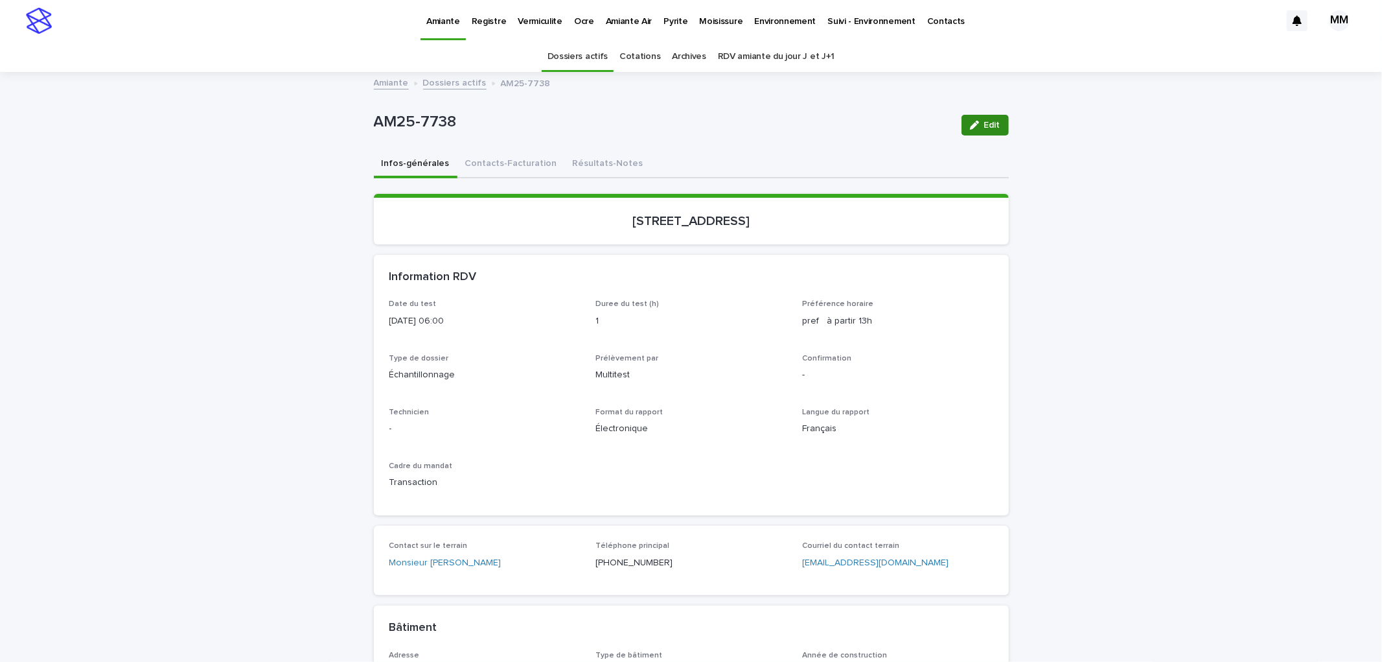
click at [971, 126] on icon "button" at bounding box center [974, 125] width 9 height 9
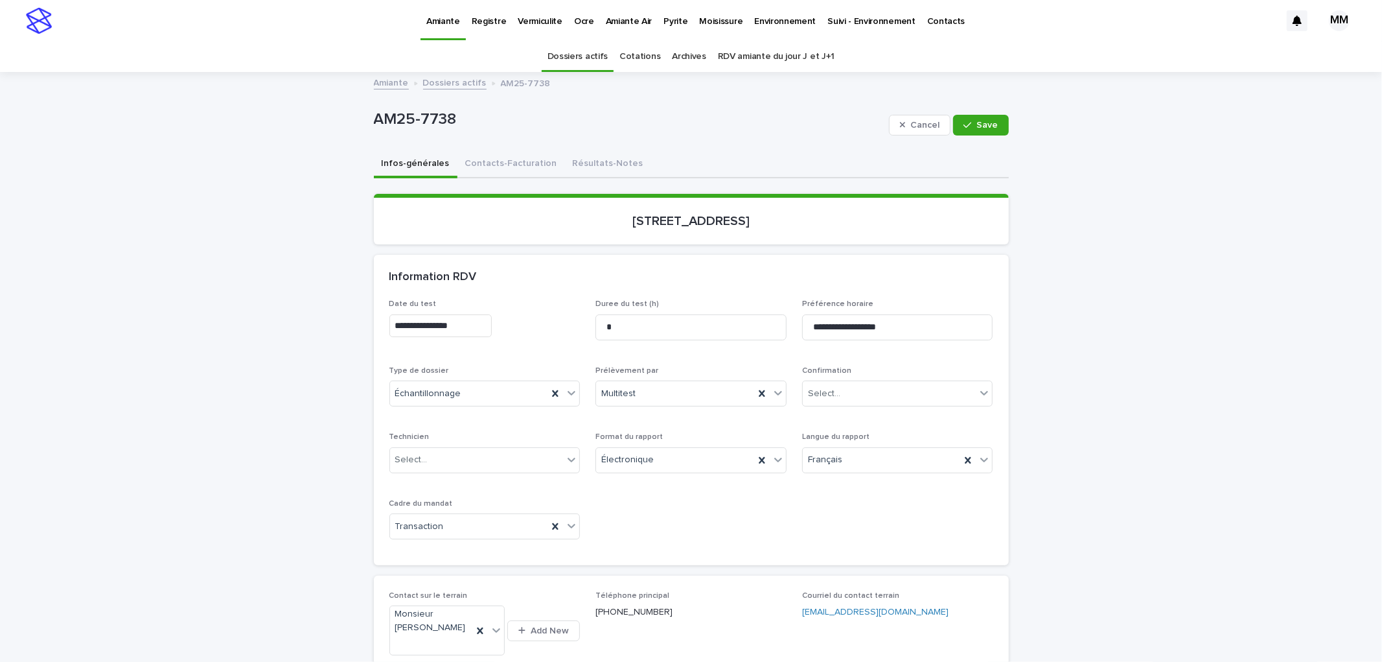
click at [475, 330] on input "**********" at bounding box center [440, 325] width 102 height 23
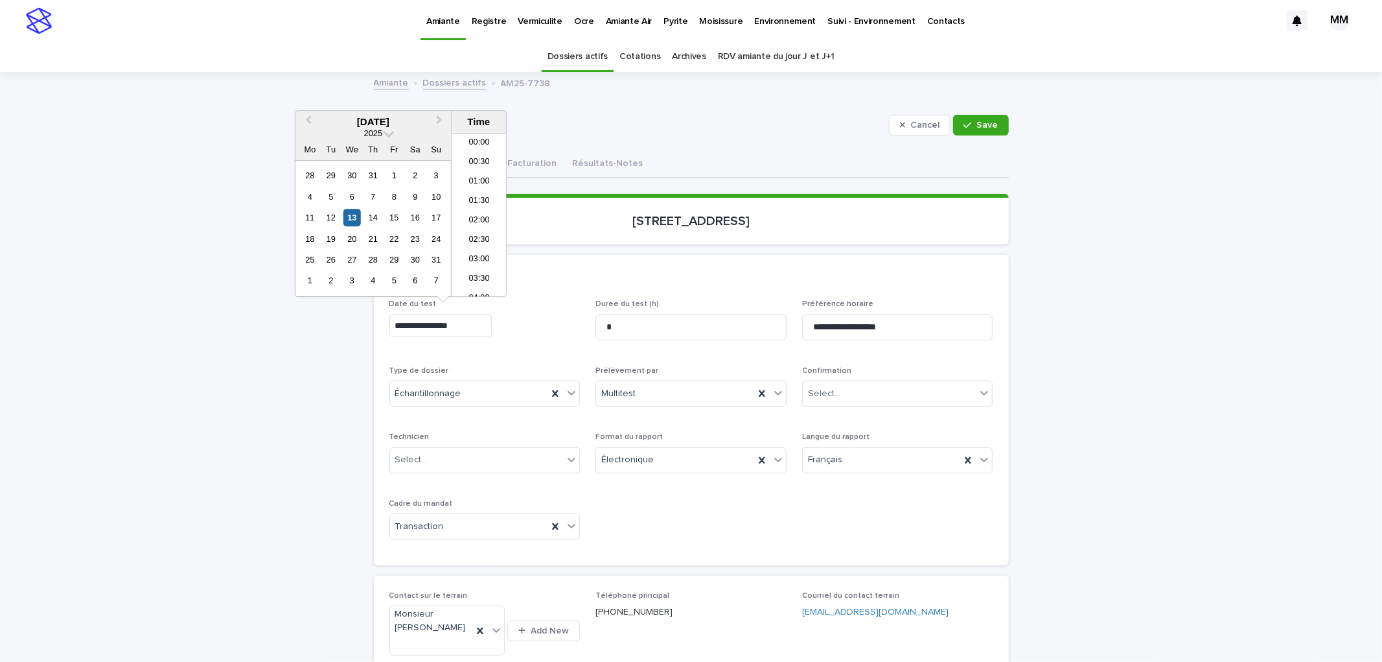
scroll to position [162, 0]
click at [312, 242] on div "18" at bounding box center [309, 238] width 17 height 17
type input "**********"
click at [981, 126] on span "Save" at bounding box center [987, 125] width 21 height 9
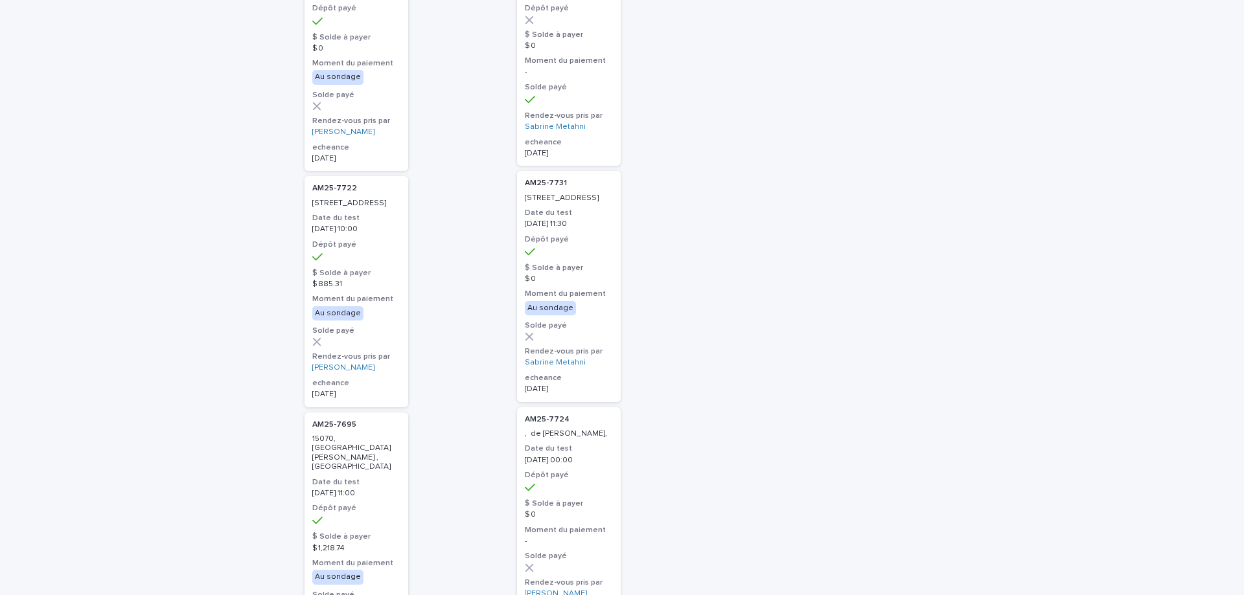
scroll to position [259, 0]
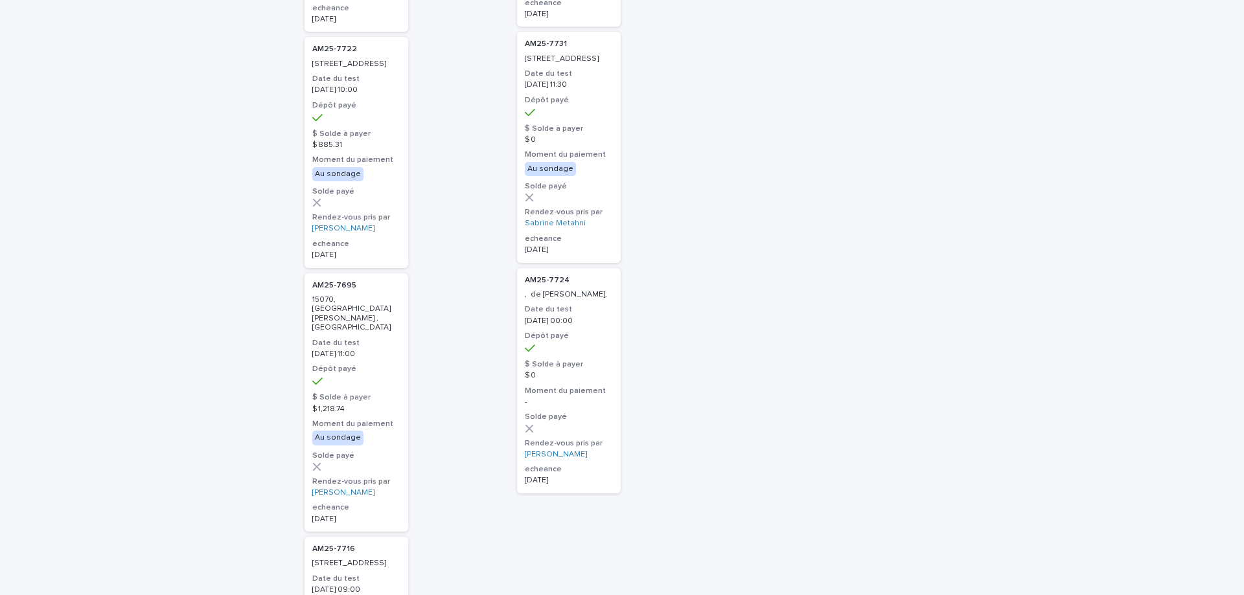
scroll to position [324, 0]
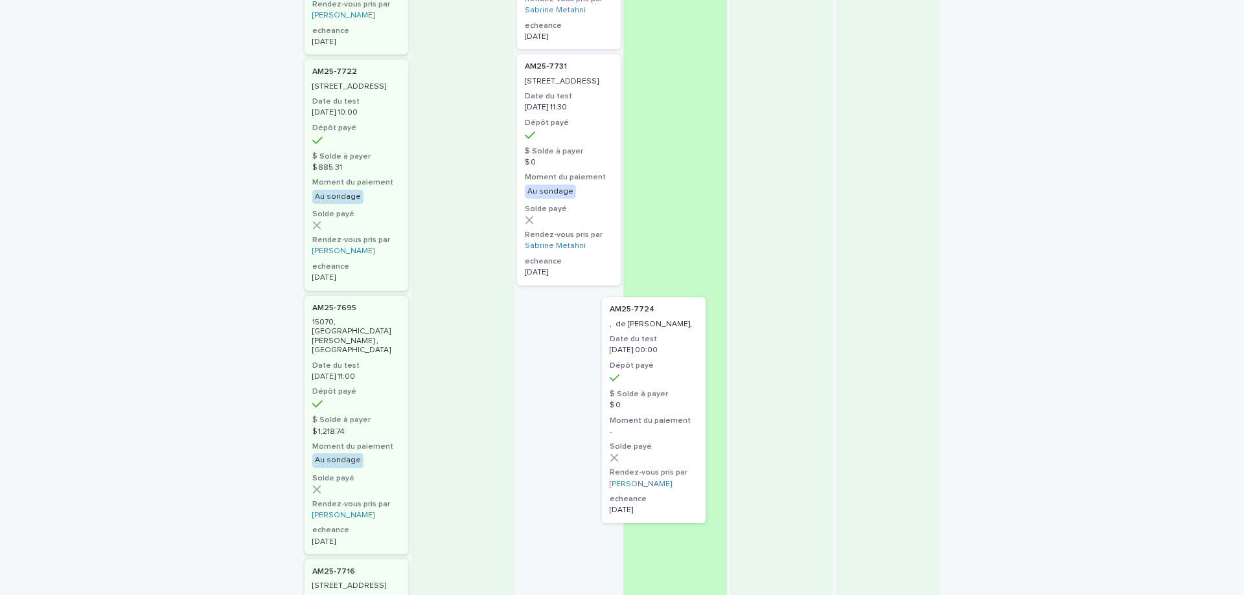
drag, startPoint x: 583, startPoint y: 395, endPoint x: 678, endPoint y: 382, distance: 96.0
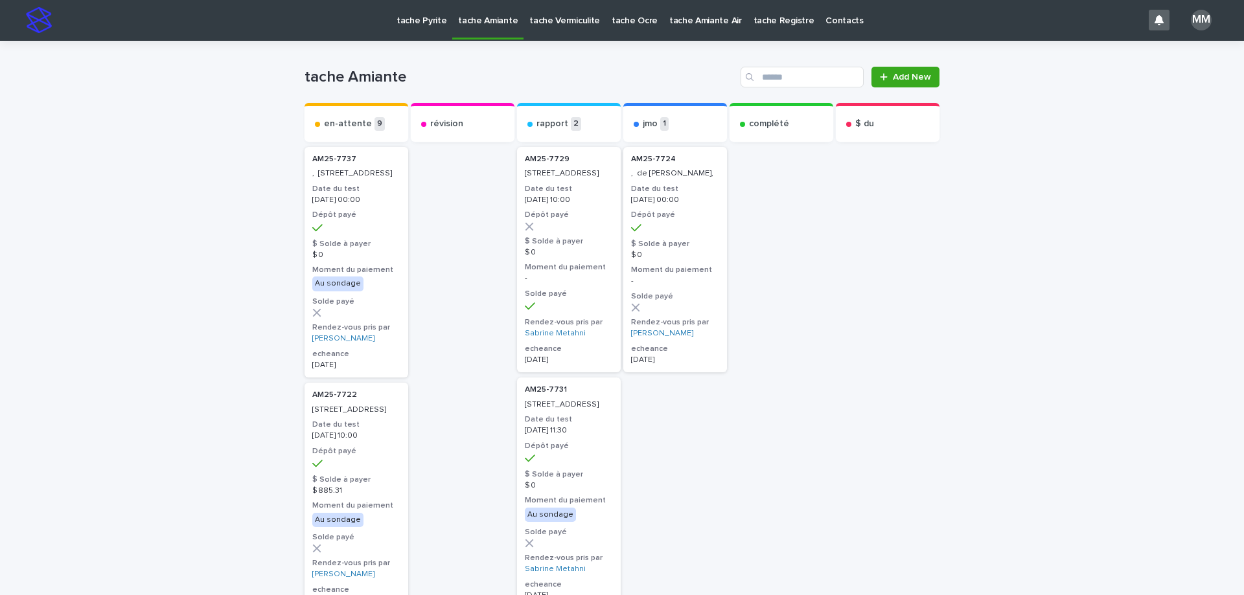
scroll to position [0, 0]
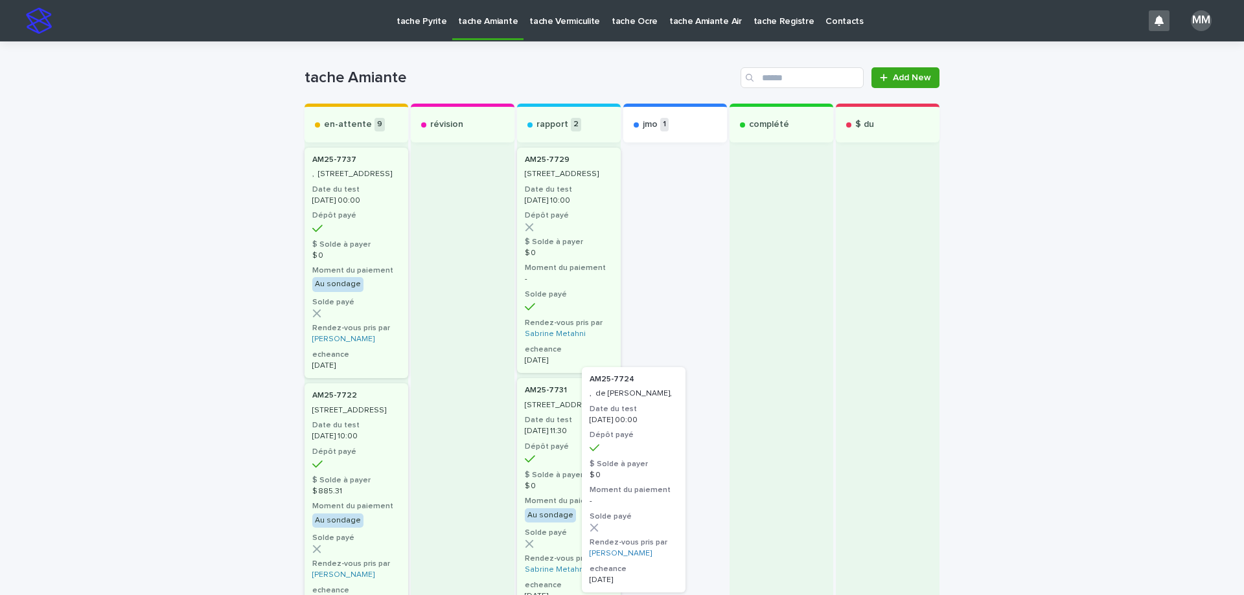
drag, startPoint x: 704, startPoint y: 203, endPoint x: 668, endPoint y: 418, distance: 217.5
